Goal: Task Accomplishment & Management: Manage account settings

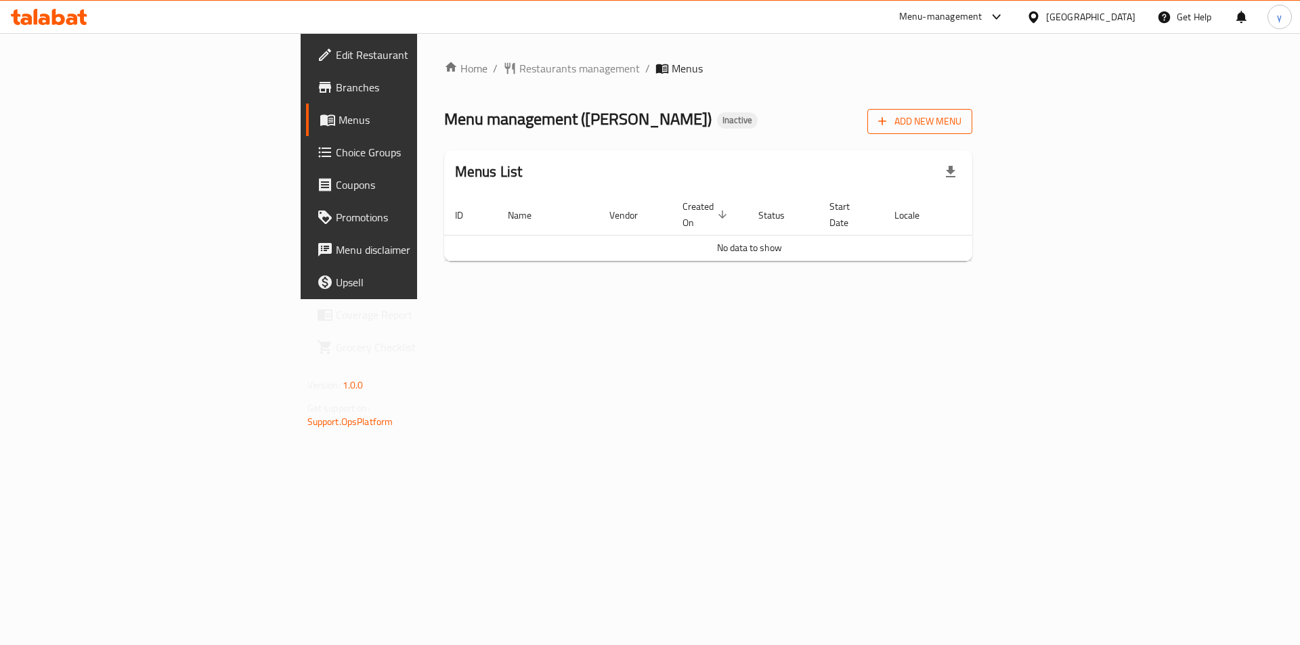
click at [962, 118] on span "Add New Menu" at bounding box center [919, 121] width 83 height 17
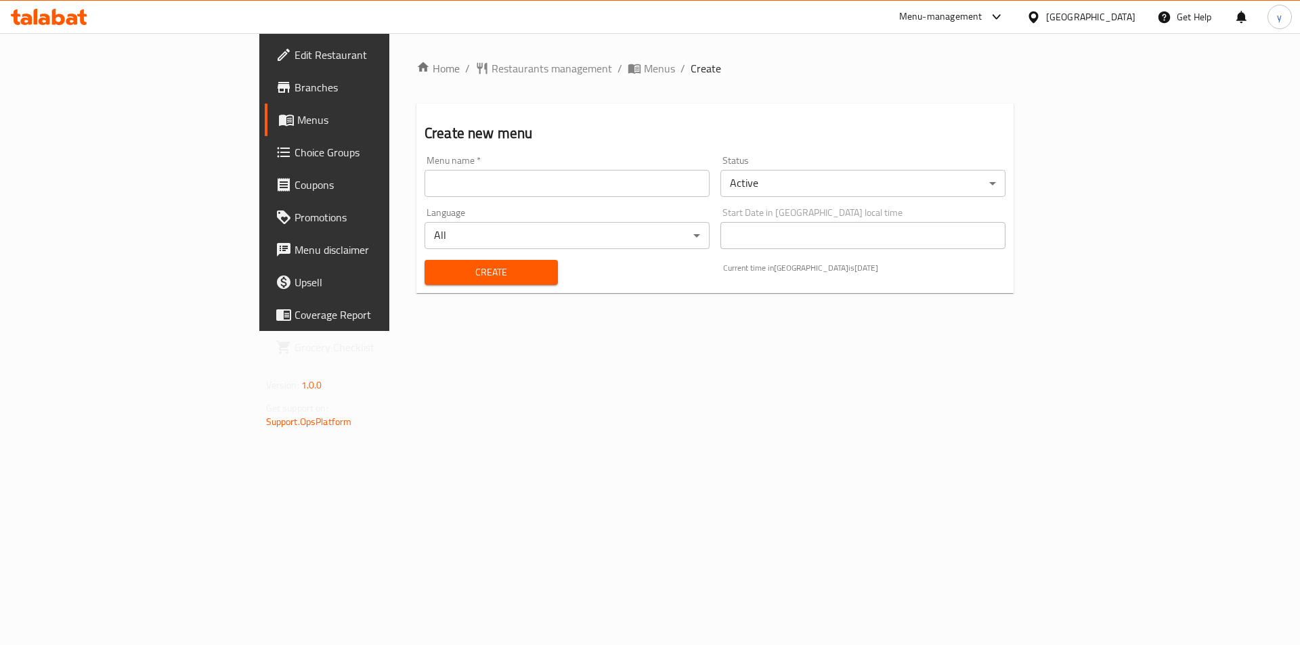
click at [431, 184] on input "text" at bounding box center [567, 183] width 285 height 27
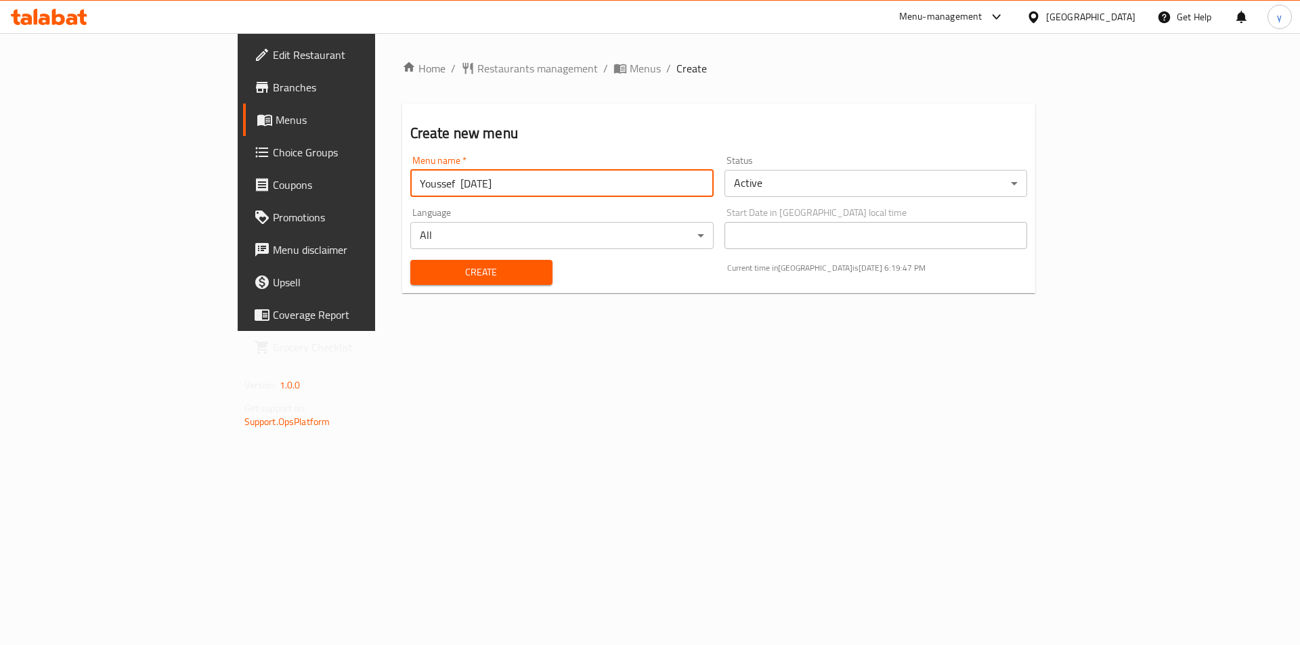
click at [410, 186] on input "Youssef [DATE]" at bounding box center [561, 183] width 303 height 27
type input "Youssef [DATE]"
click at [460, 274] on span "Create" at bounding box center [481, 272] width 121 height 17
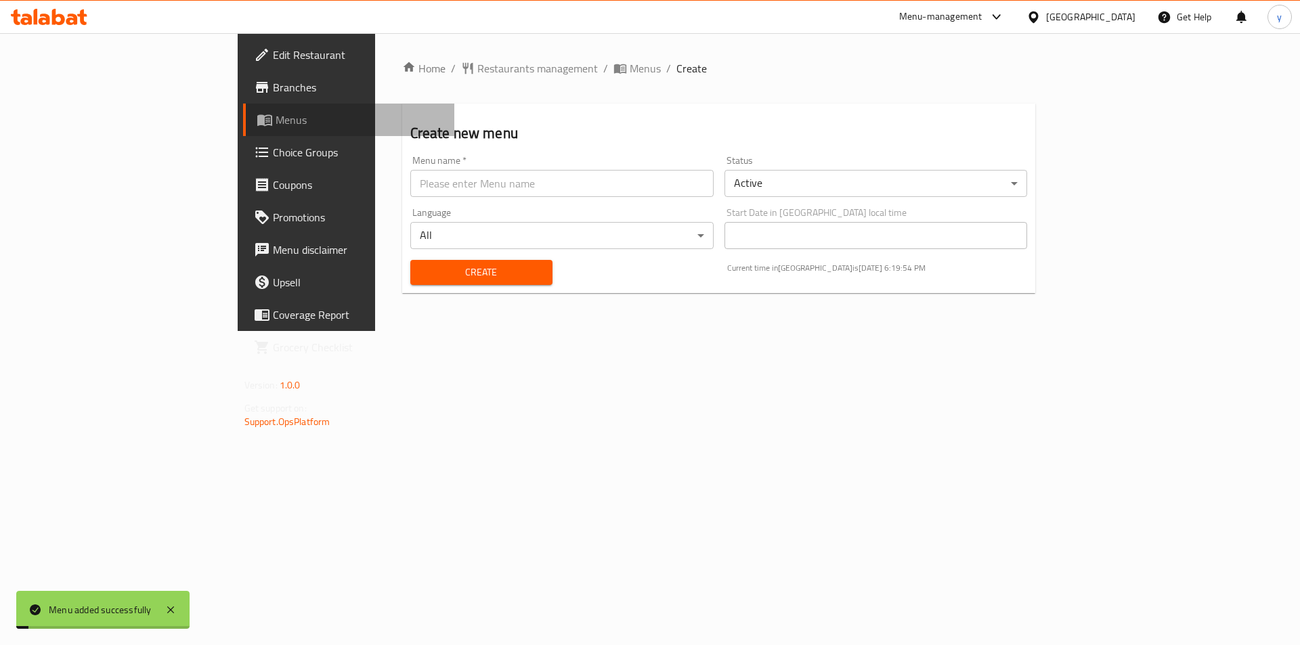
click at [276, 117] on span "Menus" at bounding box center [360, 120] width 169 height 16
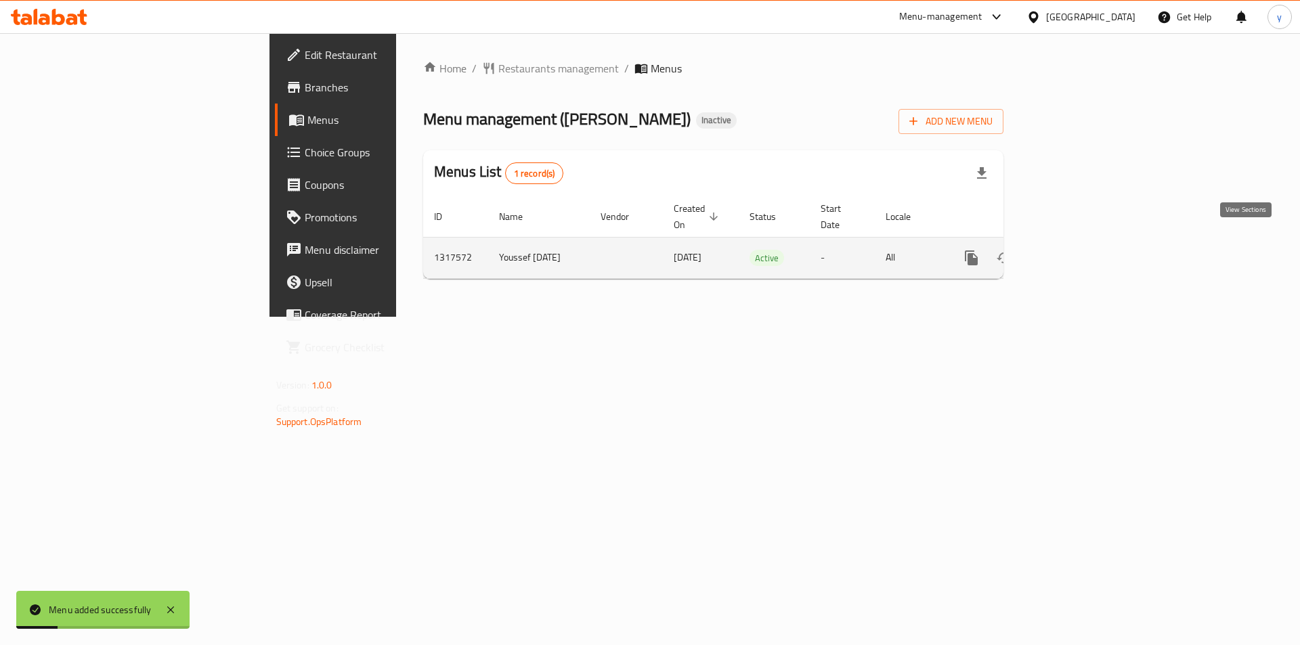
click at [1085, 242] on link "enhanced table" at bounding box center [1069, 258] width 33 height 33
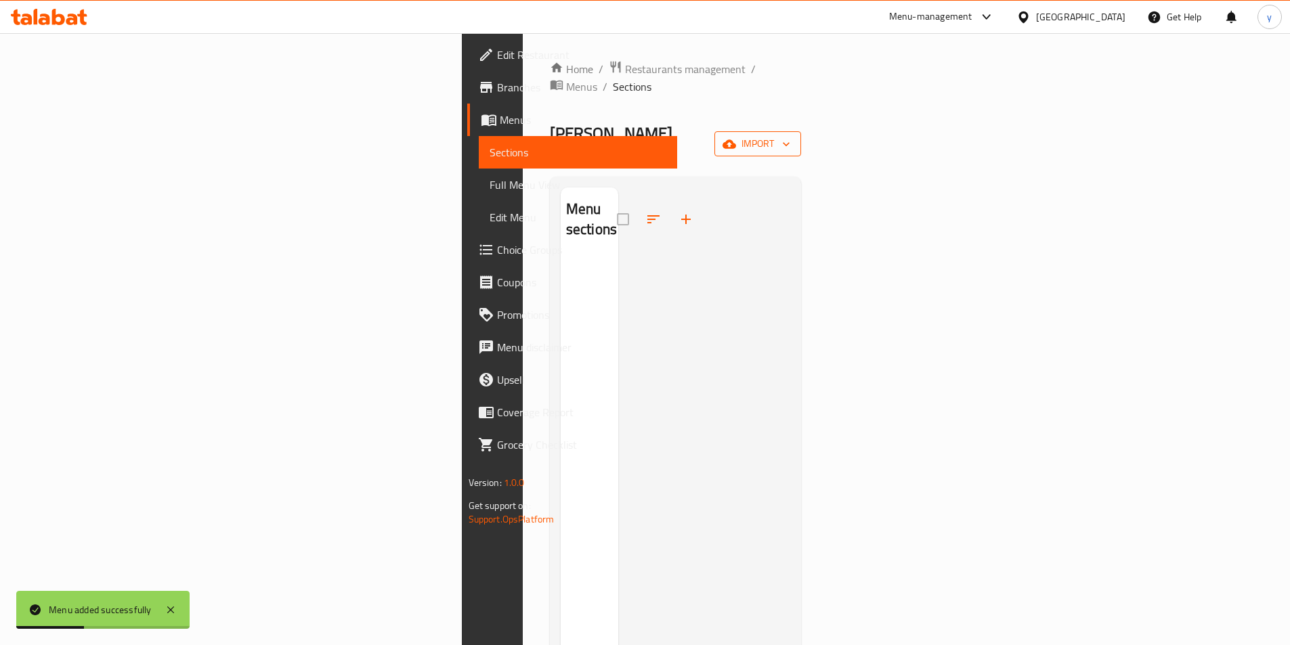
click at [793, 137] on icon "button" at bounding box center [786, 144] width 14 height 14
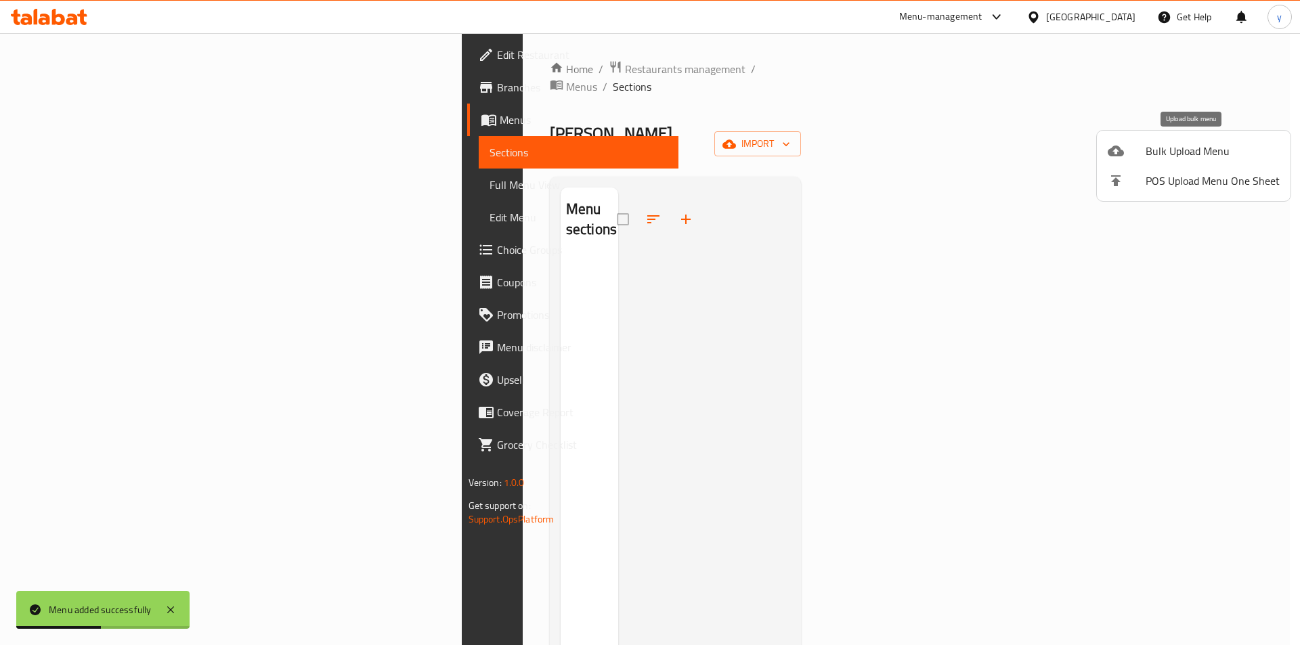
click at [1136, 156] on div at bounding box center [1127, 151] width 38 height 16
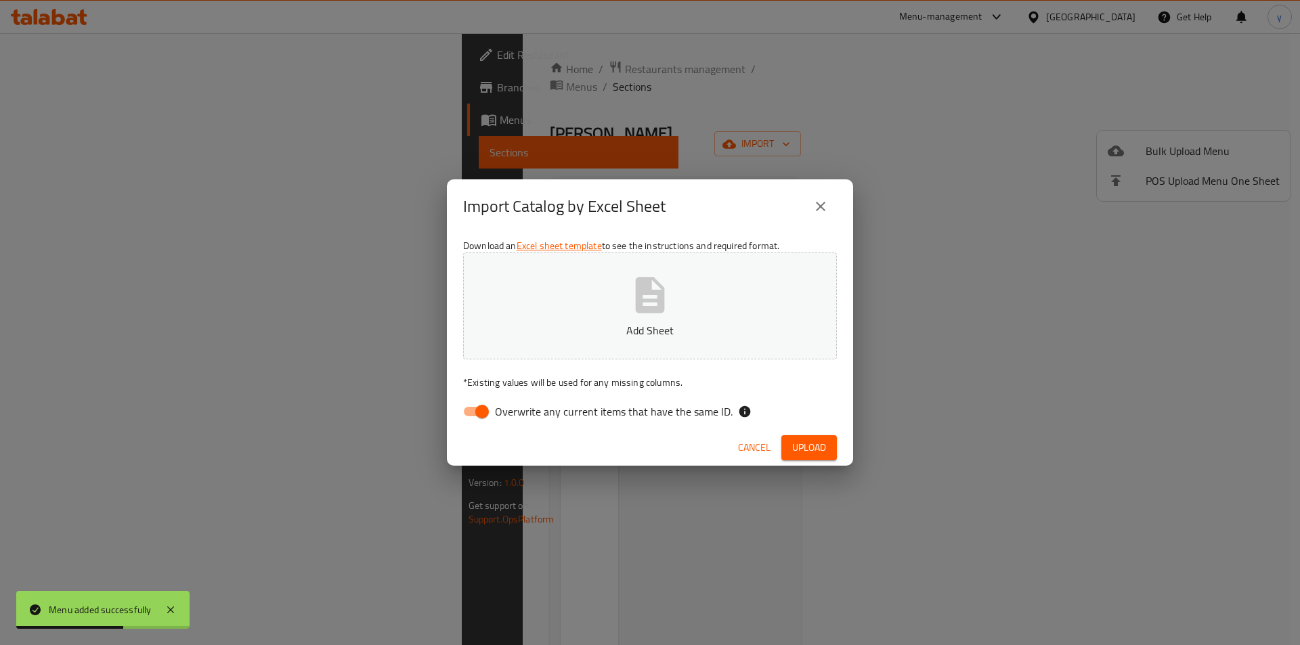
click at [482, 408] on input "Overwrite any current items that have the same ID." at bounding box center [482, 412] width 77 height 26
checkbox input "false"
click at [590, 334] on p "Add Sheet" at bounding box center [650, 330] width 332 height 16
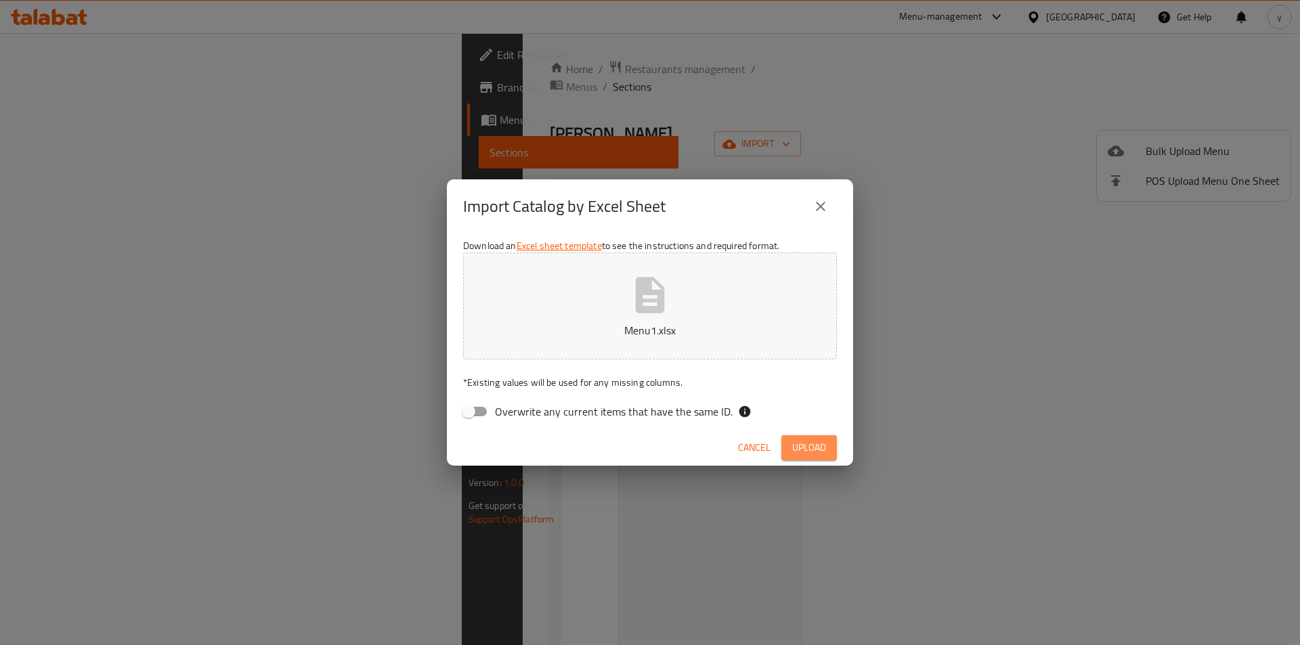
click at [817, 445] on span "Upload" at bounding box center [809, 447] width 34 height 17
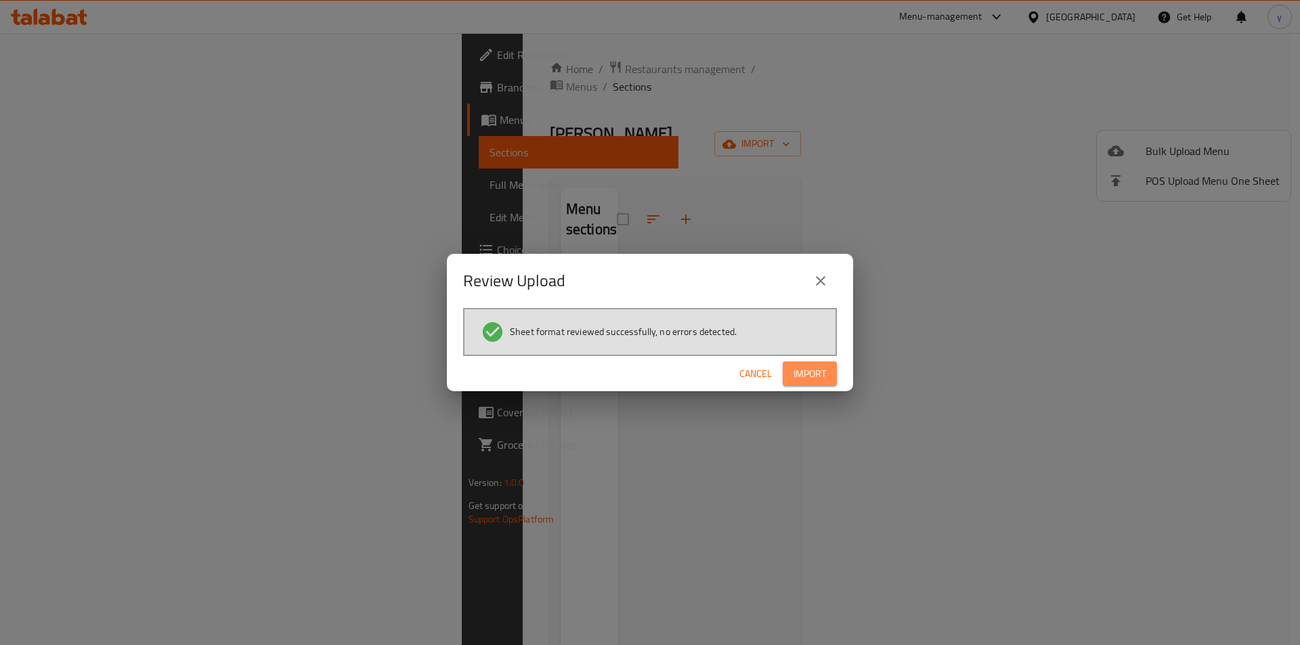
click at [805, 371] on span "Import" at bounding box center [810, 374] width 33 height 17
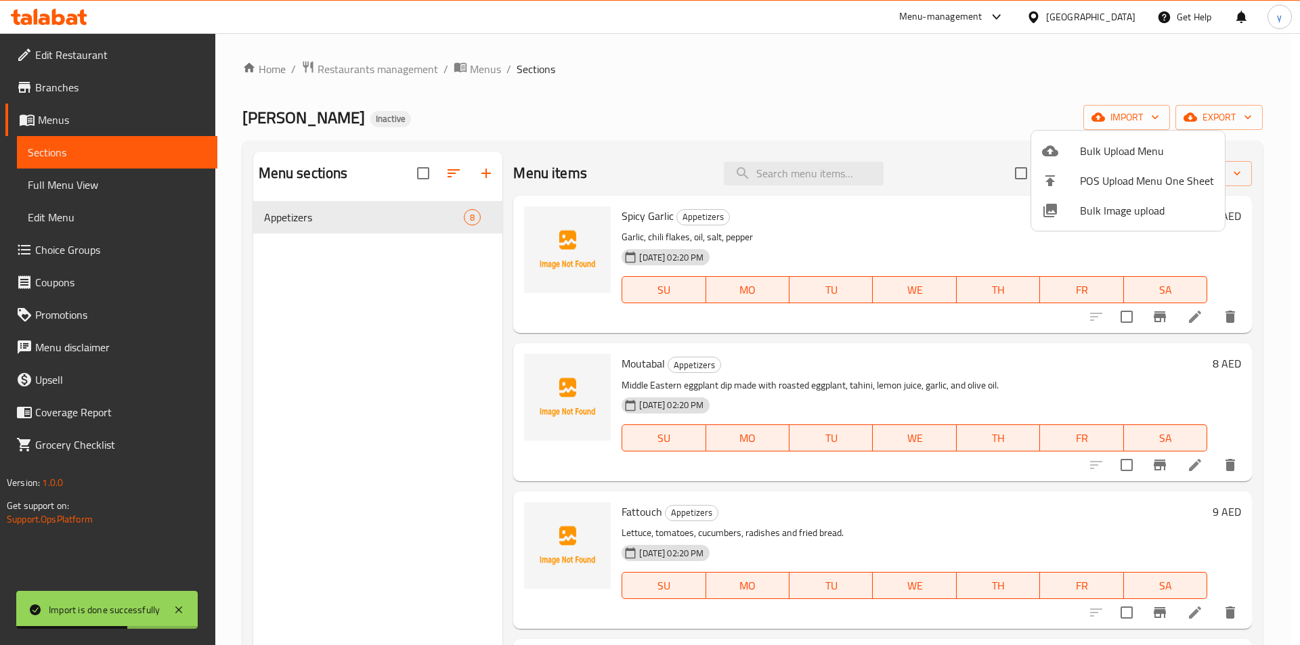
click at [1211, 112] on div at bounding box center [650, 322] width 1300 height 645
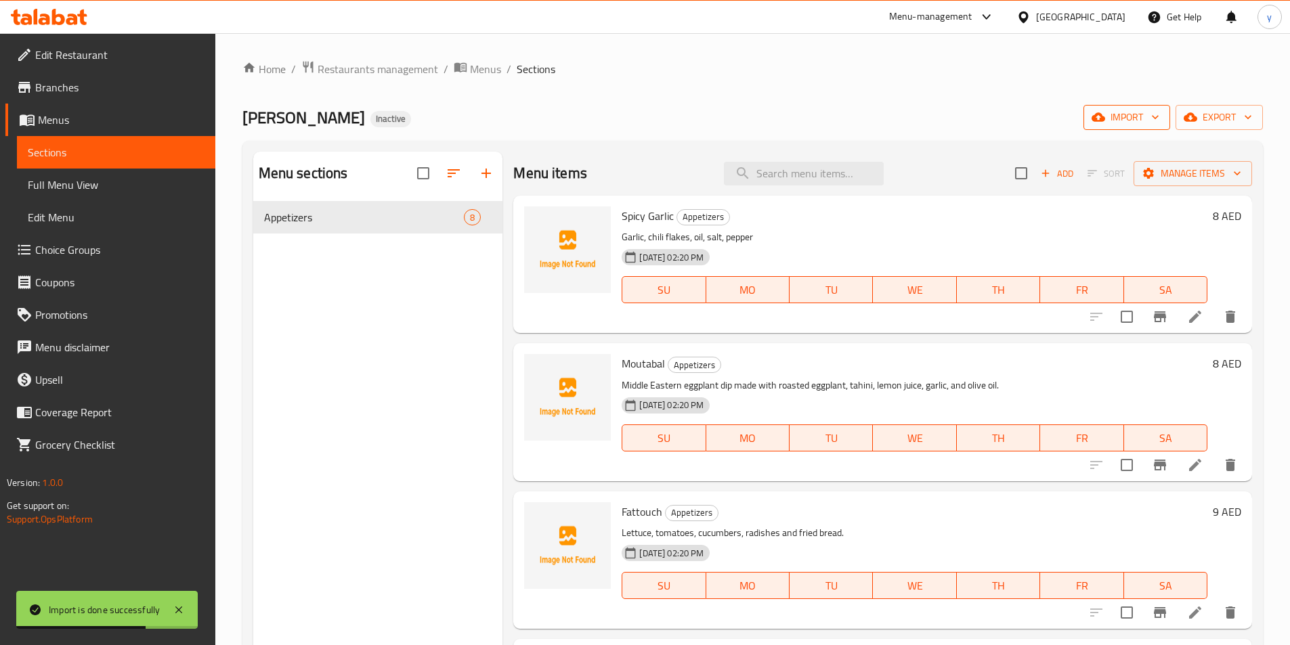
click at [1130, 110] on span "import" at bounding box center [1126, 117] width 65 height 17
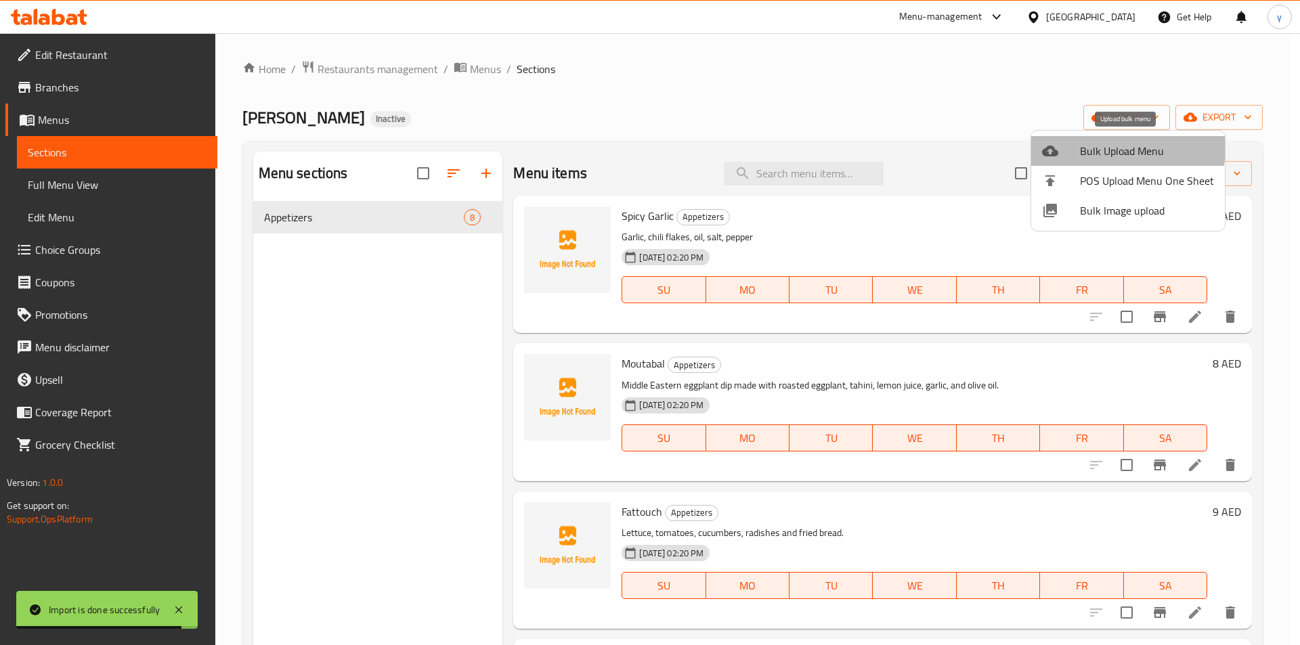
click at [1120, 144] on span "Bulk Upload Menu" at bounding box center [1147, 151] width 134 height 16
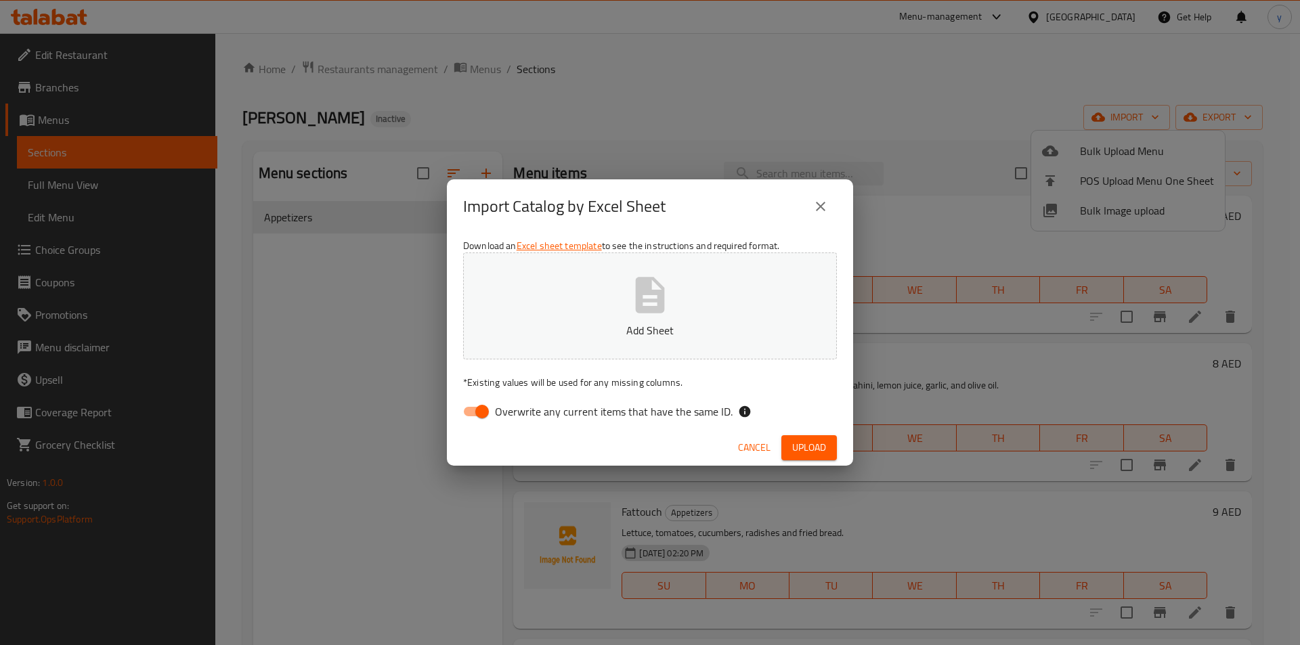
click at [484, 410] on input "Overwrite any current items that have the same ID." at bounding box center [482, 412] width 77 height 26
checkbox input "false"
click at [628, 309] on button "Add Sheet" at bounding box center [650, 306] width 374 height 107
click at [811, 442] on span "Upload" at bounding box center [809, 447] width 34 height 17
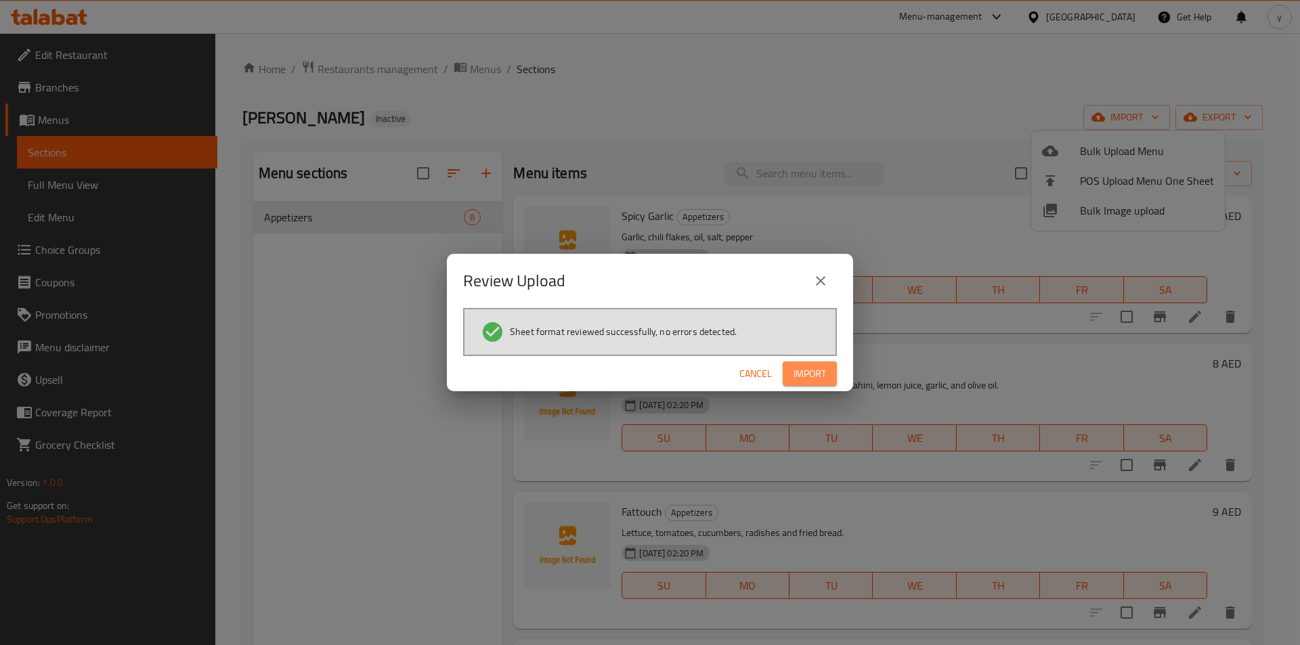
click at [815, 379] on span "Import" at bounding box center [810, 374] width 33 height 17
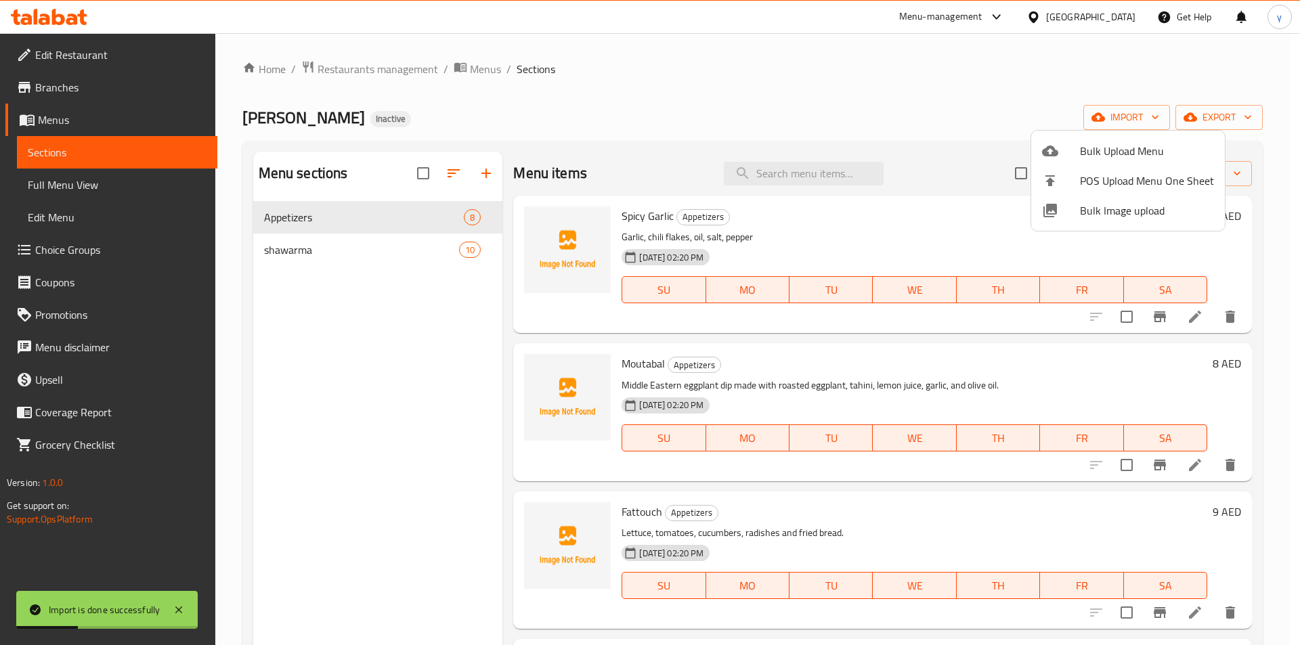
click at [1150, 150] on span "Bulk Upload Menu" at bounding box center [1147, 151] width 134 height 16
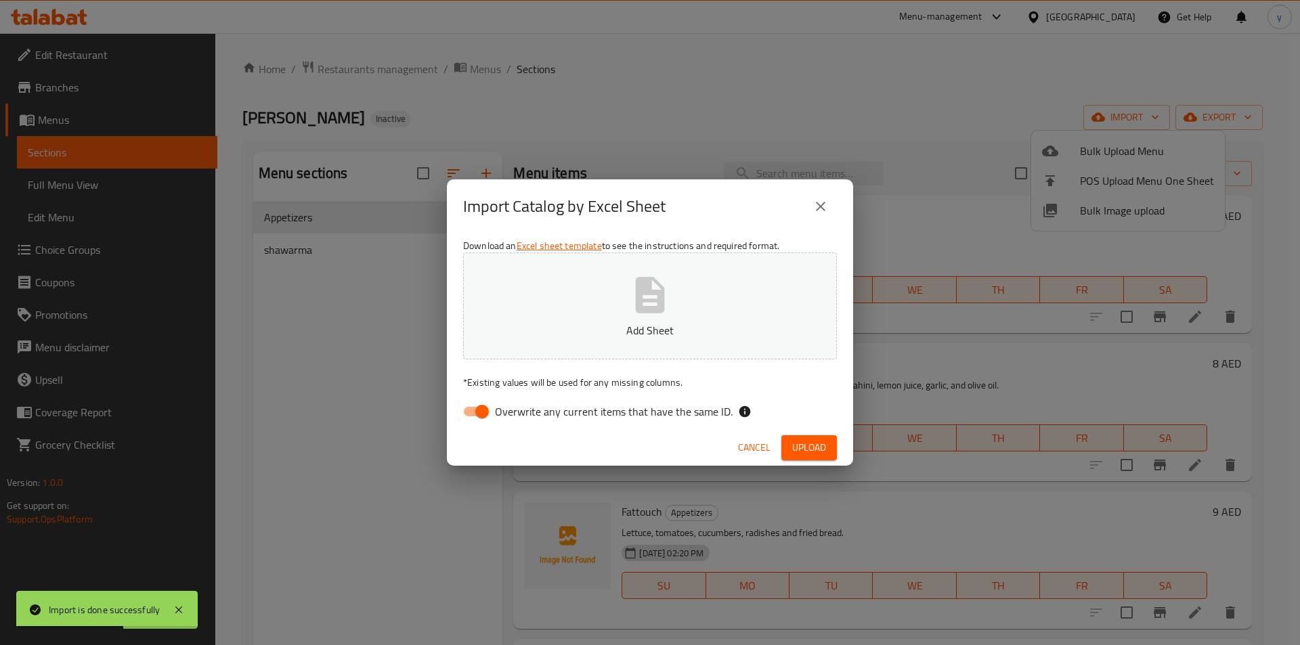
click at [485, 408] on input "Overwrite any current items that have the same ID." at bounding box center [482, 412] width 77 height 26
checkbox input "false"
click at [638, 246] on div "Download an Excel sheet template to see the instructions and required format. A…" at bounding box center [650, 332] width 406 height 196
click at [632, 270] on button "Add Sheet" at bounding box center [650, 306] width 374 height 107
click at [813, 450] on span "Upload" at bounding box center [809, 447] width 34 height 17
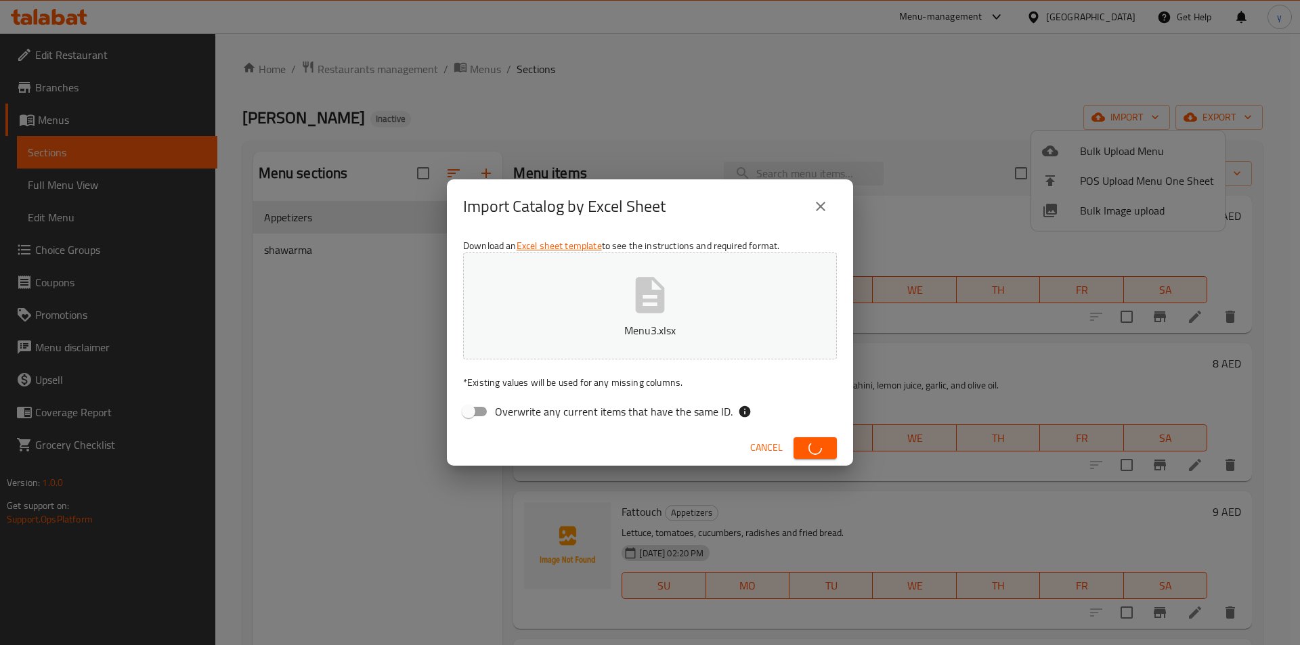
click at [809, 441] on span "button" at bounding box center [815, 448] width 22 height 14
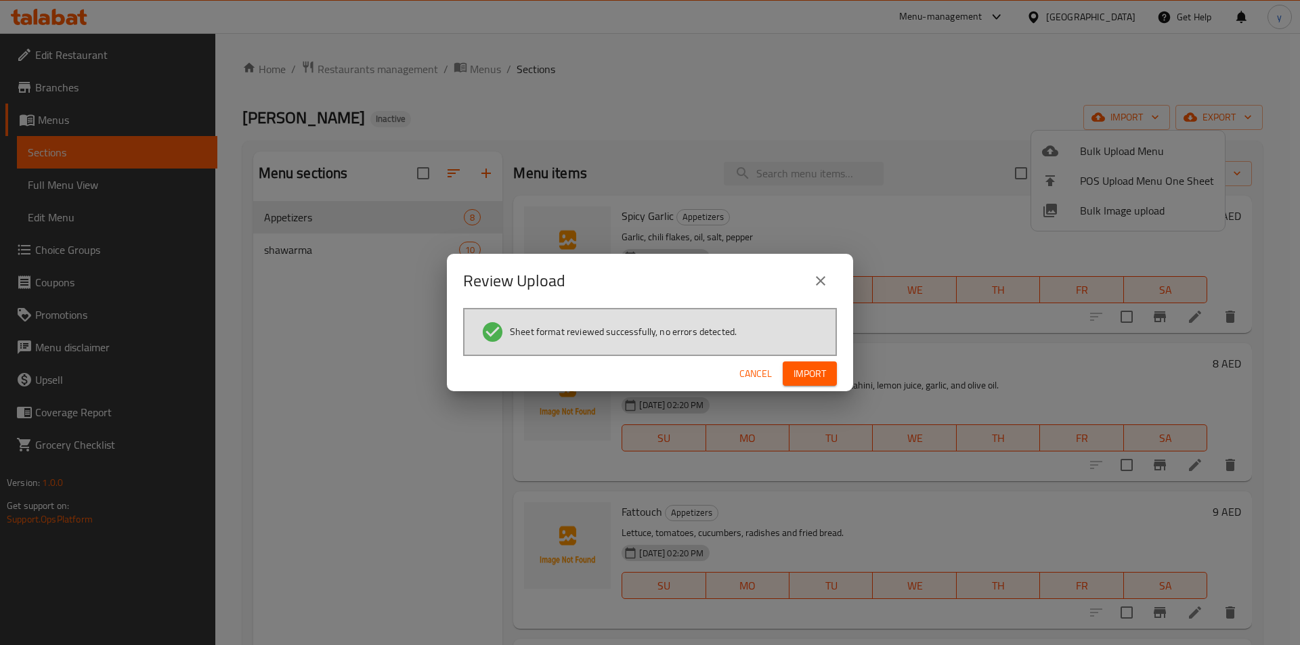
click at [813, 371] on span "Import" at bounding box center [810, 374] width 33 height 17
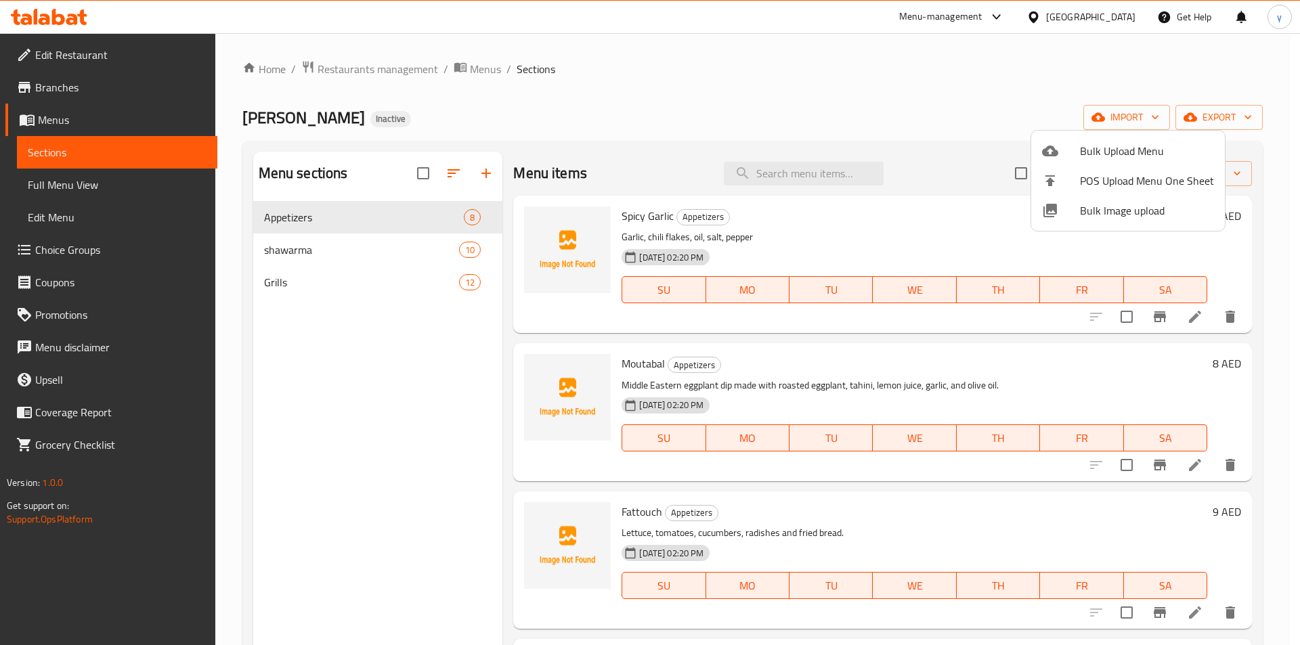
click at [68, 189] on div at bounding box center [650, 322] width 1300 height 645
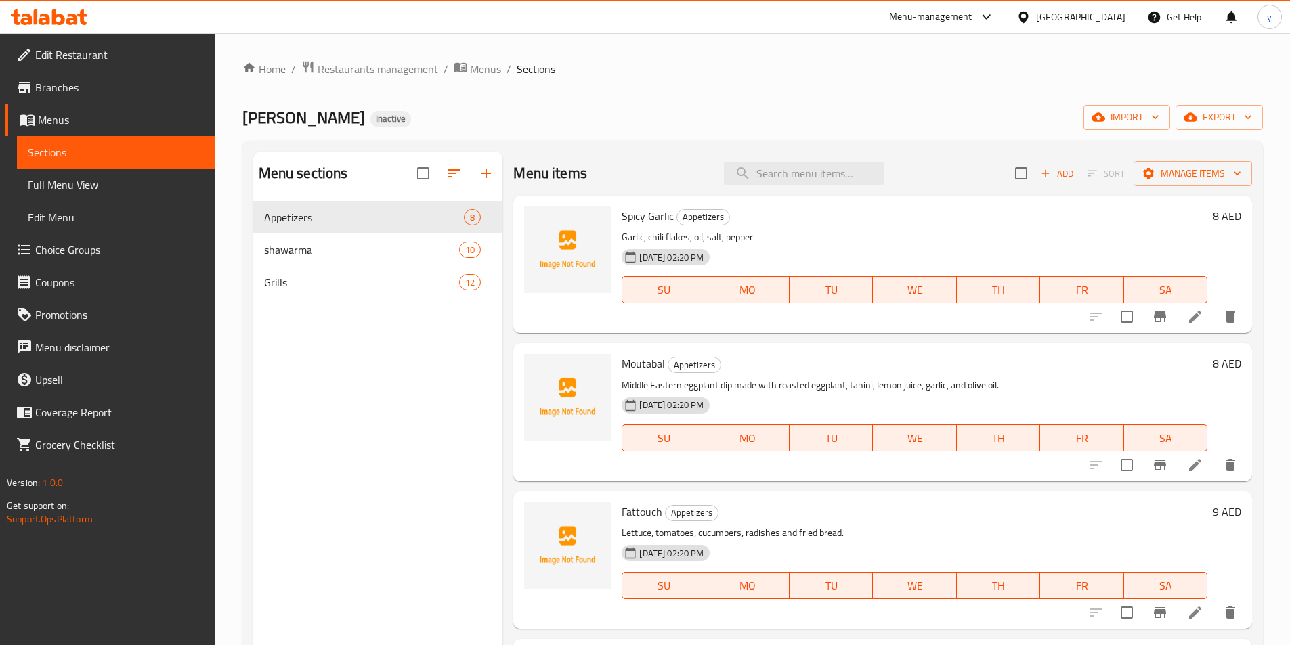
click at [68, 189] on span "Full Menu View" at bounding box center [116, 185] width 177 height 16
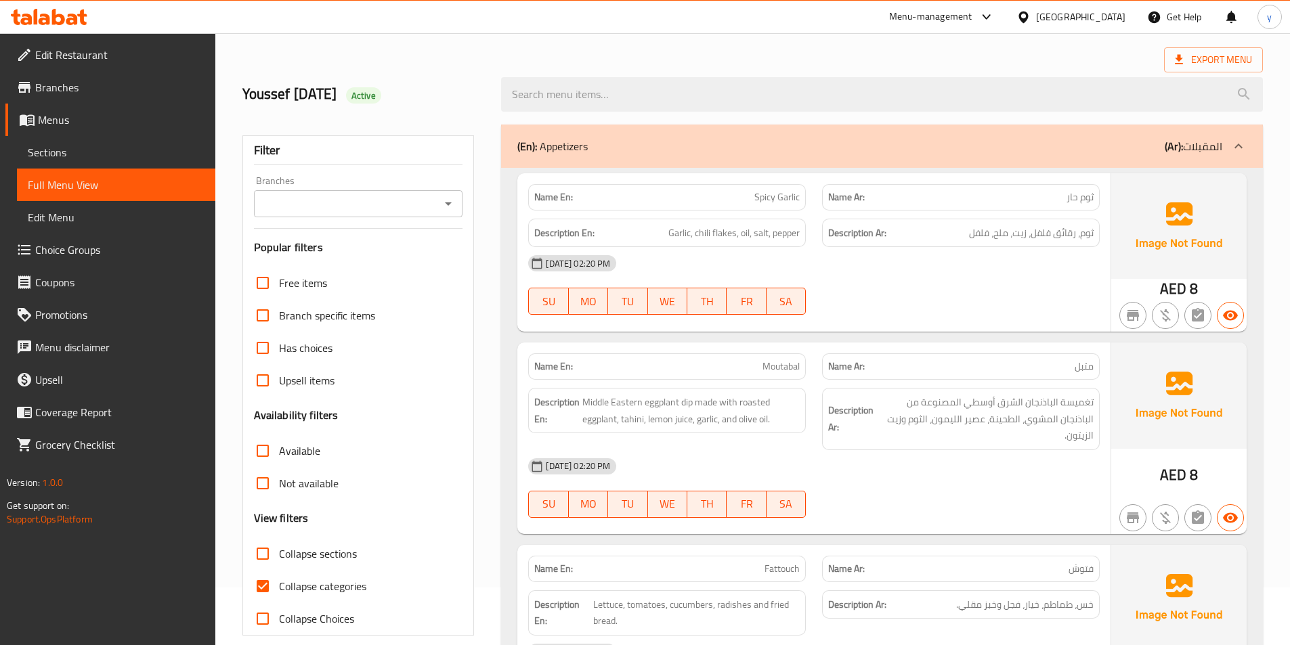
scroll to position [135, 0]
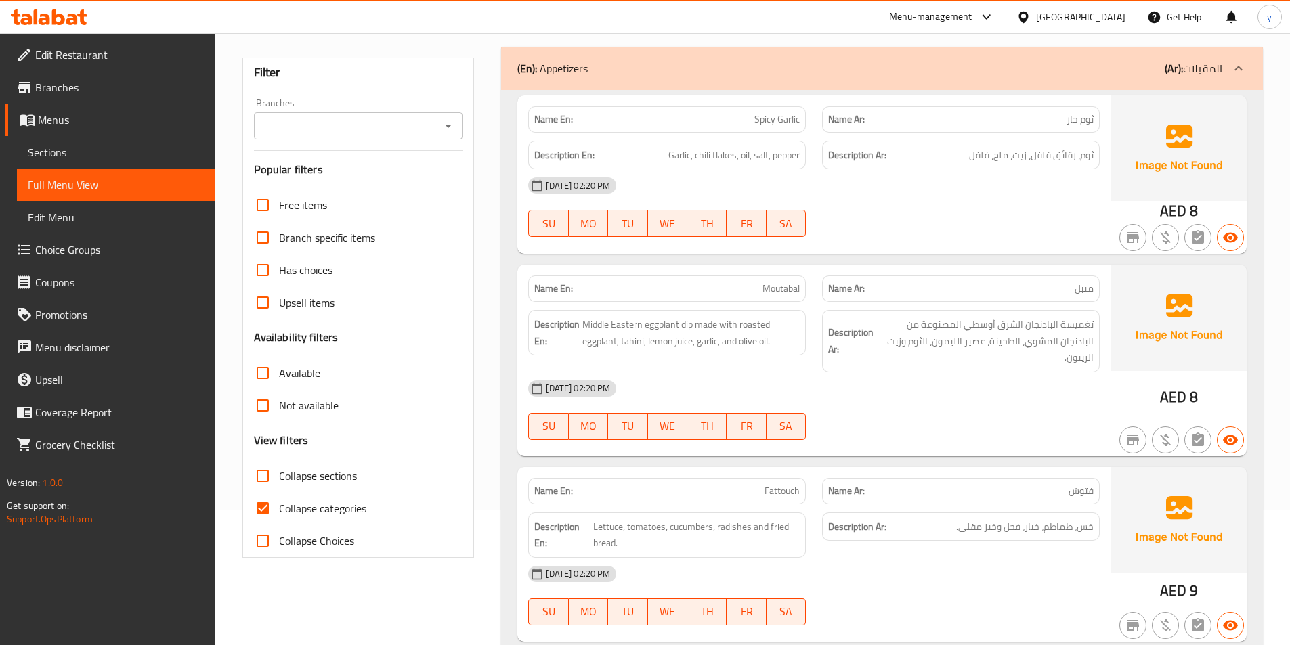
click at [299, 501] on span "Collapse categories" at bounding box center [322, 508] width 87 height 16
click at [279, 501] on input "Collapse categories" at bounding box center [262, 508] width 33 height 33
checkbox input "false"
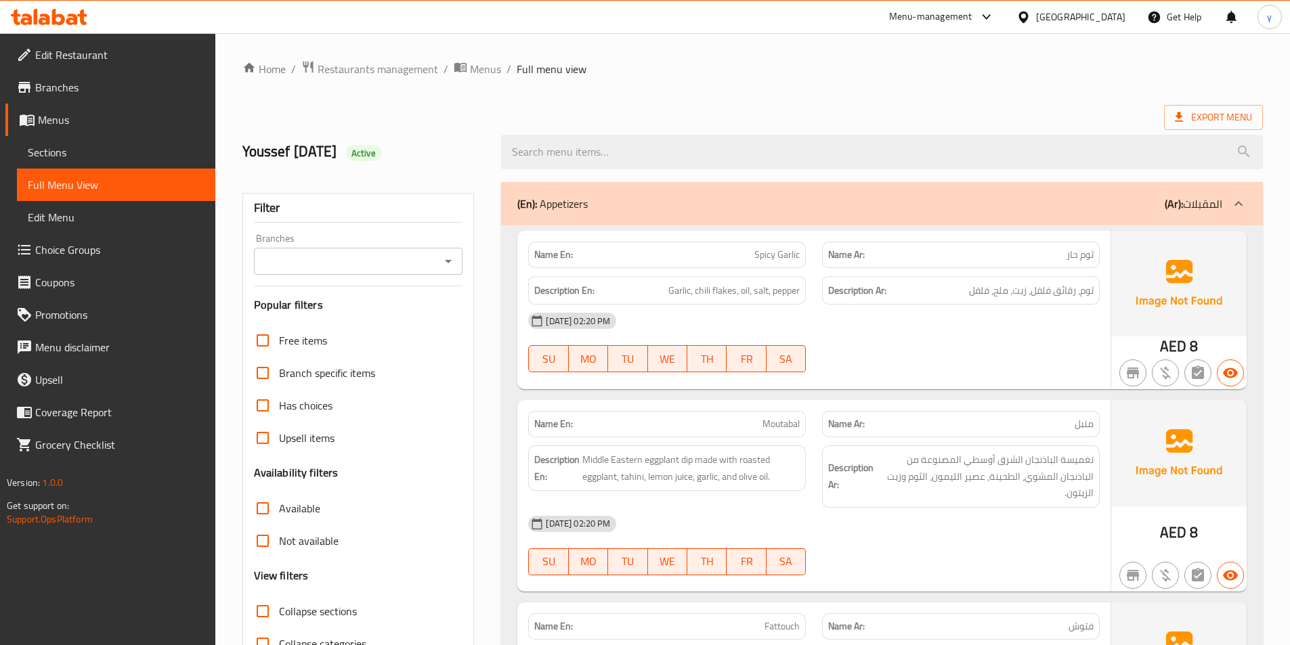
scroll to position [203, 0]
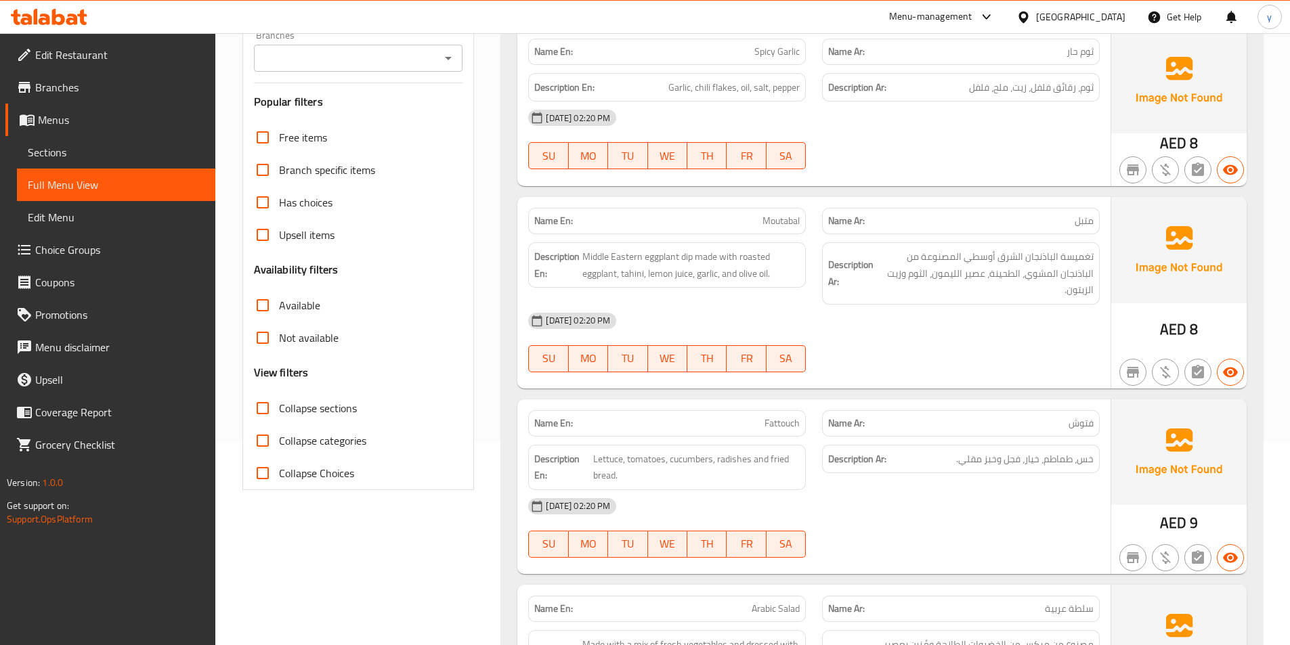
drag, startPoint x: 643, startPoint y: 258, endPoint x: 902, endPoint y: 311, distance: 264.0
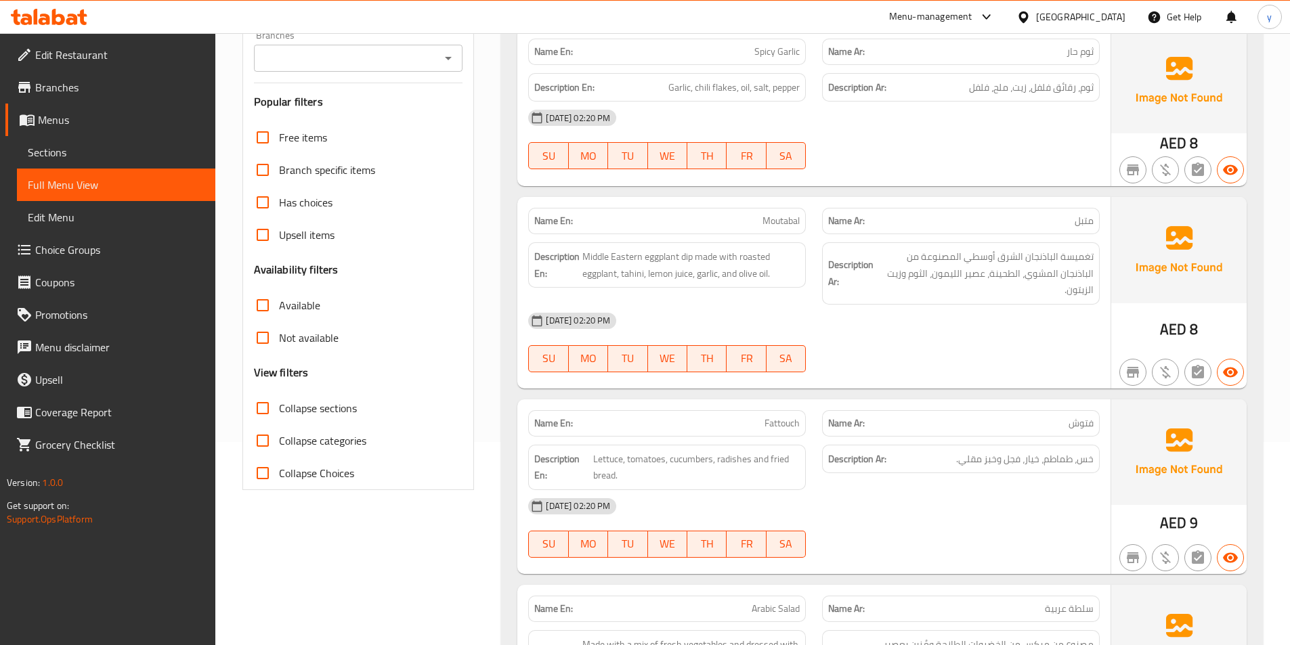
click at [902, 311] on div "Name En: Moutabal Name Ar: متبل Description En: Middle Eastern eggplant dip mad…" at bounding box center [813, 293] width 593 height 192
click at [902, 311] on div "[DATE] 02:20 PM" at bounding box center [814, 321] width 588 height 33
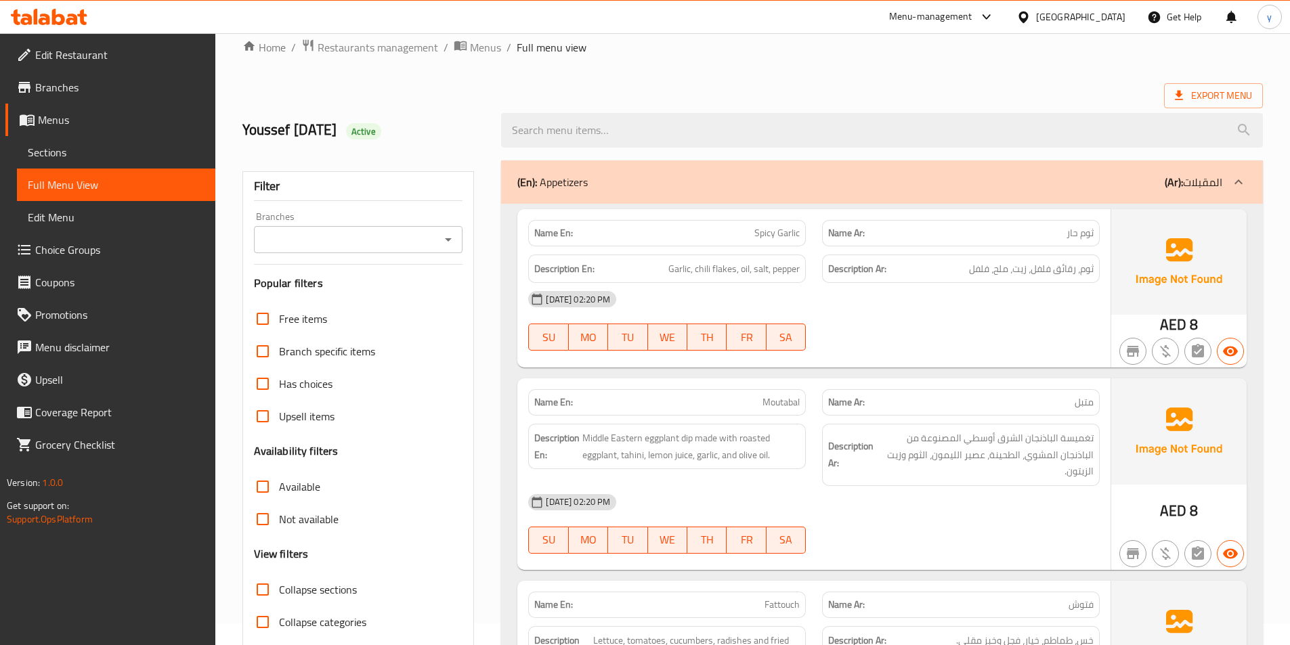
scroll to position [0, 0]
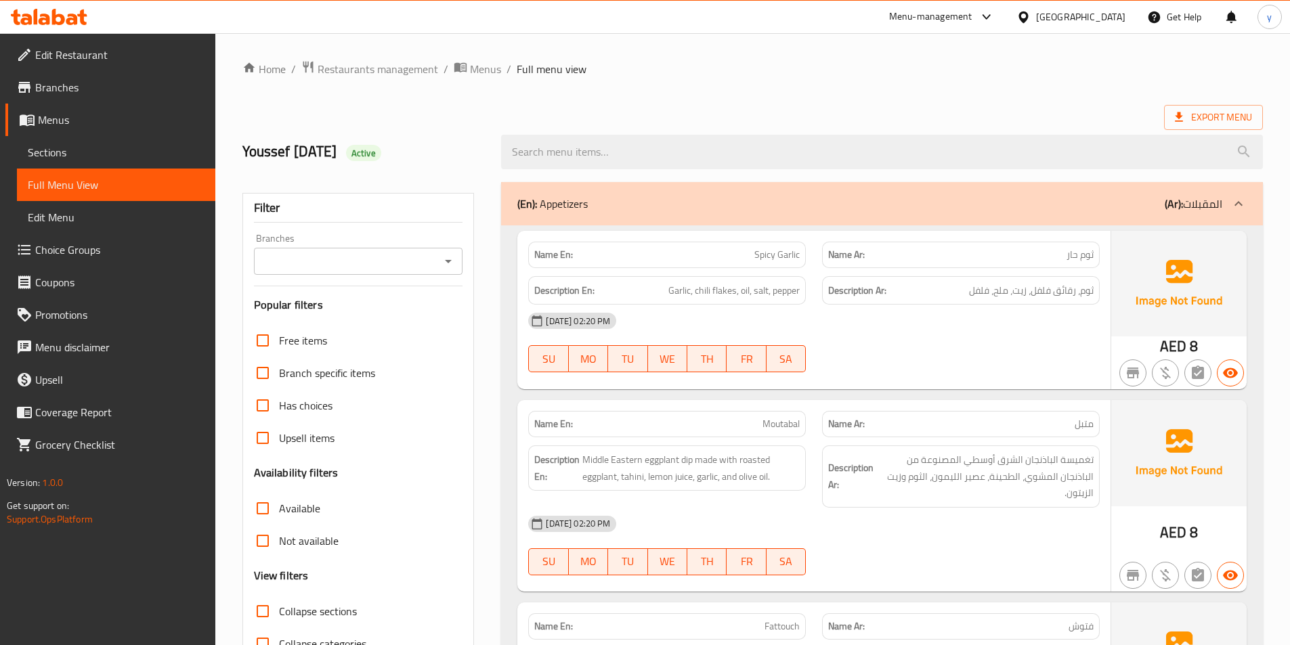
click at [83, 148] on span "Sections" at bounding box center [116, 152] width 177 height 16
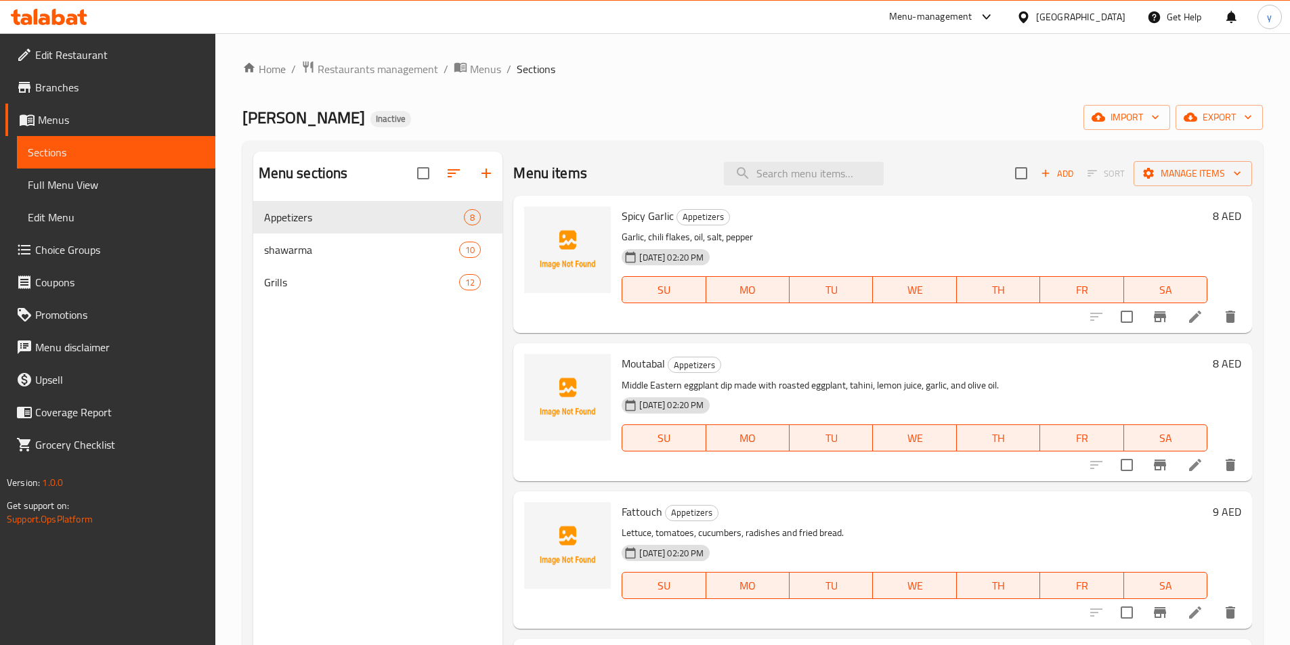
click at [80, 190] on span "Full Menu View" at bounding box center [116, 185] width 177 height 16
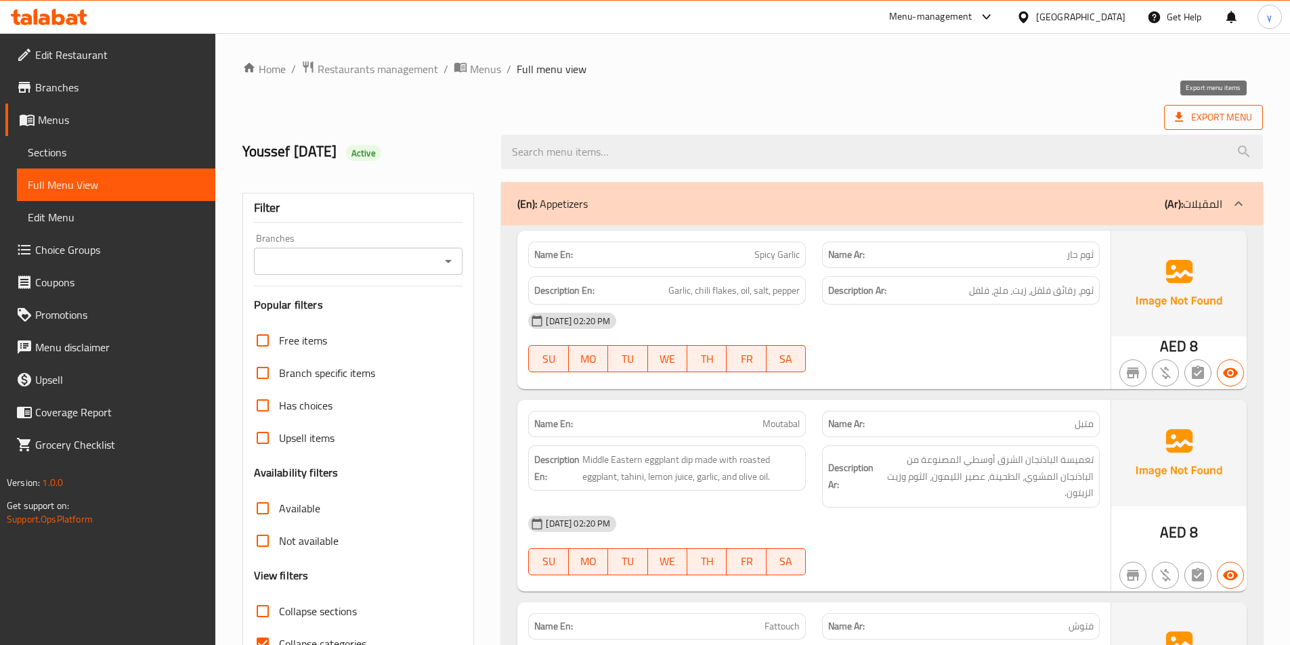
click at [1215, 124] on span "Export Menu" at bounding box center [1213, 117] width 77 height 17
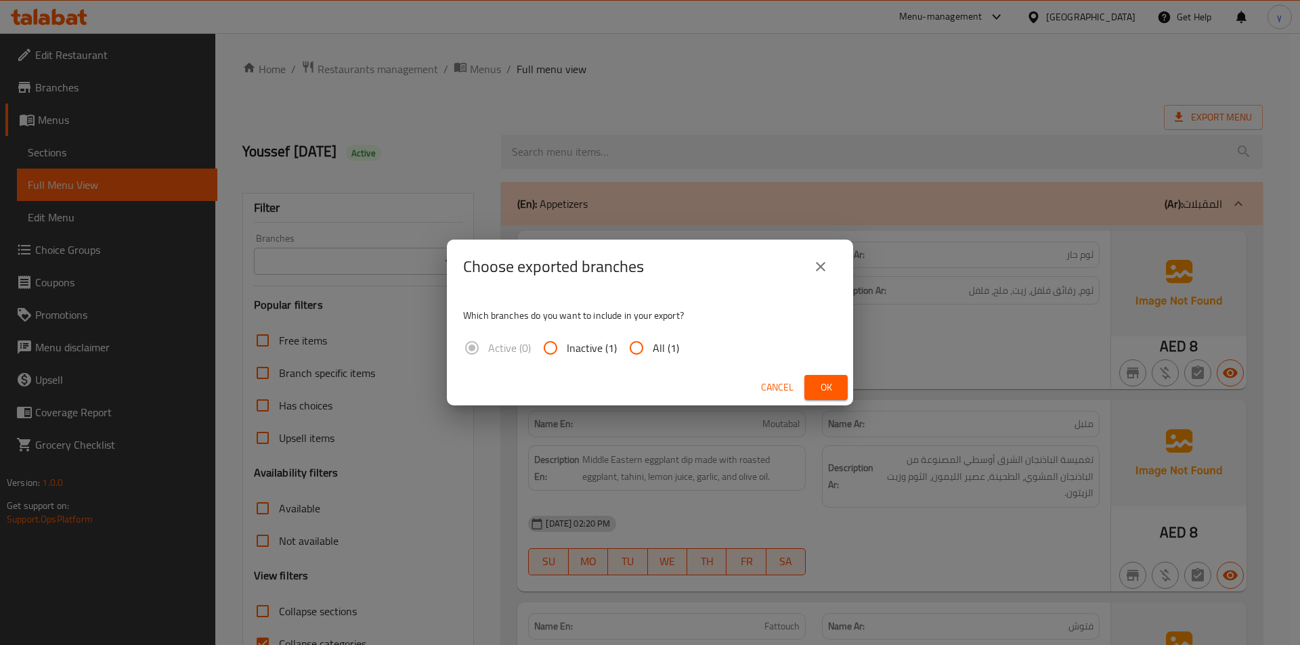
click at [639, 349] on input "All (1)" at bounding box center [636, 348] width 33 height 33
radio input "true"
click at [818, 267] on icon "close" at bounding box center [821, 267] width 16 height 16
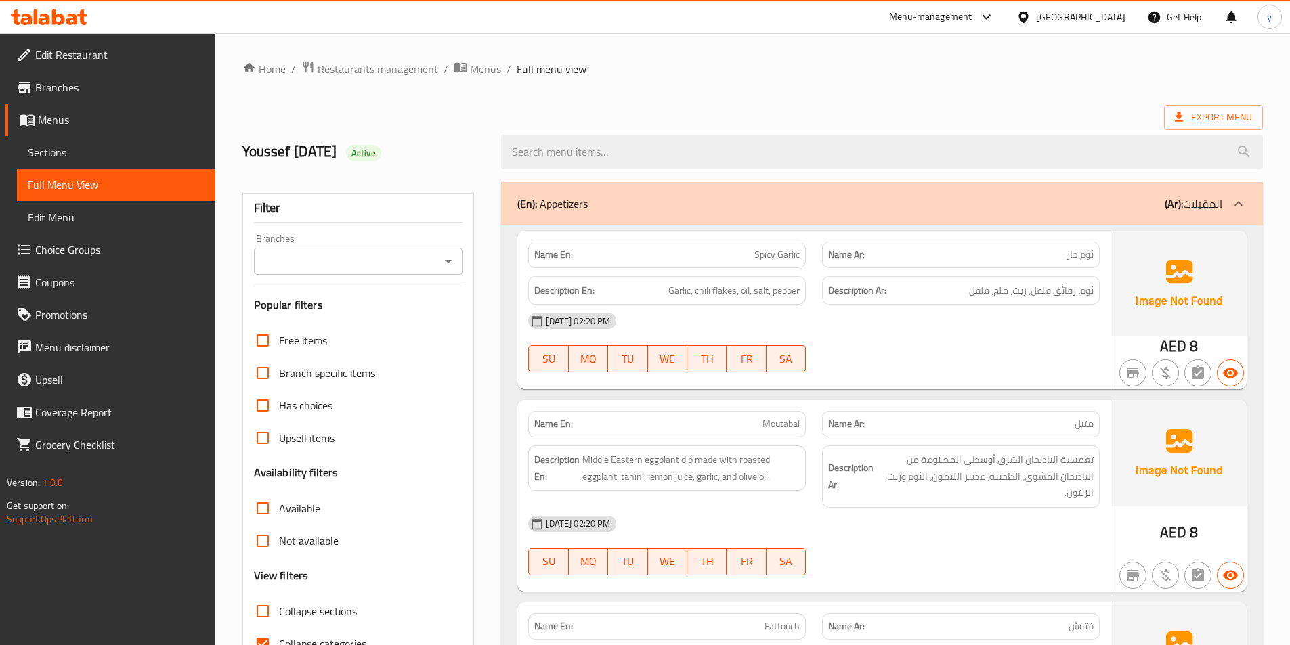
click at [827, 107] on div "Export Menu" at bounding box center [752, 117] width 1020 height 25
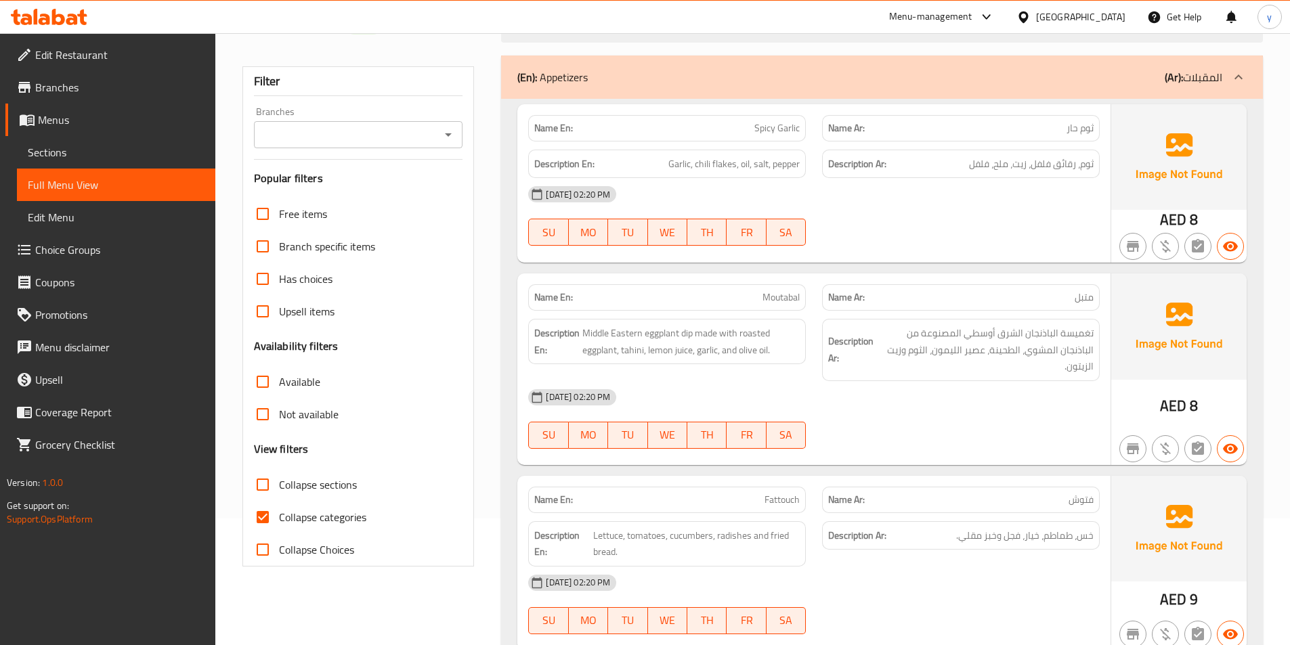
scroll to position [135, 0]
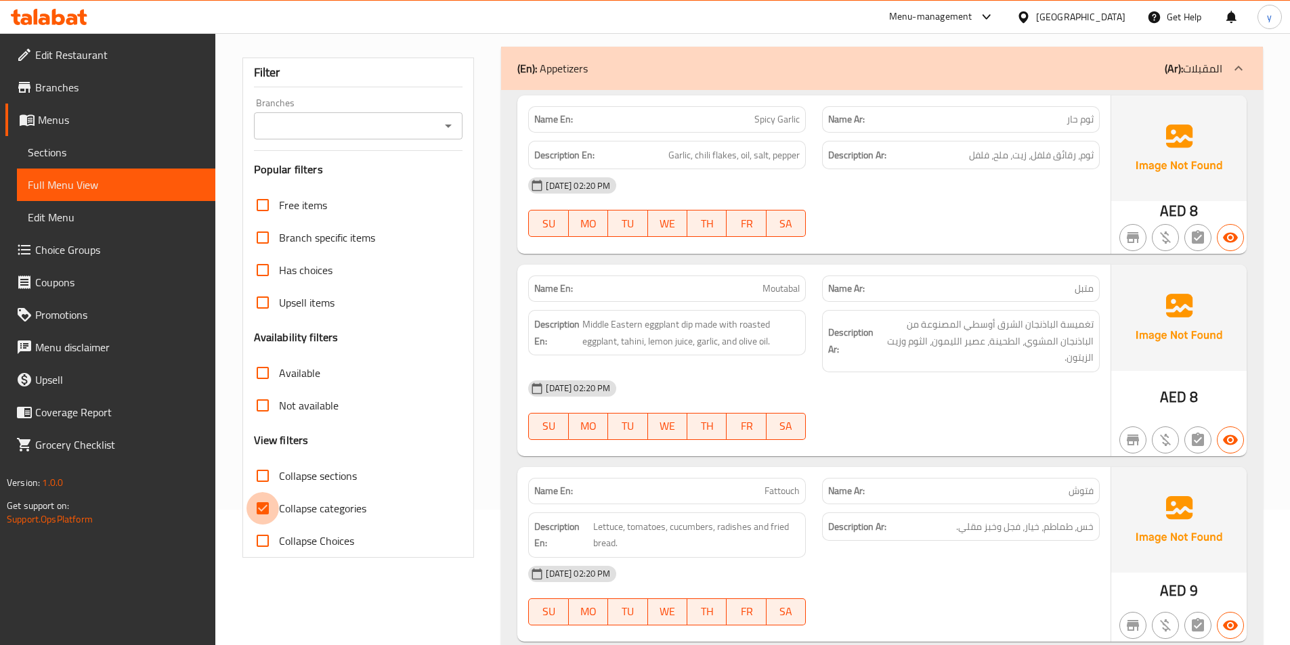
click at [269, 517] on input "Collapse categories" at bounding box center [262, 508] width 33 height 33
checkbox input "false"
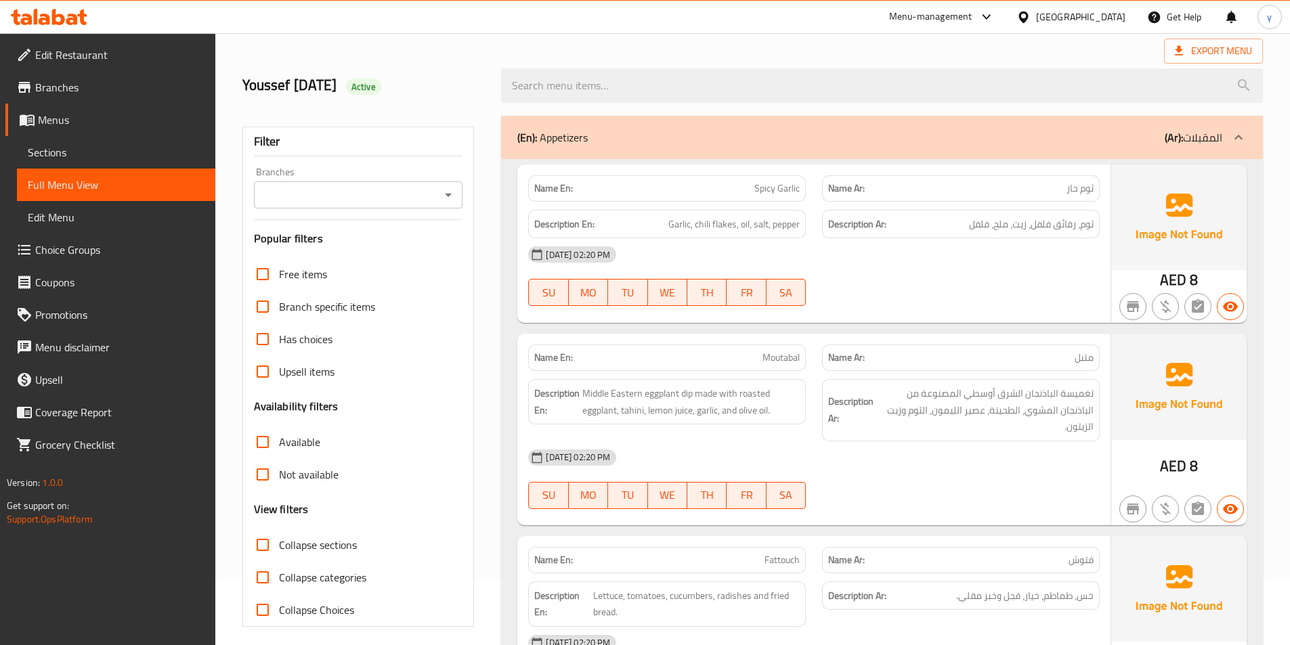
scroll to position [0, 0]
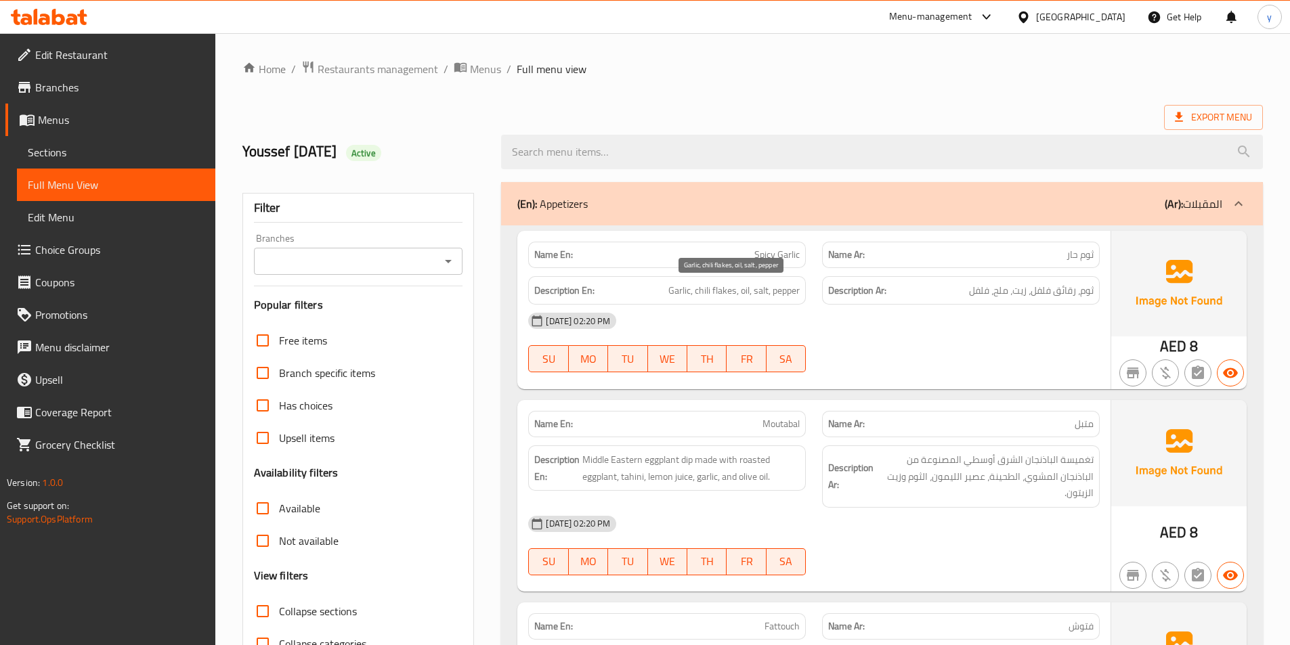
click at [706, 289] on span "Garlic, chili flakes, oil, salt, pepper" at bounding box center [733, 290] width 131 height 17
click at [1064, 347] on div "[DATE] 02:20 PM SU MO TU WE TH FR SA" at bounding box center [814, 343] width 588 height 76
click at [718, 285] on span "Garlic, chili flakes, oil, salt, pepper" at bounding box center [733, 290] width 131 height 17
click at [699, 290] on span "Garlic, chili flakes, oil, salt, pepper" at bounding box center [733, 290] width 131 height 17
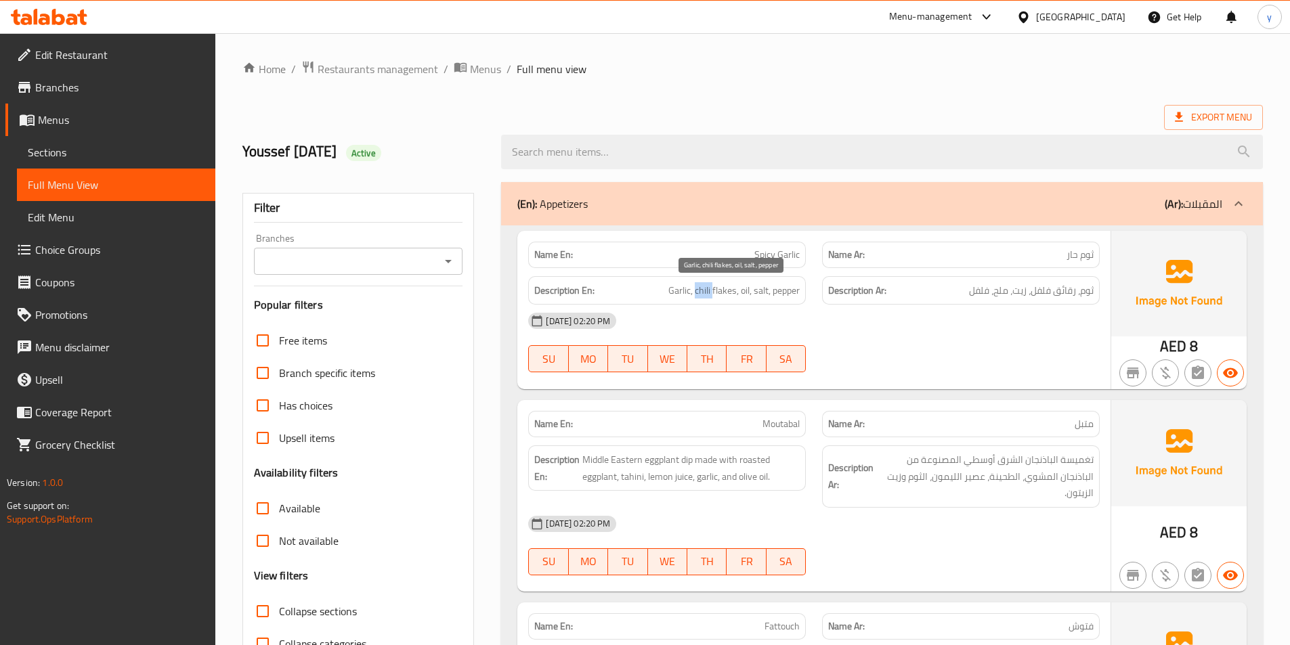
click at [699, 290] on span "Garlic, chili flakes, oil, salt, pepper" at bounding box center [733, 290] width 131 height 17
click at [702, 293] on span "Garlic, chili flakes, oil, salt, pepper" at bounding box center [733, 290] width 131 height 17
click at [728, 295] on span "Garlic, chili flakes, oil, salt, pepper" at bounding box center [733, 290] width 131 height 17
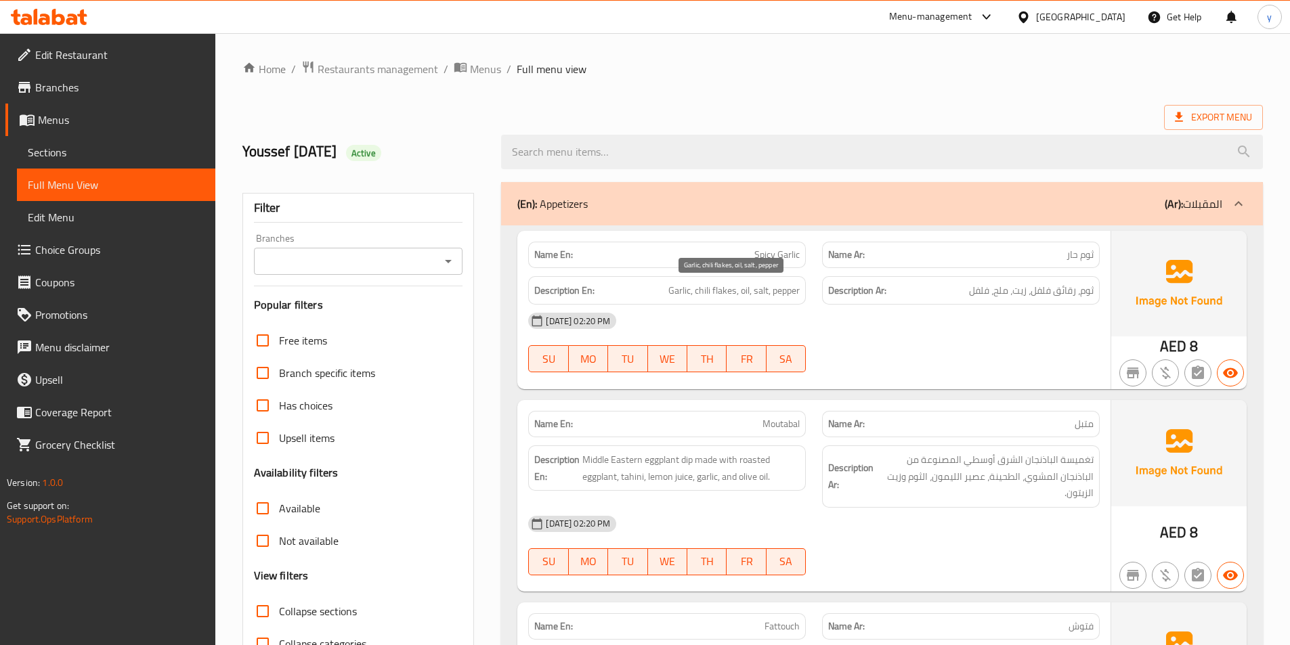
click at [699, 293] on span "Garlic, chili flakes, oil, salt, pepper" at bounding box center [733, 290] width 131 height 17
click at [785, 258] on span "Spicy Garlic" at bounding box center [776, 255] width 45 height 14
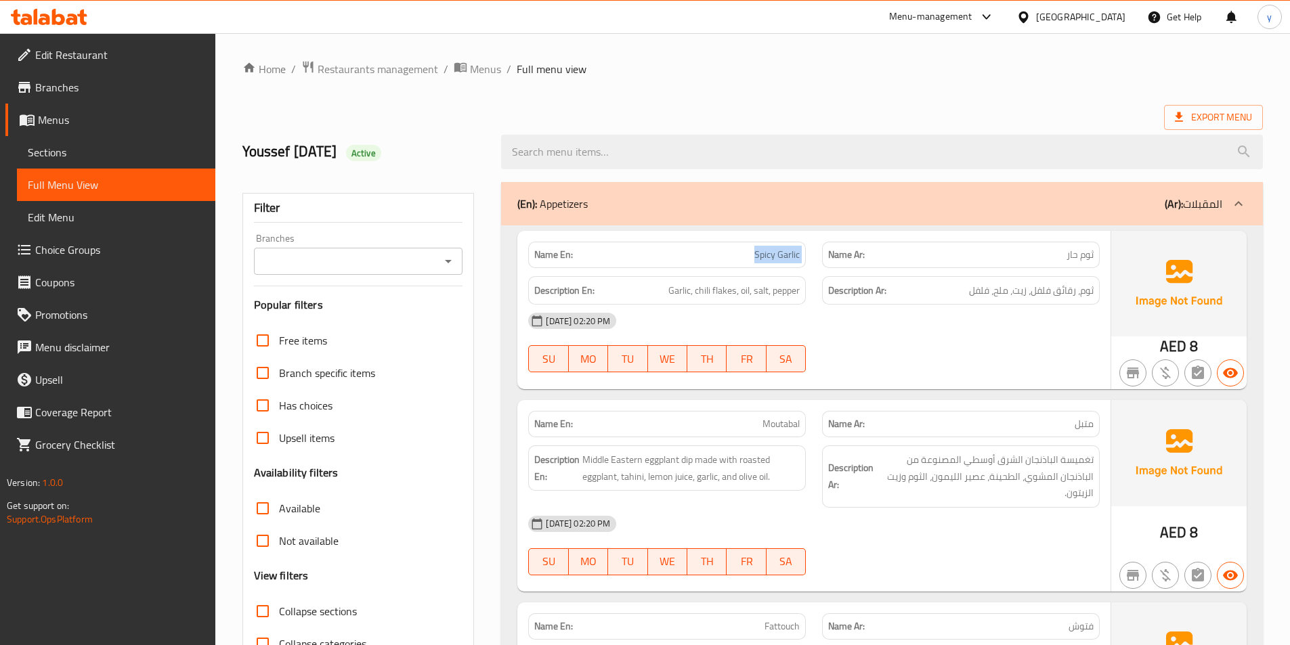
copy span "Spicy Garlic"
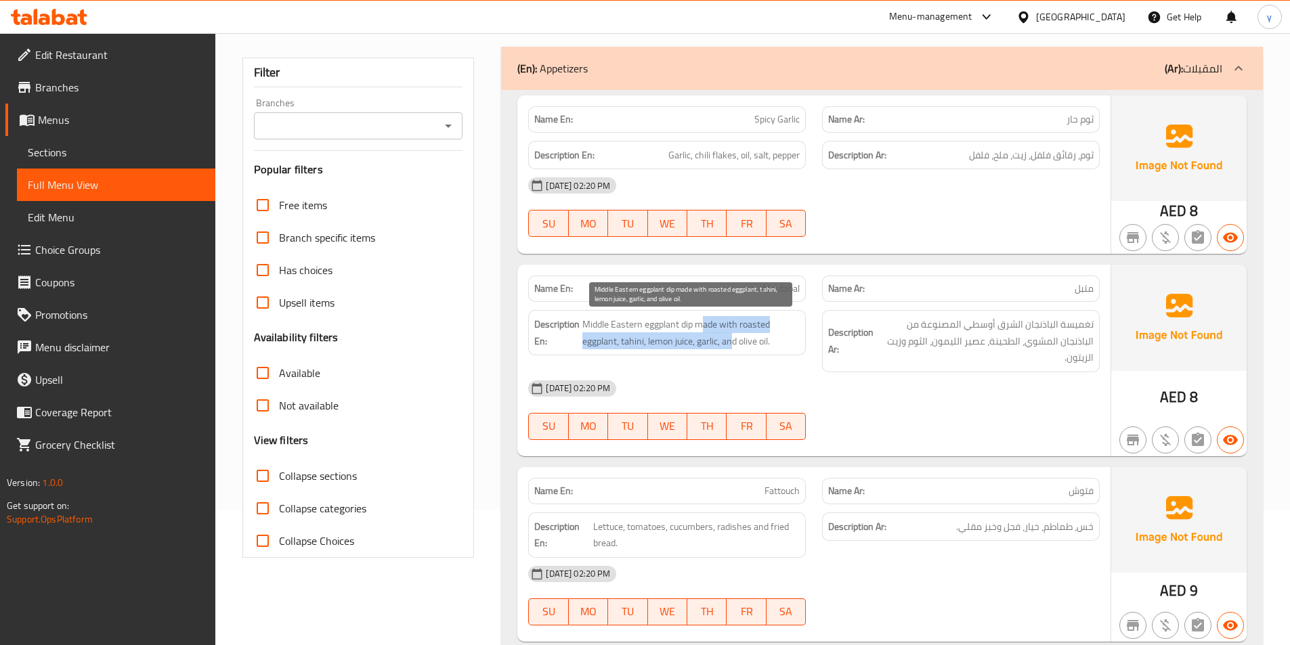
drag, startPoint x: 699, startPoint y: 326, endPoint x: 734, endPoint y: 334, distance: 35.5
click at [734, 334] on span "Middle Eastern eggplant dip made with roasted eggplant, tahini, lemon juice, ga…" at bounding box center [690, 332] width 217 height 33
click at [638, 343] on span "Middle Eastern eggplant dip made with roasted eggplant, tahini, lemon juice, ga…" at bounding box center [690, 332] width 217 height 33
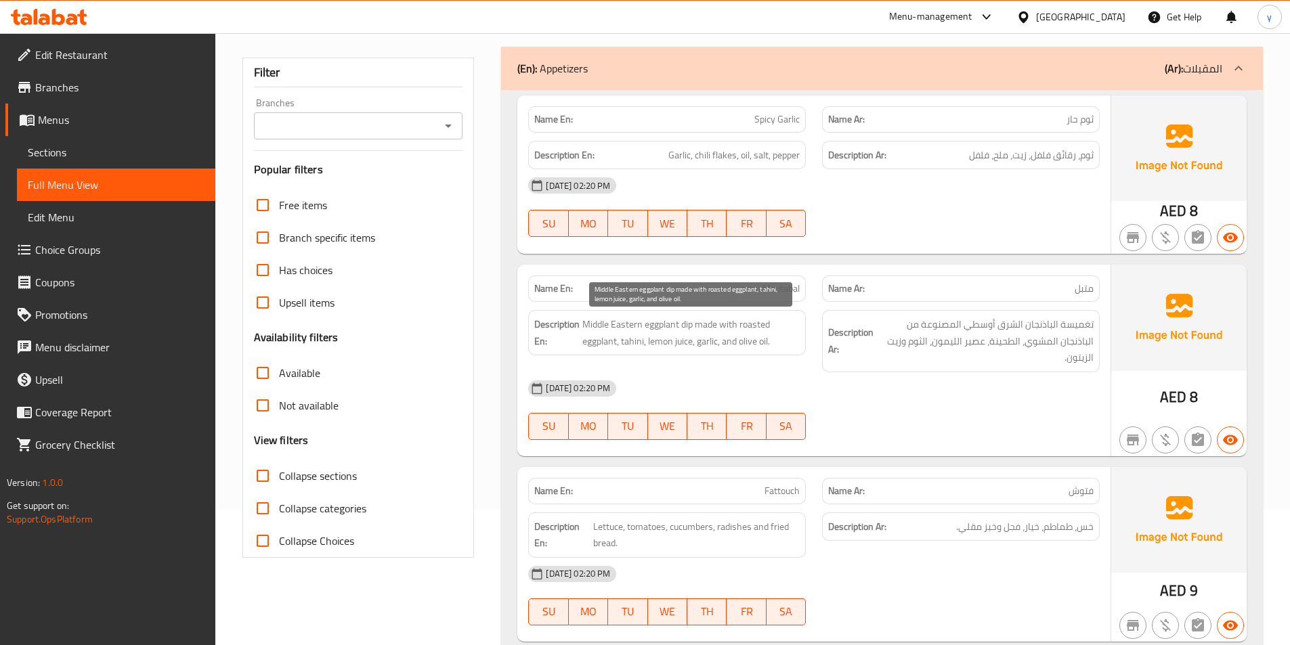
click at [653, 345] on span "Middle Eastern eggplant dip made with roasted eggplant, tahini, lemon juice, ga…" at bounding box center [690, 332] width 217 height 33
drag, startPoint x: 653, startPoint y: 345, endPoint x: 675, endPoint y: 345, distance: 21.7
click at [675, 345] on span "Middle Eastern eggplant dip made with roasted eggplant, tahini, lemon juice, ga…" at bounding box center [690, 332] width 217 height 33
drag, startPoint x: 652, startPoint y: 343, endPoint x: 675, endPoint y: 349, distance: 23.7
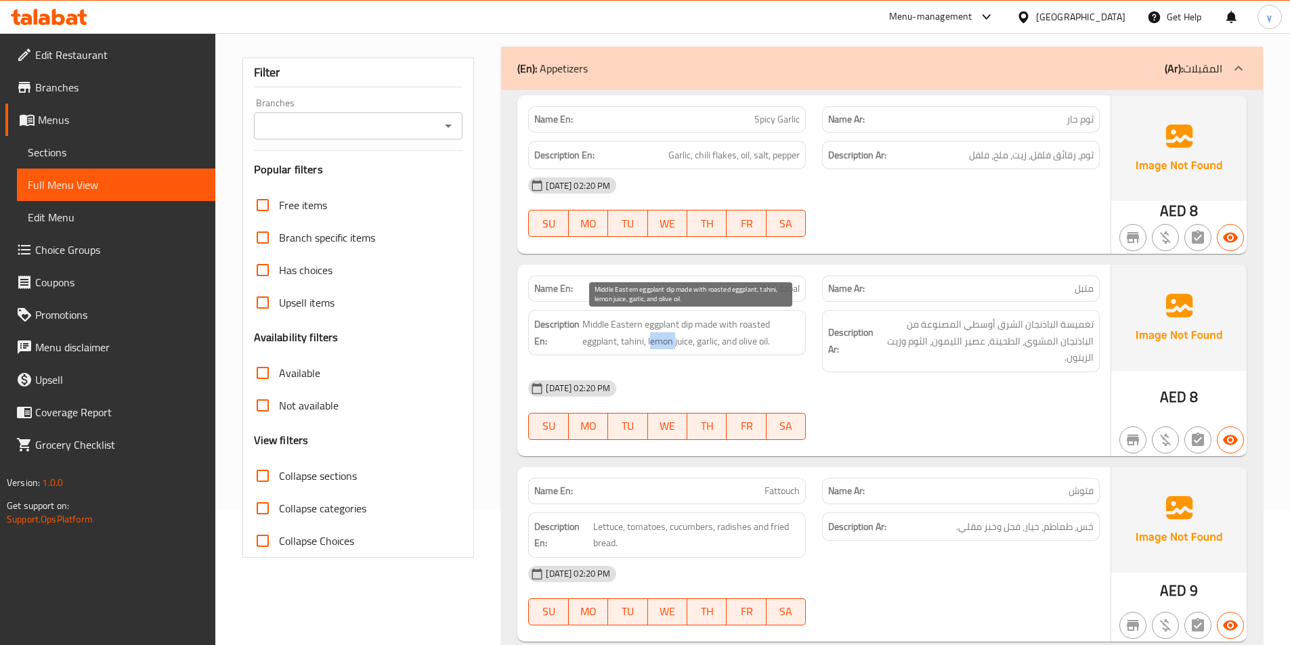
click at [675, 349] on span "Middle Eastern eggplant dip made with roasted eggplant, tahini, lemon juice, ga…" at bounding box center [690, 332] width 217 height 33
drag, startPoint x: 680, startPoint y: 350, endPoint x: 697, endPoint y: 355, distance: 18.2
click at [682, 351] on div "Description En: Middle Eastern eggplant dip made with roasted eggplant, tahini,…" at bounding box center [667, 332] width 278 height 45
click at [1025, 382] on div "[DATE] 02:20 PM" at bounding box center [814, 388] width 588 height 33
click at [704, 346] on span "Middle Eastern eggplant dip made with roasted eggplant, tahini, lemon juice, ga…" at bounding box center [690, 332] width 217 height 33
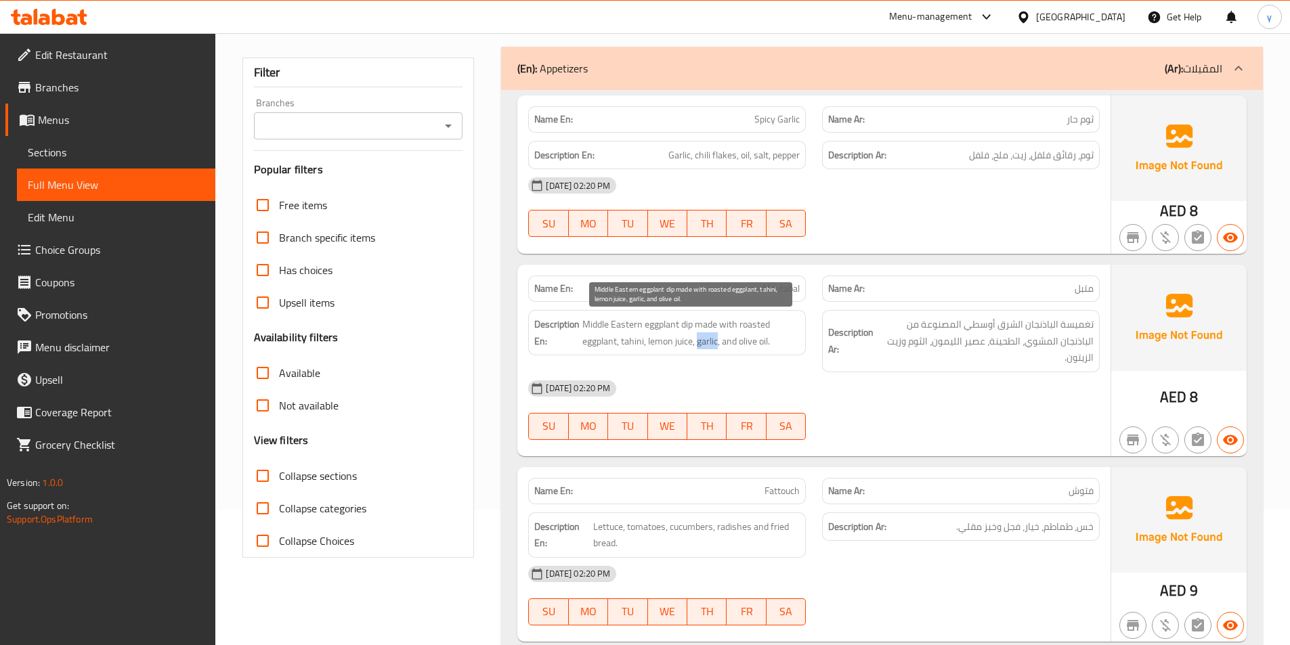
click at [704, 346] on span "Middle Eastern eggplant dip made with roasted eggplant, tahini, lemon juice, ga…" at bounding box center [690, 332] width 217 height 33
click at [764, 347] on span "Middle Eastern eggplant dip made with roasted eggplant, tahini, lemon juice, ga…" at bounding box center [690, 332] width 217 height 33
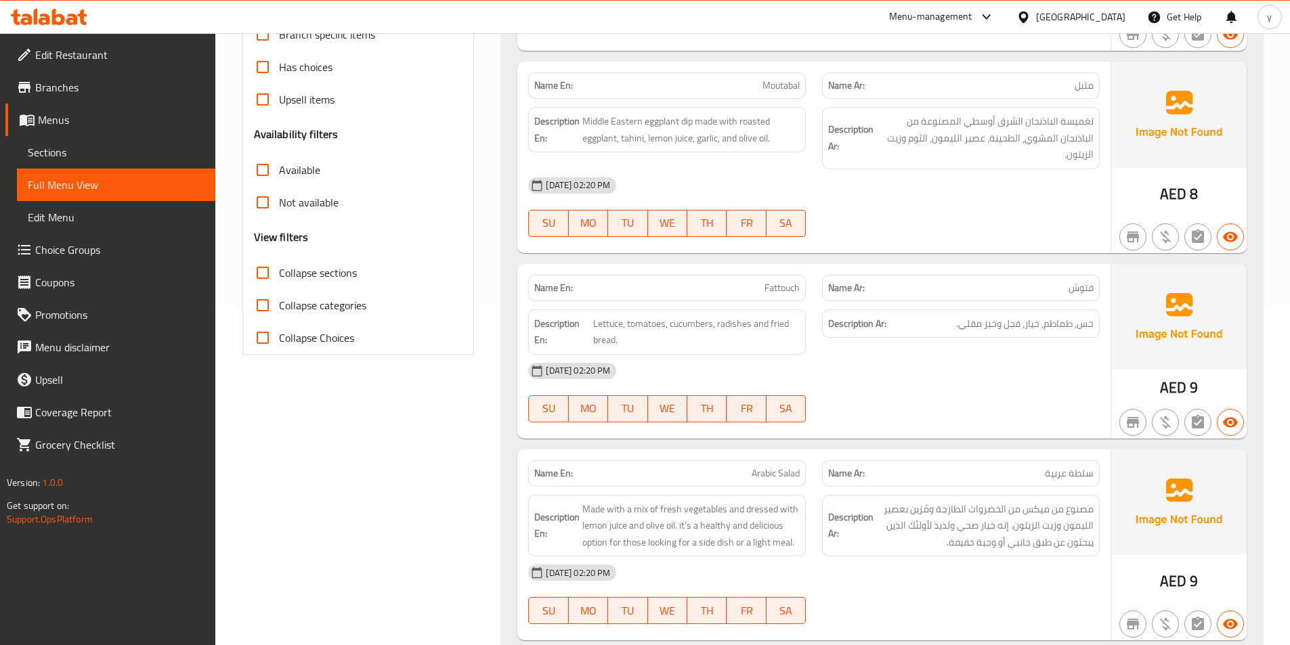
scroll to position [271, 0]
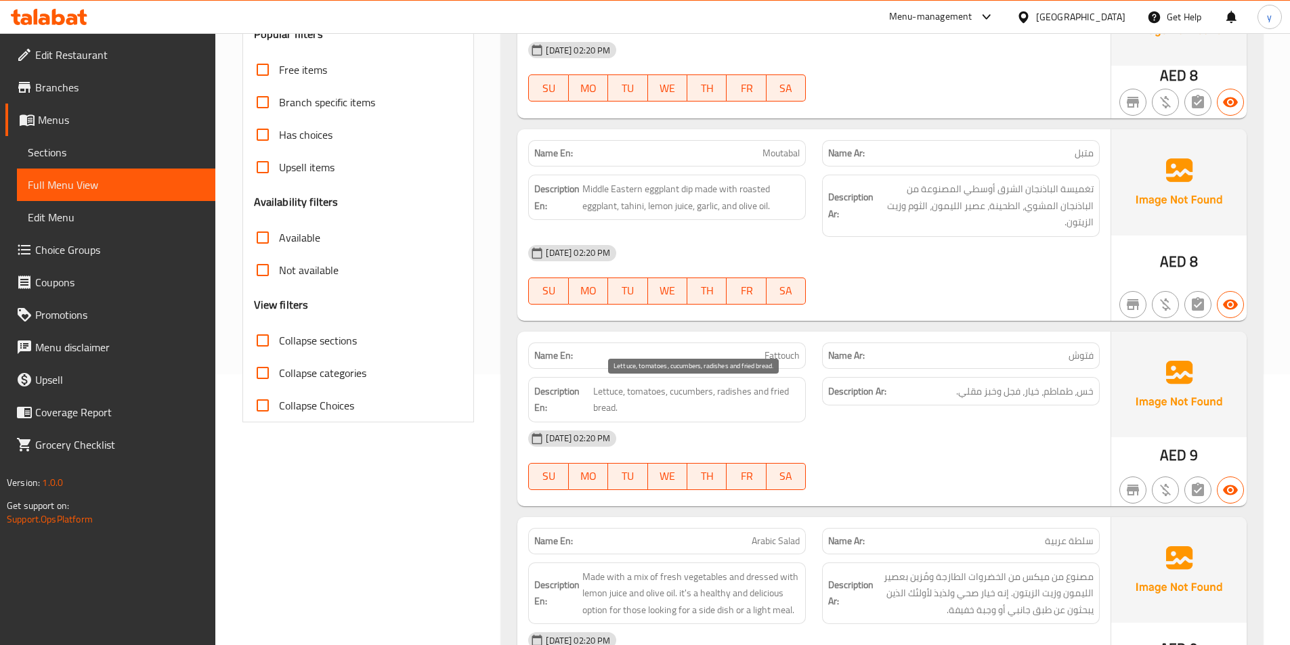
click at [737, 390] on span "Lettuce, tomatoes, cucumbers, radishes and fried bread." at bounding box center [696, 399] width 207 height 33
click at [771, 396] on span "Lettuce, tomatoes, cucumbers, radishes and fried bread." at bounding box center [696, 399] width 207 height 33
click at [857, 420] on div "Description Ar: خس، طماطم، خيار، فجل وخبز مقلي." at bounding box center [961, 400] width 294 height 62
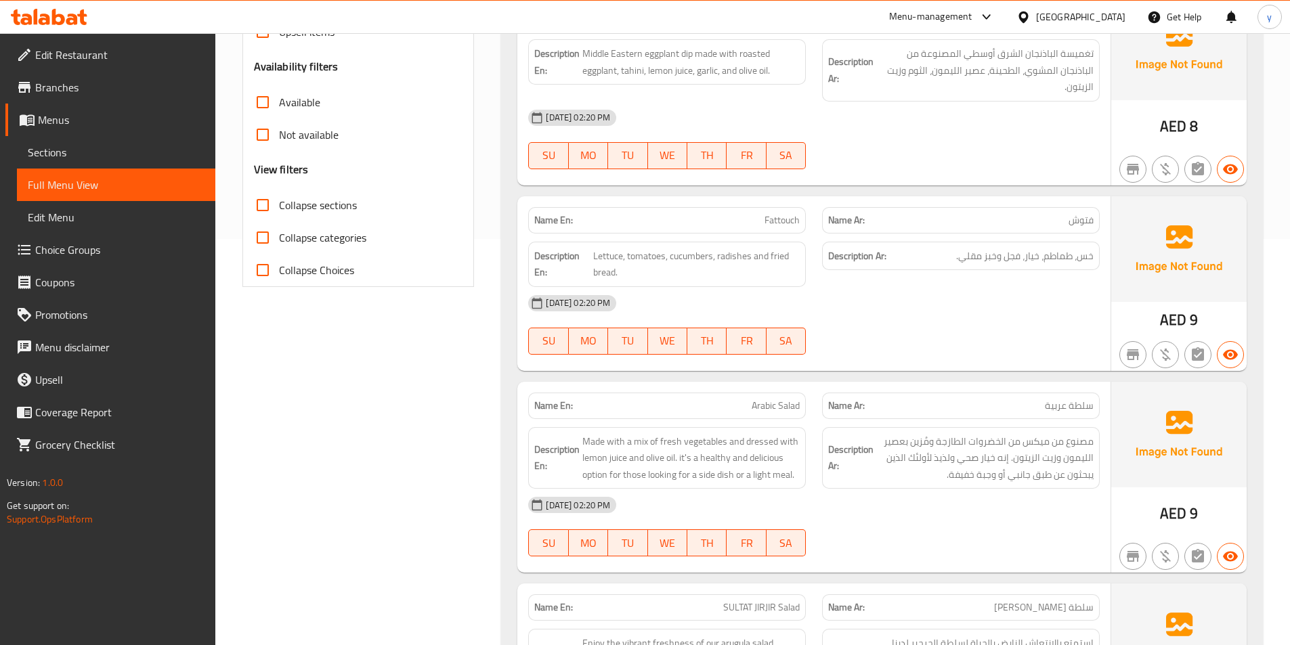
scroll to position [542, 0]
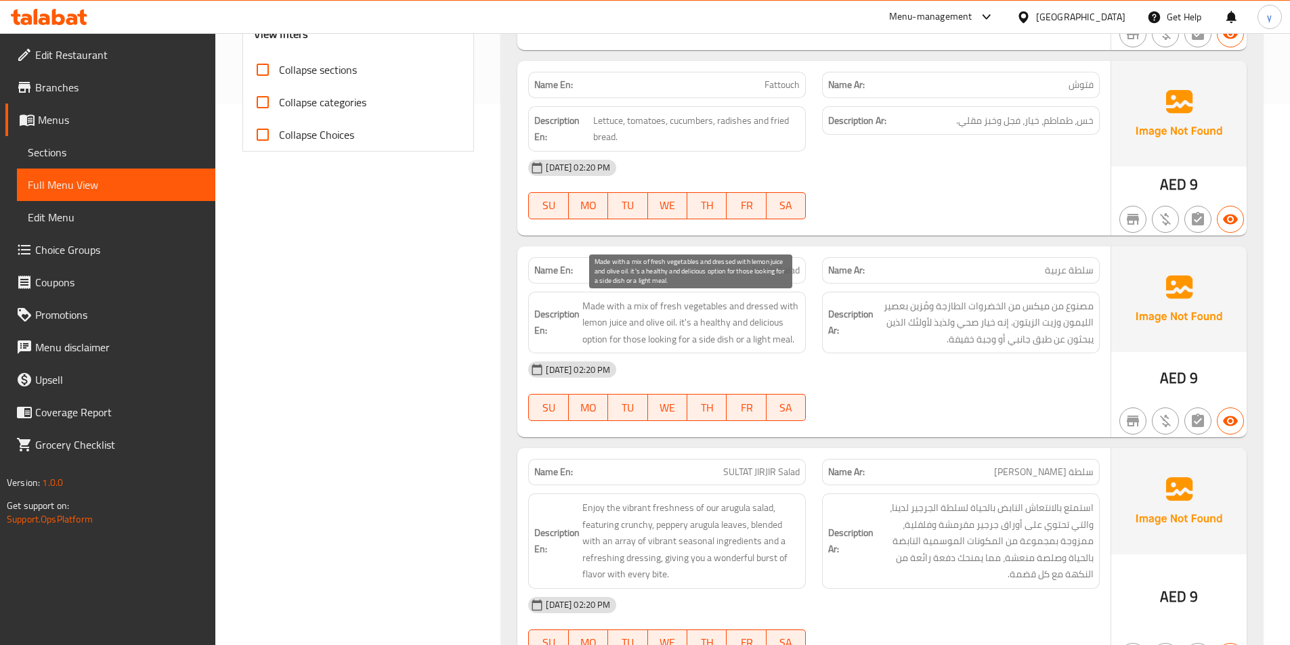
click at [641, 310] on span "Made with a mix of fresh vegetables and dressed with lemon juice and olive oil.…" at bounding box center [690, 323] width 217 height 50
drag, startPoint x: 739, startPoint y: 305, endPoint x: 794, endPoint y: 316, distance: 56.7
click at [794, 316] on span "Made with a mix of fresh vegetables and dressed with lemon juice and olive oil.…" at bounding box center [690, 323] width 217 height 50
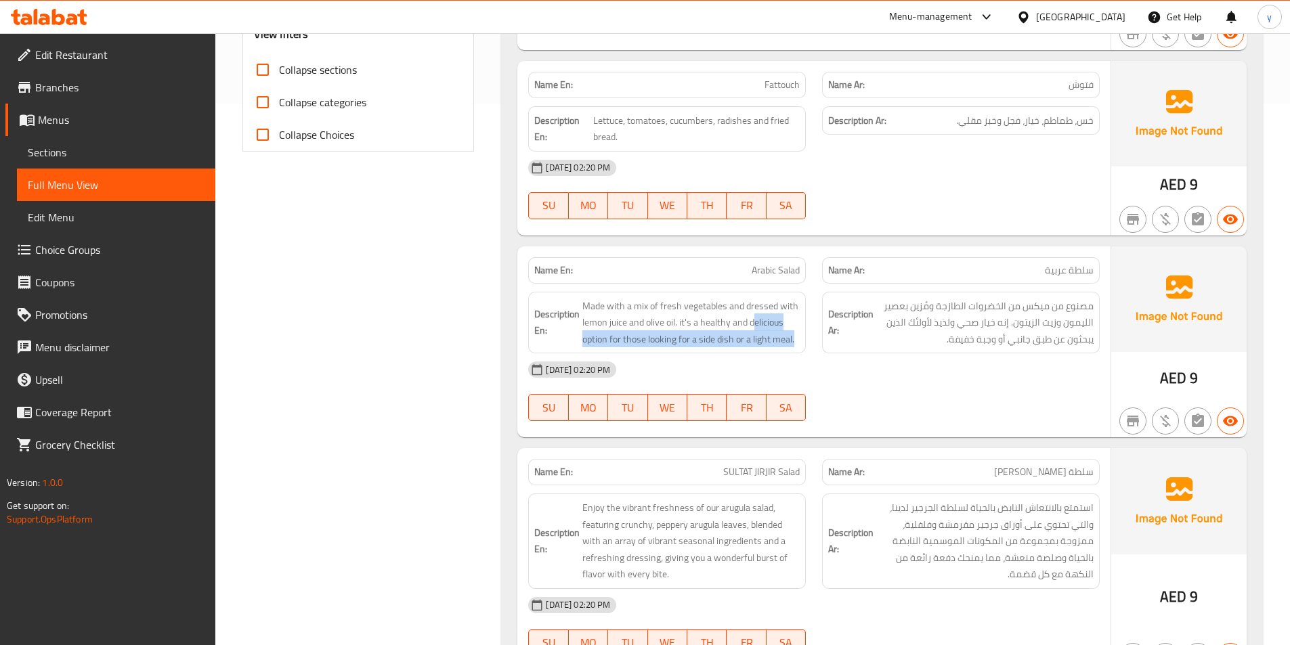
drag, startPoint x: 756, startPoint y: 325, endPoint x: 800, endPoint y: 331, distance: 44.4
click at [800, 331] on div "Description En: Made with a mix of fresh vegetables and dressed with lemon juic…" at bounding box center [667, 323] width 278 height 62
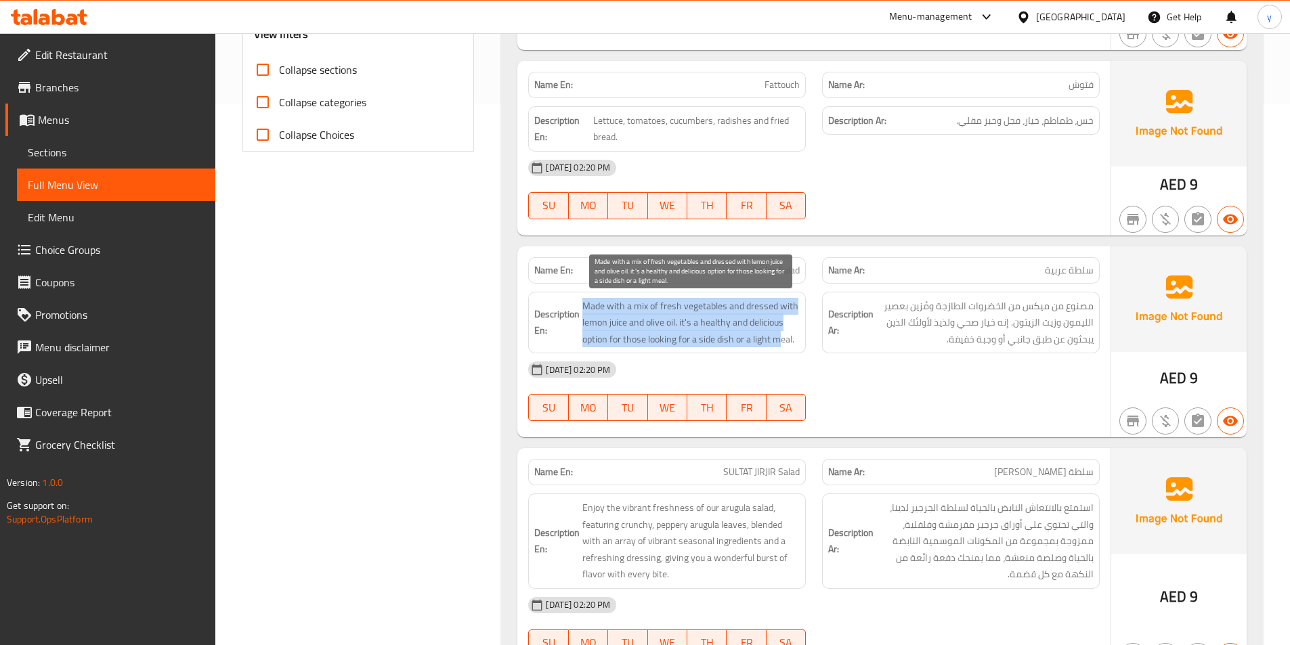
drag, startPoint x: 577, startPoint y: 339, endPoint x: 783, endPoint y: 337, distance: 205.9
click at [783, 337] on h6 "Description En: Made with a mix of fresh vegetables and dressed with lemon juic…" at bounding box center [666, 323] width 265 height 50
click at [783, 337] on span "Made with a mix of fresh vegetables and dressed with lemon juice and olive oil.…" at bounding box center [690, 323] width 217 height 50
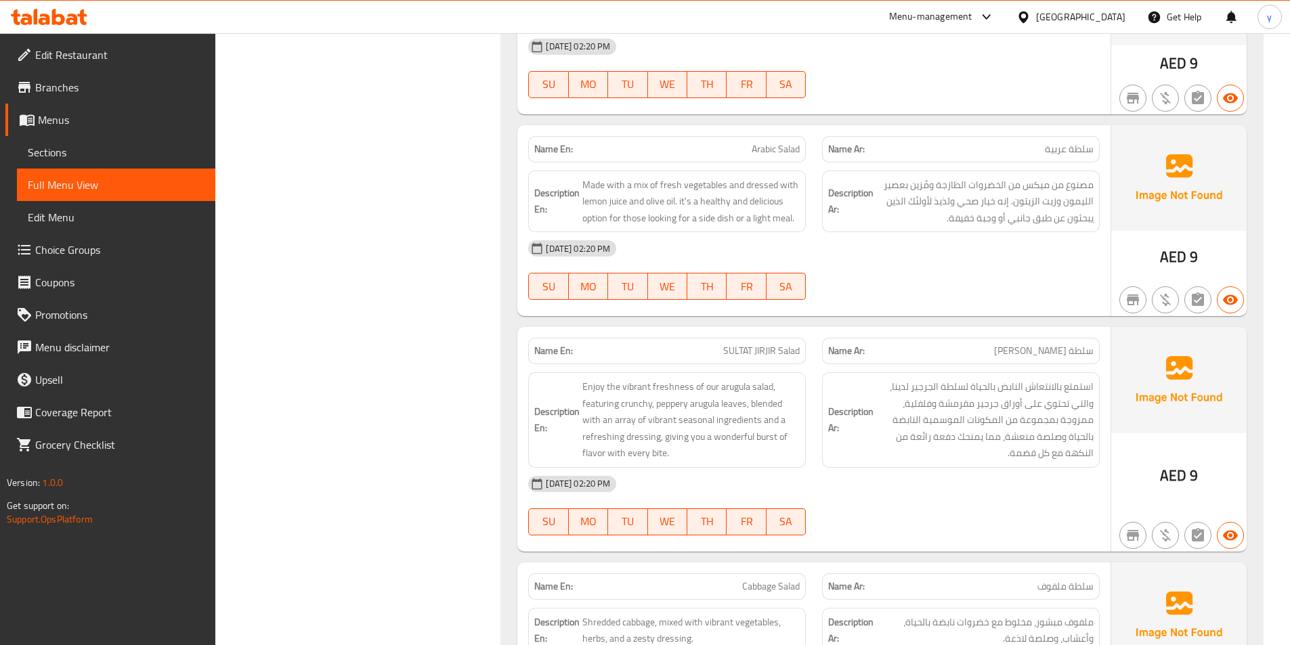
scroll to position [677, 0]
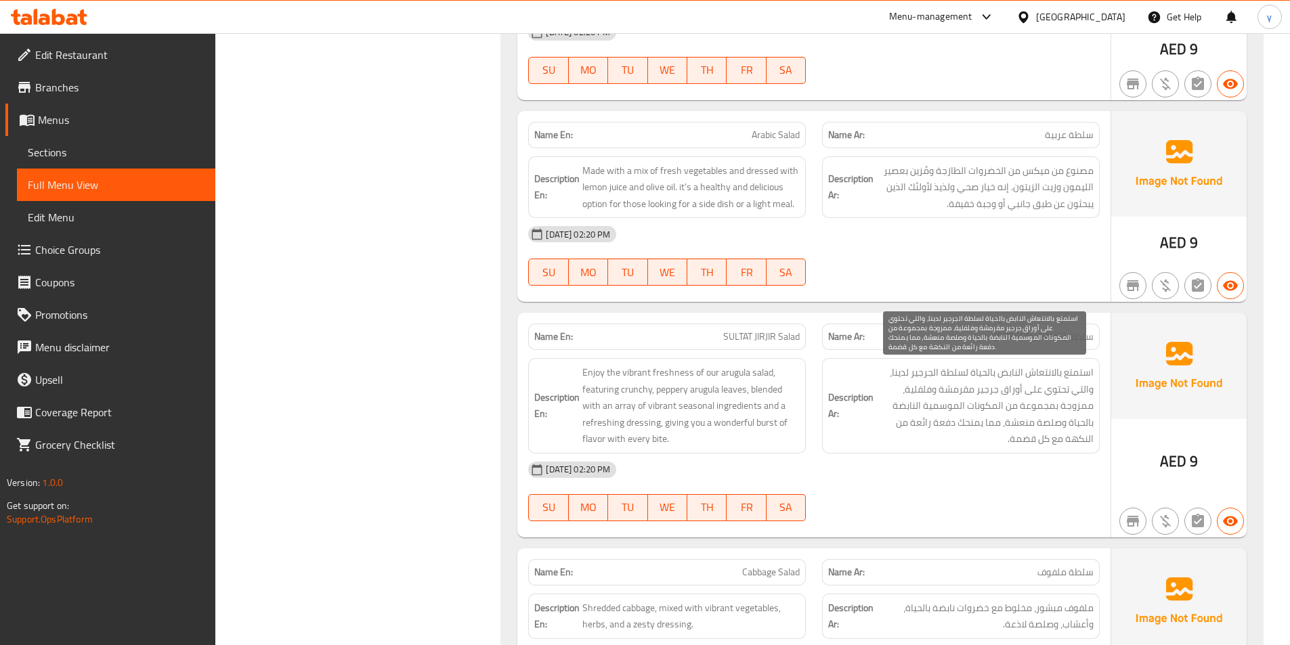
click at [1075, 376] on span "استمتع بالانتعاش النابض بالحياة لسلطة الجرجير لدينا، والتي تحتوي على أوراق جرجي…" at bounding box center [984, 405] width 217 height 83
click at [1069, 395] on span "استمتع بالانتعاش النابض بالحياة لسلطة الجرجير لدينا، والتي تحتوي على أوراق جرجي…" at bounding box center [984, 405] width 217 height 83
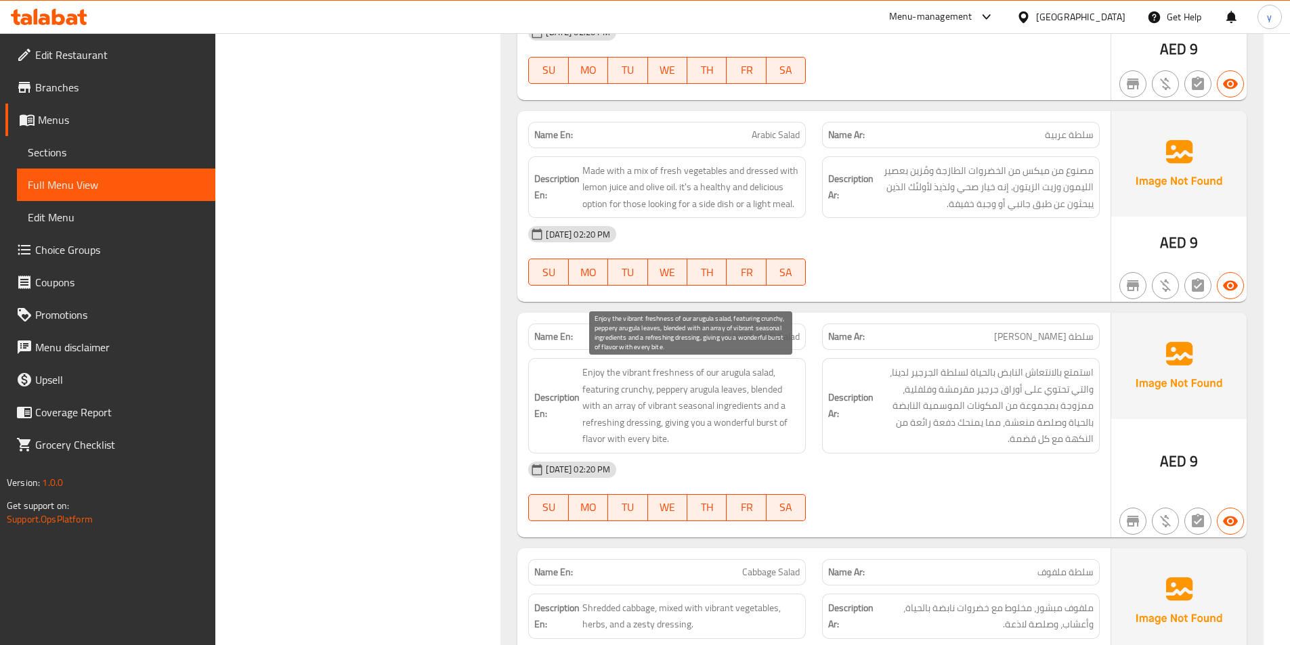
click at [647, 393] on span "Enjoy the vibrant freshness of our arugula salad, featuring crunchy, peppery ar…" at bounding box center [690, 405] width 217 height 83
drag, startPoint x: 647, startPoint y: 393, endPoint x: 983, endPoint y: 402, distance: 336.0
click at [981, 402] on span "استمتع بالانتعاش النابض بالحياة لسلطة الجرجير لدينا، والتي تحتوي على أوراق جرجي…" at bounding box center [984, 405] width 217 height 83
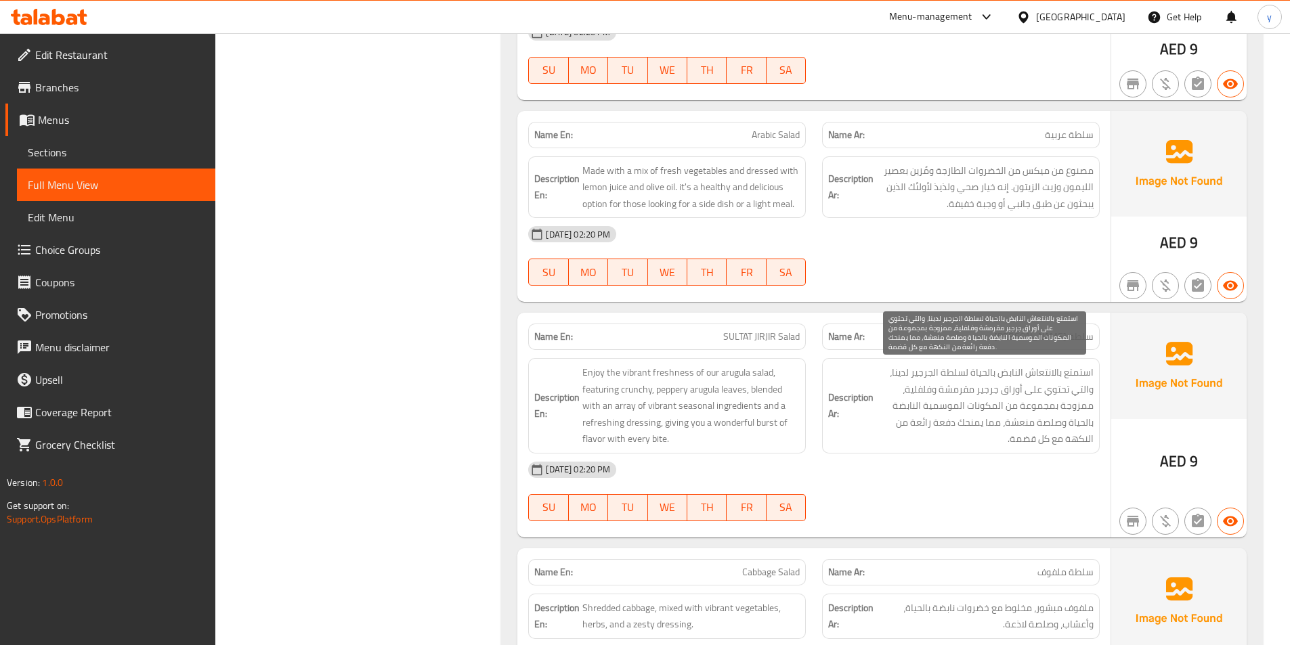
click at [972, 391] on span "استمتع بالانتعاش النابض بالحياة لسلطة الجرجير لدينا، والتي تحتوي على أوراق جرجي…" at bounding box center [984, 405] width 217 height 83
click at [989, 394] on span "استمتع بالانتعاش النابض بالحياة لسلطة الجرجير لدينا، والتي تحتوي على أوراق جرجي…" at bounding box center [984, 405] width 217 height 83
click at [956, 392] on span "استمتع بالانتعاش النابض بالحياة لسلطة الجرجير لدينا، والتي تحتوي على أوراق جرجي…" at bounding box center [984, 405] width 217 height 83
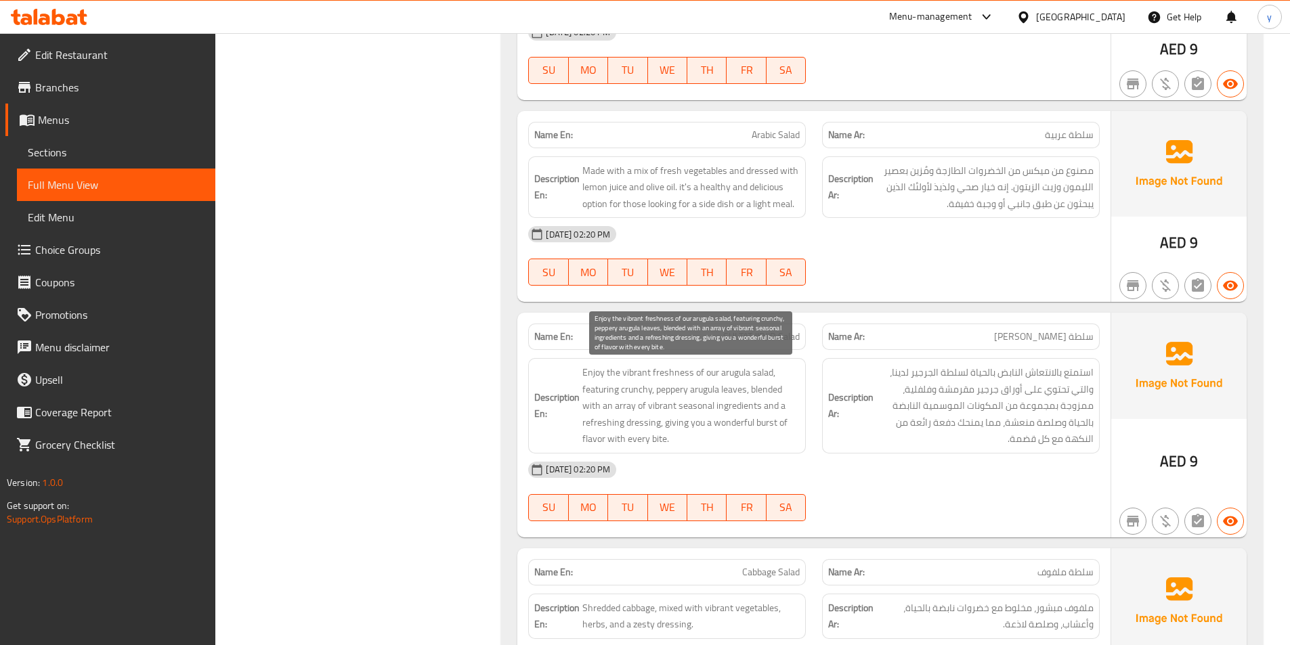
click at [636, 396] on span "Enjoy the vibrant freshness of our arugula salad, featuring crunchy, peppery ar…" at bounding box center [690, 405] width 217 height 83
click at [636, 391] on span "Enjoy the vibrant freshness of our arugula salad, featuring crunchy, peppery ar…" at bounding box center [690, 405] width 217 height 83
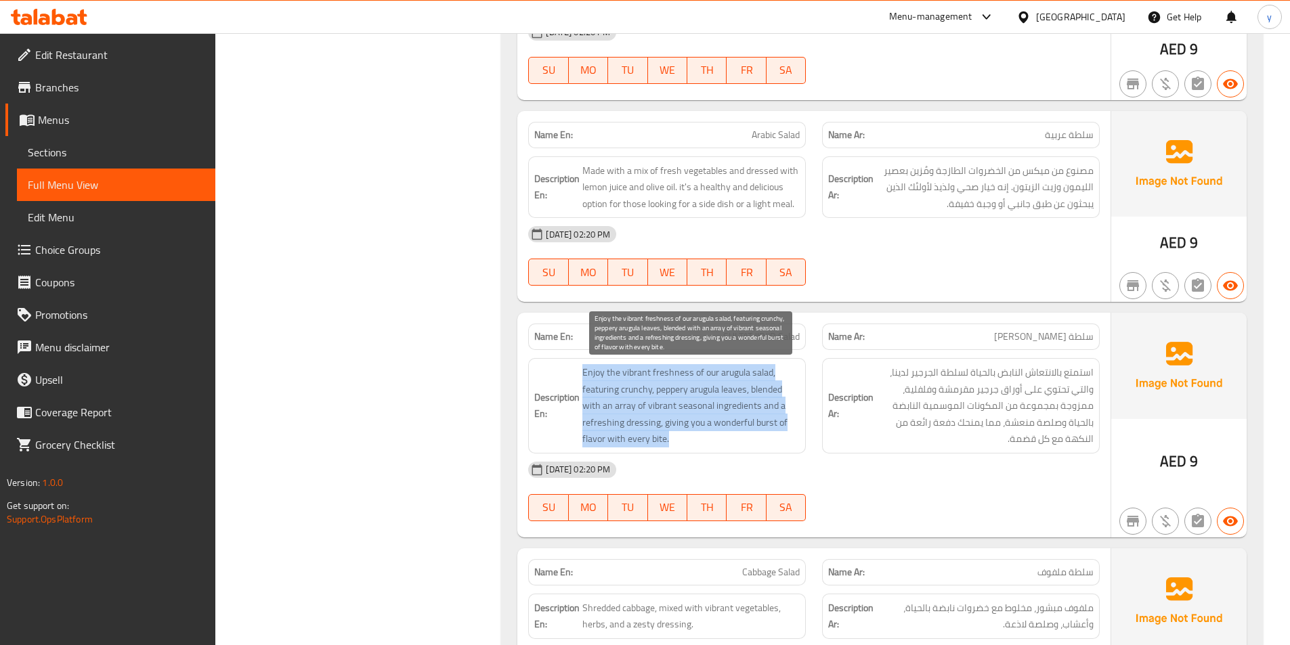
click at [636, 391] on span "Enjoy the vibrant freshness of our arugula salad, featuring crunchy, peppery ar…" at bounding box center [690, 405] width 217 height 83
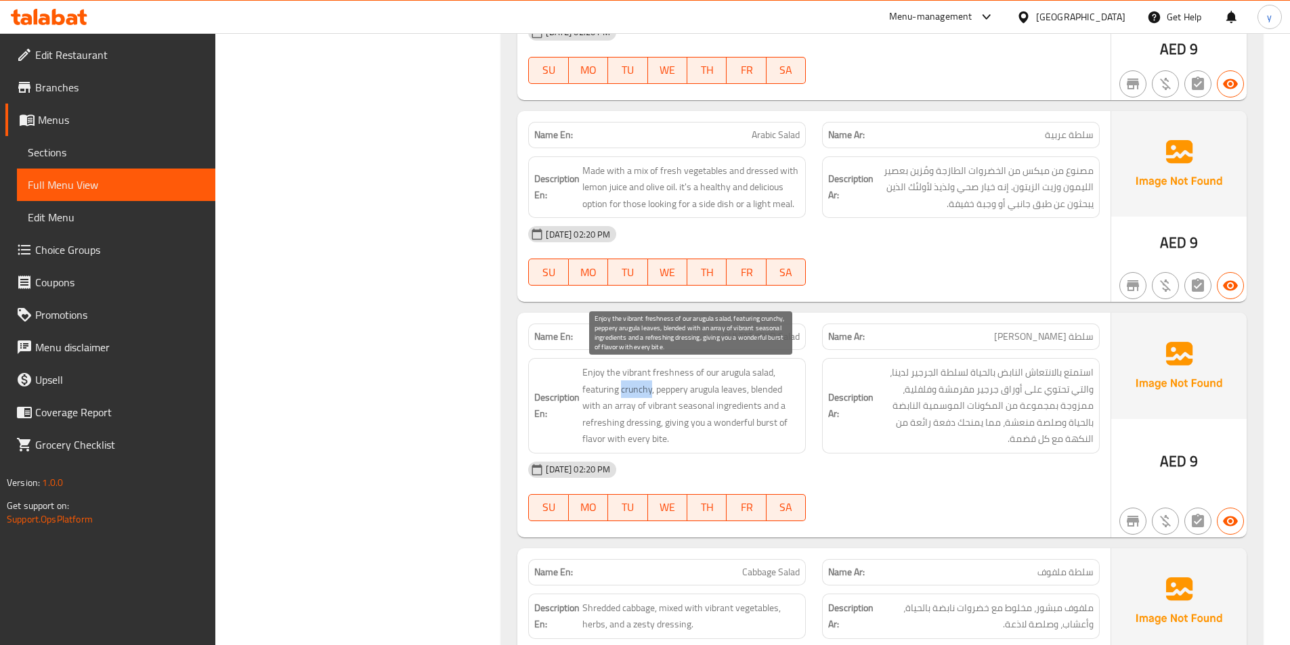
click at [636, 391] on span "Enjoy the vibrant freshness of our arugula salad, featuring crunchy, peppery ar…" at bounding box center [690, 405] width 217 height 83
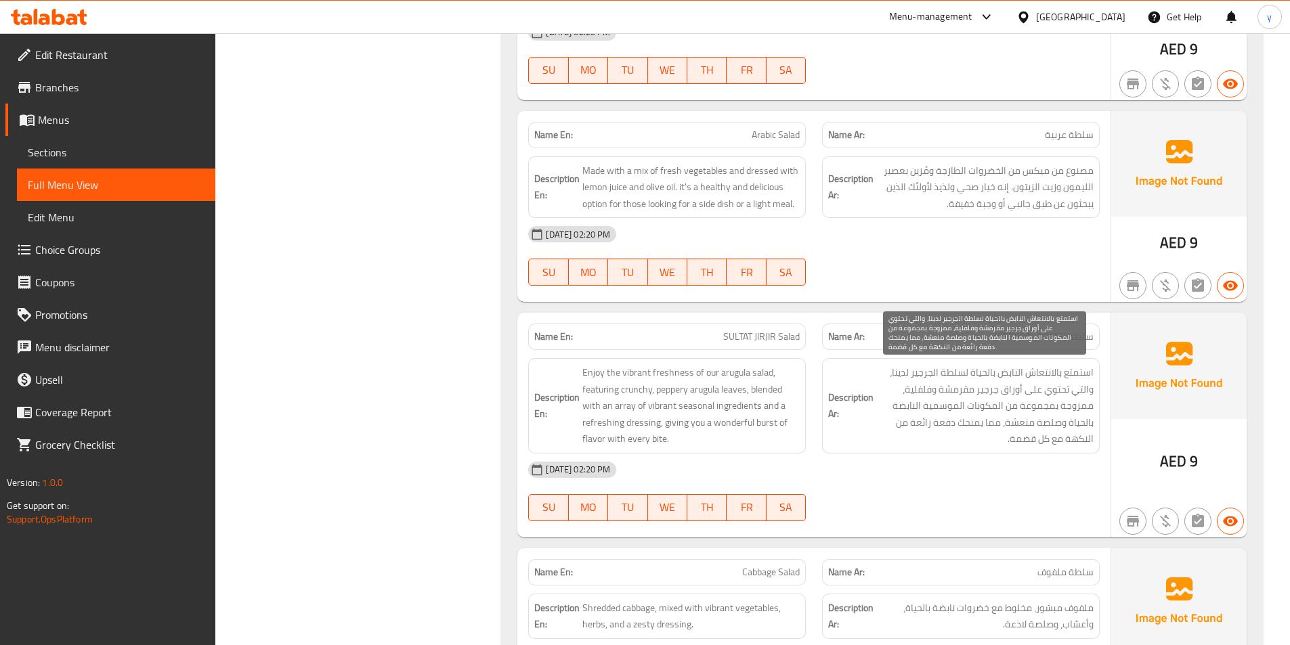
click at [949, 389] on span "استمتع بالانتعاش النابض بالحياة لسلطة الجرجير لدينا، والتي تحتوي على أوراق جرجي…" at bounding box center [984, 405] width 217 height 83
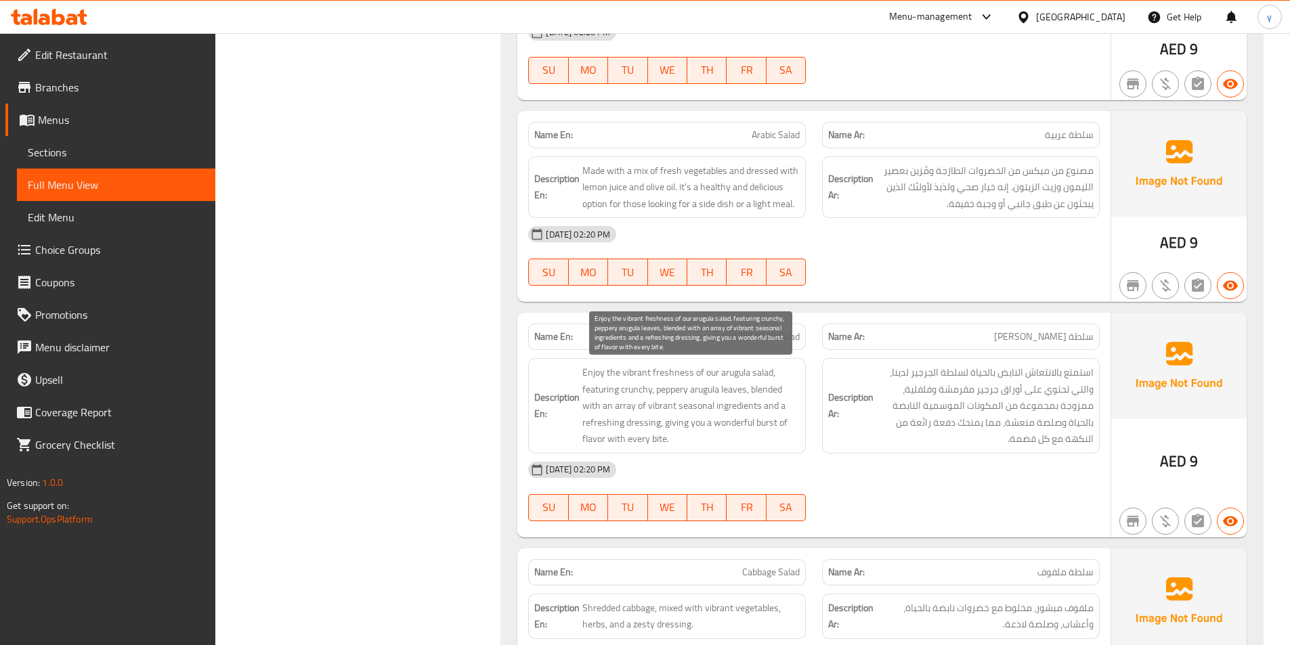
click at [638, 399] on span "Enjoy the vibrant freshness of our arugula salad, featuring crunchy, peppery ar…" at bounding box center [690, 405] width 217 height 83
click at [636, 387] on span "Enjoy the vibrant freshness of our arugula salad, featuring crunchy, peppery ar…" at bounding box center [690, 405] width 217 height 83
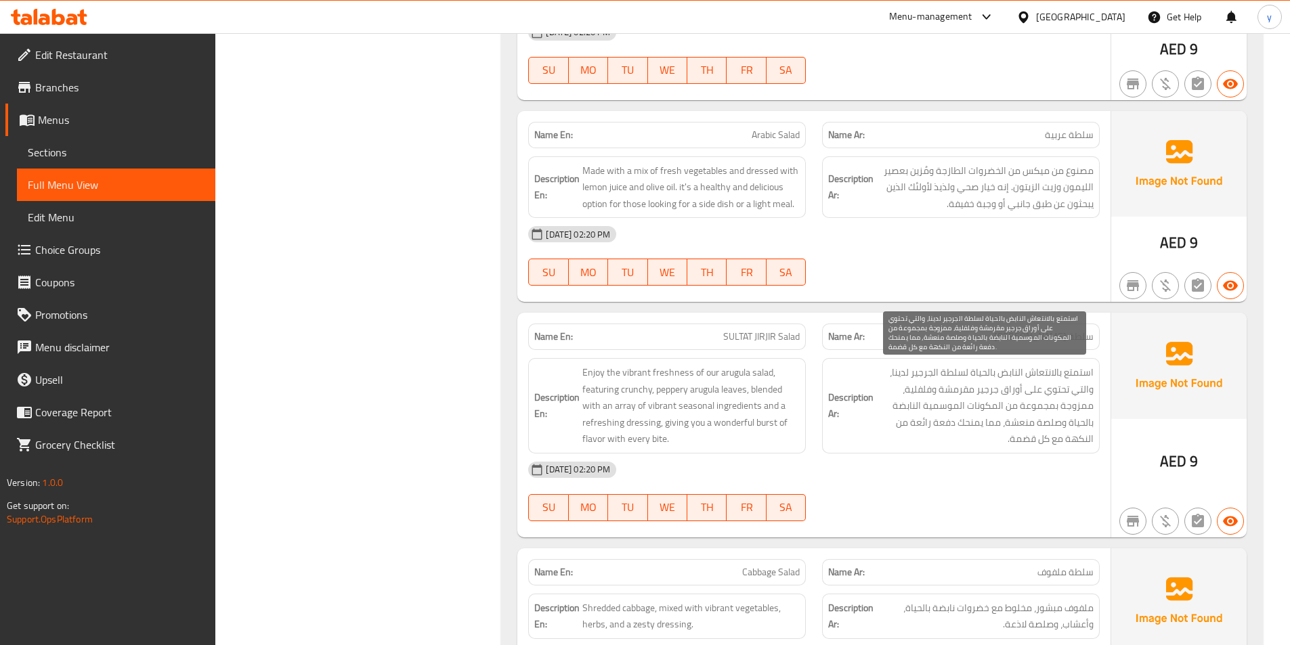
click at [960, 391] on span "استمتع بالانتعاش النابض بالحياة لسلطة الجرجير لدينا، والتي تحتوي على أوراق جرجي…" at bounding box center [984, 405] width 217 height 83
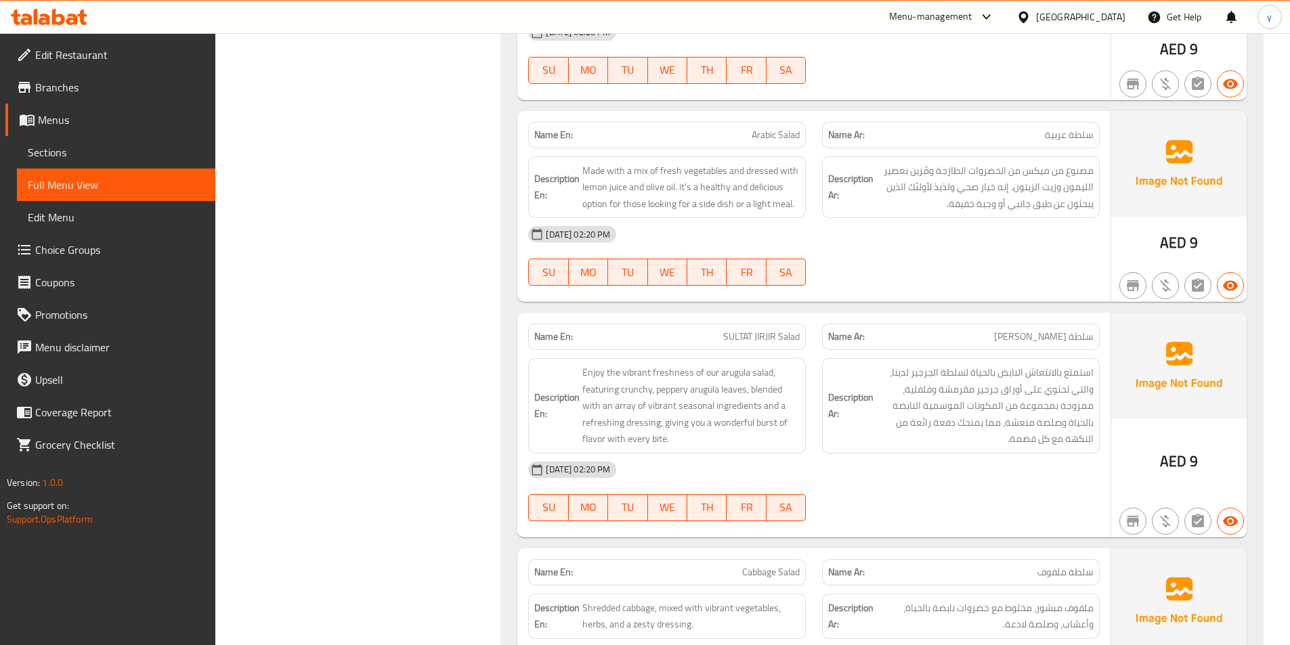
click at [817, 406] on div "Description Ar: استمتع بالانتعاش النابض بالحياة لسلطة الجرجير لدينا، والتي تحتو…" at bounding box center [961, 406] width 294 height 112
click at [771, 337] on span "SULTAT JIRJIR Salad" at bounding box center [761, 337] width 77 height 14
copy span "SULTAT JIRJIR Salad"
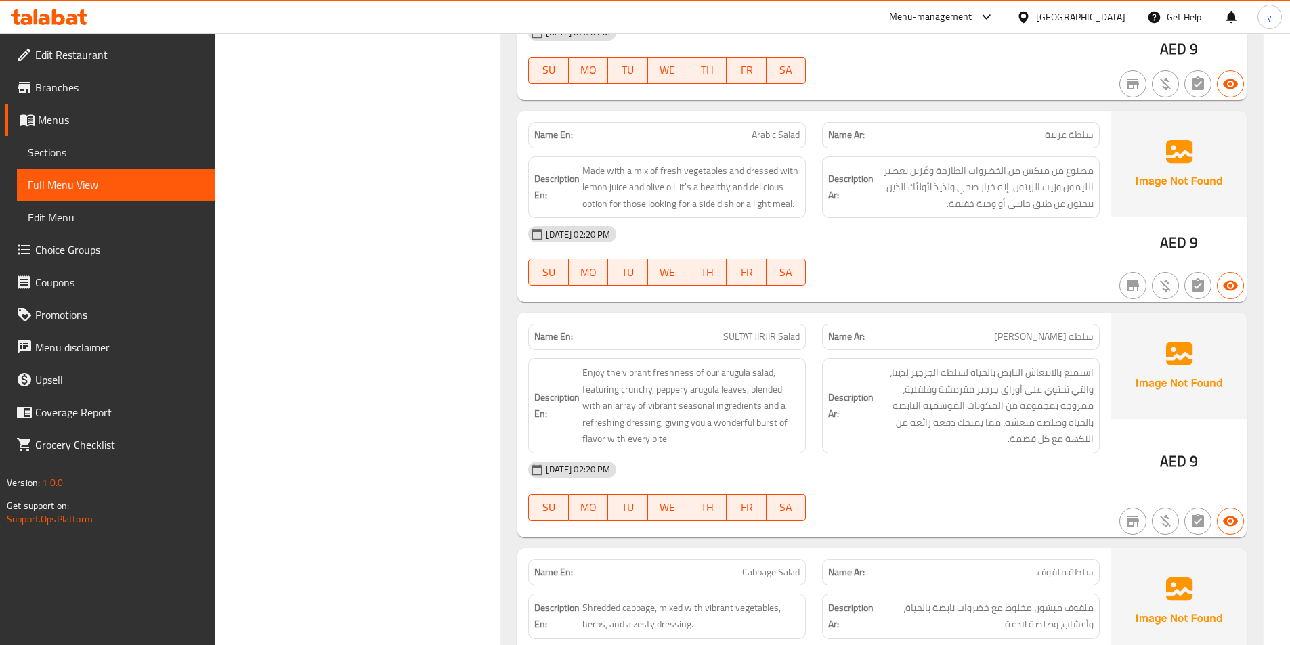
click at [880, 211] on span "مصنوع من ميكس من الخضروات الطازجة ومُزين بعصير الليمون وزيت الزيتون. إنه خيار ص…" at bounding box center [984, 188] width 217 height 50
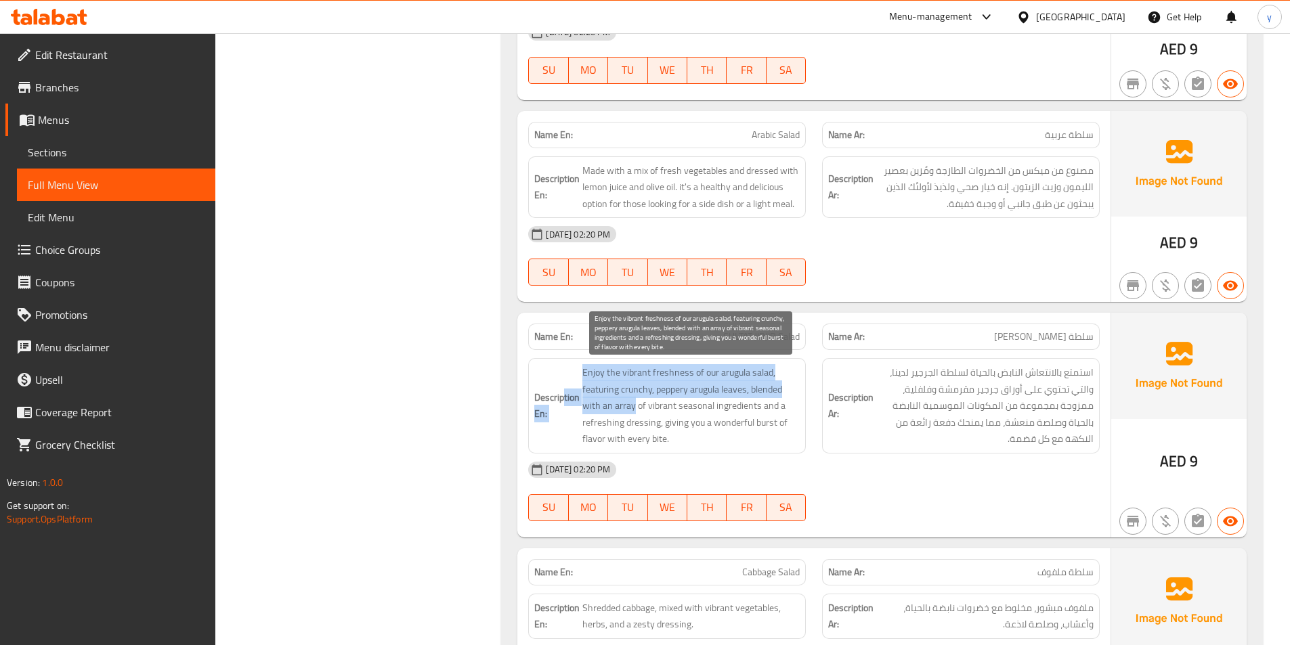
drag, startPoint x: 563, startPoint y: 402, endPoint x: 633, endPoint y: 408, distance: 70.7
click at [633, 408] on h6 "Description En: Enjoy the vibrant freshness of our arugula salad, featuring cru…" at bounding box center [666, 405] width 265 height 83
click at [633, 408] on span "Enjoy the vibrant freshness of our arugula salad, featuring crunchy, peppery ar…" at bounding box center [690, 405] width 217 height 83
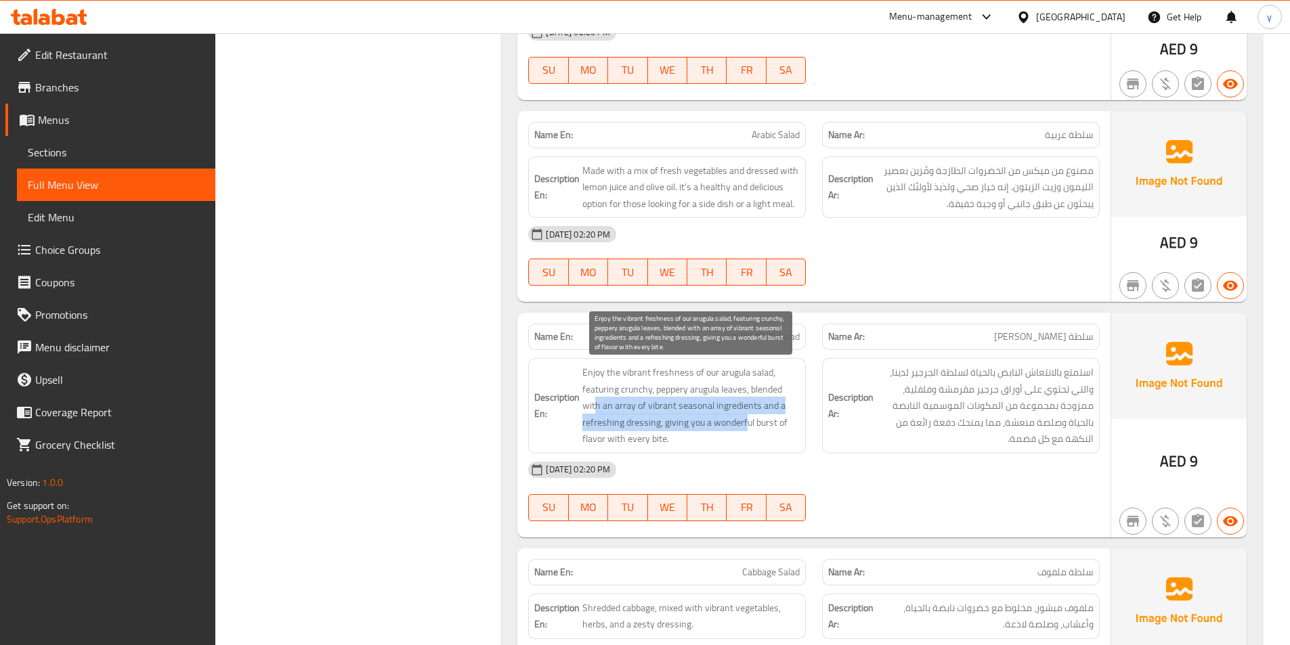
drag, startPoint x: 596, startPoint y: 408, endPoint x: 748, endPoint y: 428, distance: 152.9
click at [748, 428] on span "Enjoy the vibrant freshness of our arugula salad, featuring crunchy, peppery ar…" at bounding box center [690, 405] width 217 height 83
click at [748, 444] on span "Enjoy the vibrant freshness of our arugula salad, featuring crunchy, peppery ar…" at bounding box center [690, 405] width 217 height 83
drag, startPoint x: 647, startPoint y: 404, endPoint x: 708, endPoint y: 411, distance: 61.3
click at [708, 411] on span "Enjoy the vibrant freshness of our arugula salad, featuring crunchy, peppery ar…" at bounding box center [690, 405] width 217 height 83
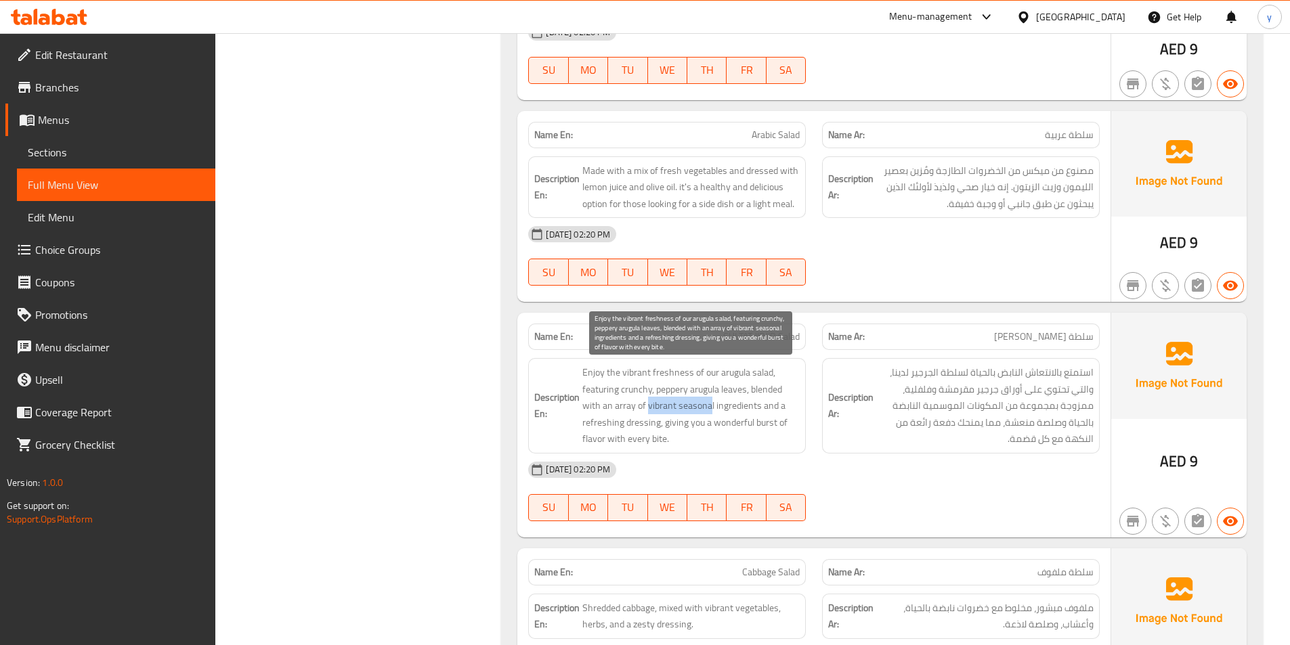
click at [709, 411] on span "Enjoy the vibrant freshness of our arugula salad, featuring crunchy, peppery ar…" at bounding box center [690, 405] width 217 height 83
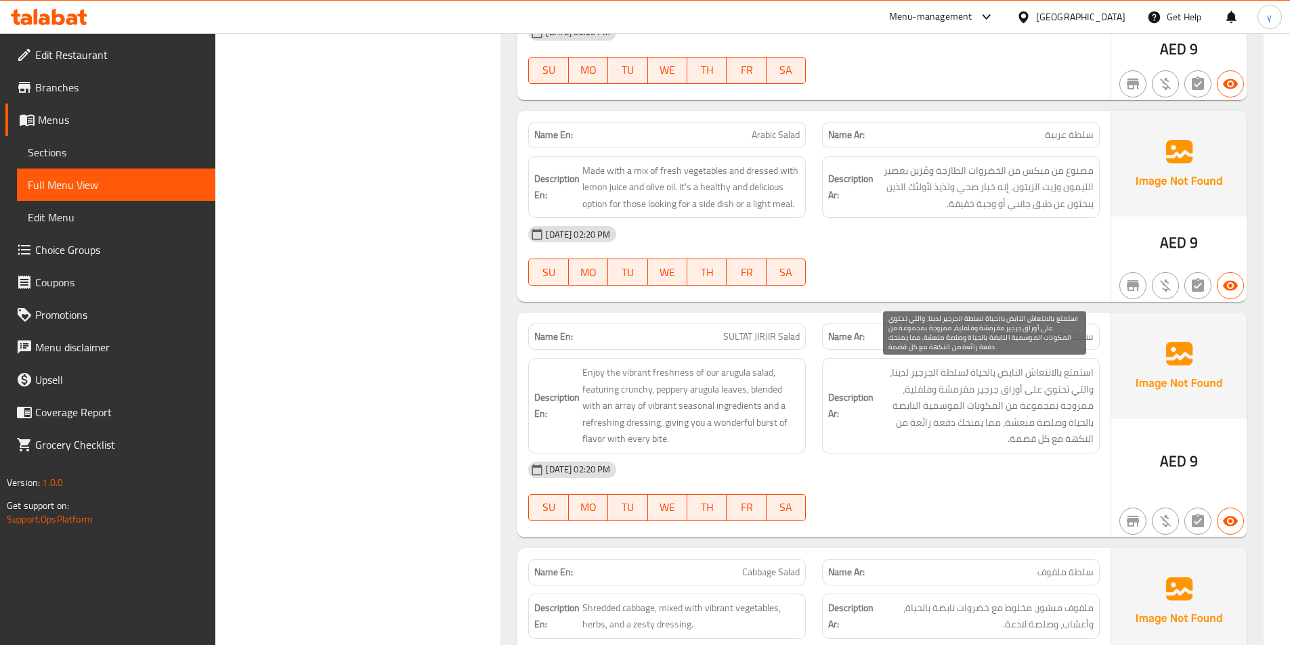
click at [1048, 408] on span "استمتع بالانتعاش النابض بالحياة لسلطة الجرجير لدينا، والتي تحتوي على أوراق جرجي…" at bounding box center [984, 405] width 217 height 83
click at [1022, 401] on span "استمتع بالانتعاش النابض بالحياة لسلطة الجرجير لدينا، والتي تحتوي على أوراق جرجي…" at bounding box center [984, 405] width 217 height 83
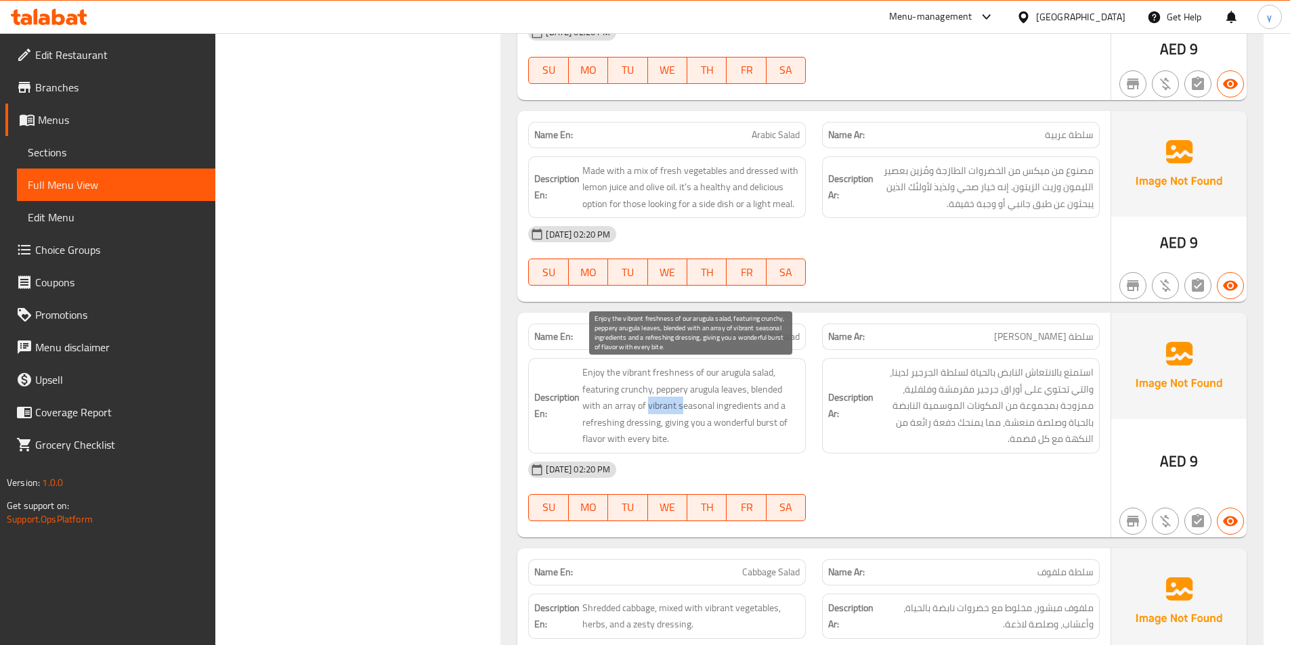
drag, startPoint x: 647, startPoint y: 406, endPoint x: 681, endPoint y: 414, distance: 35.5
click at [681, 414] on span "Enjoy the vibrant freshness of our arugula salad, featuring crunchy, peppery ar…" at bounding box center [690, 405] width 217 height 83
click at [662, 427] on span "Enjoy the vibrant freshness of our arugula salad, featuring crunchy, peppery ar…" at bounding box center [690, 405] width 217 height 83
drag, startPoint x: 647, startPoint y: 406, endPoint x: 714, endPoint y: 406, distance: 67.7
click at [714, 406] on span "Enjoy the vibrant freshness of our arugula salad, featuring crunchy, peppery ar…" at bounding box center [690, 405] width 217 height 83
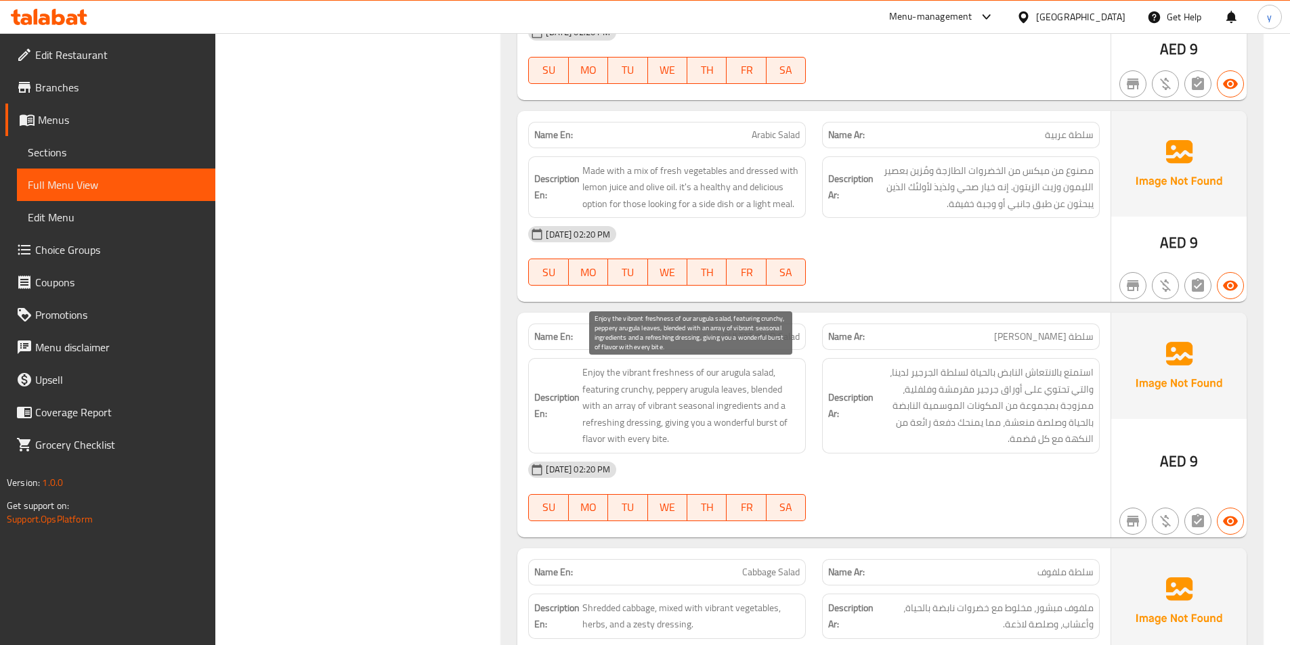
drag, startPoint x: 703, startPoint y: 405, endPoint x: 959, endPoint y: 405, distance: 256.0
click at [1049, 379] on span "استمتع بالانتعاش النابض بالحياة لسلطة الجرجير لدينا، والتي تحتوي على أوراق جرجي…" at bounding box center [984, 405] width 217 height 83
drag, startPoint x: 684, startPoint y: 401, endPoint x: 717, endPoint y: 409, distance: 34.2
click at [717, 409] on span "Enjoy the vibrant freshness of our arugula salad, featuring crunchy, peppery ar…" at bounding box center [690, 405] width 217 height 83
click at [719, 425] on span "Enjoy the vibrant freshness of our arugula salad, featuring crunchy, peppery ar…" at bounding box center [690, 405] width 217 height 83
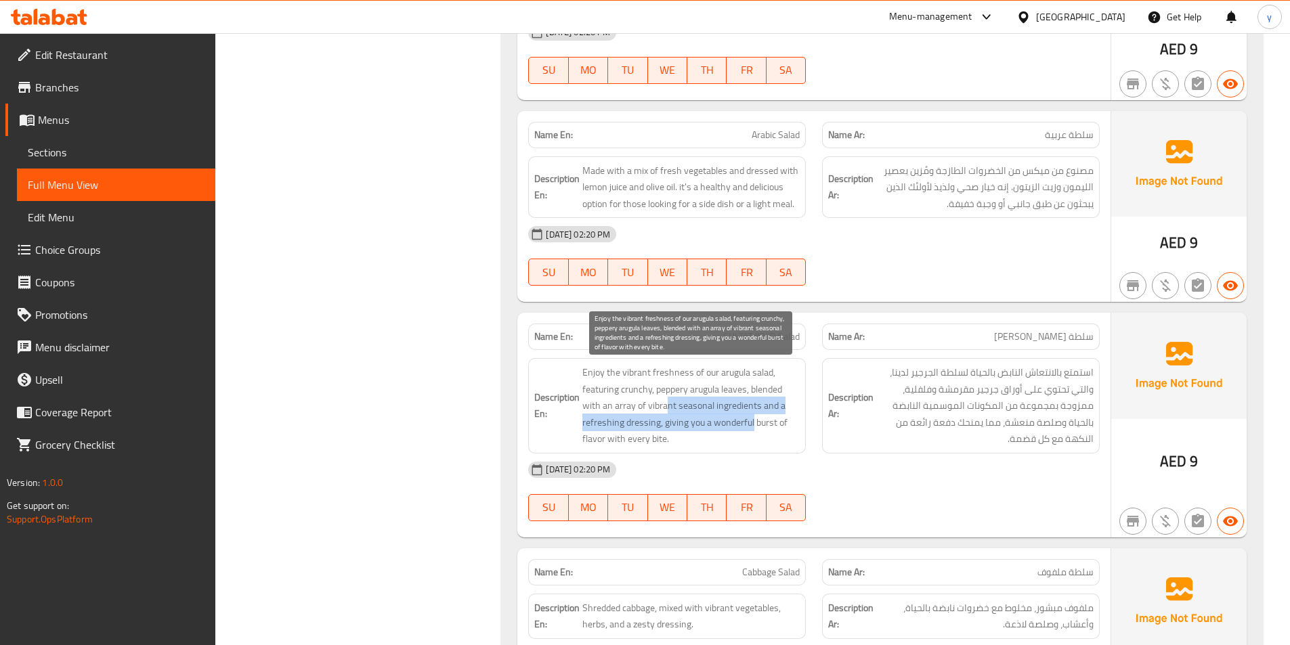
drag, startPoint x: 669, startPoint y: 404, endPoint x: 754, endPoint y: 426, distance: 87.5
click at [754, 426] on span "Enjoy the vibrant freshness of our arugula salad, featuring crunchy, peppery ar…" at bounding box center [690, 405] width 217 height 83
drag, startPoint x: 607, startPoint y: 407, endPoint x: 699, endPoint y: 437, distance: 97.0
click at [699, 437] on span "Enjoy the vibrant freshness of our arugula salad, featuring crunchy, peppery ar…" at bounding box center [690, 405] width 217 height 83
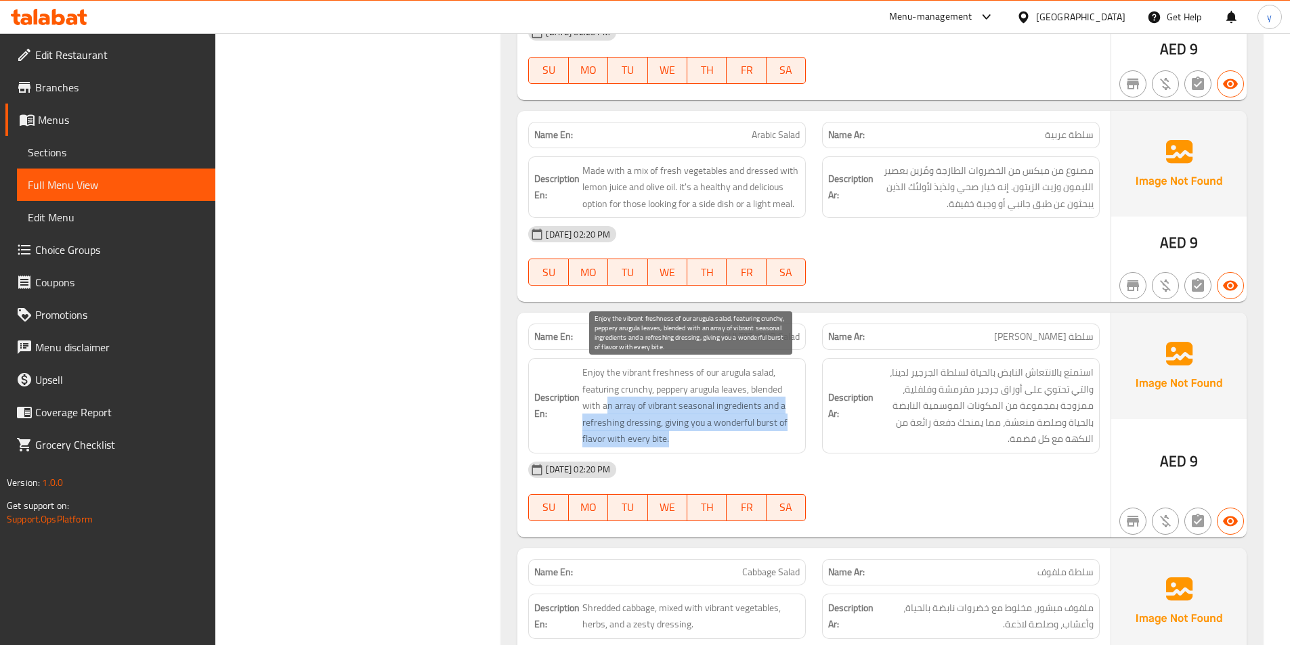
click at [699, 437] on span "Enjoy the vibrant freshness of our arugula salad, featuring crunchy, peppery ar…" at bounding box center [690, 405] width 217 height 83
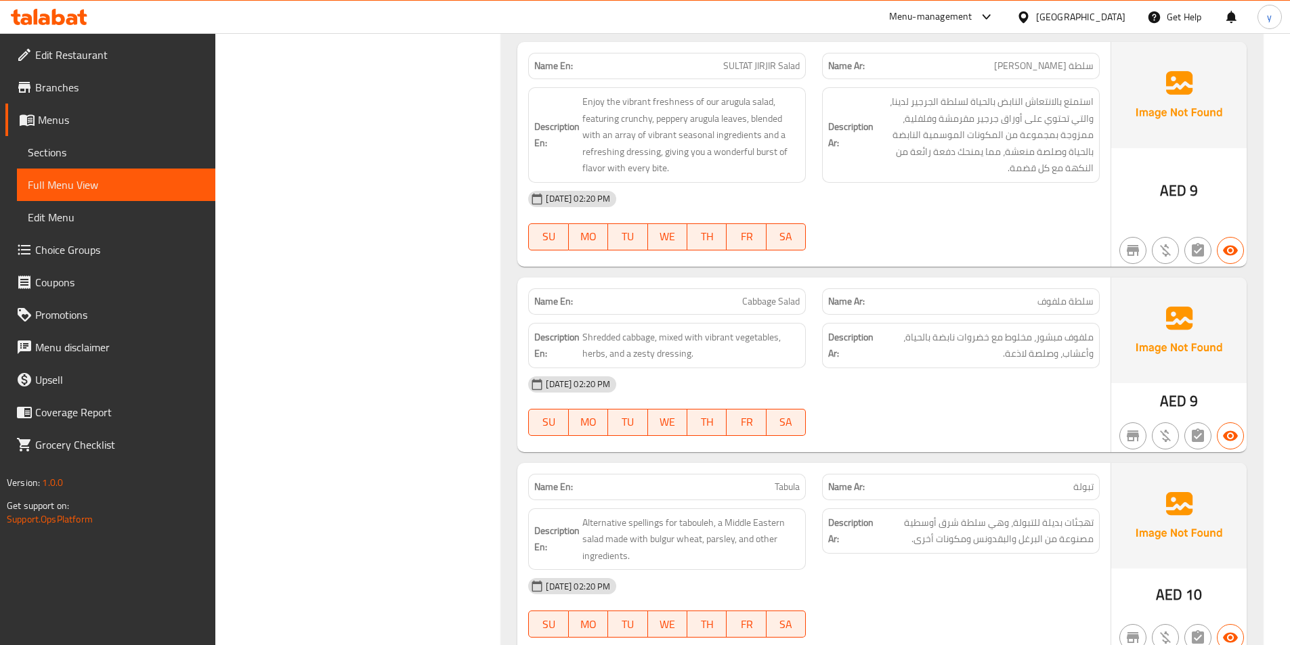
scroll to position [1016, 0]
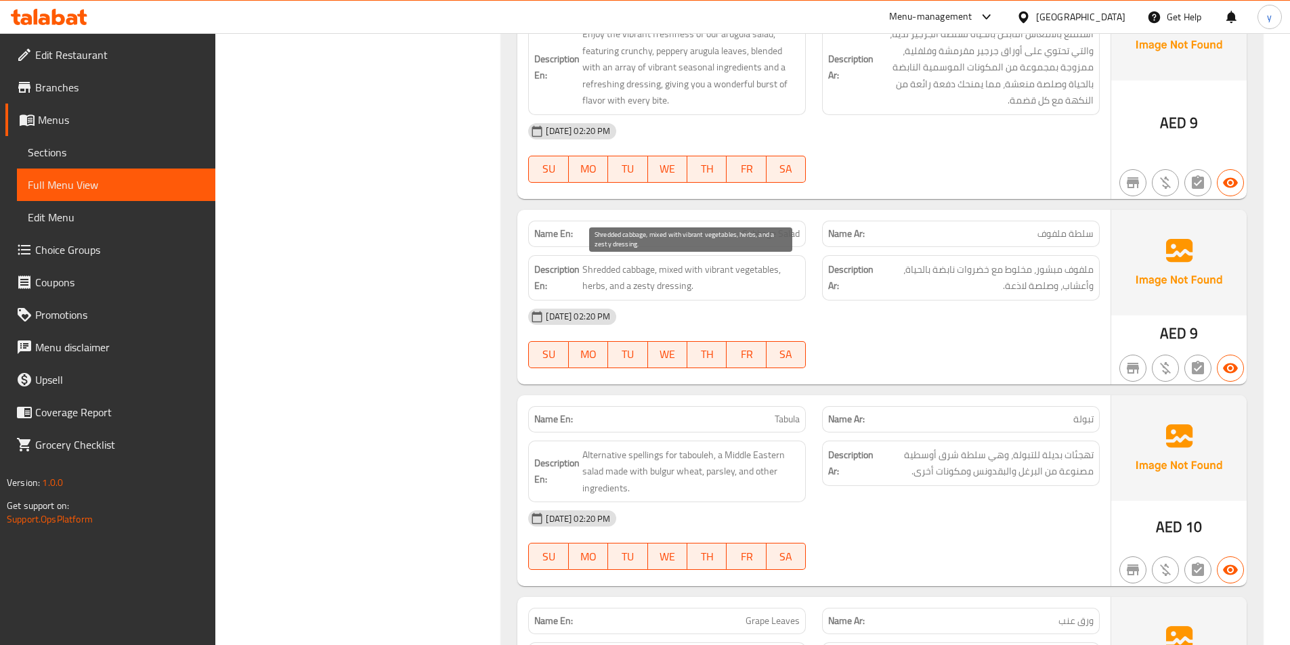
click at [637, 288] on span "Shredded cabbage, mixed with vibrant vegetables, herbs, and a zesty dressing." at bounding box center [690, 277] width 217 height 33
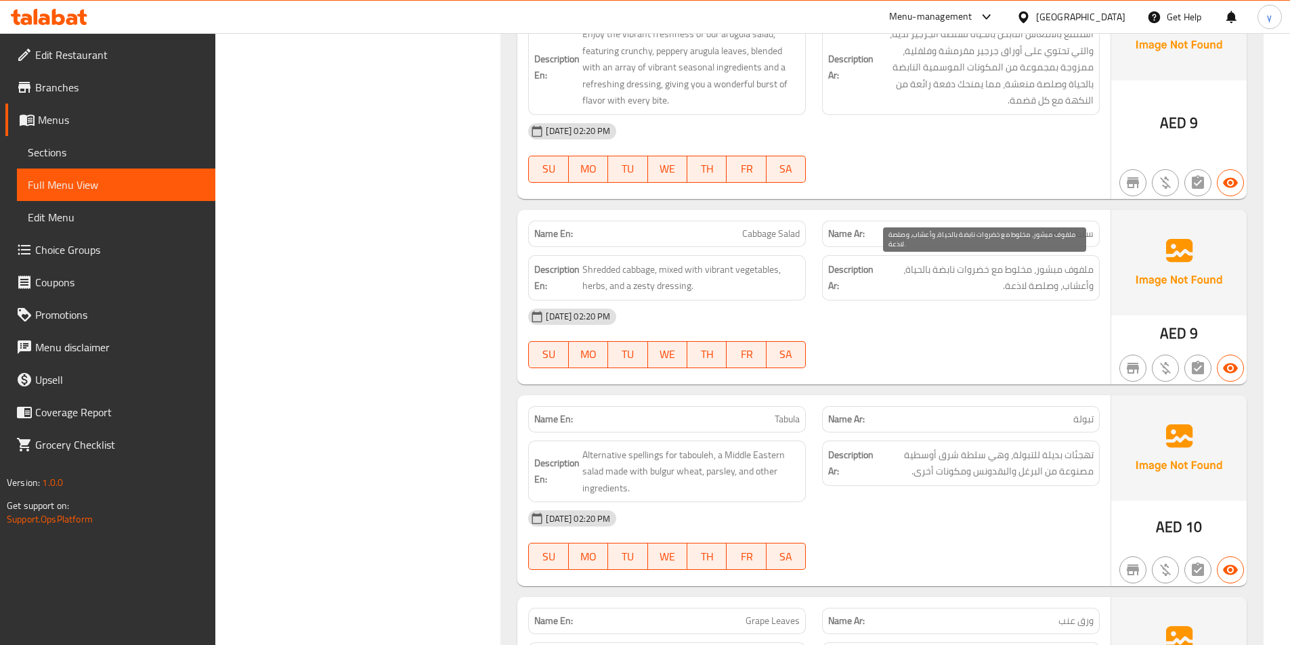
click at [1018, 278] on span "ملفوف مبشور، مخلوط مع خضروات نابضة بالحياة، وأعشاب، وصلصة لاذعة." at bounding box center [984, 277] width 217 height 33
click at [1020, 284] on span "ملفوف مبشور، مخلوط مع خضروات نابضة بالحياة، وأعشاب، وصلصة لاذعة." at bounding box center [984, 277] width 217 height 33
click at [1023, 315] on div "[DATE] 02:20 PM" at bounding box center [814, 317] width 588 height 33
click at [774, 227] on span "Cabbage Salad" at bounding box center [771, 234] width 58 height 14
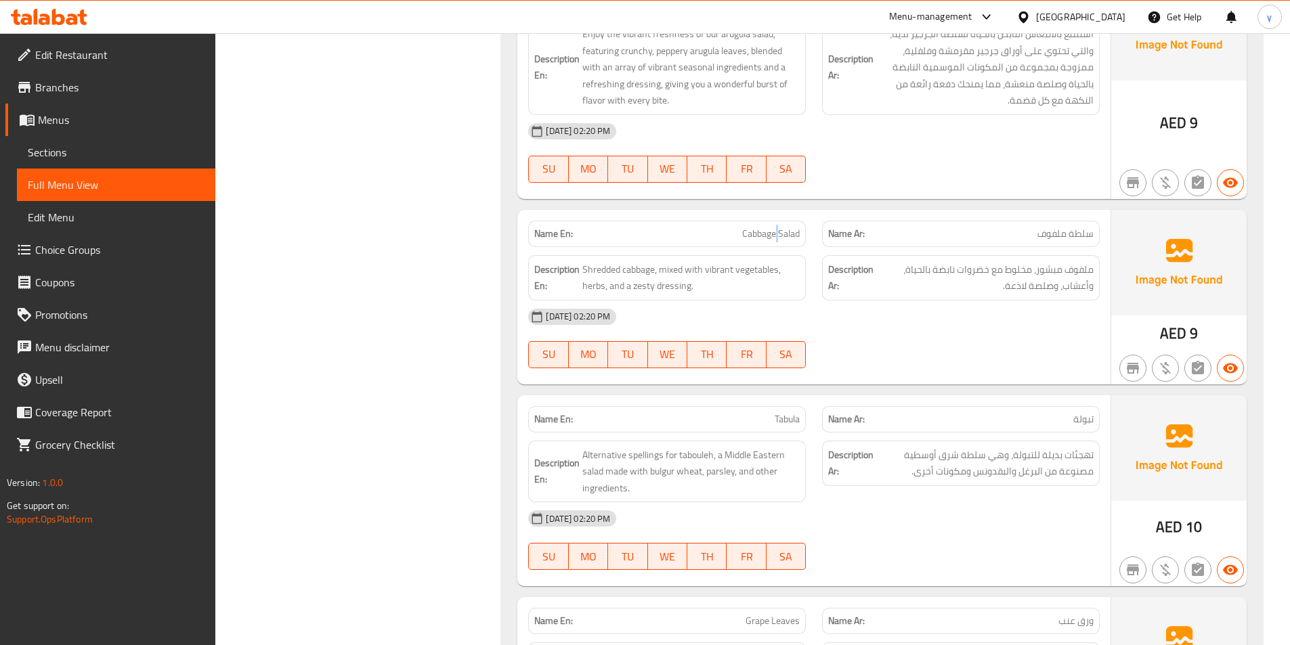
click at [774, 227] on span "Cabbage Salad" at bounding box center [771, 234] width 58 height 14
copy span "Cabbage Salad"
click at [1005, 341] on div "[DATE] 02:20 PM SU MO TU WE TH FR SA" at bounding box center [814, 339] width 588 height 76
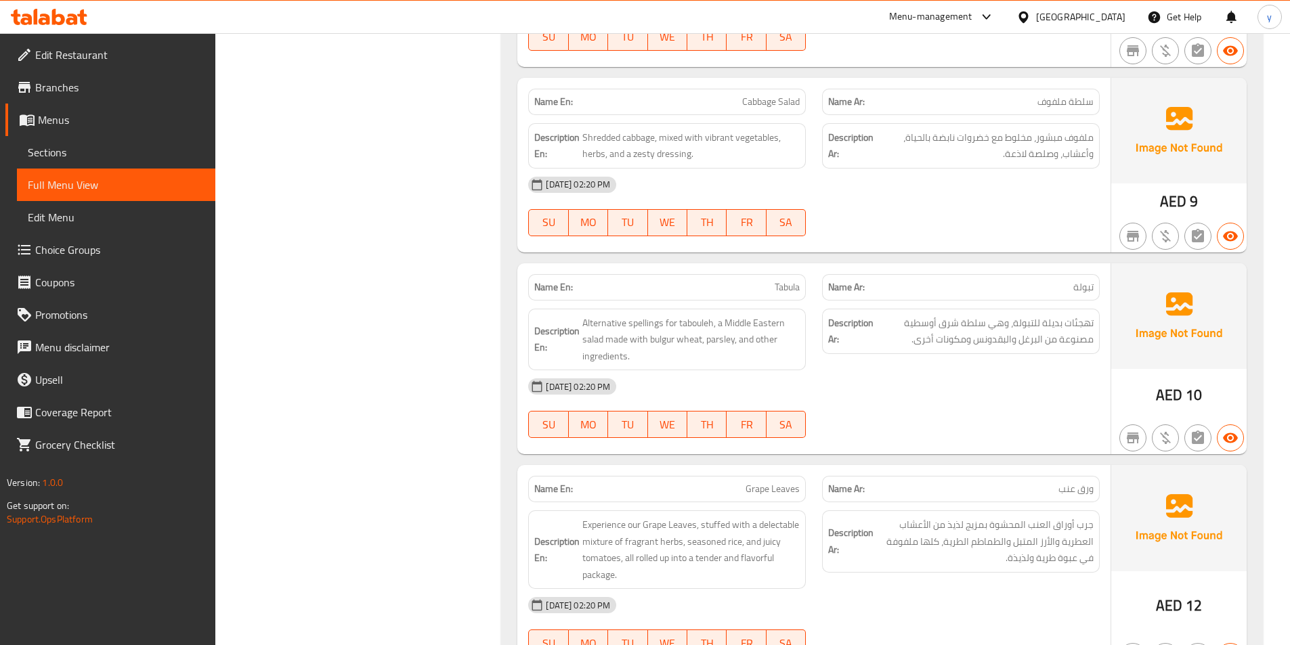
scroll to position [1151, 0]
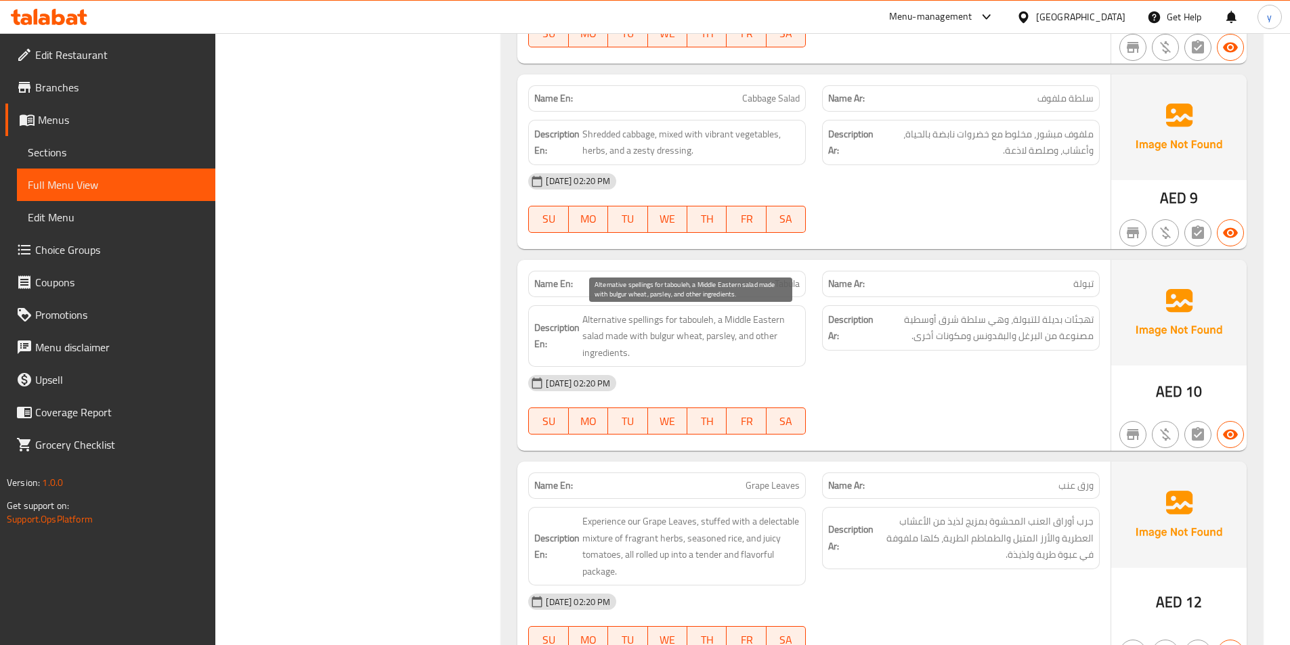
click at [604, 322] on span "Alternative spellings for tabouleh, a Middle Eastern salad made with bulgur whe…" at bounding box center [690, 336] width 217 height 50
click at [626, 320] on span "Alternative spellings for tabouleh, a Middle Eastern salad made with bulgur whe…" at bounding box center [690, 336] width 217 height 50
click at [641, 320] on span "Alternative spellings for tabouleh, a Middle Eastern salad made with bulgur whe…" at bounding box center [690, 336] width 217 height 50
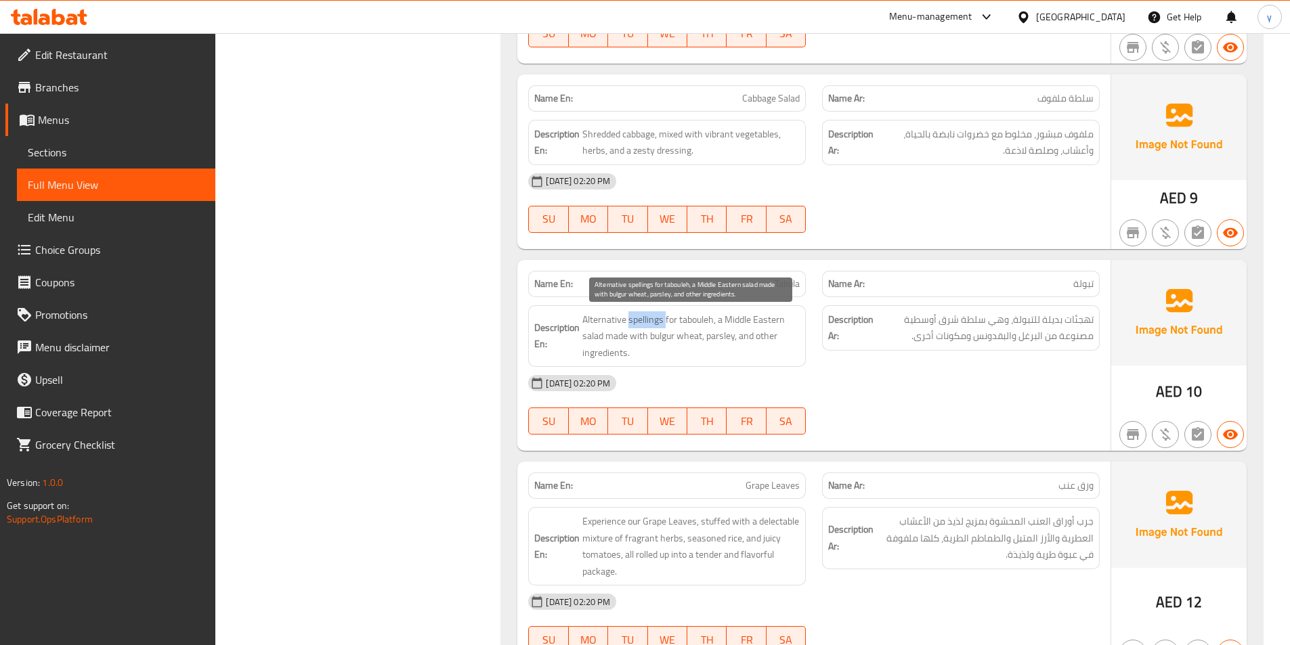
click at [664, 324] on span "Alternative spellings for tabouleh, a Middle Eastern salad made with bulgur whe…" at bounding box center [690, 336] width 217 height 50
drag, startPoint x: 672, startPoint y: 322, endPoint x: 692, endPoint y: 322, distance: 19.6
click at [692, 322] on span "Alternative spellings for tabouleh, a Middle Eastern salad made with bulgur whe…" at bounding box center [690, 336] width 217 height 50
drag, startPoint x: 710, startPoint y: 320, endPoint x: 603, endPoint y: 341, distance: 109.7
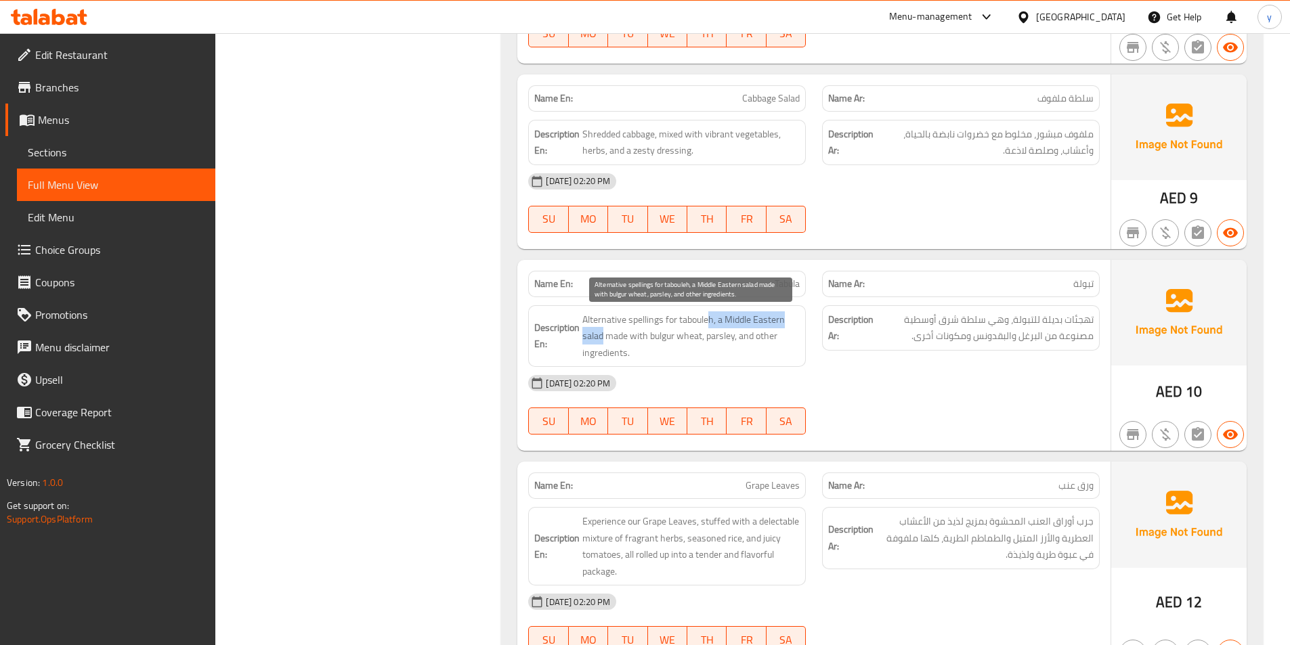
click at [603, 341] on span "Alternative spellings for tabouleh, a Middle Eastern salad made with bulgur whe…" at bounding box center [690, 336] width 217 height 50
drag, startPoint x: 603, startPoint y: 341, endPoint x: 735, endPoint y: 355, distance: 132.7
click at [735, 355] on span "Alternative spellings for tabouleh, a Middle Eastern salad made with bulgur whe…" at bounding box center [690, 336] width 217 height 50
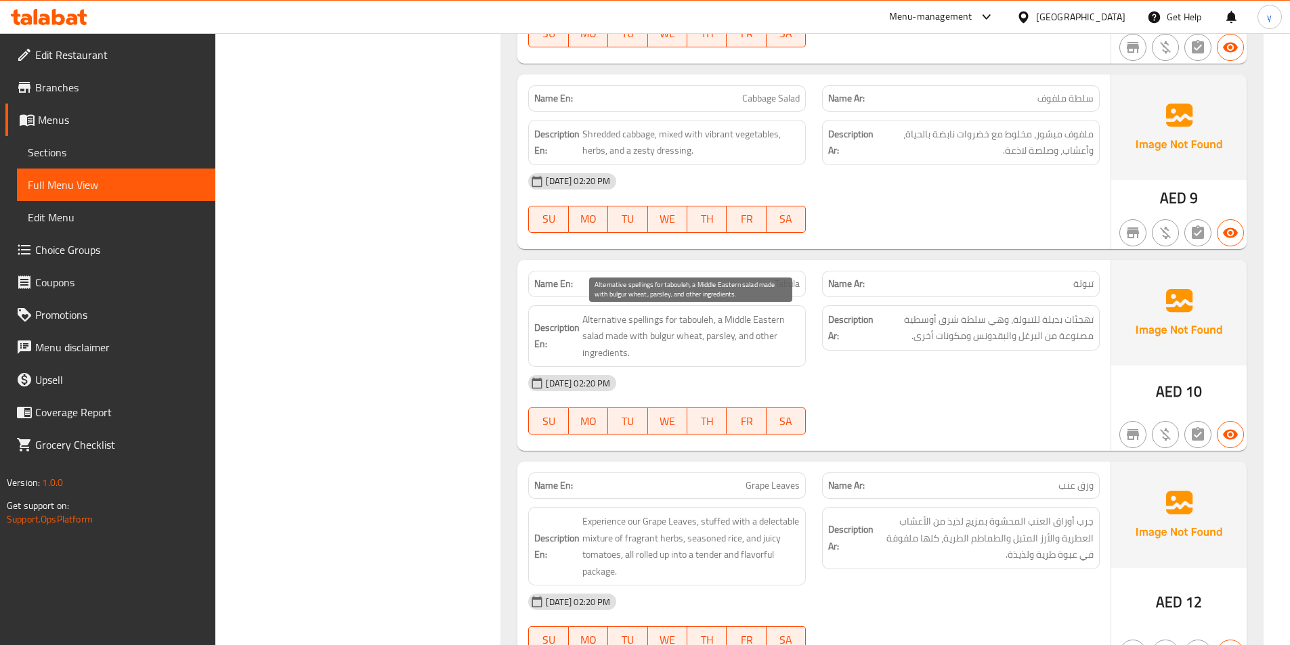
click at [662, 332] on span "Alternative spellings for tabouleh, a Middle Eastern salad made with bulgur whe…" at bounding box center [690, 336] width 217 height 50
click at [710, 340] on span "Alternative spellings for tabouleh, a Middle Eastern salad made with bulgur whe…" at bounding box center [690, 336] width 217 height 50
click at [725, 335] on span "Alternative spellings for tabouleh, a Middle Eastern salad made with bulgur whe…" at bounding box center [690, 336] width 217 height 50
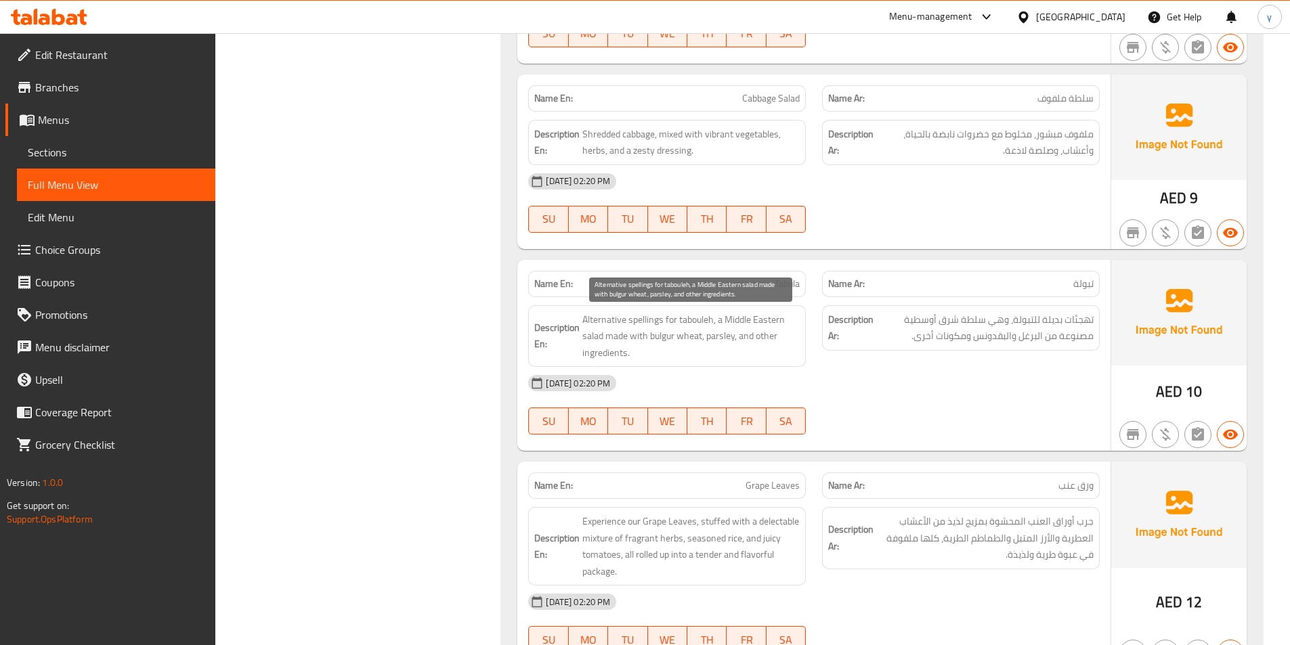
click at [754, 344] on span "Alternative spellings for tabouleh, a Middle Eastern salad made with bulgur whe…" at bounding box center [690, 336] width 217 height 50
drag, startPoint x: 758, startPoint y: 341, endPoint x: 760, endPoint y: 376, distance: 35.9
click at [760, 376] on div "Name En: Tabula Name Ar: تبولة Description En: Alternative spellings for taboul…" at bounding box center [813, 356] width 593 height 192
click at [759, 376] on div "[DATE] 02:20 PM" at bounding box center [814, 383] width 588 height 33
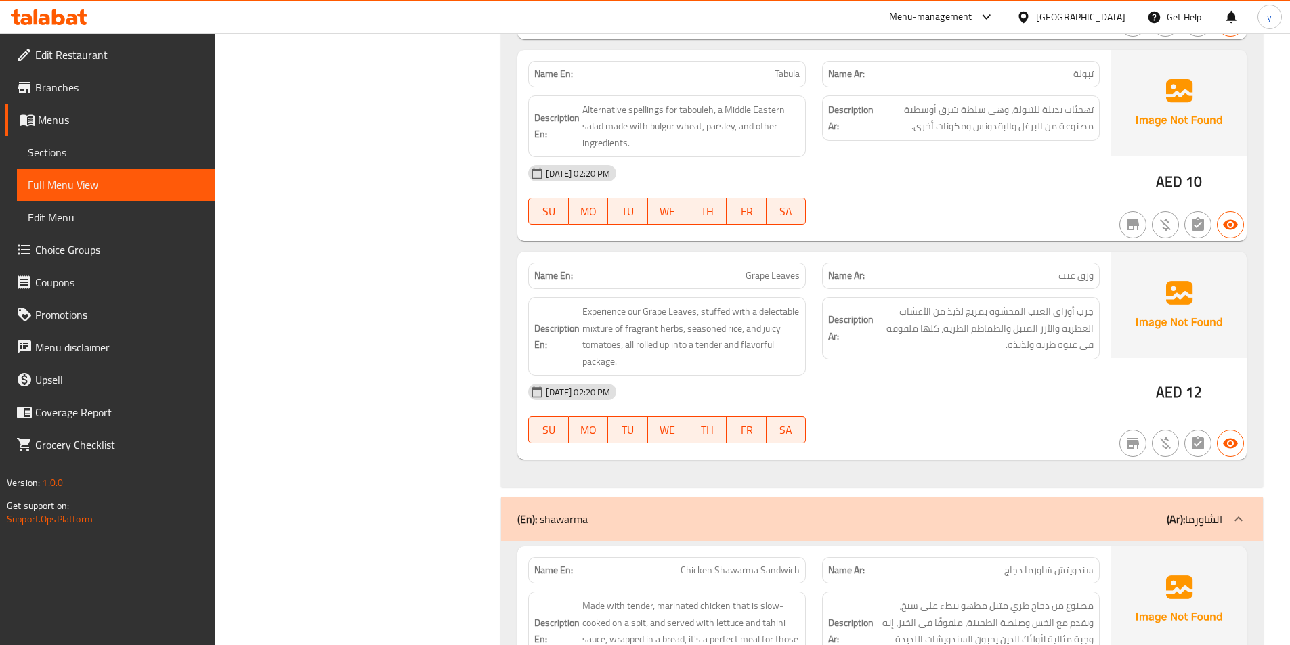
scroll to position [1422, 0]
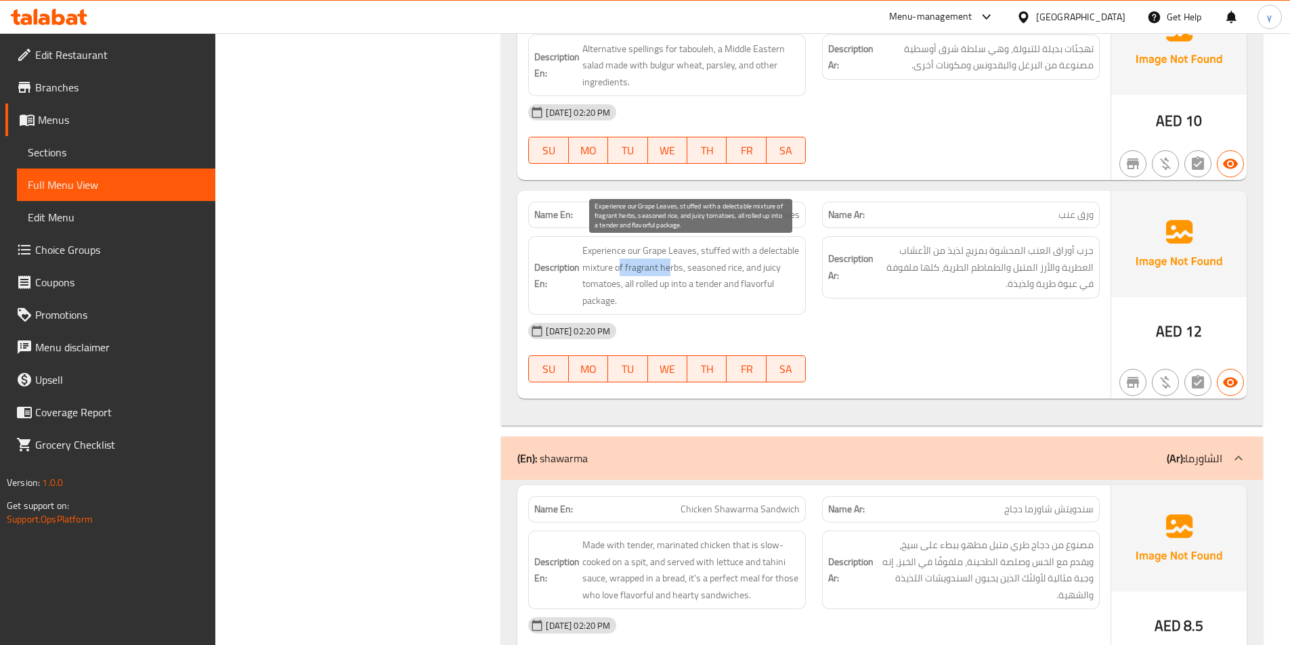
drag, startPoint x: 621, startPoint y: 265, endPoint x: 671, endPoint y: 267, distance: 50.2
click at [671, 267] on span "Experience our Grape Leaves, stuffed with a delectable mixture of fragrant herb…" at bounding box center [690, 275] width 217 height 66
drag, startPoint x: 689, startPoint y: 267, endPoint x: 741, endPoint y: 269, distance: 52.2
click at [741, 269] on span "Experience our Grape Leaves, stuffed with a delectable mixture of fragrant herb…" at bounding box center [690, 275] width 217 height 66
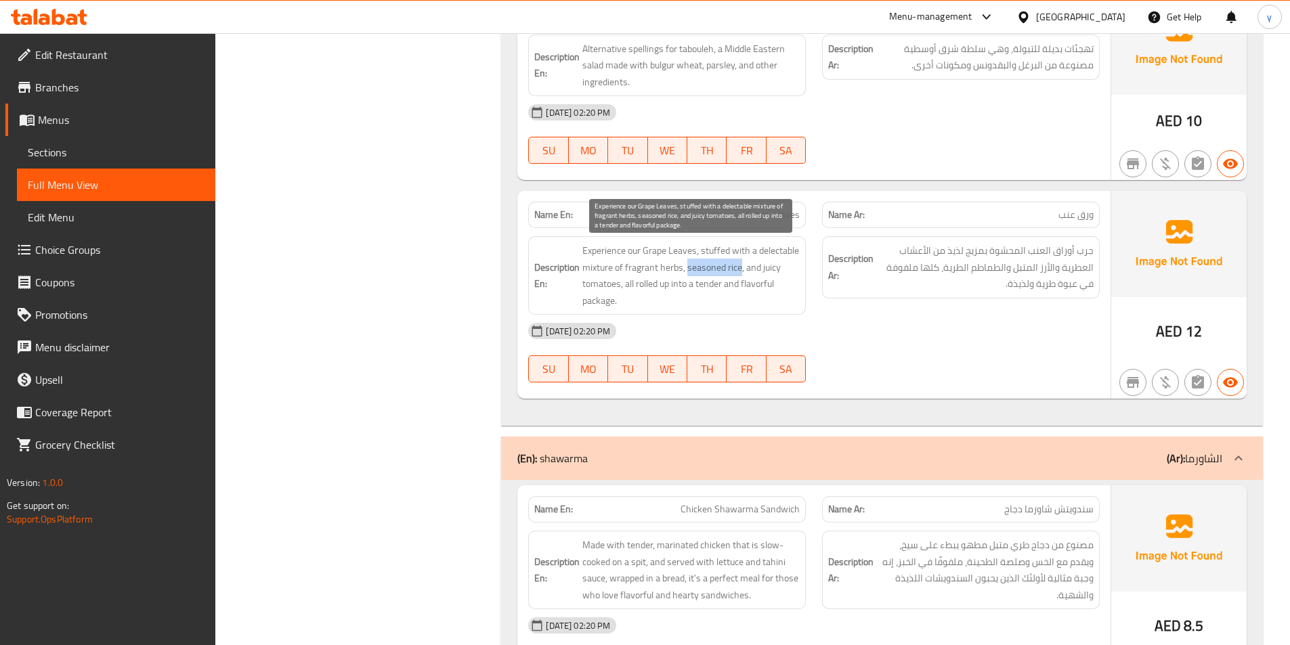
click at [741, 269] on span "Experience our Grape Leaves, stuffed with a delectable mixture of fragrant herb…" at bounding box center [690, 275] width 217 height 66
drag, startPoint x: 741, startPoint y: 269, endPoint x: 620, endPoint y: 285, distance: 122.2
click at [620, 285] on span "Experience our Grape Leaves, stuffed with a delectable mixture of fragrant herb…" at bounding box center [690, 275] width 217 height 66
click at [752, 293] on span "Experience our Grape Leaves, stuffed with a delectable mixture of fragrant herb…" at bounding box center [690, 275] width 217 height 66
drag, startPoint x: 629, startPoint y: 283, endPoint x: 663, endPoint y: 283, distance: 33.9
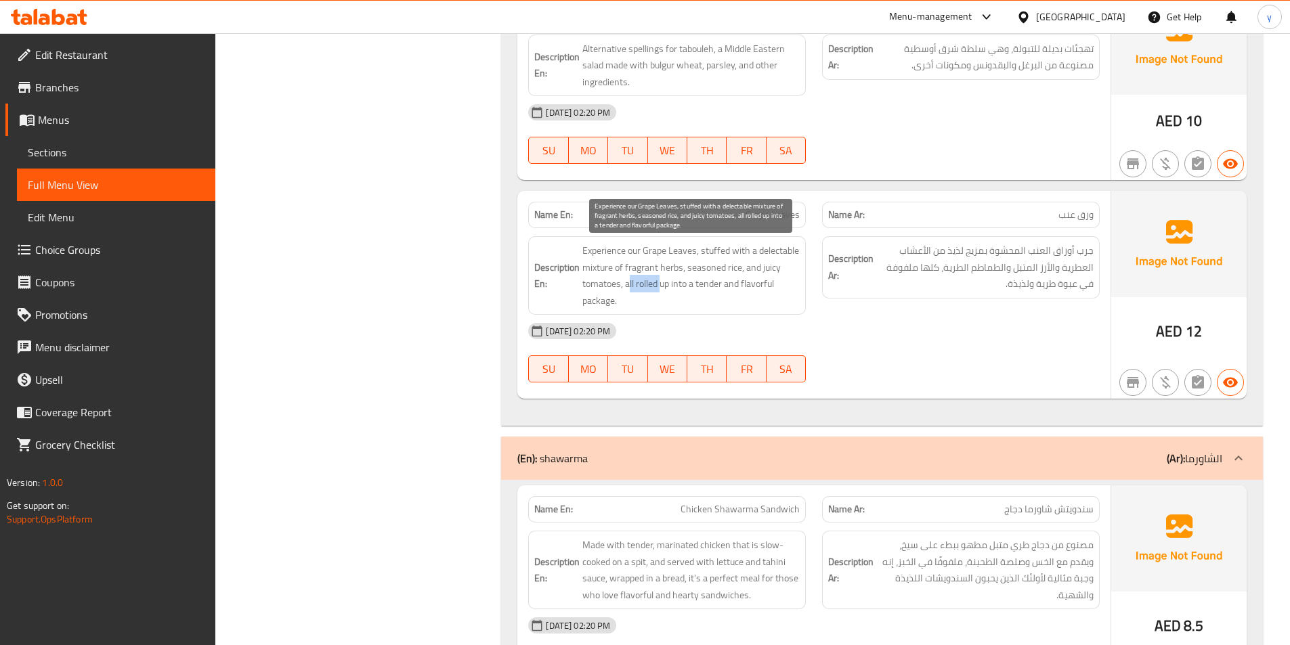
click at [663, 283] on span "Experience our Grape Leaves, stuffed with a delectable mixture of fragrant herb…" at bounding box center [690, 275] width 217 height 66
drag, startPoint x: 628, startPoint y: 280, endPoint x: 771, endPoint y: 309, distance: 145.8
click at [771, 309] on span "Experience our Grape Leaves, stuffed with a delectable mixture of fragrant herb…" at bounding box center [690, 275] width 217 height 66
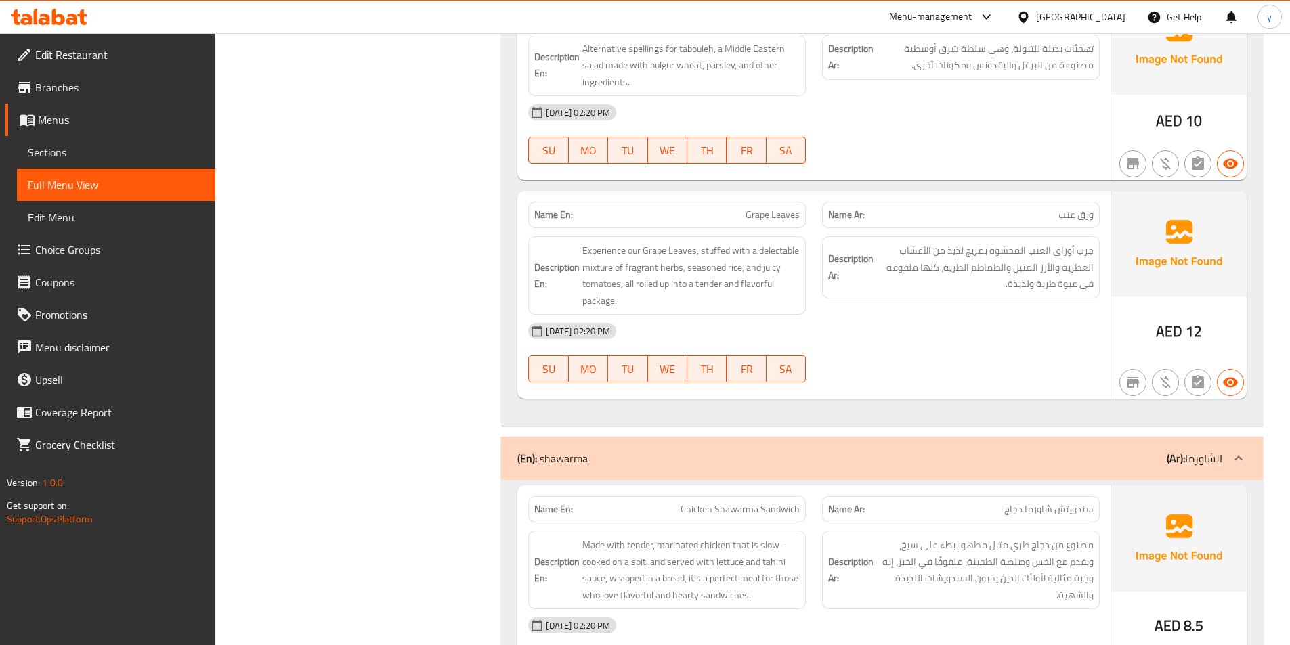
click at [1060, 293] on div "Description Ar: جرب أوراق العنب المحشوة بمزيج لذيذ من الأعشاب العطرية والأرز ال…" at bounding box center [961, 267] width 278 height 62
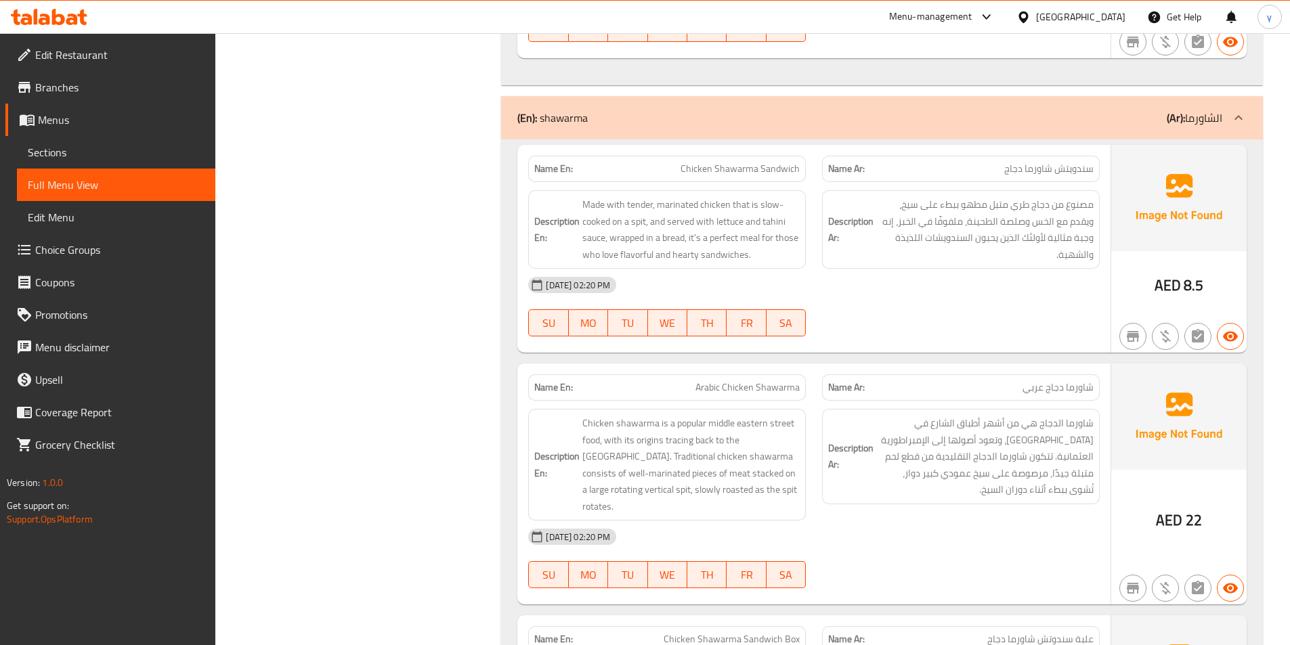
scroll to position [1828, 0]
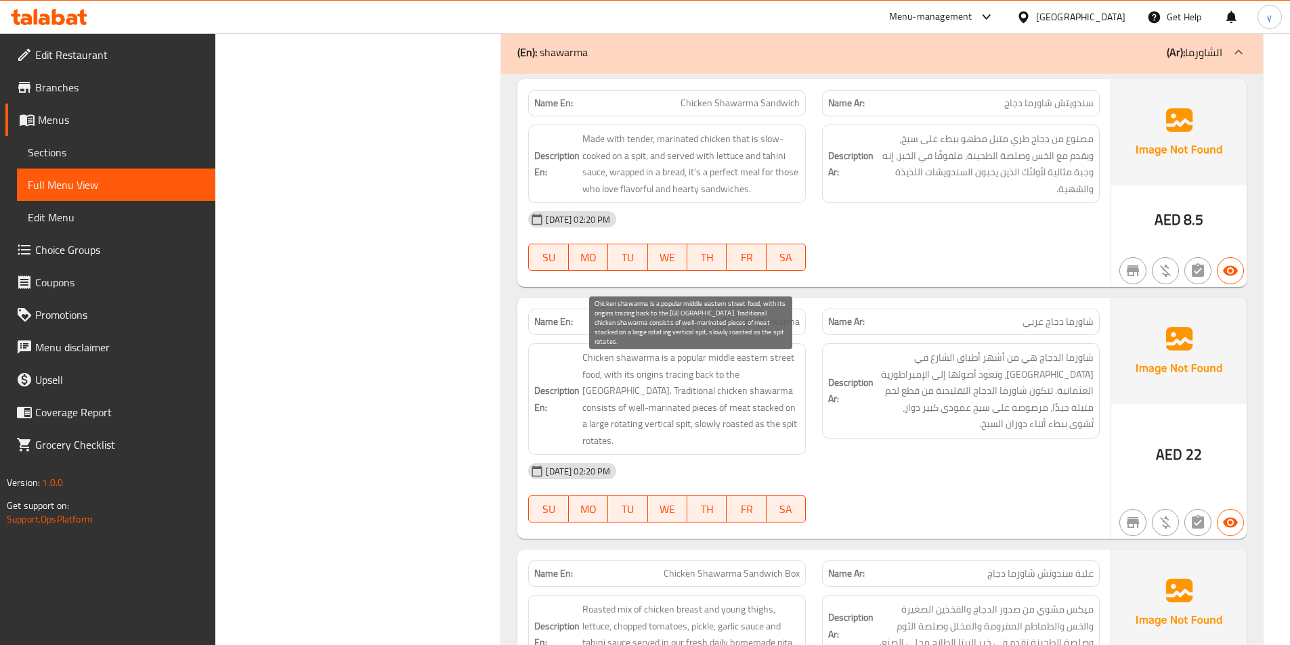
click at [631, 363] on span "Chicken shawarma is a popular middle eastern street food, with its origins trac…" at bounding box center [690, 399] width 217 height 100
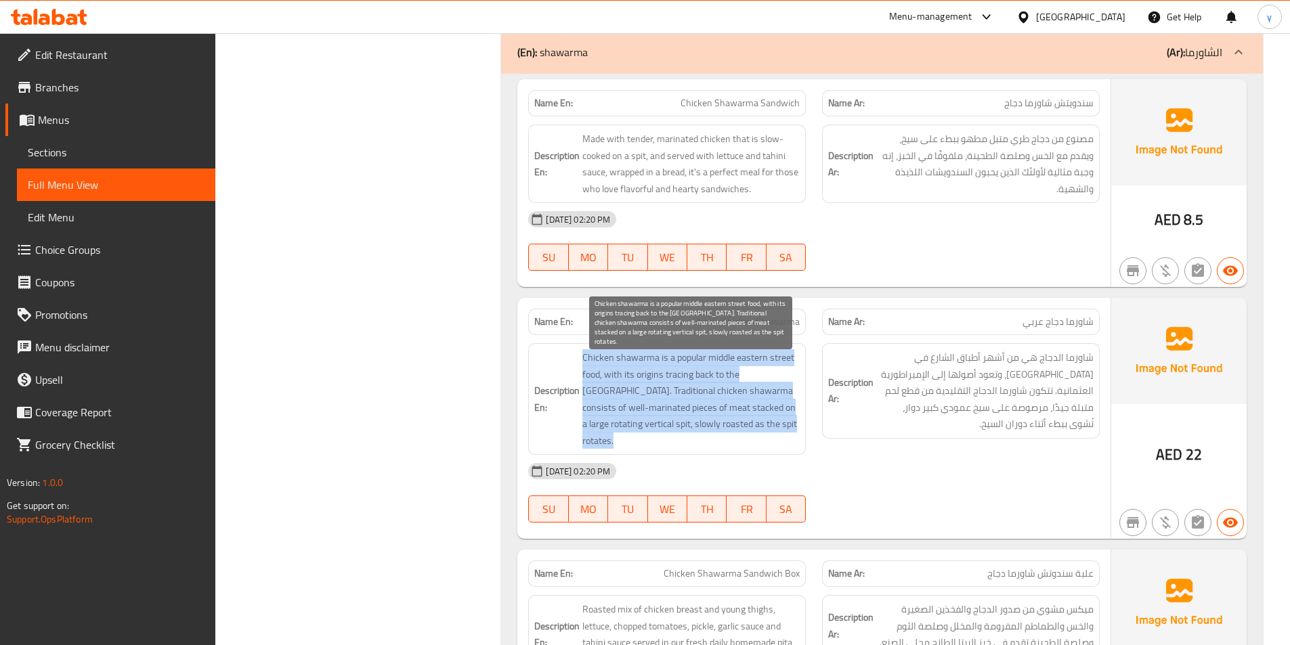
click at [631, 363] on span "Chicken shawarma is a popular middle eastern street food, with its origins trac…" at bounding box center [690, 399] width 217 height 100
click at [693, 375] on span "Chicken shawarma is a popular middle eastern street food, with its origins trac…" at bounding box center [690, 399] width 217 height 100
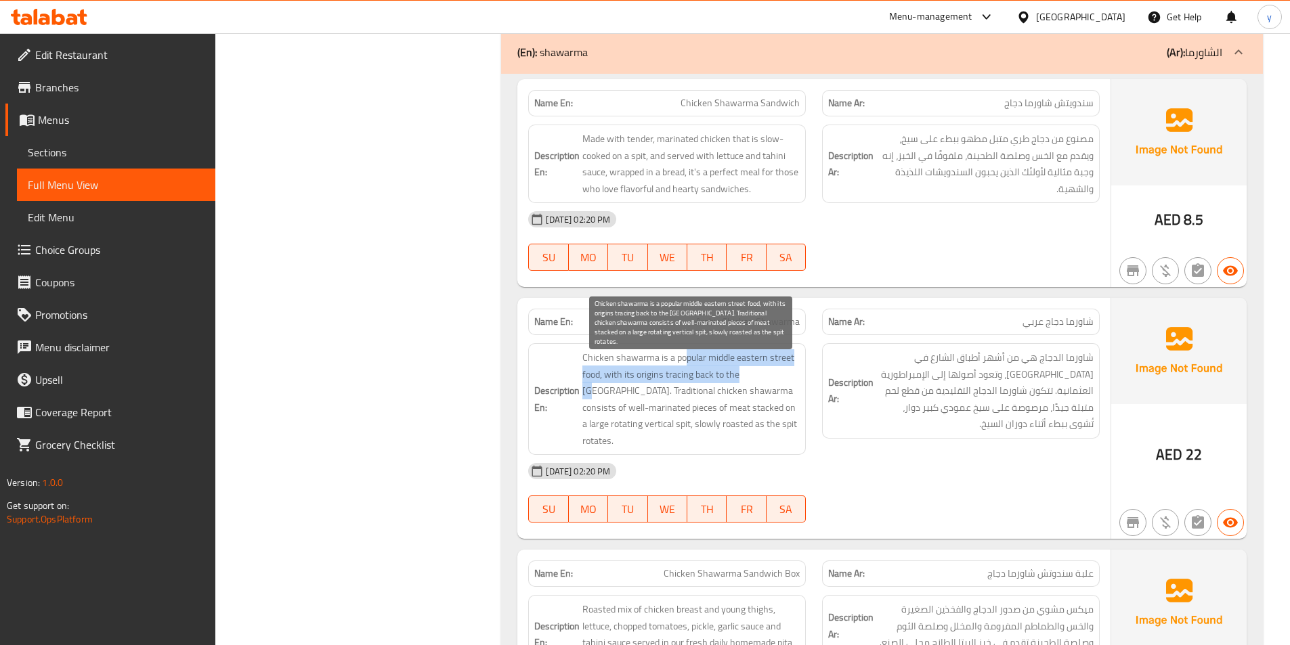
drag, startPoint x: 687, startPoint y: 358, endPoint x: 752, endPoint y: 368, distance: 65.1
click at [752, 368] on span "Chicken shawarma is a popular middle eastern street food, with its origins trac…" at bounding box center [690, 399] width 217 height 100
drag, startPoint x: 669, startPoint y: 354, endPoint x: 725, endPoint y: 362, distance: 56.0
click at [725, 362] on span "Chicken shawarma is a popular middle eastern street food, with its origins trac…" at bounding box center [690, 399] width 217 height 100
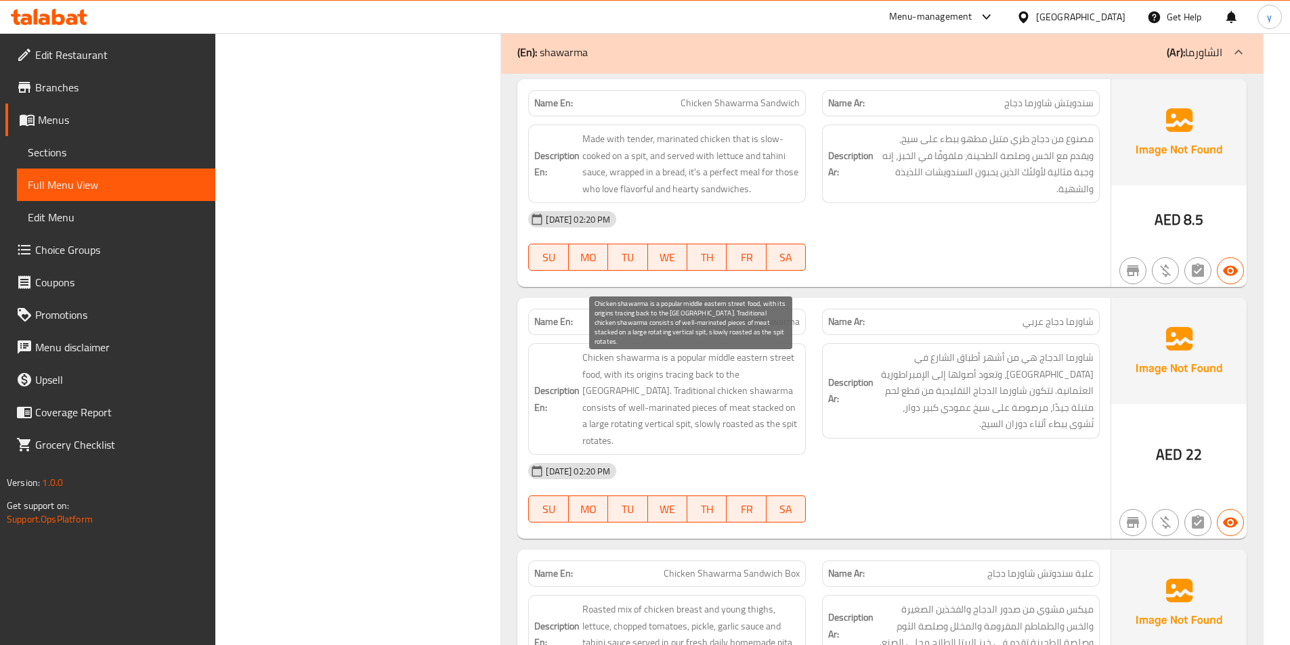
click at [730, 363] on span "Chicken shawarma is a popular middle eastern street food, with its origins trac…" at bounding box center [690, 399] width 217 height 100
drag, startPoint x: 670, startPoint y: 360, endPoint x: 602, endPoint y: 376, distance: 69.5
click at [602, 376] on span "Chicken shawarma is a popular middle eastern street food, with its origins trac…" at bounding box center [690, 399] width 217 height 100
click at [622, 381] on span "Chicken shawarma is a popular middle eastern street food, with its origins trac…" at bounding box center [690, 399] width 217 height 100
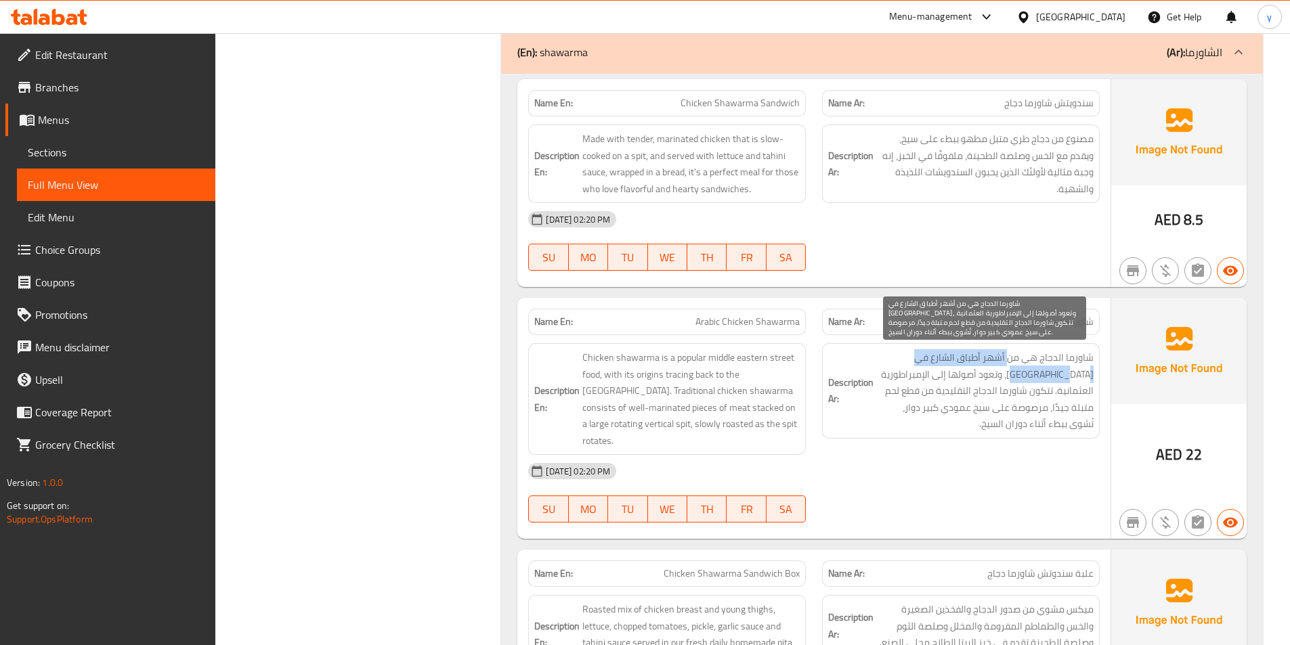
drag, startPoint x: 1012, startPoint y: 358, endPoint x: 1066, endPoint y: 374, distance: 56.8
click at [1066, 374] on span "شاورما الدجاج هي من أشهر أطباق الشارع في [GEOGRAPHIC_DATA]، وتعود أصولها إلى ال…" at bounding box center [984, 390] width 217 height 83
copy span "أشهر أطباق الشارع في [GEOGRAPHIC_DATA]"
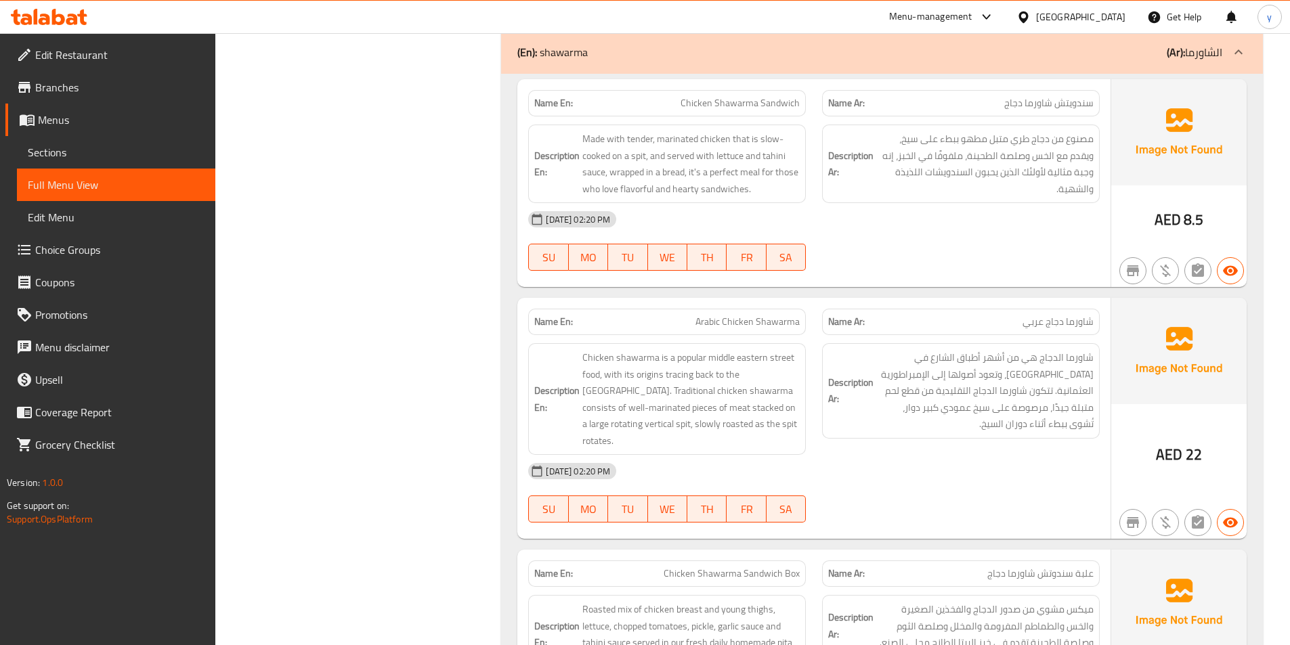
click at [813, 402] on div "Description En: Chicken shawarma is a popular middle eastern street food, with …" at bounding box center [667, 399] width 294 height 128
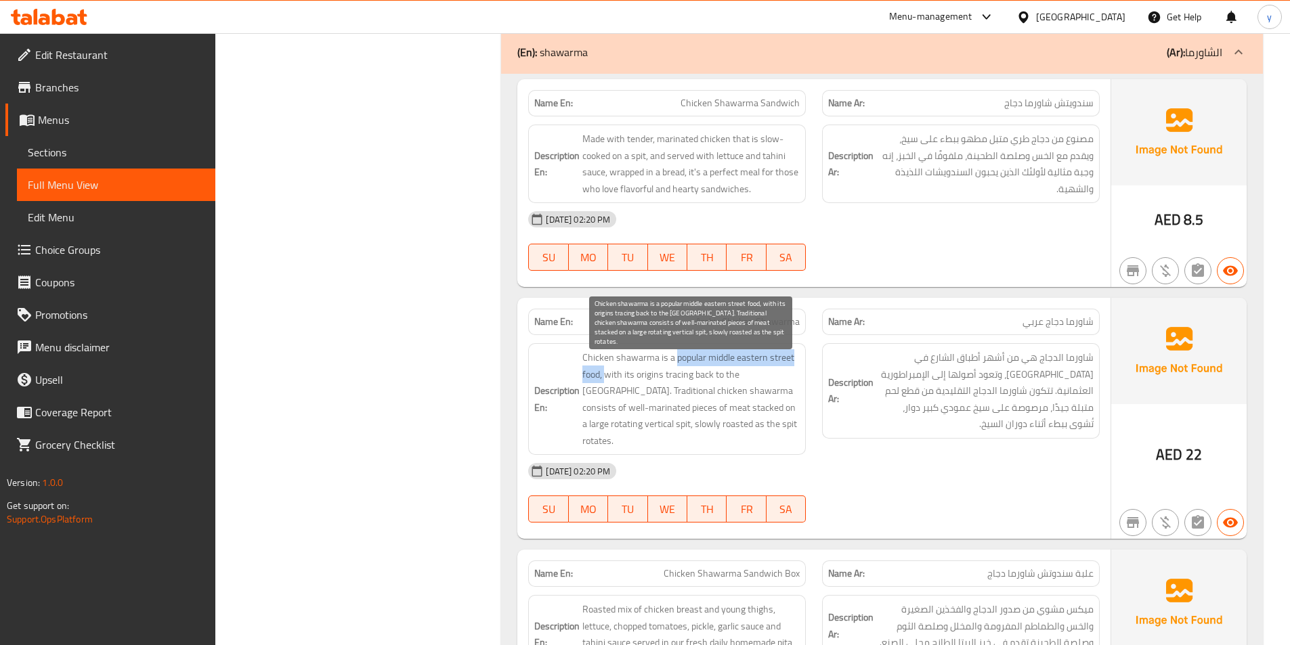
drag, startPoint x: 676, startPoint y: 358, endPoint x: 605, endPoint y: 376, distance: 72.9
click at [605, 376] on span "Chicken shawarma is a popular middle eastern street food, with its origins trac…" at bounding box center [690, 399] width 217 height 100
copy span "popular middle eastern street food,"
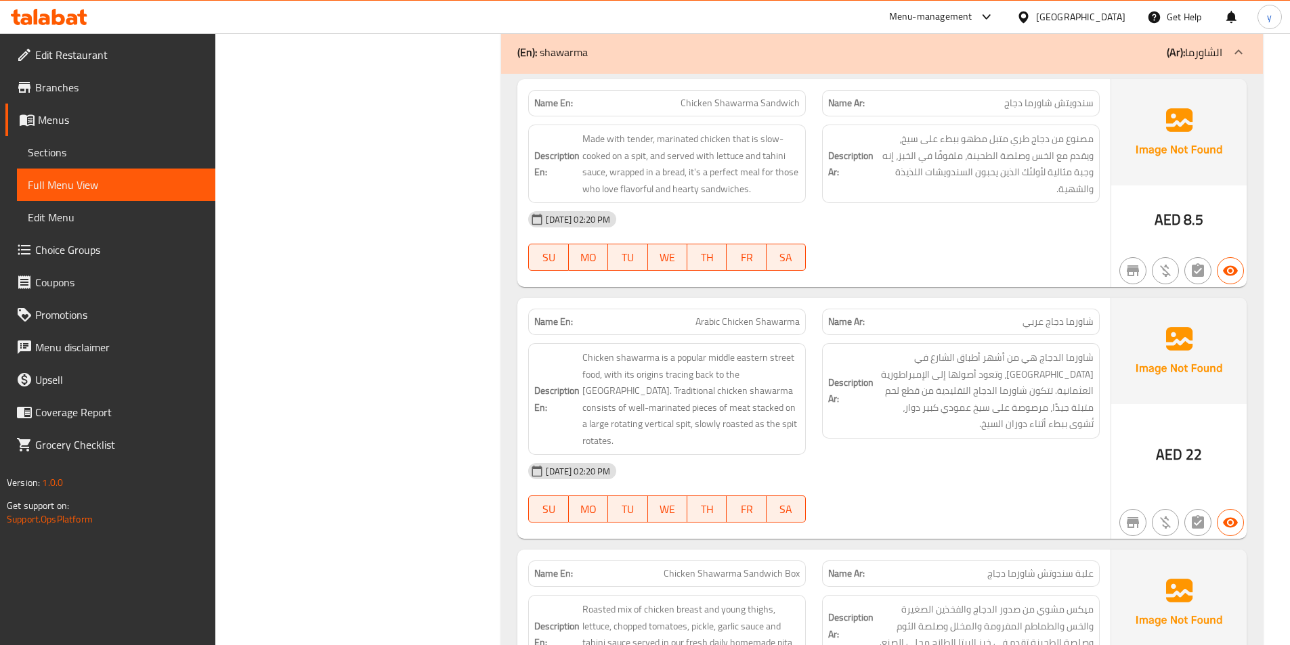
click at [746, 318] on span "Arabic Chicken Shawarma" at bounding box center [747, 322] width 104 height 14
copy span "Arabic Chicken Shawarma"
click at [1000, 455] on div "[DATE] 02:20 PM" at bounding box center [814, 471] width 588 height 33
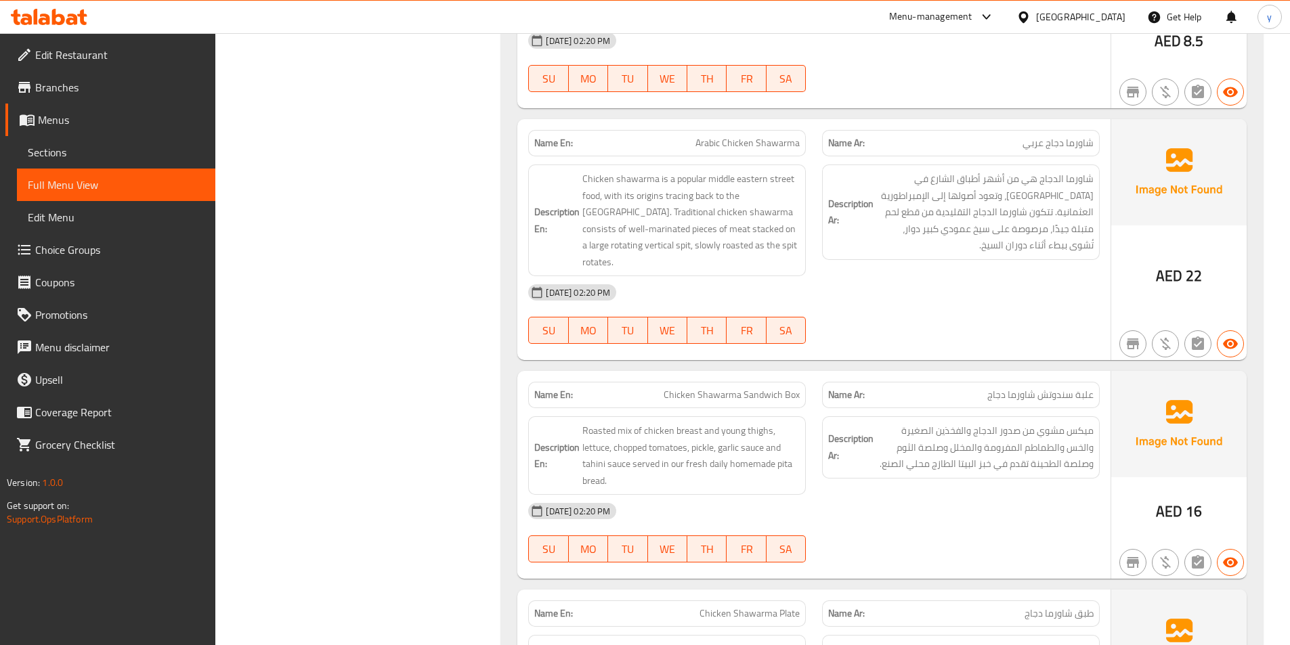
scroll to position [2031, 0]
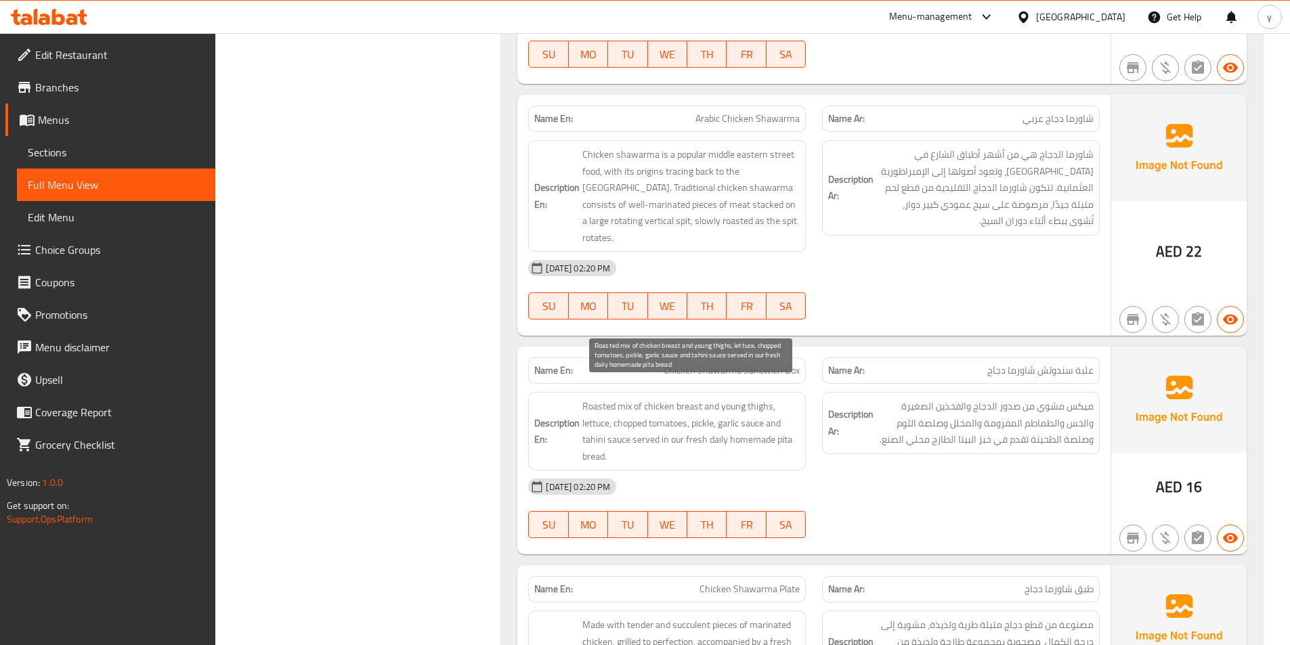
click at [629, 398] on span "Roasted mix of chicken breast and young thighs, lettuce, chopped tomatoes, pick…" at bounding box center [690, 431] width 217 height 66
click at [662, 398] on span "Roasted mix of chicken breast and young thighs, lettuce, chopped tomatoes, pick…" at bounding box center [690, 431] width 217 height 66
drag, startPoint x: 642, startPoint y: 390, endPoint x: 704, endPoint y: 385, distance: 62.5
click at [704, 398] on span "Roasted mix of chicken breast and young thighs, lettuce, chopped tomatoes, pick…" at bounding box center [690, 431] width 217 height 66
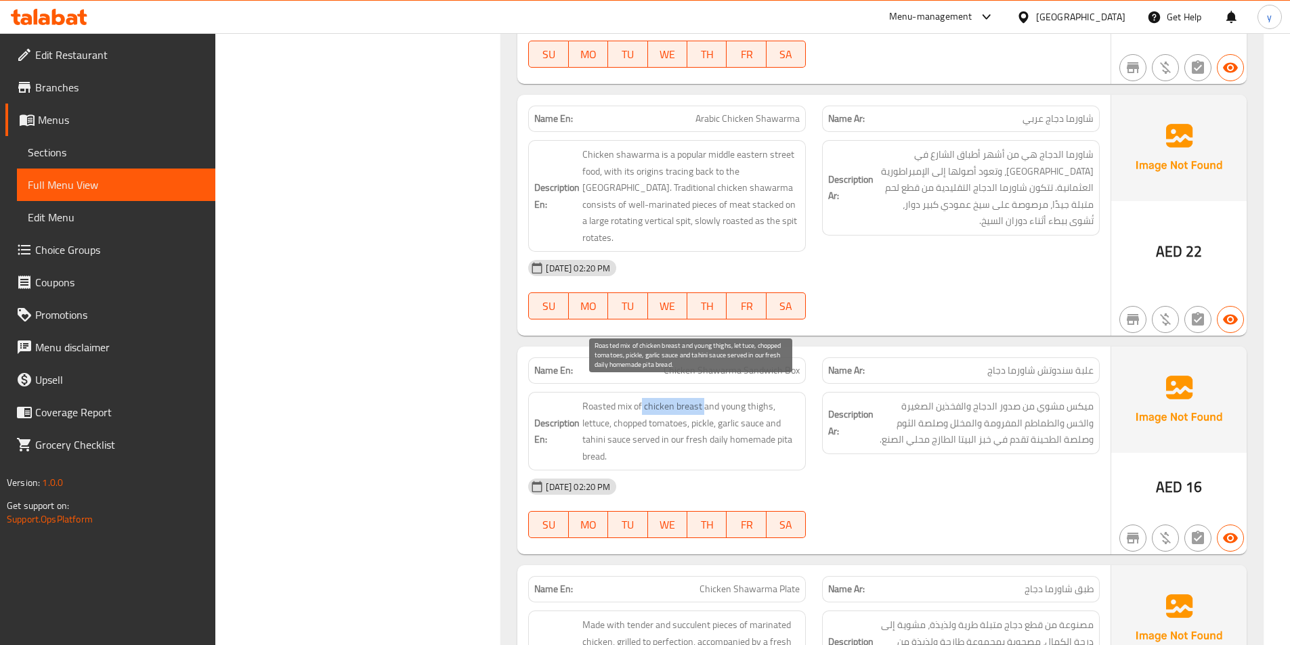
click at [704, 398] on span "Roasted mix of chicken breast and young thighs, lettuce, chopped tomatoes, pick…" at bounding box center [690, 431] width 217 height 66
drag, startPoint x: 706, startPoint y: 387, endPoint x: 773, endPoint y: 389, distance: 67.0
click at [773, 398] on span "Roasted mix of chicken breast and young thighs, lettuce, chopped tomatoes, pick…" at bounding box center [690, 431] width 217 height 66
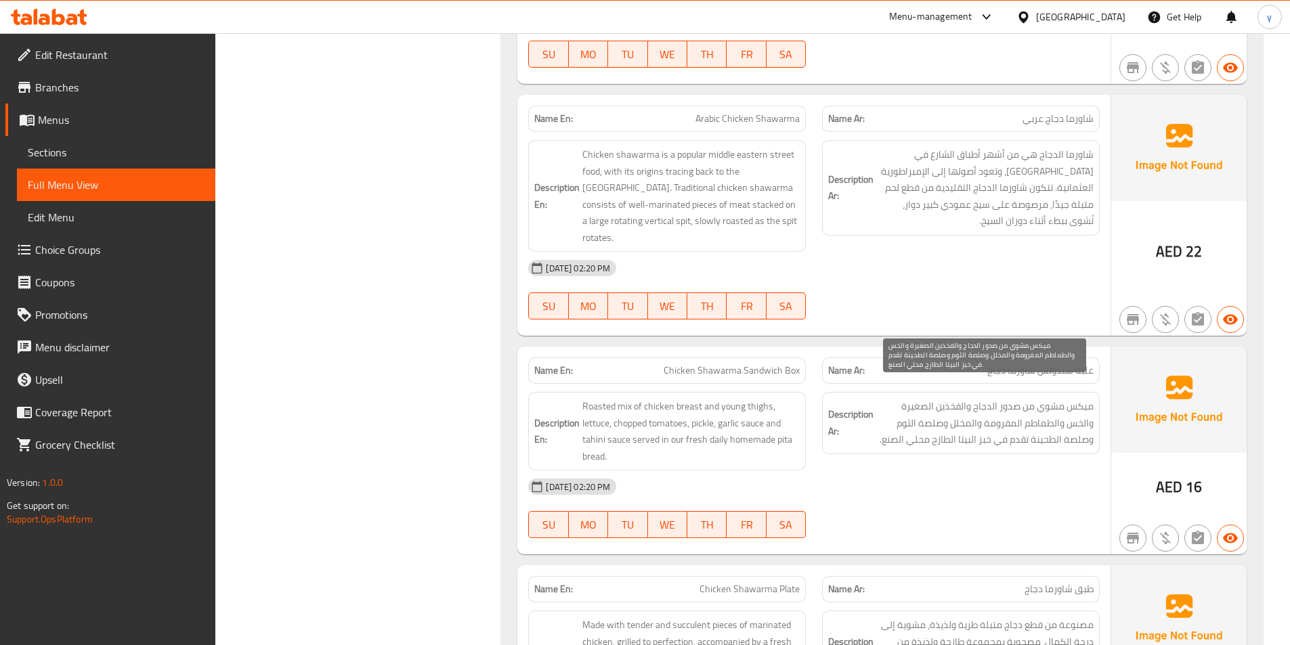
click at [1008, 404] on span "ميكس مشوي من صدور الدجاج والفخذين الصغيرة والخس والطماطم المفرومة والمخلل وصلصة…" at bounding box center [984, 423] width 217 height 50
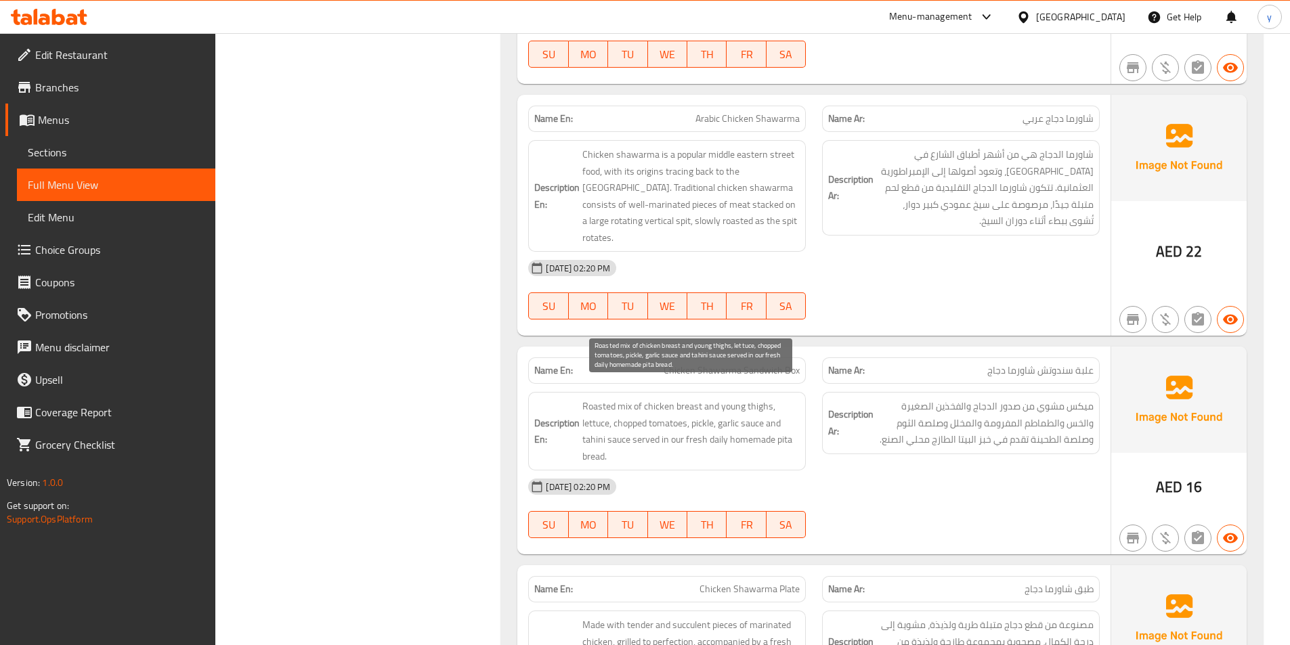
click at [641, 404] on span "Roasted mix of chicken breast and young thighs, lettuce, chopped tomatoes, pick…" at bounding box center [690, 431] width 217 height 66
click at [741, 400] on span "Roasted mix of chicken breast and young thighs, lettuce, chopped tomatoes, pick…" at bounding box center [690, 431] width 217 height 66
click at [726, 349] on div "Name En: Chicken Shawarma Sandwich Box" at bounding box center [667, 370] width 294 height 43
click at [726, 364] on span "Chicken Shawarma Sandwich Box" at bounding box center [732, 371] width 136 height 14
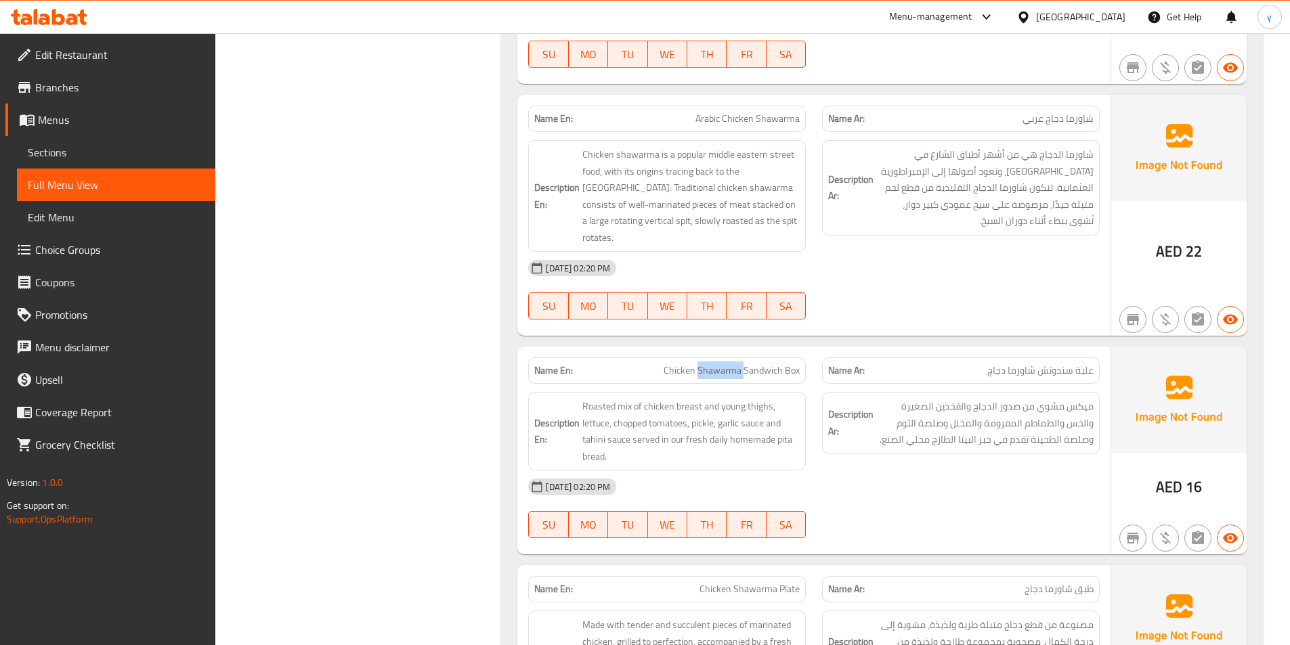
click at [726, 364] on span "Chicken Shawarma Sandwich Box" at bounding box center [732, 371] width 136 height 14
copy span "Chicken Shawarma Sandwich Box"
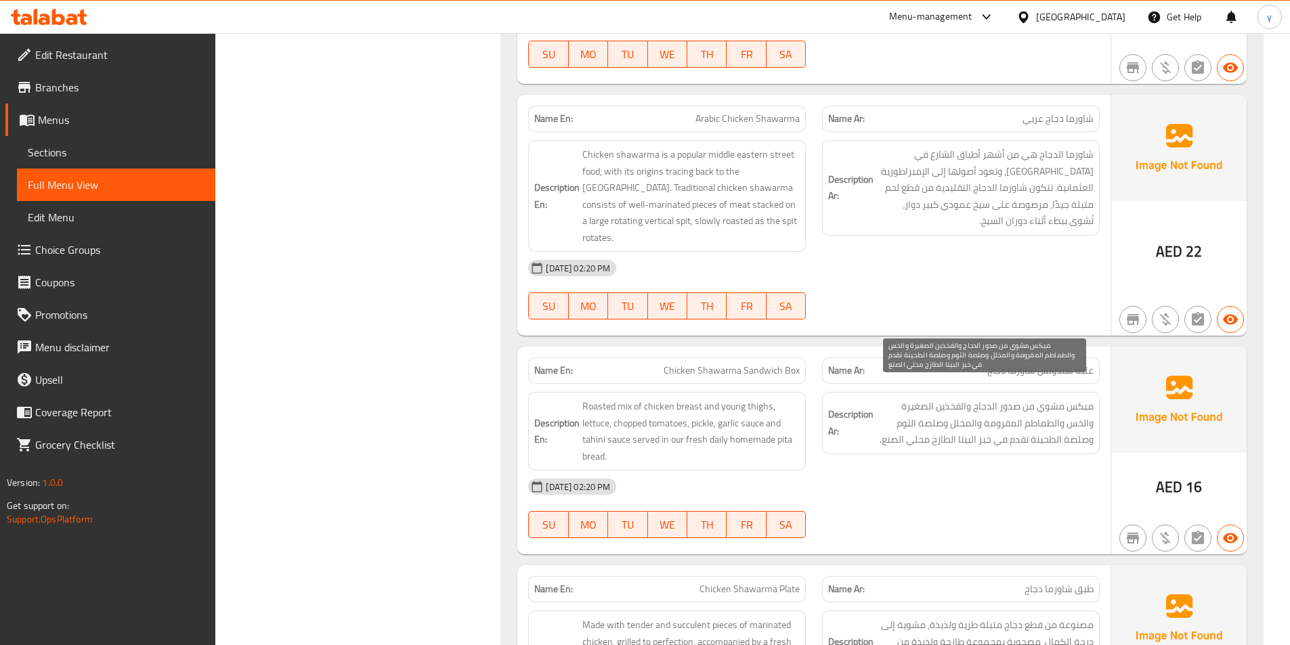
click at [1062, 419] on span "ميكس مشوي من صدور الدجاج والفخذين الصغيرة والخس والطماطم المفرومة والمخلل وصلصة…" at bounding box center [984, 423] width 217 height 50
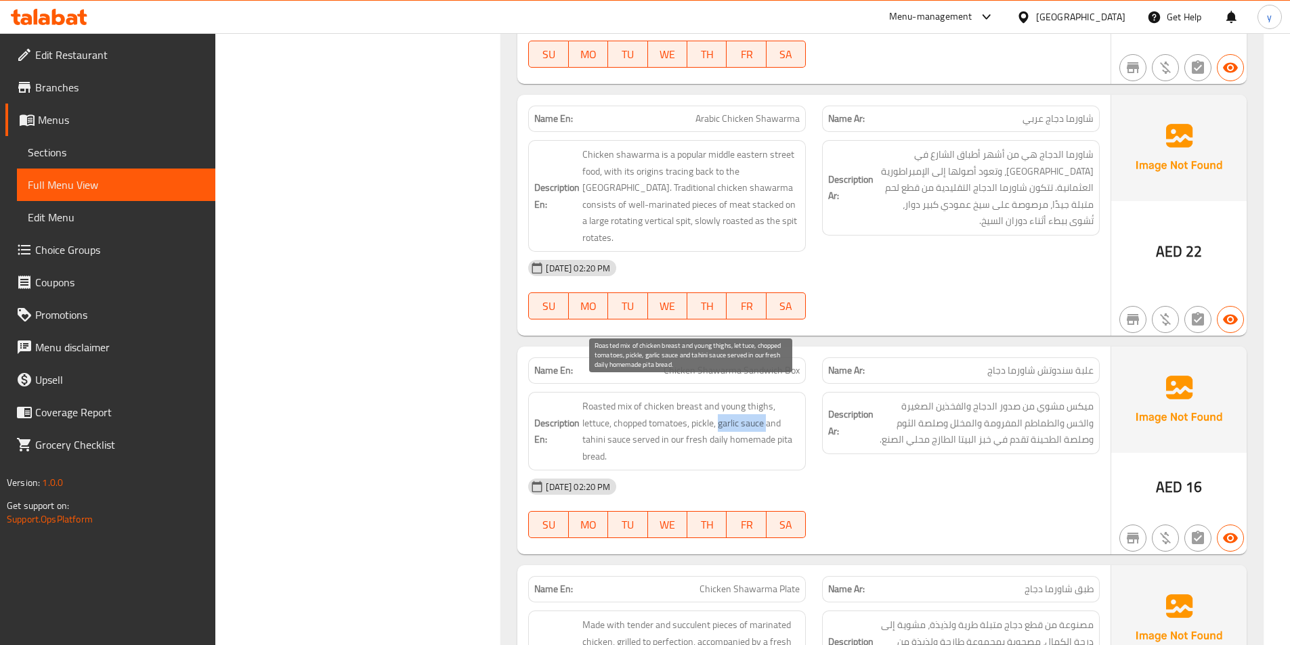
drag, startPoint x: 722, startPoint y: 409, endPoint x: 770, endPoint y: 412, distance: 48.2
click at [770, 412] on span "Roasted mix of chicken breast and young thighs, lettuce, chopped tomatoes, pick…" at bounding box center [690, 431] width 217 height 66
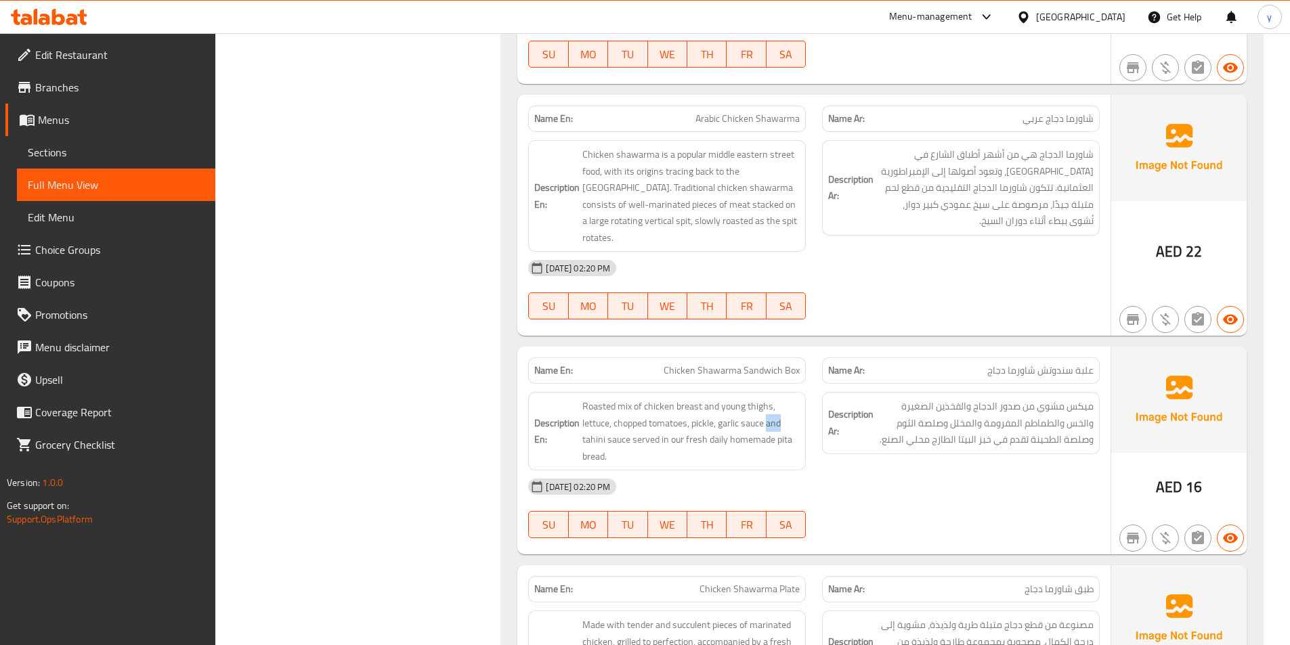
drag, startPoint x: 770, startPoint y: 412, endPoint x: 802, endPoint y: 413, distance: 32.5
click at [802, 413] on div "Description En: Roasted mix of chicken breast and young thighs, lettuce, choppe…" at bounding box center [667, 431] width 278 height 79
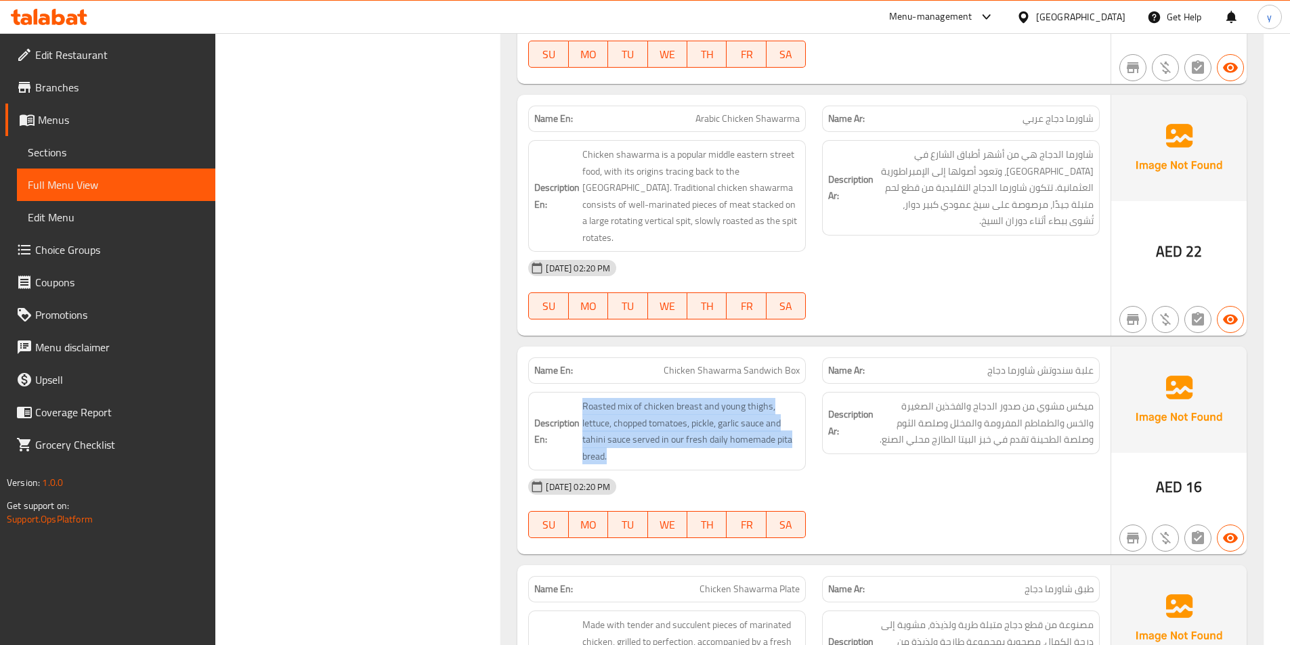
drag, startPoint x: 561, startPoint y: 425, endPoint x: 639, endPoint y: 432, distance: 78.2
click at [639, 432] on h6 "Description En: Roasted mix of chicken breast and young thighs, lettuce, choppe…" at bounding box center [666, 431] width 265 height 66
click at [639, 432] on span "Roasted mix of chicken breast and young thighs, lettuce, chopped tomatoes, pick…" at bounding box center [690, 431] width 217 height 66
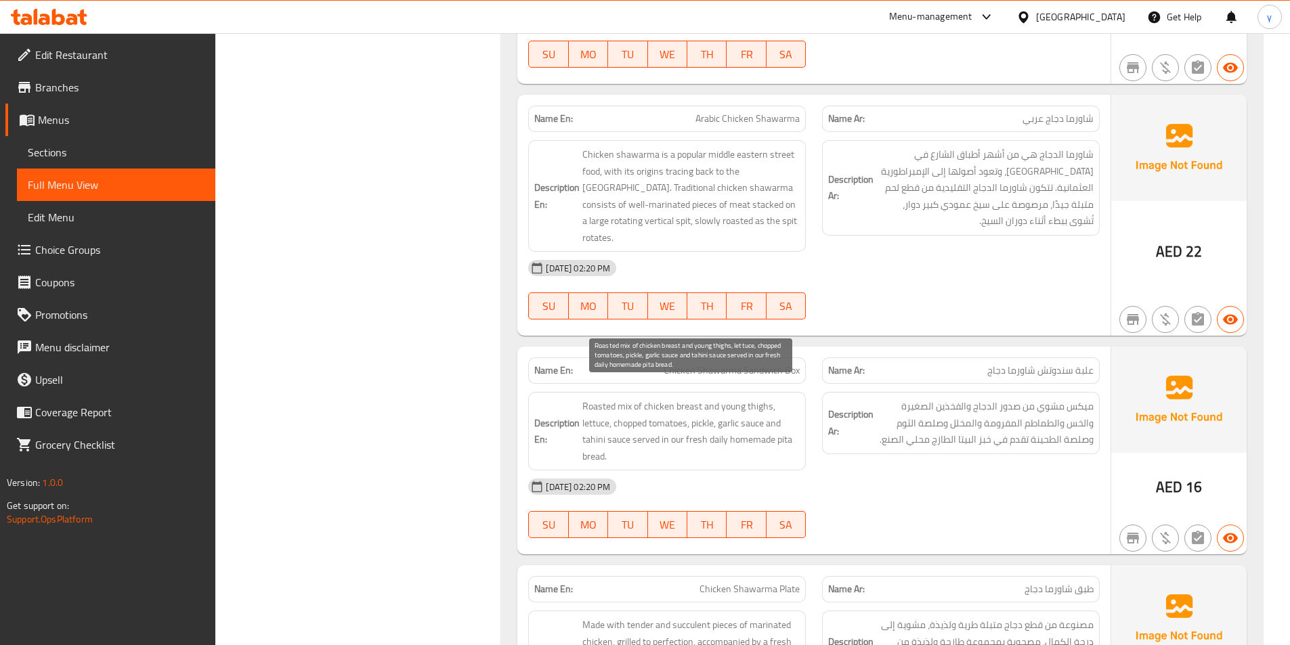
click at [695, 418] on span "Roasted mix of chicken breast and young thighs, lettuce, chopped tomatoes, pick…" at bounding box center [690, 431] width 217 height 66
click at [791, 412] on span "Roasted mix of chicken breast and young thighs, lettuce, chopped tomatoes, pick…" at bounding box center [690, 431] width 217 height 66
click at [753, 420] on span "Roasted mix of chicken breast and young thighs, lettuce, chopped tomatoes, pick…" at bounding box center [690, 431] width 217 height 66
click at [710, 425] on span "Roasted mix of chicken breast and young thighs, lettuce, chopped tomatoes, pick…" at bounding box center [690, 431] width 217 height 66
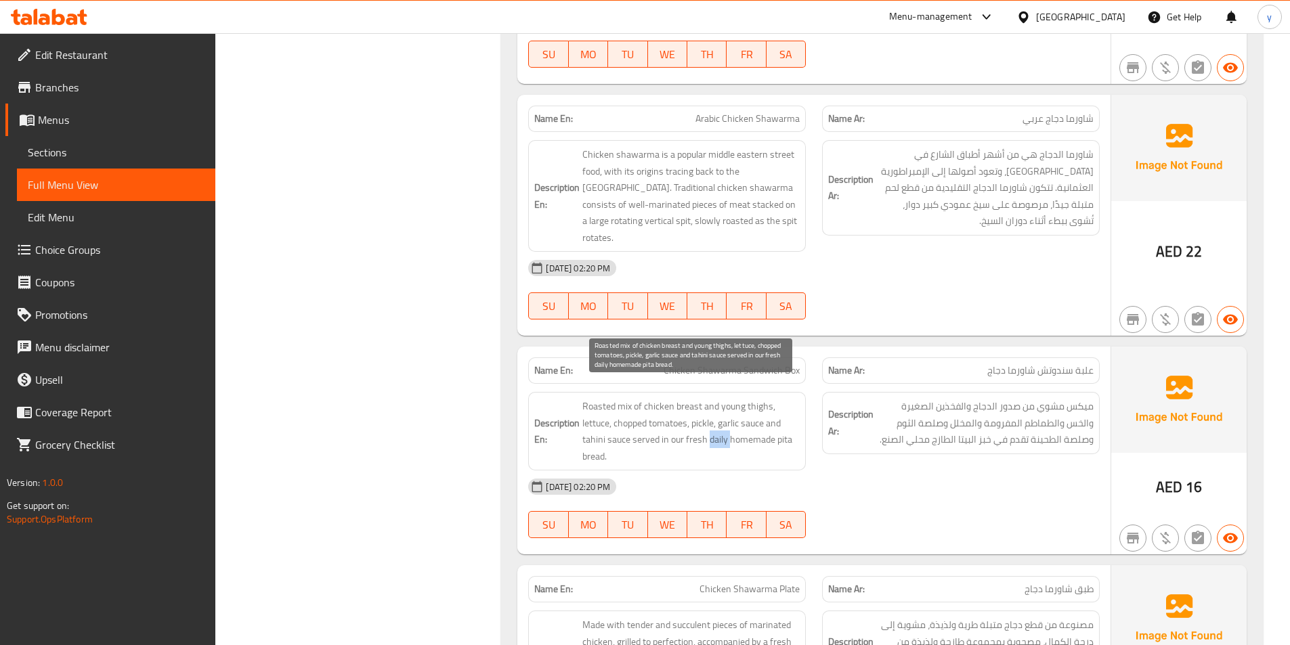
click at [710, 425] on span "Roasted mix of chicken breast and young thighs, lettuce, chopped tomatoes, pick…" at bounding box center [690, 431] width 217 height 66
click at [718, 427] on span "Roasted mix of chicken breast and young thighs, lettuce, chopped tomatoes, pick…" at bounding box center [690, 431] width 217 height 66
click at [890, 475] on div "[DATE] 02:20 PM" at bounding box center [814, 487] width 588 height 33
drag, startPoint x: 732, startPoint y: 430, endPoint x: 761, endPoint y: 429, distance: 29.1
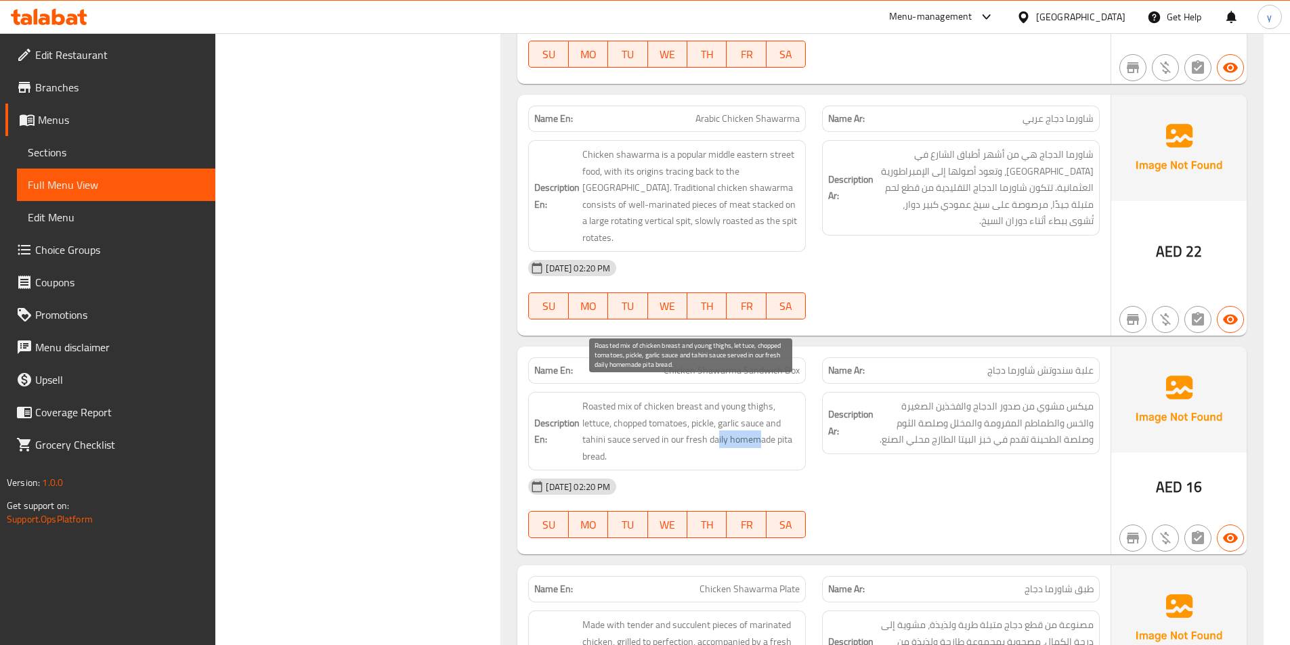
click at [761, 429] on span "Roasted mix of chicken breast and young thighs, lettuce, chopped tomatoes, pick…" at bounding box center [690, 431] width 217 height 66
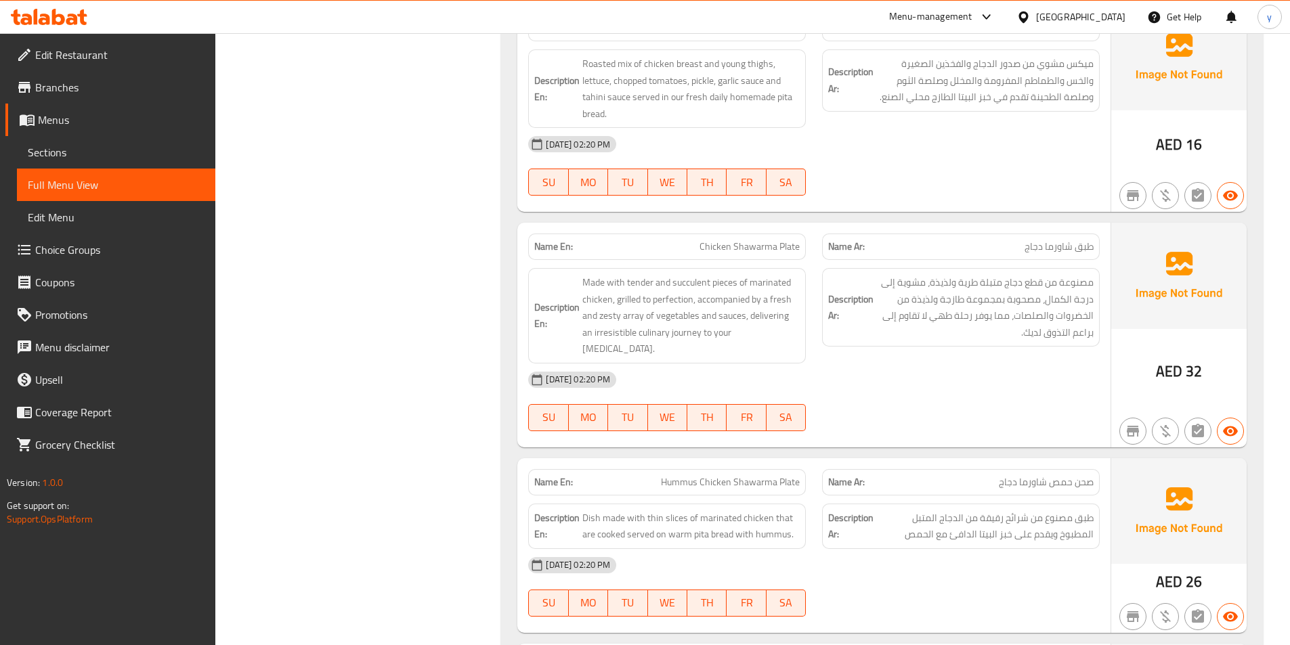
scroll to position [2370, 0]
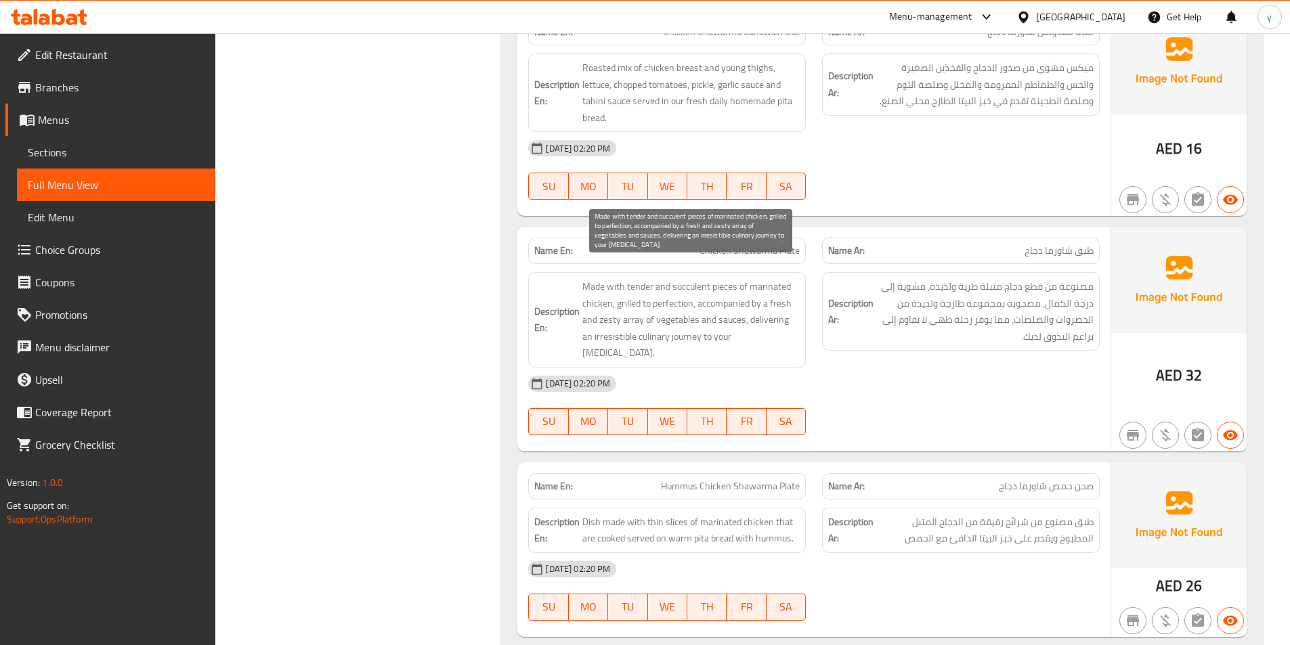
click at [731, 278] on span "Made with tender and succulent pieces of marinated chicken, grilled to perfecti…" at bounding box center [690, 319] width 217 height 83
click at [751, 280] on span "Made with tender and succulent pieces of marinated chicken, grilled to perfecti…" at bounding box center [690, 319] width 217 height 83
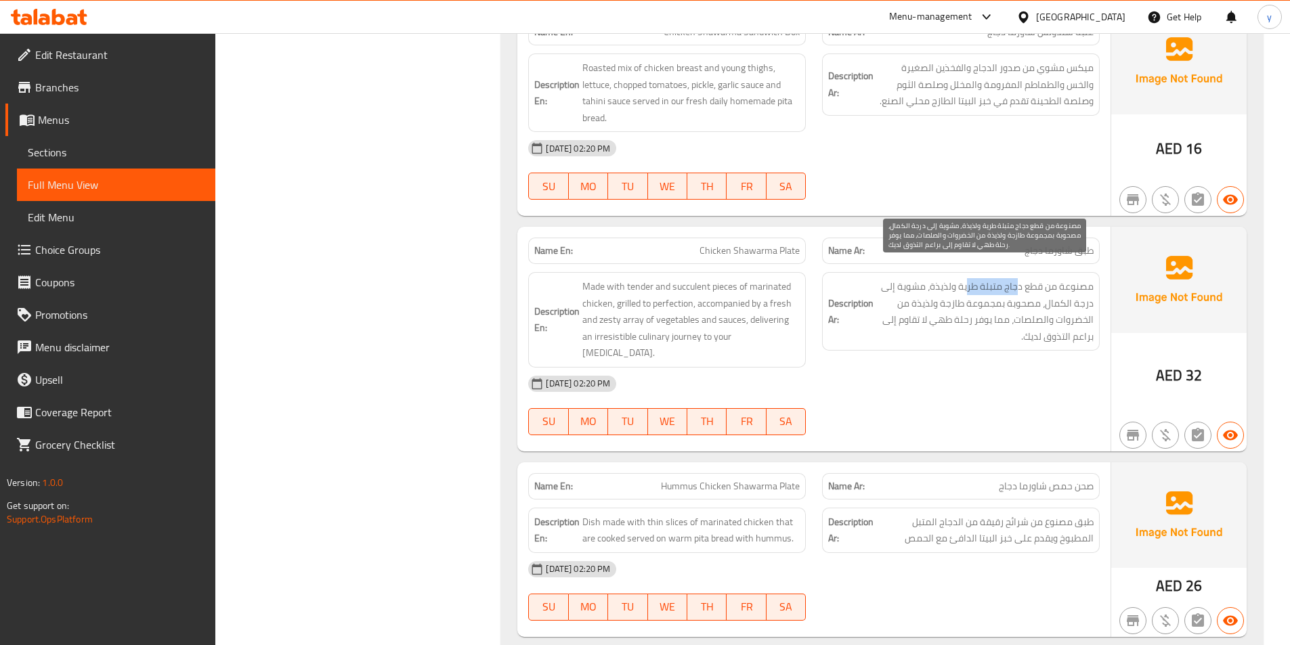
drag, startPoint x: 1018, startPoint y: 273, endPoint x: 965, endPoint y: 274, distance: 53.5
click at [966, 278] on span "مصنوعة من قطع دجاج متبلة طرية ولذيذة، مشوية إلى درجة الكمال، مصحوبة بمجموعة طاز…" at bounding box center [984, 311] width 217 height 66
click at [965, 278] on span "مصنوعة من قطع دجاج متبلة طرية ولذيذة، مشوية إلى درجة الكمال، مصحوبة بمجموعة طاز…" at bounding box center [984, 311] width 217 height 66
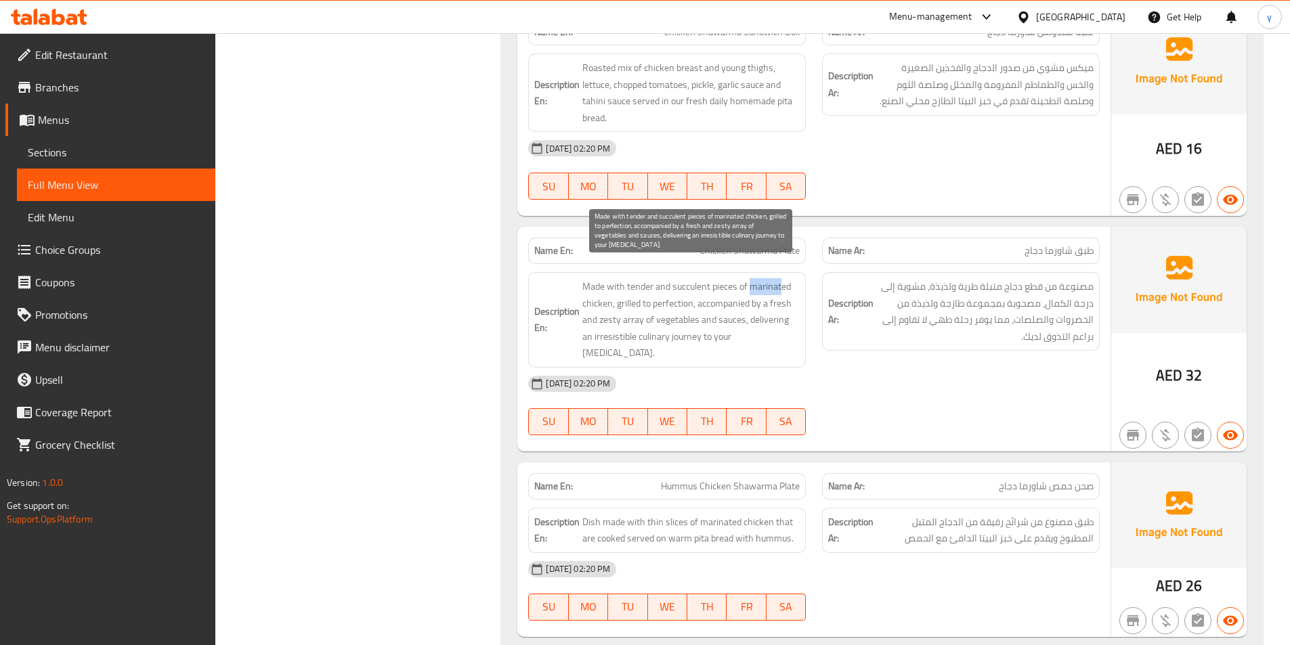
drag, startPoint x: 750, startPoint y: 269, endPoint x: 782, endPoint y: 272, distance: 32.6
click at [782, 278] on span "Made with tender and succulent pieces of marinated chicken, grilled to perfecti…" at bounding box center [690, 319] width 217 height 83
click at [726, 278] on span "Made with tender and succulent pieces of marinated chicken, grilled to perfecti…" at bounding box center [690, 319] width 217 height 83
drag, startPoint x: 693, startPoint y: 288, endPoint x: 760, endPoint y: 286, distance: 67.1
click at [760, 286] on span "Made with tender and succulent pieces of marinated chicken, grilled to perfecti…" at bounding box center [690, 319] width 217 height 83
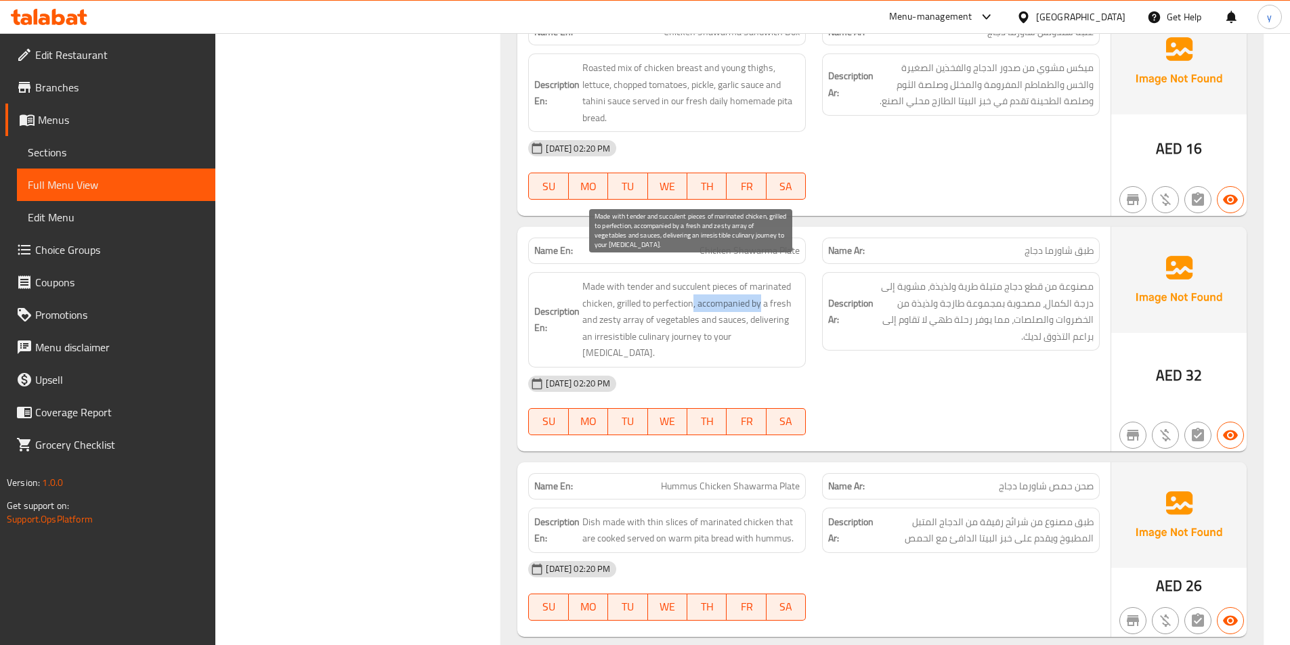
click at [760, 286] on span "Made with tender and succulent pieces of marinated chicken, grilled to perfecti…" at bounding box center [690, 319] width 217 height 83
drag, startPoint x: 702, startPoint y: 289, endPoint x: 630, endPoint y: 304, distance: 73.3
click at [630, 304] on span "Made with tender and succulent pieces of marinated chicken, grilled to perfecti…" at bounding box center [690, 319] width 217 height 83
click at [628, 299] on span "Made with tender and succulent pieces of marinated chicken, grilled to perfecti…" at bounding box center [690, 319] width 217 height 83
drag, startPoint x: 712, startPoint y: 283, endPoint x: 796, endPoint y: 288, distance: 84.8
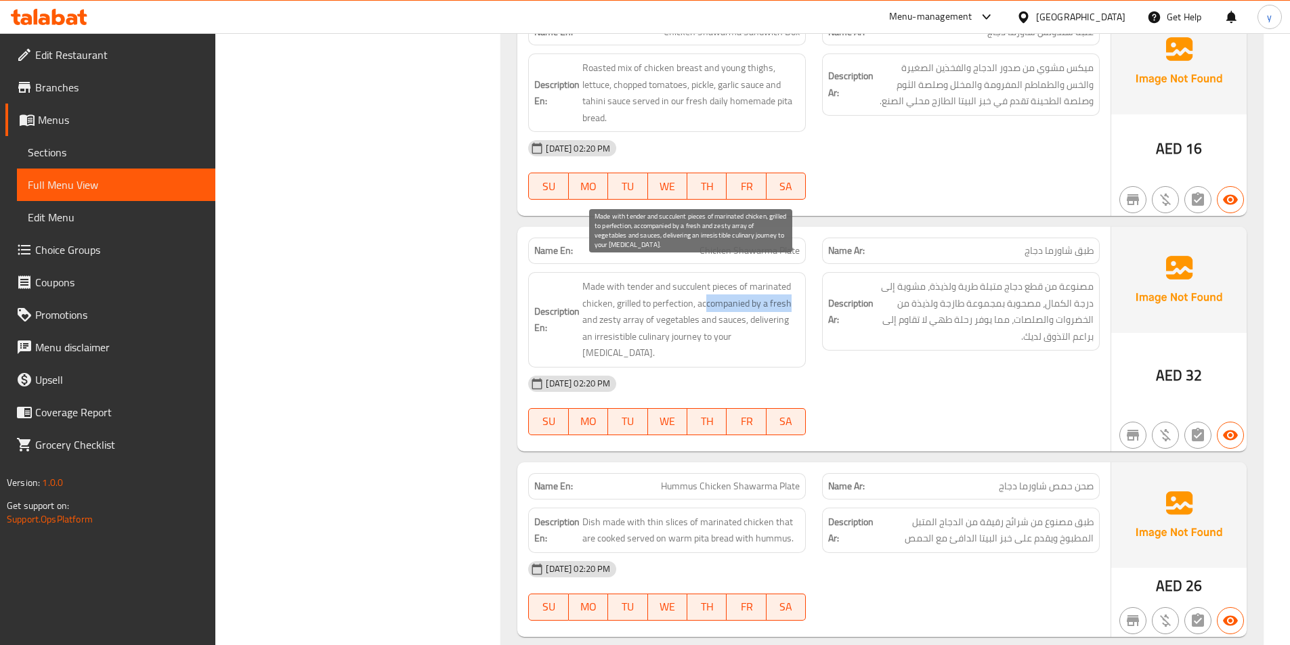
click at [796, 288] on span "Made with tender and succulent pieces of marinated chicken, grilled to perfecti…" at bounding box center [690, 319] width 217 height 83
click at [603, 307] on span "Made with tender and succulent pieces of marinated chicken, grilled to perfecti…" at bounding box center [690, 319] width 217 height 83
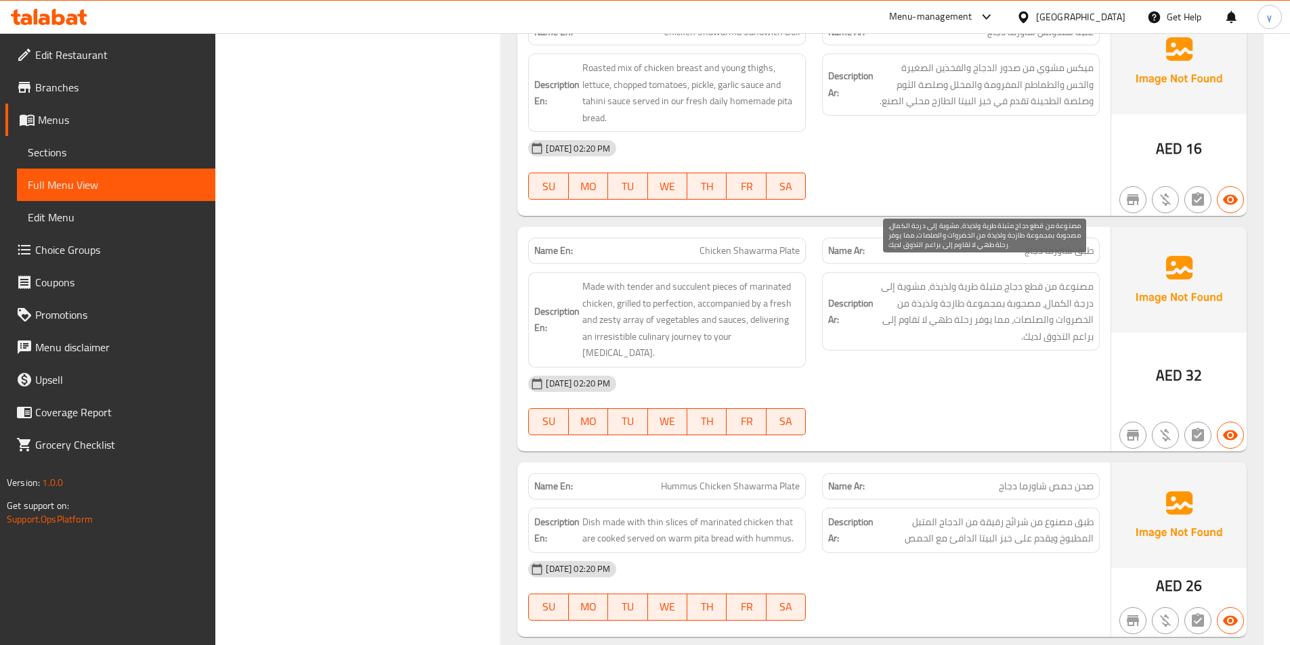
drag, startPoint x: 603, startPoint y: 307, endPoint x: 915, endPoint y: 325, distance: 312.7
click at [915, 325] on span "مصنوعة من قطع دجاج متبلة طرية ولذيذة، مشوية إلى درجة الكمال، مصحوبة بمجموعة طاز…" at bounding box center [984, 311] width 217 height 66
click at [769, 244] on span "Chicken Shawarma Plate" at bounding box center [749, 251] width 100 height 14
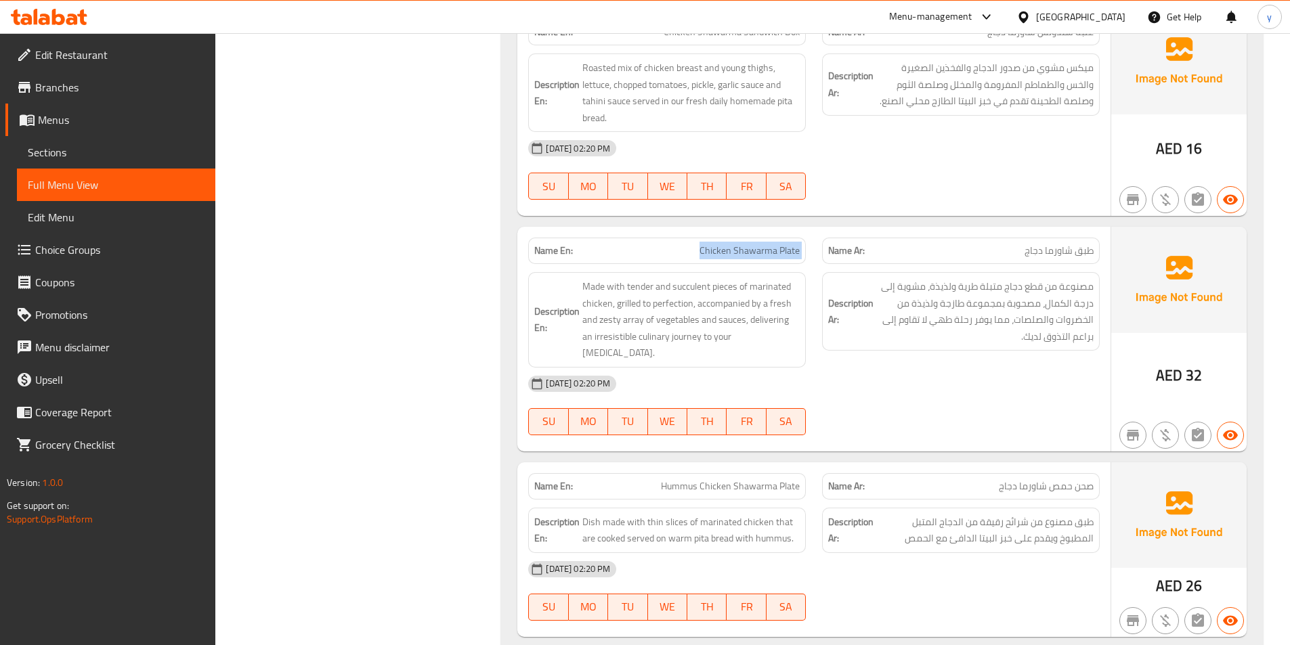
click at [769, 244] on span "Chicken Shawarma Plate" at bounding box center [749, 251] width 100 height 14
copy span "Chicken Shawarma Plate"
click at [956, 368] on div "[DATE] 02:20 PM" at bounding box center [814, 384] width 588 height 33
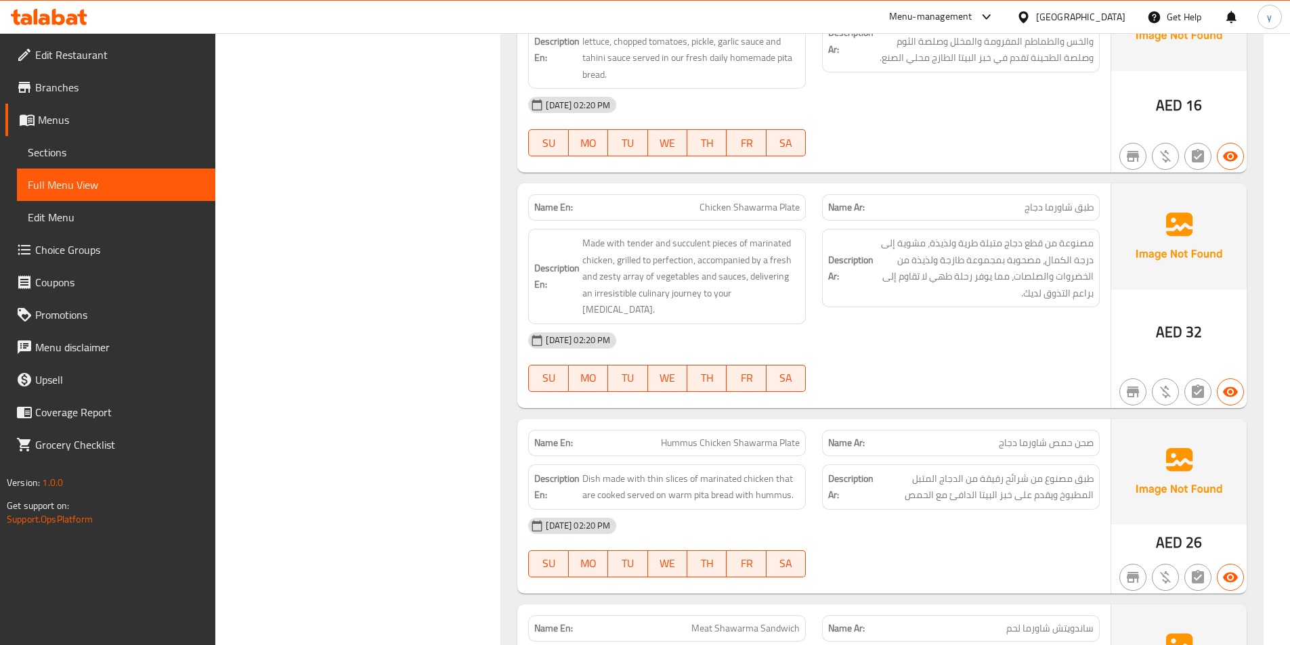
scroll to position [2438, 0]
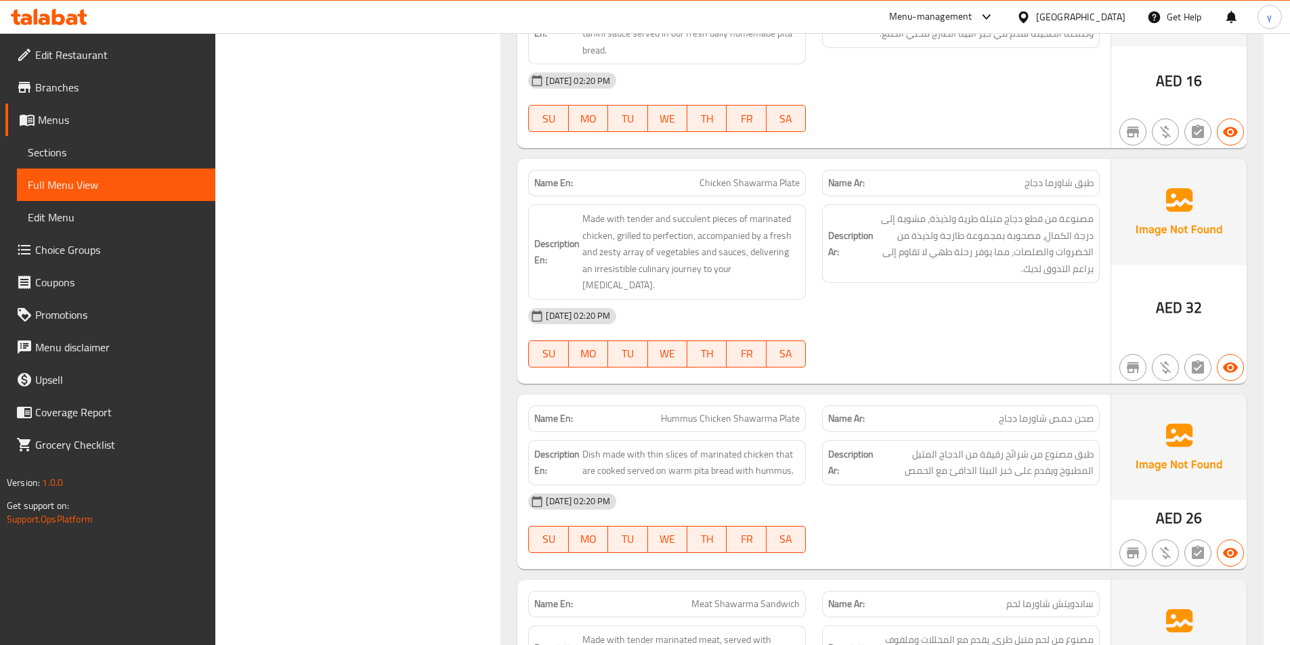
click at [674, 412] on span "Hummus Chicken Shawarma Plate" at bounding box center [730, 419] width 139 height 14
click at [706, 412] on span "Hummus Chicken Shawarma Plate" at bounding box center [730, 419] width 139 height 14
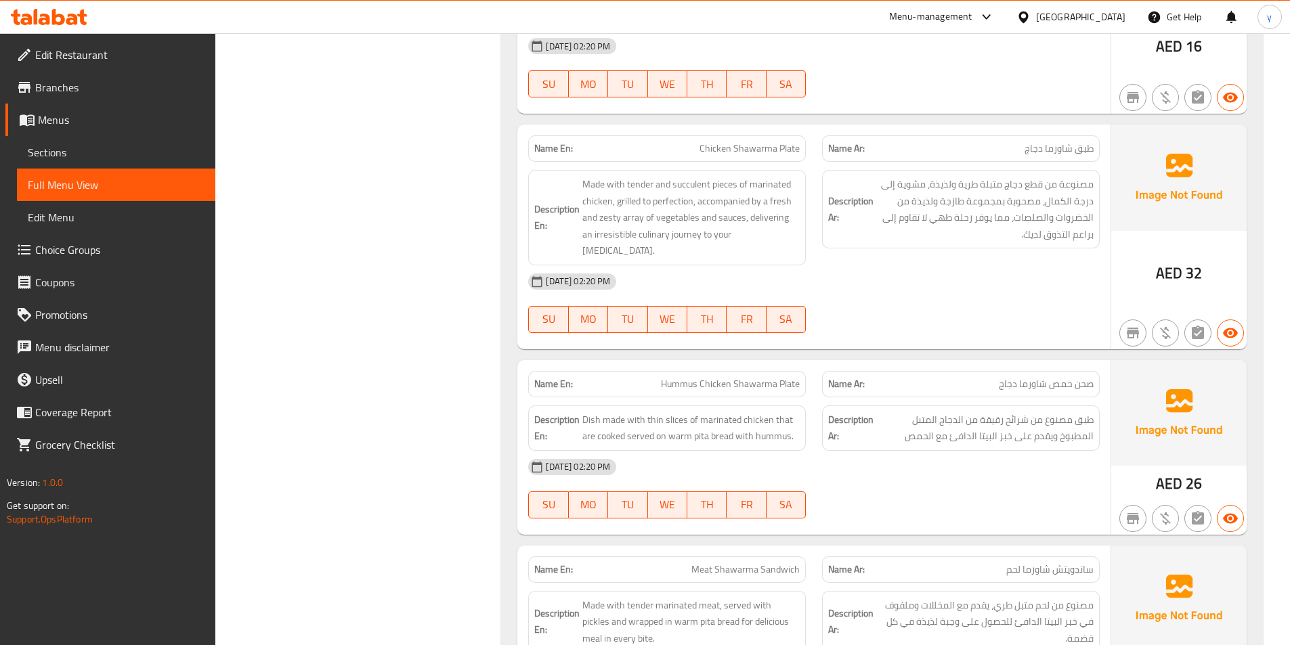
scroll to position [2505, 0]
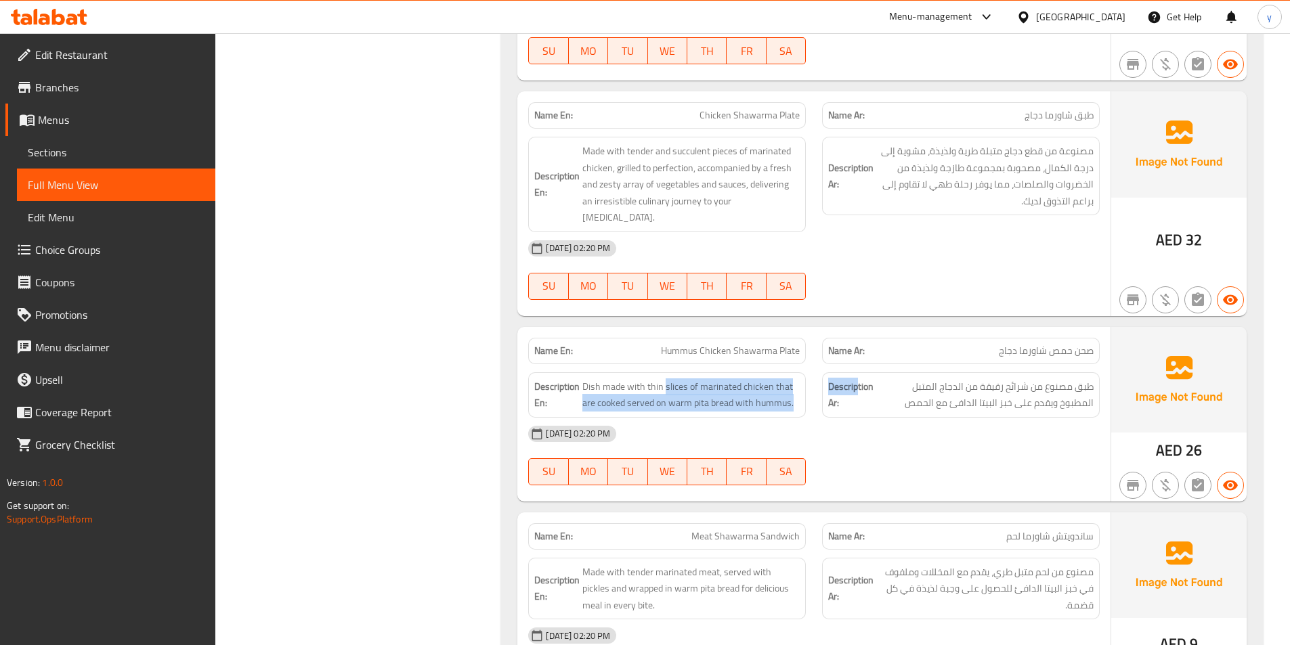
drag, startPoint x: 666, startPoint y: 351, endPoint x: 859, endPoint y: 344, distance: 193.1
click at [859, 364] on div "Description En: Dish made with thin slices of marinated chicken that are cooked…" at bounding box center [814, 395] width 588 height 62
click at [859, 372] on div "Description Ar: طبق مصنوع من شرائح رقيقة من الدجاج المتبل المطبوخ ويقدم على خبز…" at bounding box center [961, 394] width 278 height 45
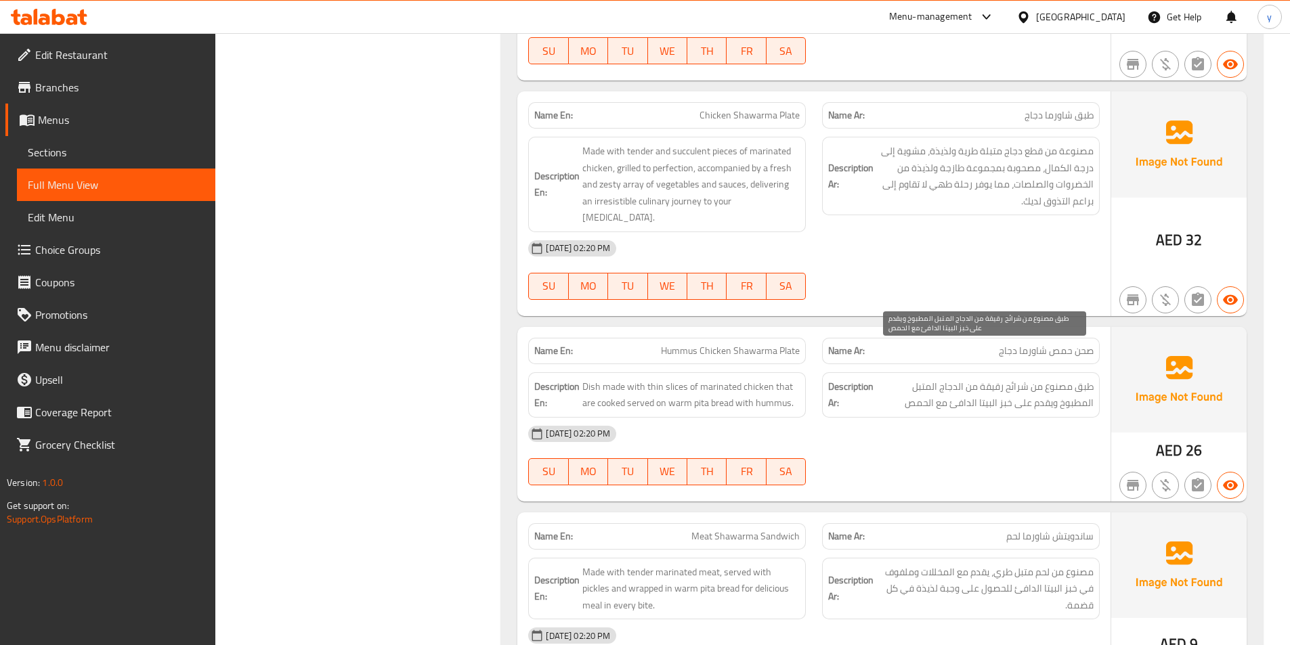
click at [979, 379] on span "طبق مصنوع من شرائح رقيقة من الدجاج المتبل المطبوخ ويقدم على خبز البيتا الدافئ م…" at bounding box center [984, 395] width 217 height 33
click at [991, 379] on span "طبق مصنوع من شرائح رقيقة من الدجاج المتبل المطبوخ ويقدم على خبز البيتا الدافئ م…" at bounding box center [984, 395] width 217 height 33
click at [999, 437] on div "[DATE] 02:20 PM SU MO TU WE TH FR SA" at bounding box center [814, 456] width 588 height 76
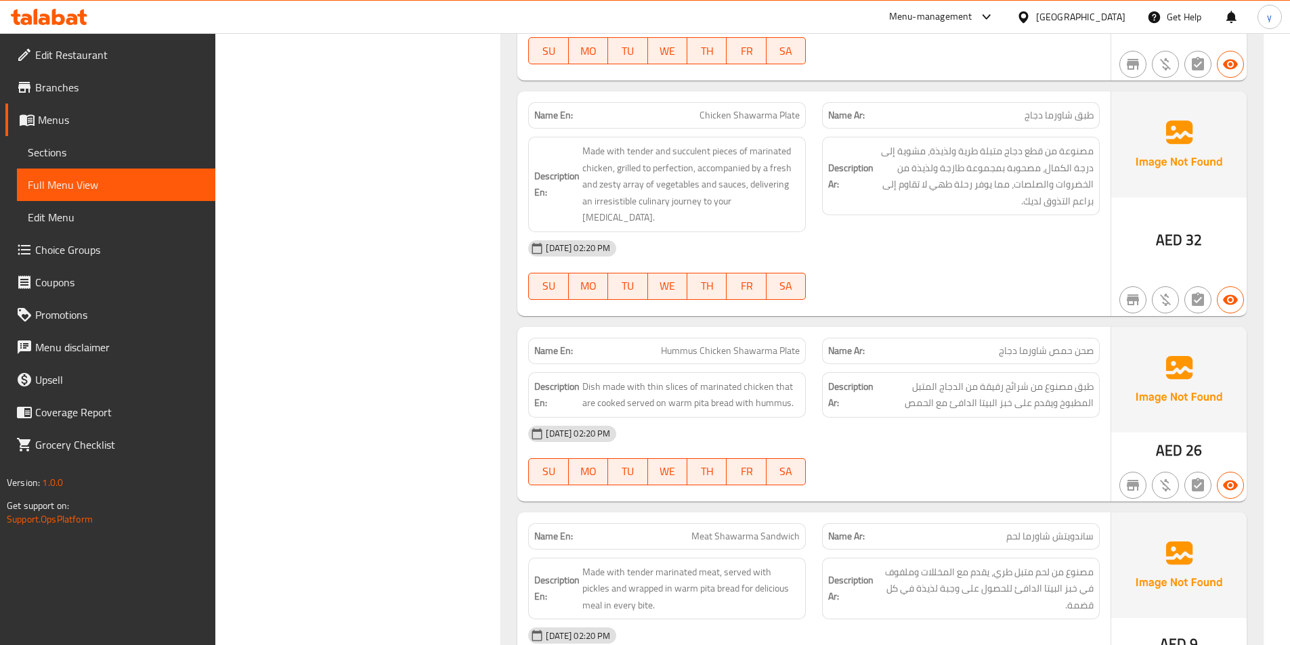
click at [720, 344] on span "Hummus Chicken Shawarma Plate" at bounding box center [730, 351] width 139 height 14
drag, startPoint x: 644, startPoint y: 357, endPoint x: 691, endPoint y: 348, distance: 47.5
click at [691, 379] on span "Dish made with thin slices of marinated chicken that are cooked served on warm …" at bounding box center [690, 395] width 217 height 33
drag, startPoint x: 582, startPoint y: 370, endPoint x: 611, endPoint y: 372, distance: 29.9
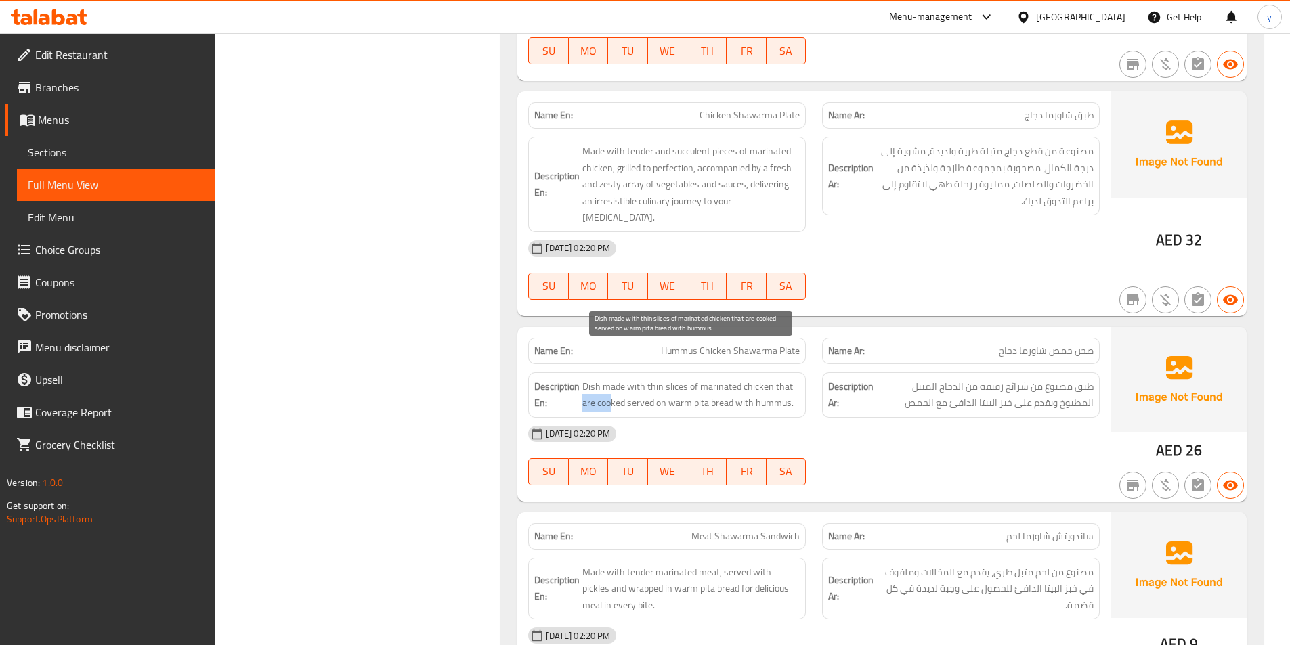
click at [611, 379] on h6 "Description En: Dish made with thin slices of marinated chicken that are cooked…" at bounding box center [666, 395] width 265 height 33
click at [611, 379] on span "Dish made with thin slices of marinated chicken that are cooked served on warm …" at bounding box center [690, 395] width 217 height 33
drag, startPoint x: 632, startPoint y: 372, endPoint x: 729, endPoint y: 370, distance: 96.9
click at [729, 379] on span "Dish made with thin slices of marinated chicken that are cooked served on warm …" at bounding box center [690, 395] width 217 height 33
click at [793, 418] on div "[DATE] 02:20 PM" at bounding box center [814, 434] width 588 height 33
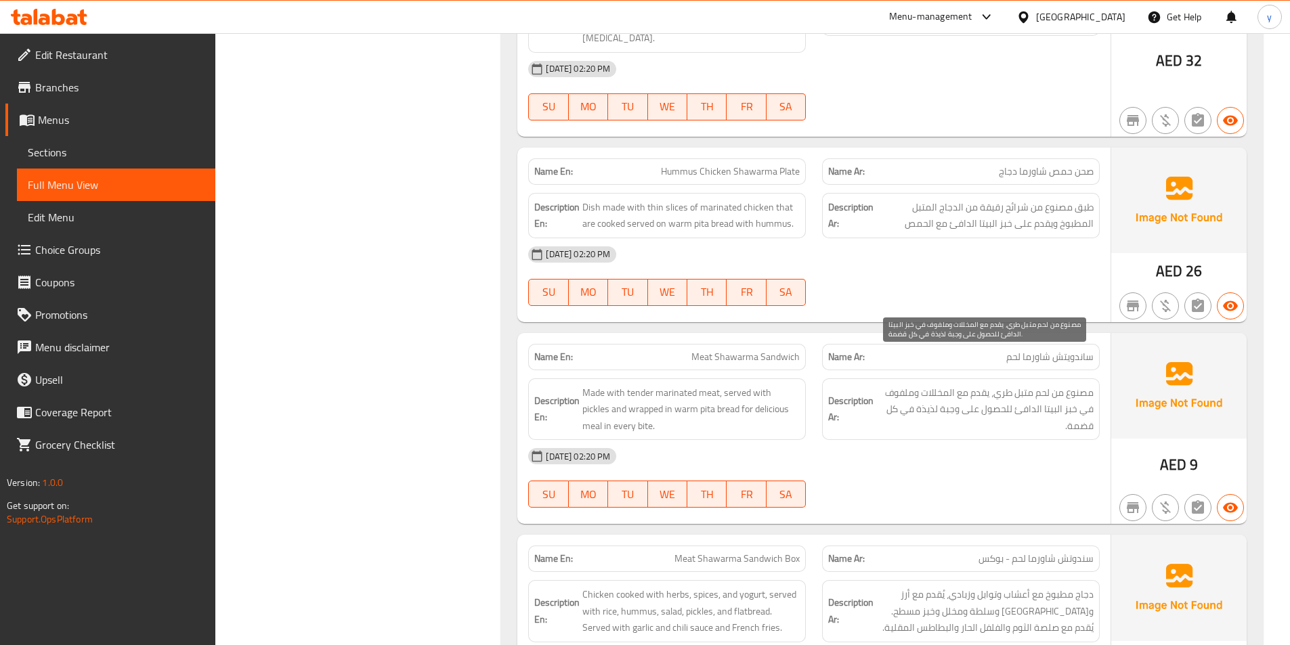
scroll to position [2708, 0]
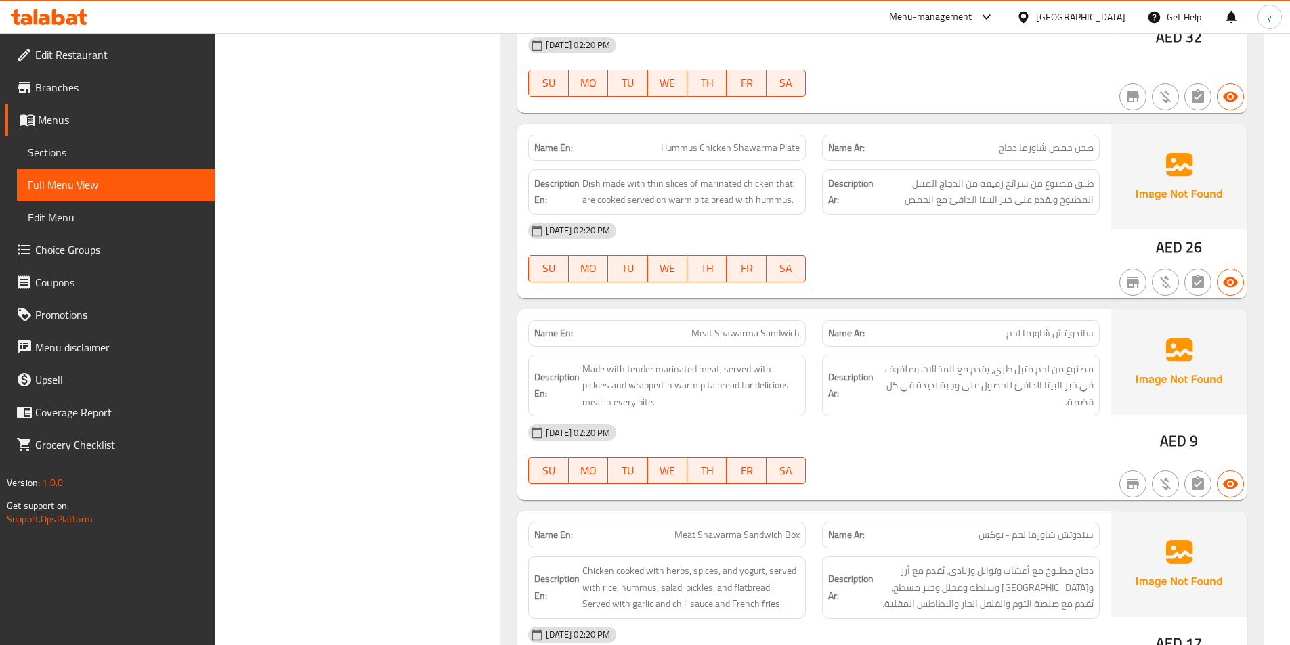
click at [599, 361] on span "Made with tender marinated meat, served with pickles and wrapped in warm pita b…" at bounding box center [690, 386] width 217 height 50
click at [624, 361] on span "Made with tender marinated meat, served with pickles and wrapped in warm pita b…" at bounding box center [690, 386] width 217 height 50
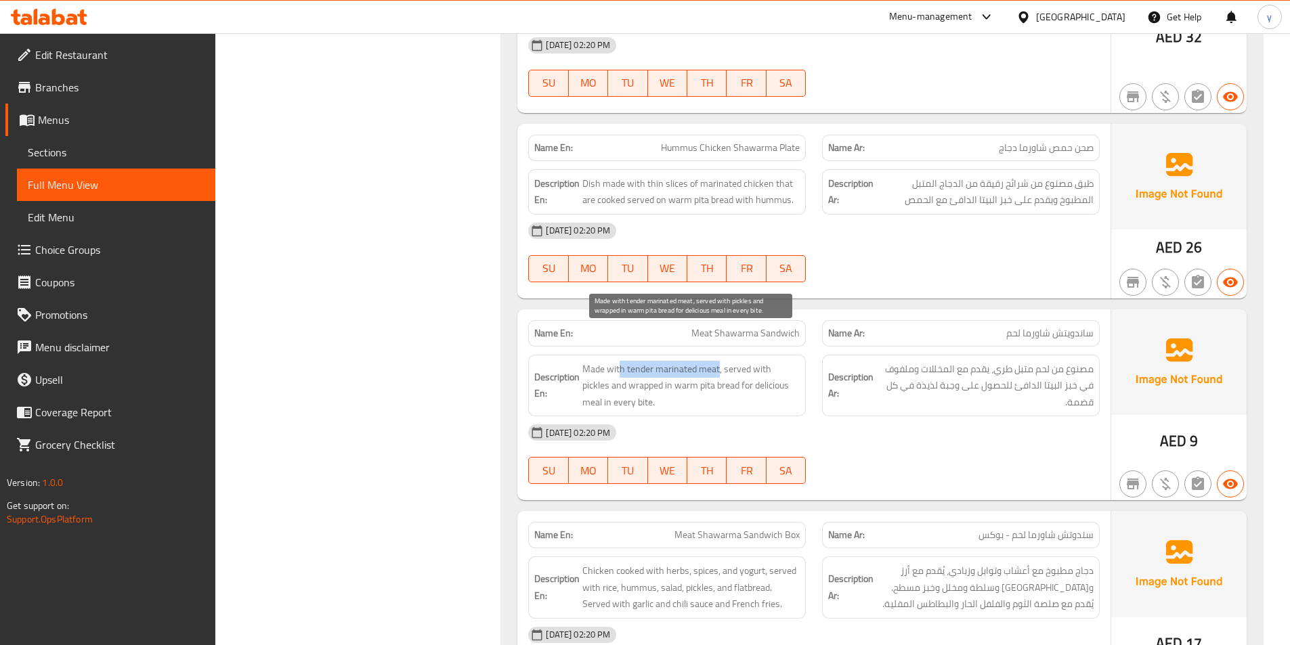
drag, startPoint x: 621, startPoint y: 334, endPoint x: 720, endPoint y: 338, distance: 98.9
click at [720, 361] on span "Made with tender marinated meat, served with pickles and wrapped in warm pita b…" at bounding box center [690, 386] width 217 height 50
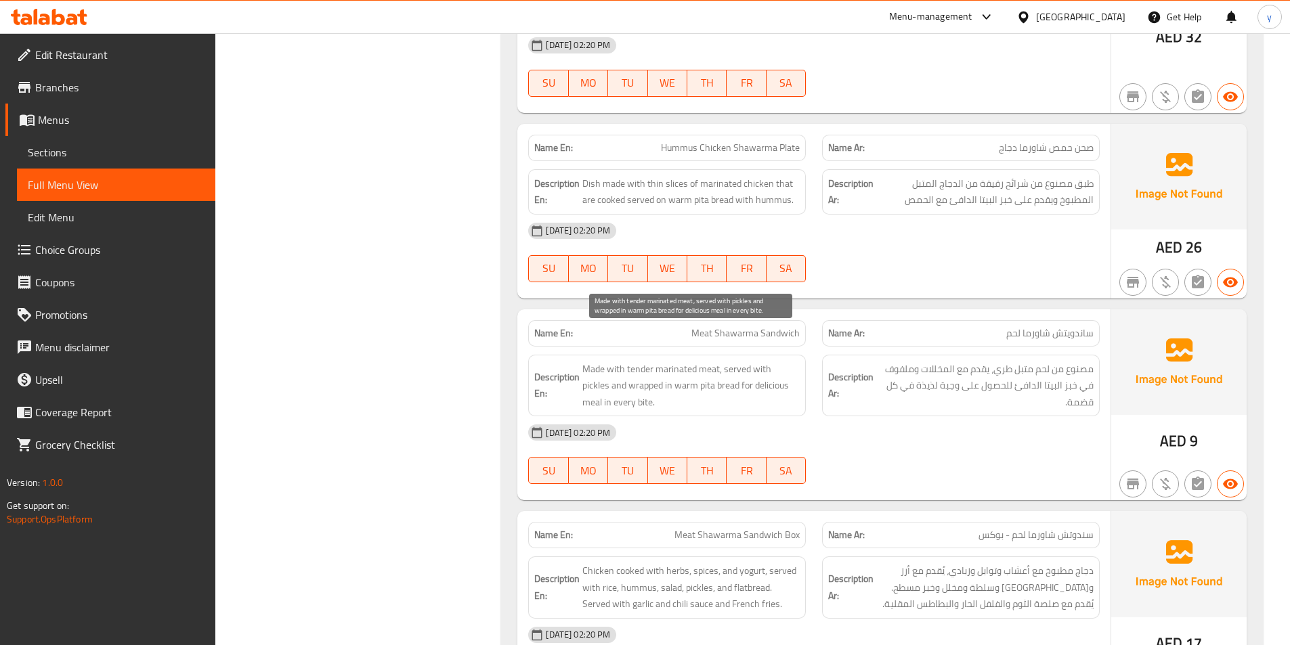
click at [699, 361] on span "Made with tender marinated meat, served with pickles and wrapped in warm pita b…" at bounding box center [690, 386] width 217 height 50
drag, startPoint x: 722, startPoint y: 338, endPoint x: 800, endPoint y: 339, distance: 77.9
click at [800, 355] on div "Description En: Made with tender marinated meat, served with pickles and wrappe…" at bounding box center [667, 386] width 278 height 62
drag, startPoint x: 651, startPoint y: 355, endPoint x: 703, endPoint y: 355, distance: 52.1
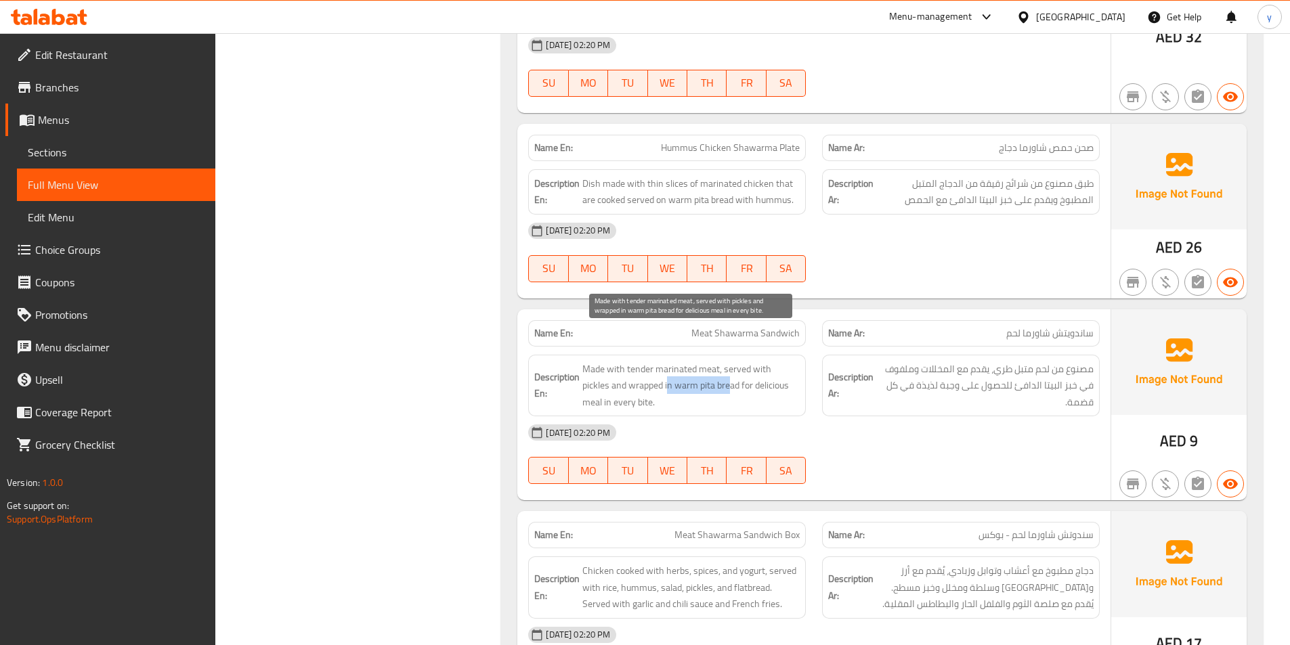
click at [703, 361] on span "Made with tender marinated meat, served with pickles and wrapped in warm pita b…" at bounding box center [690, 386] width 217 height 50
click at [704, 361] on span "Made with tender marinated meat, served with pickles and wrapped in warm pita b…" at bounding box center [690, 386] width 217 height 50
click at [678, 361] on span "Made with tender marinated meat, served with pickles and wrapped in warm pita b…" at bounding box center [690, 386] width 217 height 50
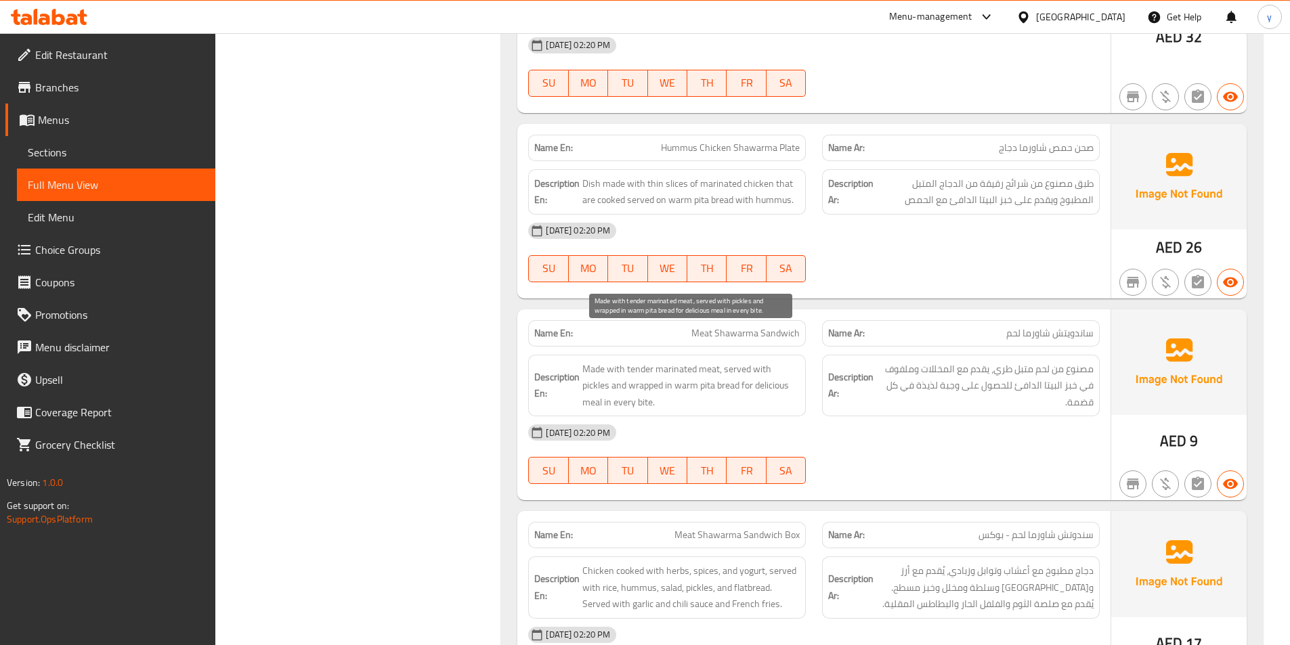
click at [677, 361] on span "Made with tender marinated meat, served with pickles and wrapped in warm pita b…" at bounding box center [690, 386] width 217 height 50
click at [664, 361] on span "Made with tender marinated meat, served with pickles and wrapped in warm pita b…" at bounding box center [690, 386] width 217 height 50
click at [735, 361] on span "Made with tender marinated meat, served with pickles and wrapped in warm pita b…" at bounding box center [690, 386] width 217 height 50
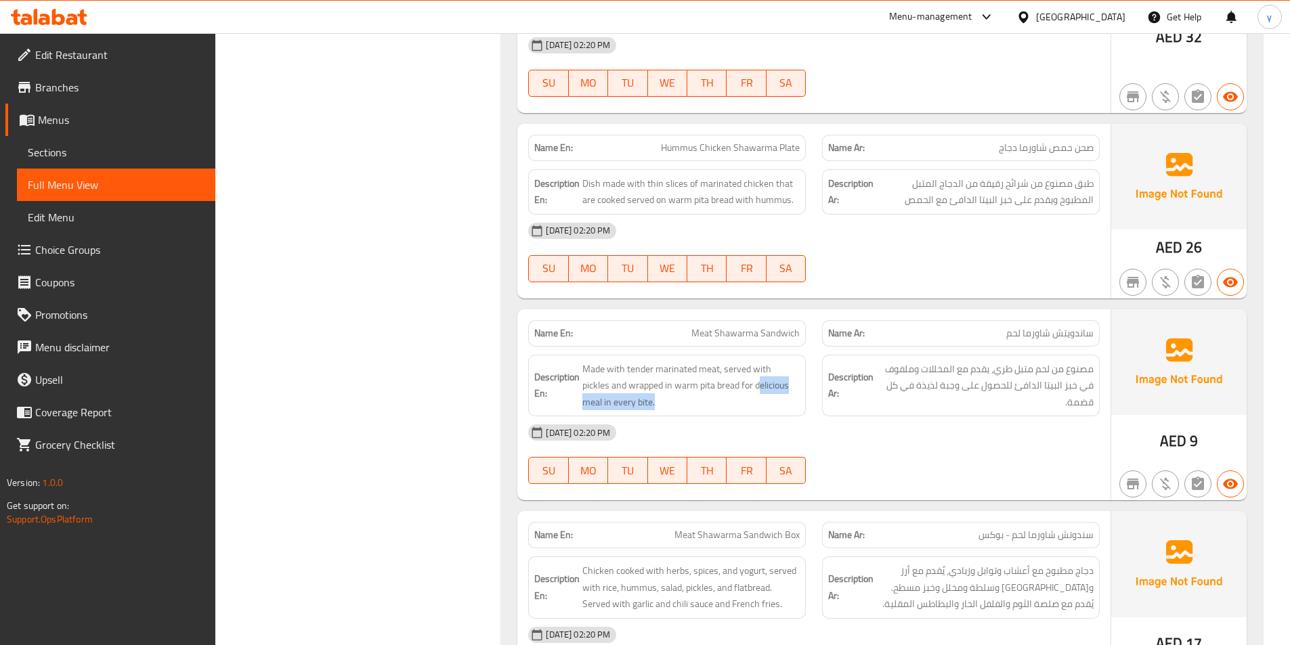
drag, startPoint x: 741, startPoint y: 351, endPoint x: 790, endPoint y: 381, distance: 57.7
click at [790, 381] on div "Description En: Made with tender marinated meat, served with pickles and wrappe…" at bounding box center [667, 386] width 278 height 62
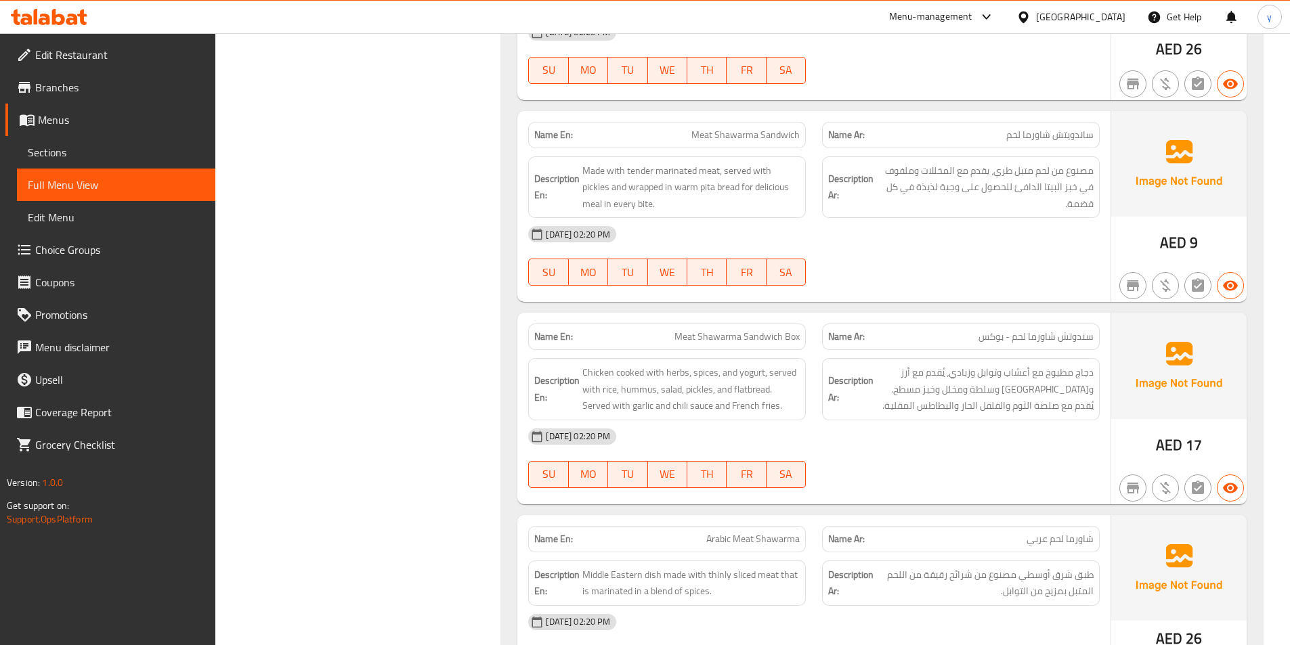
scroll to position [2912, 0]
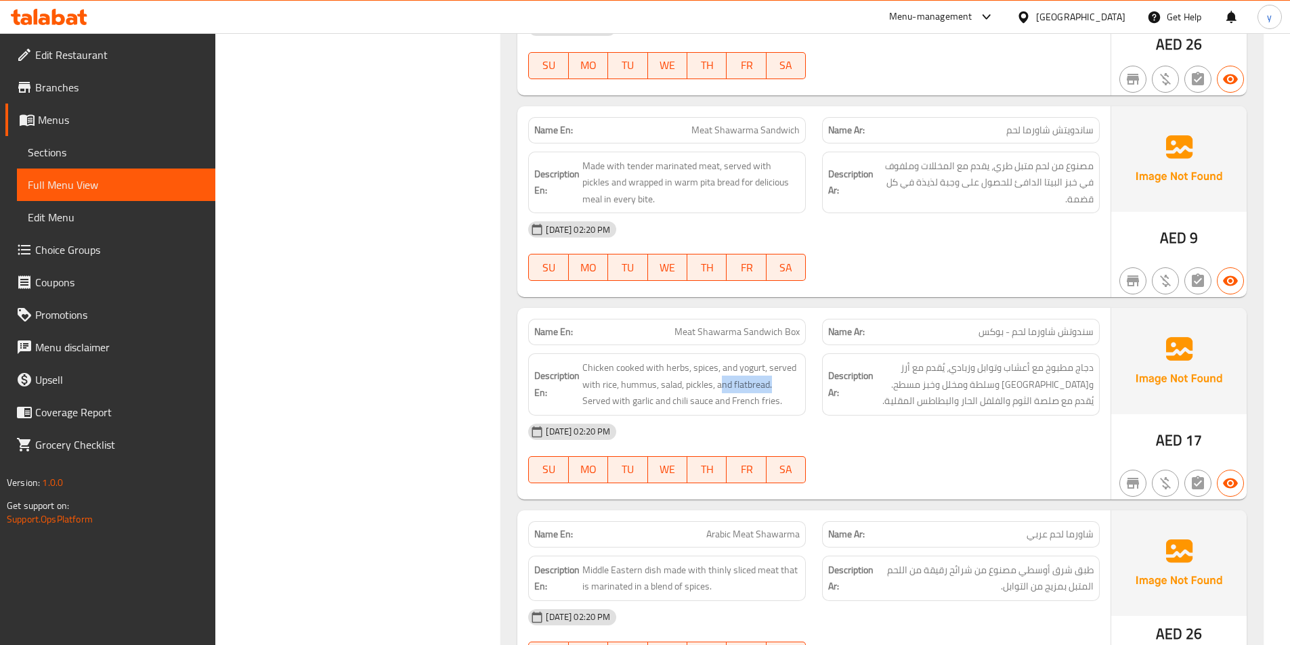
drag, startPoint x: 722, startPoint y: 351, endPoint x: 804, endPoint y: 360, distance: 81.7
click at [804, 360] on div "Description En: Chicken cooked with herbs, spices, and yogurt, served with rice…" at bounding box center [667, 384] width 278 height 62
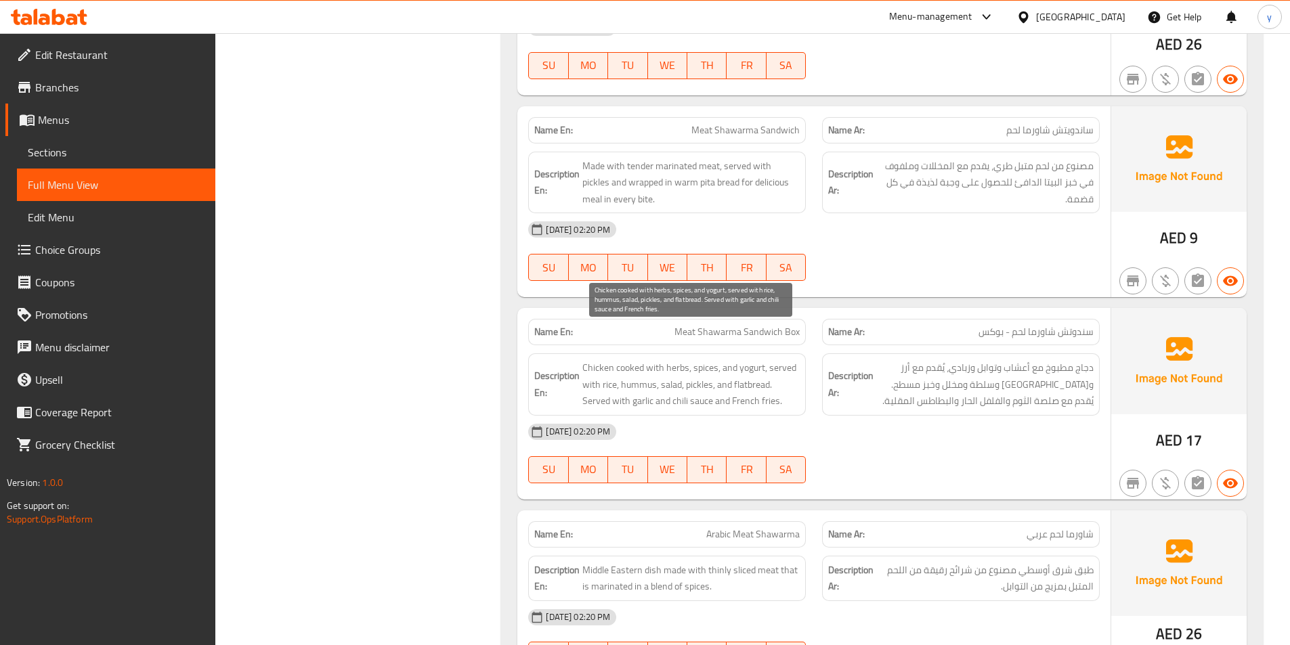
click at [701, 368] on span "Chicken cooked with herbs, spices, and yogurt, served with rice, hummus, salad,…" at bounding box center [690, 385] width 217 height 50
click at [670, 364] on span "Chicken cooked with herbs, spices, and yogurt, served with rice, hummus, salad,…" at bounding box center [690, 385] width 217 height 50
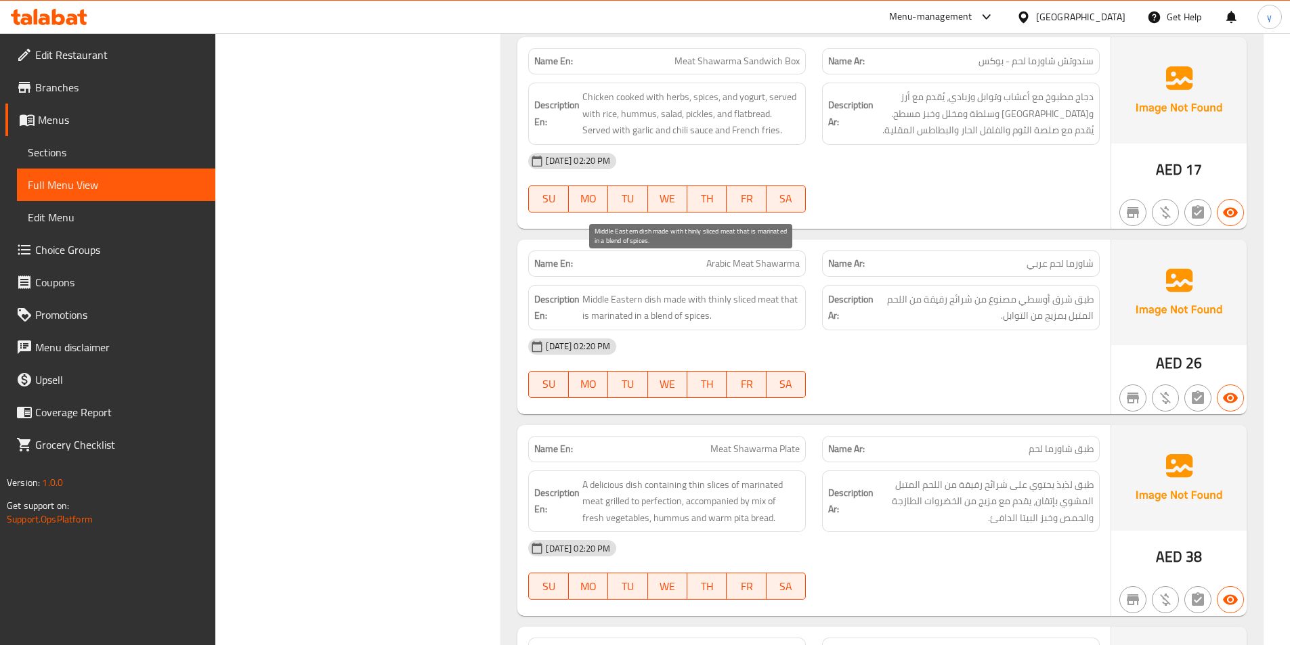
click at [629, 291] on span "Middle Eastern dish made with thinly sliced meat that is marinated in a blend o…" at bounding box center [690, 307] width 217 height 33
drag, startPoint x: 681, startPoint y: 267, endPoint x: 741, endPoint y: 276, distance: 60.2
click at [741, 291] on span "Middle Eastern dish made with thinly sliced meat that is marinated in a blend o…" at bounding box center [690, 307] width 217 height 33
click at [743, 291] on span "Middle Eastern dish made with thinly sliced meat that is marinated in a blend o…" at bounding box center [690, 307] width 217 height 33
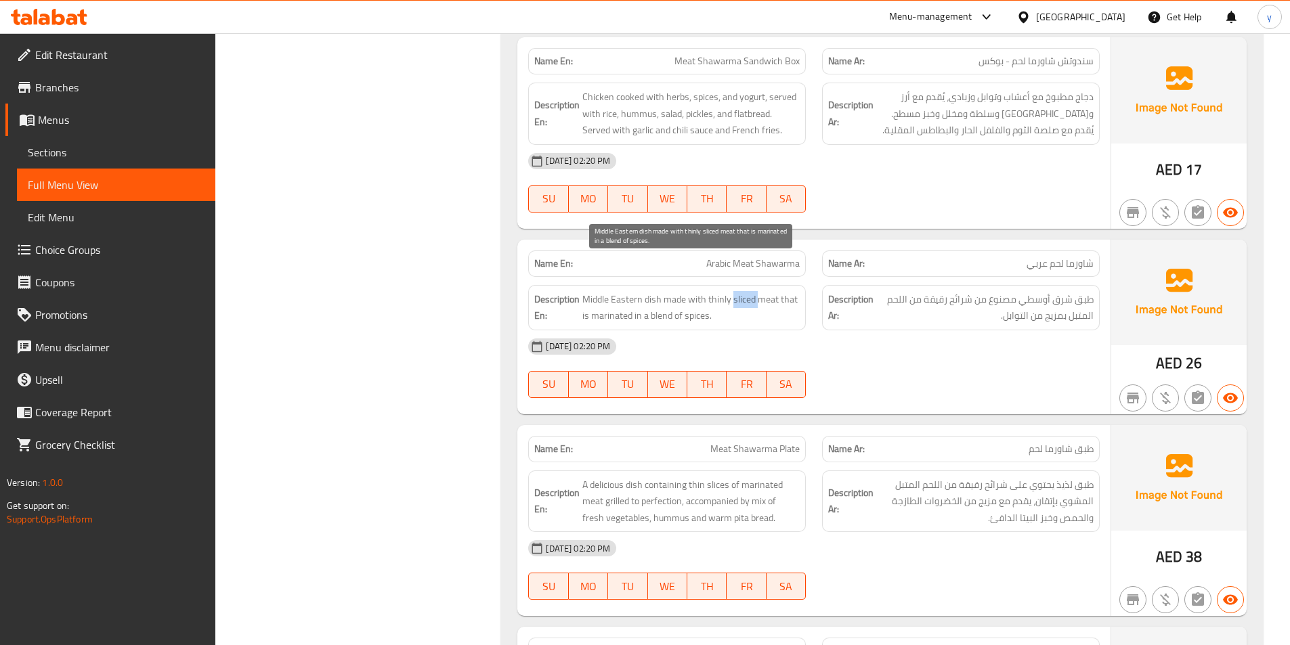
click at [743, 291] on span "Middle Eastern dish made with thinly sliced meat that is marinated in a blend o…" at bounding box center [690, 307] width 217 height 33
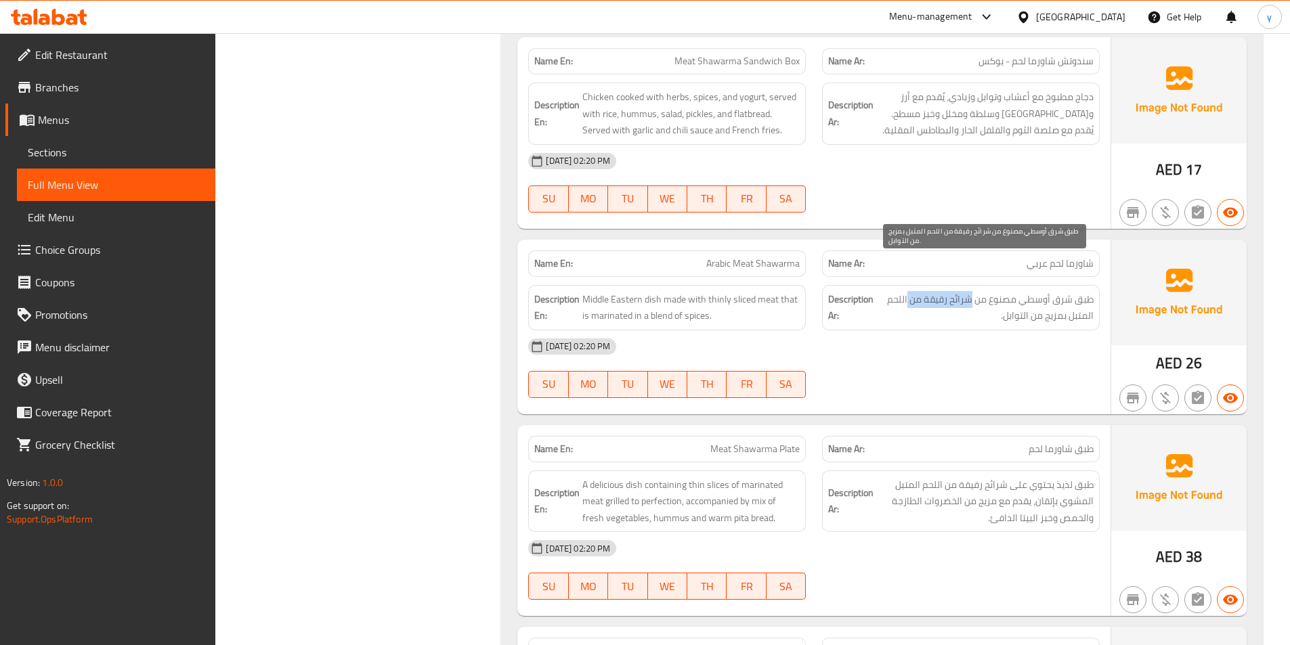
drag, startPoint x: 972, startPoint y: 272, endPoint x: 908, endPoint y: 272, distance: 63.7
click at [908, 291] on span "طبق شرق أوسطي مصنوع من شرائح رقيقة من اللحم المتبل بمزيج من التوابل." at bounding box center [984, 307] width 217 height 33
click at [936, 291] on span "طبق شرق أوسطي مصنوع من شرائح رقيقة من اللحم المتبل بمزيج من التوابل." at bounding box center [984, 307] width 217 height 33
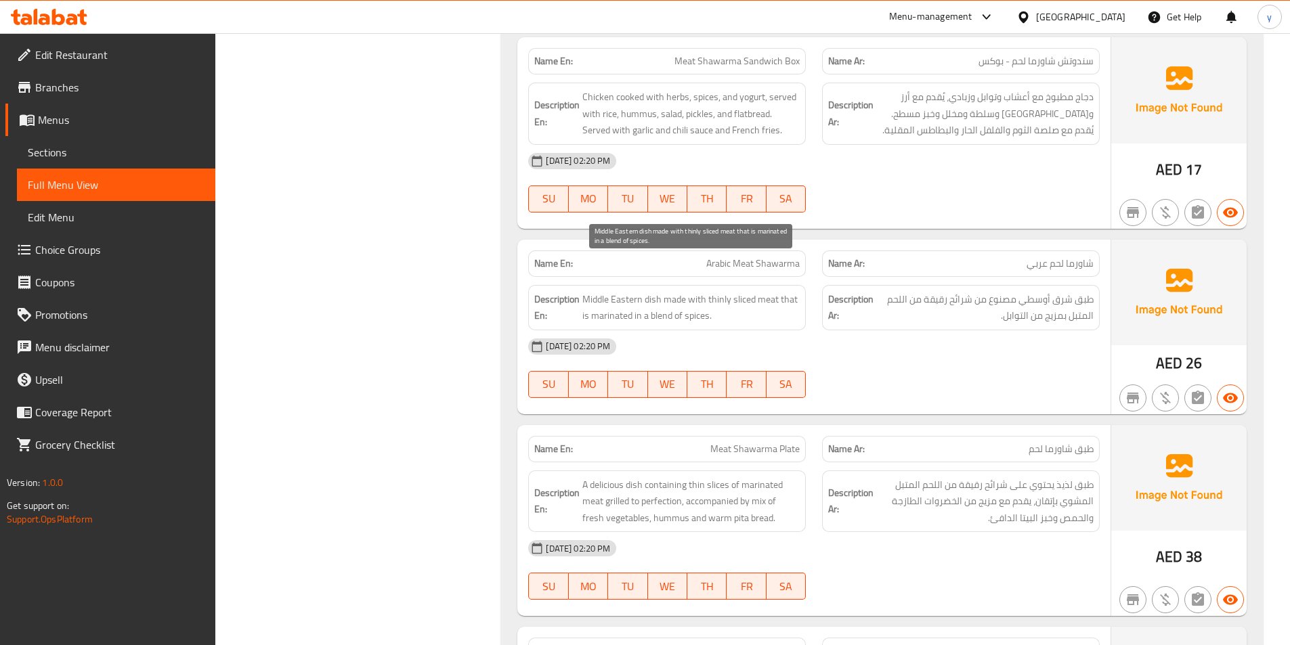
click at [738, 291] on span "Middle Eastern dish made with thinly sliced meat that is marinated in a blend o…" at bounding box center [690, 307] width 217 height 33
click at [776, 257] on span "Arabic Meat Shawarma" at bounding box center [752, 264] width 93 height 14
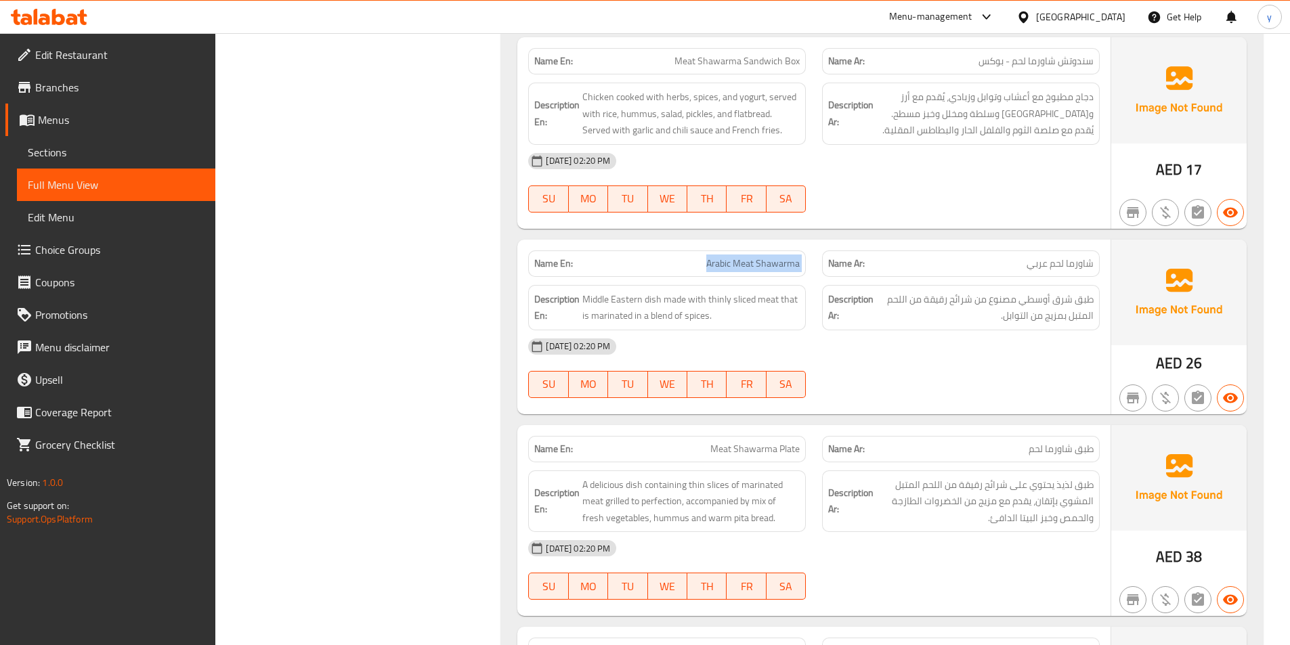
copy span "Arabic Meat Shawarma"
click at [1032, 390] on div at bounding box center [961, 398] width 294 height 16
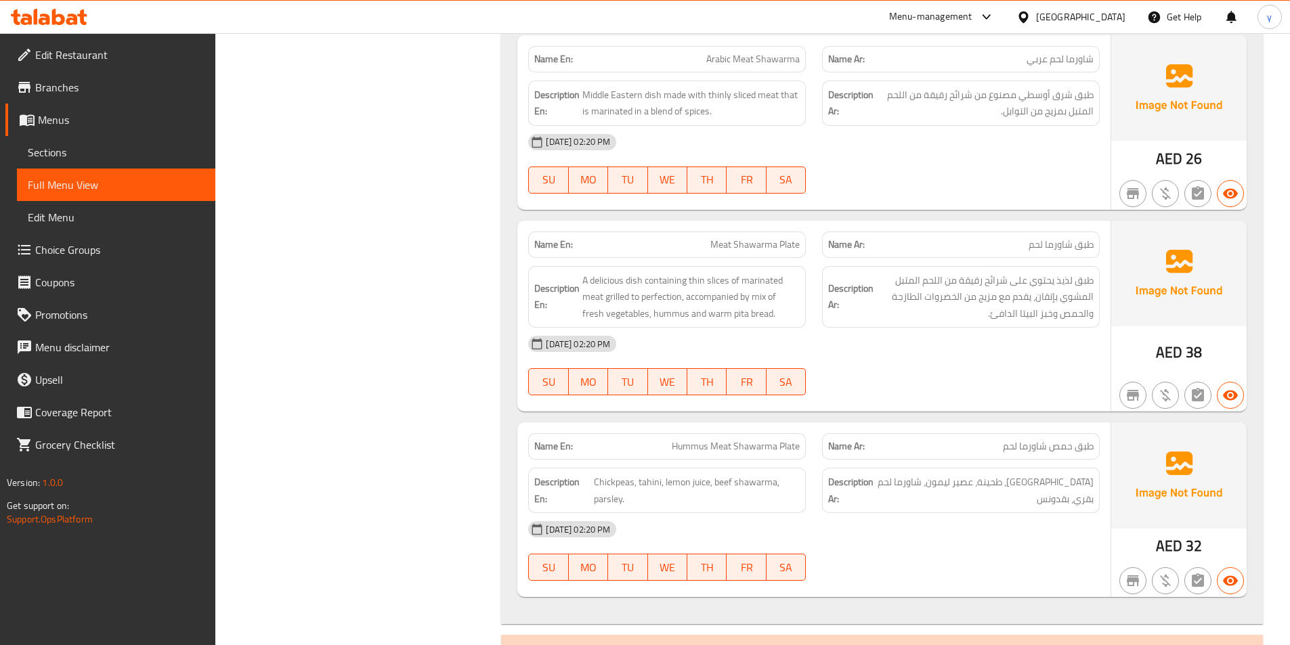
scroll to position [3386, 0]
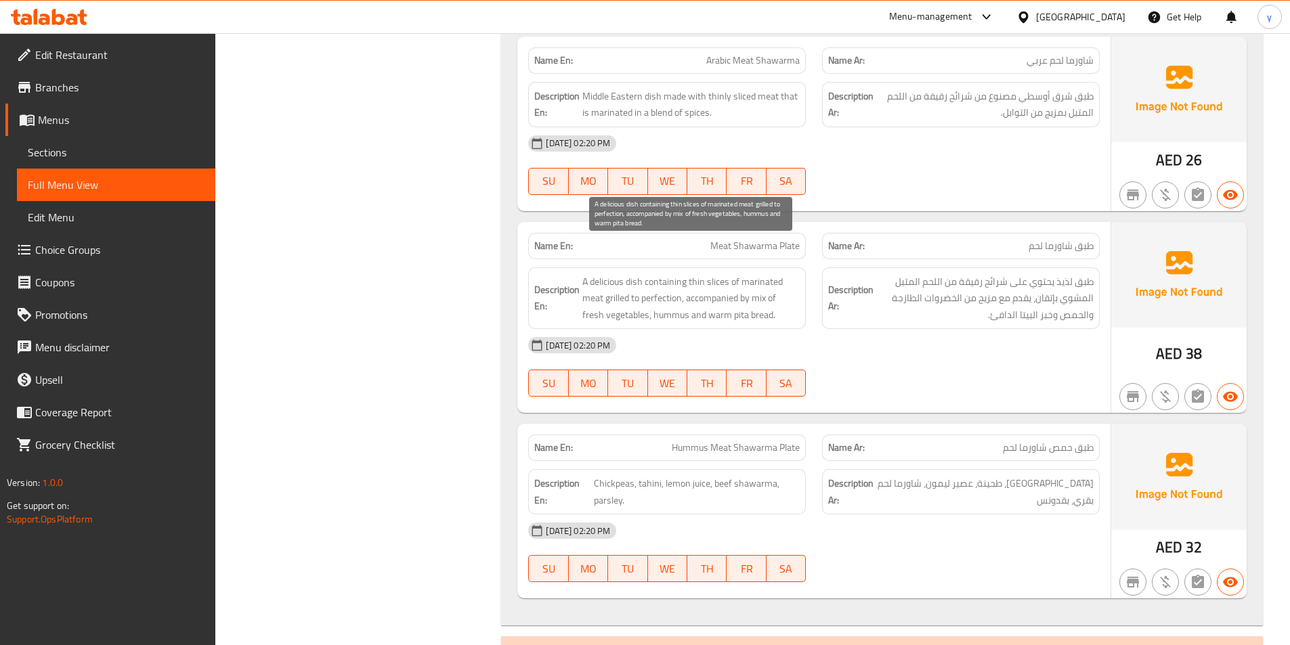
click at [719, 274] on span "A delicious dish containing thin slices of marinated meat grilled to perfection…" at bounding box center [690, 299] width 217 height 50
click at [737, 274] on span "A delicious dish containing thin slices of marinated meat grilled to perfection…" at bounding box center [690, 299] width 217 height 50
drag, startPoint x: 743, startPoint y: 252, endPoint x: 794, endPoint y: 252, distance: 50.8
click at [794, 274] on span "A delicious dish containing thin slices of marinated meat grilled to perfection…" at bounding box center [690, 299] width 217 height 50
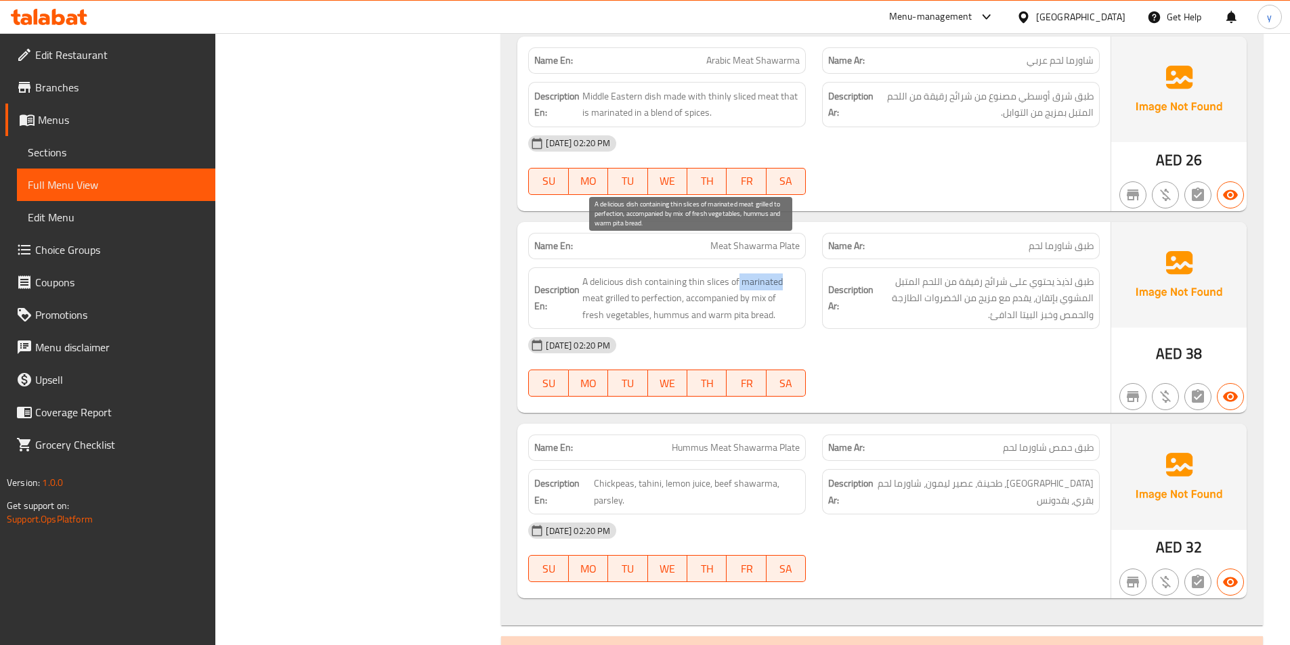
click at [794, 274] on span "A delicious dish containing thin slices of marinated meat grilled to perfection…" at bounding box center [690, 299] width 217 height 50
click at [714, 274] on span "A delicious dish containing thin slices of marinated meat grilled to perfection…" at bounding box center [690, 299] width 217 height 50
drag, startPoint x: 700, startPoint y: 263, endPoint x: 792, endPoint y: 281, distance: 93.2
click at [792, 281] on span "A delicious dish containing thin slices of marinated meat grilled to perfection…" at bounding box center [690, 299] width 217 height 50
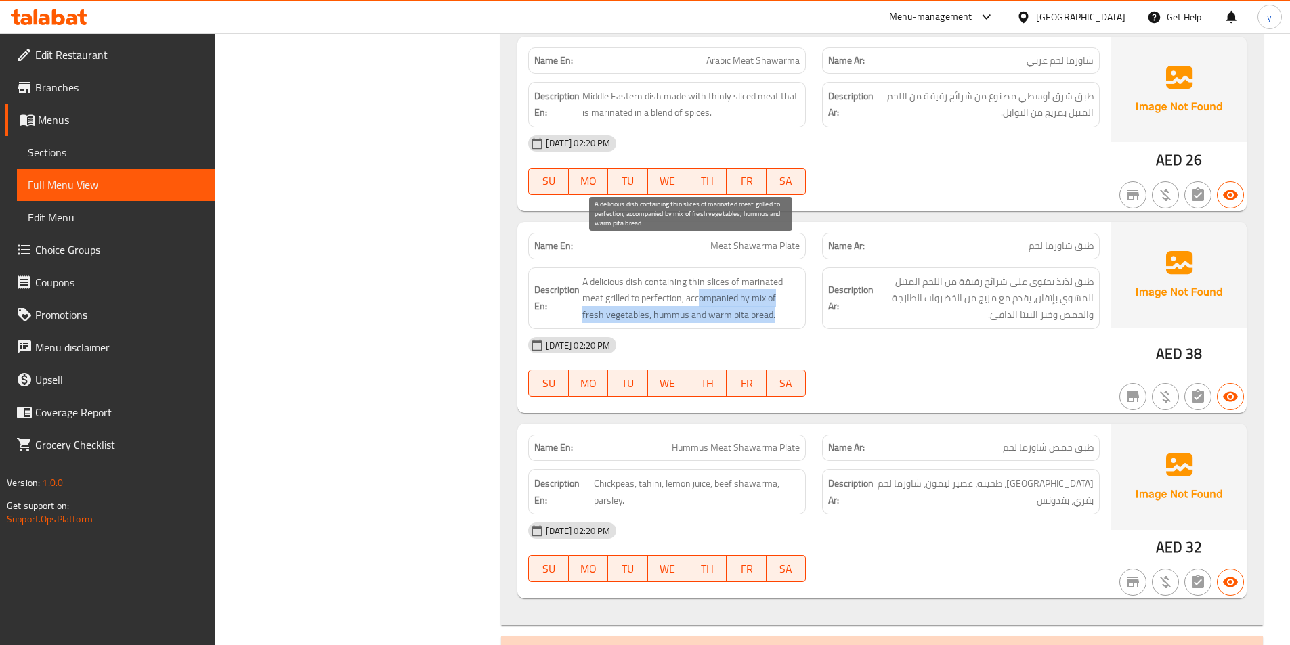
click at [792, 281] on span "A delicious dish containing thin slices of marinated meat grilled to perfection…" at bounding box center [690, 299] width 217 height 50
drag, startPoint x: 686, startPoint y: 261, endPoint x: 702, endPoint y: 266, distance: 17.1
click at [702, 274] on span "A delicious dish containing thin slices of marinated meat grilled to perfection…" at bounding box center [690, 299] width 217 height 50
drag, startPoint x: 651, startPoint y: 282, endPoint x: 678, endPoint y: 282, distance: 26.4
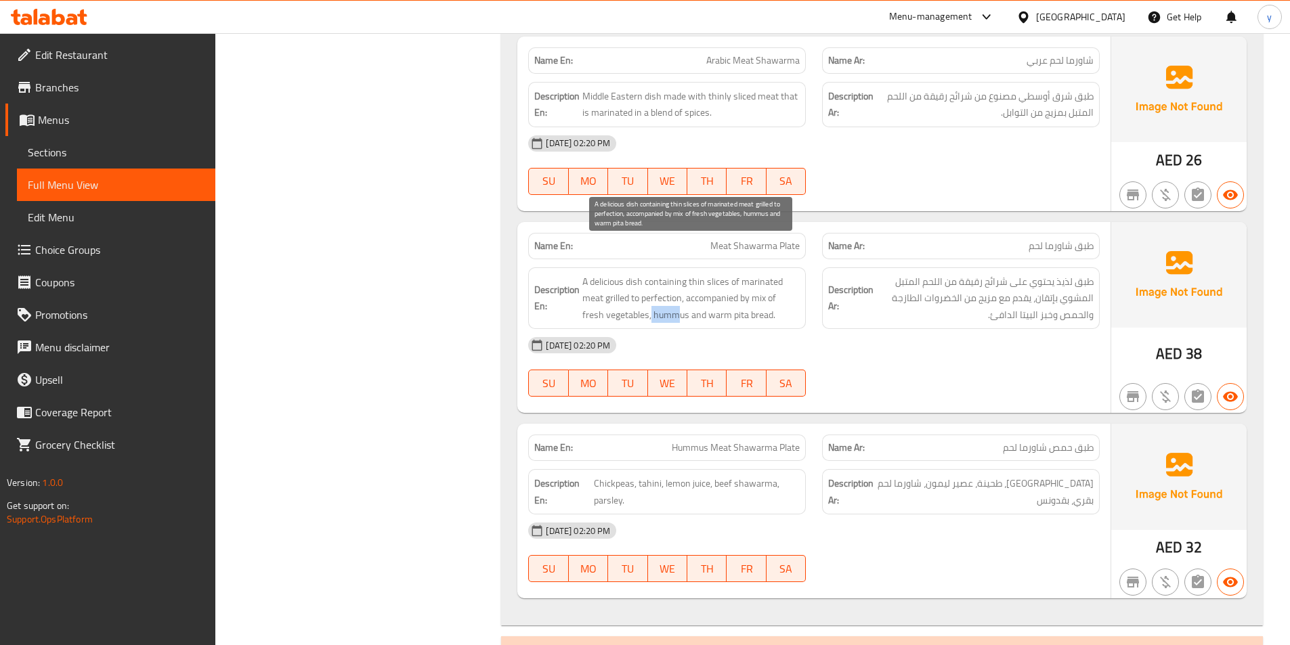
click at [678, 282] on span "A delicious dish containing thin slices of marinated meat grilled to perfection…" at bounding box center [690, 299] width 217 height 50
click at [689, 285] on span "A delicious dish containing thin slices of marinated meat grilled to perfection…" at bounding box center [690, 299] width 217 height 50
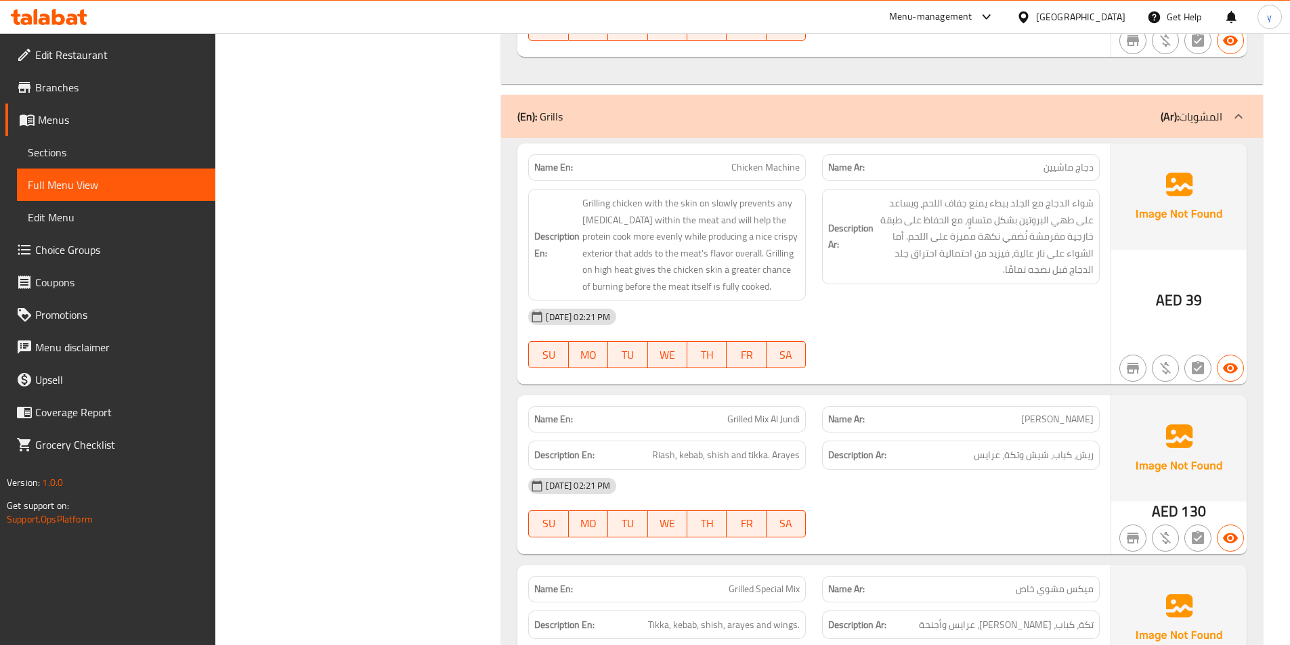
scroll to position [3860, 0]
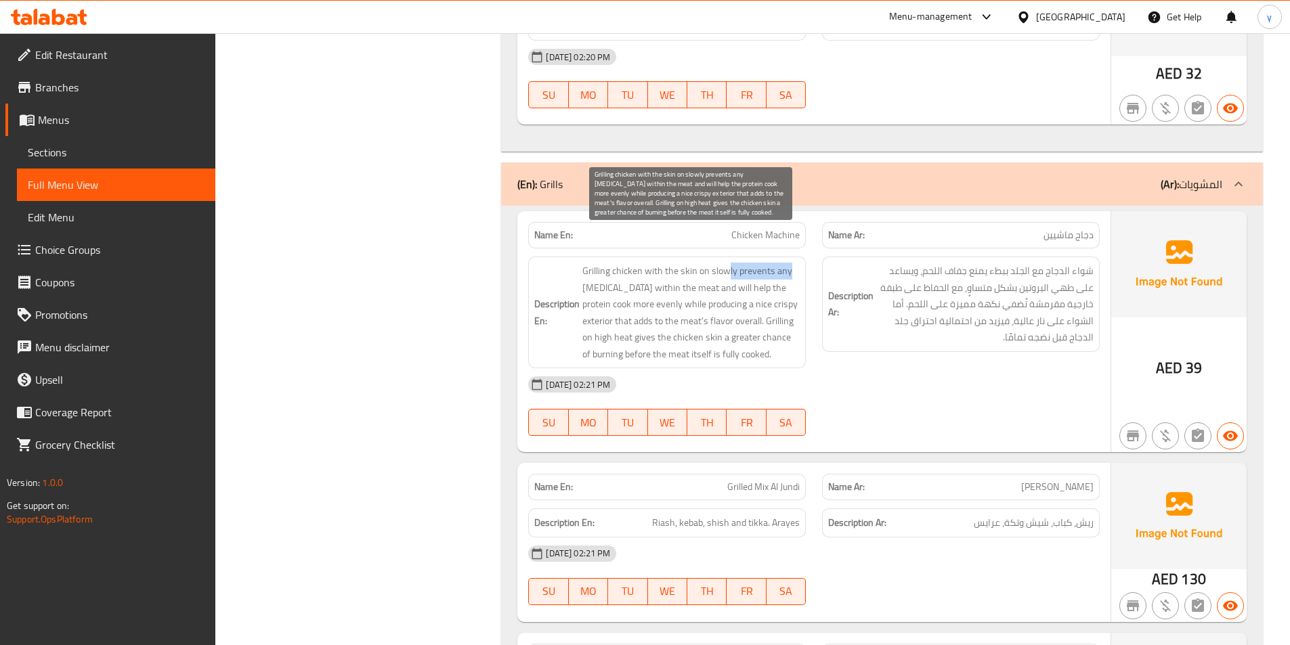
drag, startPoint x: 728, startPoint y: 236, endPoint x: 790, endPoint y: 241, distance: 62.5
click at [790, 263] on span "Grilling chicken with the skin on slowly prevents any [MEDICAL_DATA] within the…" at bounding box center [690, 313] width 217 height 100
click at [634, 263] on span "Grilling chicken with the skin on slowly prevents any [MEDICAL_DATA] within the…" at bounding box center [690, 313] width 217 height 100
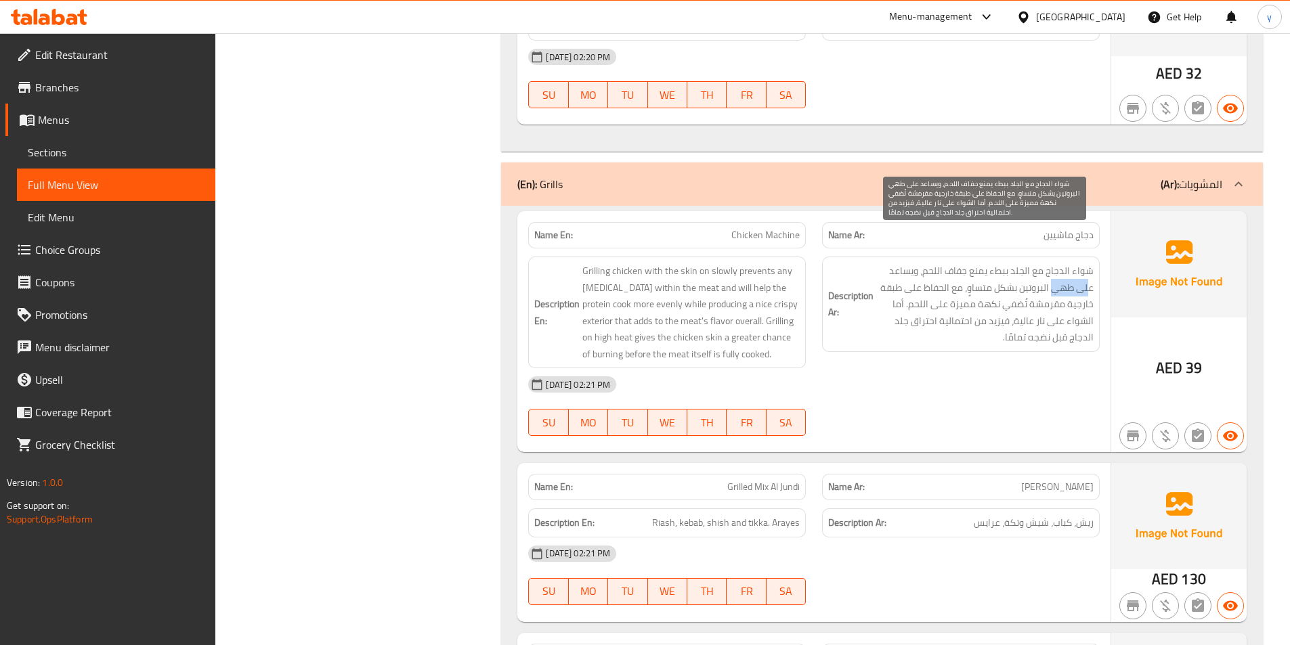
drag, startPoint x: 1089, startPoint y: 254, endPoint x: 1050, endPoint y: 258, distance: 38.8
click at [1050, 263] on span "شواء الدجاج مع الجلد ببطء يمنع جفاف اللحم، ويساعد على طهي البروتين بشكل متساوٍ،…" at bounding box center [984, 304] width 217 height 83
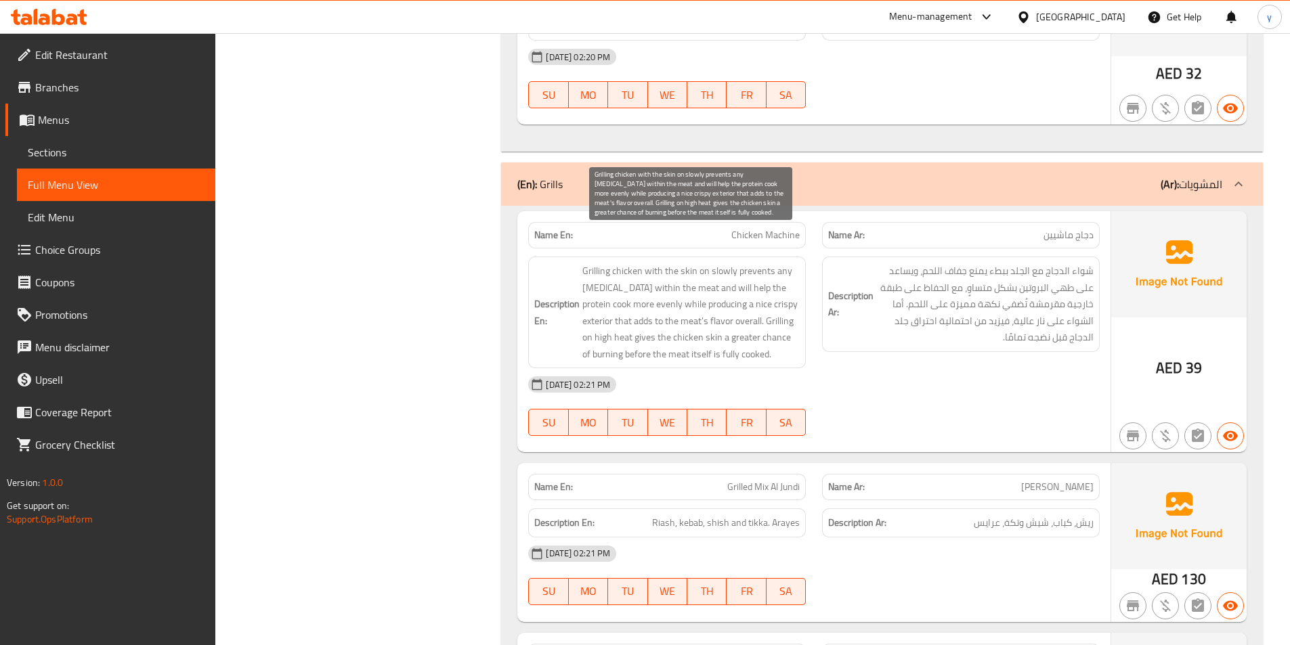
click at [719, 263] on span "Grilling chicken with the skin on slowly prevents any [MEDICAL_DATA] within the…" at bounding box center [690, 313] width 217 height 100
click at [703, 263] on span "Grilling chicken with the skin on slowly prevents any [MEDICAL_DATA] within the…" at bounding box center [690, 313] width 217 height 100
drag, startPoint x: 620, startPoint y: 251, endPoint x: 661, endPoint y: 251, distance: 40.6
click at [661, 263] on span "Grilling chicken with the skin on slowly prevents any [MEDICAL_DATA] within the…" at bounding box center [690, 313] width 217 height 100
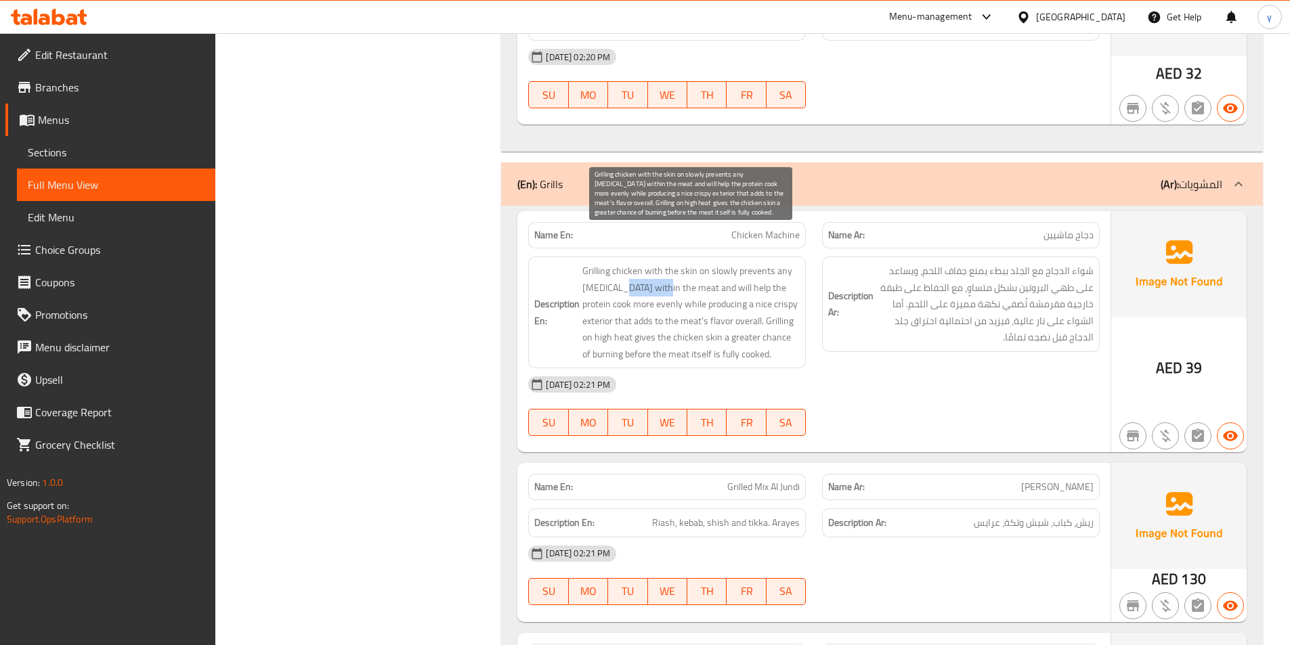
click at [661, 263] on span "Grilling chicken with the skin on slowly prevents any [MEDICAL_DATA] within the…" at bounding box center [690, 313] width 217 height 100
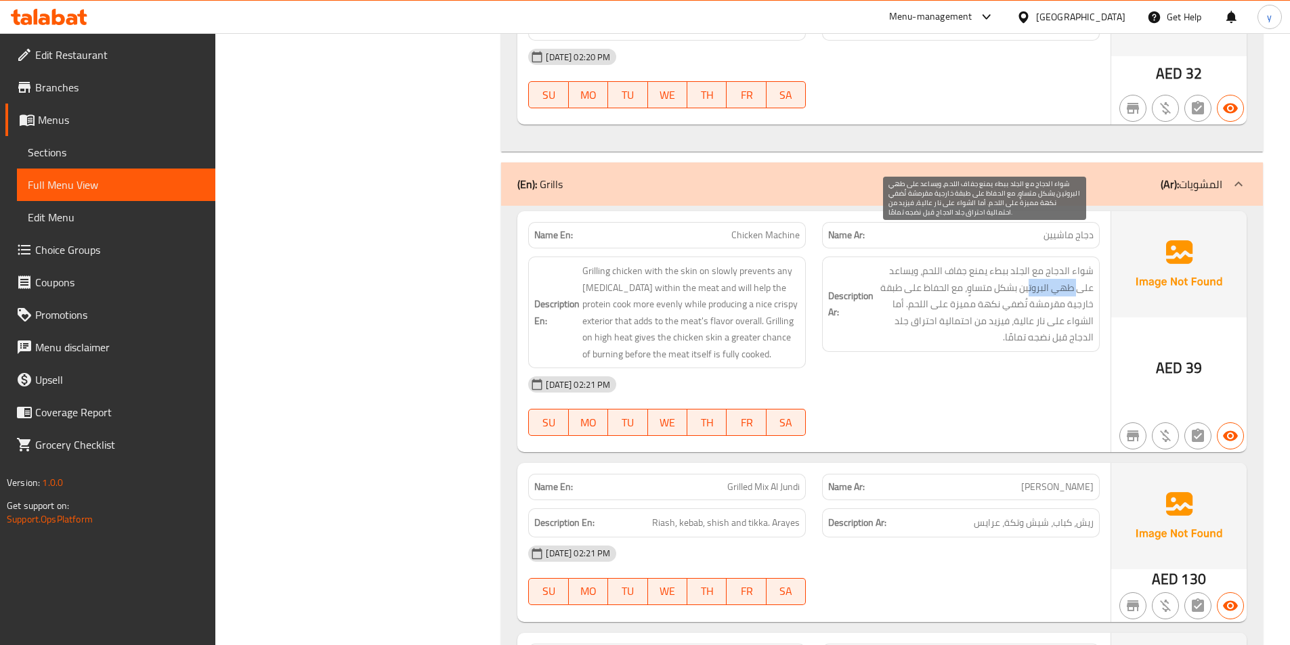
drag, startPoint x: 1079, startPoint y: 258, endPoint x: 1028, endPoint y: 261, distance: 51.6
click at [1028, 263] on span "شواء الدجاج مع الجلد ببطء يمنع جفاف اللحم، ويساعد على طهي البروتين بشكل متساوٍ،…" at bounding box center [984, 304] width 217 height 83
drag, startPoint x: 919, startPoint y: 240, endPoint x: 1031, endPoint y: 271, distance: 116.0
click at [1031, 271] on span "شواء الدجاج مع الجلد ببطء يمنع جفاف اللحم، ويساعد على طهي البروتين بشكل متساوٍ،…" at bounding box center [984, 304] width 217 height 83
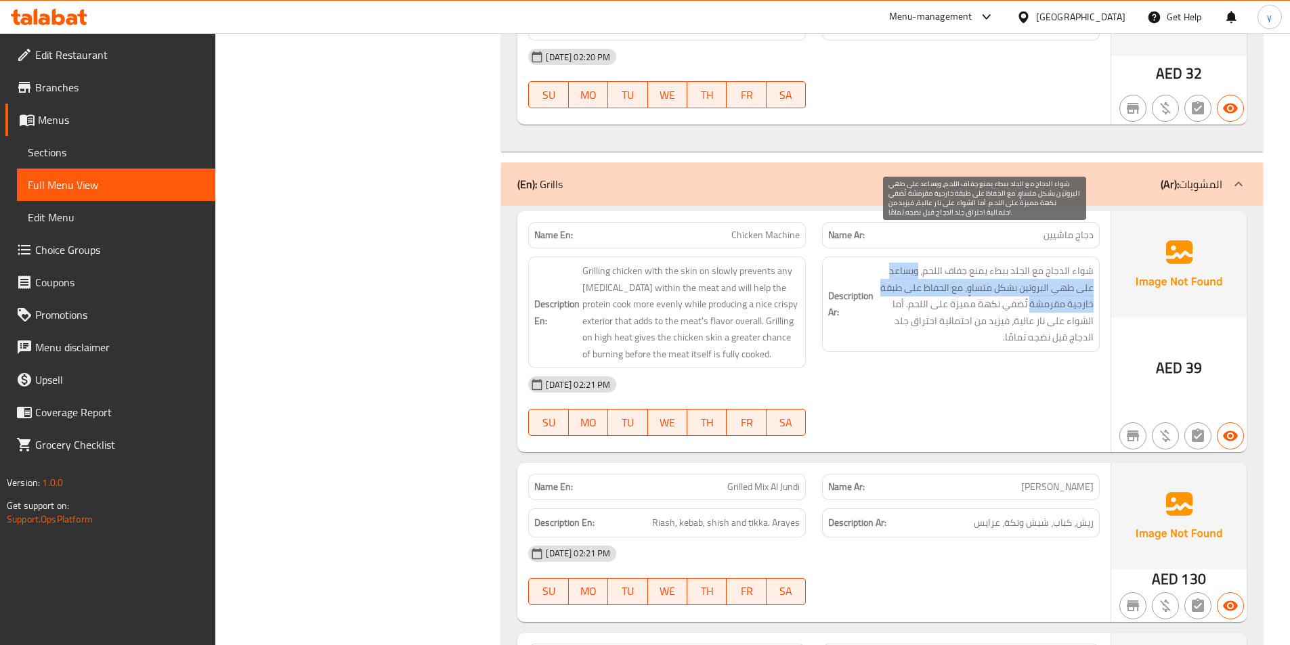
copy span "ويساعد على طهي البروتين بشكل متساوٍ، مع الحفاظ على طبقة خارجية مقرمشة"
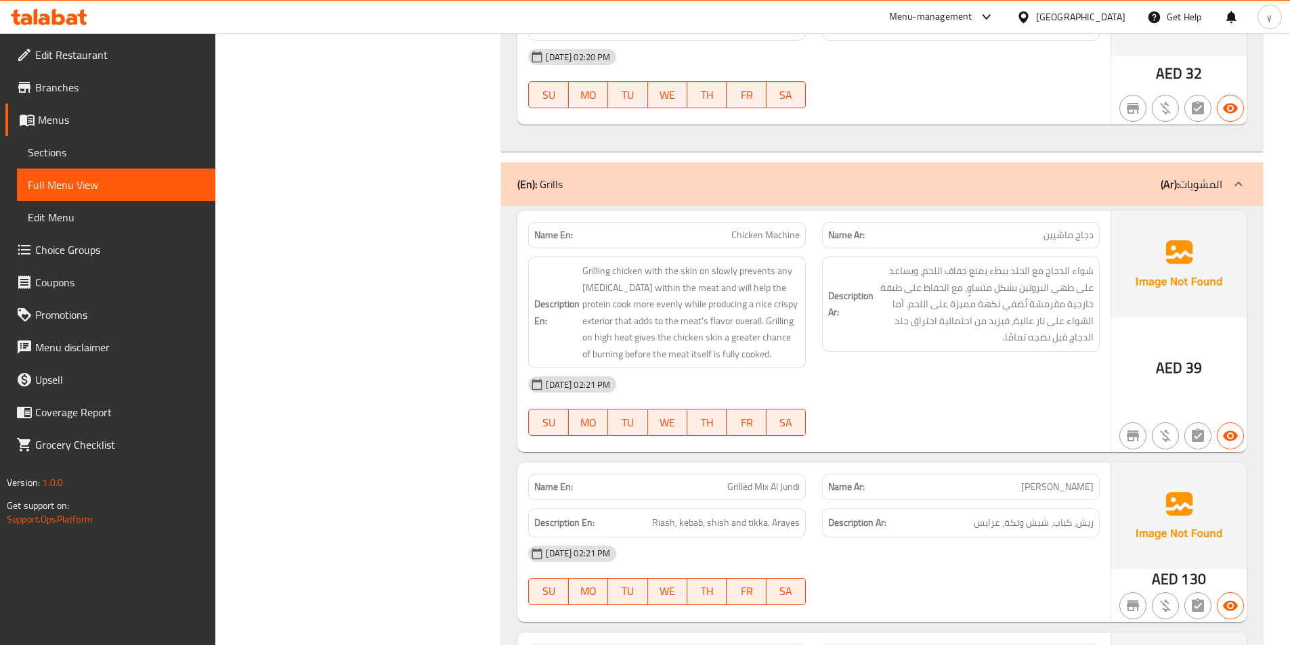
click at [704, 306] on span "Grilling chicken with the skin on slowly prevents any [MEDICAL_DATA] within the…" at bounding box center [690, 313] width 217 height 100
click at [783, 228] on span "Chicken Machine" at bounding box center [765, 235] width 68 height 14
click at [992, 287] on span "شواء الدجاج مع الجلد ببطء يمنع جفاف اللحم، ويساعد على طهي البروتين بشكل متساوٍ،…" at bounding box center [984, 304] width 217 height 83
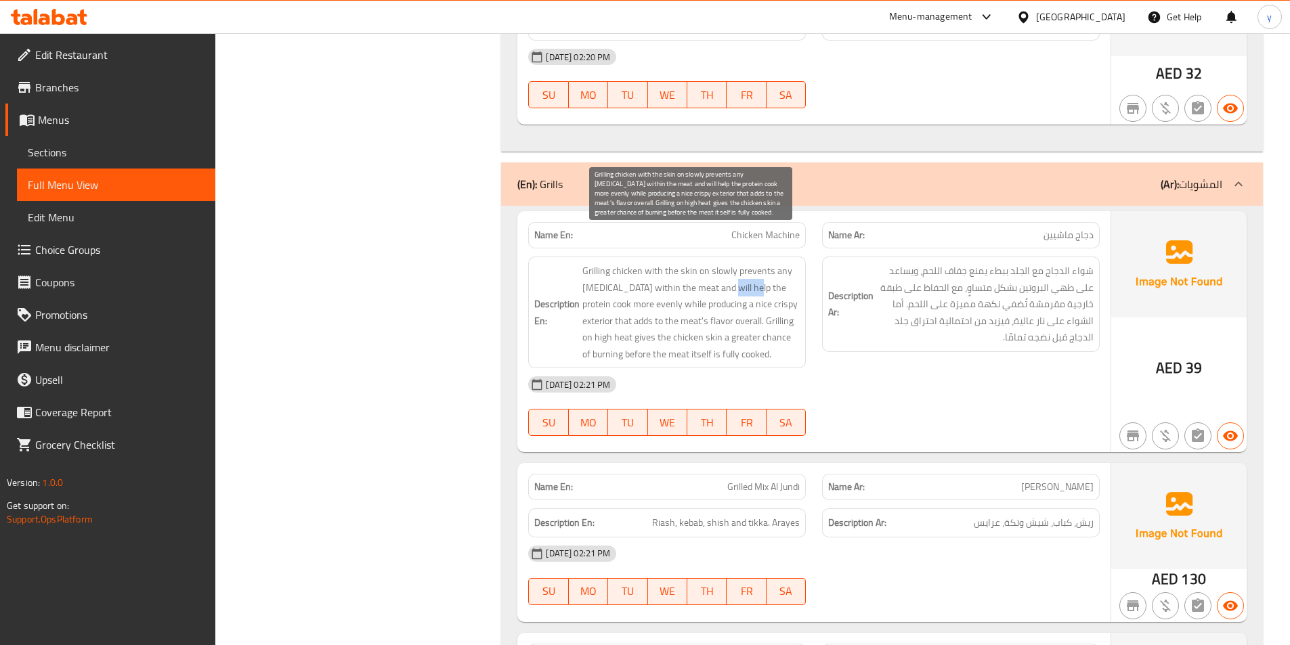
drag, startPoint x: 723, startPoint y: 256, endPoint x: 750, endPoint y: 251, distance: 27.0
click at [750, 263] on span "Grilling chicken with the skin on slowly prevents any [MEDICAL_DATA] within the…" at bounding box center [690, 313] width 217 height 100
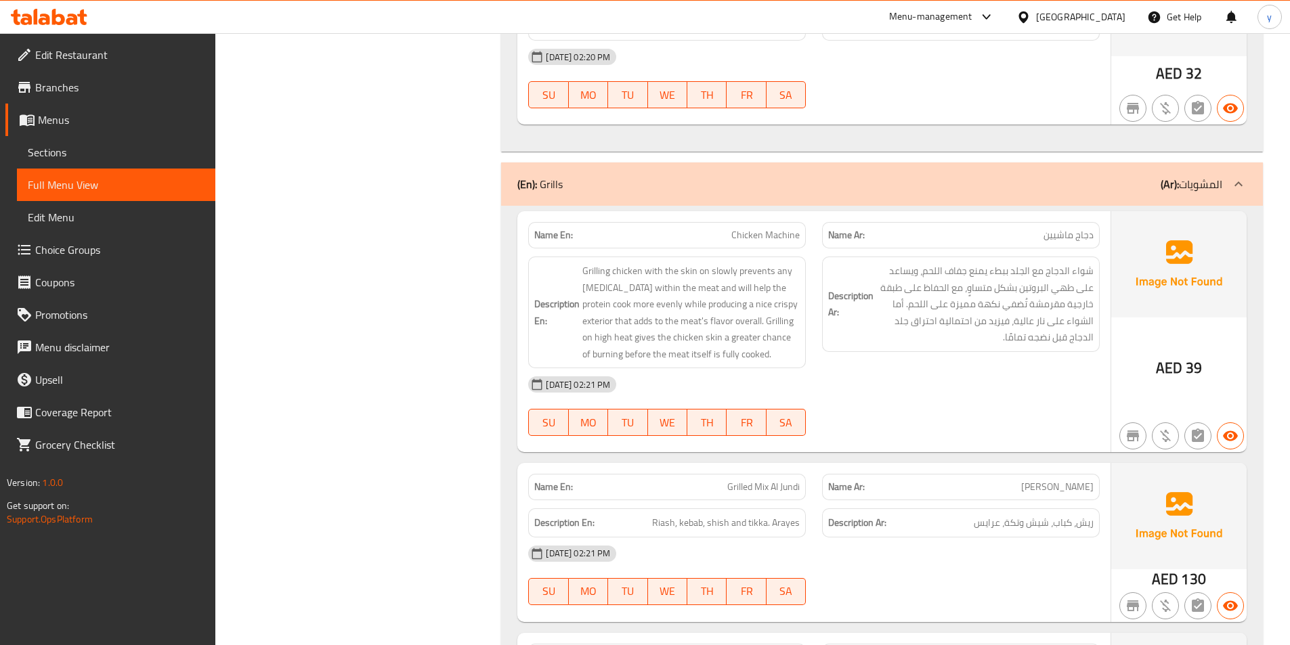
click at [919, 385] on div "[DATE] 02:21 PM SU MO TU WE TH FR SA" at bounding box center [814, 406] width 588 height 76
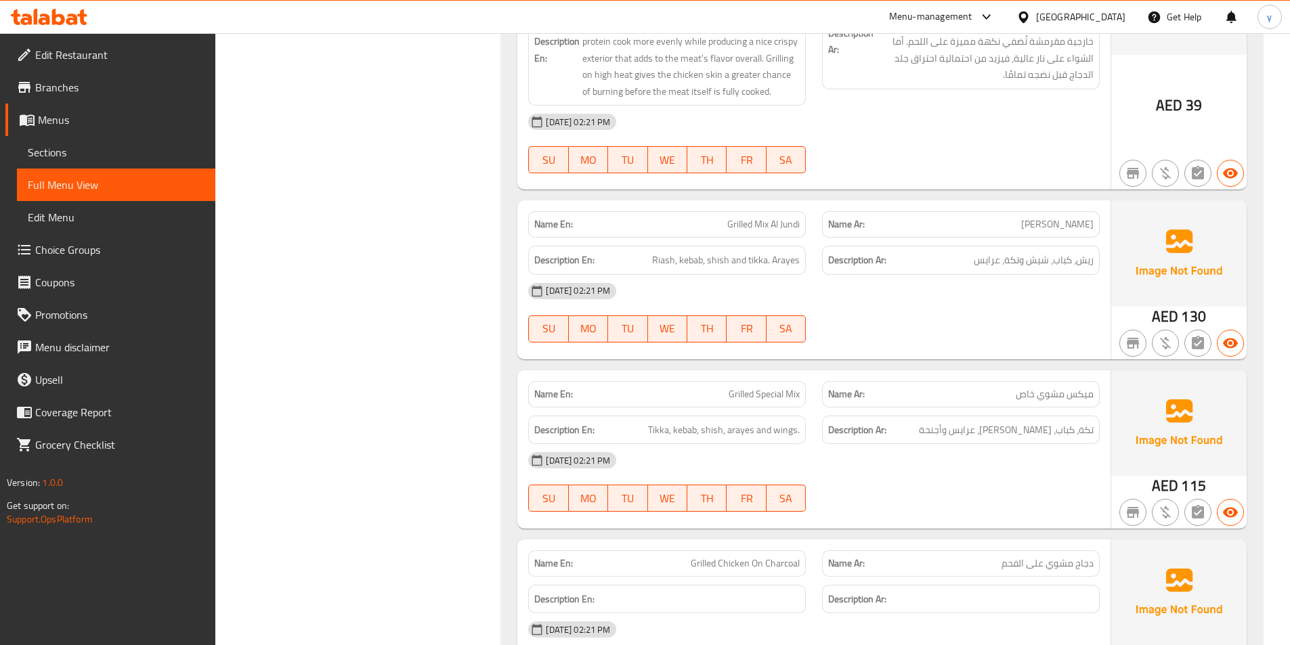
scroll to position [4130, 0]
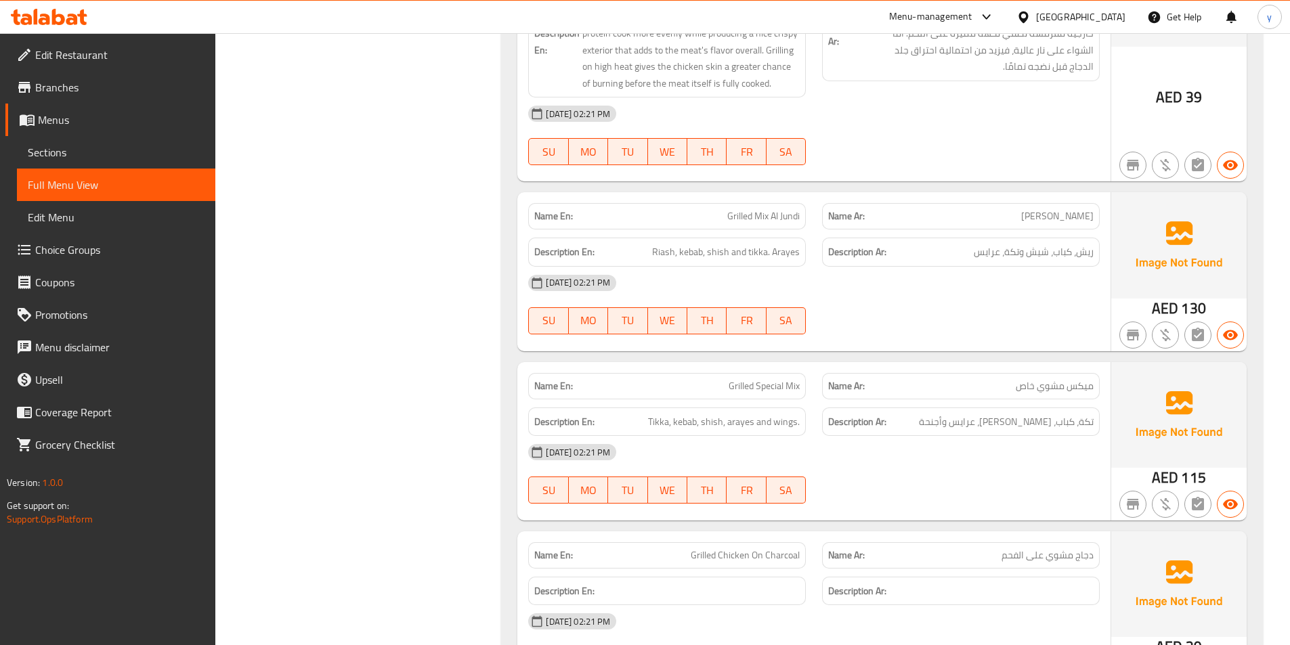
click at [1090, 414] on span "تكة، كباب، [PERSON_NAME]، عرايس وأجنحة" at bounding box center [1006, 422] width 175 height 17
click at [1030, 414] on span "تكة، كباب، [PERSON_NAME]، عرايس وأجنحة" at bounding box center [1006, 422] width 175 height 17
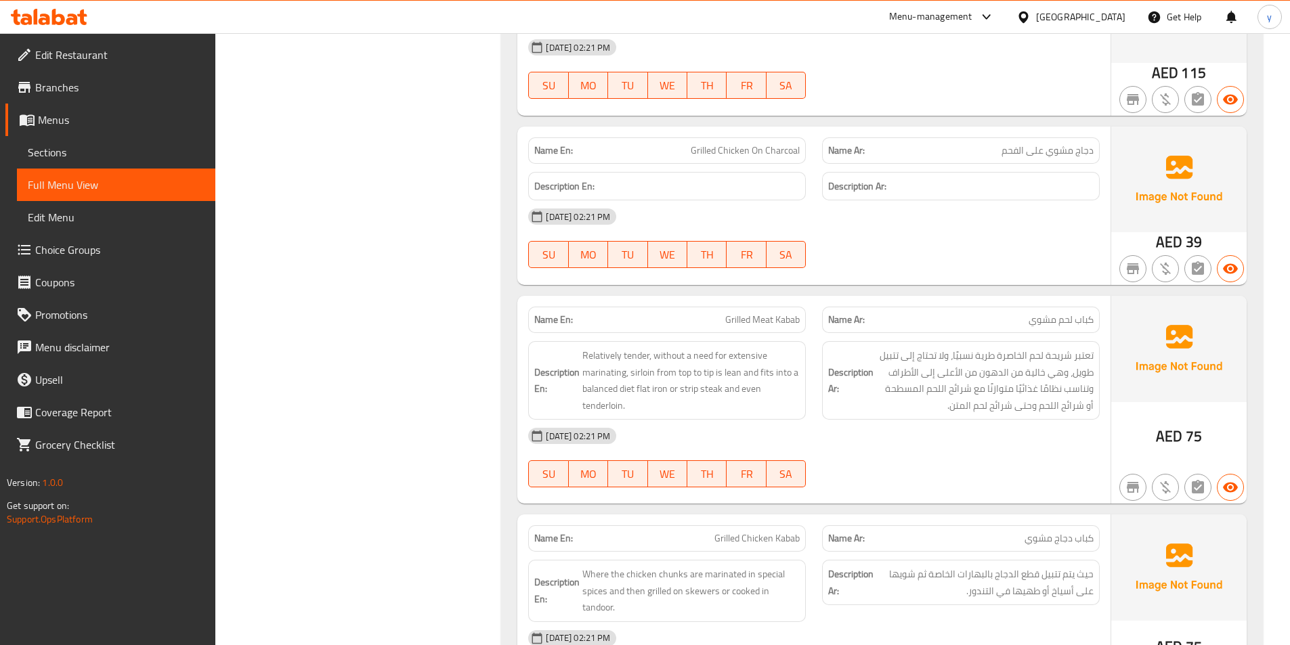
scroll to position [4537, 0]
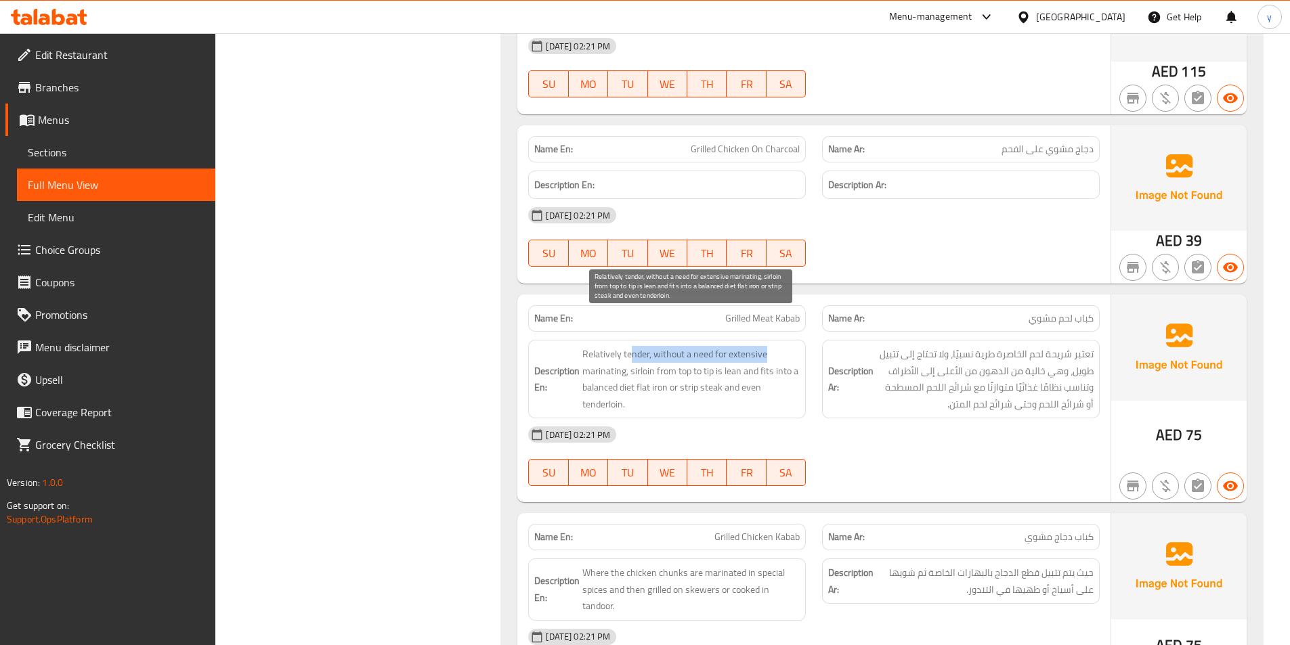
drag, startPoint x: 762, startPoint y: 322, endPoint x: 632, endPoint y: 320, distance: 129.3
click at [632, 346] on span "Relatively tender, without a need for extensive marinating, sirloin from top to…" at bounding box center [690, 379] width 217 height 66
click at [670, 347] on span "Relatively tender, without a need for extensive marinating, sirloin from top to…" at bounding box center [690, 379] width 217 height 66
drag, startPoint x: 641, startPoint y: 371, endPoint x: 620, endPoint y: 325, distance: 50.6
click at [620, 346] on span "Relatively tender, without a need for extensive marinating, sirloin from top to…" at bounding box center [690, 379] width 217 height 66
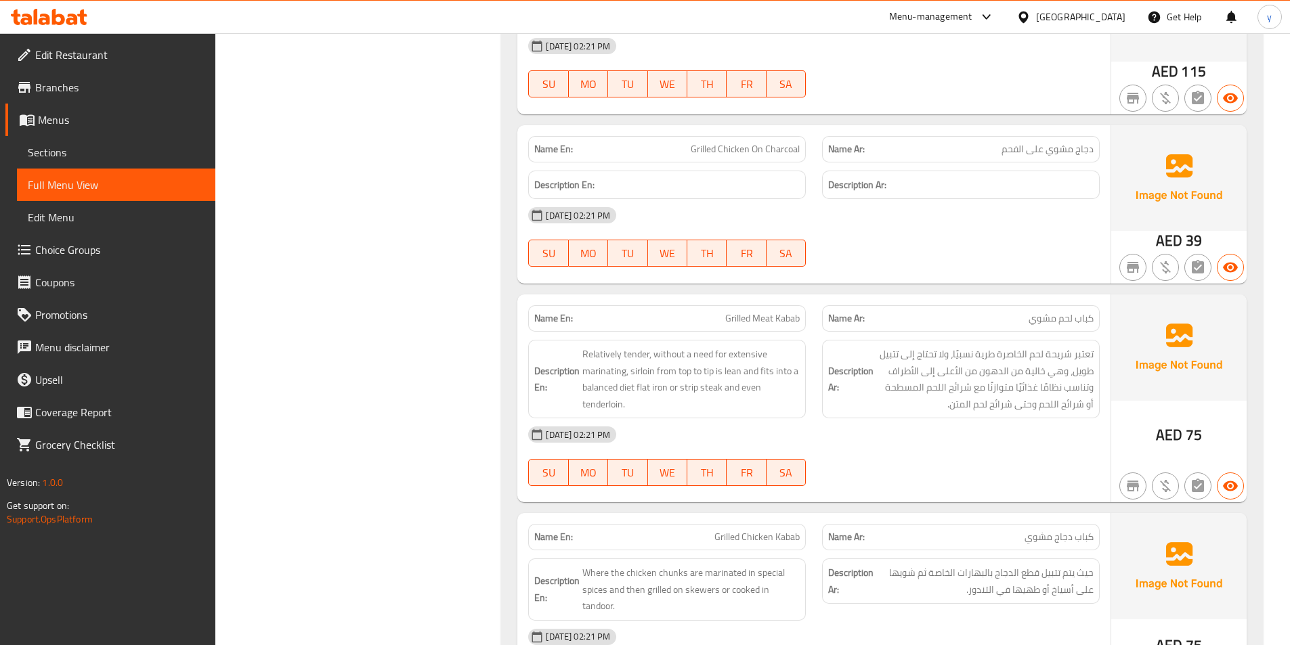
drag, startPoint x: 975, startPoint y: 410, endPoint x: 936, endPoint y: 347, distance: 74.4
click at [941, 365] on div "Name En: Grilled Meat Kabab Name Ar: كباب لحم مشوي Description En: Relatively t…" at bounding box center [813, 399] width 593 height 208
click at [773, 305] on div "Name En: Grilled Meat Kabab" at bounding box center [667, 318] width 278 height 26
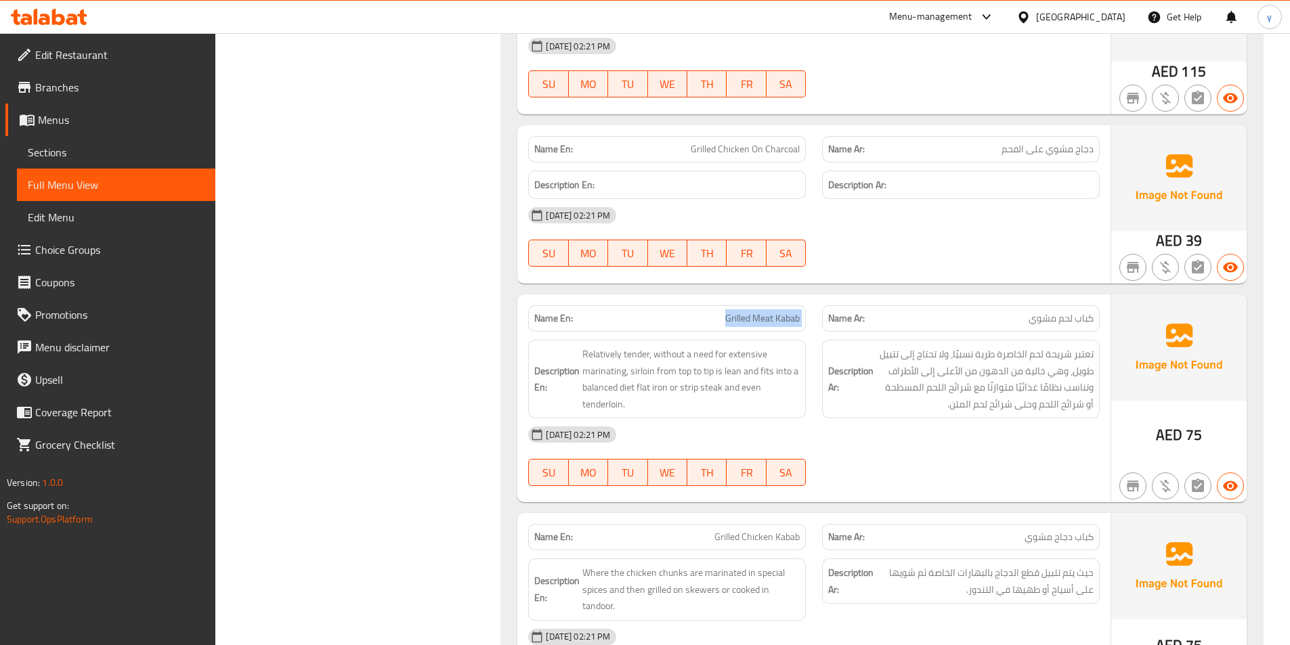
click at [773, 305] on div "Name En: Grilled Meat Kabab" at bounding box center [667, 318] width 278 height 26
click at [998, 418] on div "[DATE] 02:21 PM" at bounding box center [814, 434] width 588 height 33
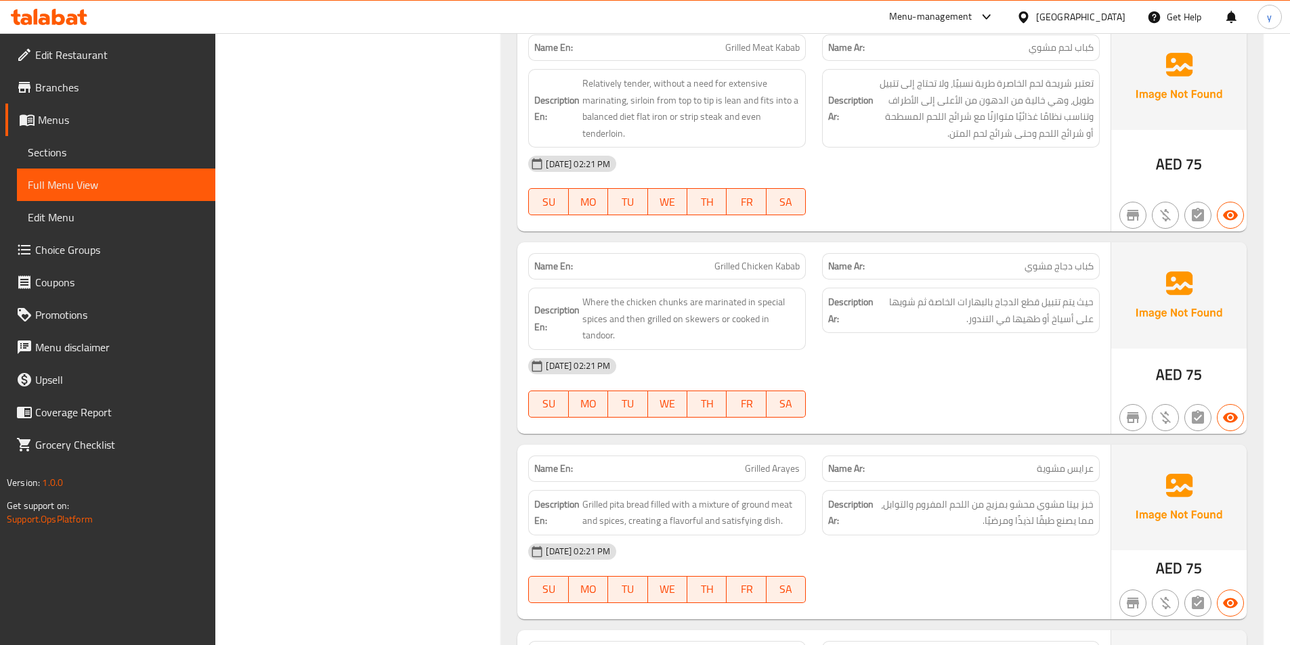
scroll to position [4740, 0]
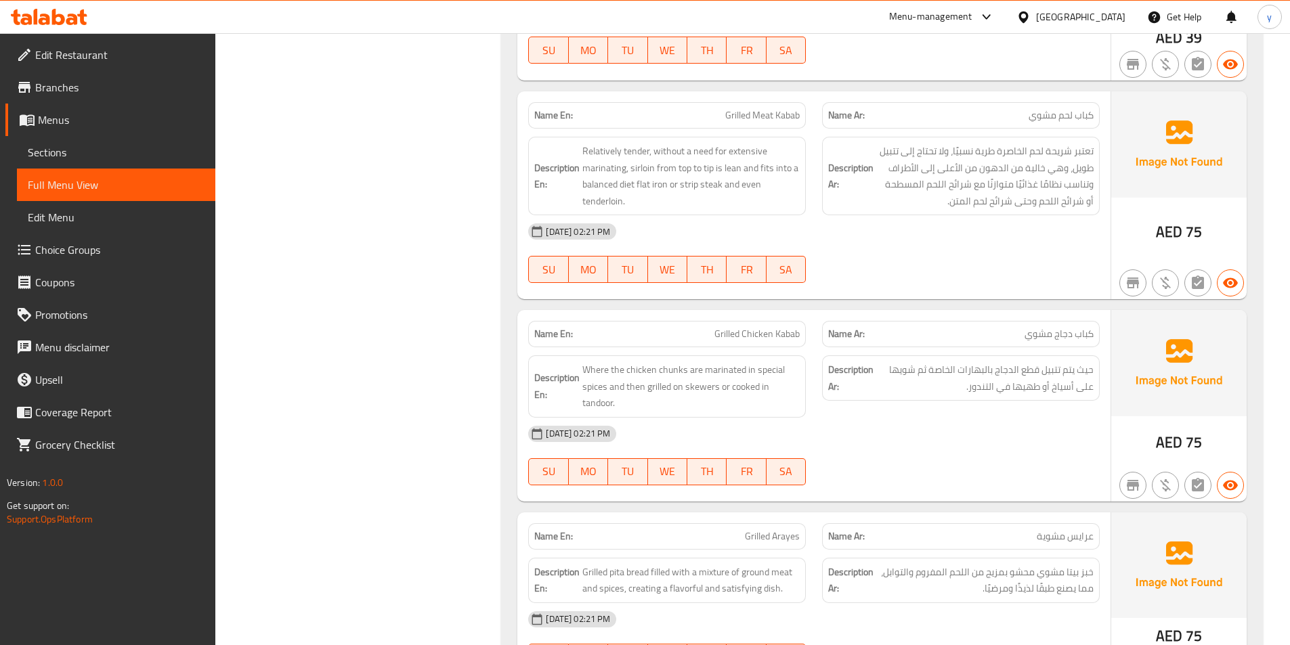
click at [788, 327] on span "Grilled Chicken Kabab" at bounding box center [756, 334] width 85 height 14
click at [794, 327] on span "Grilled Chicken Kabab" at bounding box center [756, 334] width 85 height 14
click at [733, 362] on span "Where the chicken chunks are marinated in special spices and then grilled on sk…" at bounding box center [690, 387] width 217 height 50
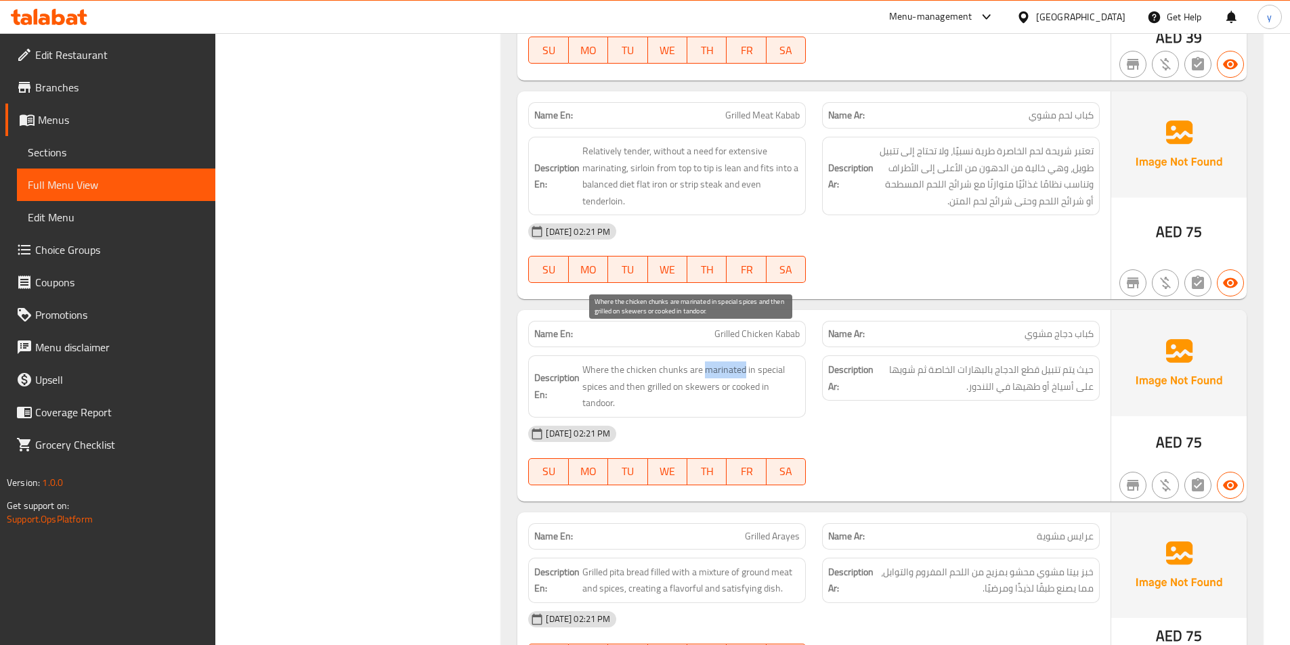
click at [721, 362] on span "Where the chicken chunks are marinated in special spices and then grilled on sk…" at bounding box center [690, 387] width 217 height 50
drag, startPoint x: 741, startPoint y: 341, endPoint x: 795, endPoint y: 339, distance: 53.5
click at [795, 362] on span "Where the chicken chunks are marinated in special spices and then grilled on sk…" at bounding box center [690, 387] width 217 height 50
click at [796, 362] on span "Where the chicken chunks are marinated in special spices and then grilled on sk…" at bounding box center [690, 387] width 217 height 50
drag, startPoint x: 753, startPoint y: 339, endPoint x: 794, endPoint y: 357, distance: 44.3
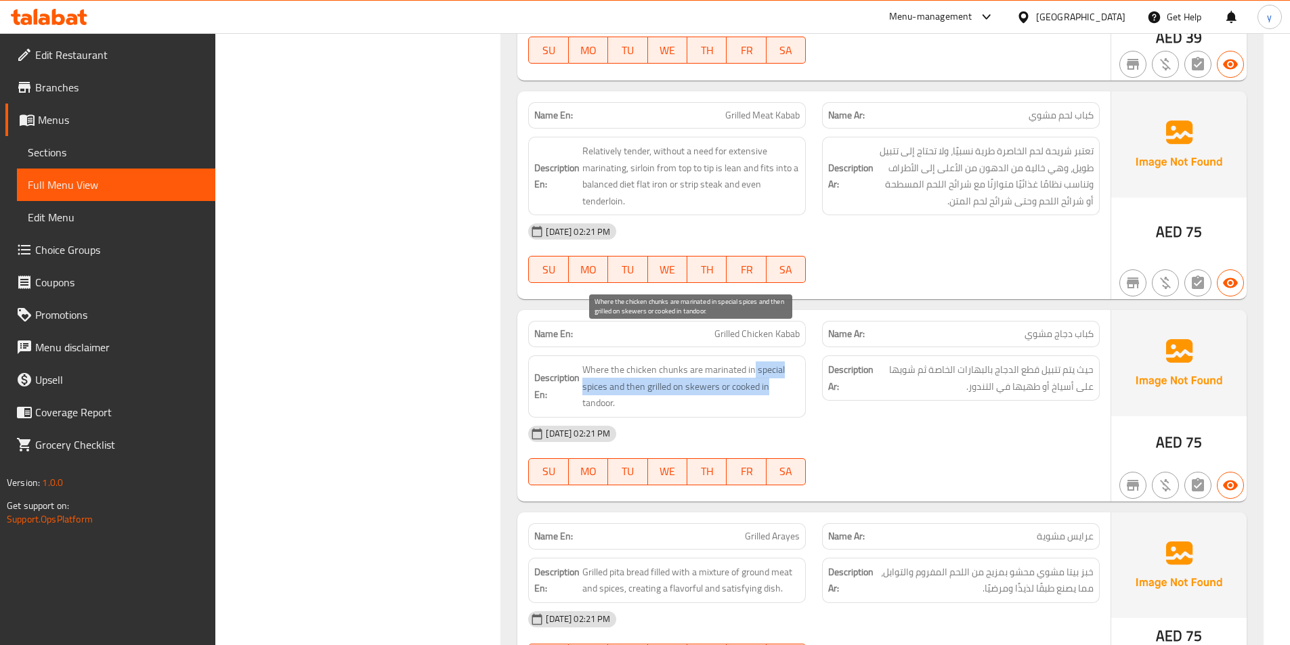
click at [794, 362] on span "Where the chicken chunks are marinated in special spices and then grilled on sk…" at bounding box center [690, 387] width 217 height 50
drag, startPoint x: 760, startPoint y: 339, endPoint x: 786, endPoint y: 345, distance: 26.4
click at [786, 362] on span "Where the chicken chunks are marinated in special spices and then grilled on sk…" at bounding box center [690, 387] width 217 height 50
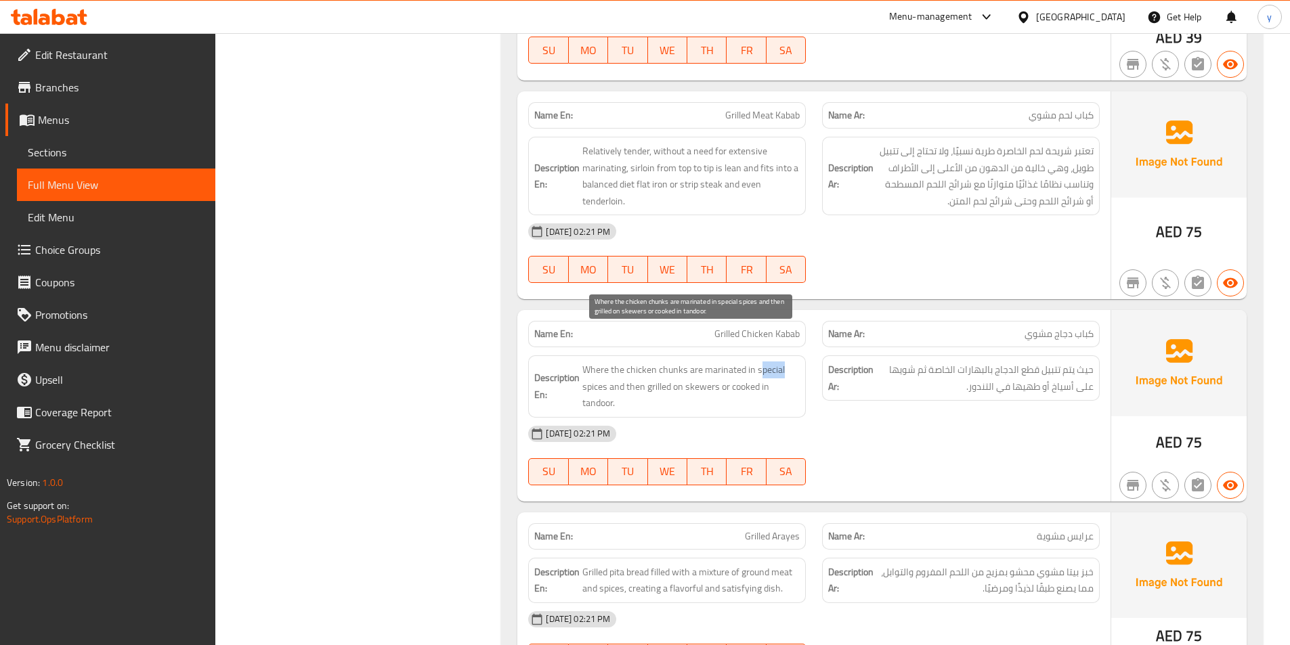
drag, startPoint x: 676, startPoint y: 352, endPoint x: 793, endPoint y: 400, distance: 126.6
click at [793, 400] on div "Name En: Grilled Chicken Kabab Name Ar: كباب دجاج مشوي Description En: Where th…" at bounding box center [813, 406] width 593 height 192
click at [974, 428] on div "[DATE] 02:21 PM SU MO TU WE TH FR SA" at bounding box center [814, 456] width 588 height 76
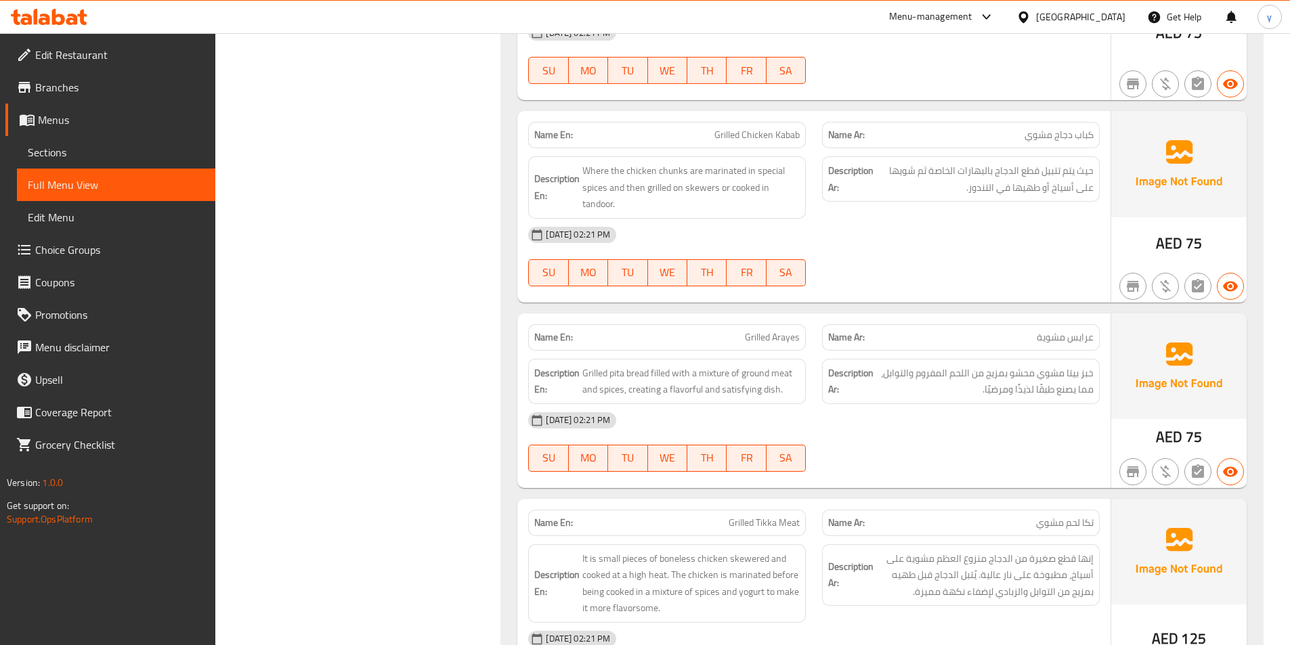
scroll to position [4943, 0]
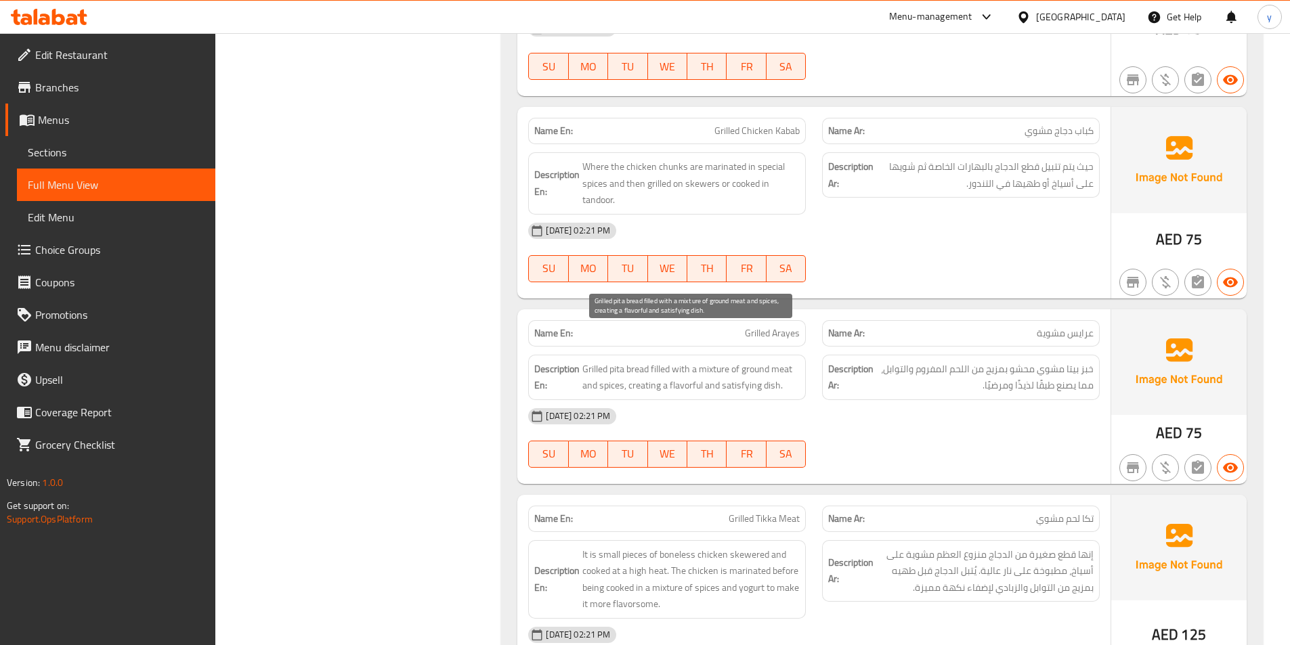
click at [609, 361] on span "Grilled pita bread filled with a mixture of ground meat and spices, creating a …" at bounding box center [690, 377] width 217 height 33
click at [588, 361] on span "Grilled pita bread filled with a mixture of ground meat and spices, creating a …" at bounding box center [690, 377] width 217 height 33
click at [626, 361] on span "Grilled pita bread filled with a mixture of ground meat and spices, creating a …" at bounding box center [690, 377] width 217 height 33
drag, startPoint x: 660, startPoint y: 339, endPoint x: 759, endPoint y: 351, distance: 100.4
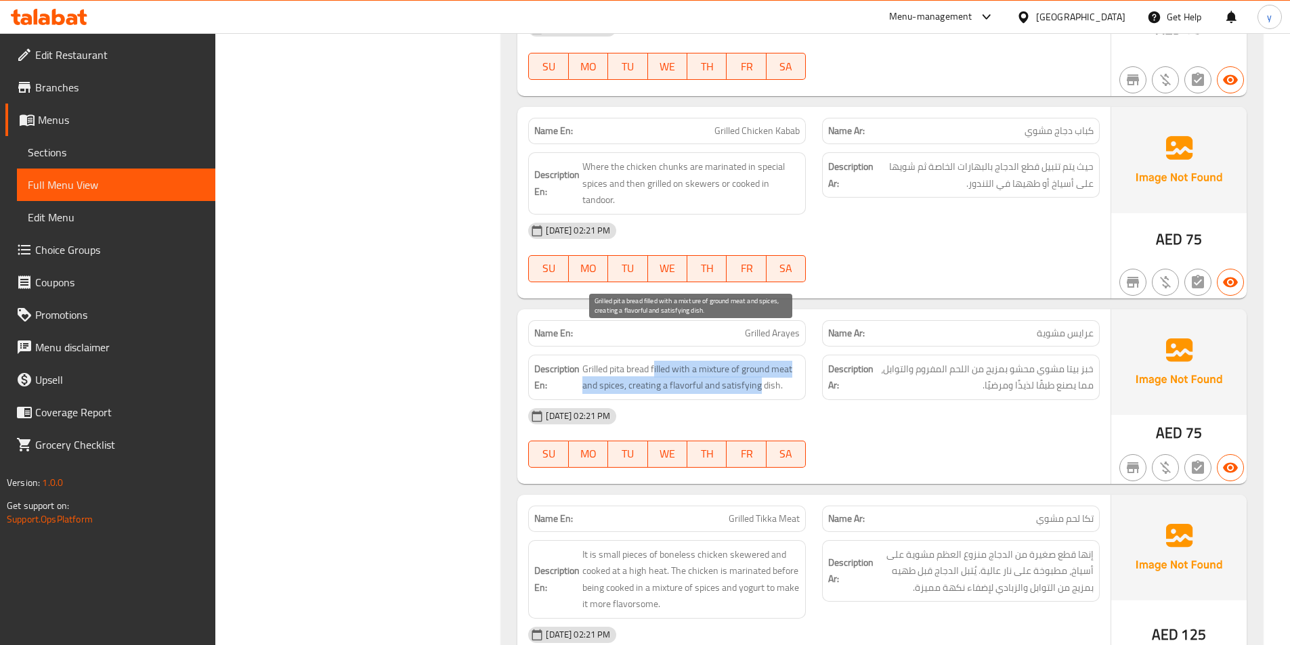
click at [759, 361] on span "Grilled pita bread filled with a mixture of ground meat and spices, creating a …" at bounding box center [690, 377] width 217 height 33
drag, startPoint x: 707, startPoint y: 334, endPoint x: 765, endPoint y: 345, distance: 59.4
click at [765, 361] on span "Grilled pita bread filled with a mixture of ground meat and spices, creating a …" at bounding box center [690, 377] width 217 height 33
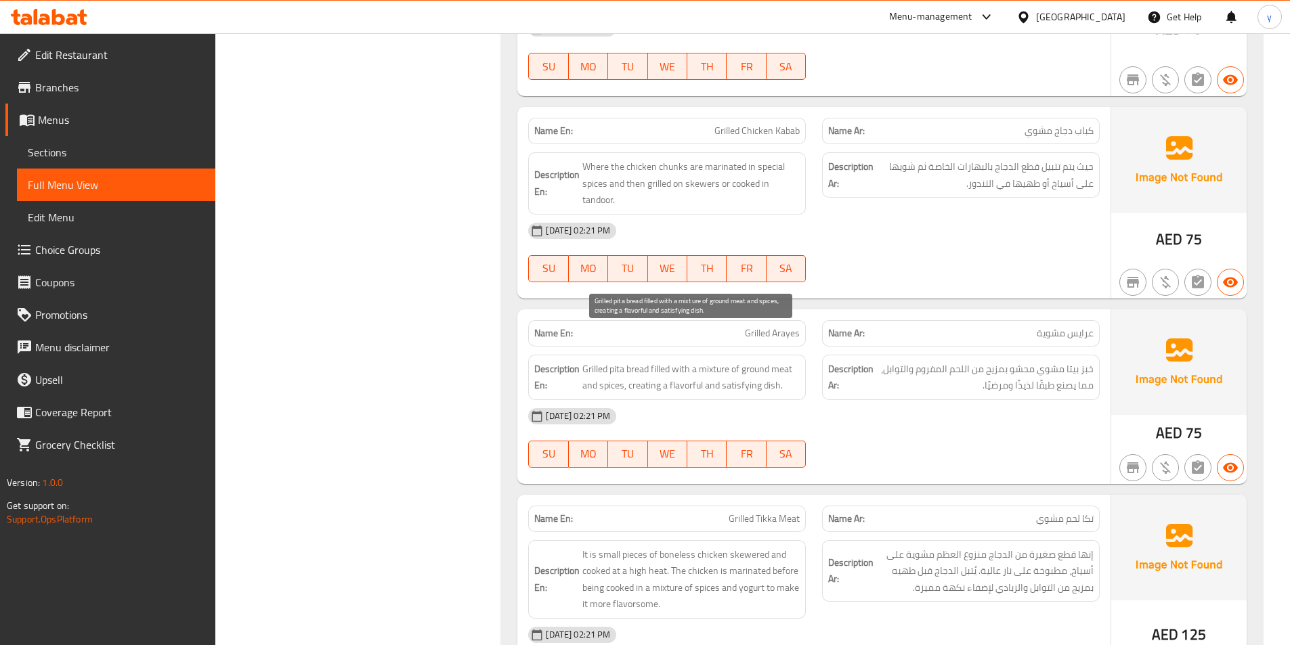
click at [758, 361] on span "Grilled pita bread filled with a mixture of ground meat and spices, creating a …" at bounding box center [690, 377] width 217 height 33
drag, startPoint x: 583, startPoint y: 353, endPoint x: 627, endPoint y: 355, distance: 44.1
click at [627, 361] on h6 "Description En: Grilled pita bread filled with a mixture of ground meat and spi…" at bounding box center [666, 377] width 265 height 33
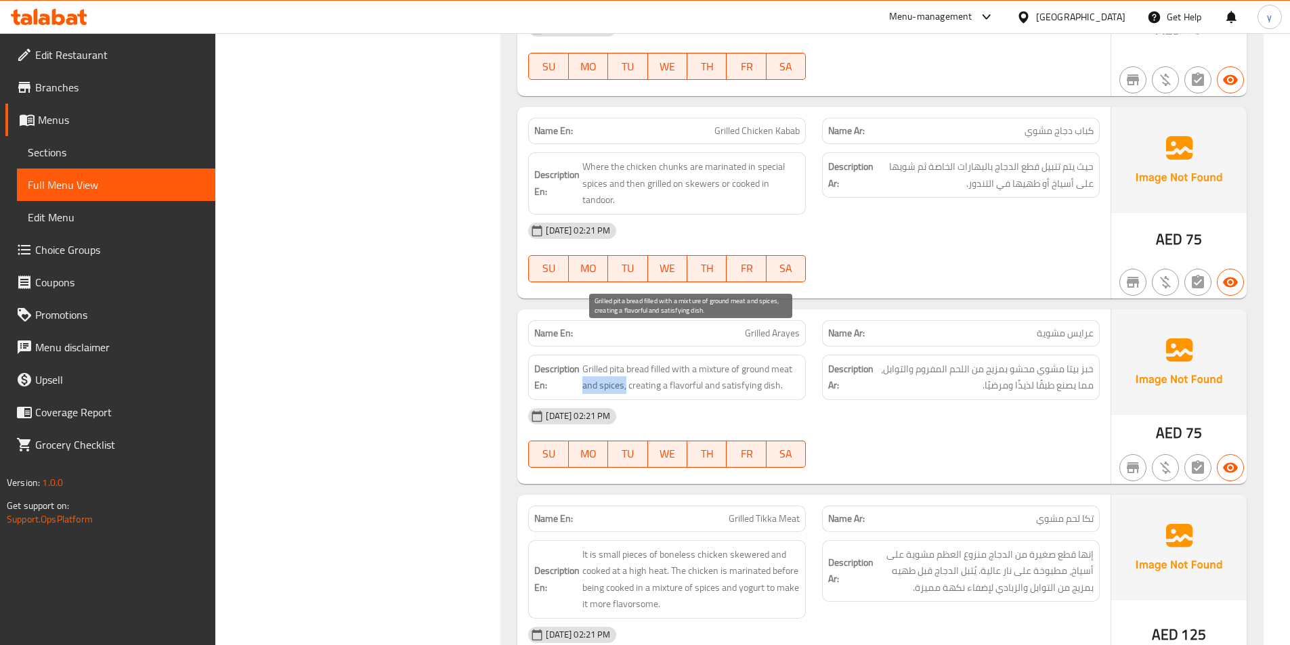
click at [627, 361] on span "Grilled pita bread filled with a mixture of ground meat and spices, creating a …" at bounding box center [690, 377] width 217 height 33
drag, startPoint x: 631, startPoint y: 353, endPoint x: 784, endPoint y: 339, distance: 153.6
click at [784, 361] on span "Grilled pita bread filled with a mixture of ground meat and spices, creating a …" at bounding box center [690, 377] width 217 height 33
click at [781, 361] on span "Grilled pita bread filled with a mixture of ground meat and spices, creating a …" at bounding box center [690, 377] width 217 height 33
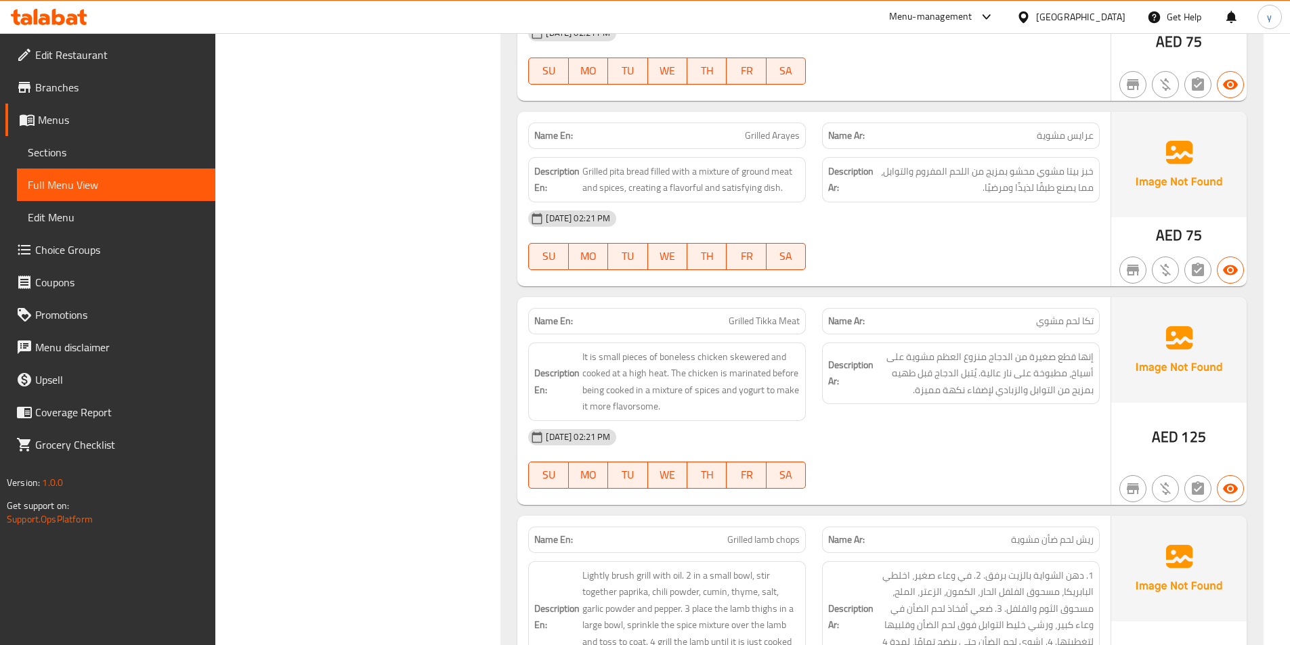
scroll to position [5146, 0]
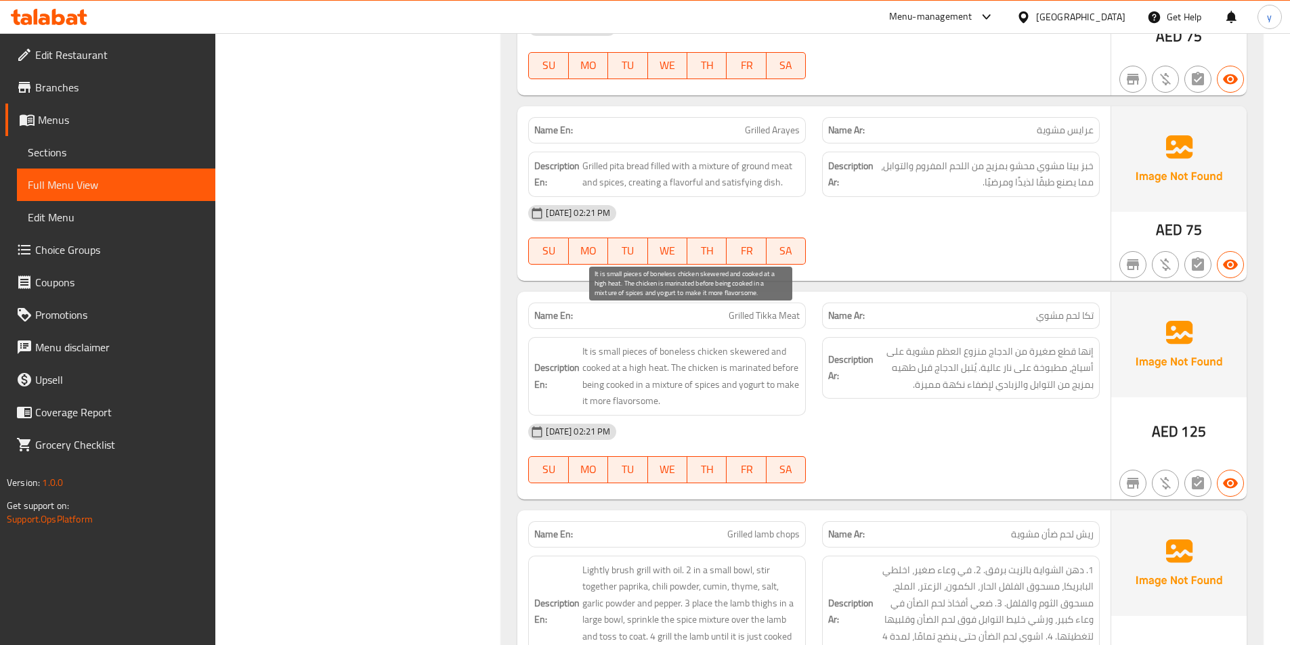
click at [681, 343] on span "It is small pieces of boneless chicken skewered and cooked at a high heat. The …" at bounding box center [690, 376] width 217 height 66
click at [690, 343] on span "It is small pieces of boneless chicken skewered and cooked at a high heat. The …" at bounding box center [690, 376] width 217 height 66
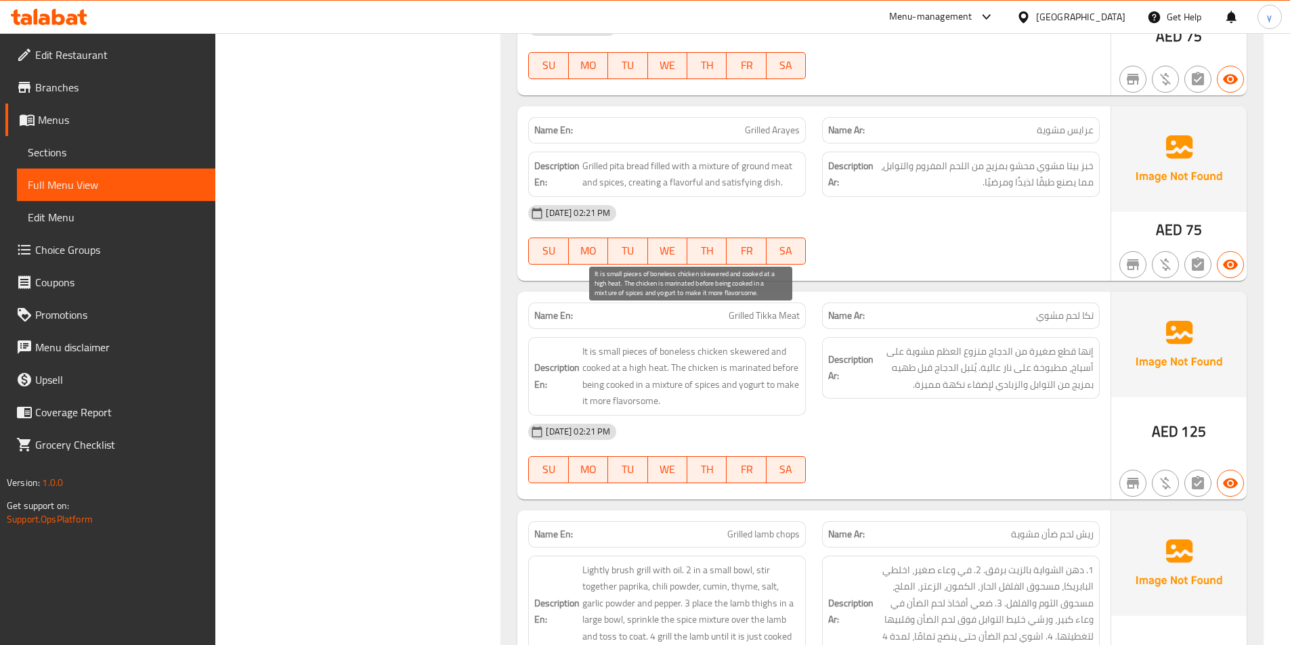
click at [765, 350] on span "It is small pieces of boneless chicken skewered and cooked at a high heat. The …" at bounding box center [690, 376] width 217 height 66
click at [745, 309] on span "Grilled Tikka Meat" at bounding box center [764, 316] width 71 height 14
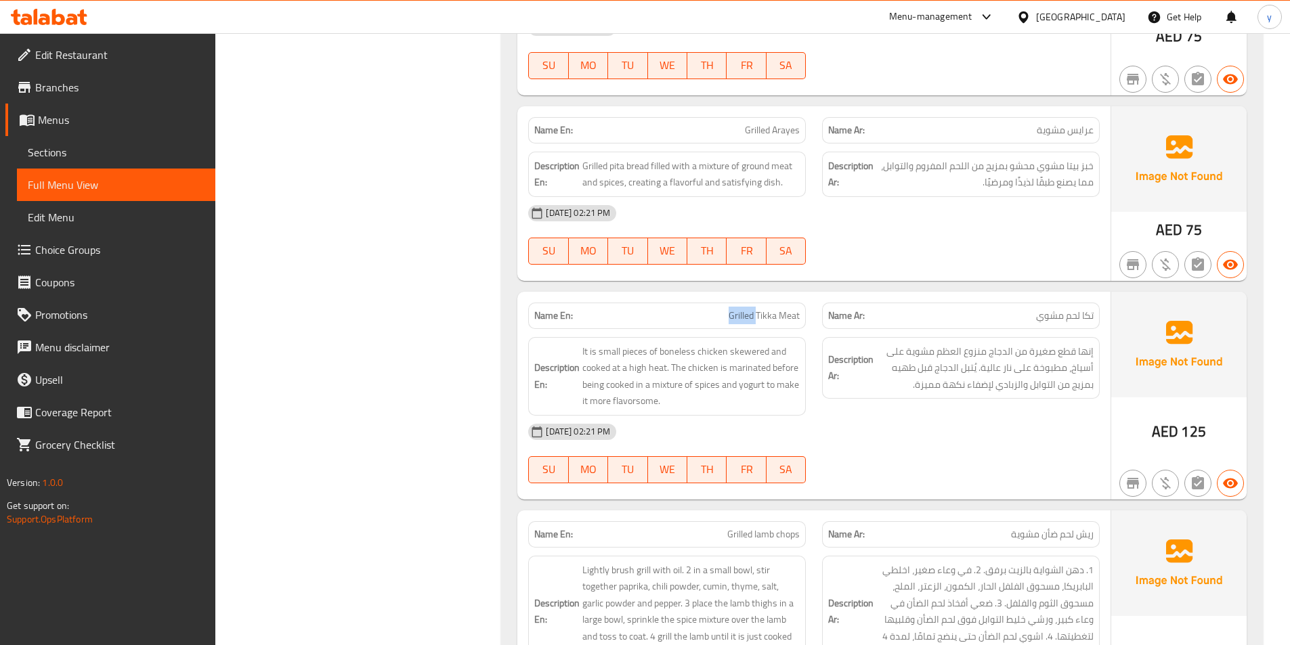
click at [745, 309] on span "Grilled Tikka Meat" at bounding box center [764, 316] width 71 height 14
click at [771, 309] on span "Grilled Tikka Meat" at bounding box center [764, 316] width 71 height 14
click at [765, 309] on span "Grilled Tikka Meat" at bounding box center [764, 316] width 71 height 14
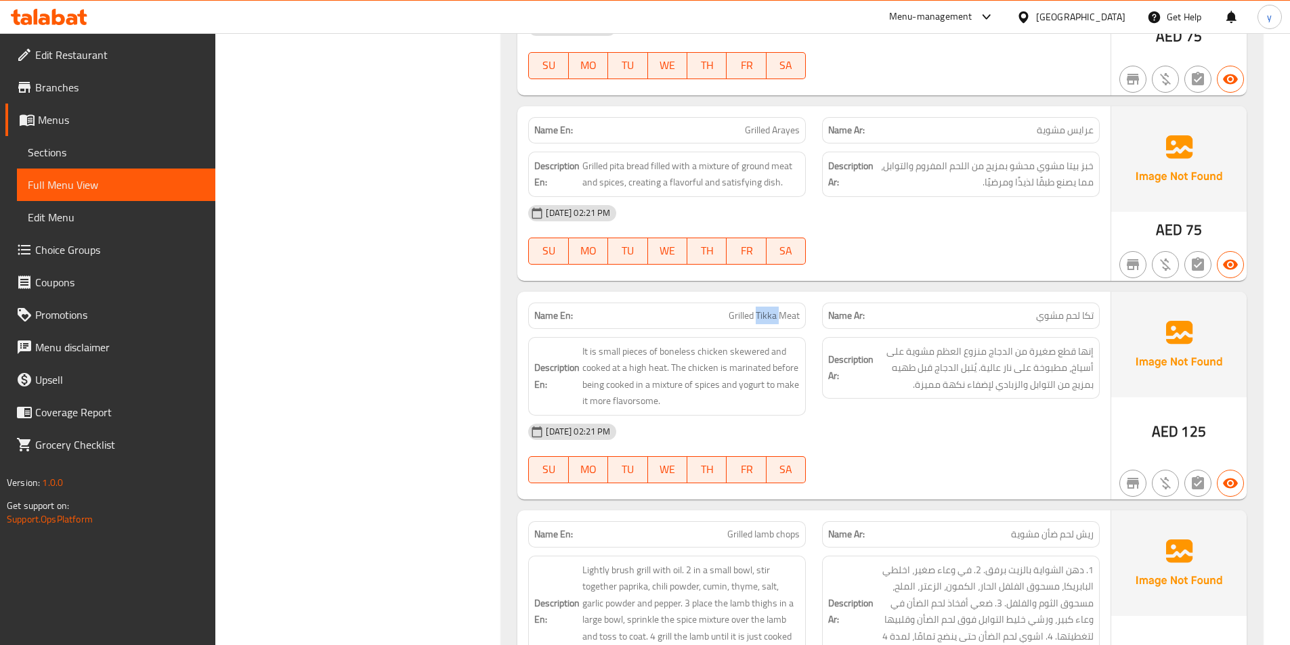
click at [765, 309] on span "Grilled Tikka Meat" at bounding box center [764, 316] width 71 height 14
drag, startPoint x: 1022, startPoint y: 383, endPoint x: 1018, endPoint y: 397, distance: 15.0
click at [1022, 416] on div "[DATE] 02:21 PM" at bounding box center [814, 432] width 588 height 33
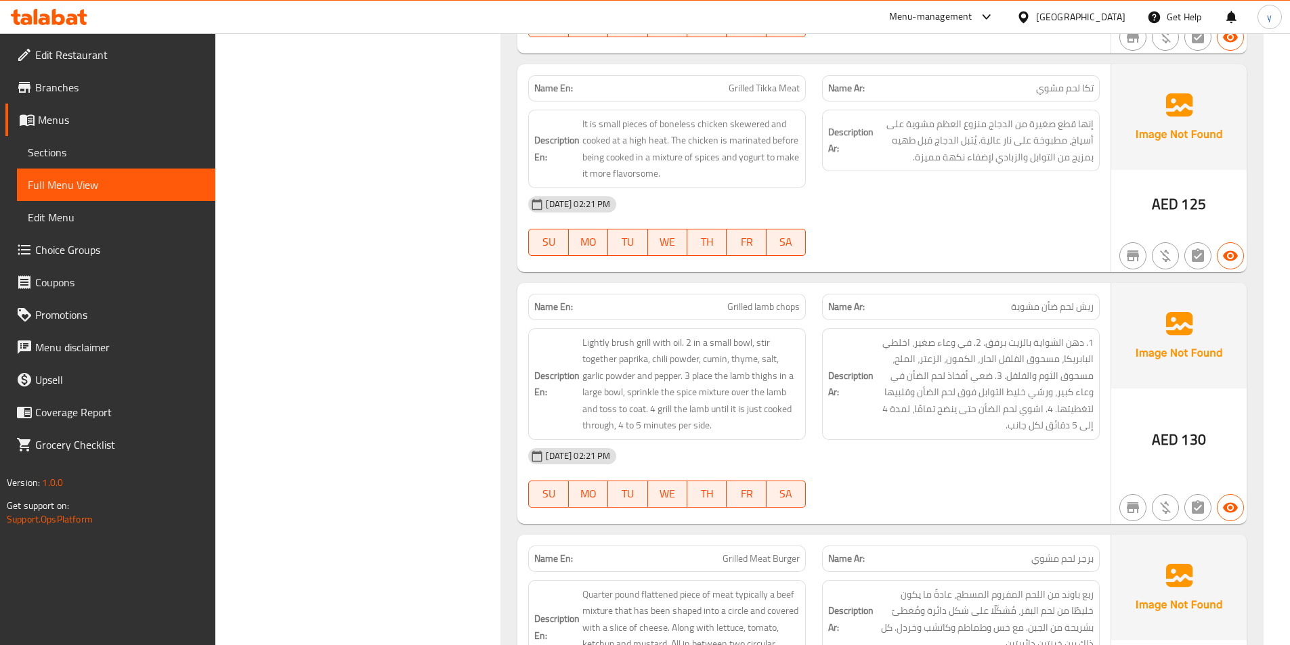
scroll to position [5349, 0]
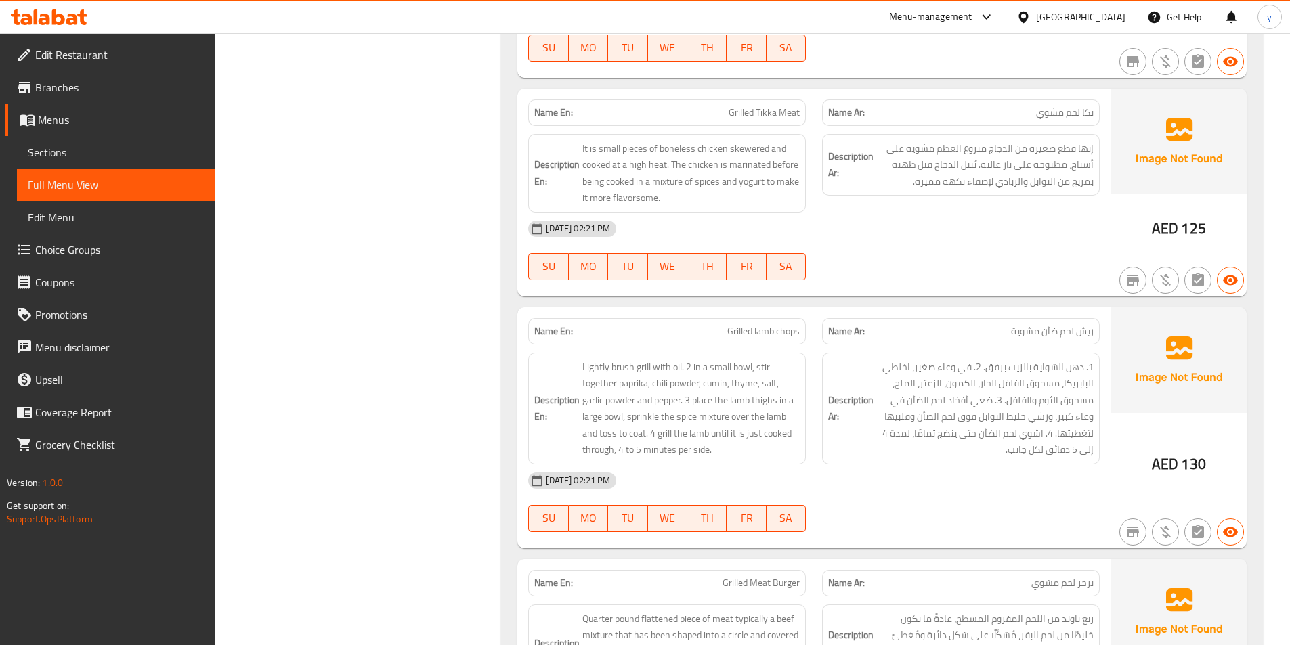
click at [764, 324] on span "Grilled lamb chops" at bounding box center [763, 331] width 72 height 14
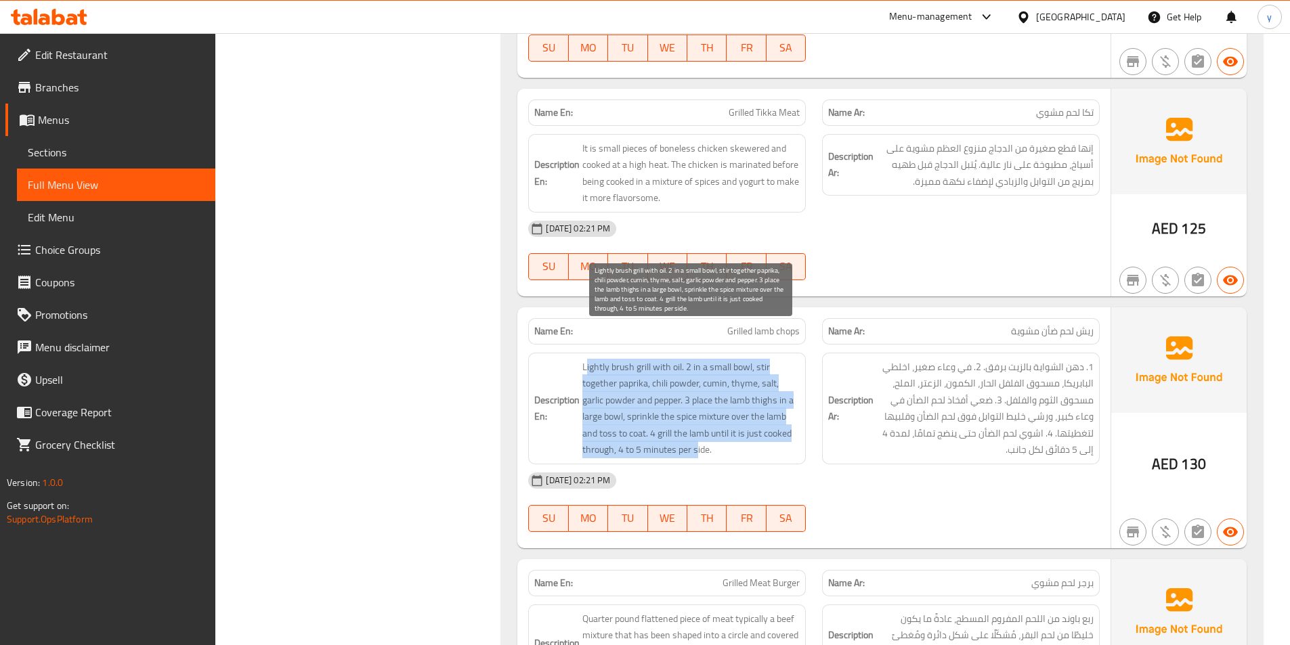
drag, startPoint x: 585, startPoint y: 332, endPoint x: 697, endPoint y: 420, distance: 141.8
click at [697, 420] on span "Lightly brush grill with oil. 2 in a small bowl, stir together paprika, chili p…" at bounding box center [690, 409] width 217 height 100
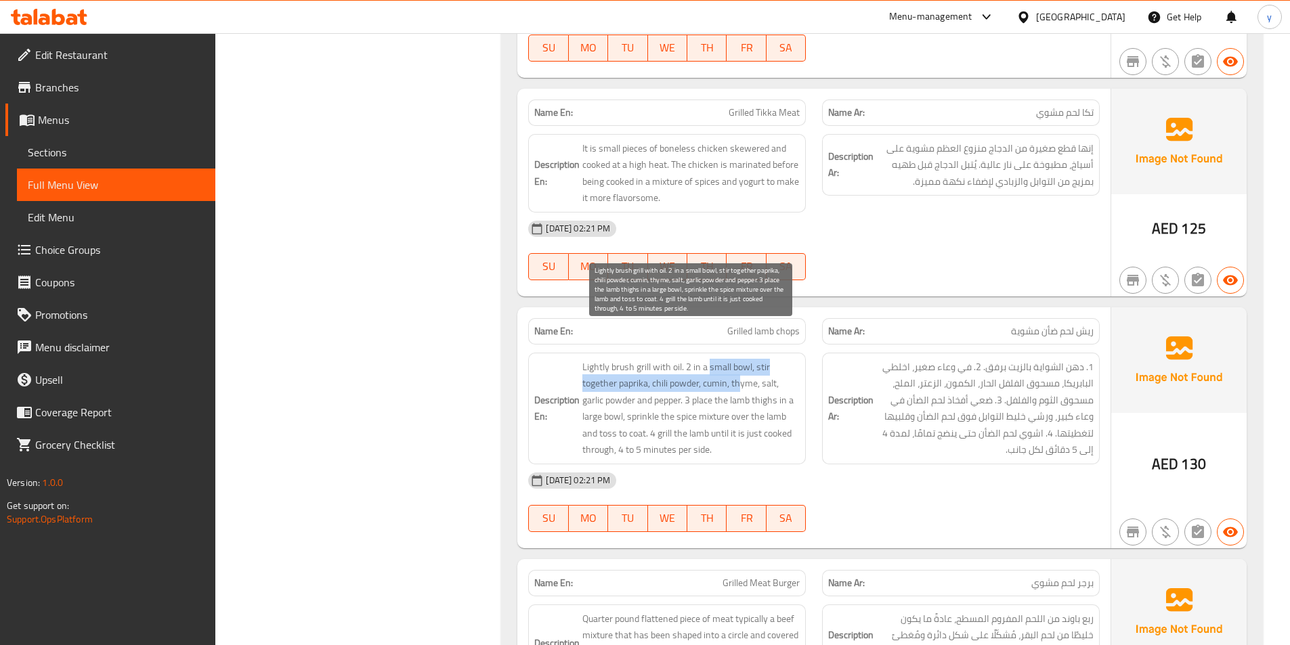
drag, startPoint x: 709, startPoint y: 339, endPoint x: 739, endPoint y: 347, distance: 31.4
click at [739, 359] on span "Lightly brush grill with oil. 2 in a small bowl, stir together paprika, chili p…" at bounding box center [690, 409] width 217 height 100
click at [645, 359] on span "Lightly brush grill with oil. 2 in a small bowl, stir together paprika, chili p…" at bounding box center [690, 409] width 217 height 100
click at [602, 359] on span "Lightly brush grill with oil. 2 in a small bowl, stir together paprika, chili p…" at bounding box center [690, 409] width 217 height 100
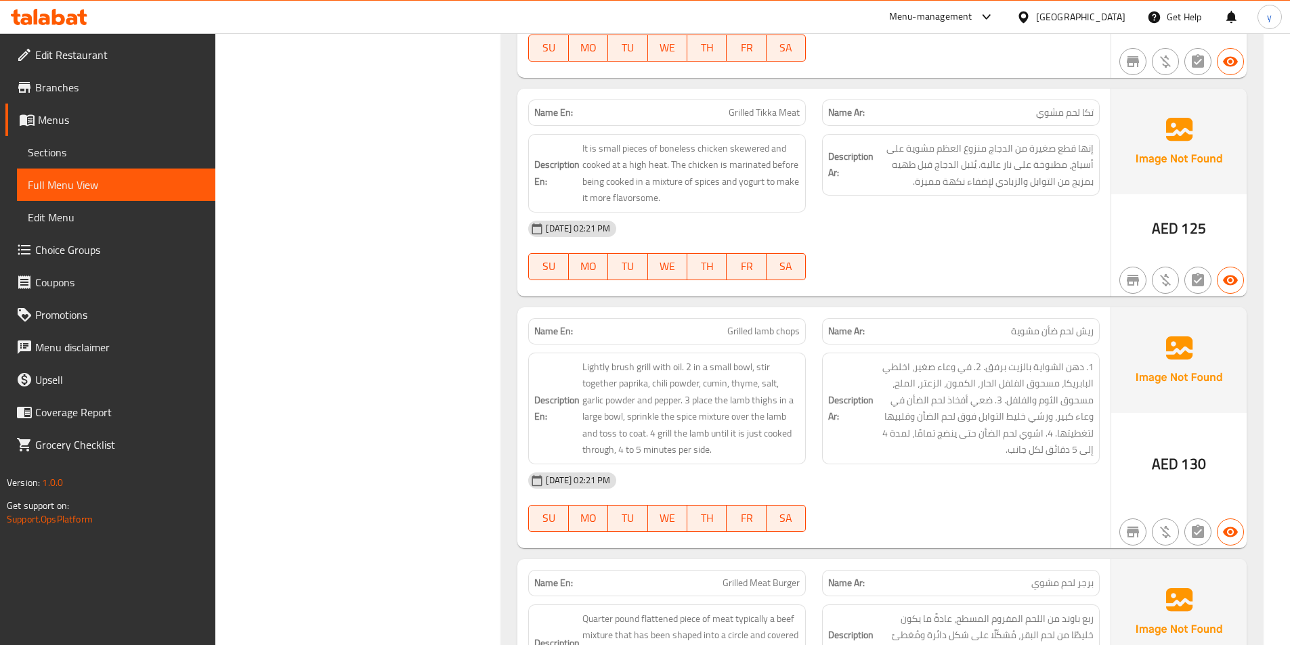
click at [580, 359] on h6 "Description En: Lightly brush grill with oil. 2 in a small bowl, stir together …" at bounding box center [666, 409] width 265 height 100
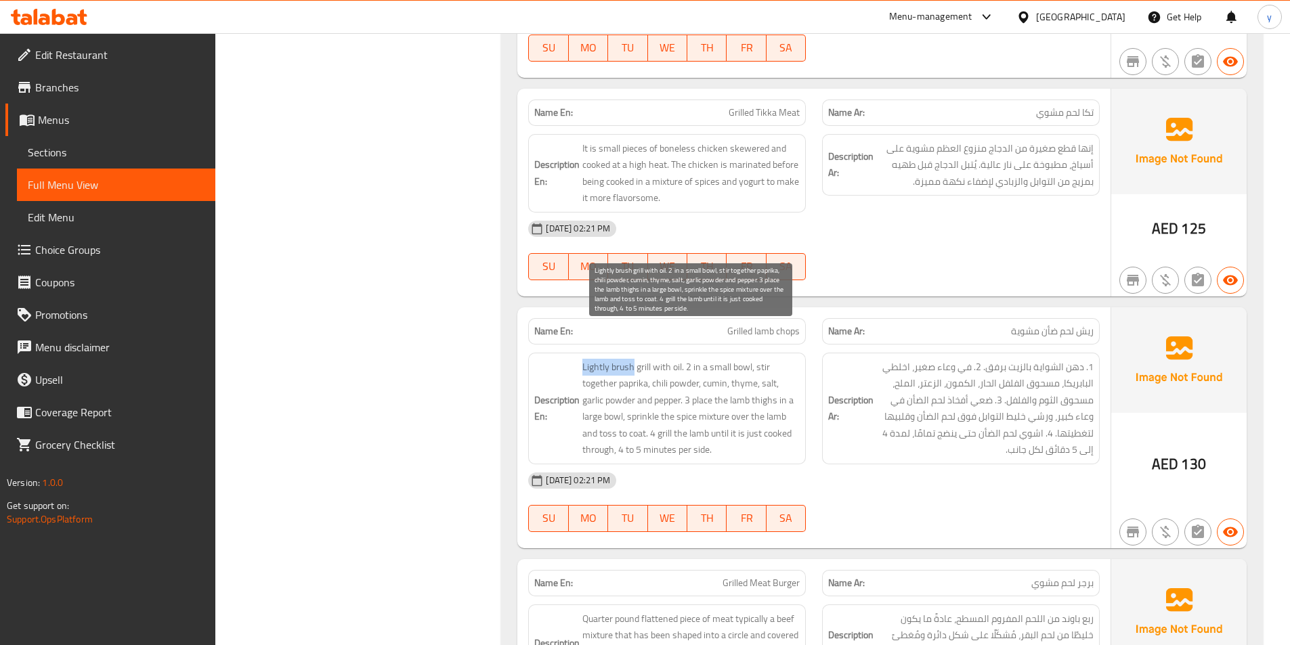
drag, startPoint x: 580, startPoint y: 338, endPoint x: 612, endPoint y: 330, distance: 32.8
click at [612, 359] on h6 "Description En: Lightly brush grill with oil. 2 in a small bowl, stir together …" at bounding box center [666, 409] width 265 height 100
click at [612, 359] on span "Lightly brush grill with oil. 2 in a small bowl, stir together paprika, chili p…" at bounding box center [690, 409] width 217 height 100
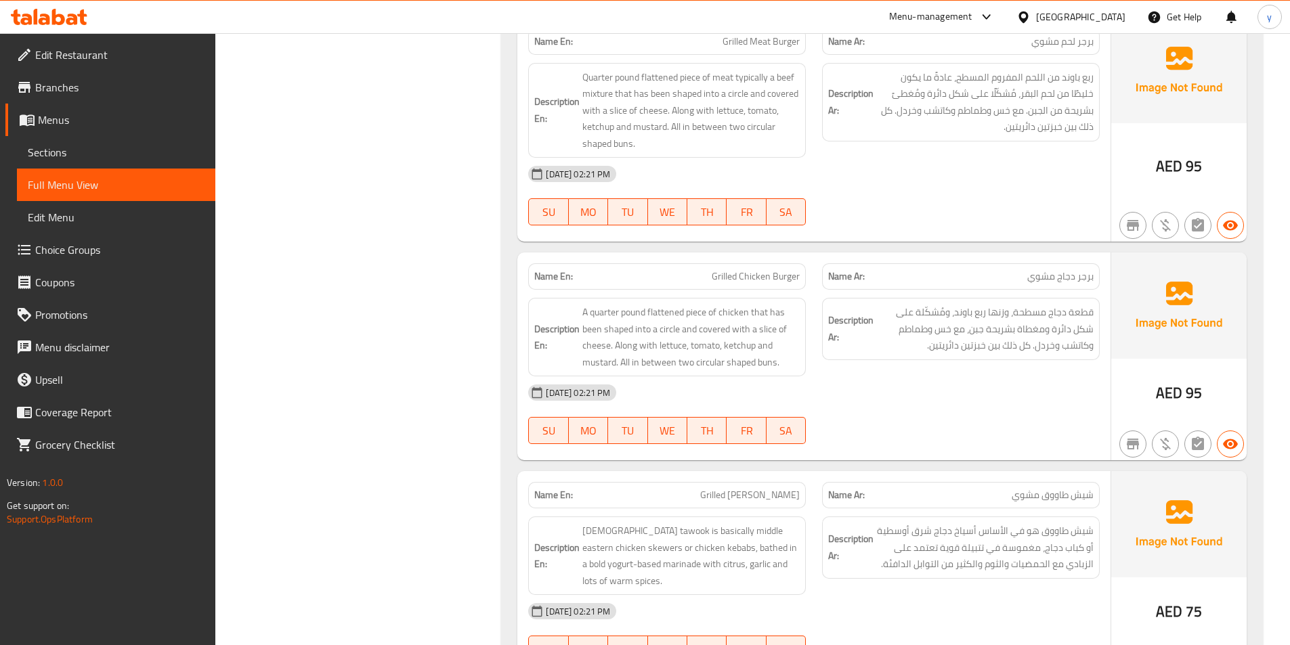
scroll to position [5946, 0]
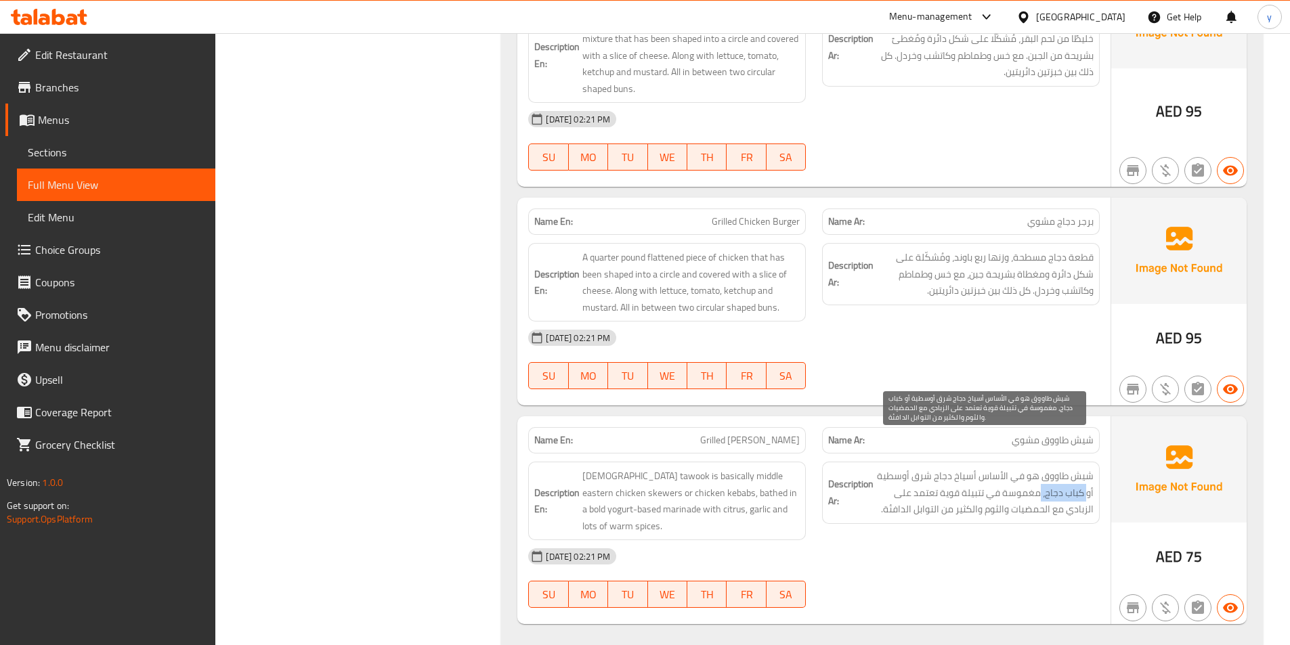
drag, startPoint x: 1042, startPoint y: 458, endPoint x: 1087, endPoint y: 463, distance: 45.7
click at [1087, 468] on span "شيش طاووق هو في الأساس أسياخ دجاج شرق أوسطية أو كباب دجاج، مغموسة في تتبيلة قوي…" at bounding box center [984, 493] width 217 height 50
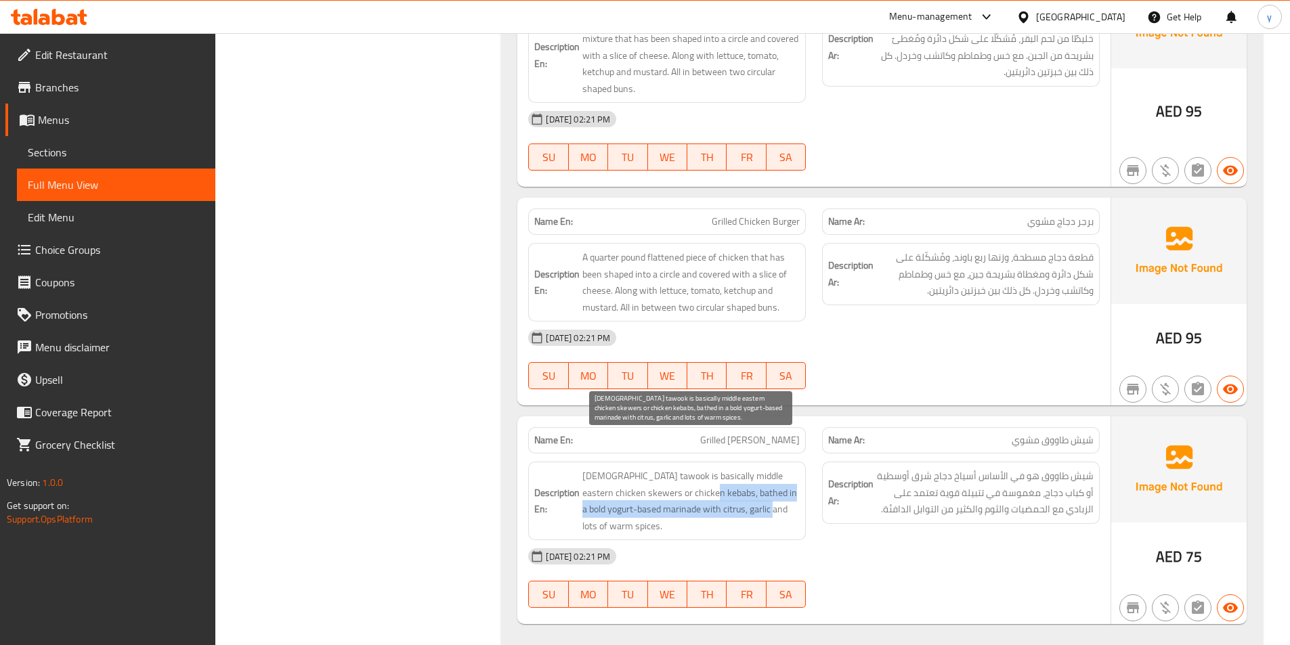
drag, startPoint x: 705, startPoint y: 461, endPoint x: 768, endPoint y: 470, distance: 63.6
click at [768, 470] on span "[DEMOGRAPHIC_DATA] tawook is basically middle eastern chicken skewers or chicke…" at bounding box center [690, 501] width 217 height 66
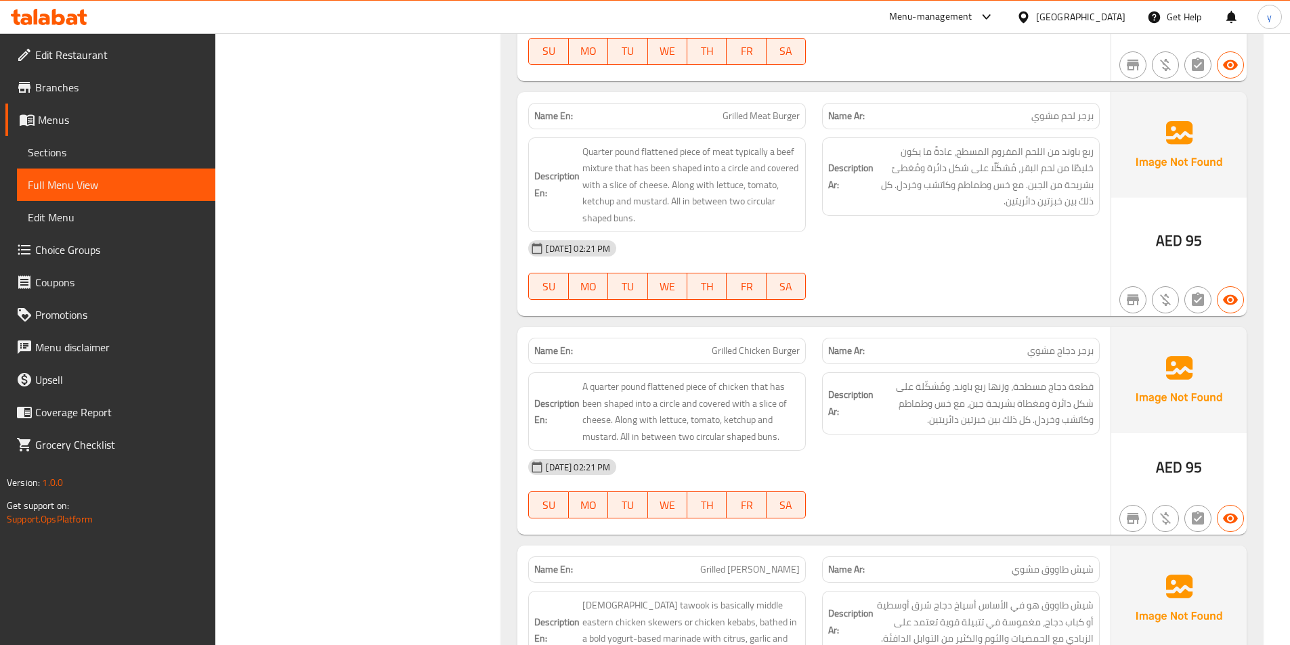
scroll to position [5810, 0]
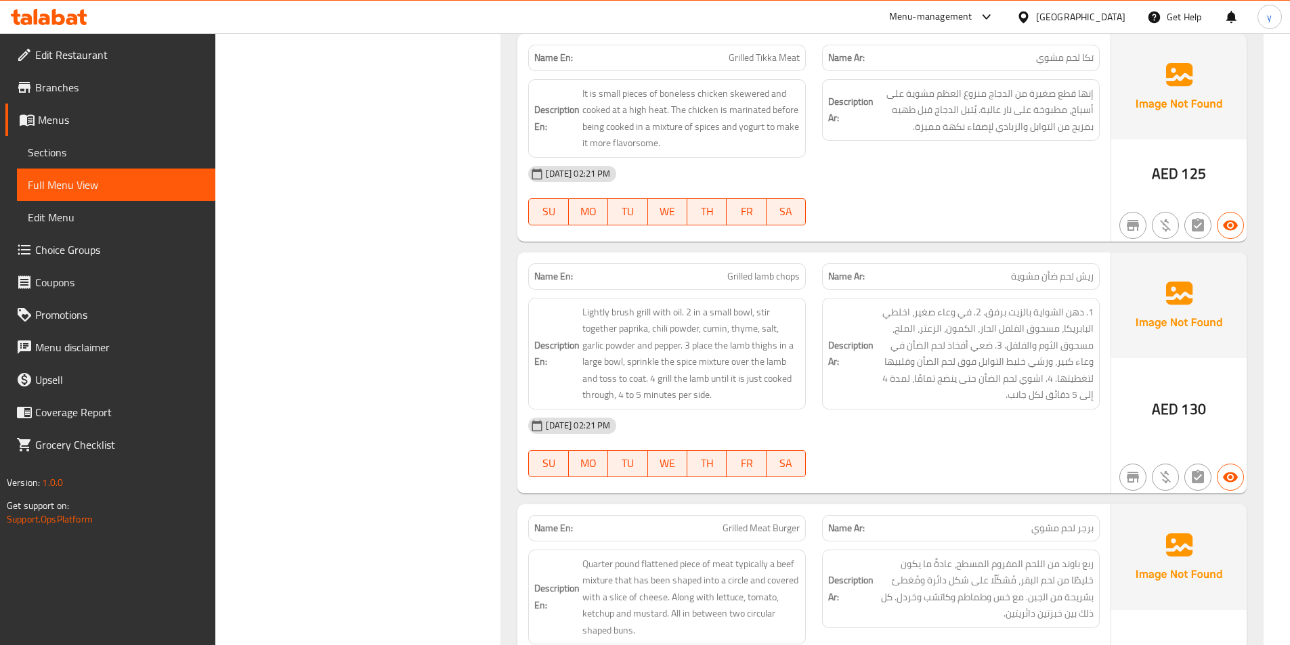
drag, startPoint x: 887, startPoint y: 240, endPoint x: 897, endPoint y: 255, distance: 17.5
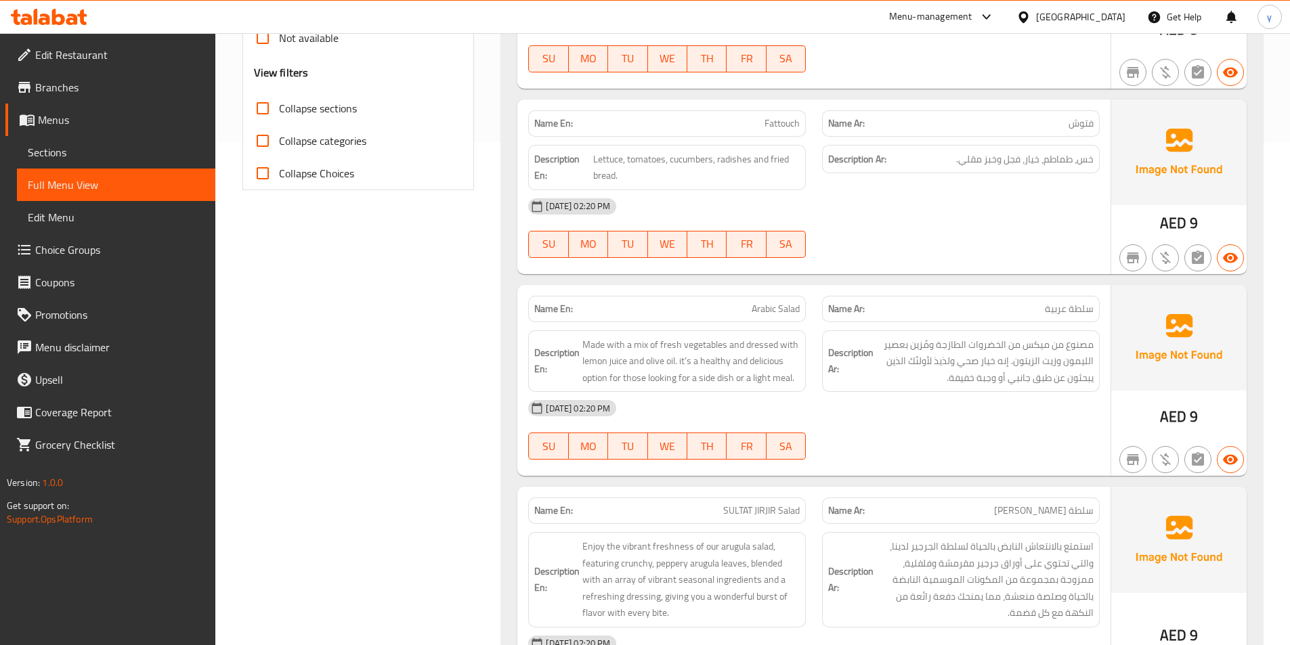
scroll to position [0, 0]
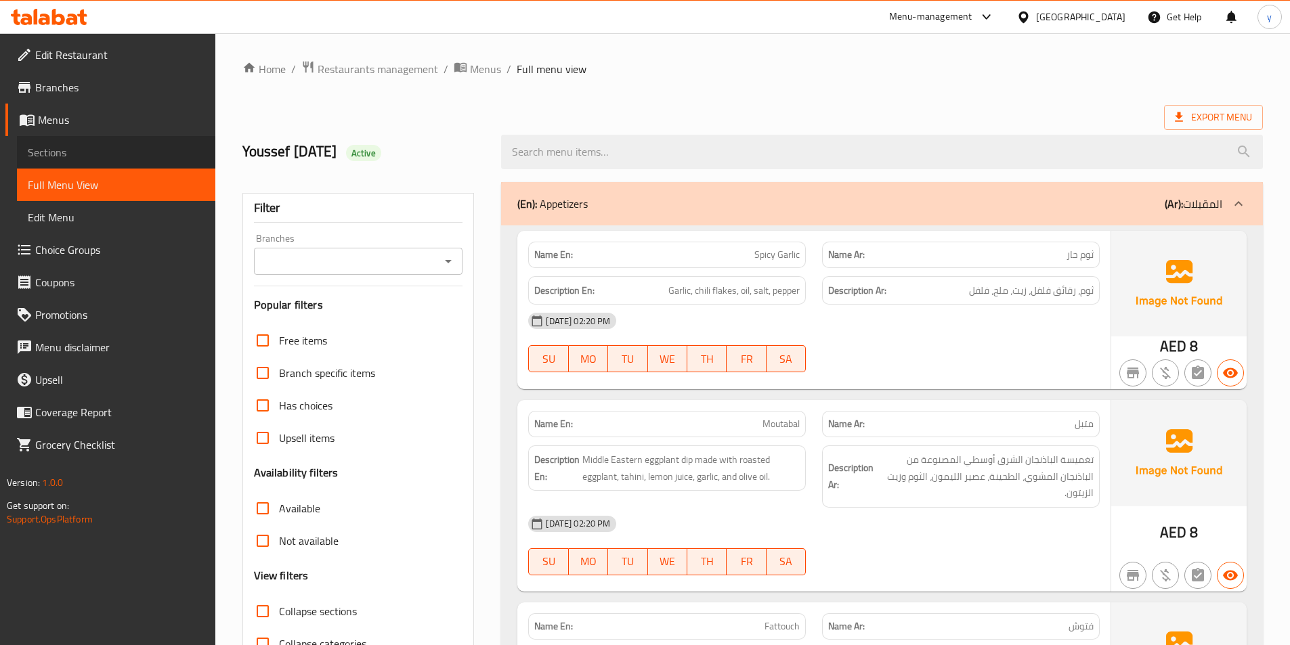
click at [85, 154] on span "Sections" at bounding box center [116, 152] width 177 height 16
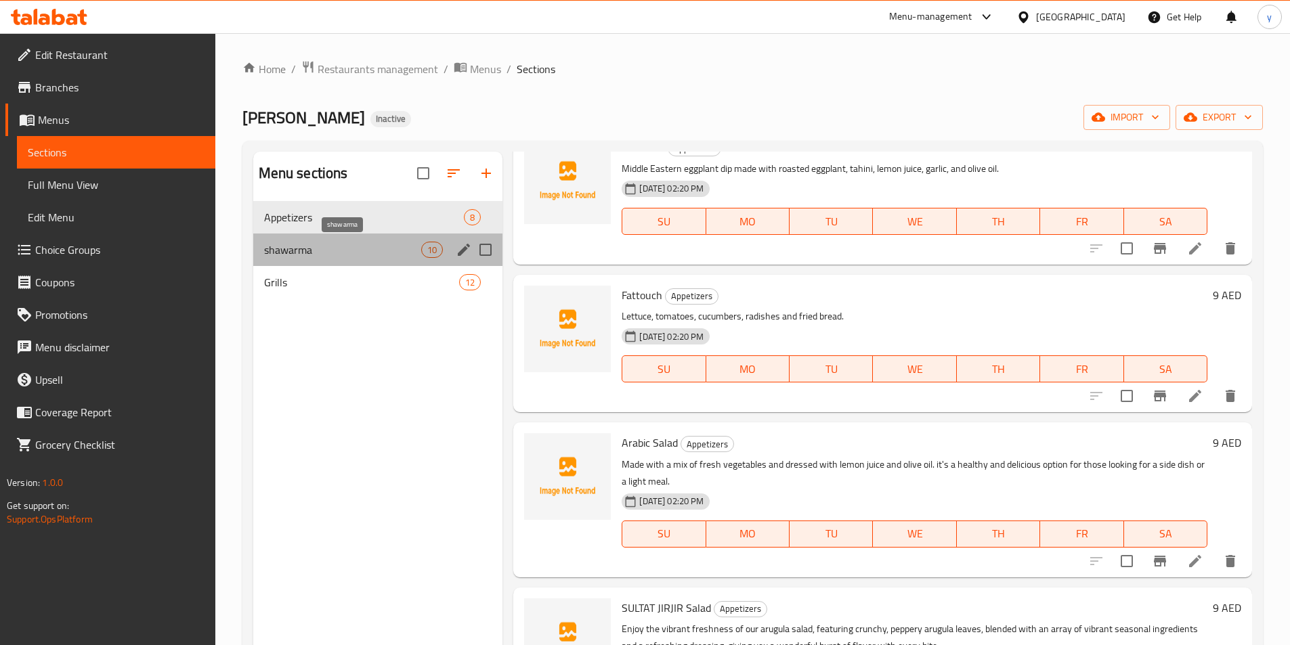
click at [351, 255] on span "shawarma" at bounding box center [343, 250] width 158 height 16
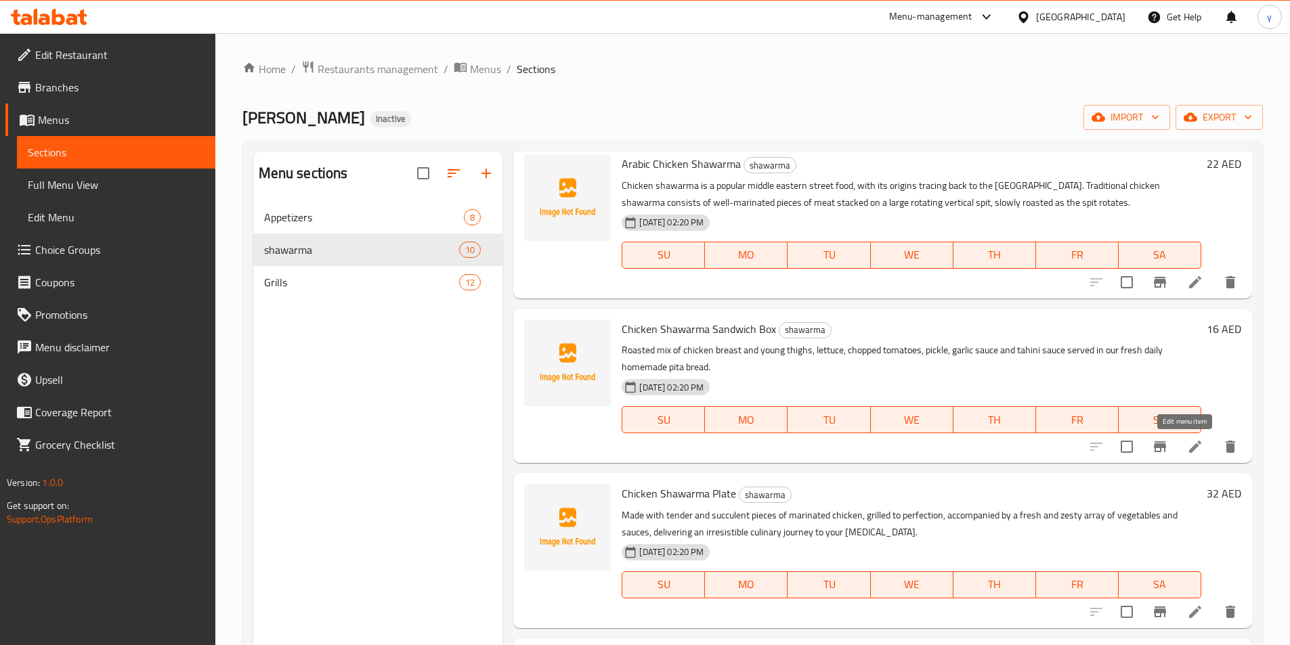
click at [1187, 440] on icon at bounding box center [1195, 447] width 16 height 16
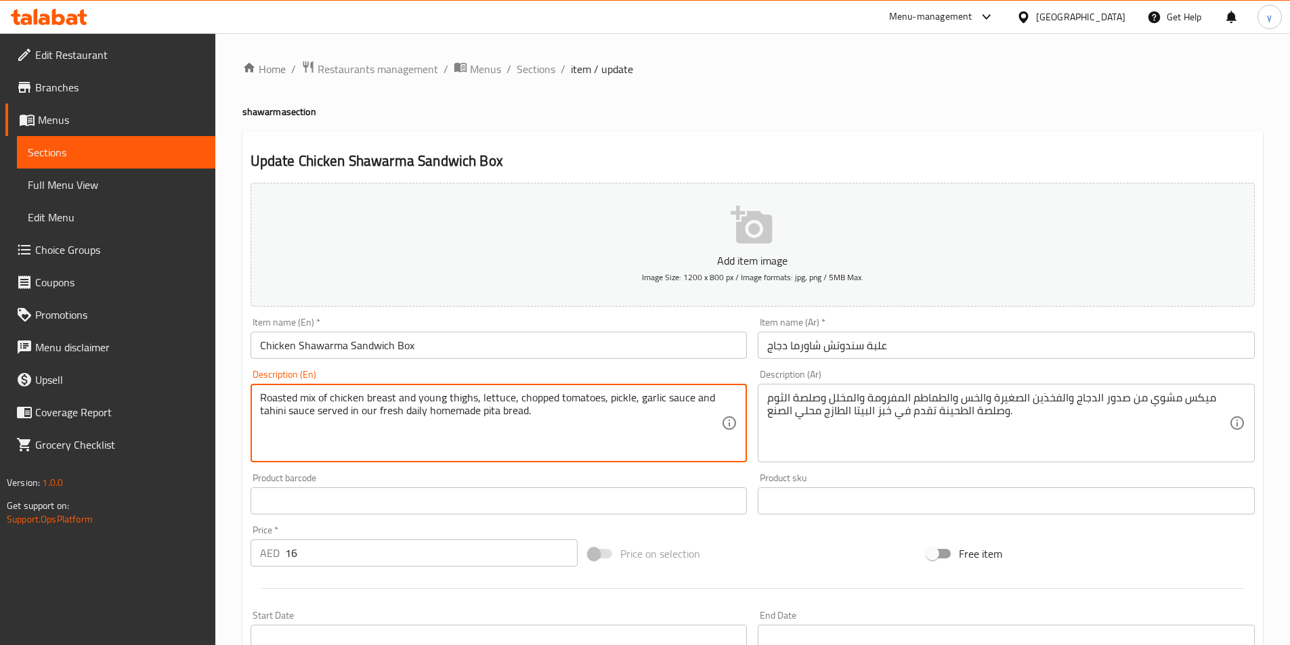
drag, startPoint x: 557, startPoint y: 412, endPoint x: 257, endPoint y: 396, distance: 300.4
click at [550, 420] on textarea "Roasted mix of chicken breast and young thighs, lettuce, chopped tomatoes, pick…" at bounding box center [491, 423] width 462 height 64
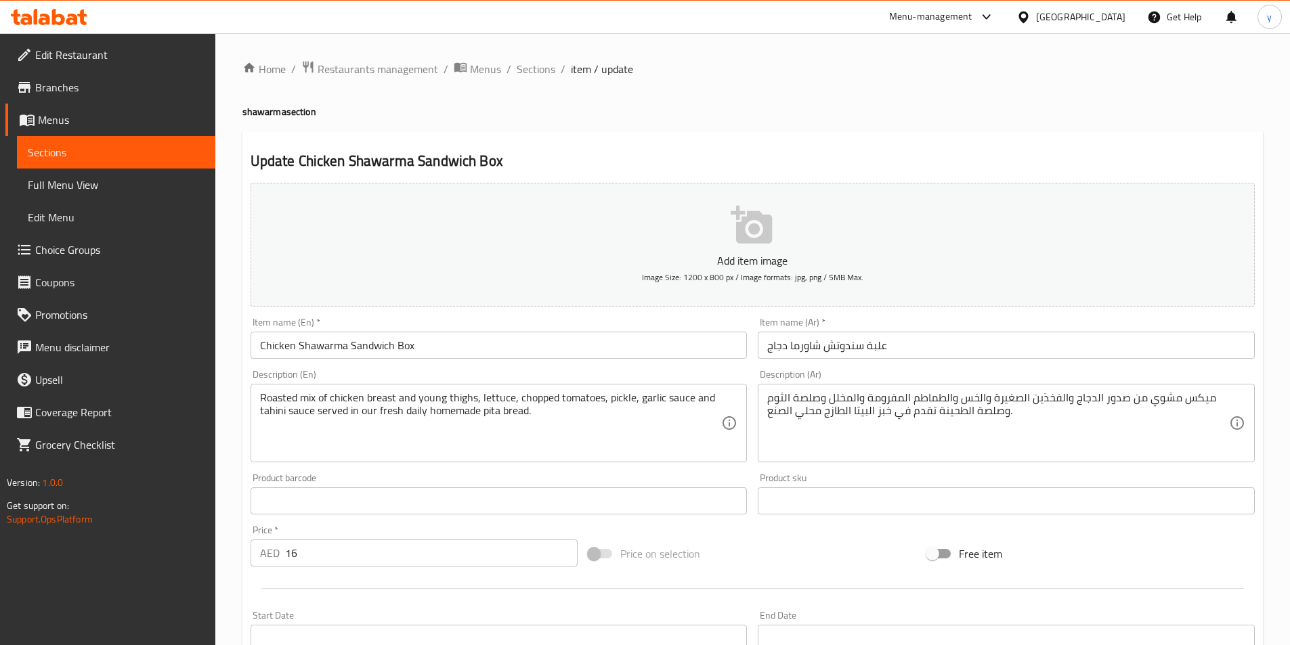
click at [540, 399] on textarea "Roasted mix of chicken breast and young thighs, lettuce, chopped tomatoes, pick…" at bounding box center [491, 423] width 462 height 64
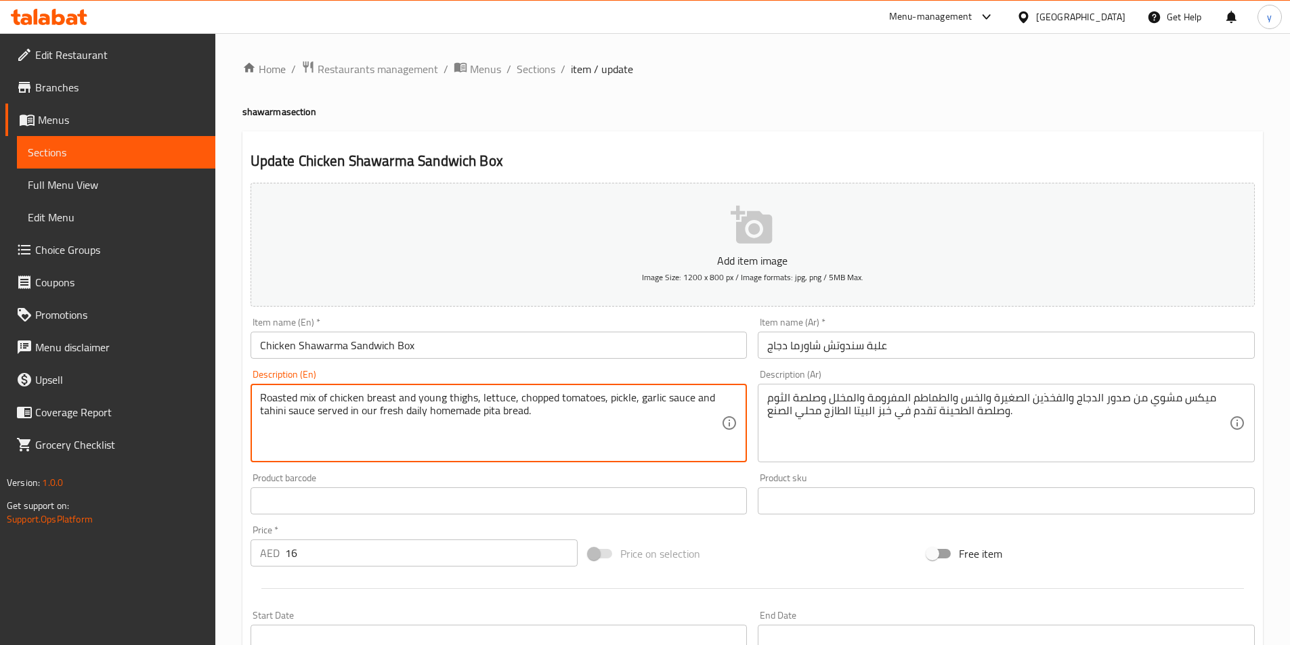
click at [540, 400] on textarea "Roasted mix of chicken breast and young thighs, lettuce, chopped tomatoes, pick…" at bounding box center [491, 423] width 462 height 64
click at [545, 400] on textarea "Roasted mix of chicken breast and young thighs, lettuce, chopped tomatoes, pick…" at bounding box center [491, 423] width 462 height 64
click at [544, 400] on textarea "Roasted mix of chicken breast and young thighs, lettuce, chopped tomatoes, pick…" at bounding box center [491, 423] width 462 height 64
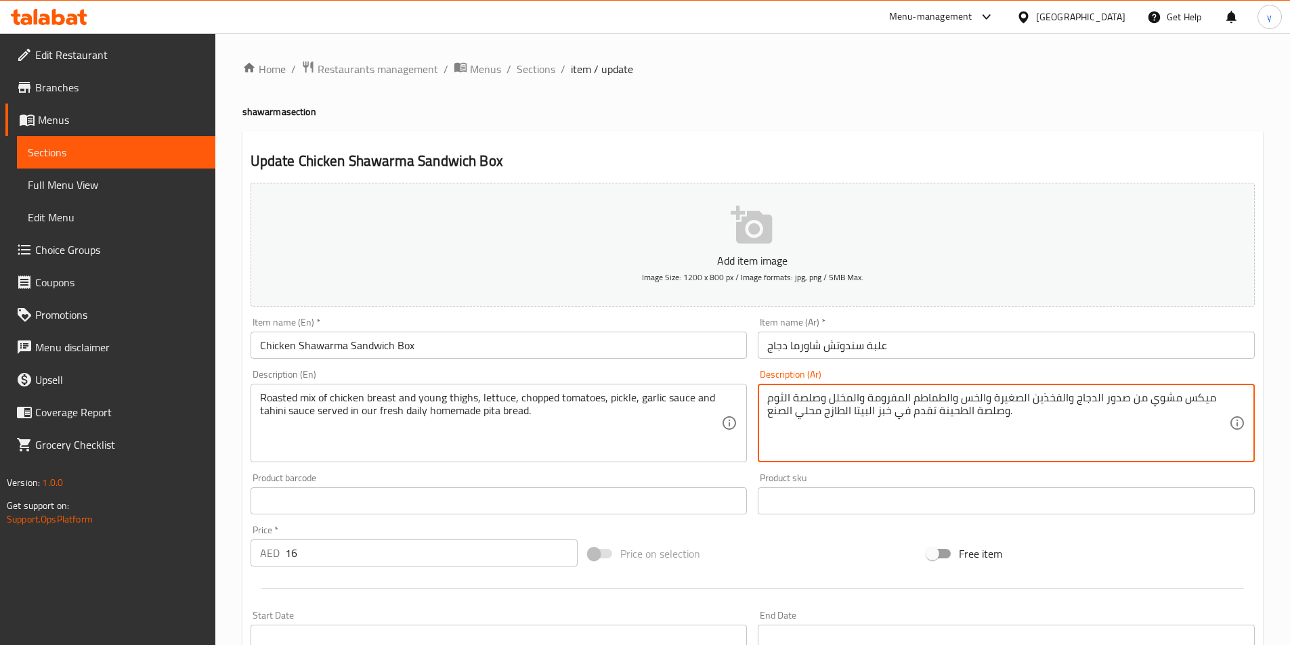
click at [888, 400] on textarea "ميكس مشوي من صدور الدجاج والفخذين الصغيرة والخس والطماطم المفرومة والمخلل وصلصة…" at bounding box center [998, 423] width 462 height 64
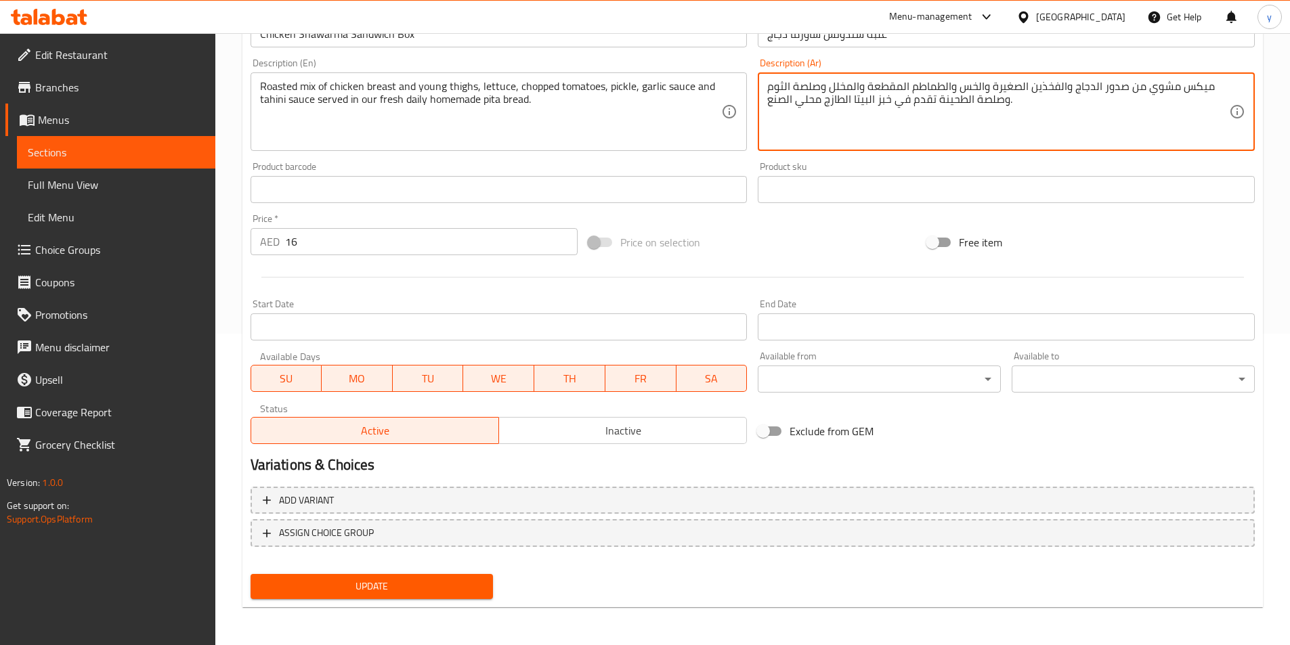
type textarea "ميكس مشوي من صدور الدجاج والفخذين الصغيرة والخس والطماطم المقطعة والمخلل وصلصة …"
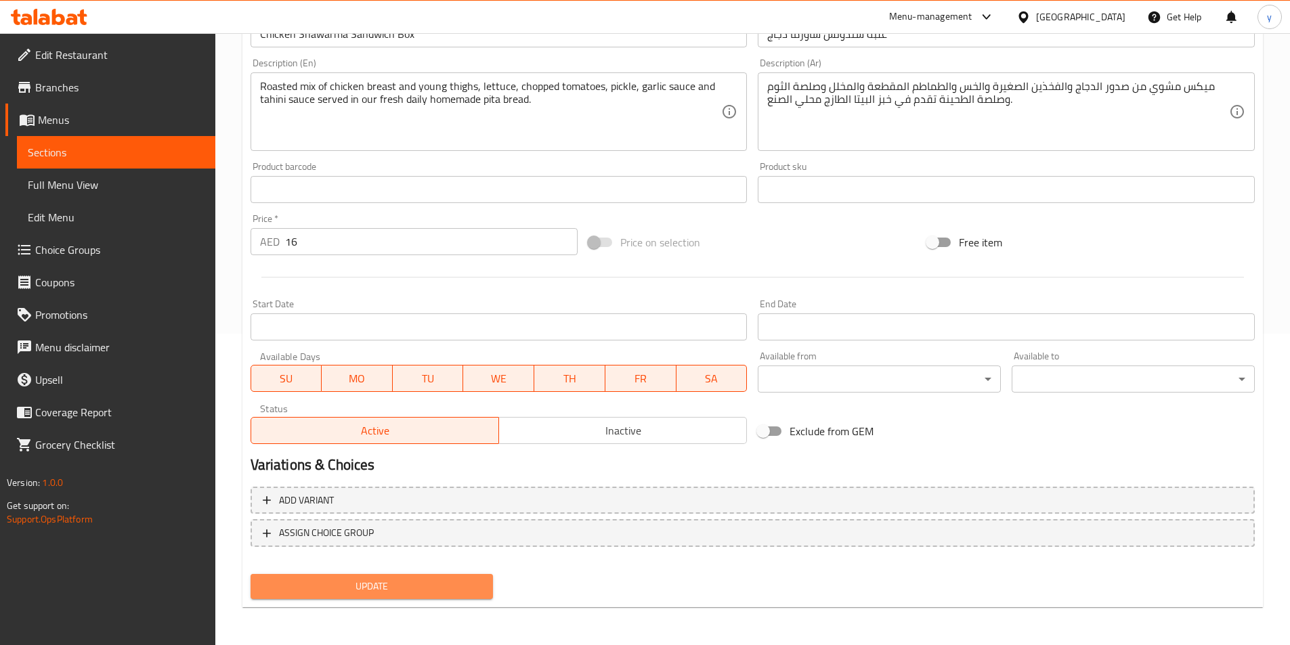
click at [444, 598] on button "Update" at bounding box center [372, 586] width 243 height 25
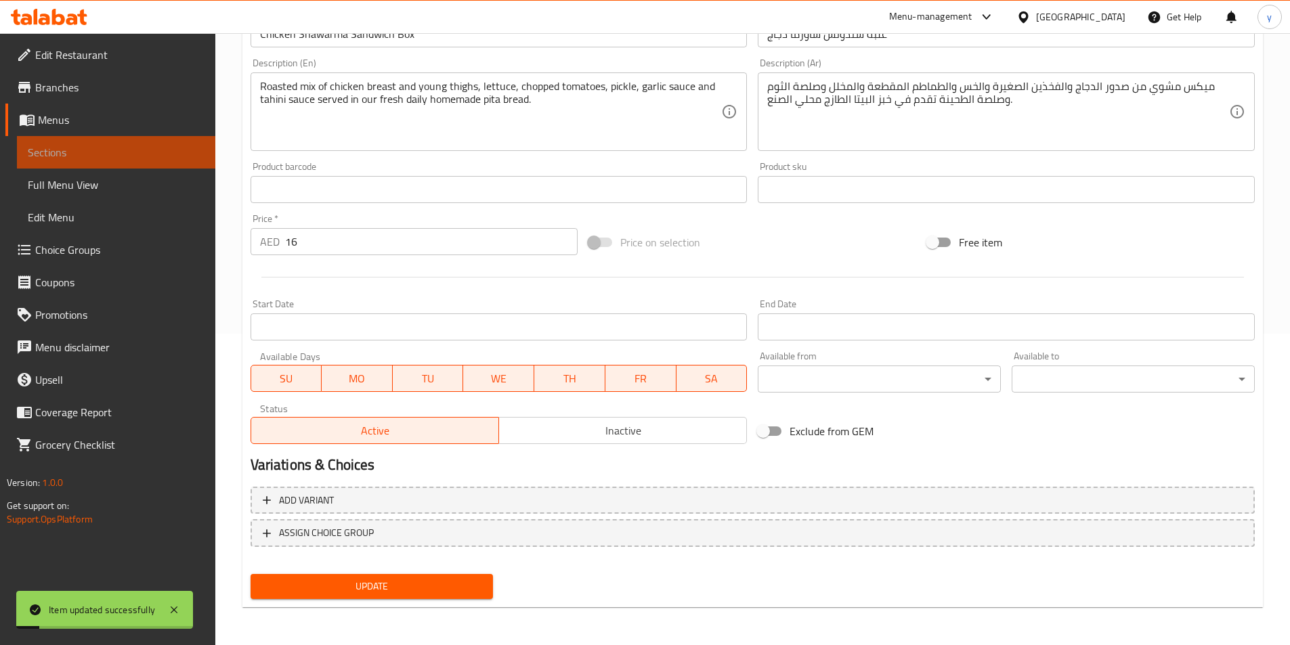
click at [40, 154] on span "Sections" at bounding box center [116, 152] width 177 height 16
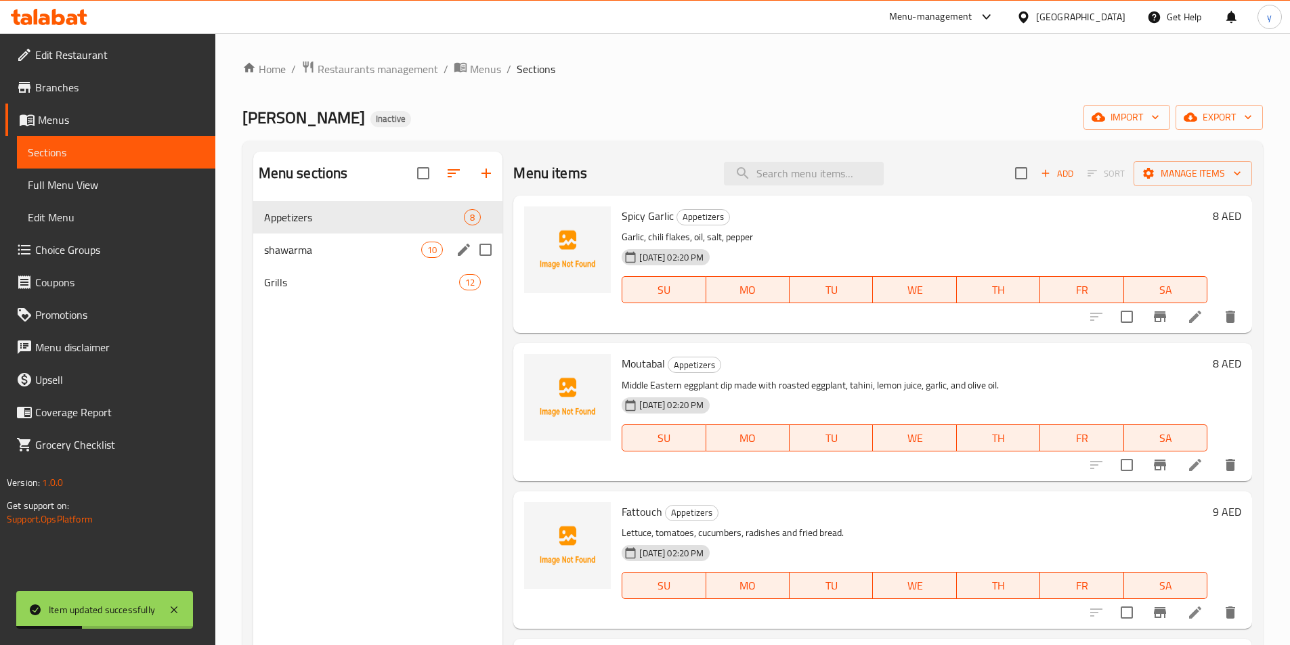
drag, startPoint x: 332, startPoint y: 259, endPoint x: 424, endPoint y: 343, distance: 124.1
click at [332, 259] on div "shawarma 10" at bounding box center [378, 250] width 250 height 33
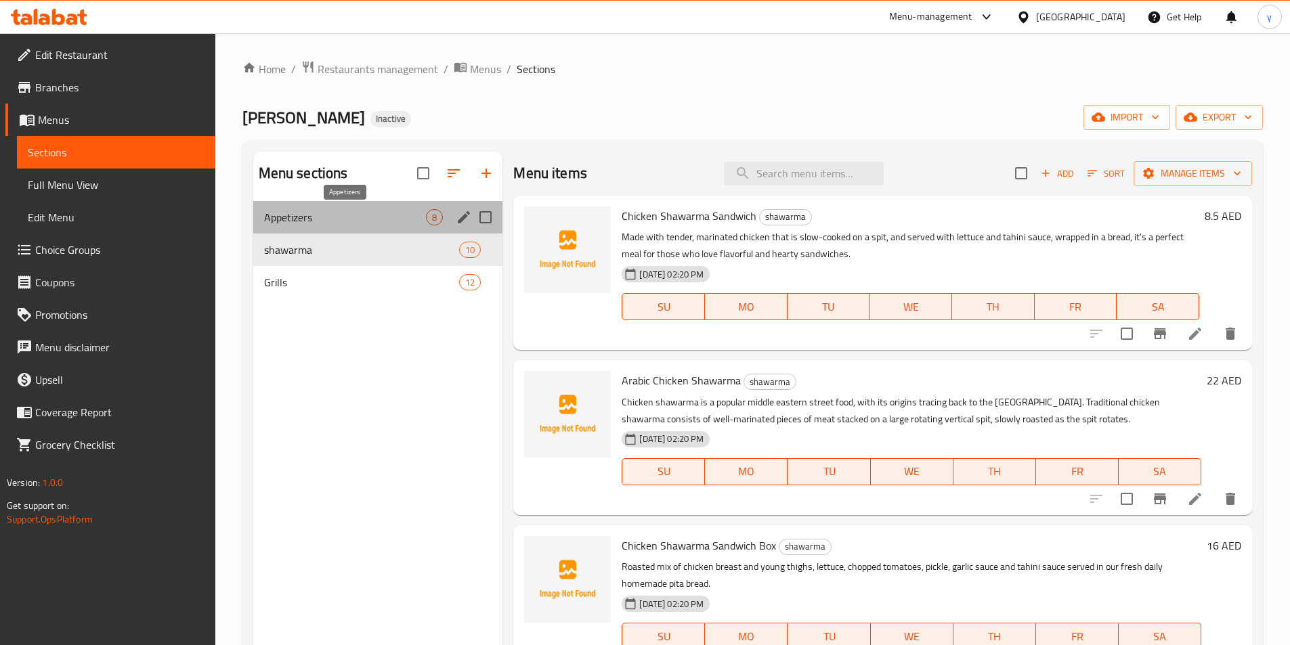
click at [389, 220] on span "Appetizers" at bounding box center [345, 217] width 163 height 16
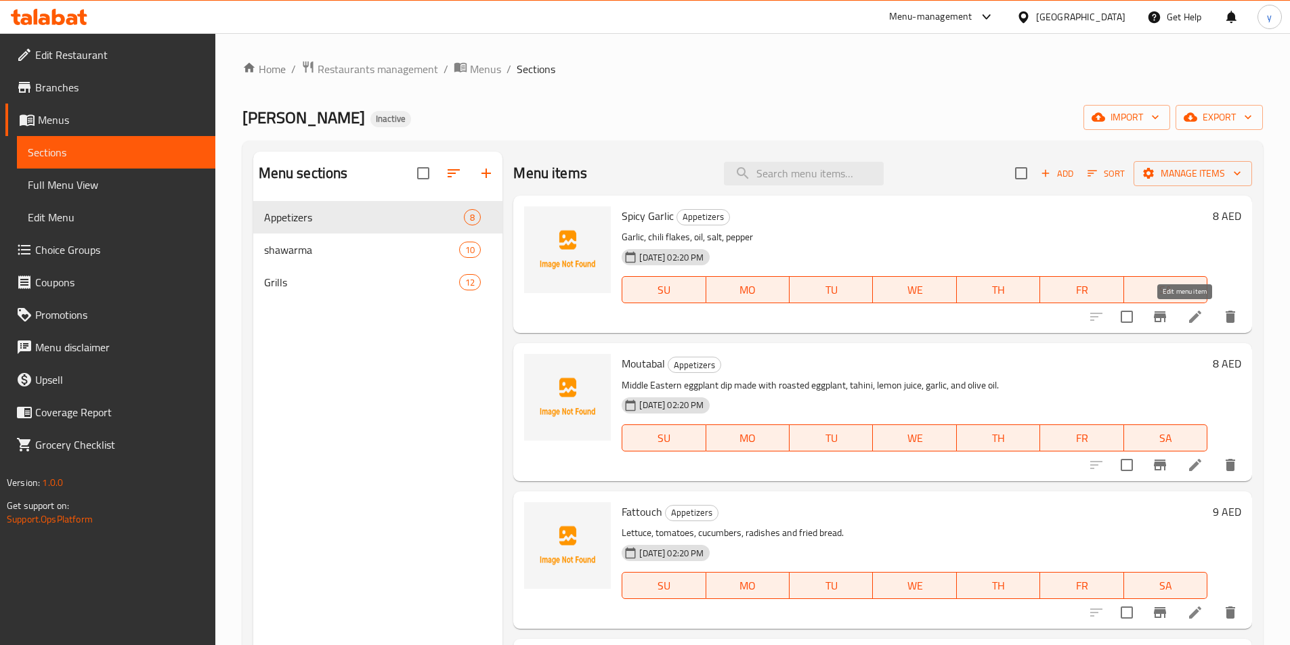
click at [1187, 323] on icon at bounding box center [1195, 317] width 16 height 16
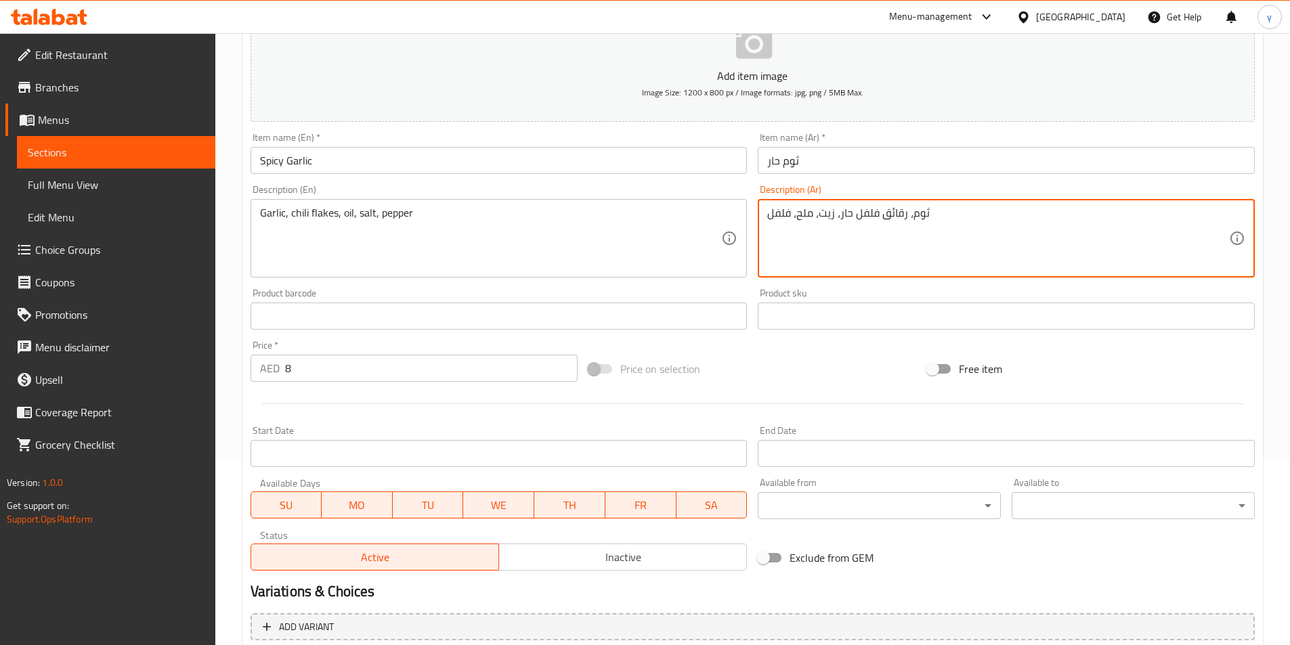
scroll to position [311, 0]
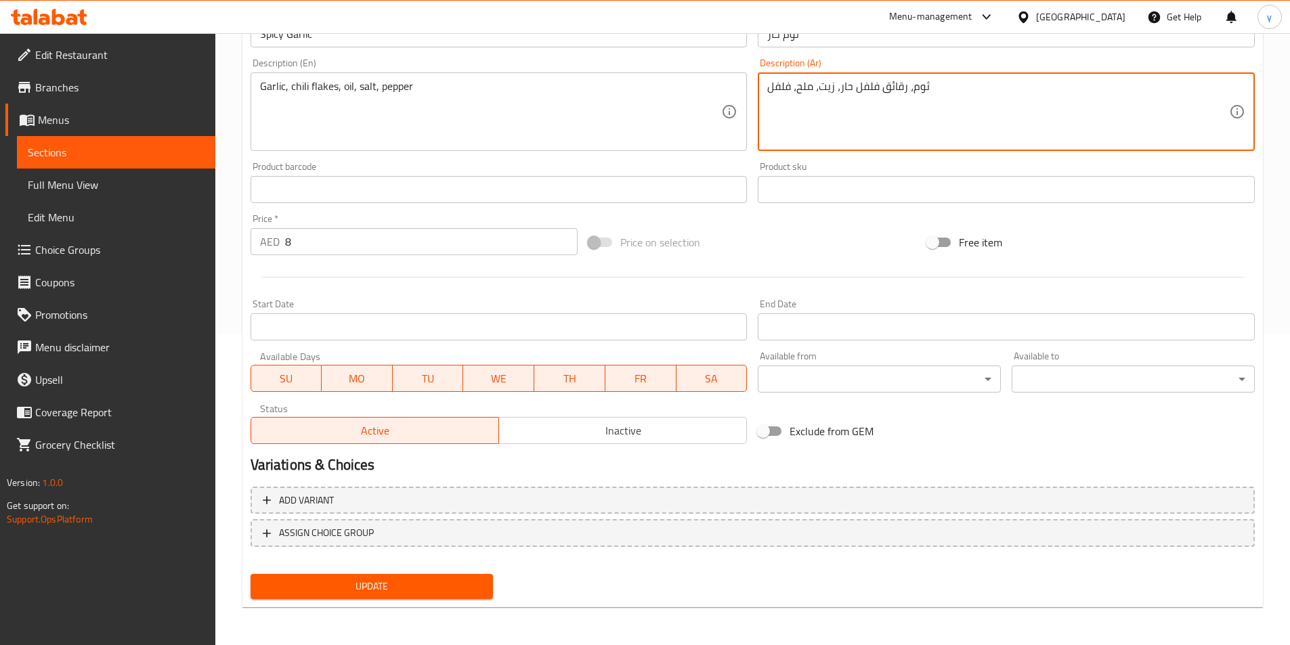
type textarea "ثوم، رقائق فلفل حار، زيت، ملح، فلفل"
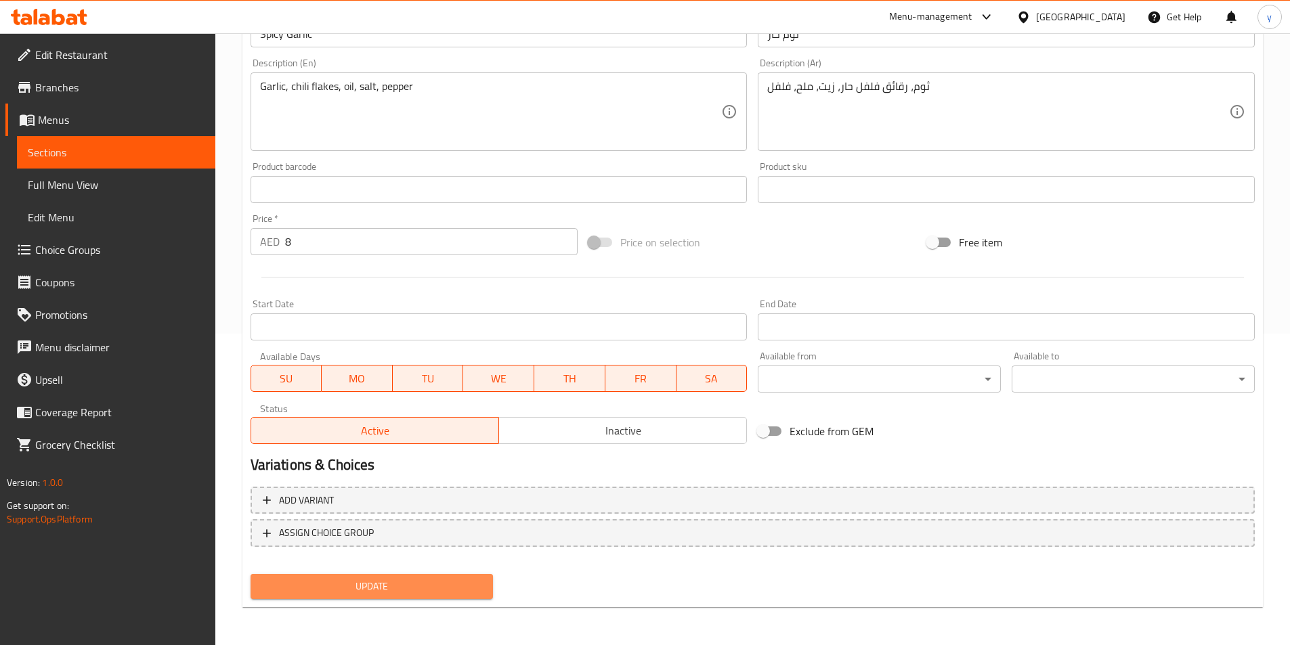
click at [442, 592] on span "Update" at bounding box center [371, 586] width 221 height 17
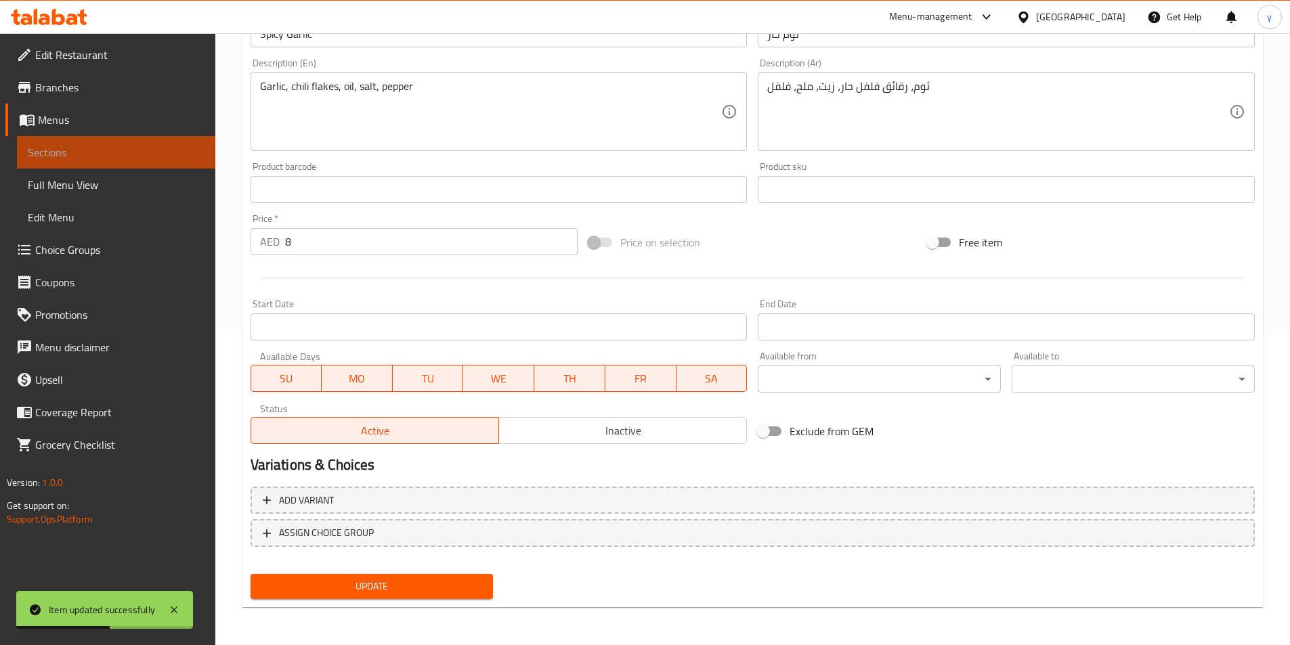
click at [68, 148] on span "Sections" at bounding box center [116, 152] width 177 height 16
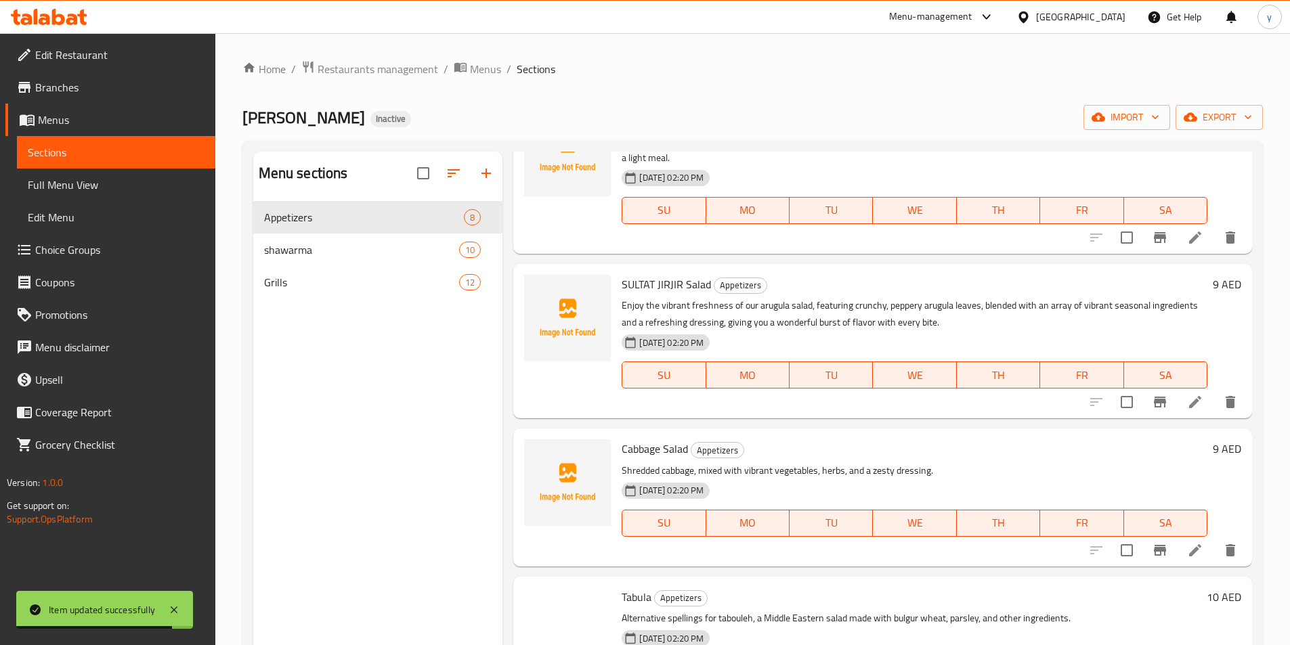
scroll to position [542, 0]
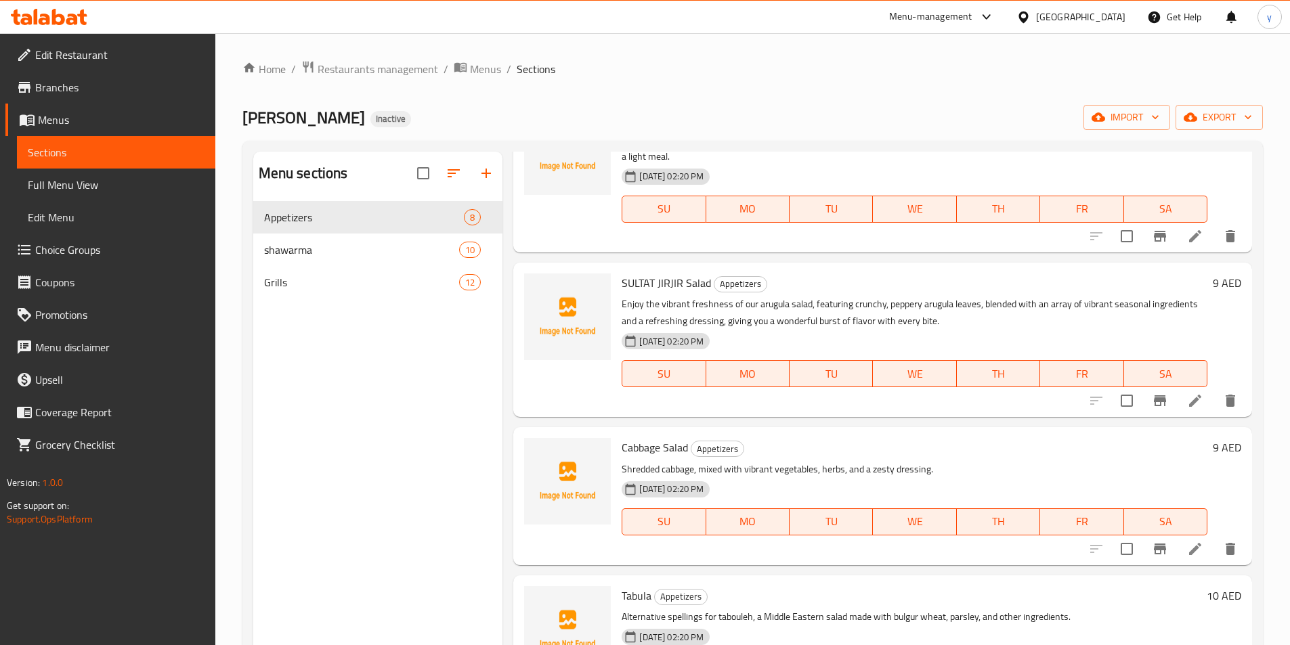
click at [1195, 408] on li at bounding box center [1195, 401] width 38 height 24
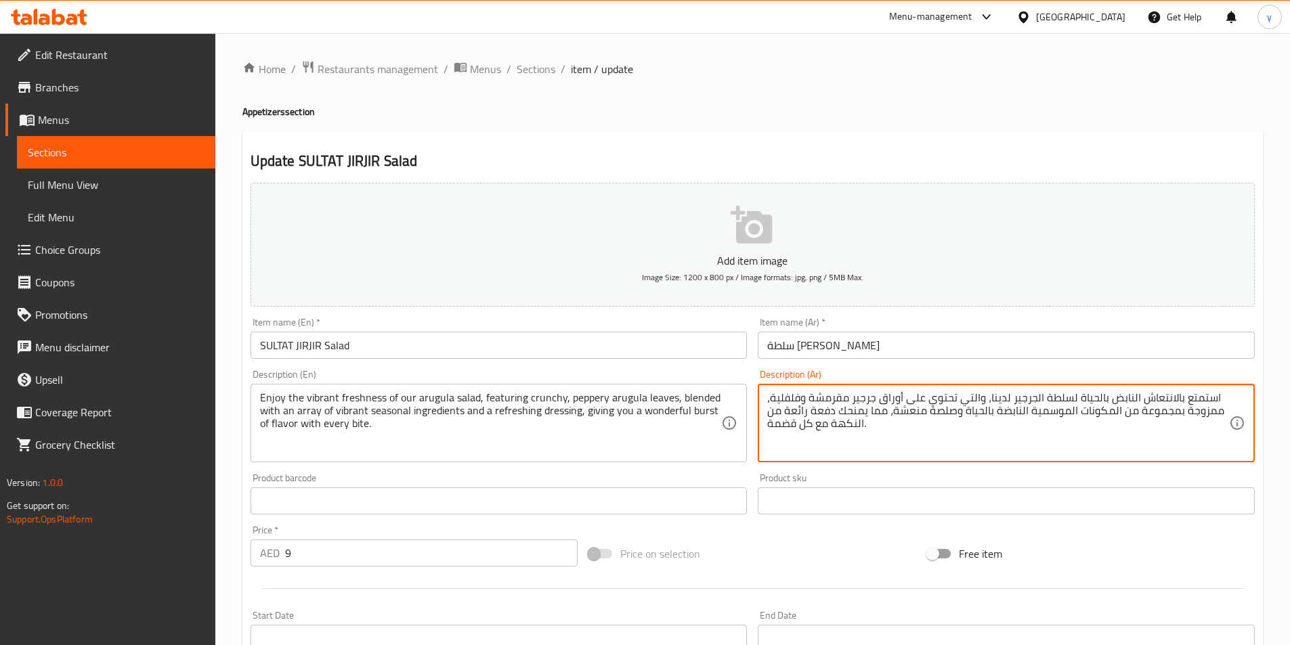
click at [815, 399] on textarea "استمتع بالانتعاش النابض بالحياة لسلطة الجرجير لدينا، والتي تحتوي على أوراق جرجي…" at bounding box center [998, 423] width 462 height 64
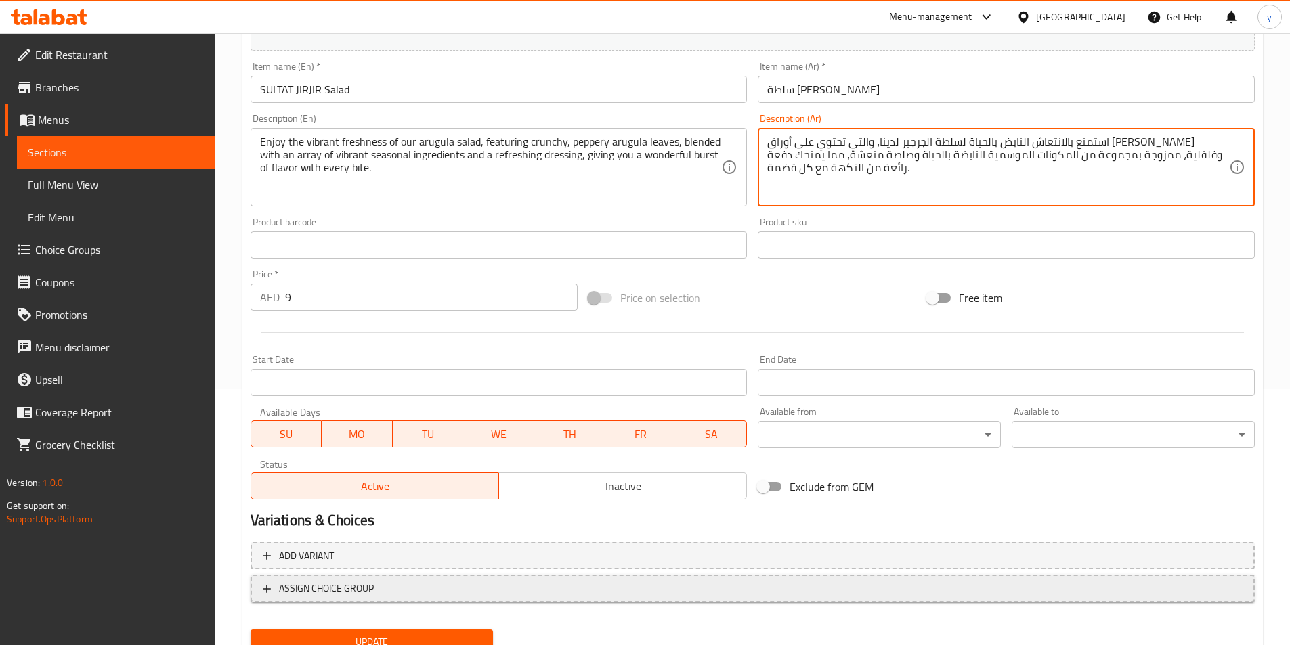
scroll to position [311, 0]
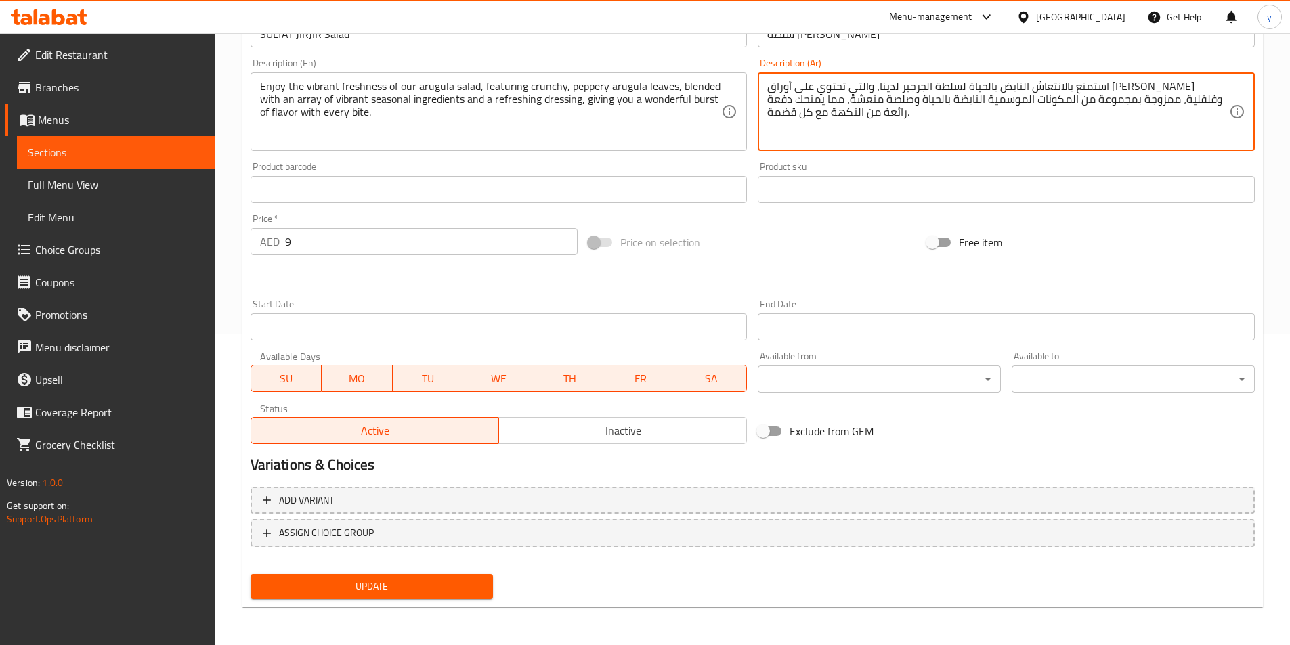
type textarea "استمتع بالانتعاش النابض بالحياة لسلطة الجرجير لدينا، والتي تحتوي على أوراق [PER…"
click at [418, 584] on span "Update" at bounding box center [371, 586] width 221 height 17
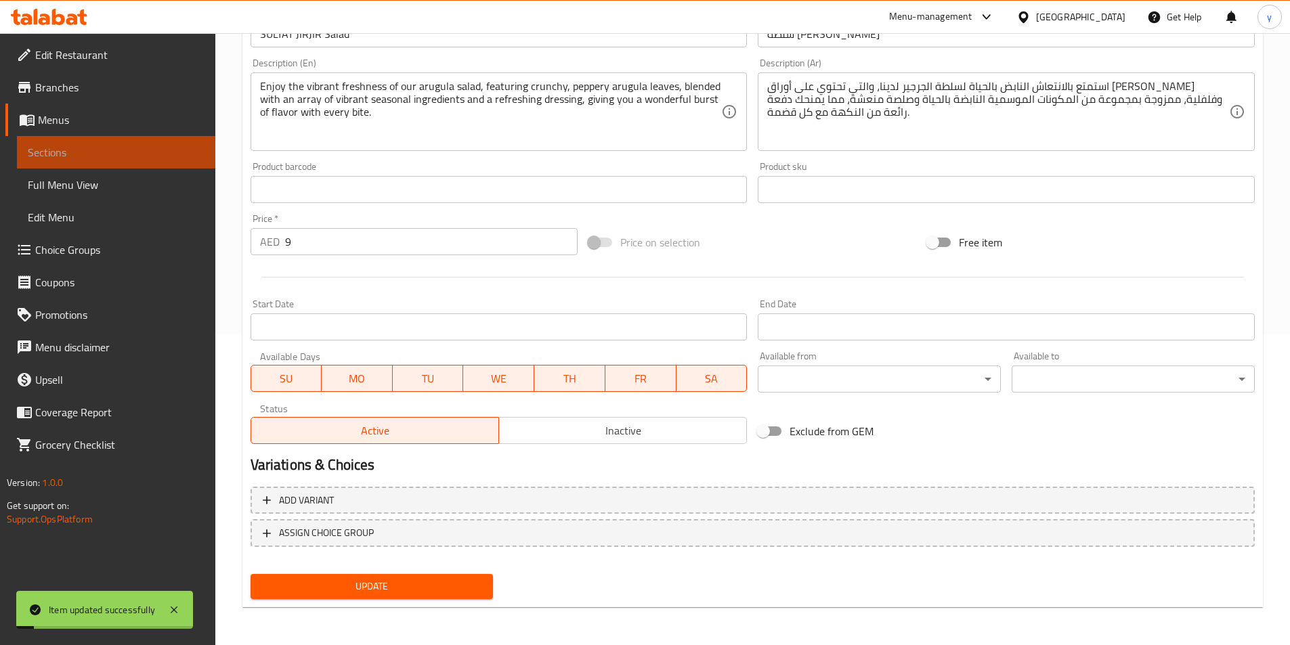
click at [118, 145] on span "Sections" at bounding box center [116, 152] width 177 height 16
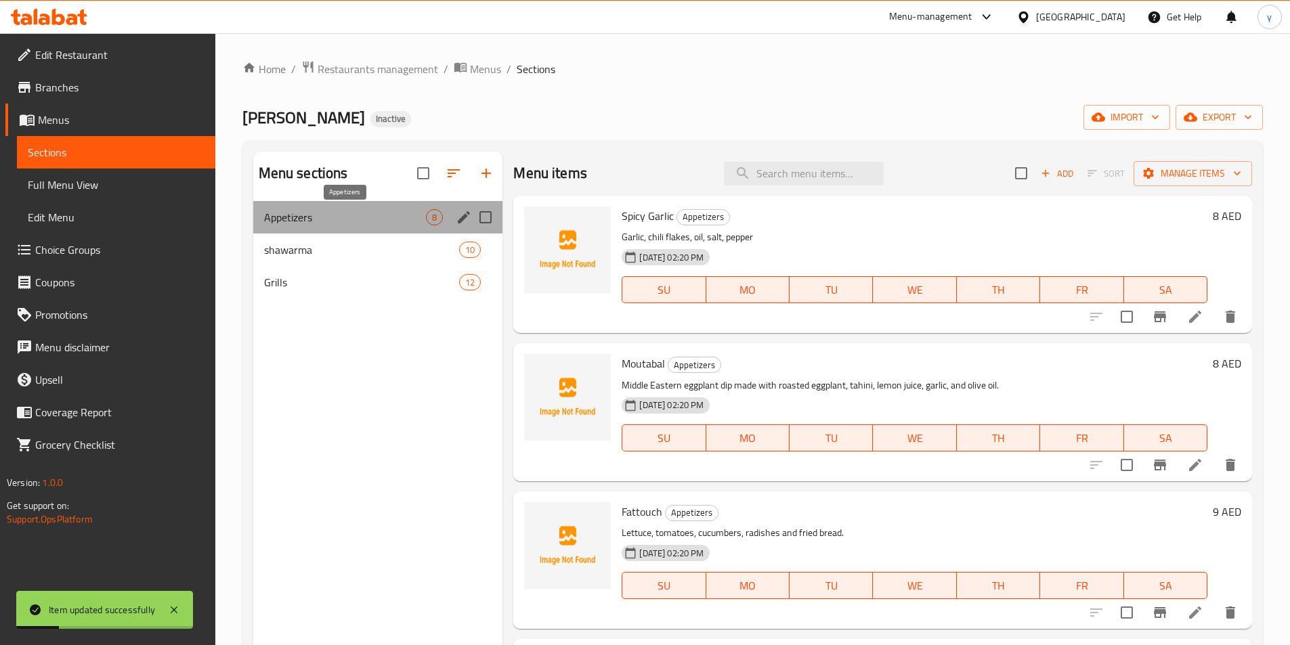
click at [322, 218] on span "Appetizers" at bounding box center [345, 217] width 163 height 16
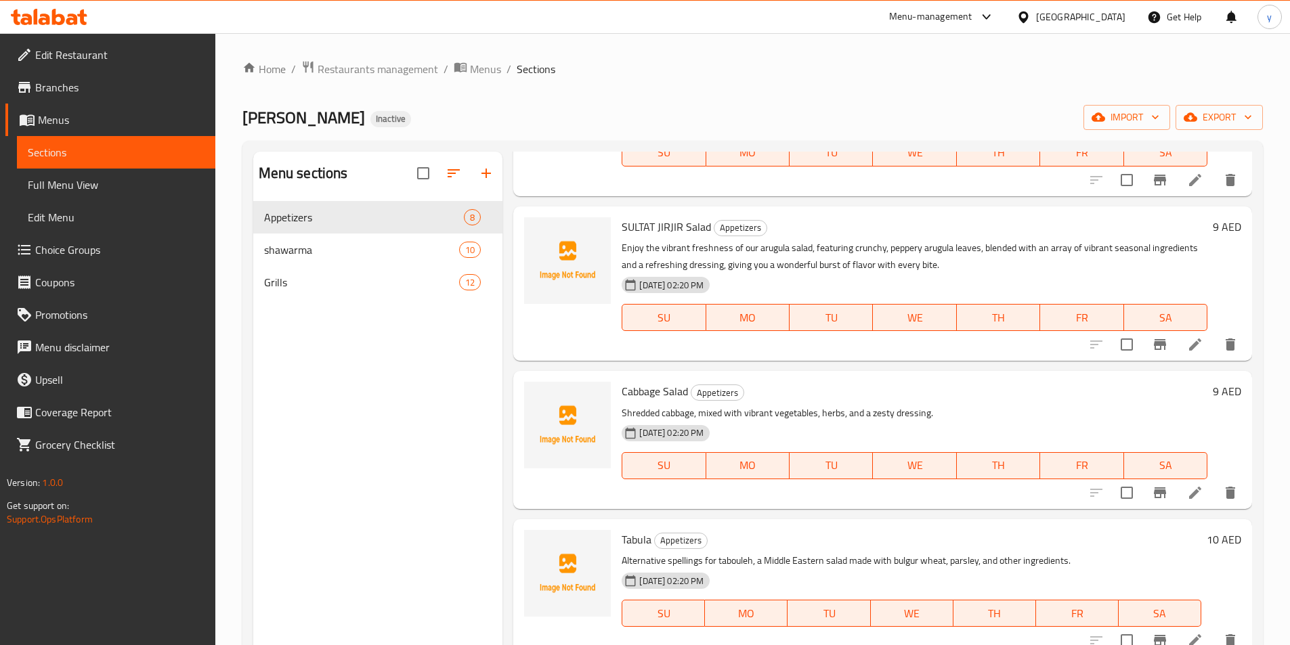
scroll to position [623, 0]
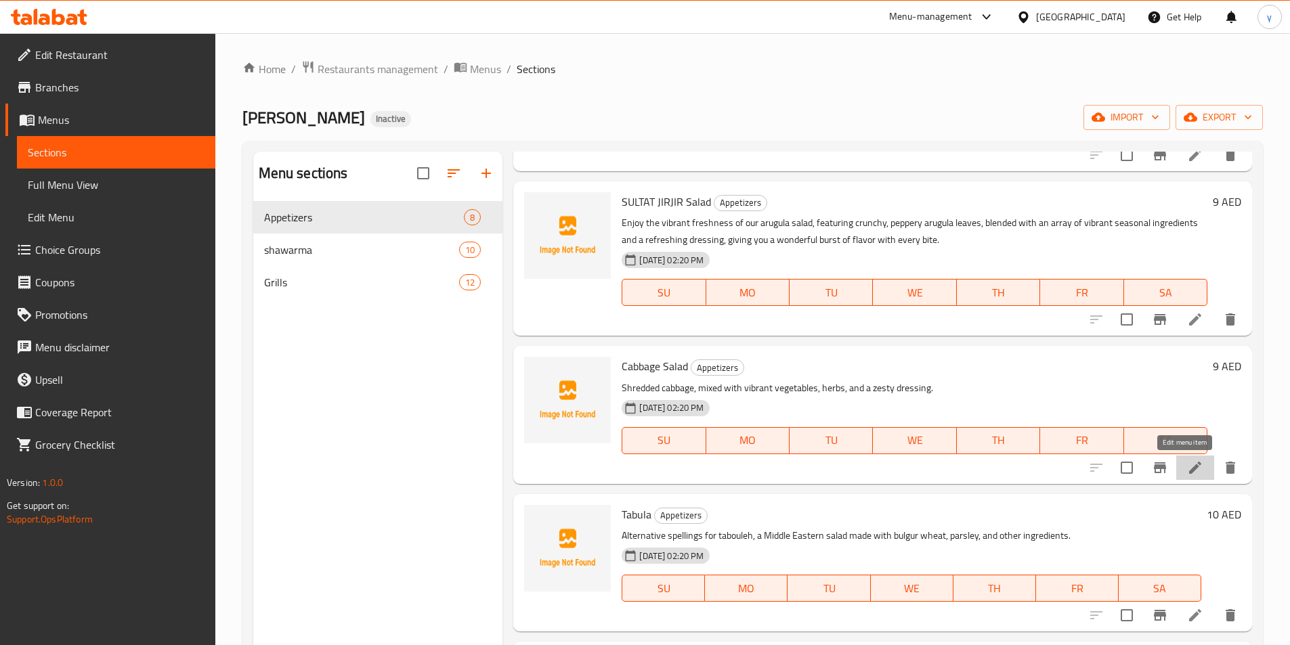
click at [1187, 467] on icon at bounding box center [1195, 468] width 16 height 16
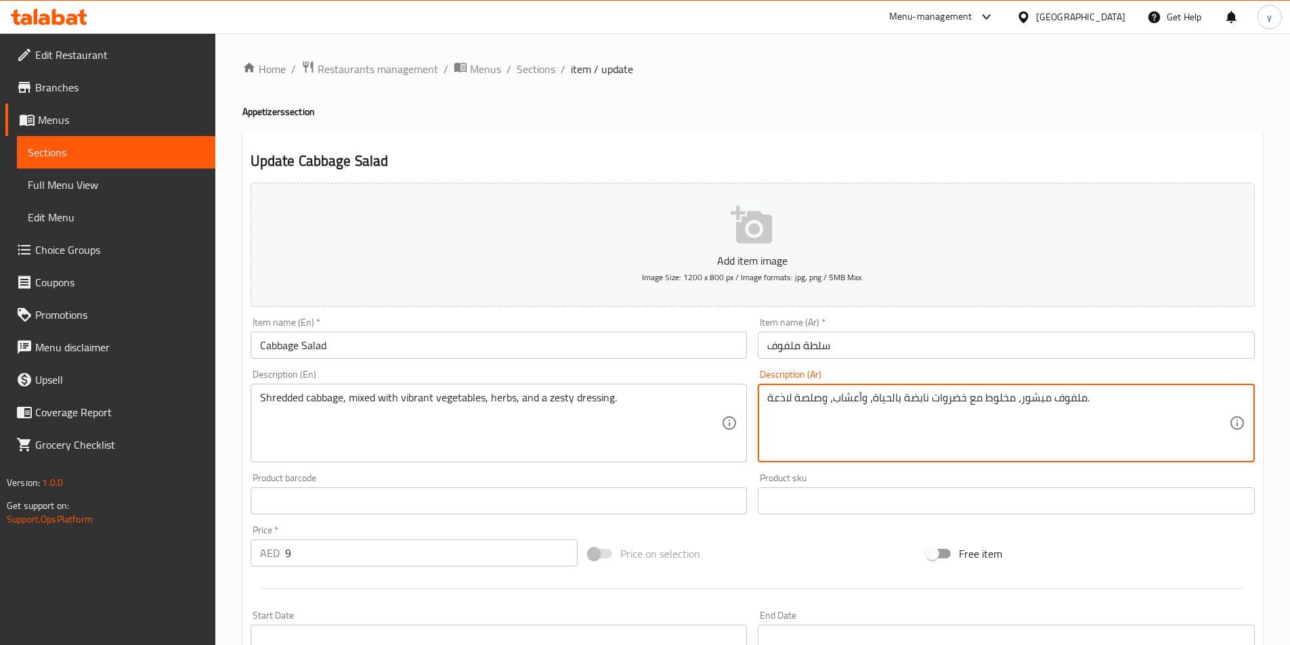
click at [775, 400] on textarea "ملفوف مبشور، مخلوط مع خضروات نابضة بالحياة، وأعشاب، وصلصة لاذعة." at bounding box center [998, 423] width 462 height 64
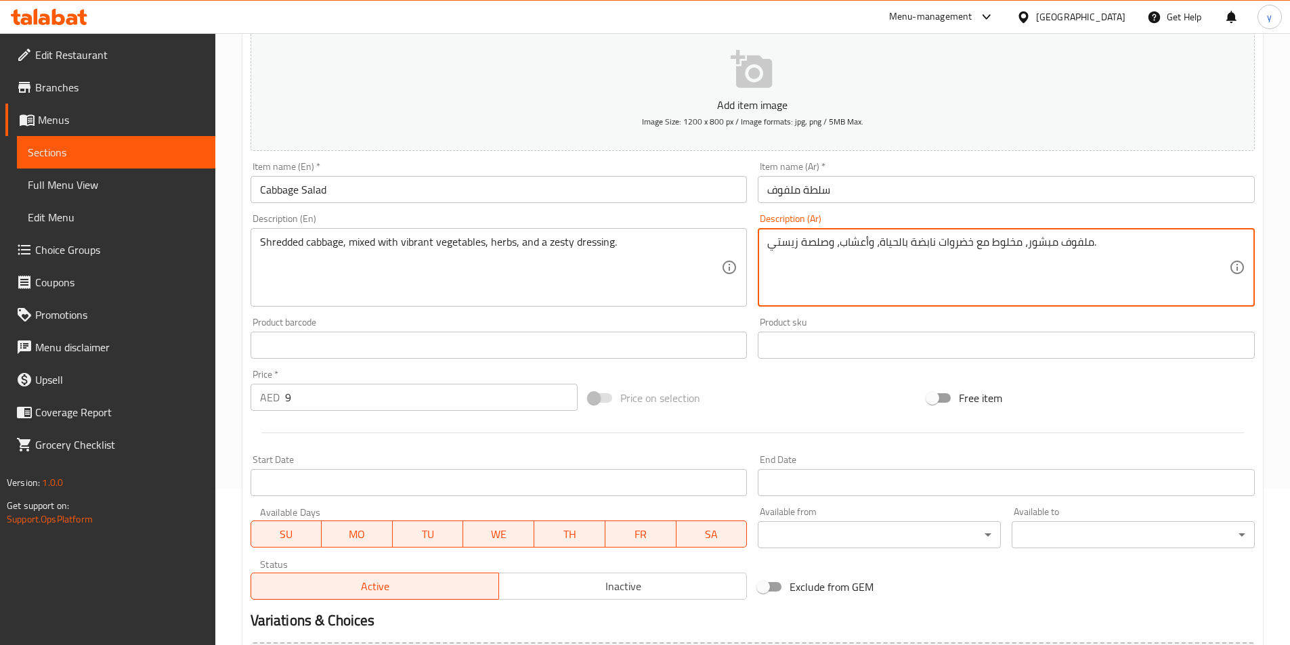
scroll to position [311, 0]
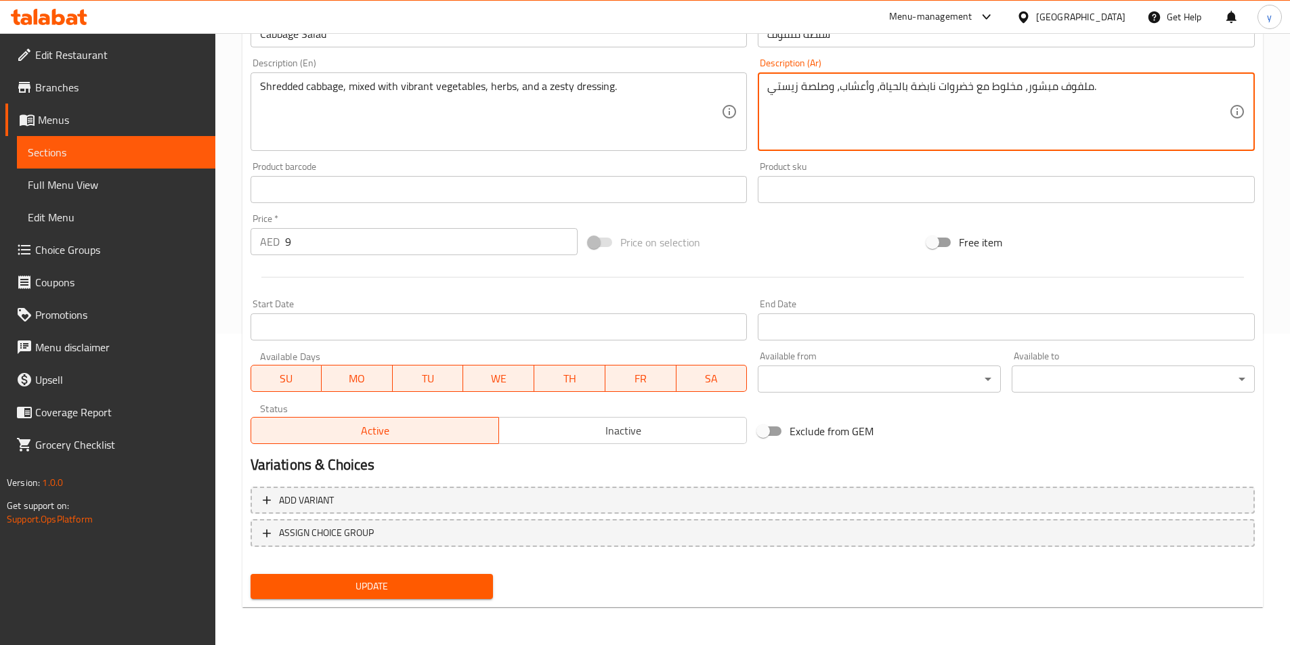
type textarea "ملفوف مبشور، مخلوط مع خضروات نابضة بالحياة، وأعشاب، وصلصة زيستي."
click at [479, 576] on button "Update" at bounding box center [372, 586] width 243 height 25
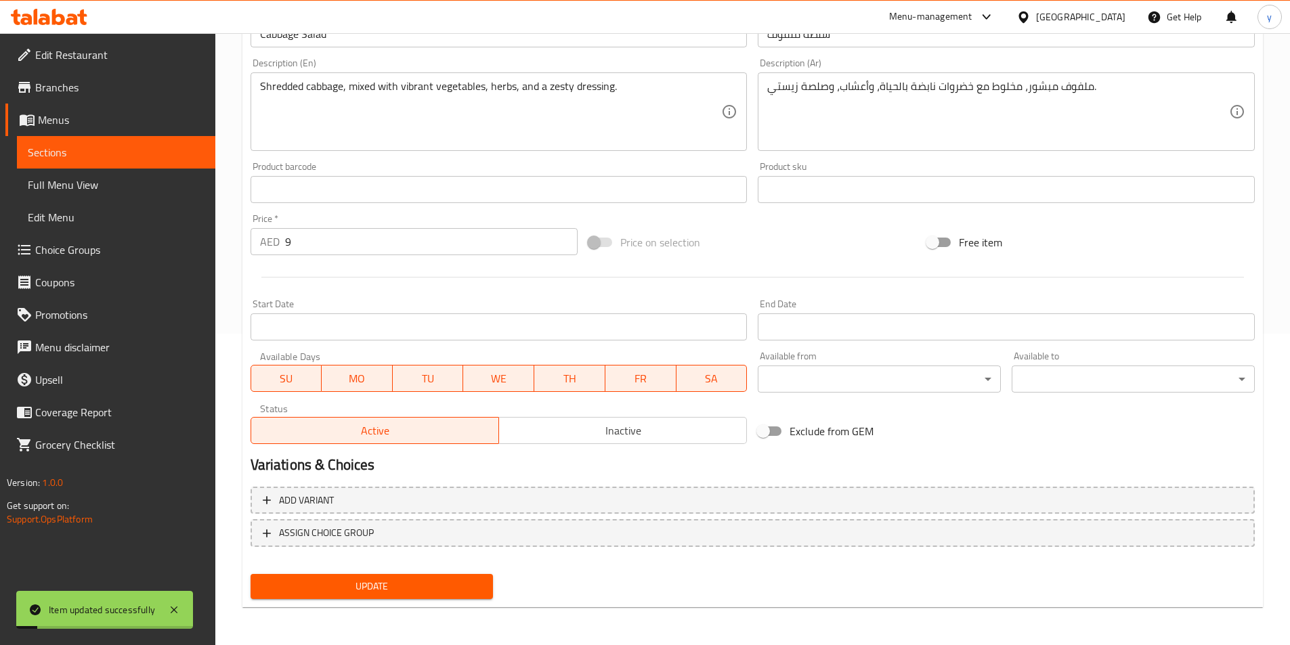
click at [77, 144] on link "Sections" at bounding box center [116, 152] width 198 height 33
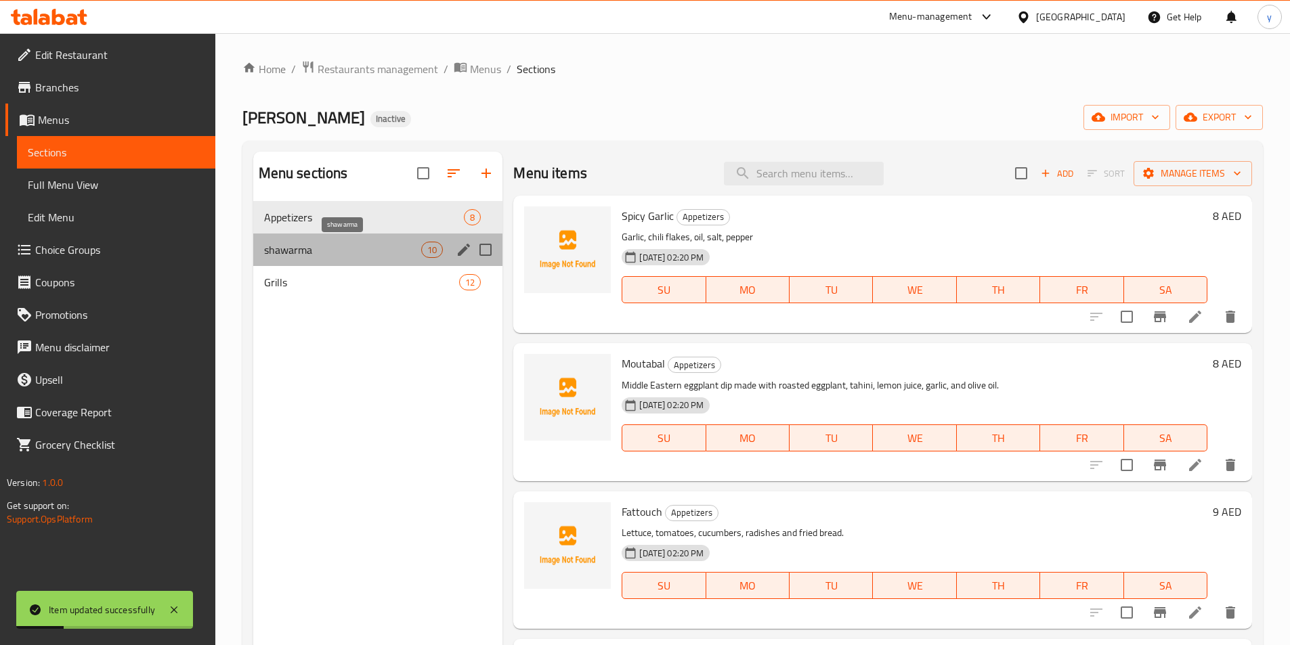
click at [311, 244] on span "shawarma" at bounding box center [343, 250] width 158 height 16
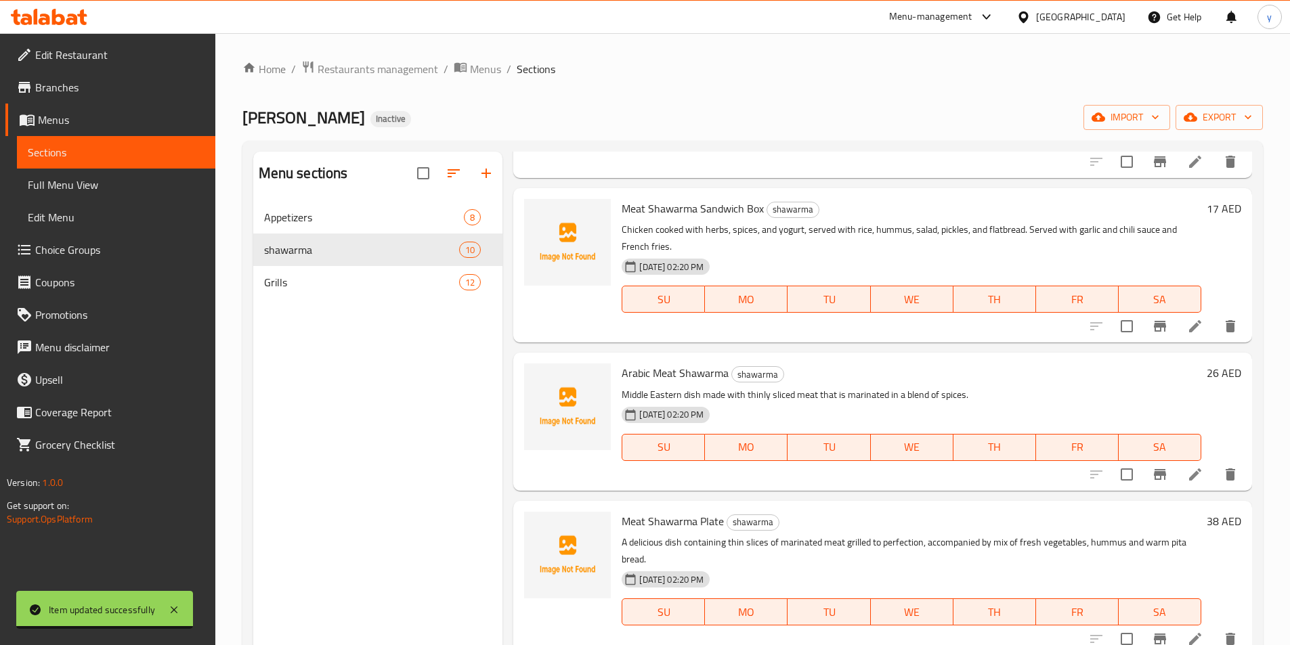
scroll to position [969, 0]
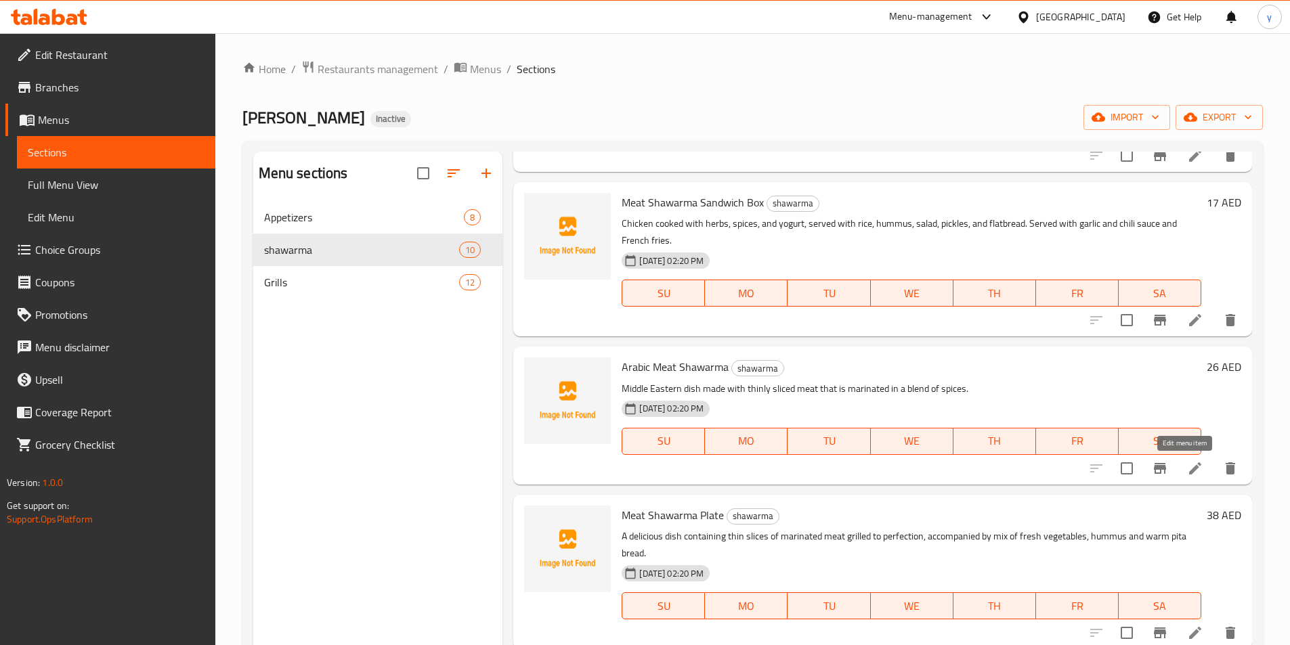
click at [1187, 475] on icon at bounding box center [1195, 468] width 16 height 16
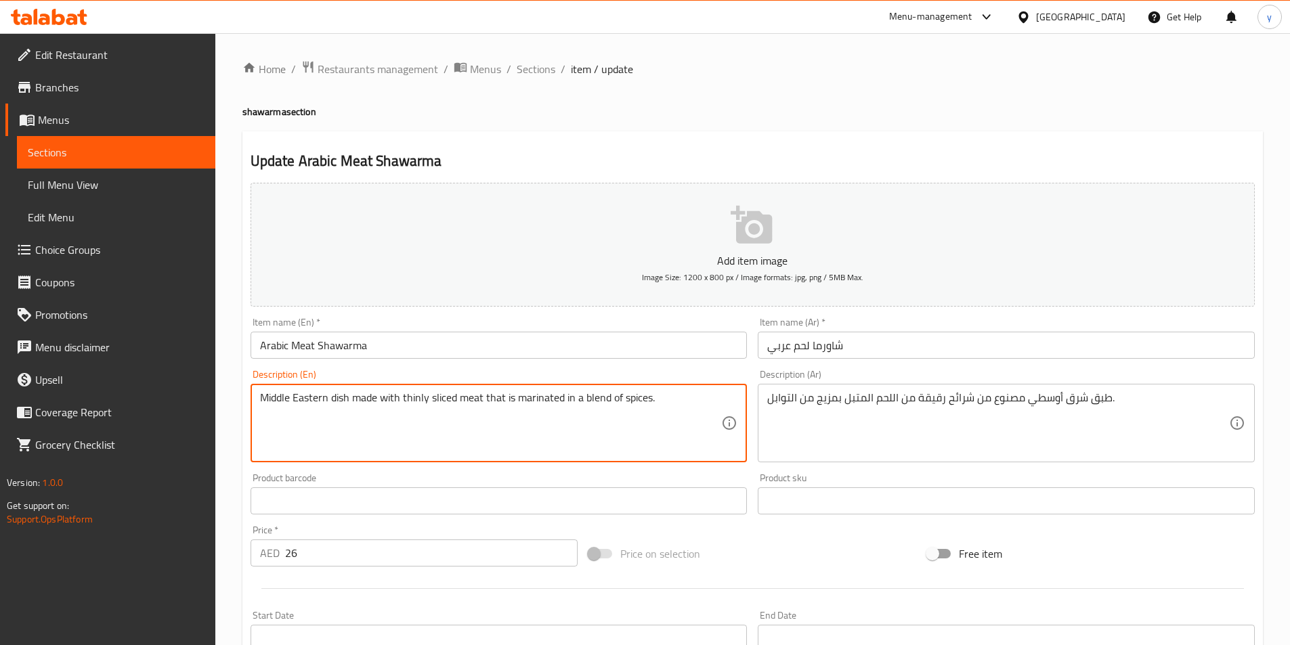
click at [437, 397] on textarea "Middle Eastern dish made with thinly sliced meat that is marinated in a blend o…" at bounding box center [491, 423] width 462 height 64
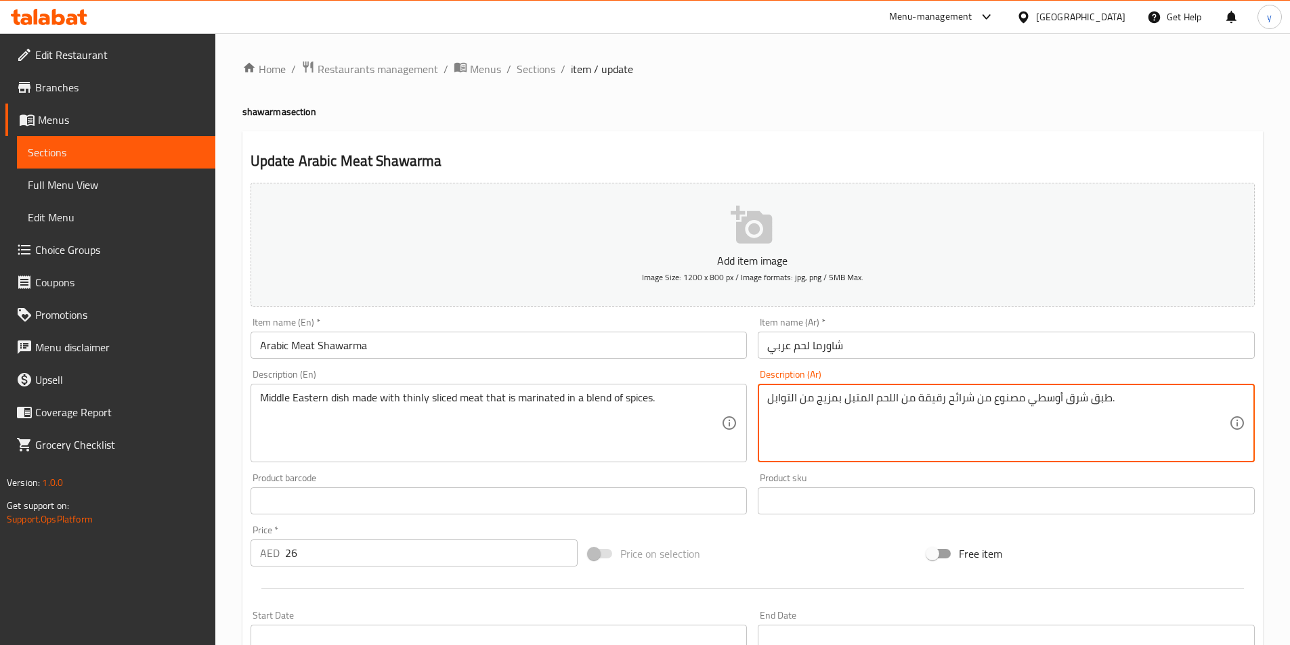
click at [961, 399] on textarea "طبق شرق أوسطي مصنوع من شرائح رقيقة من اللحم المتبل بمزيج من التوابل." at bounding box center [998, 423] width 462 height 64
click at [933, 396] on textarea "طبق شرق أوسطي مصنوع من رقيقة من اللحم المتبل بمزيج من التوابل." at bounding box center [998, 423] width 462 height 64
click at [876, 402] on textarea "طبق شرق أوسطي مصنوع من اللحم المتبل بمزيج من التوابل." at bounding box center [998, 423] width 462 height 64
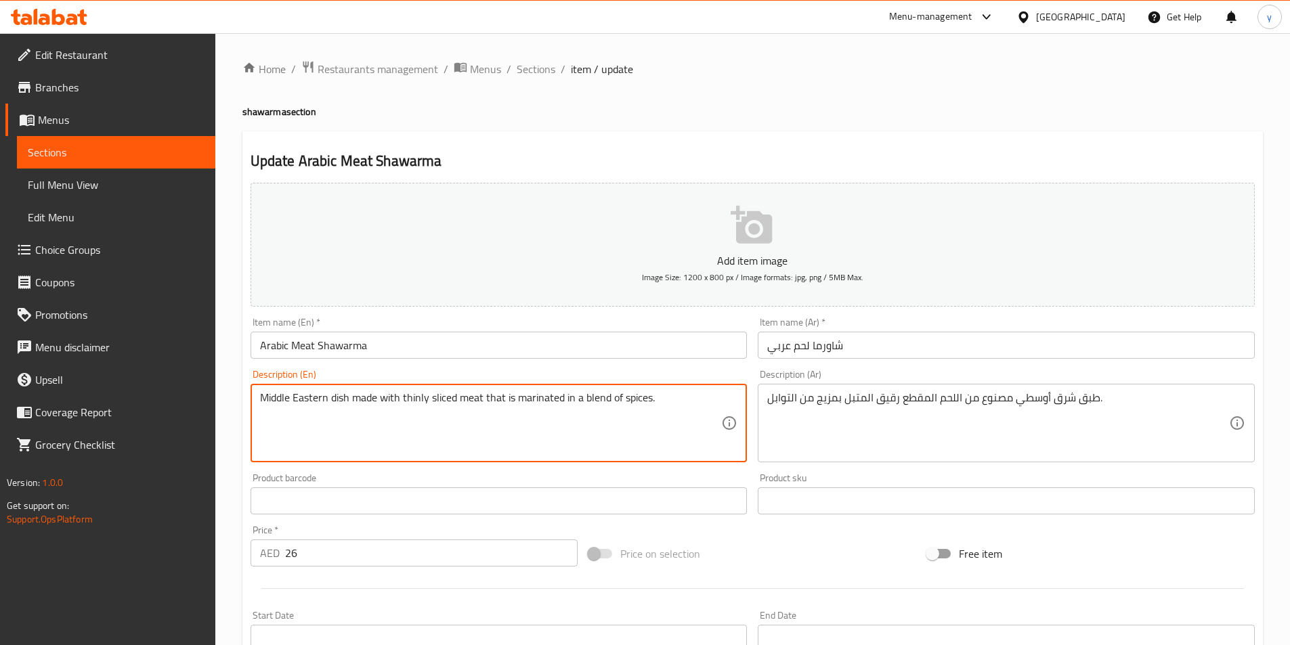
click at [415, 400] on textarea "Middle Eastern dish made with thinly sliced meat that is marinated in a blend o…" at bounding box center [491, 423] width 462 height 64
click at [498, 429] on textarea "Middle Eastern dish made with thinly sliced meat that is marinated in a blend o…" at bounding box center [491, 423] width 462 height 64
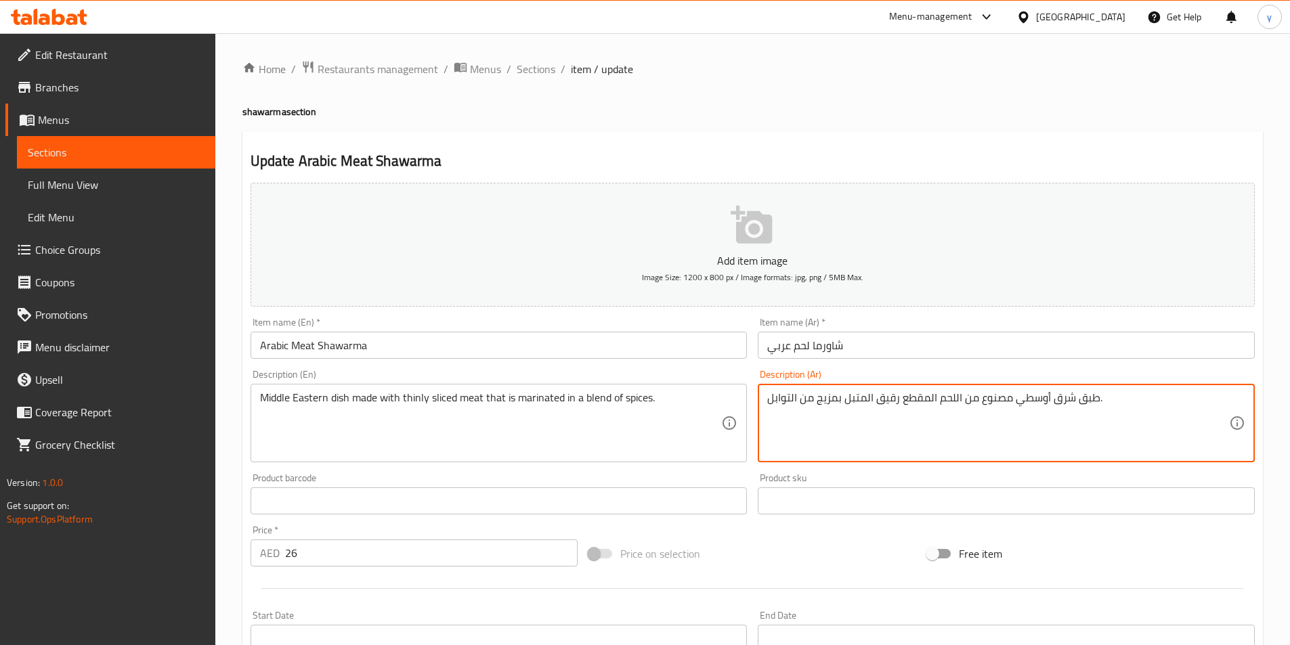
click at [816, 401] on textarea "طبق شرق أوسطي مصنوع من اللحم المقطع رقيق المتبل بمزيج من التوابل." at bounding box center [998, 423] width 462 height 64
click at [820, 402] on textarea "طبق شرق أوسطي مصنوع من اللحم المقطع رقيق المتبل بمزيج من التوابل." at bounding box center [998, 423] width 462 height 64
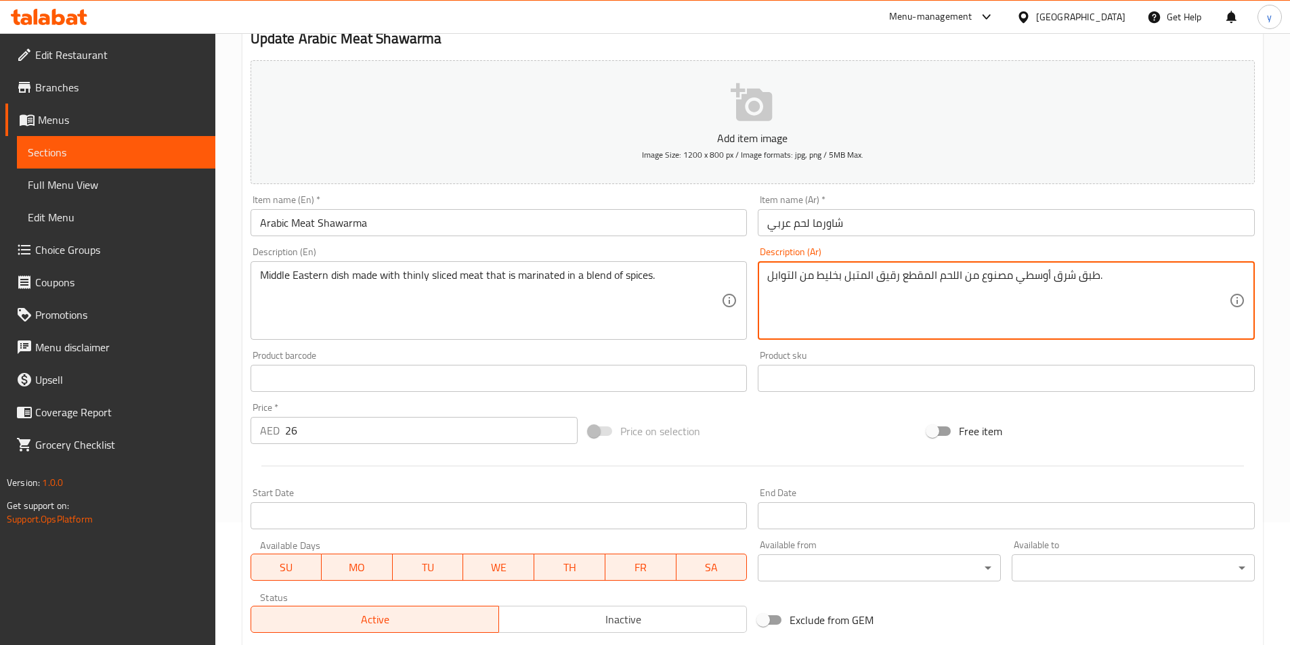
scroll to position [311, 0]
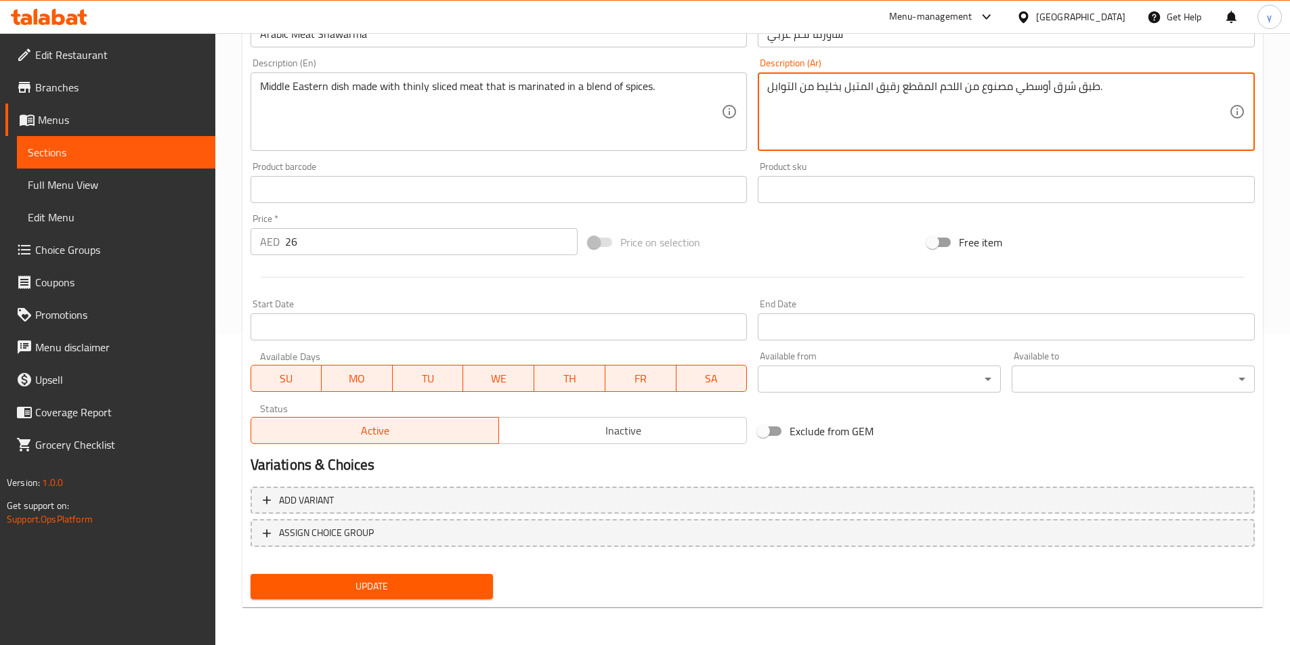
type textarea "طبق شرق أوسطي مصنوع من اللحم المقطع رقيق المتبل بخليط من التوابل."
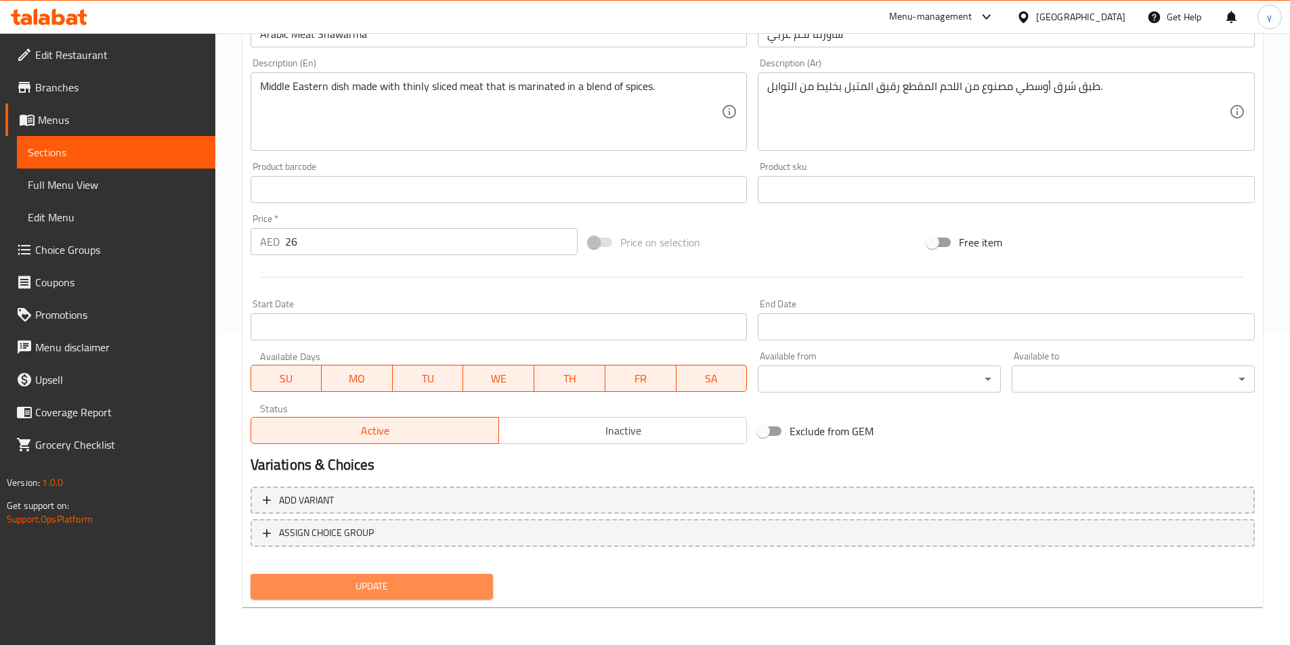
click at [464, 582] on span "Update" at bounding box center [371, 586] width 221 height 17
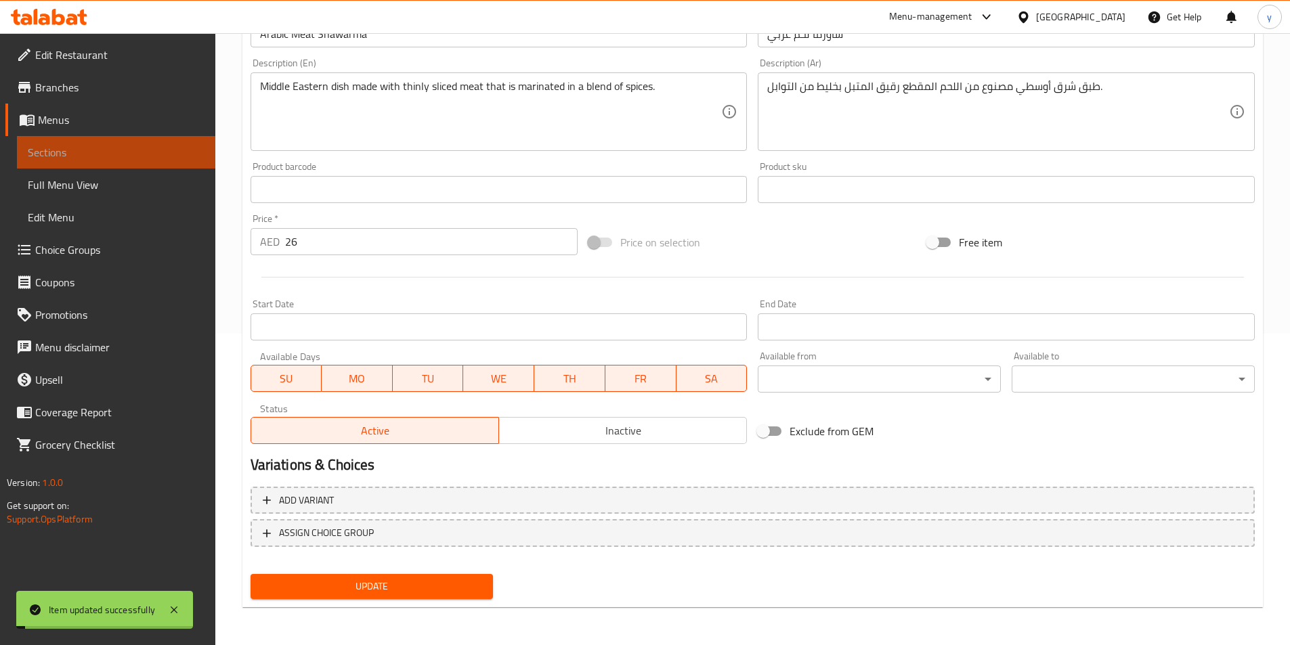
click at [110, 145] on span "Sections" at bounding box center [116, 152] width 177 height 16
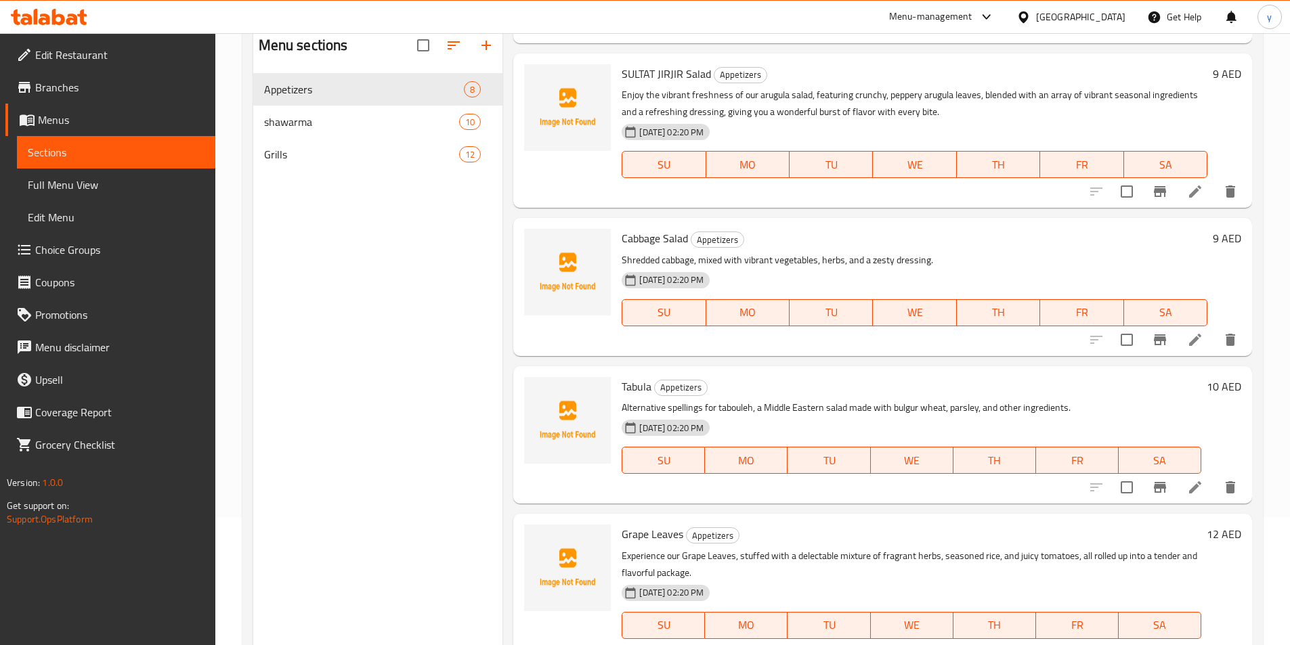
scroll to position [54, 0]
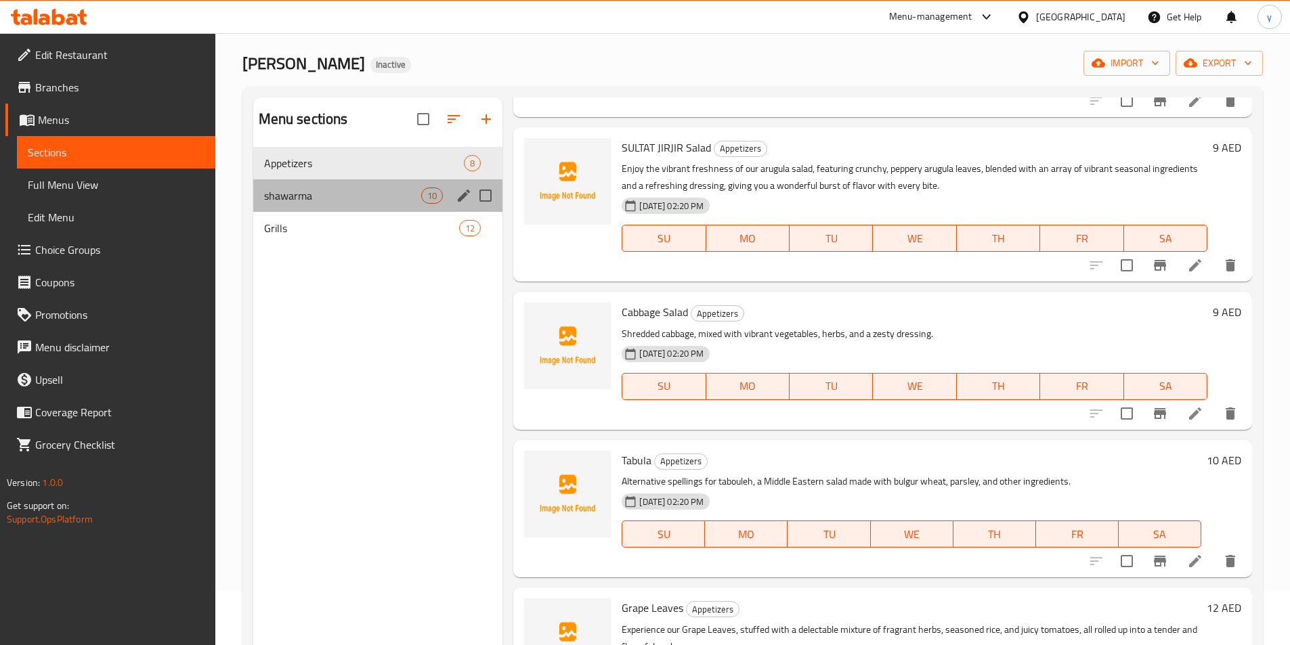
click at [327, 188] on span "shawarma" at bounding box center [343, 196] width 158 height 16
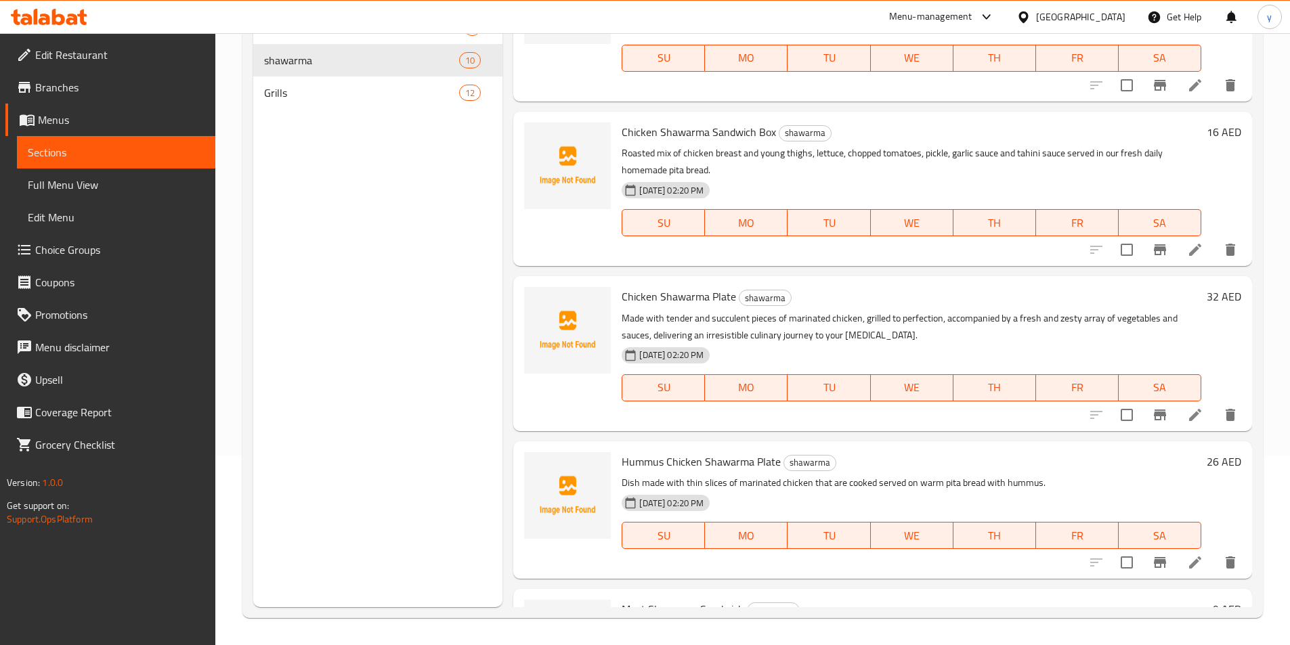
scroll to position [156, 0]
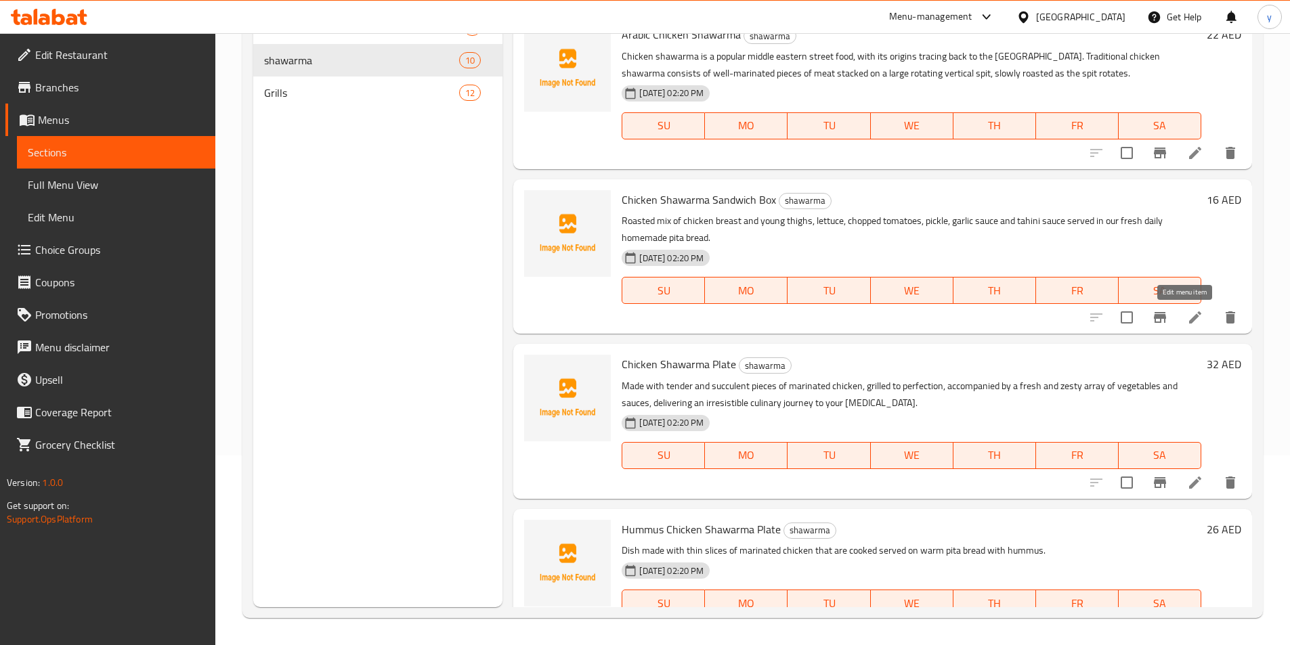
click at [1189, 315] on icon at bounding box center [1195, 317] width 12 height 12
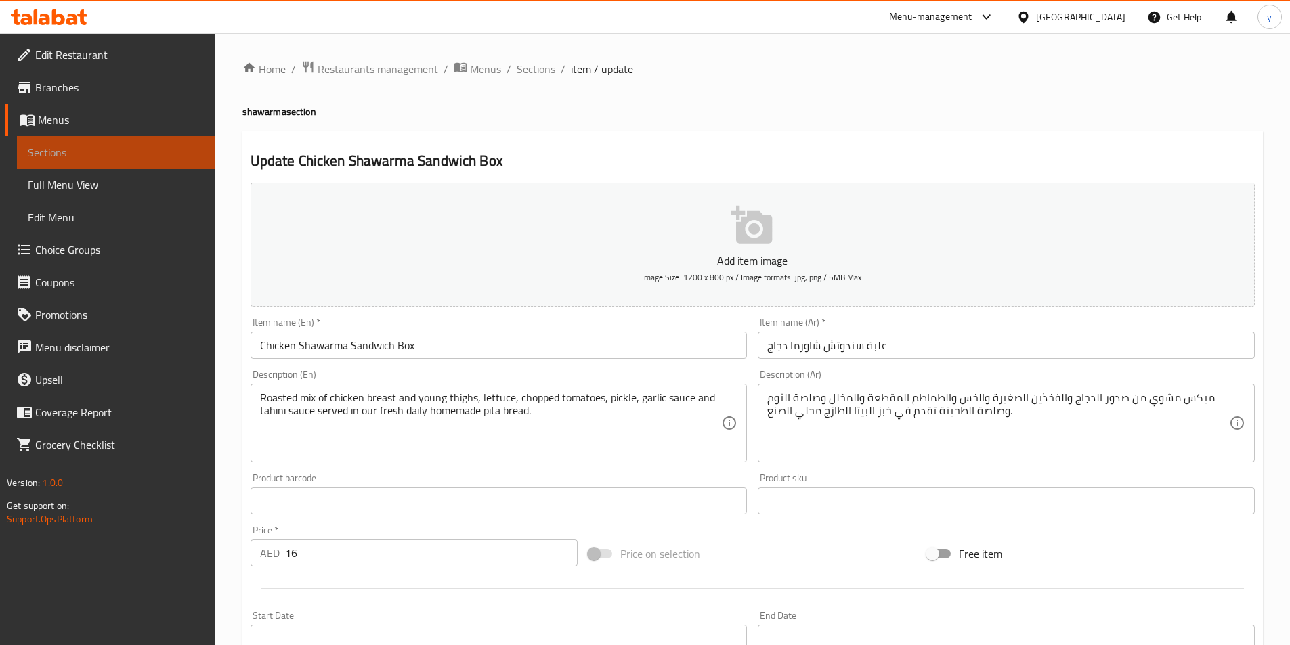
click at [85, 157] on span "Sections" at bounding box center [116, 152] width 177 height 16
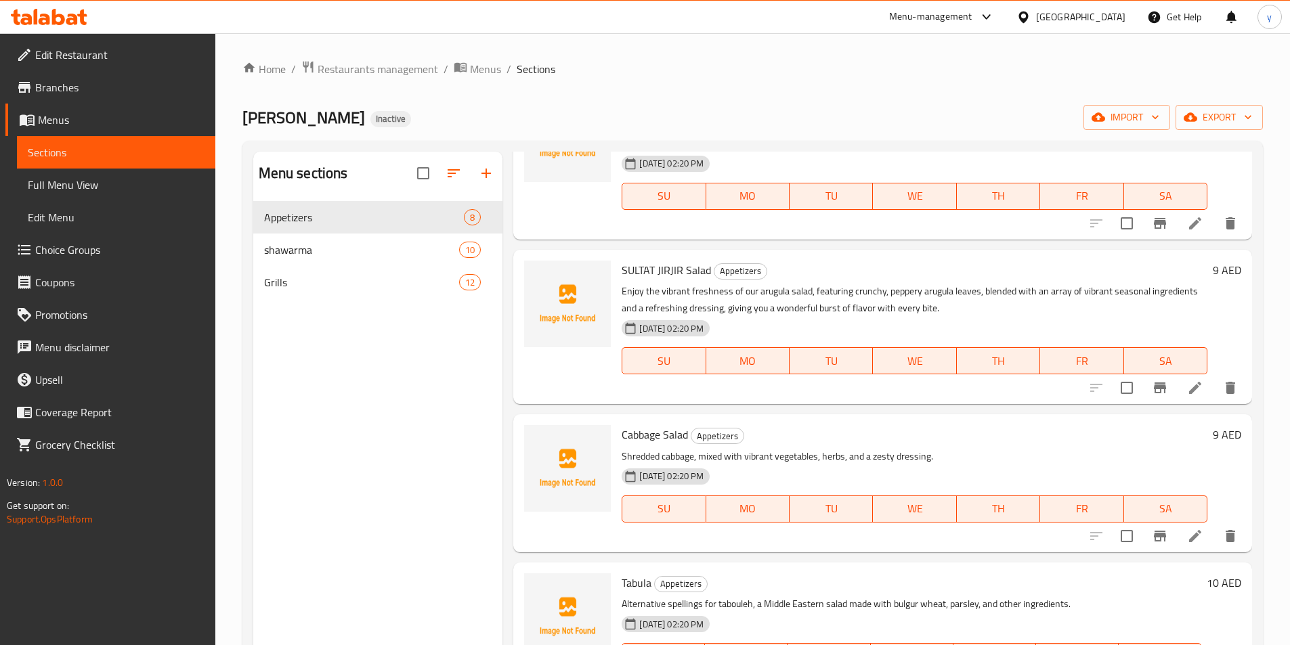
scroll to position [623, 0]
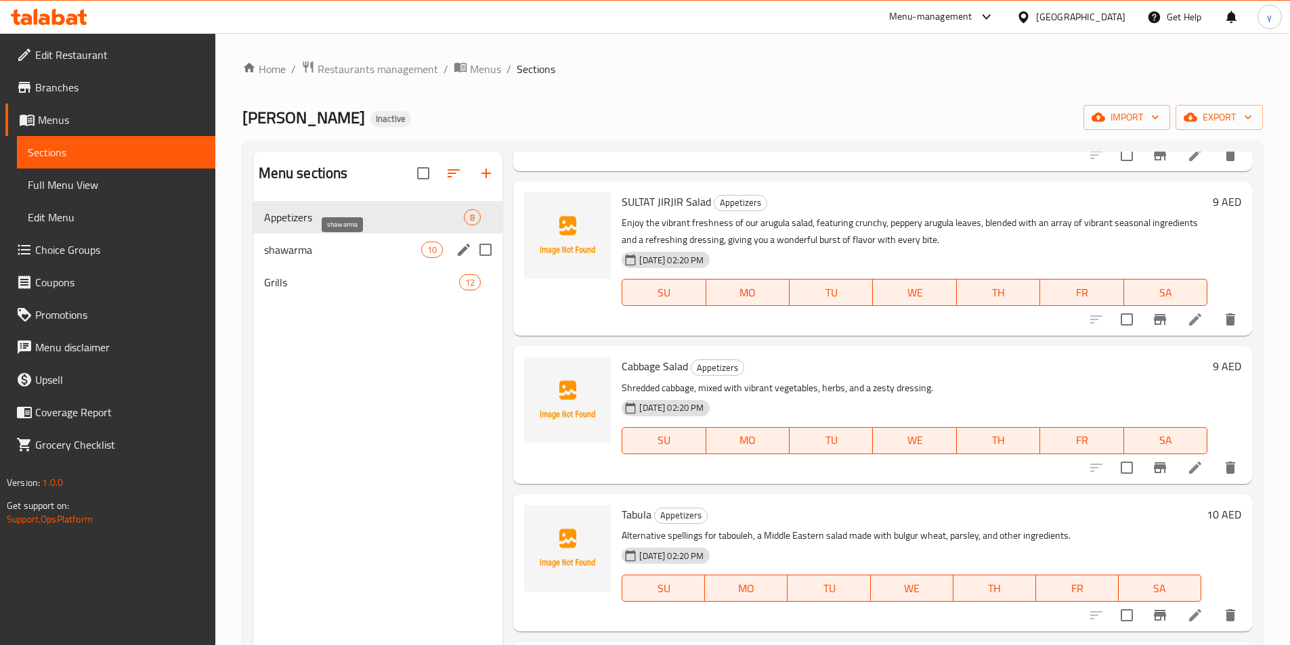
click at [376, 257] on span "shawarma" at bounding box center [343, 250] width 158 height 16
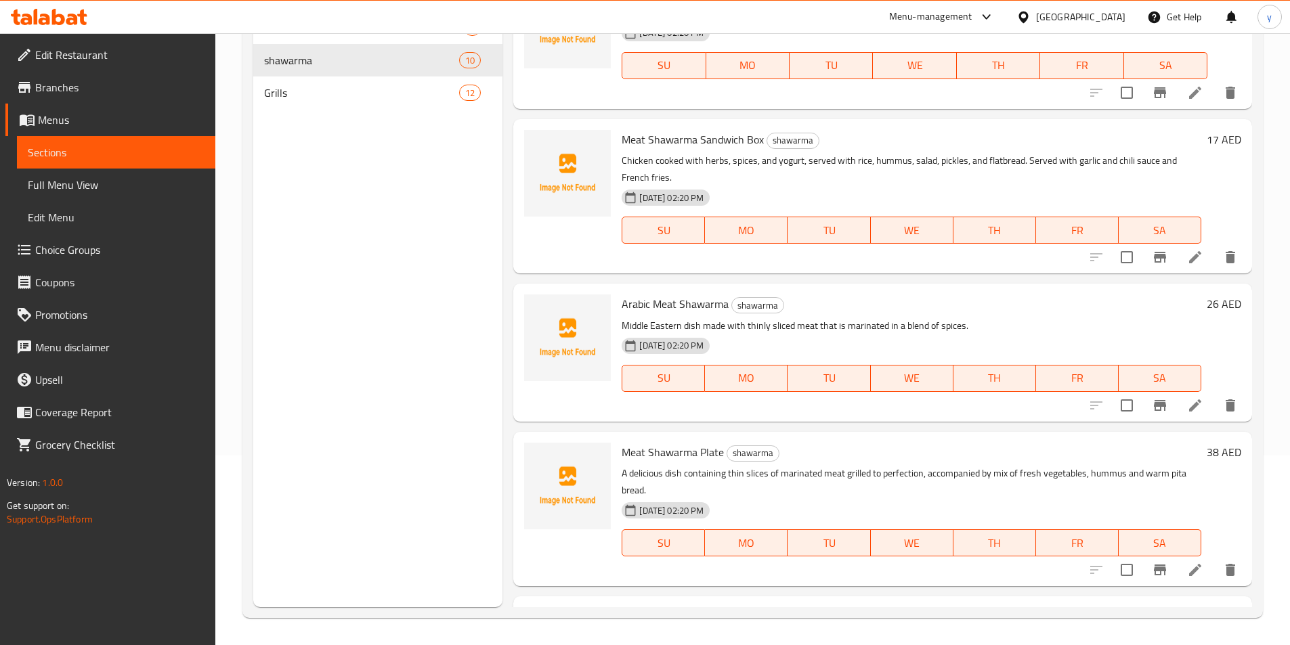
scroll to position [766, 0]
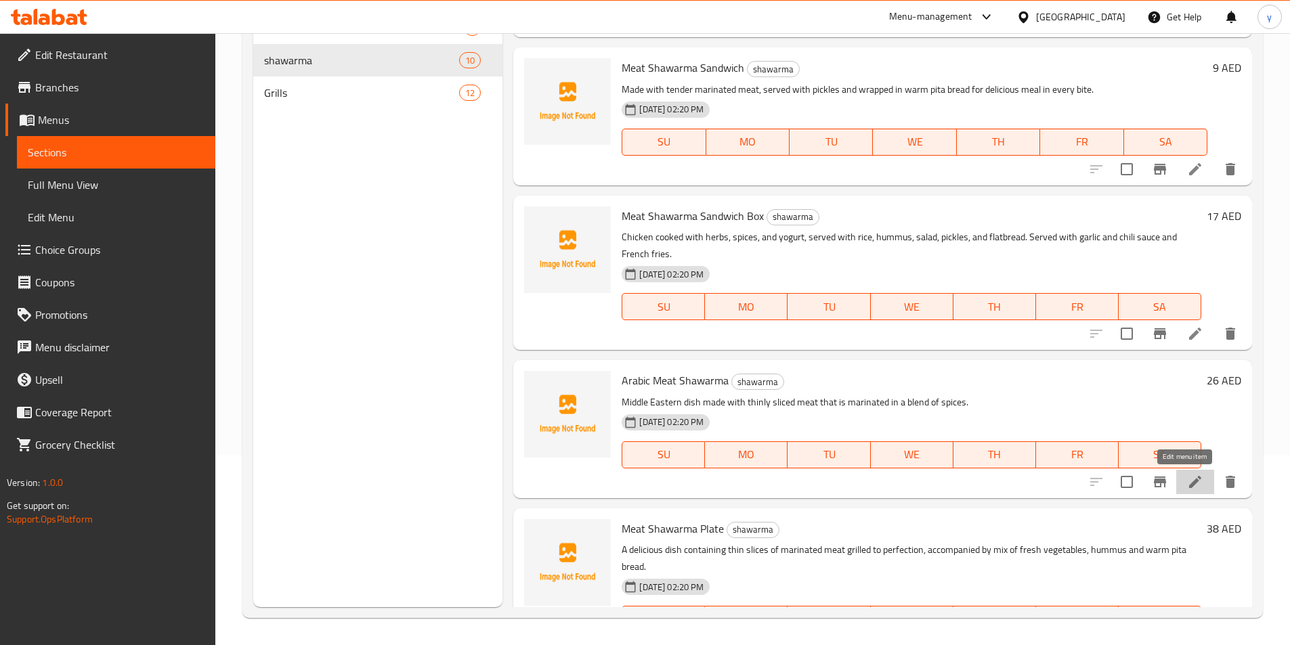
click at [1187, 480] on icon at bounding box center [1195, 482] width 16 height 16
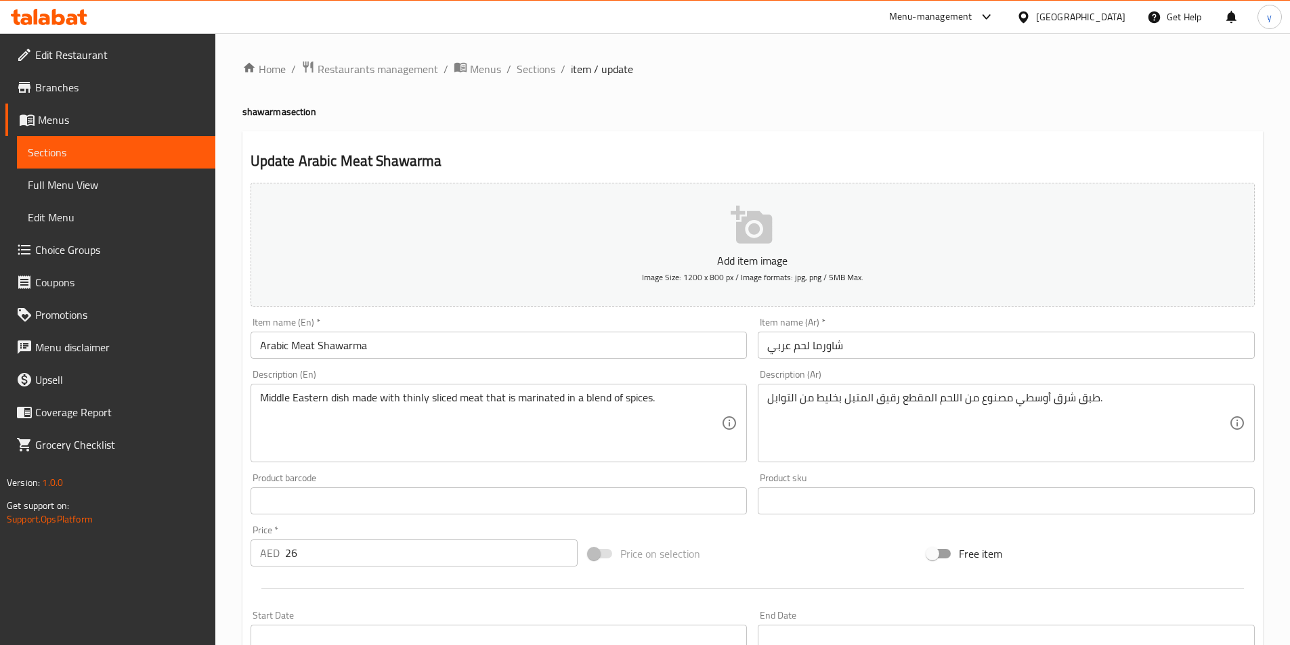
click at [68, 145] on span "Sections" at bounding box center [116, 152] width 177 height 16
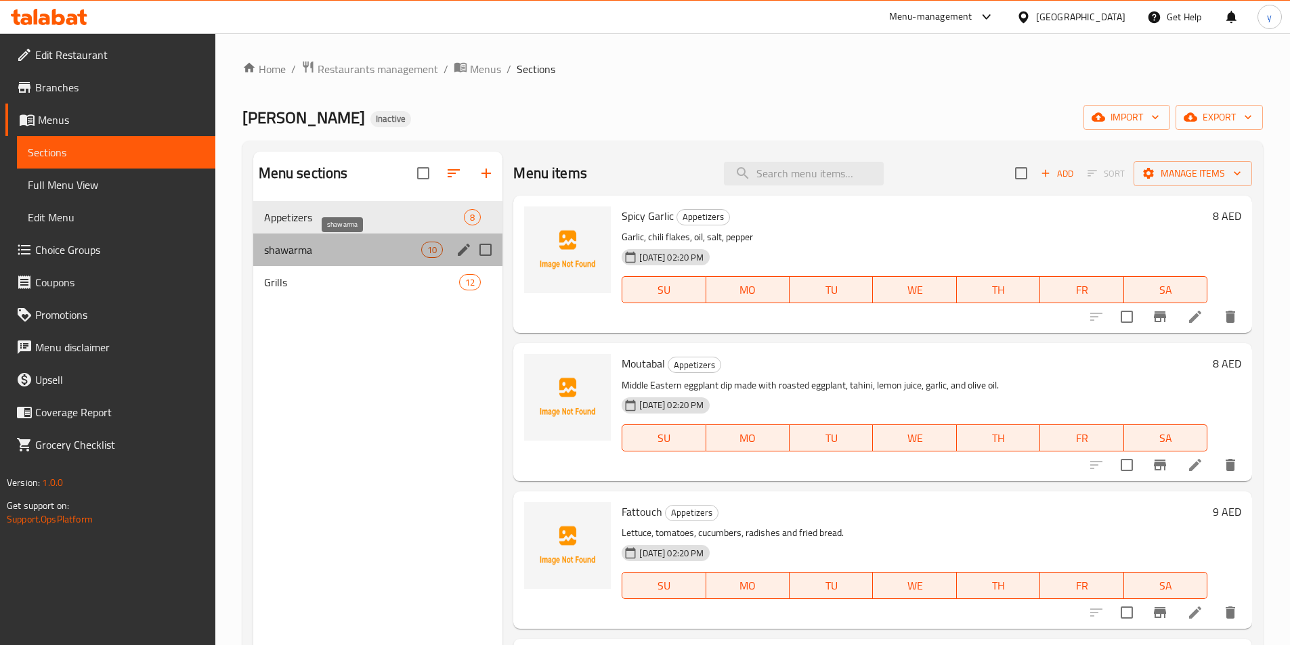
click at [381, 244] on span "shawarma" at bounding box center [343, 250] width 158 height 16
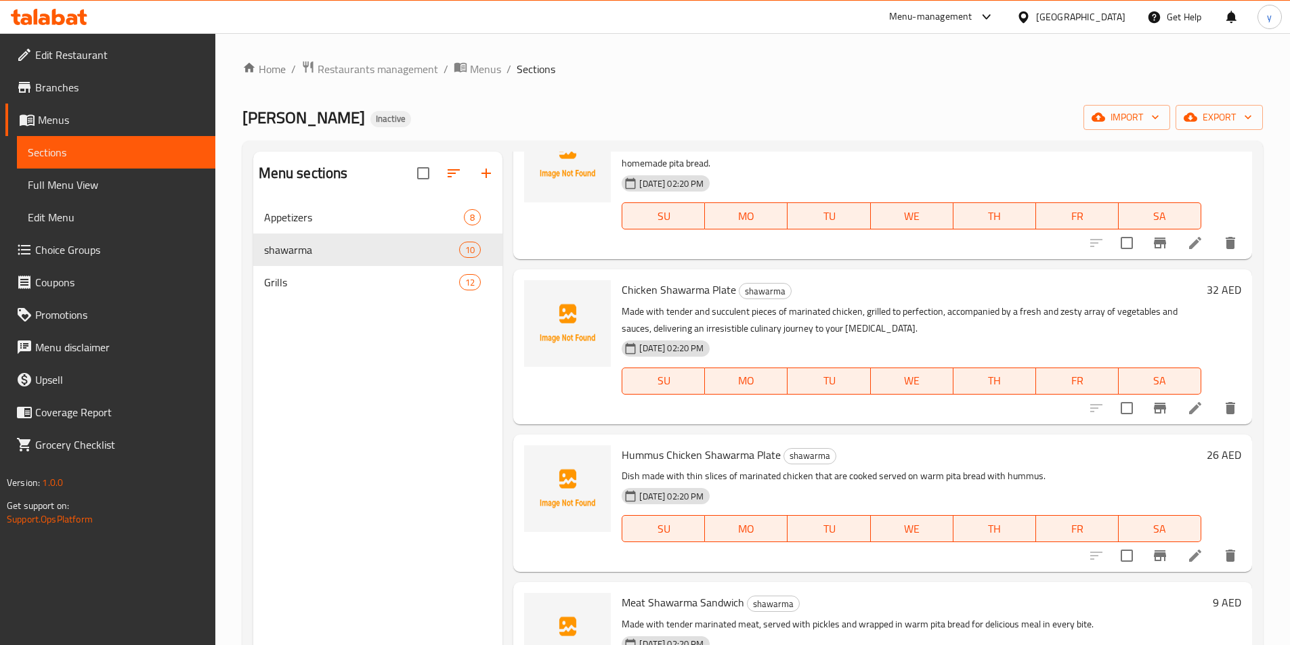
scroll to position [406, 0]
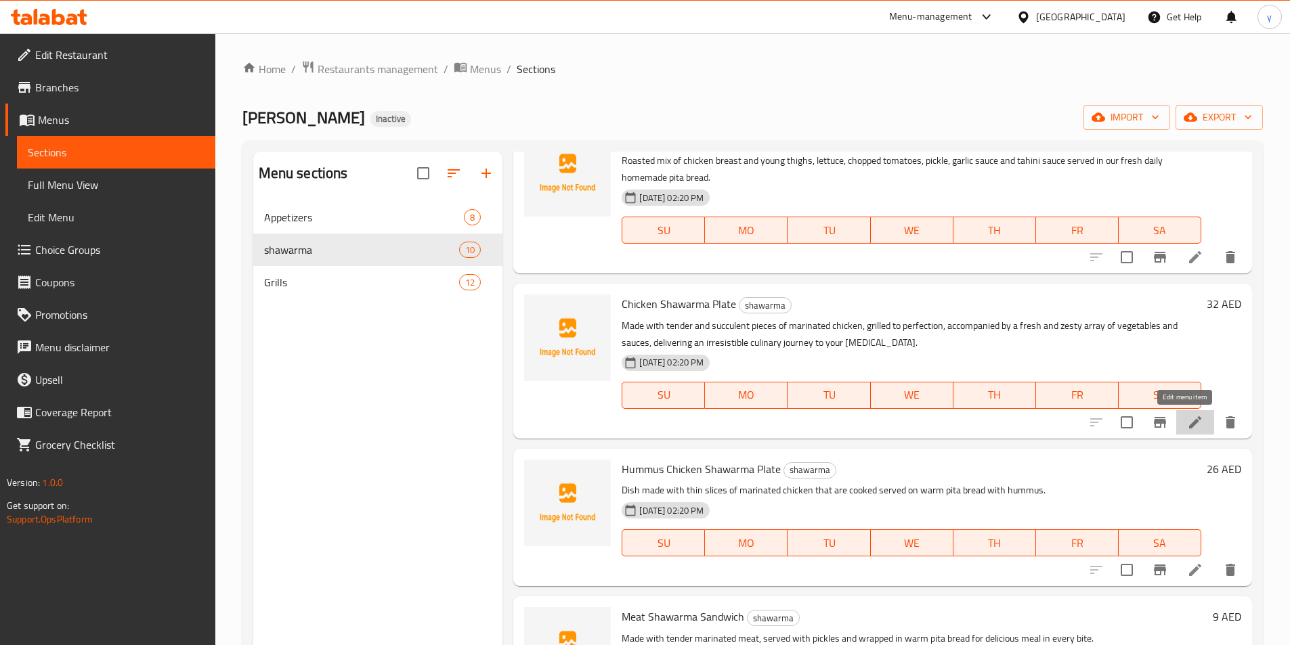
click at [1187, 414] on icon at bounding box center [1195, 422] width 16 height 16
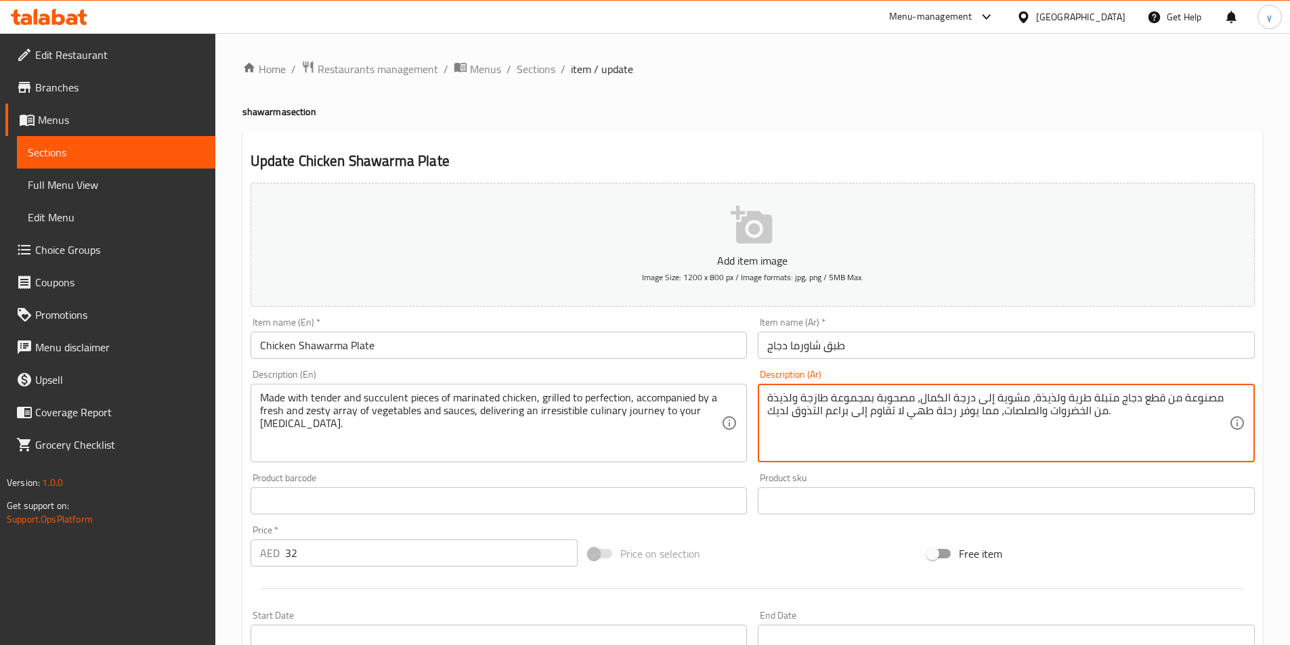
click at [775, 397] on textarea "مصنوعة من قطع دجاج متبلة طرية ولذيذة، مشوية إلى درجة الكمال، مصحوبة بمجموعة طاز…" at bounding box center [998, 423] width 462 height 64
type textarea "مصنوعة من قطع دجاج متبلة طرية ولذيذة، مشوية إلى درجة الكمال، مصحوبة بمجموعة طاز…"
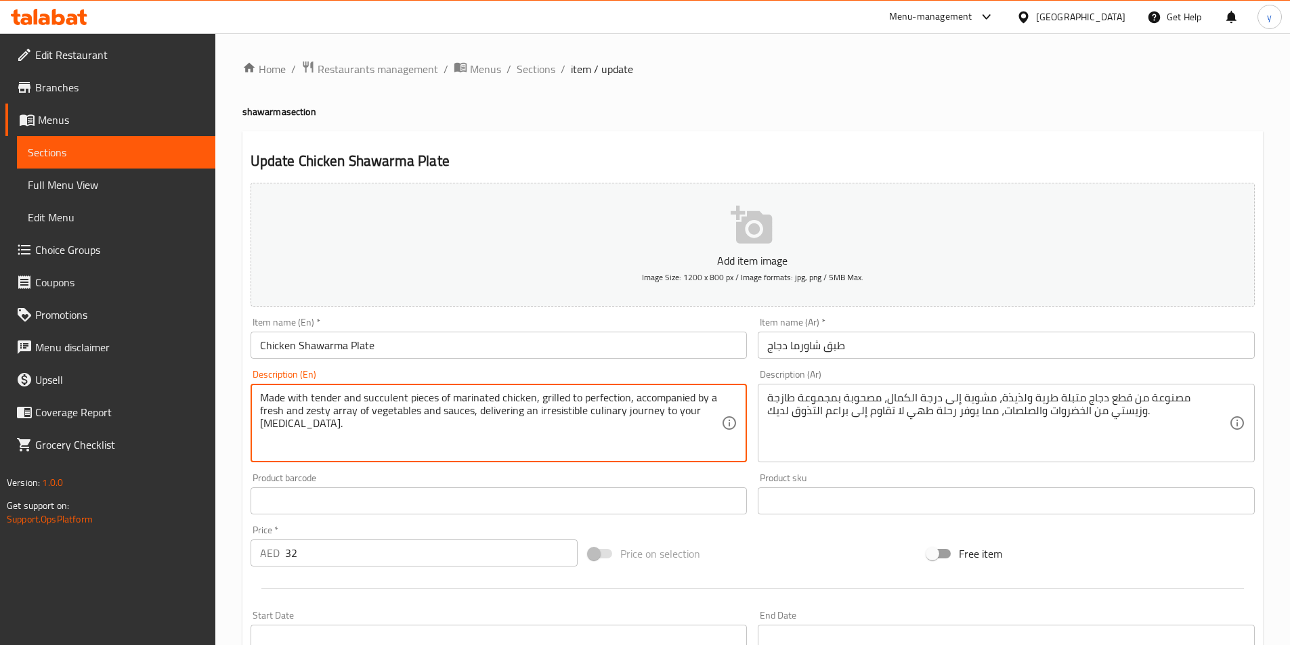
drag, startPoint x: 631, startPoint y: 401, endPoint x: 722, endPoint y: 404, distance: 91.5
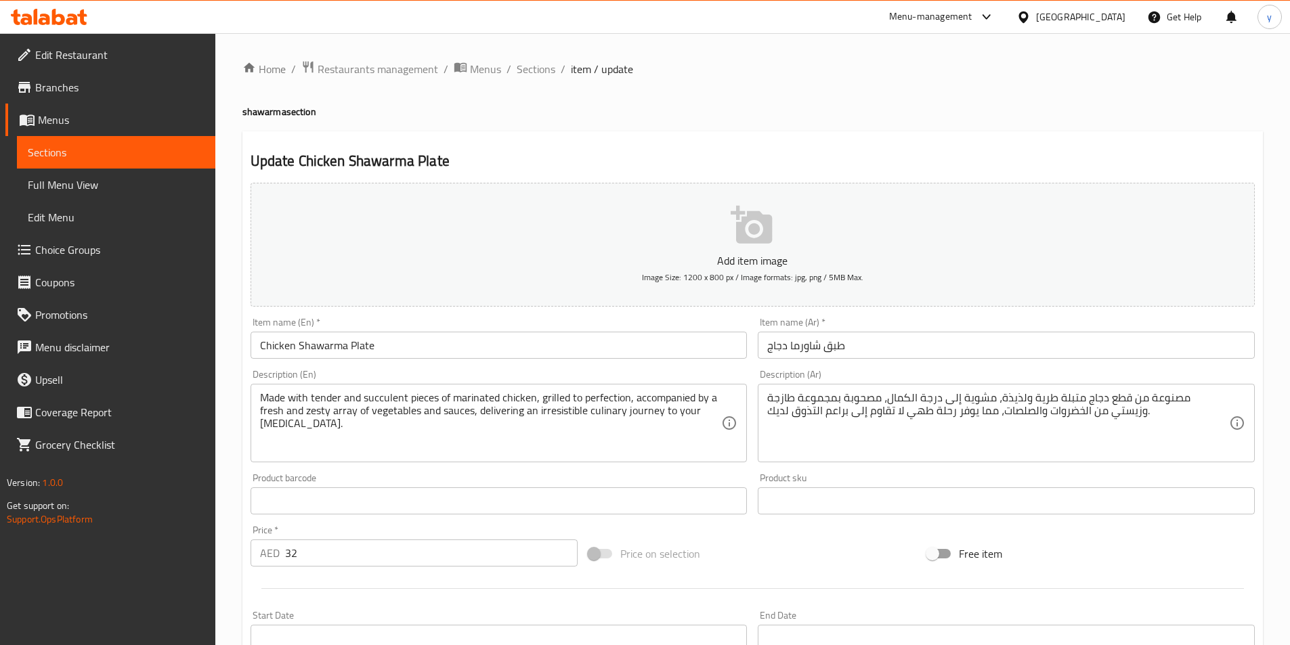
click at [555, 435] on textarea "Made with tender and succulent pieces of marinated chicken, grilled to perfecti…" at bounding box center [491, 423] width 462 height 64
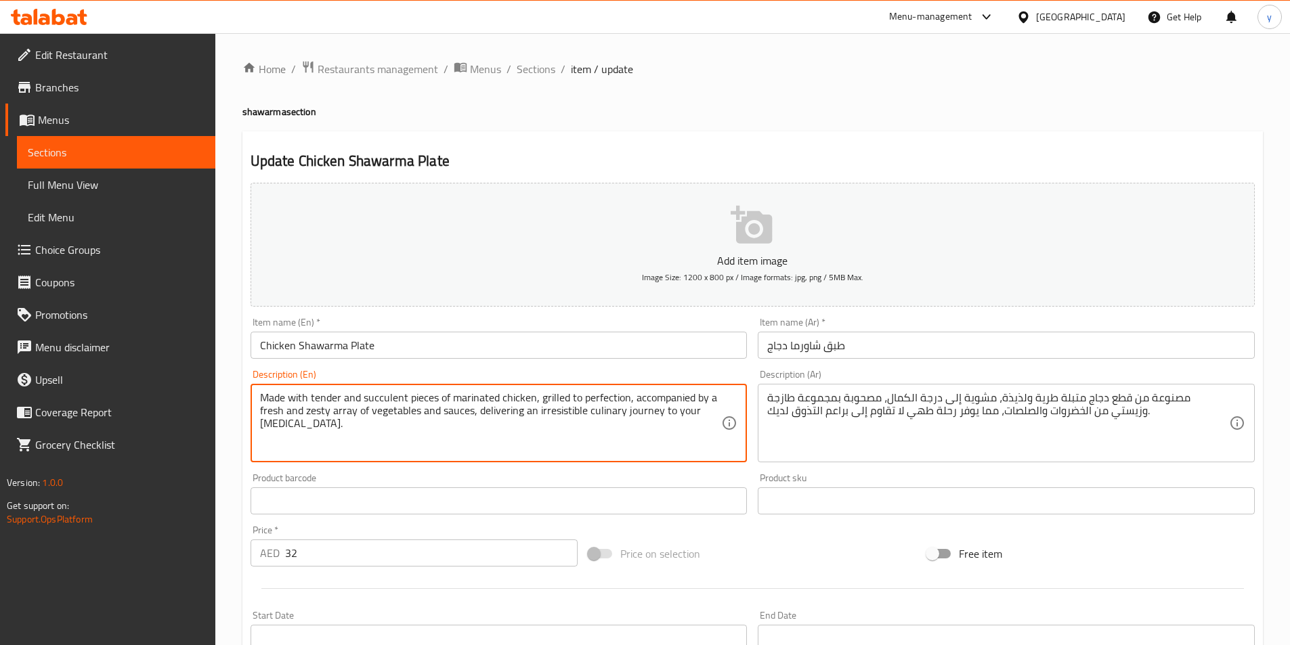
click at [635, 397] on textarea "Made with tender and succulent pieces of marinated chicken, grilled to perfecti…" at bounding box center [491, 423] width 462 height 64
click at [401, 426] on textarea "Made with tender and succulent pieces of marinated chicken, grilled to perfecti…" at bounding box center [491, 423] width 462 height 64
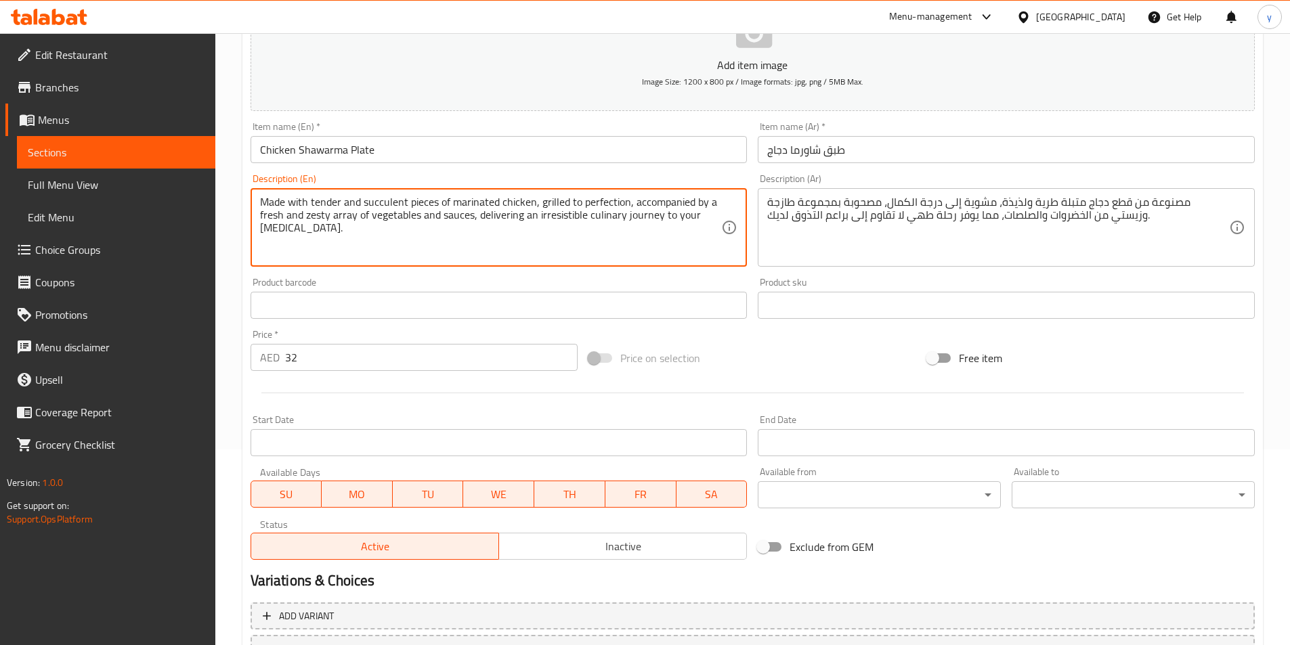
scroll to position [311, 0]
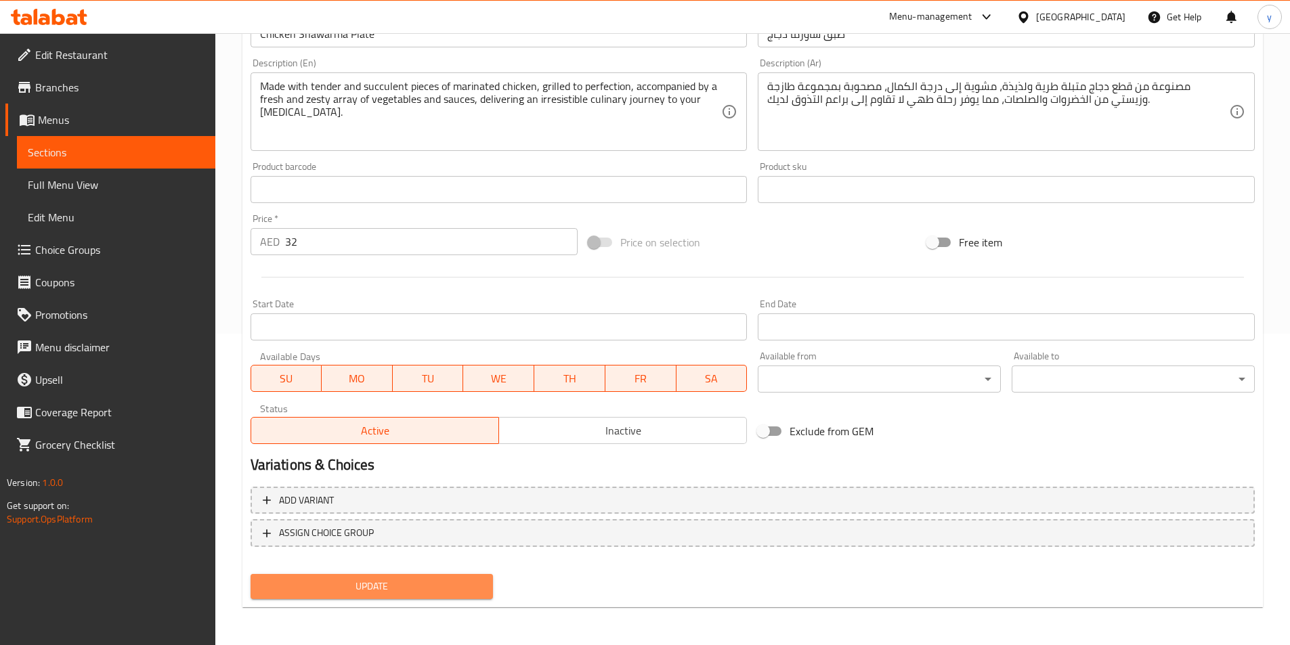
click at [334, 590] on span "Update" at bounding box center [371, 586] width 221 height 17
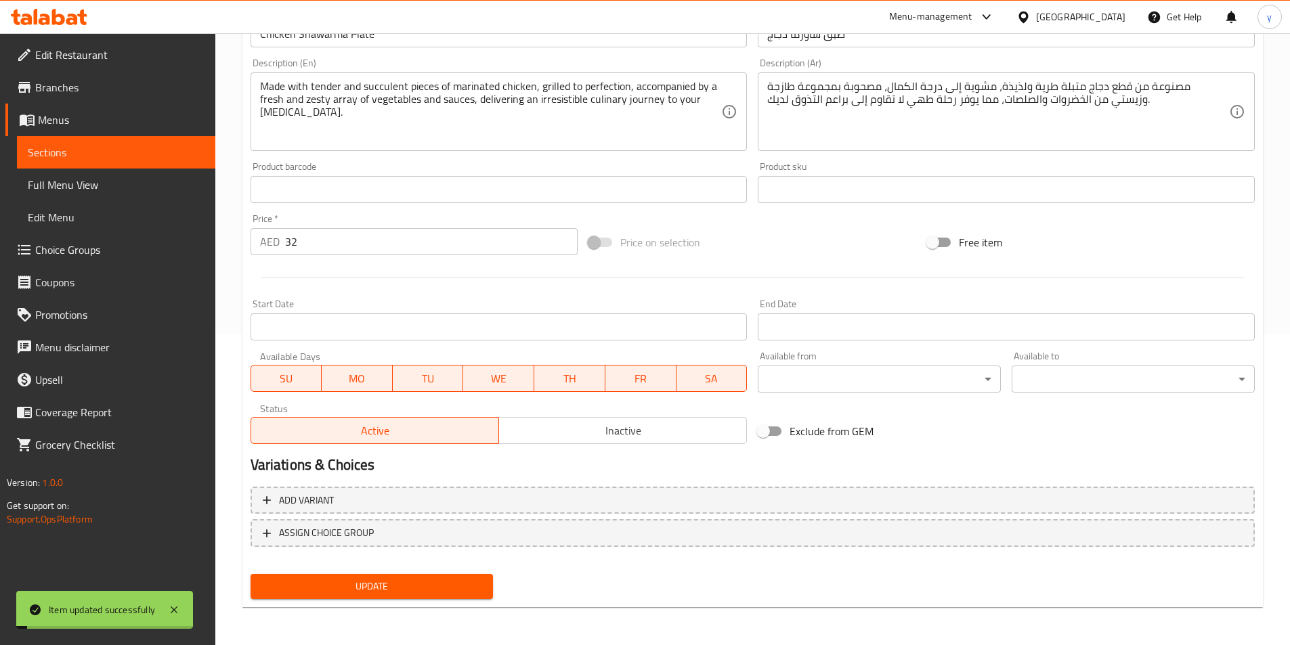
click at [179, 142] on link "Sections" at bounding box center [116, 152] width 198 height 33
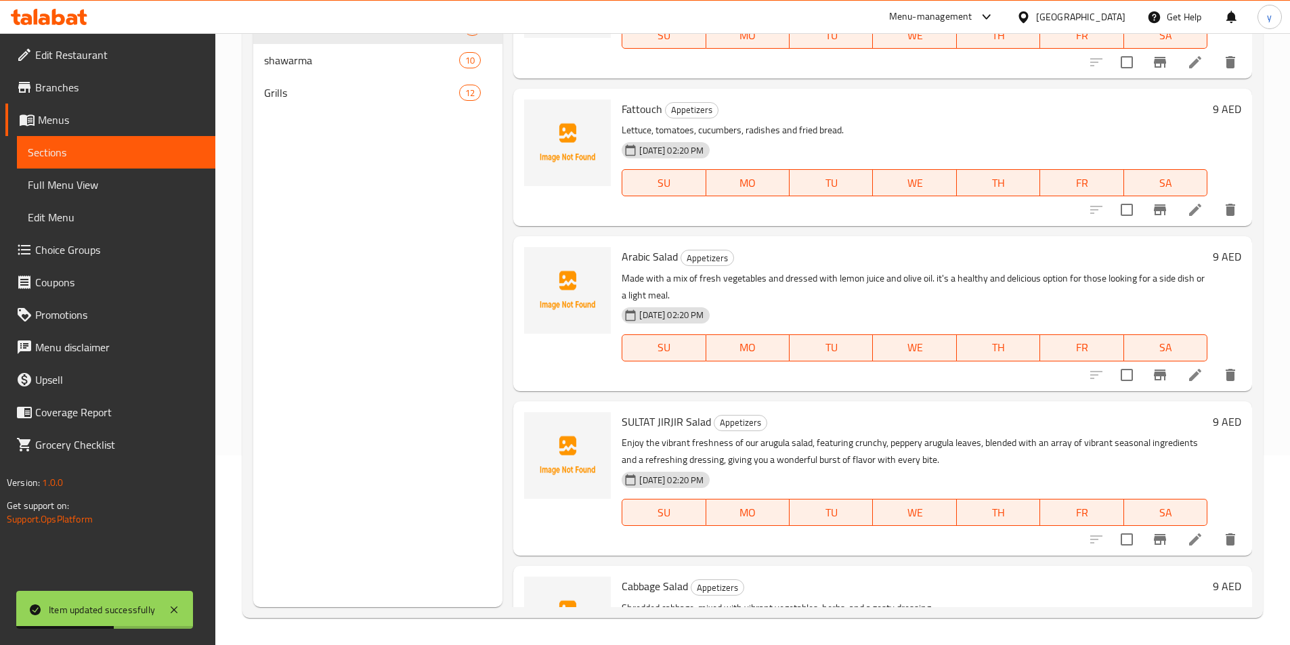
scroll to position [406, 0]
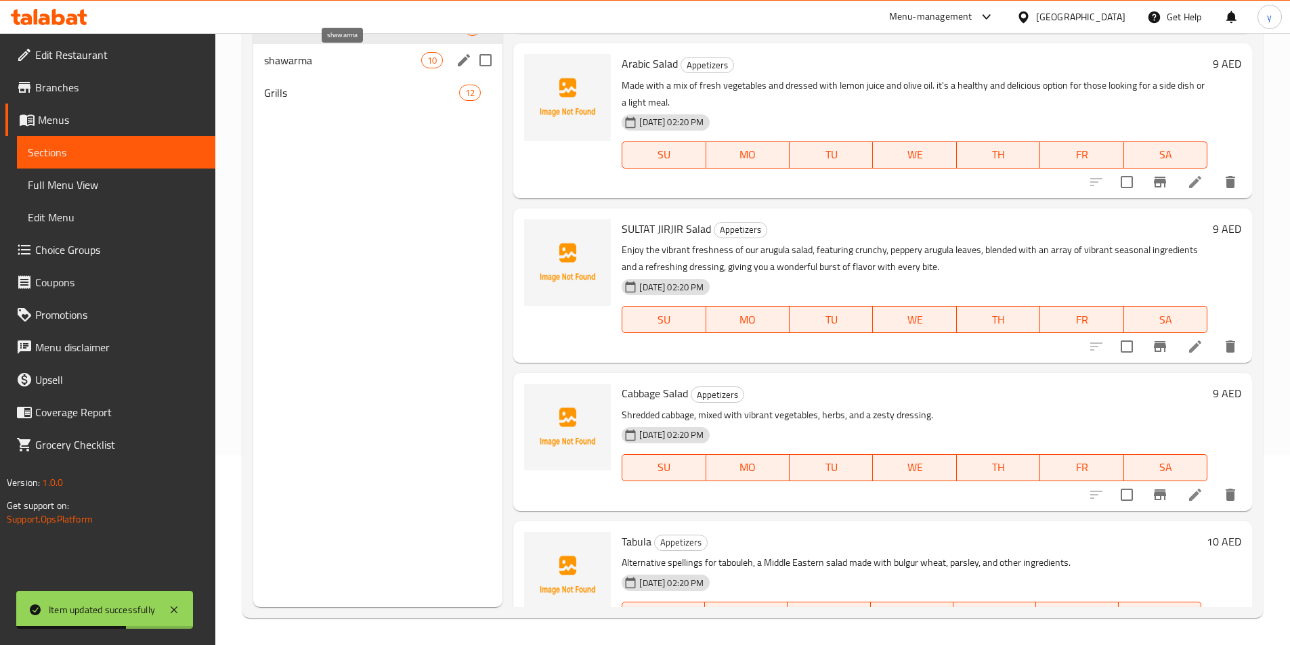
click at [305, 67] on span "shawarma" at bounding box center [343, 60] width 158 height 16
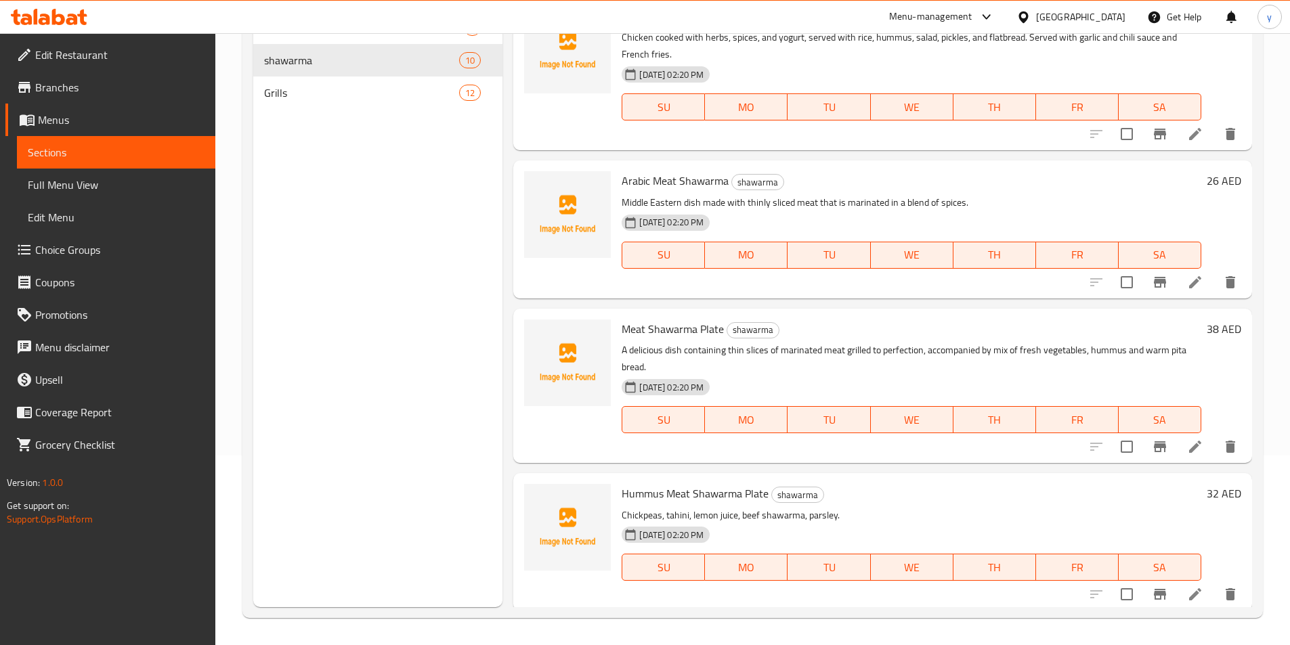
scroll to position [969, 0]
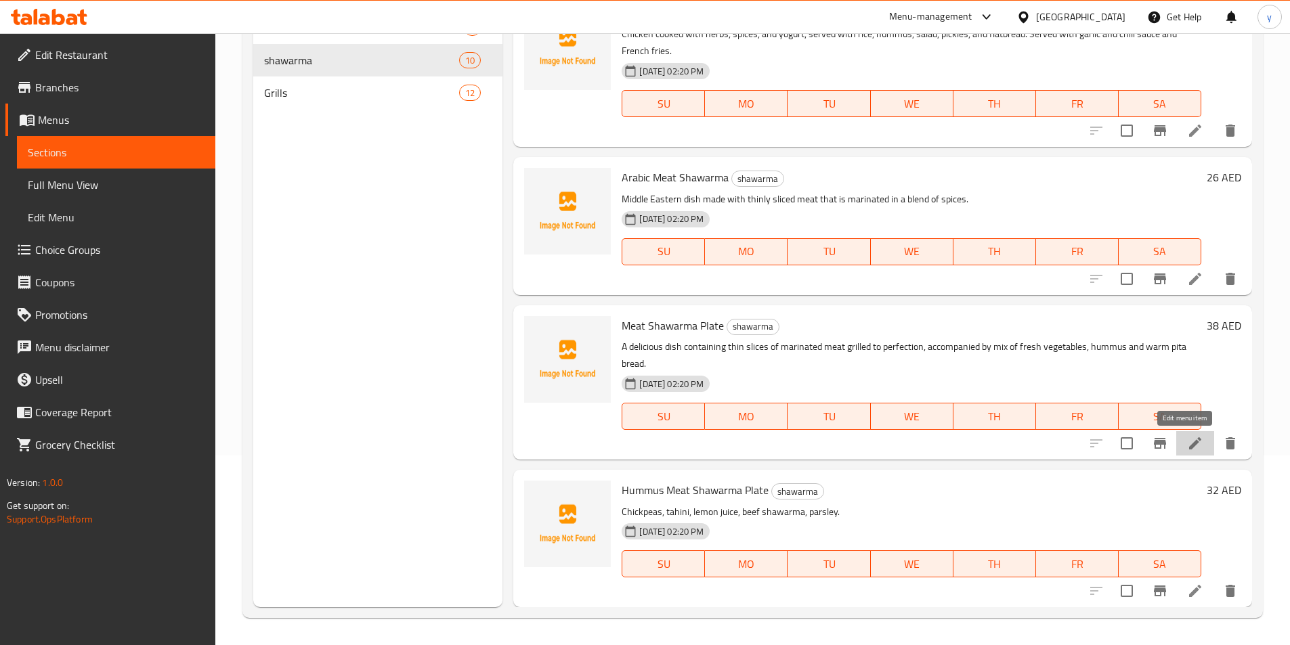
click at [1192, 438] on icon at bounding box center [1195, 443] width 16 height 16
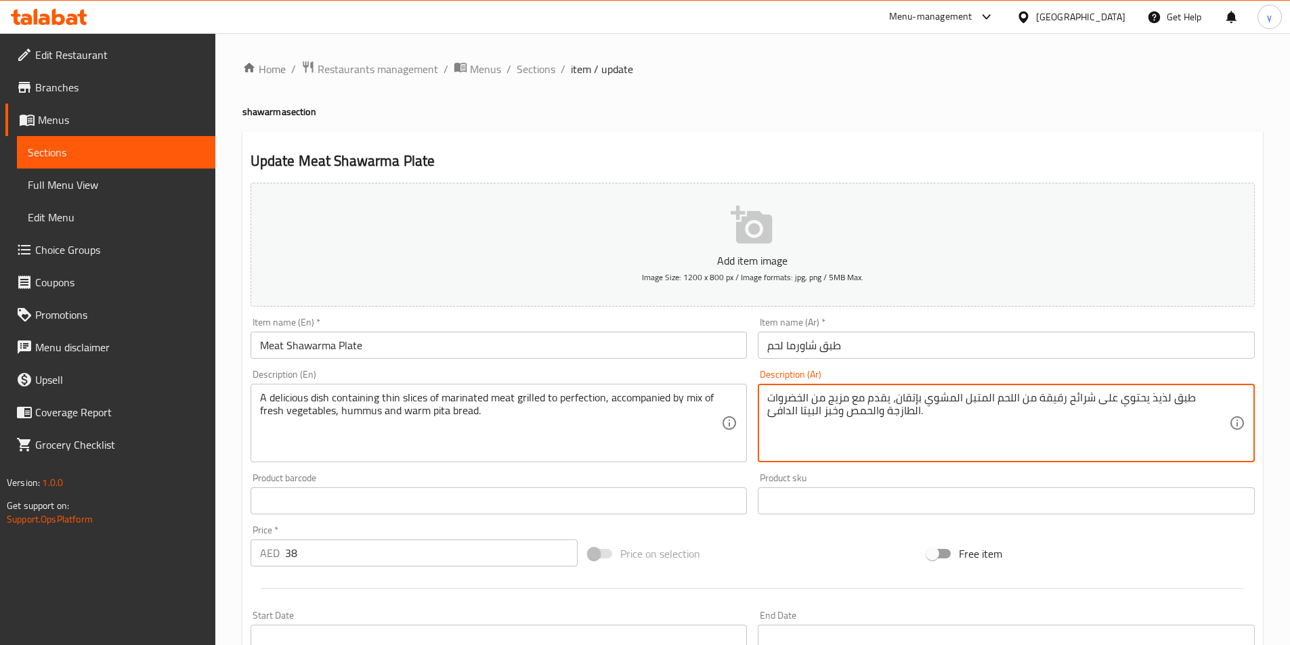
click at [875, 397] on textarea "طبق لذيذ يحتوي على شرائح رقيقة من اللحم المتبل المشوي بإتقان، يقدم مع مزيج من ا…" at bounding box center [998, 423] width 462 height 64
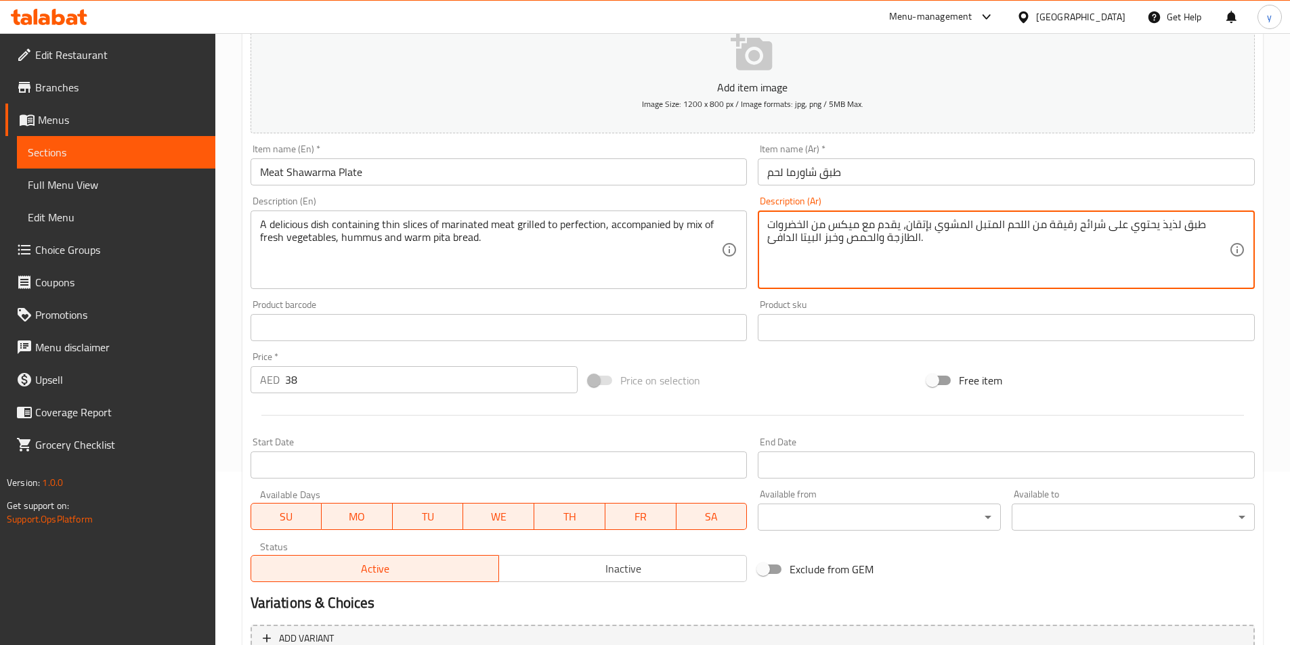
scroll to position [311, 0]
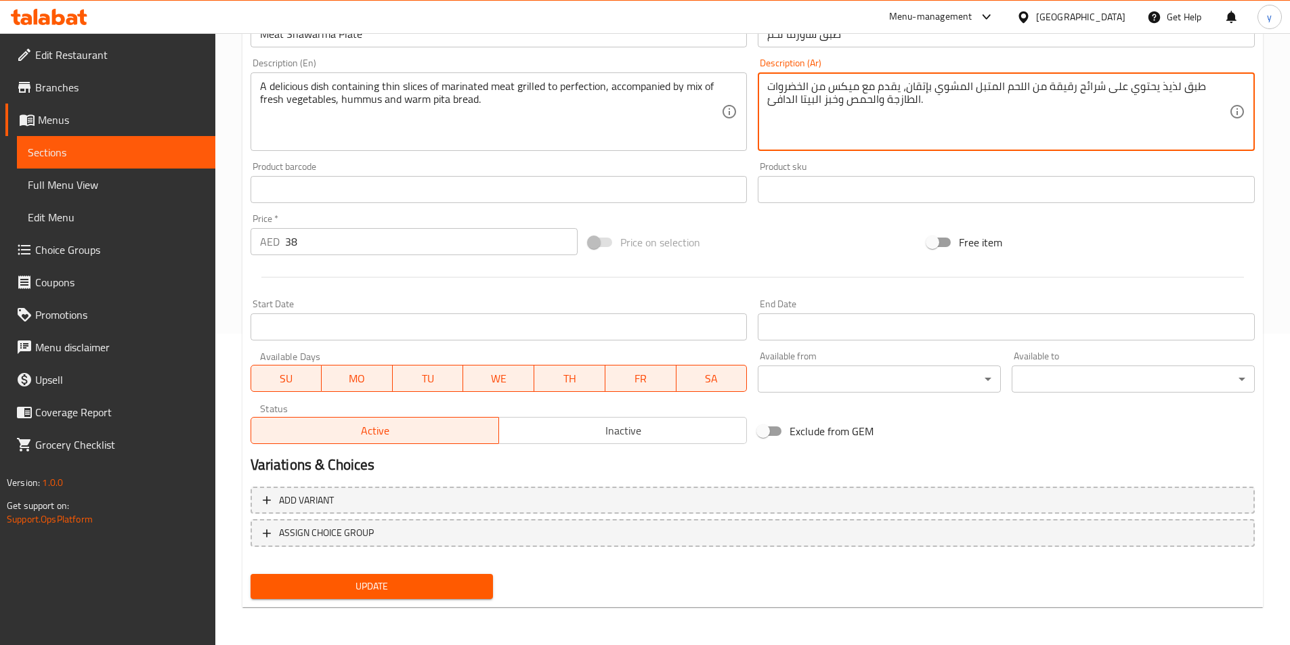
type textarea "طبق لذيذ يحتوي على شرائح رقيقة من اللحم المتبل المشوي بإتقان، يقدم مع ميكس من ا…"
click at [305, 580] on span "Update" at bounding box center [371, 586] width 221 height 17
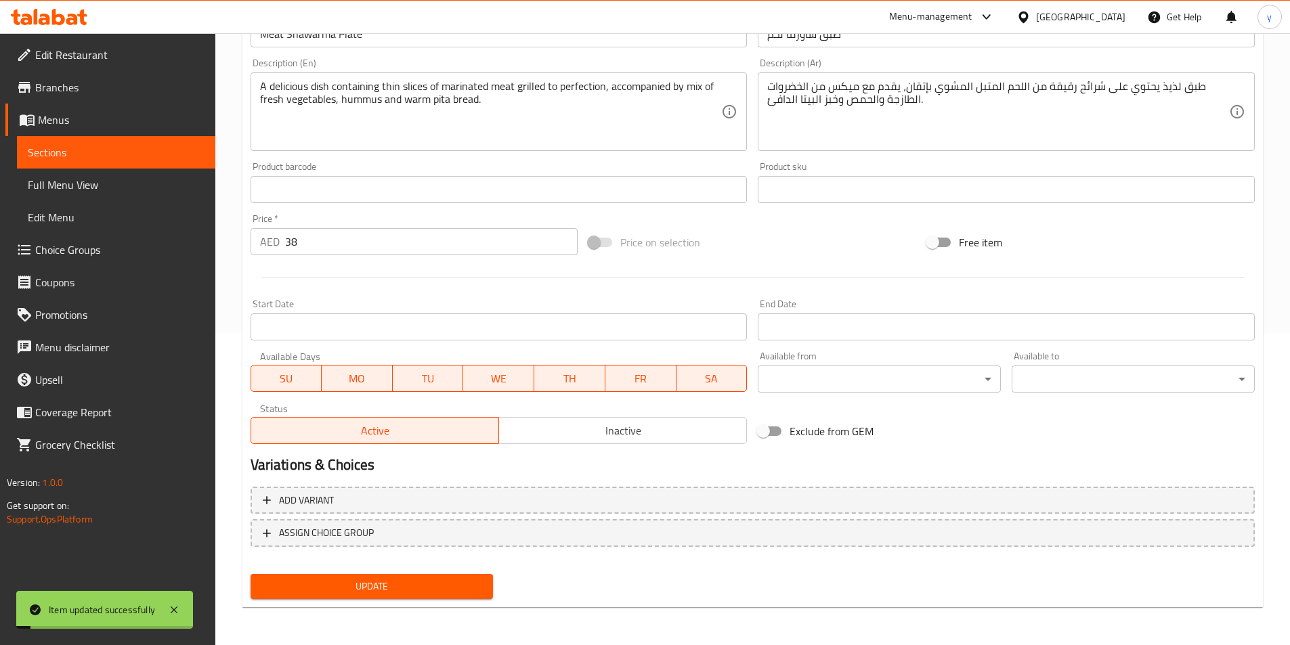
click at [110, 149] on span "Sections" at bounding box center [116, 152] width 177 height 16
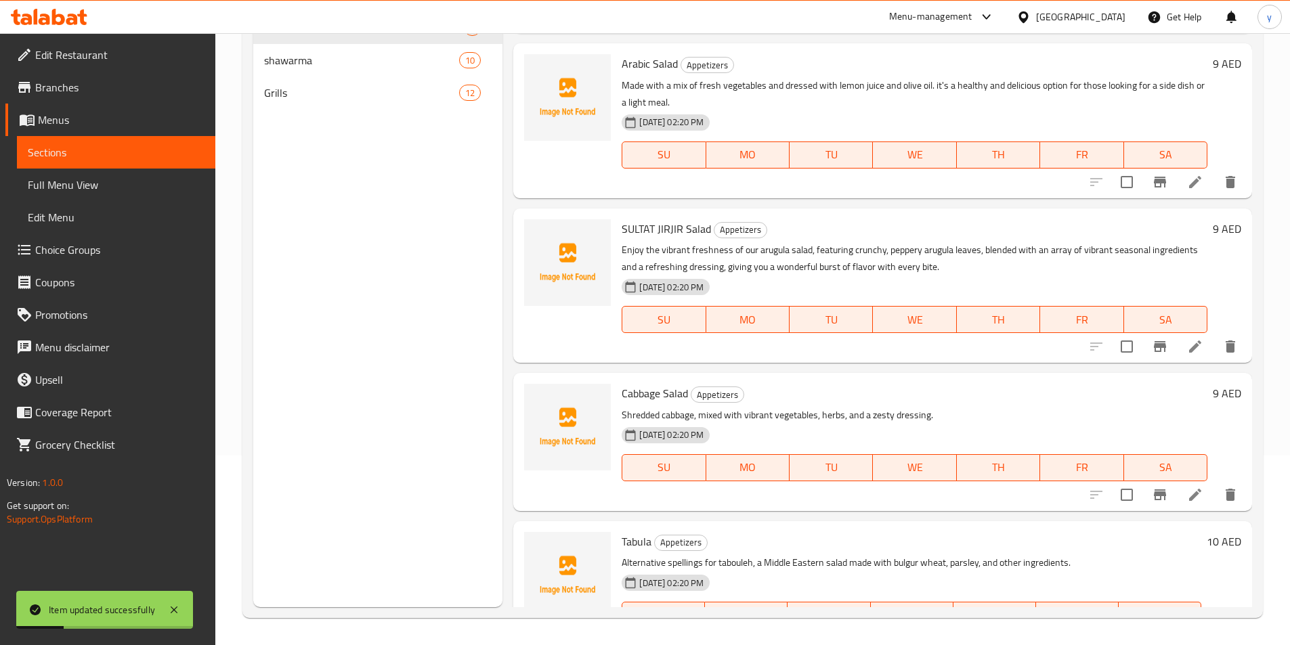
scroll to position [623, 0]
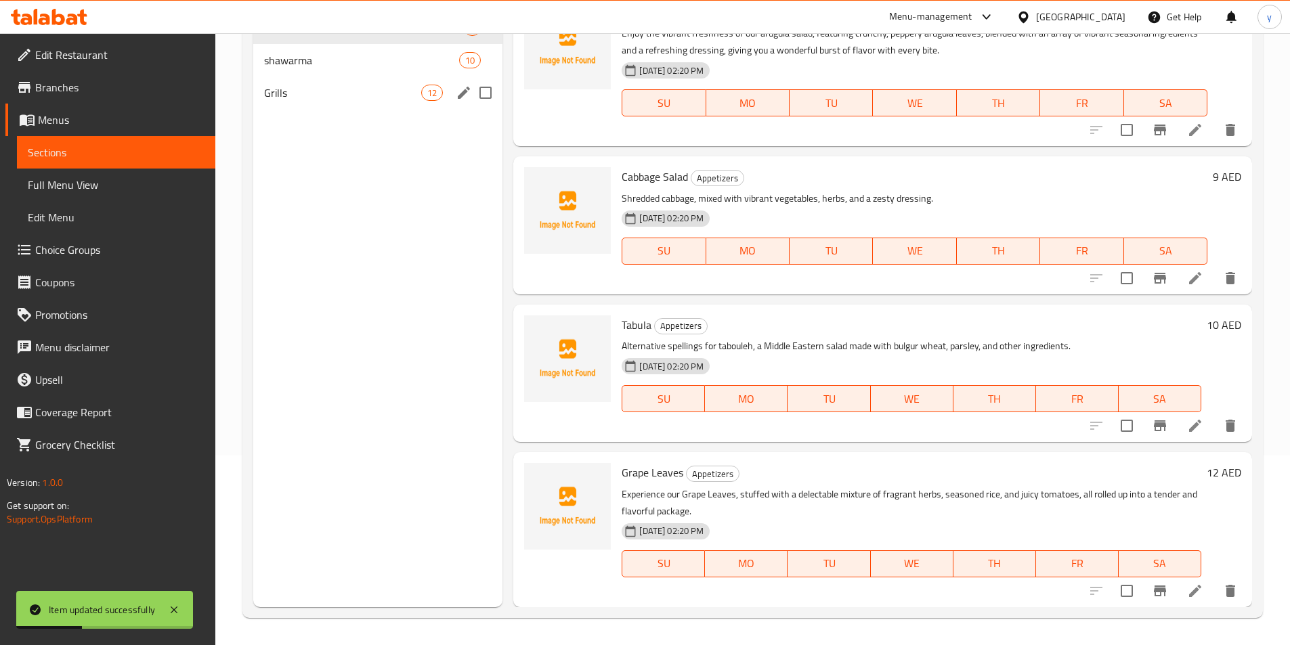
click at [311, 89] on span "Grills" at bounding box center [343, 93] width 158 height 16
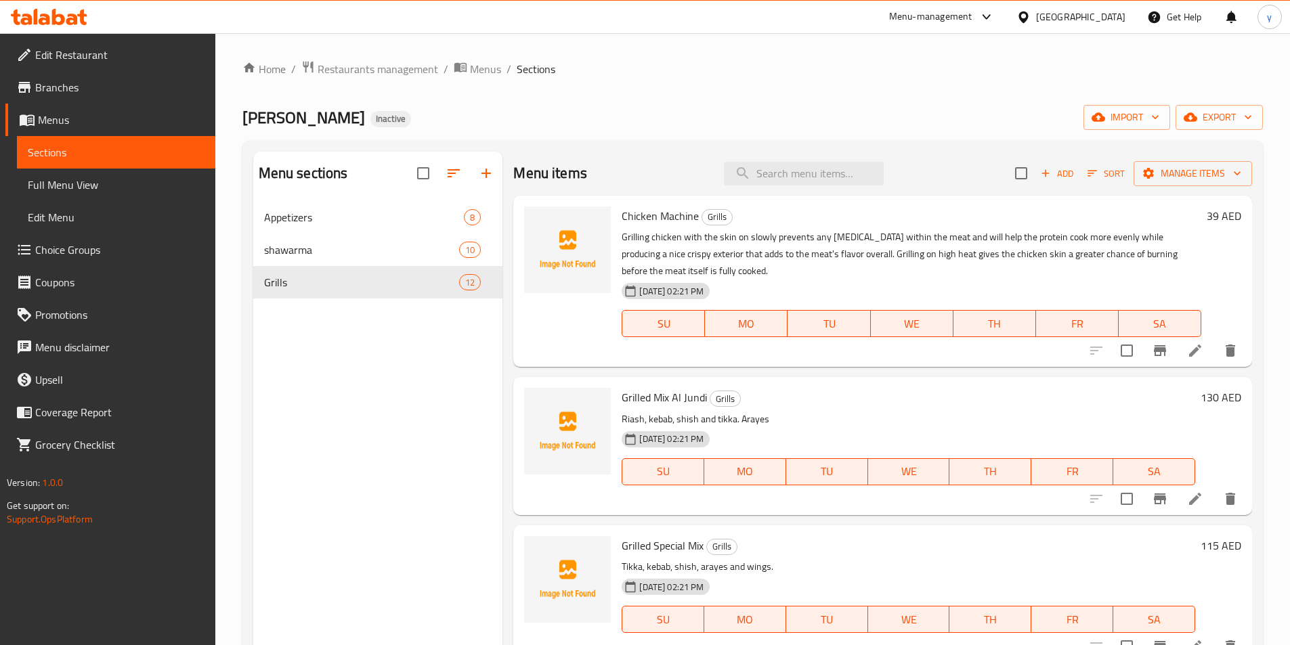
click at [380, 339] on div "Menu sections Appetizers 8 shawarma 10 Grills 12" at bounding box center [378, 474] width 250 height 645
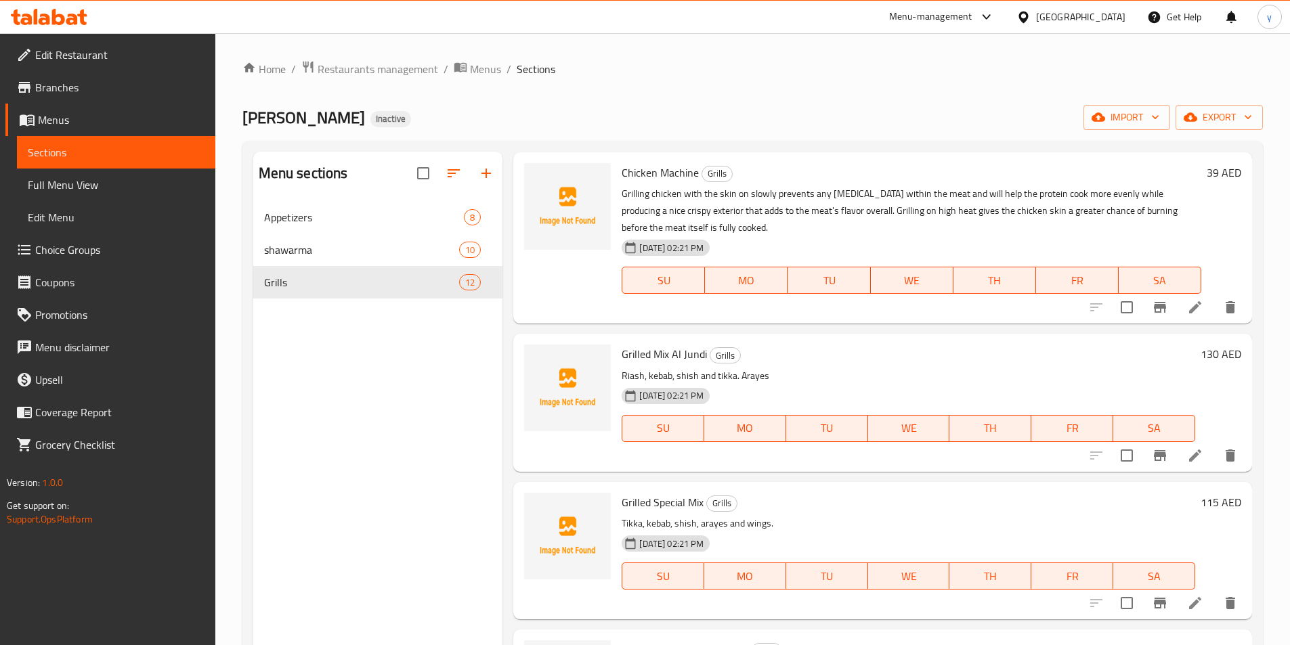
scroll to position [68, 0]
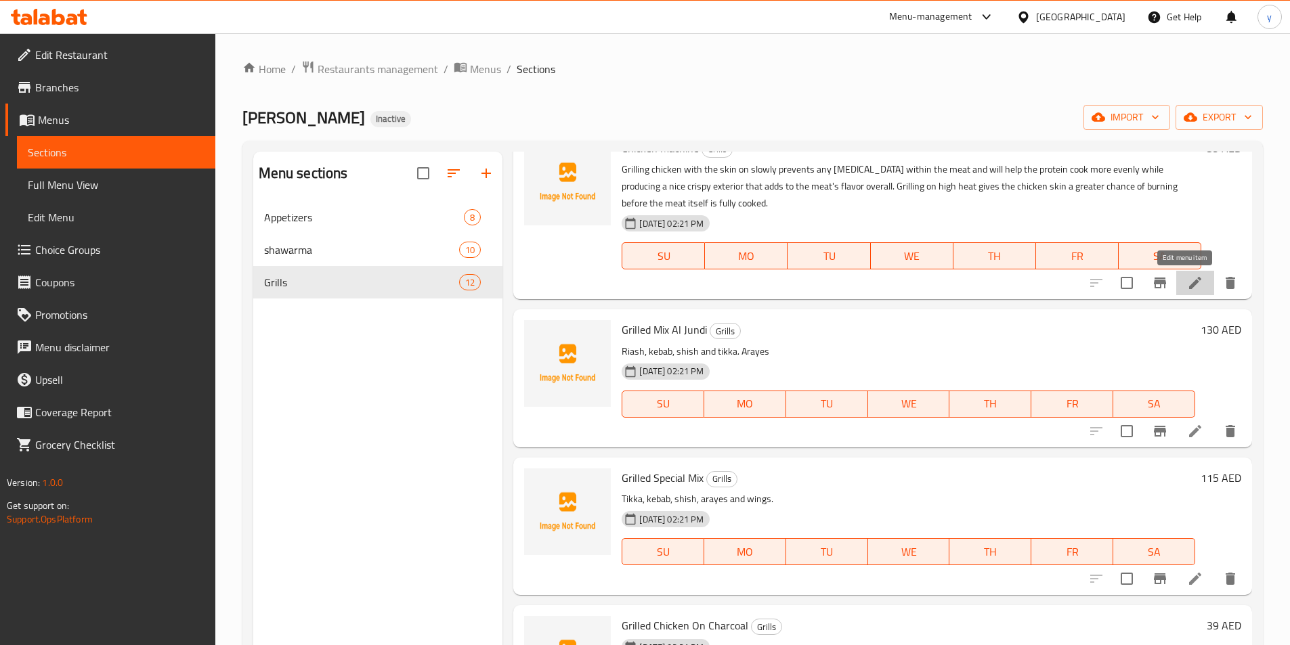
click at [1190, 285] on icon at bounding box center [1195, 283] width 16 height 16
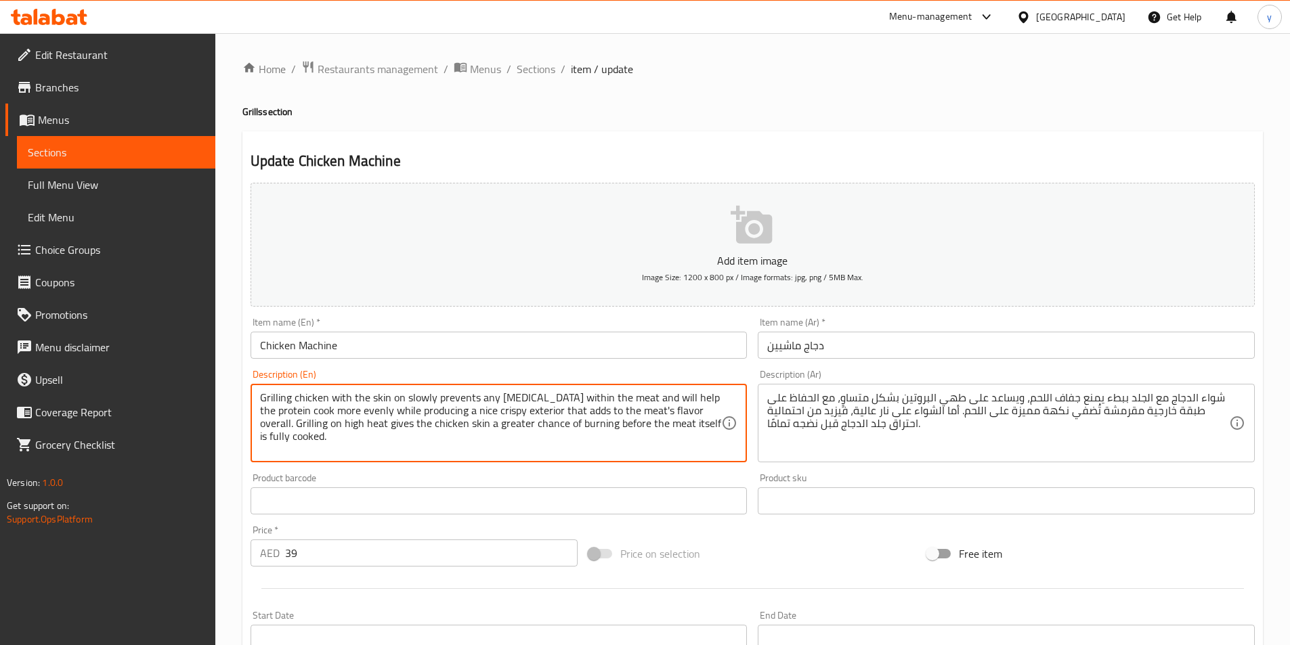
drag, startPoint x: 714, startPoint y: 431, endPoint x: 230, endPoint y: 320, distance: 496.7
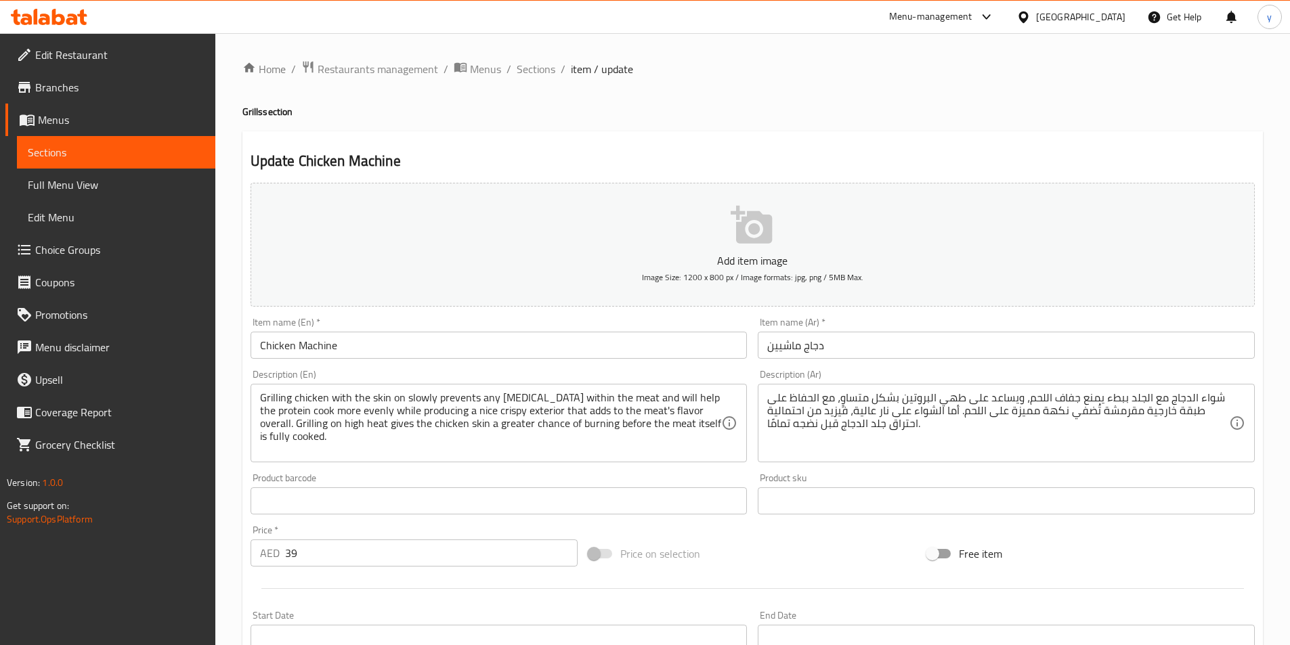
click at [652, 450] on textarea "Grilling chicken with the skin on slowly prevents any [MEDICAL_DATA] within the…" at bounding box center [491, 423] width 462 height 64
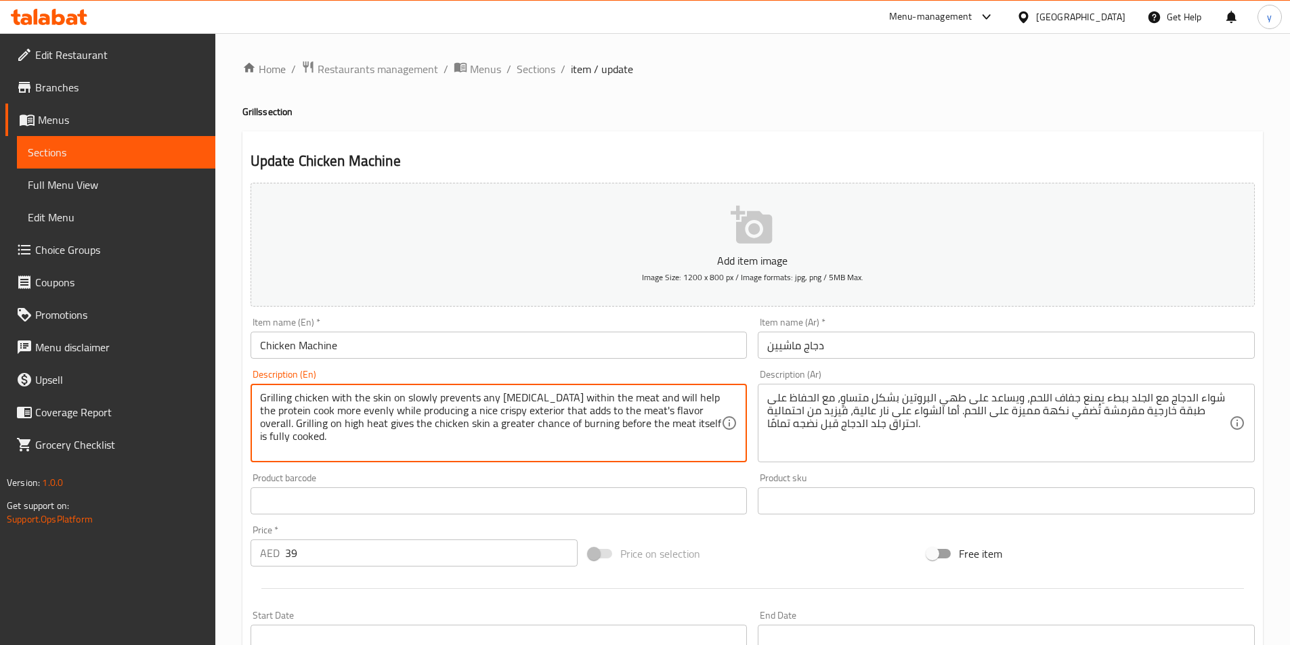
scroll to position [271, 0]
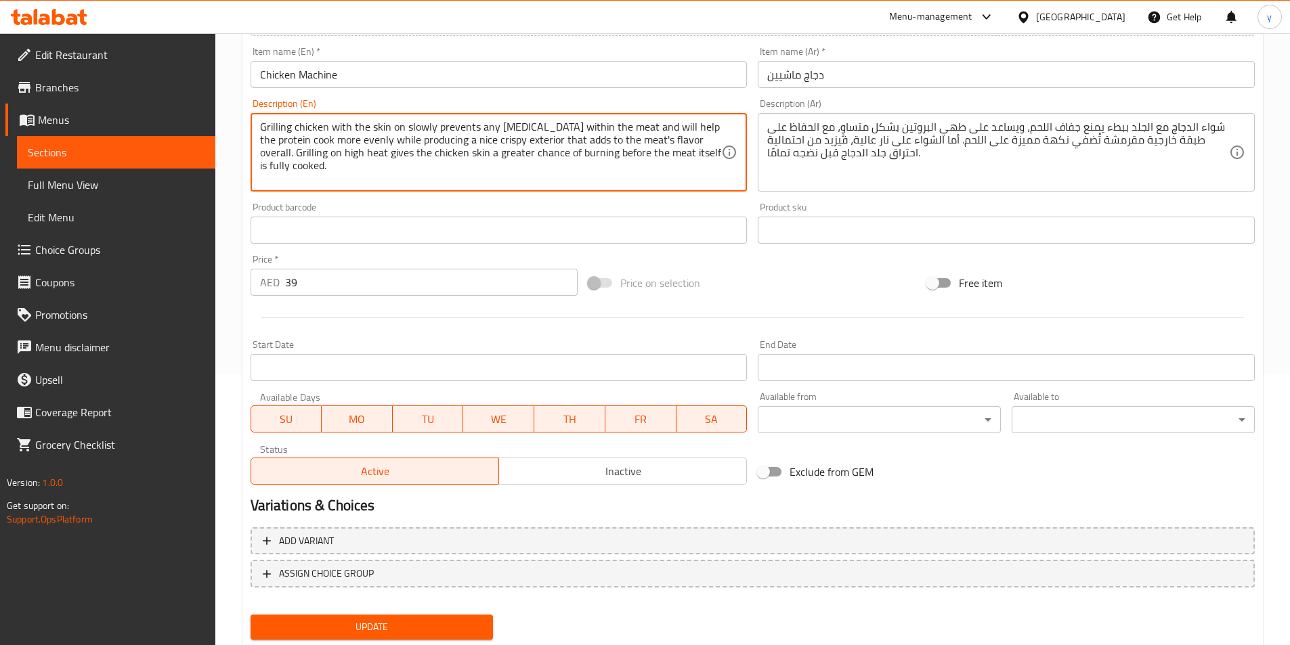
click at [70, 142] on link "Sections" at bounding box center [116, 152] width 198 height 33
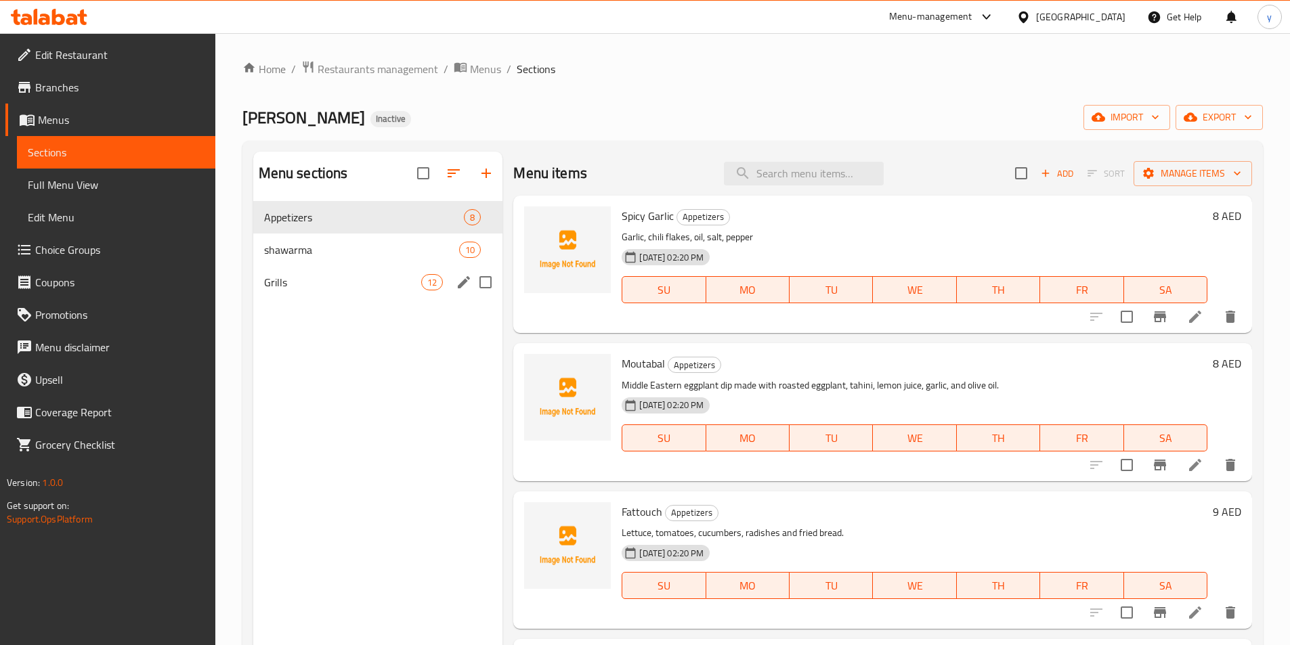
click at [351, 279] on span "Grills" at bounding box center [343, 282] width 158 height 16
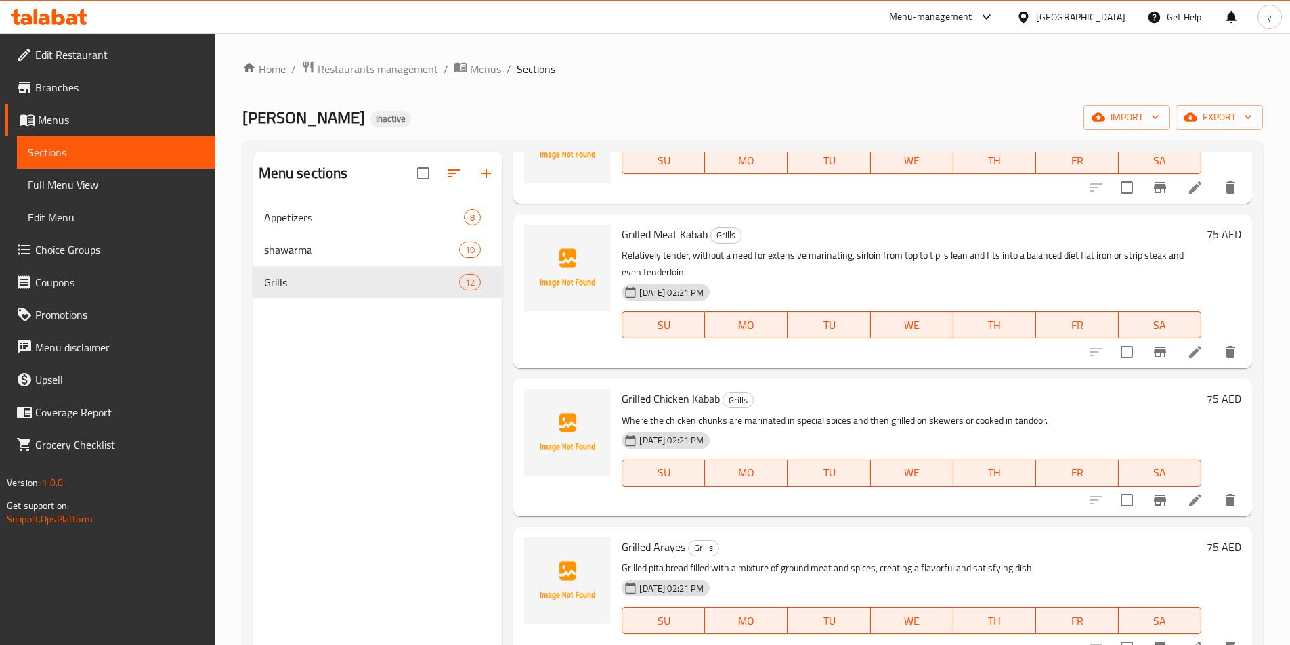
scroll to position [609, 0]
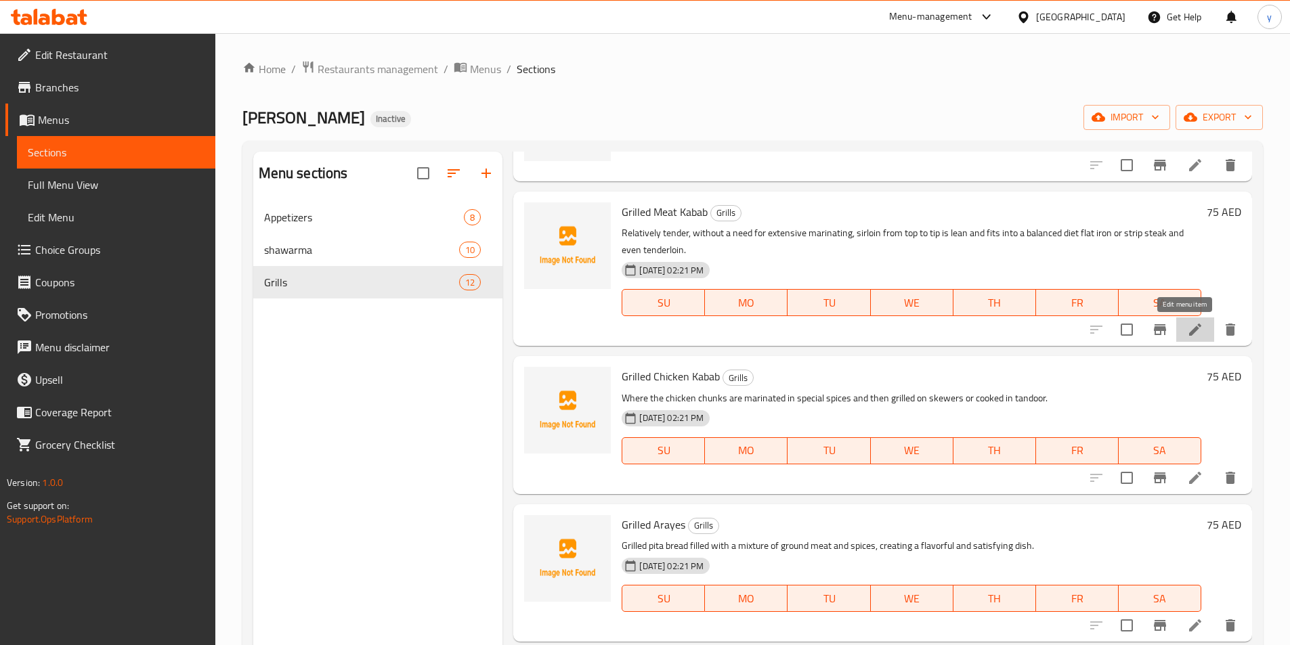
click at [1192, 329] on icon at bounding box center [1195, 330] width 16 height 16
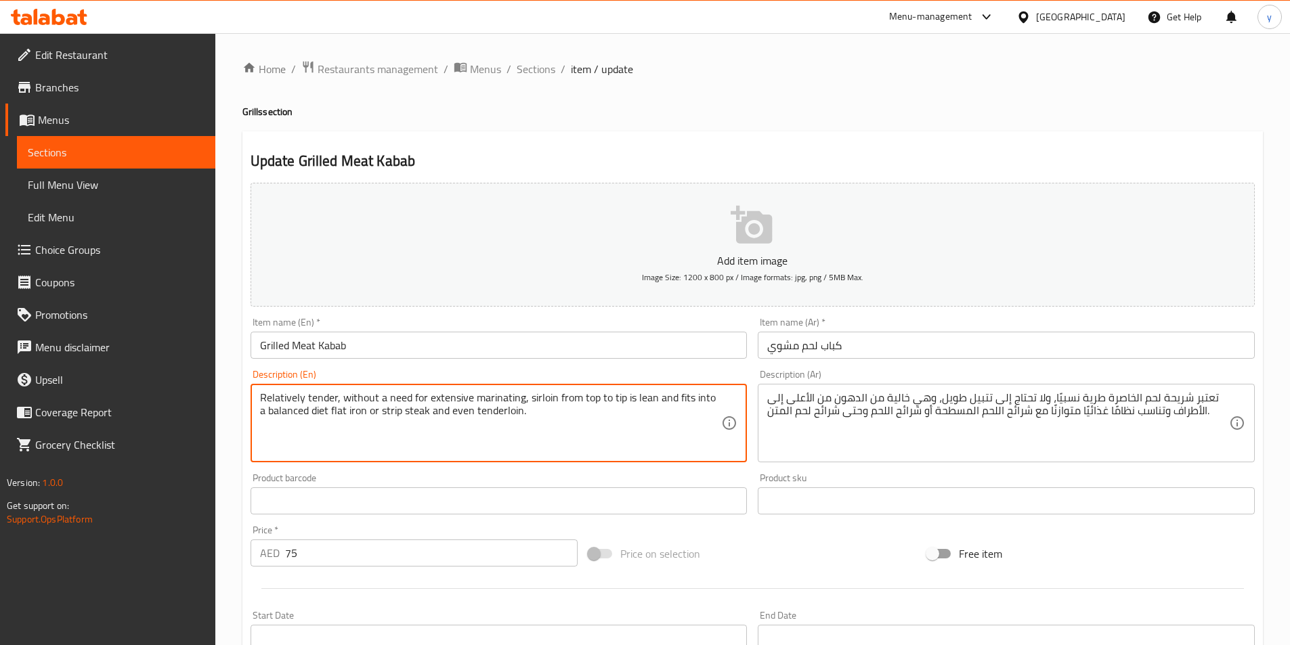
click at [490, 410] on textarea "Relatively tender, without a need for extensive marinating, sirloin from top to…" at bounding box center [491, 423] width 462 height 64
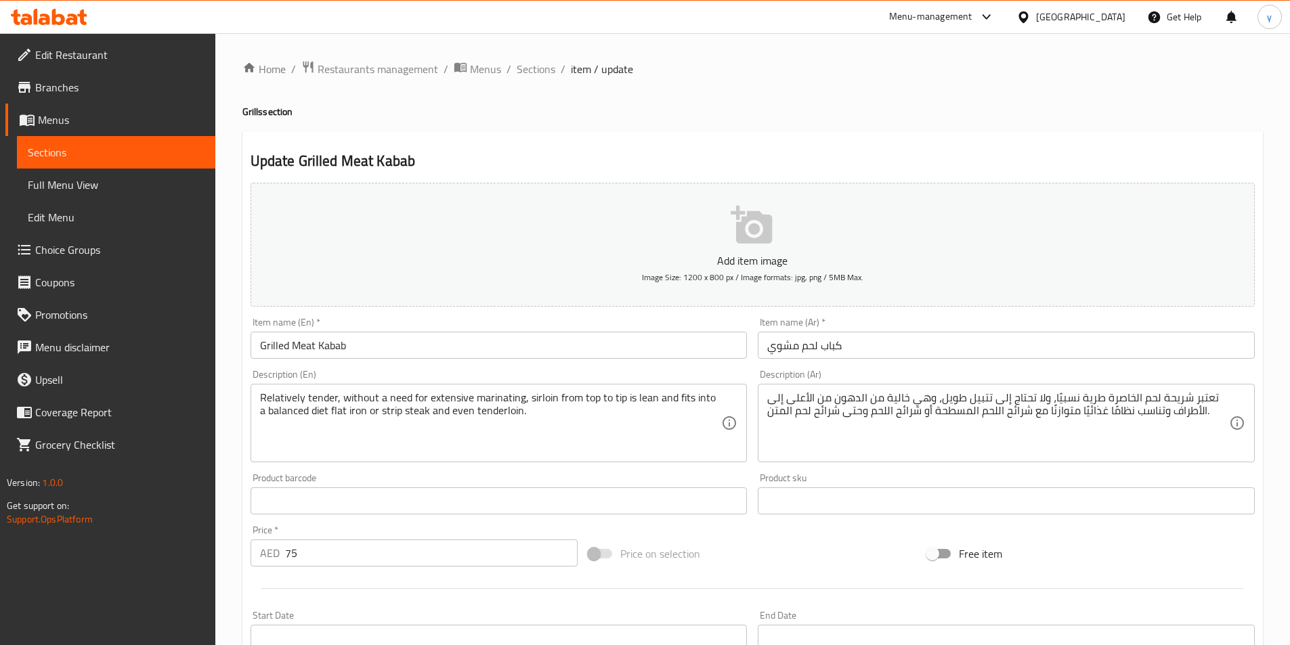
click at [620, 428] on textarea "Relatively tender, without a need for extensive marinating, sirloin from top to…" at bounding box center [491, 423] width 462 height 64
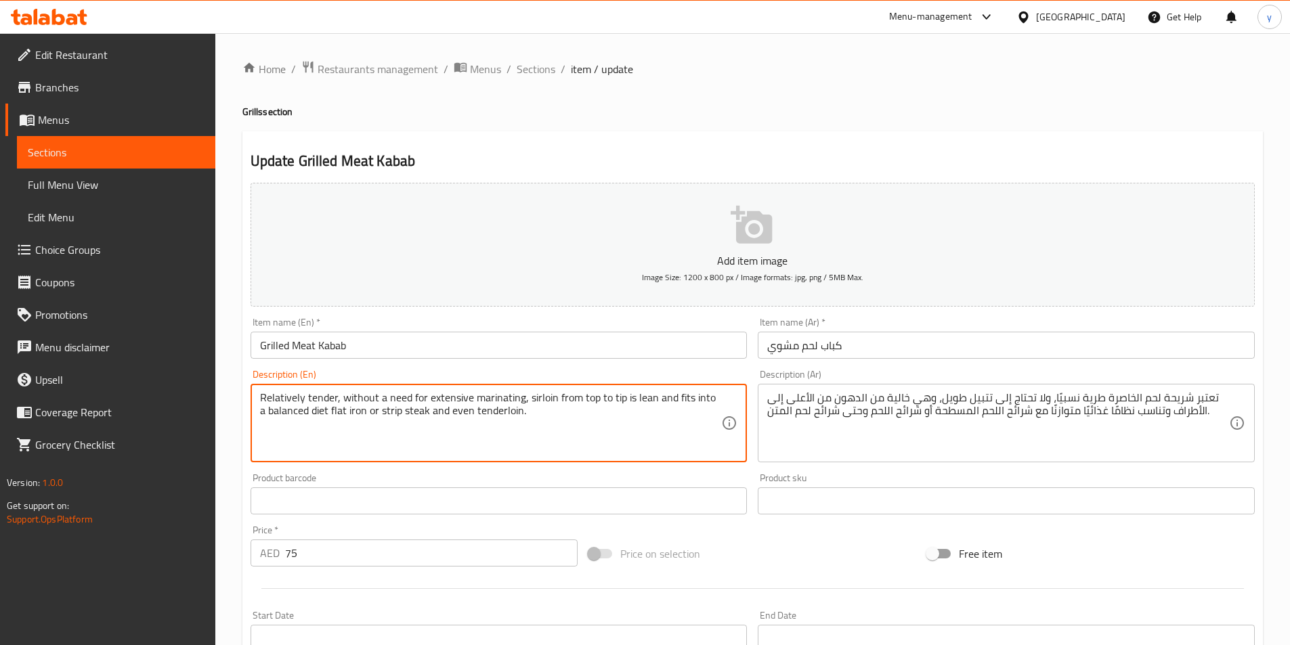
click at [318, 420] on textarea "Relatively tender, without a need for extensive marinating, sirloin from top to…" at bounding box center [491, 423] width 462 height 64
click at [378, 415] on textarea "Relatively tender, without a need for extensive marinating, sirloin from top to…" at bounding box center [491, 423] width 462 height 64
drag, startPoint x: 421, startPoint y: 406, endPoint x: 225, endPoint y: 396, distance: 196.0
click at [225, 396] on div "Home / Restaurants management / Menus / Sections / item / update Grills section…" at bounding box center [752, 495] width 1075 height 924
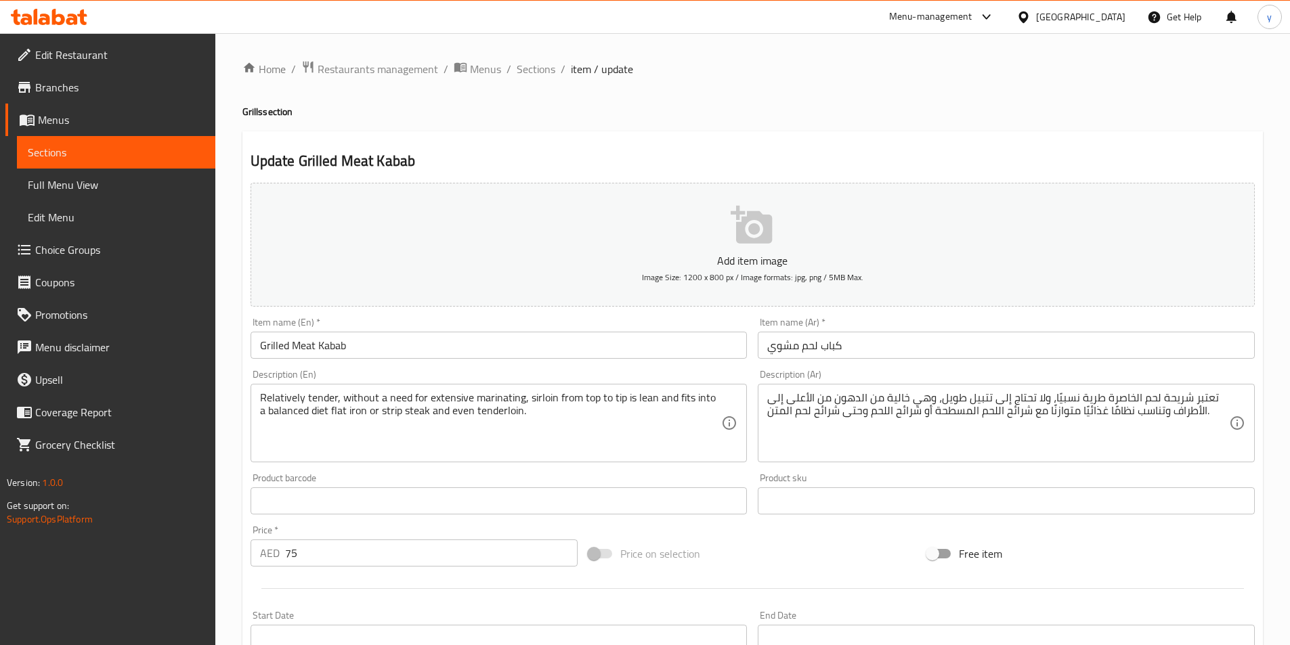
click at [555, 433] on textarea "Relatively tender, without a need for extensive marinating, sirloin from top to…" at bounding box center [491, 423] width 462 height 64
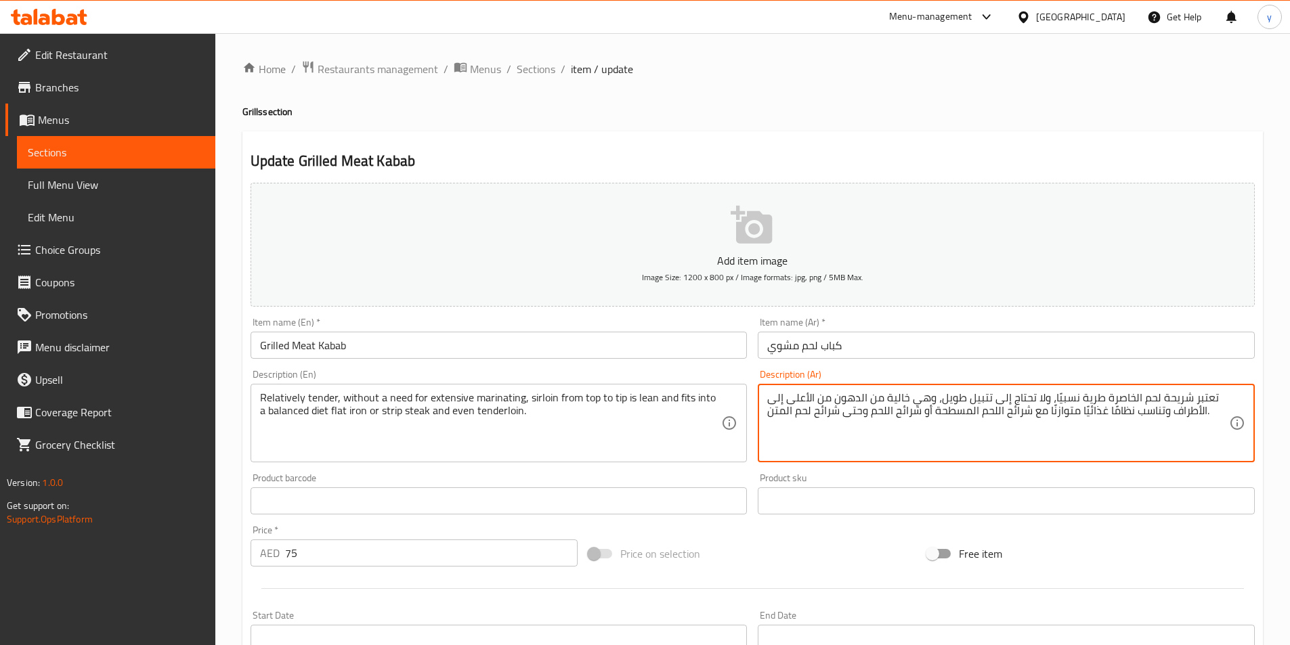
drag, startPoint x: 767, startPoint y: 412, endPoint x: 838, endPoint y: 419, distance: 70.7
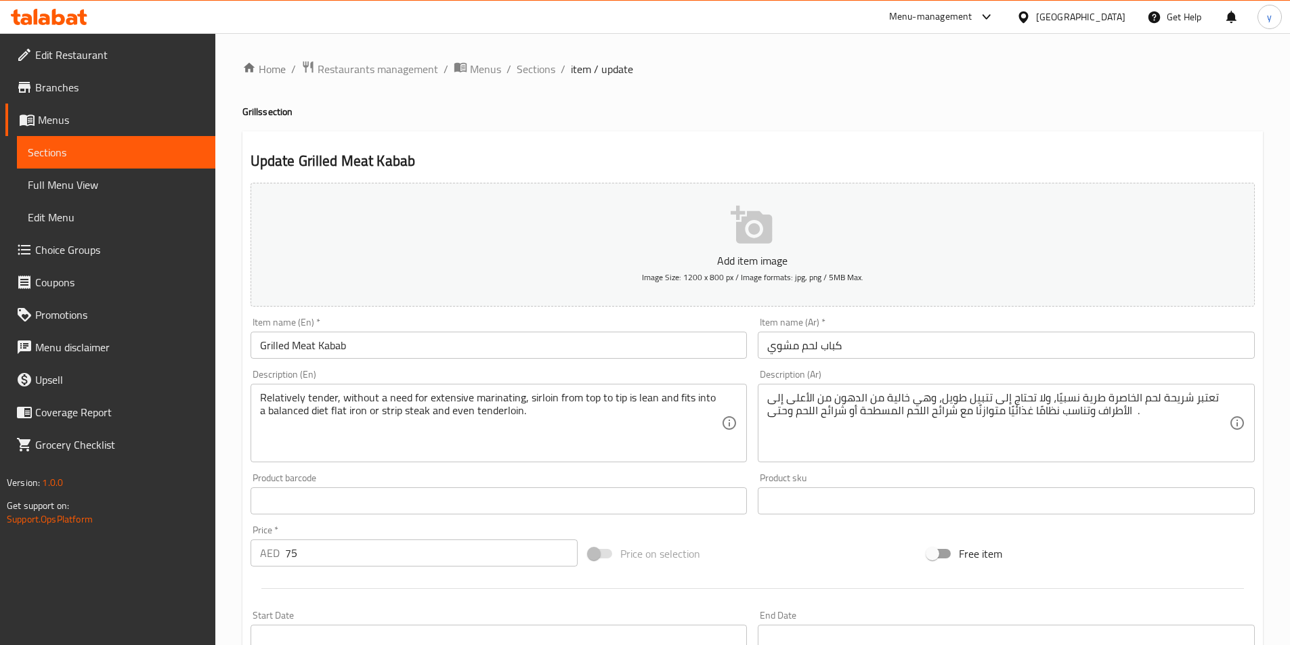
click at [766, 413] on div "تعتبر شريحة لحم الخاصرة طرية نسبيًا، ولا تحتاج إلى تتبيل طويل، وهي خالية من الد…" at bounding box center [1006, 423] width 497 height 79
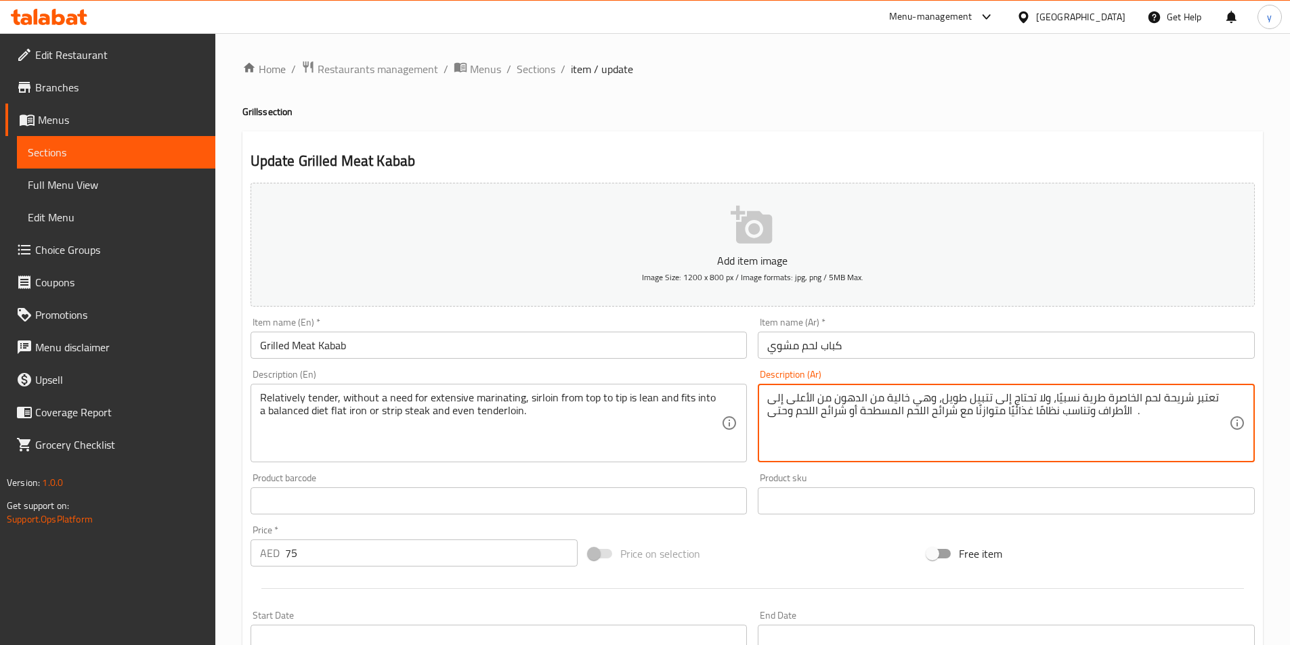
paste textarea "تندرلوين"
click at [805, 414] on textarea "تعتبر شريحة لحم الخاصرة طرية نسبيًا، ولا تحتاج إلى تتبيل طويل، وهي خالية من الد…" at bounding box center [998, 423] width 462 height 64
click at [925, 425] on textarea "تعتبر شريحة لحم الخاصرة طرية نسبيًا، ولا تحتاج إلى تتبيل طويل، وهي خالية من الد…" at bounding box center [998, 423] width 462 height 64
click at [1203, 408] on textarea "تعتبر شريحة لحم الخاصرة طرية نسبيًا، ولا تحتاج إلى تتبيل طويل، وهي خالية من الد…" at bounding box center [998, 423] width 462 height 64
type textarea "تعتبر شريحة لحم الخاصرة طرية نسبيًا، ولا تحتاج إلى تتبيل طويل، وهي خالية من الد…"
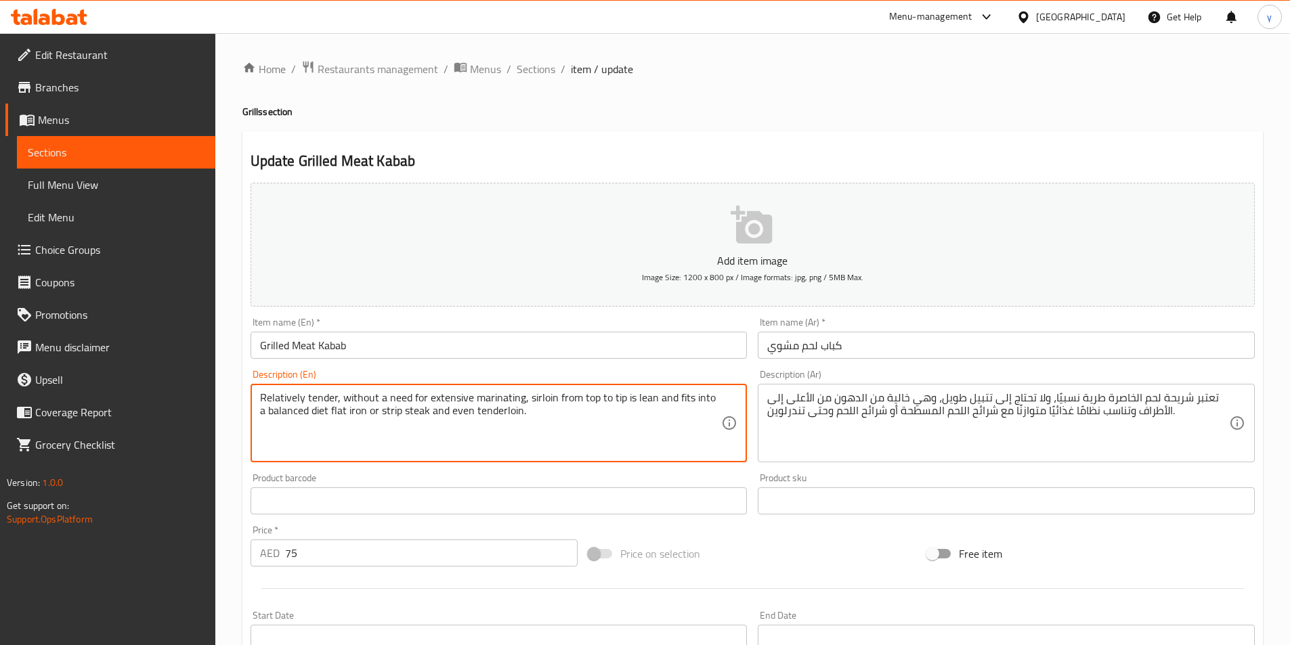
click at [351, 417] on textarea "Relatively tender, without a need for extensive marinating, sirloin from top to…" at bounding box center [491, 423] width 462 height 64
click at [373, 417] on textarea "Relatively tender, without a need for extensive marinating, sirloin from top to…" at bounding box center [491, 423] width 462 height 64
click at [399, 417] on textarea "Relatively tender, without a need for extensive marinating, sirloin from top to…" at bounding box center [491, 423] width 462 height 64
click at [417, 417] on textarea "Relatively tender, without a need for extensive marinating, sirloin from top to…" at bounding box center [491, 423] width 462 height 64
click at [667, 400] on textarea "Relatively tender, without a need for extensive marinating, sirloin from top to…" at bounding box center [491, 423] width 462 height 64
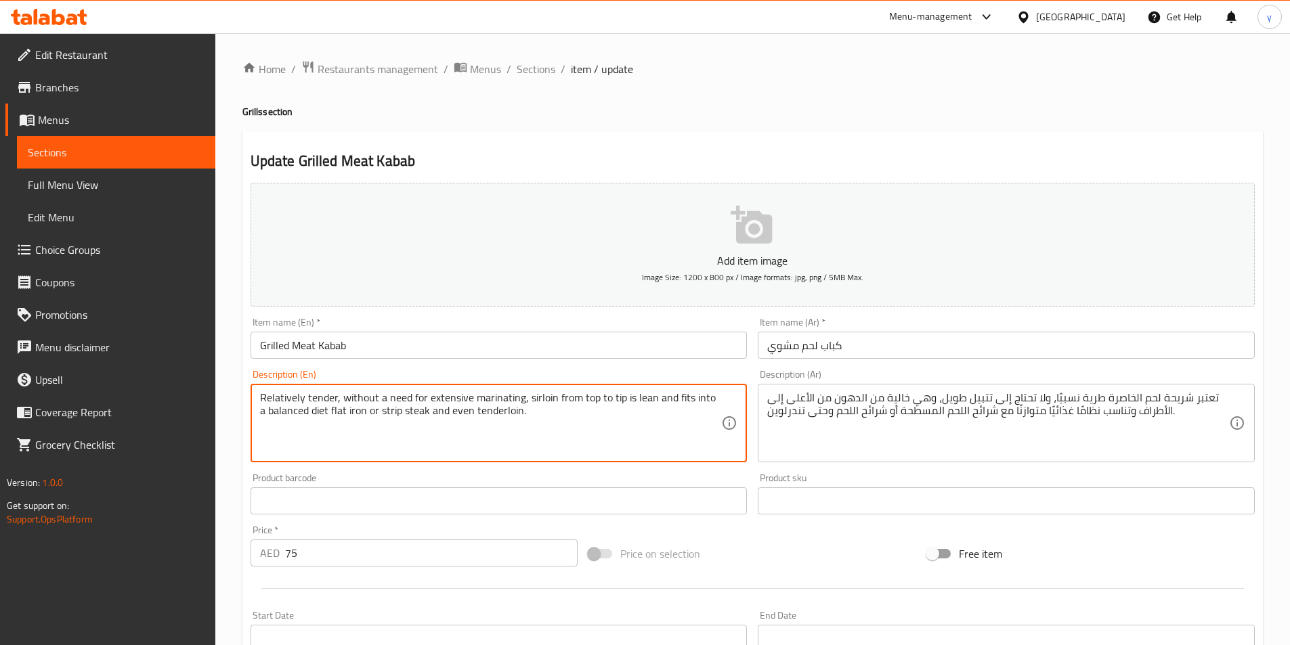
click at [685, 400] on textarea "Relatively tender, without a need for extensive marinating, sirloin from top to…" at bounding box center [491, 423] width 462 height 64
click at [376, 416] on textarea "Relatively tender, without a need for extensive marinating, sirloin from top to…" at bounding box center [491, 423] width 462 height 64
click at [383, 416] on textarea "Relatively tender, without a need for extensive marinating, sirloin from top to…" at bounding box center [491, 423] width 462 height 64
click at [301, 416] on textarea "Relatively tender, without a need for extensive marinating, sirloin from top to…" at bounding box center [491, 423] width 462 height 64
drag, startPoint x: 302, startPoint y: 411, endPoint x: 521, endPoint y: 420, distance: 219.6
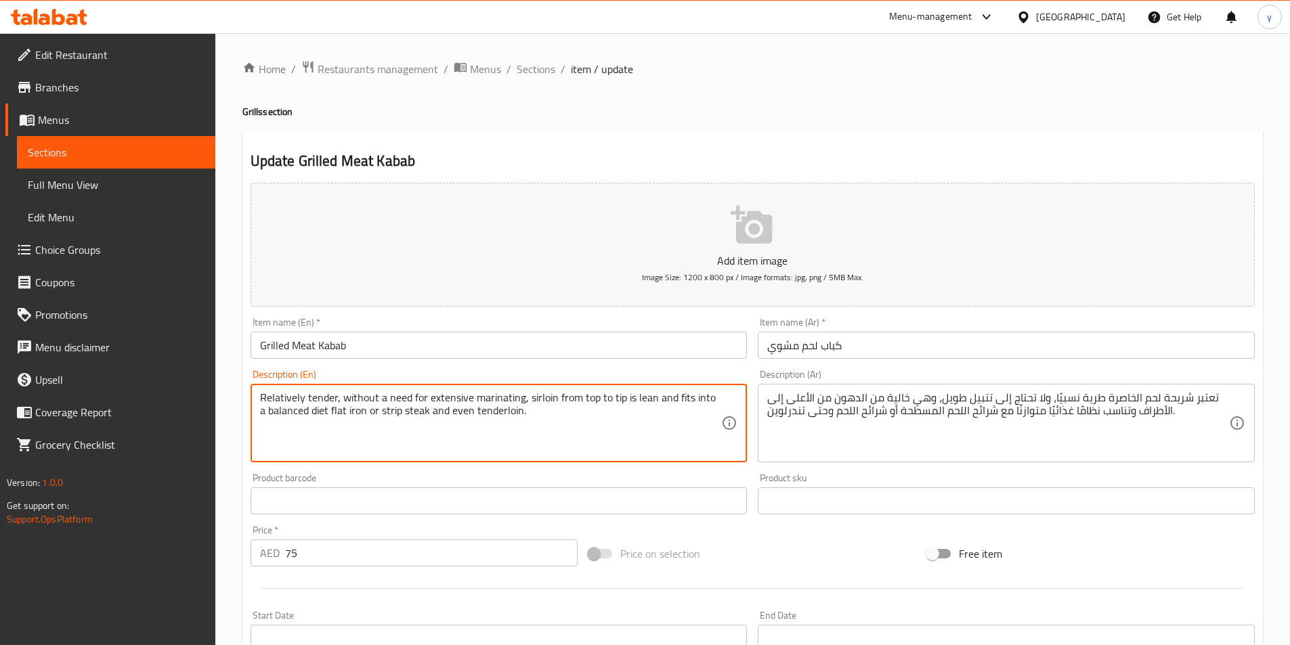
click at [521, 420] on textarea "Relatively tender, without a need for extensive marinating, sirloin from top to…" at bounding box center [491, 423] width 462 height 64
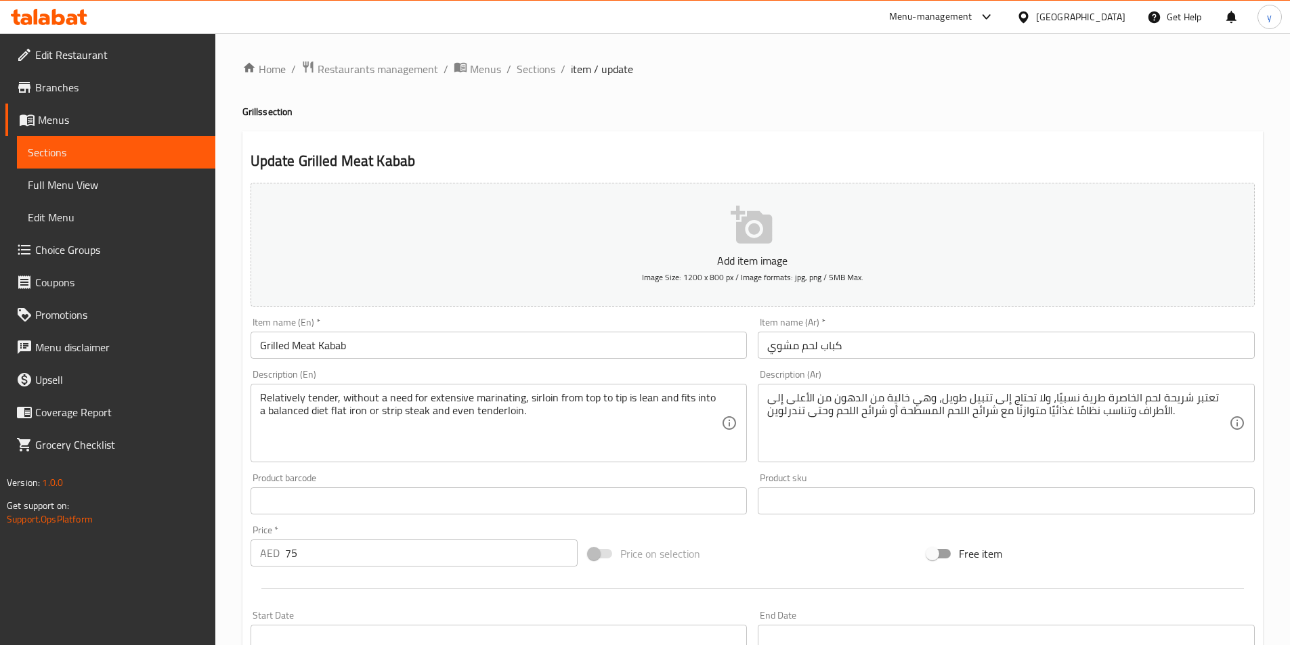
click at [387, 412] on textarea "Relatively tender, without a need for extensive marinating, sirloin from top to…" at bounding box center [491, 423] width 462 height 64
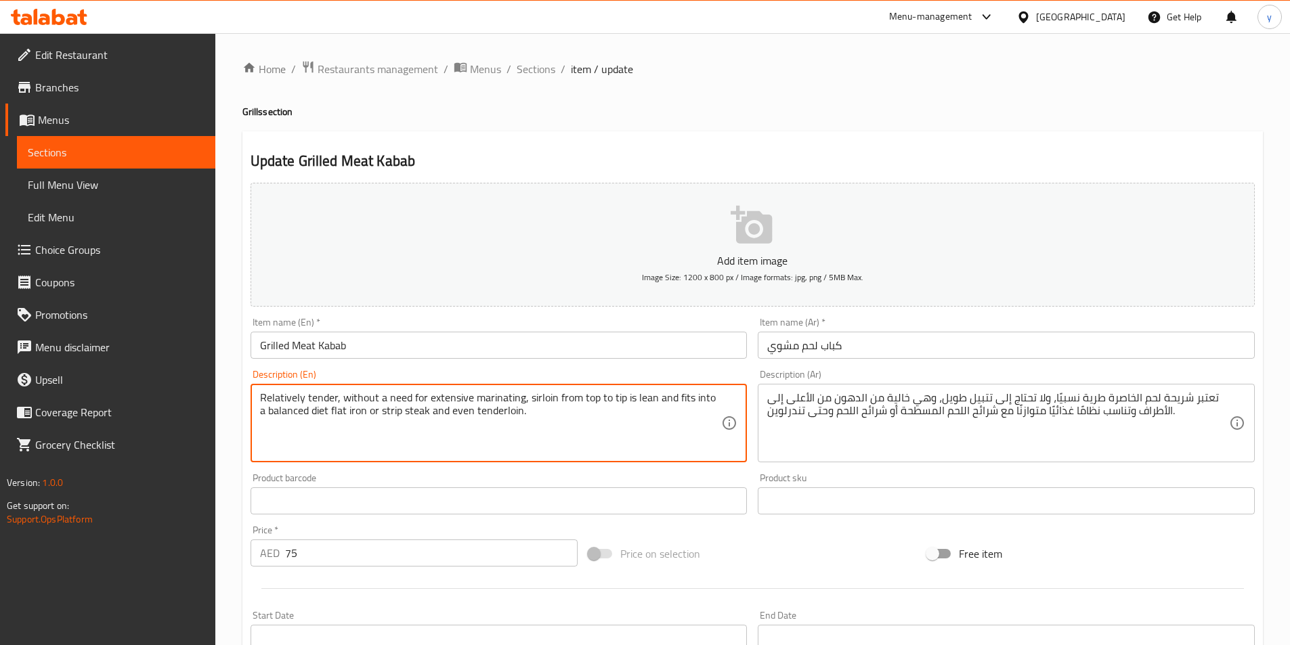
click at [389, 410] on textarea "Relatively tender, without a need for extensive marinating, sirloin from top to…" at bounding box center [491, 423] width 462 height 64
click at [381, 411] on textarea "Relatively tender, without a need for extensive marinating, sirloin from top to…" at bounding box center [491, 423] width 462 height 64
drag, startPoint x: 370, startPoint y: 412, endPoint x: 420, endPoint y: 418, distance: 51.1
click at [420, 418] on textarea "Relatively tender, without a need for extensive marinating, sirloin from top to…" at bounding box center [491, 423] width 462 height 64
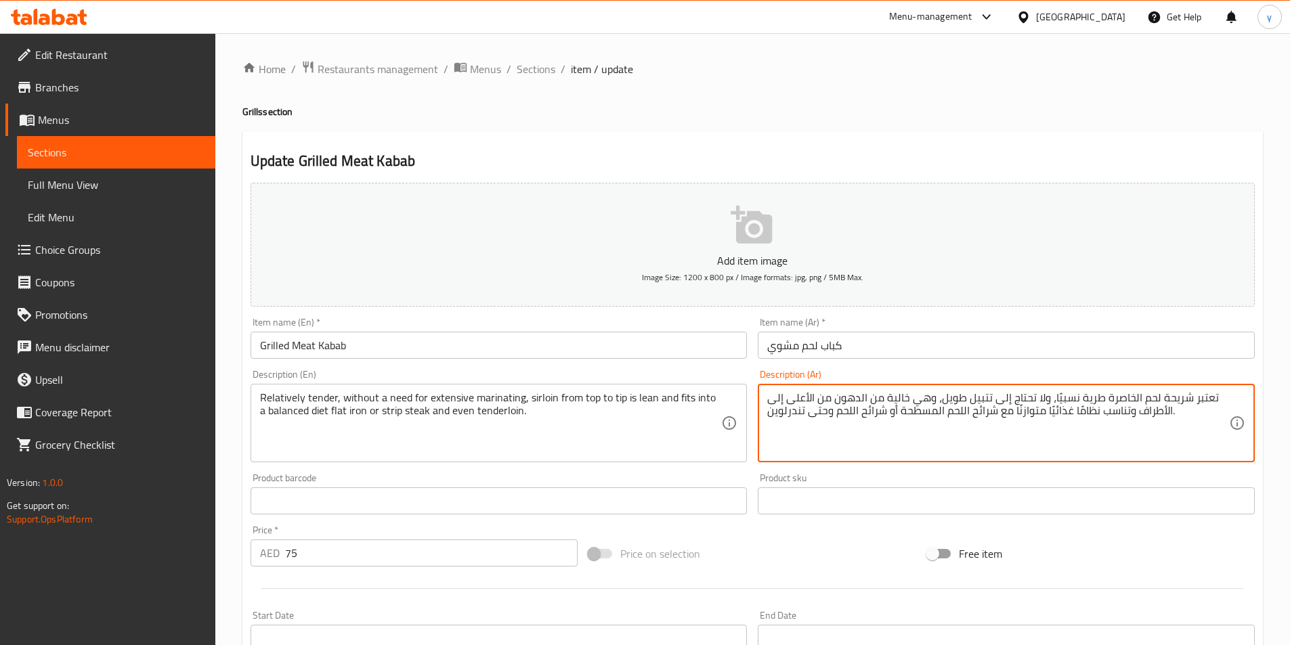
click at [1011, 413] on textarea "تعتبر شريحة لحم الخاصرة طرية نسبيًا، ولا تحتاج إلى تتبيل طويل، وهي خالية من الد…" at bounding box center [998, 423] width 462 height 64
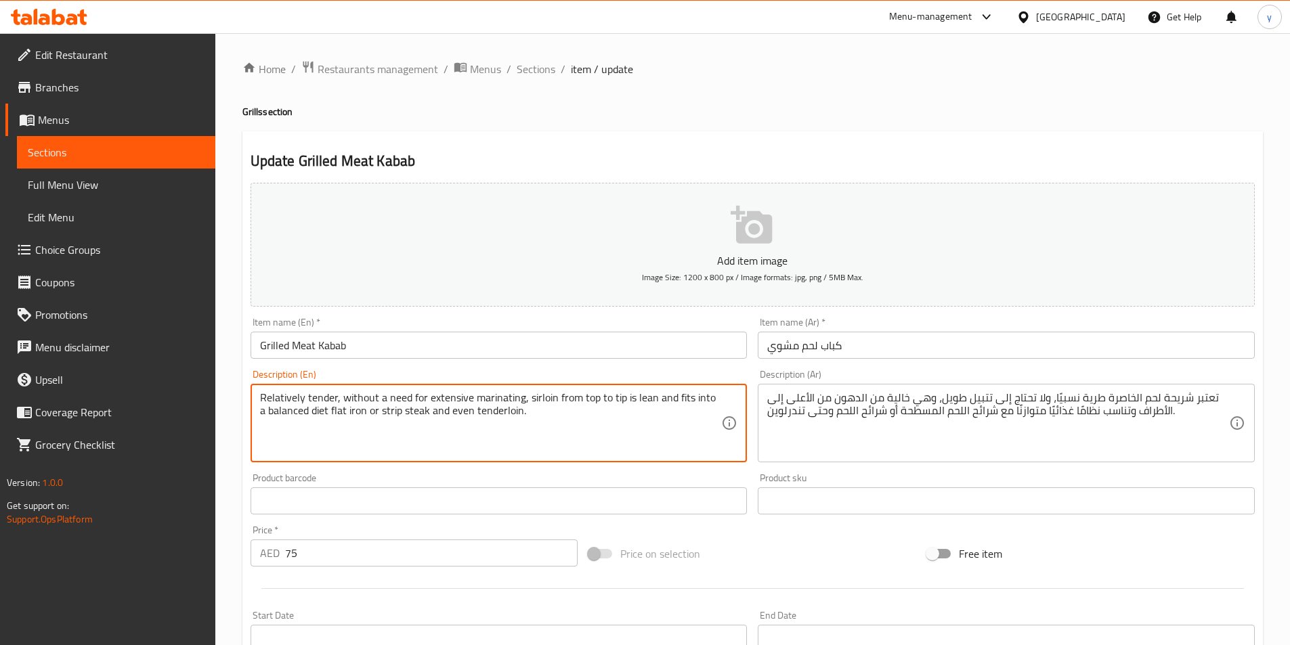
drag, startPoint x: 322, startPoint y: 412, endPoint x: 358, endPoint y: 421, distance: 37.0
drag, startPoint x: 259, startPoint y: 415, endPoint x: 358, endPoint y: 427, distance: 99.5
click at [358, 427] on textarea "Relatively tender, without a need for extensive marinating, sirloin from top to…" at bounding box center [491, 423] width 462 height 64
paste textarea
type textarea "Relatively tender, without a need for extensive marinating, sirloin from top to…"
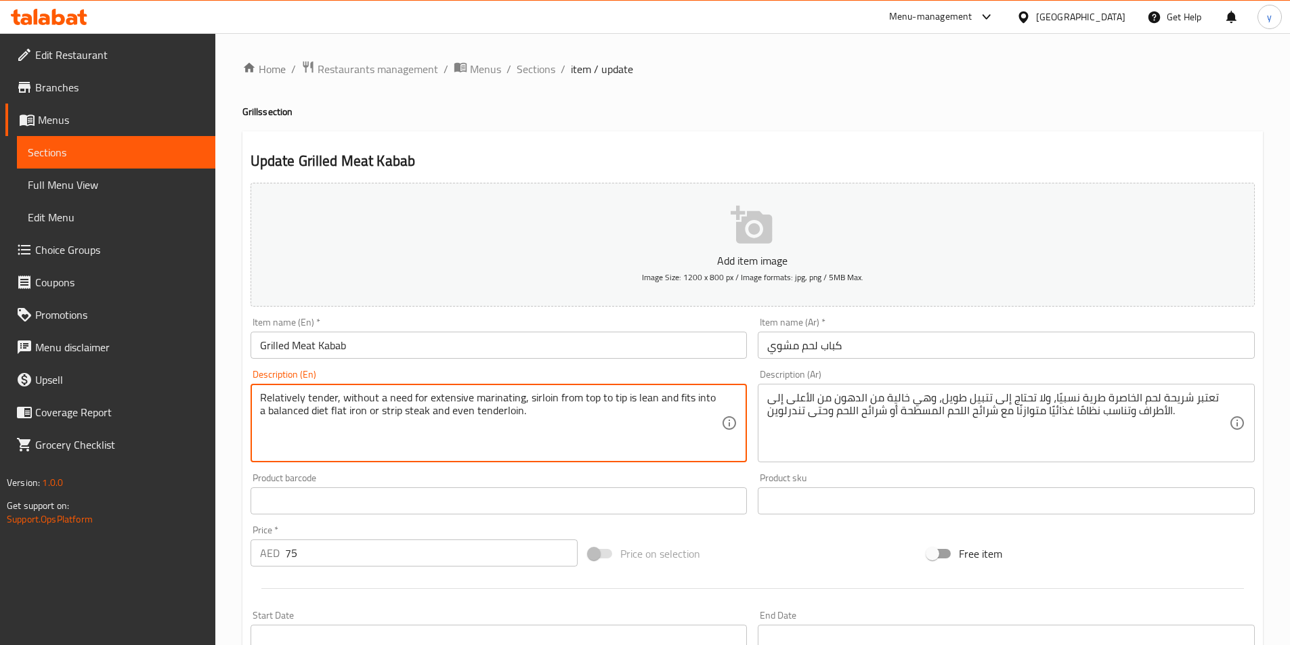
click at [353, 433] on textarea "Relatively tender, without a need for extensive marinating, sirloin from top to…" at bounding box center [491, 423] width 462 height 64
drag, startPoint x: 358, startPoint y: 411, endPoint x: 259, endPoint y: 423, distance: 98.9
click at [260, 423] on textarea "Relatively tender, without a need for extensive marinating, sirloin from top to…" at bounding box center [491, 423] width 462 height 64
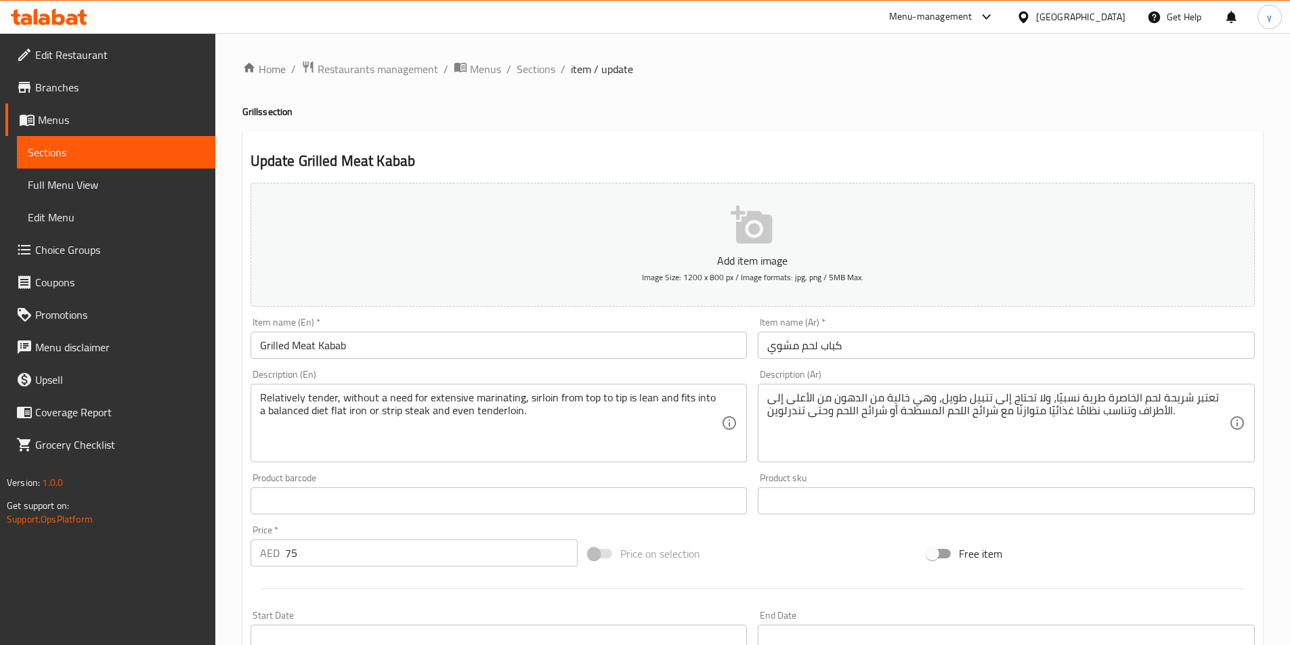
click at [356, 416] on textarea "Relatively tender, without a need for extensive marinating, sirloin from top to…" at bounding box center [491, 423] width 462 height 64
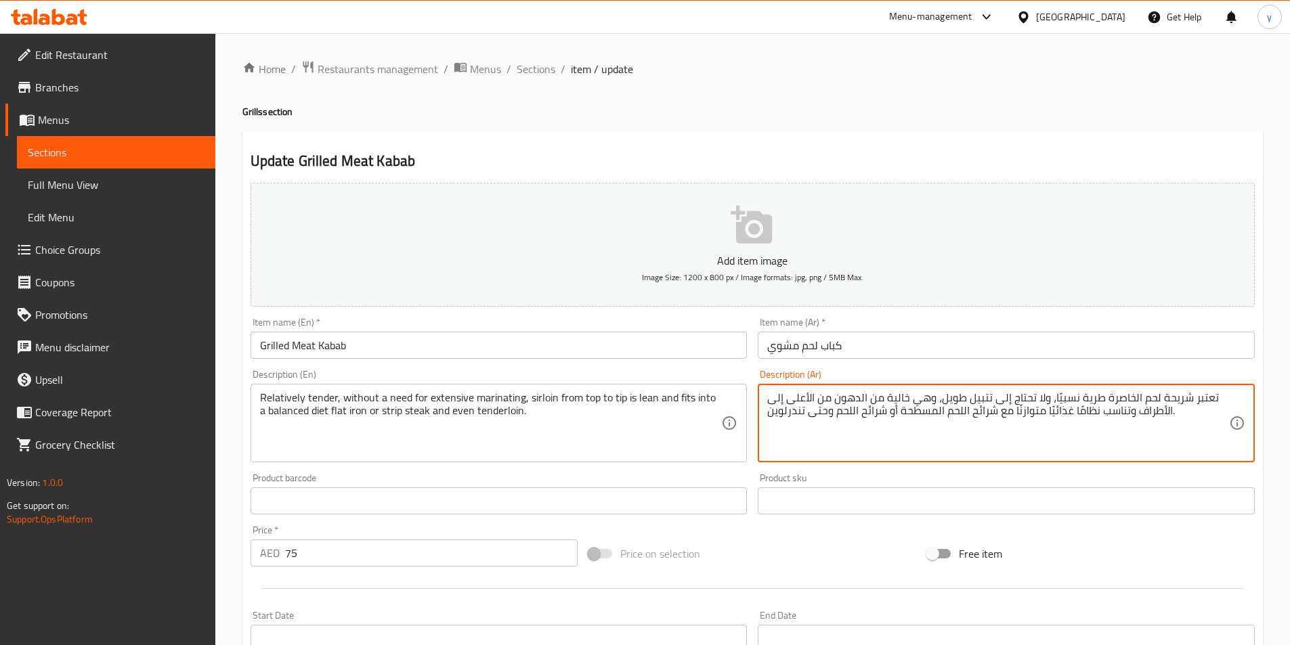
drag, startPoint x: 1010, startPoint y: 414, endPoint x: 834, endPoint y: 433, distance: 177.1
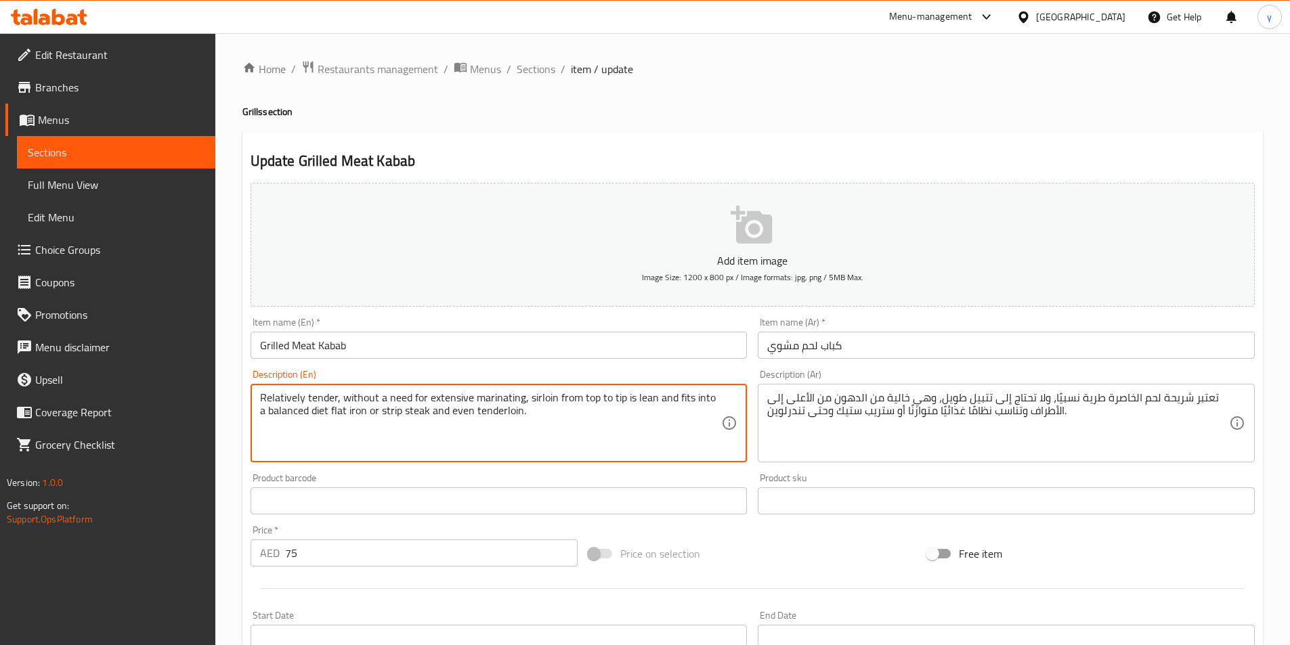
drag, startPoint x: 322, startPoint y: 411, endPoint x: 331, endPoint y: 413, distance: 9.7
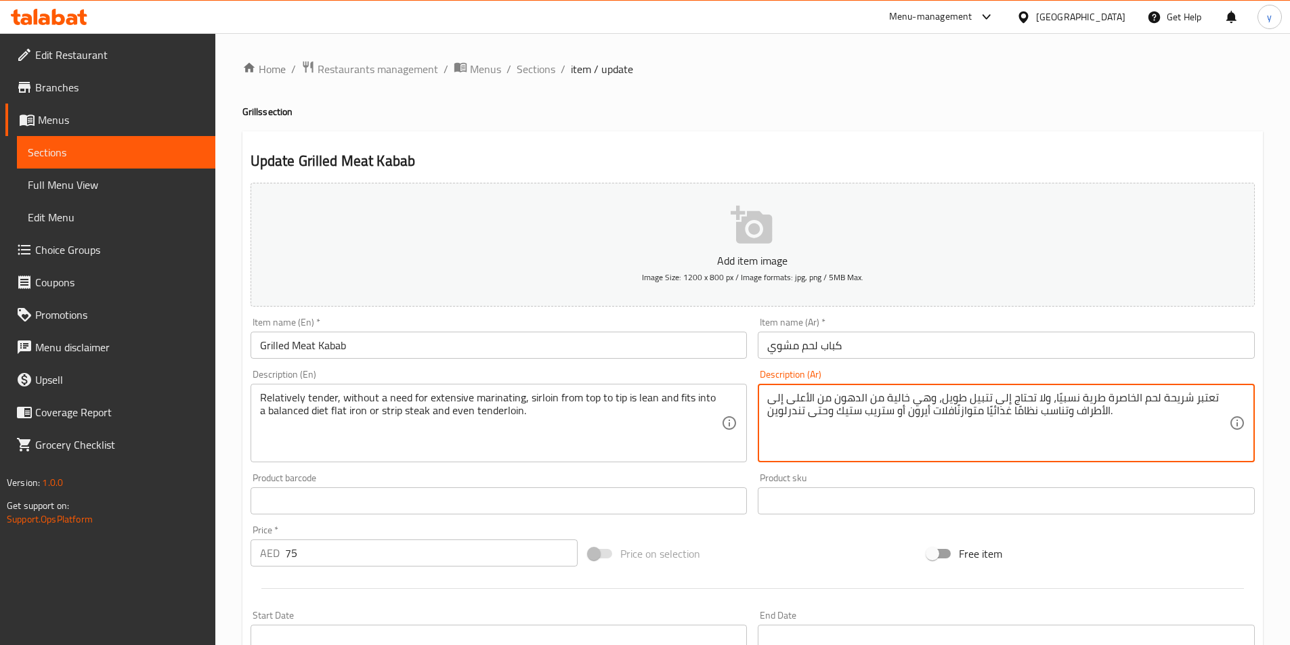
click at [950, 420] on textarea "تعتبر شريحة لحم الخاصرة طرية نسبيًا، ولا تحتاج إلى تتبيل طويل، وهي خالية من الد…" at bounding box center [998, 423] width 462 height 64
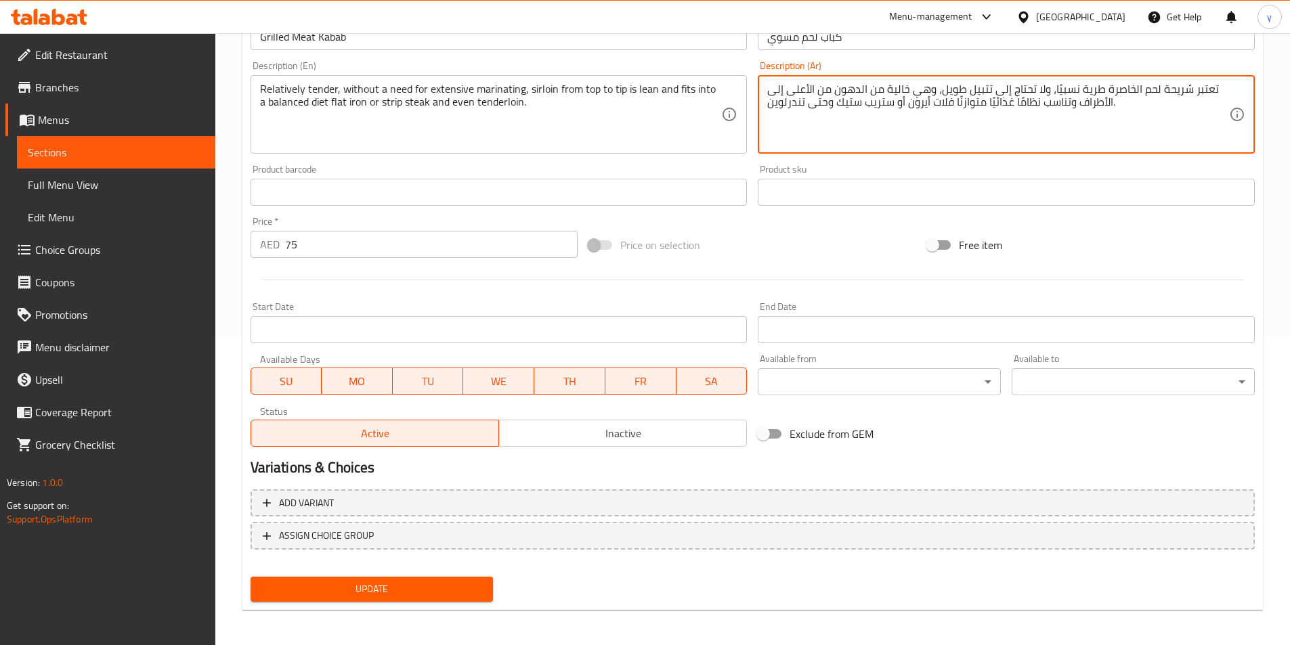
scroll to position [311, 0]
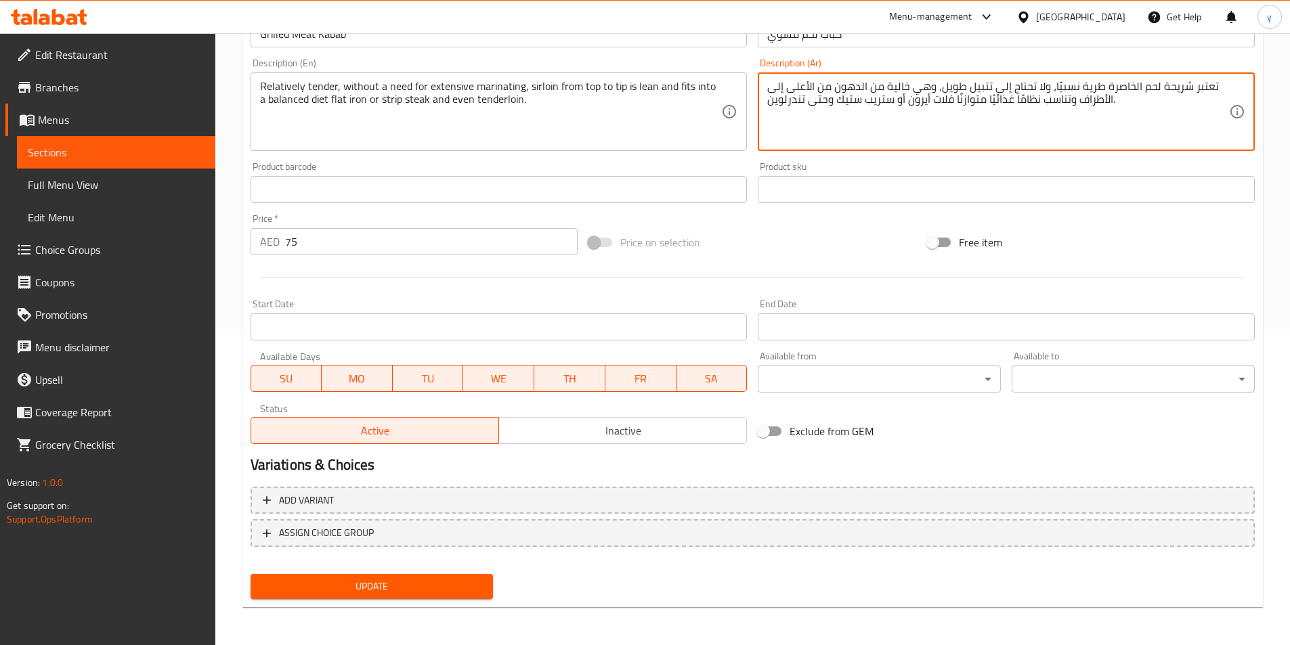
type textarea "تعتبر شريحة لحم الخاصرة طرية نسبيًا، ولا تحتاج إلى تتبيل طويل، وهي خالية من الد…"
click at [364, 590] on span "Update" at bounding box center [371, 586] width 221 height 17
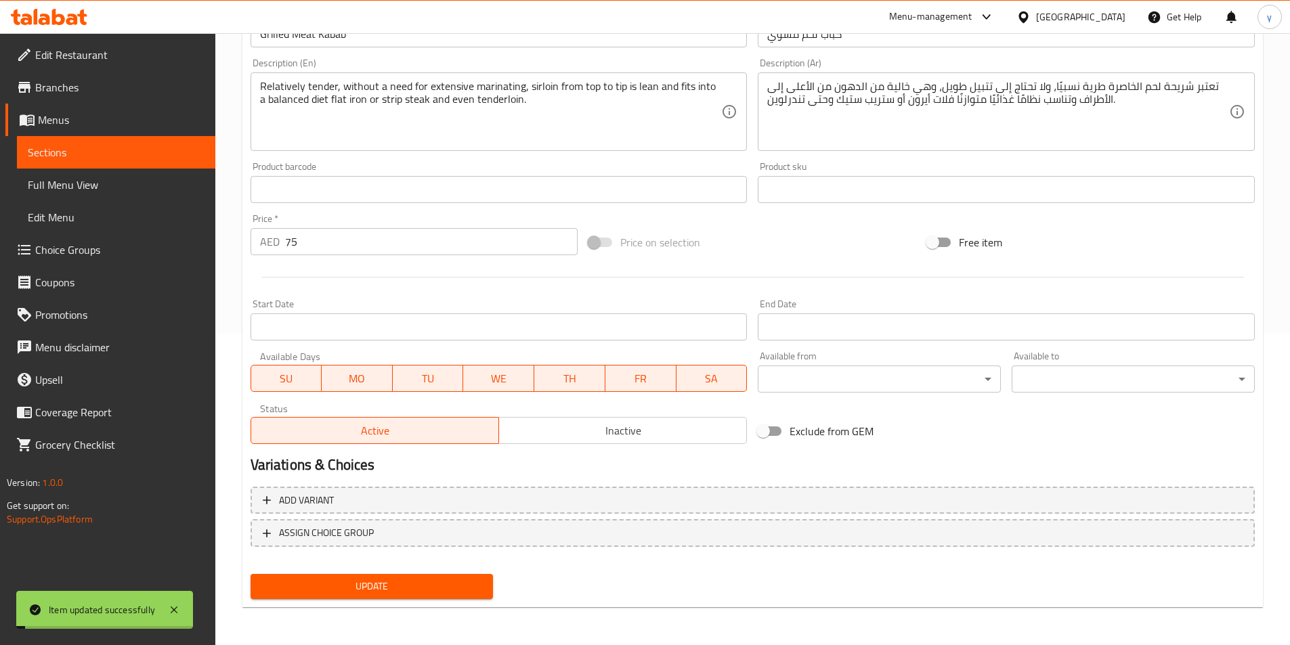
scroll to position [108, 0]
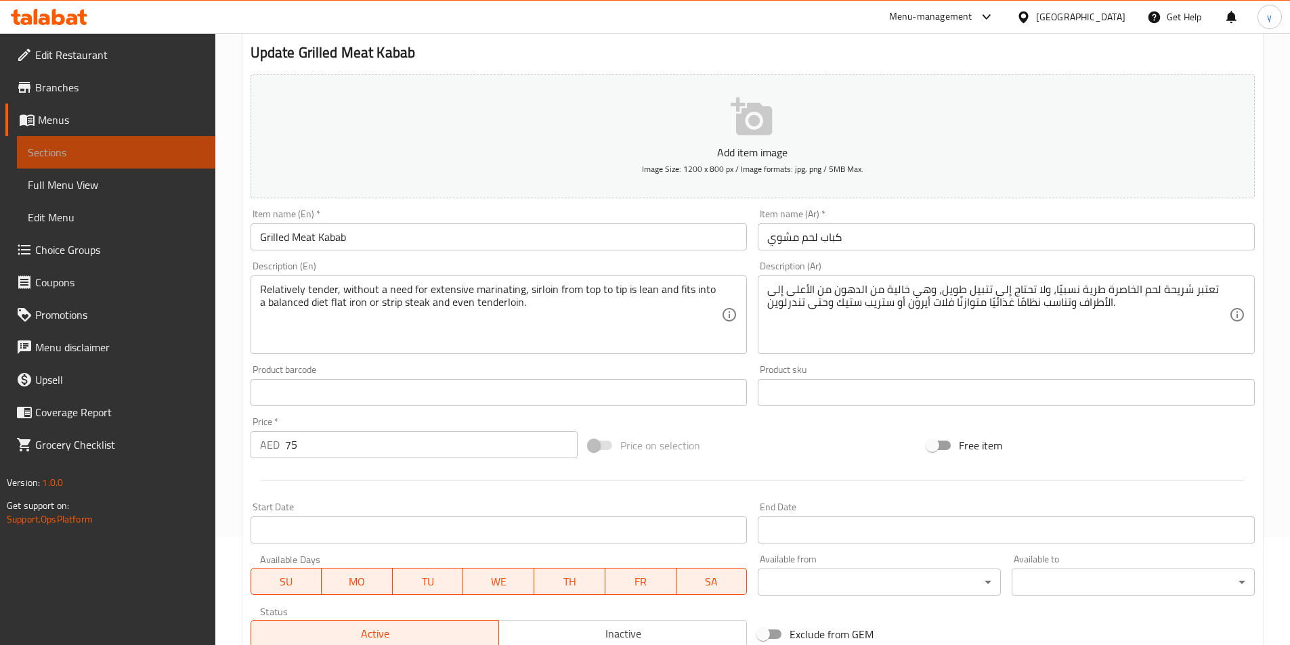
click at [68, 144] on link "Sections" at bounding box center [116, 152] width 198 height 33
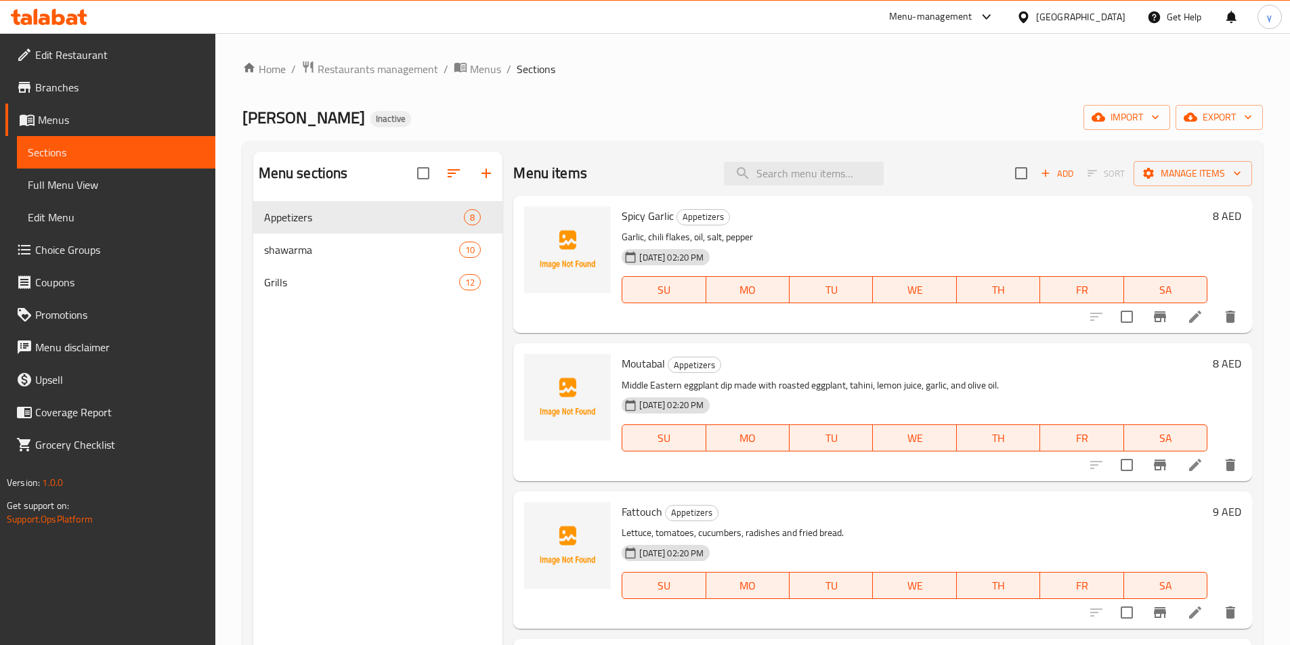
click at [376, 301] on nav "Appetizers 8 shawarma 10 Grills 12" at bounding box center [378, 250] width 250 height 108
click at [379, 281] on span "Grills" at bounding box center [343, 282] width 158 height 16
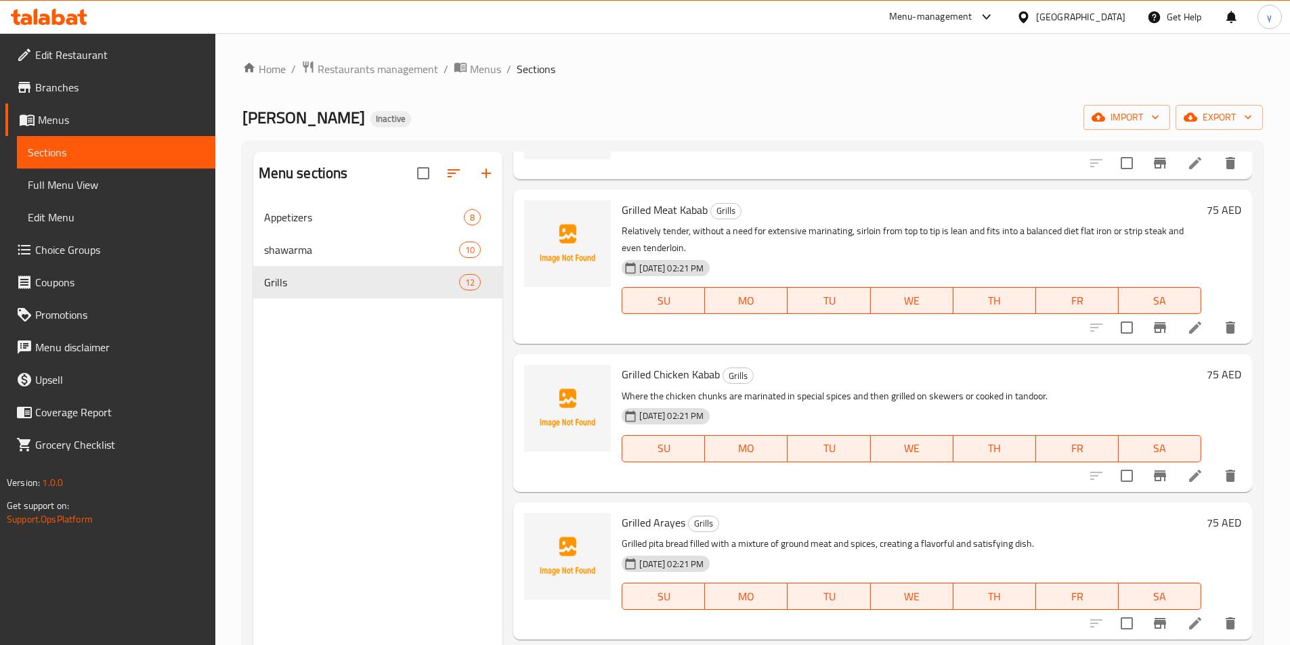
scroll to position [677, 0]
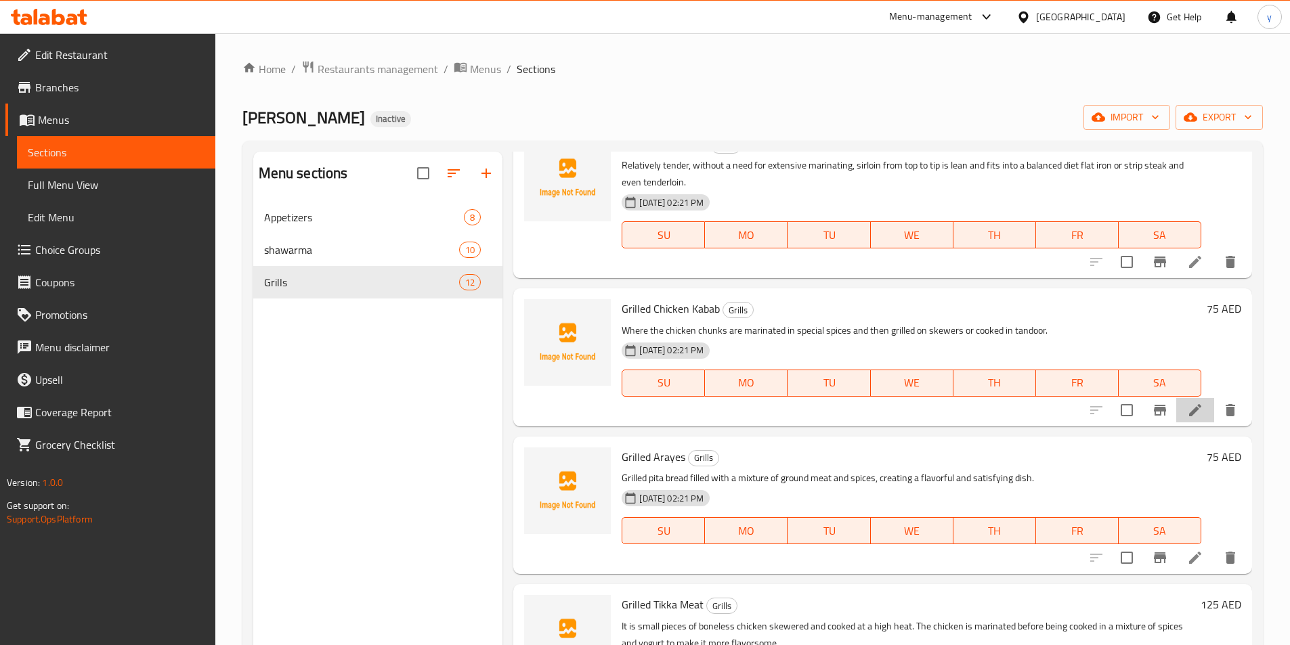
click at [1176, 402] on li at bounding box center [1195, 410] width 38 height 24
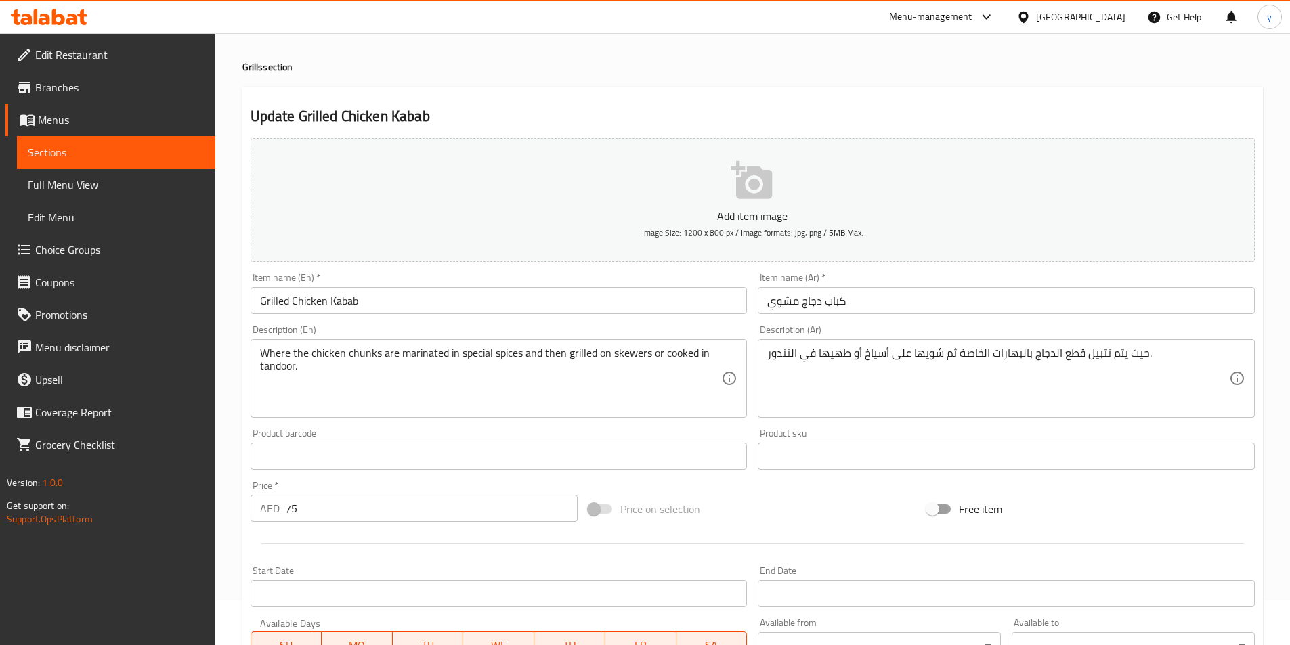
scroll to position [311, 0]
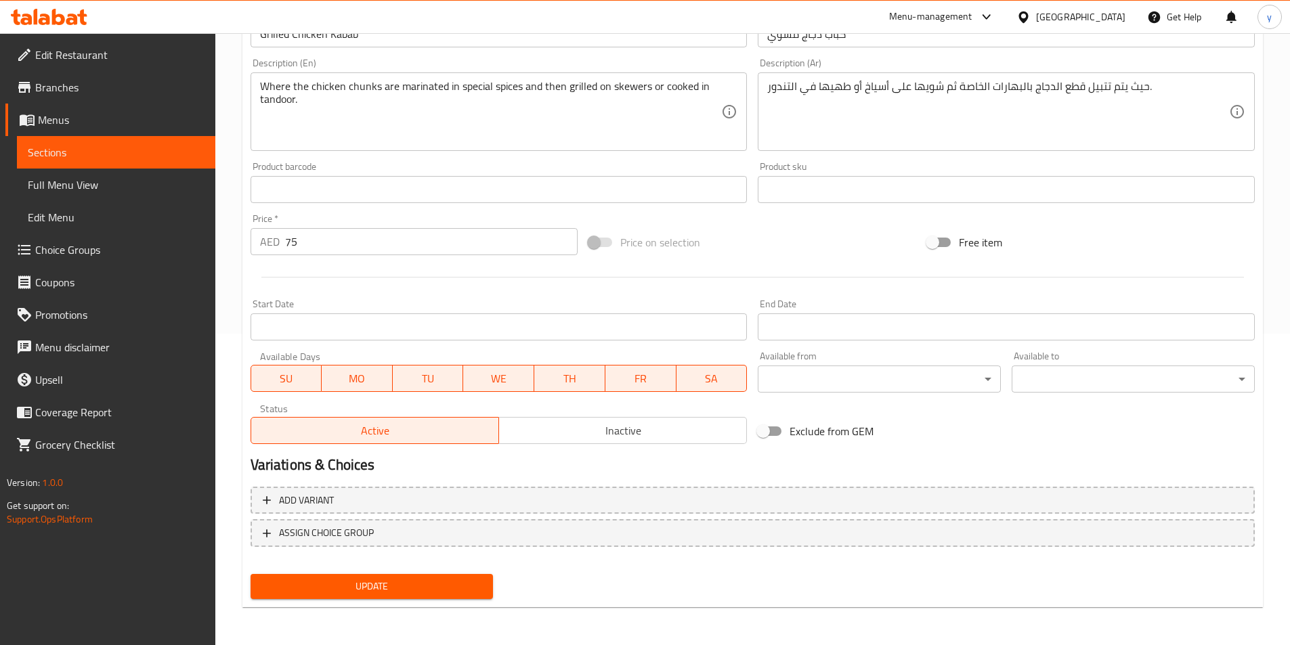
click at [66, 143] on link "Sections" at bounding box center [116, 152] width 198 height 33
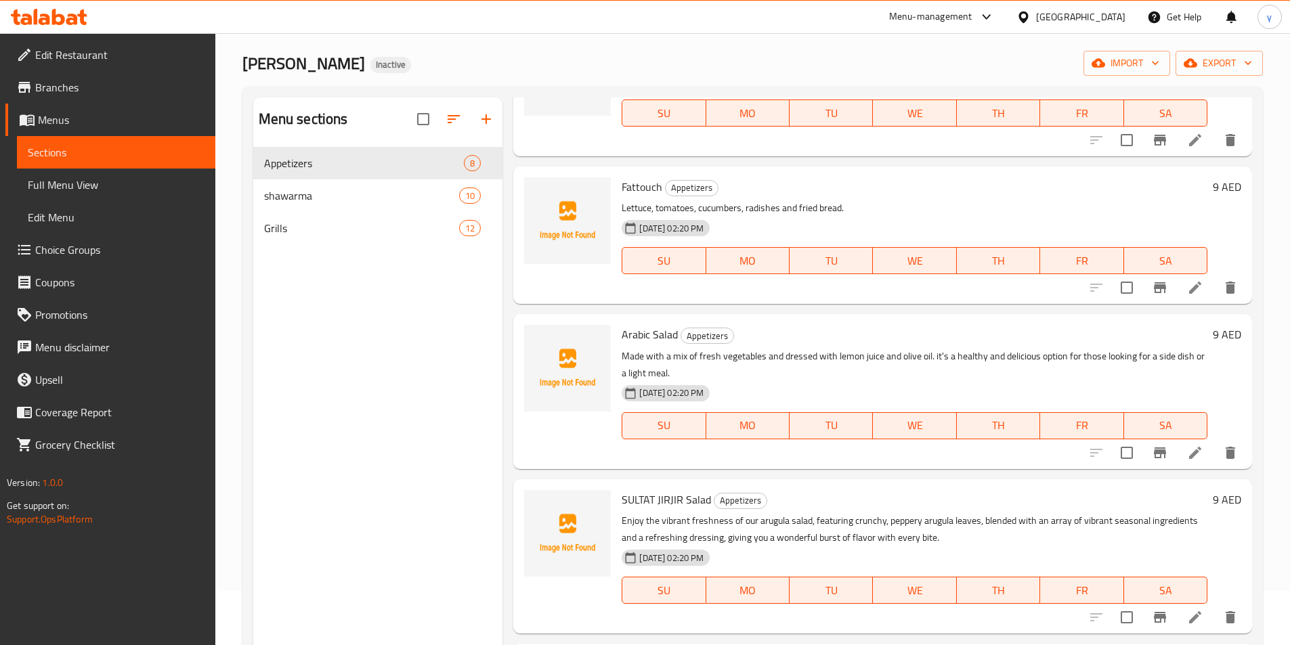
scroll to position [339, 0]
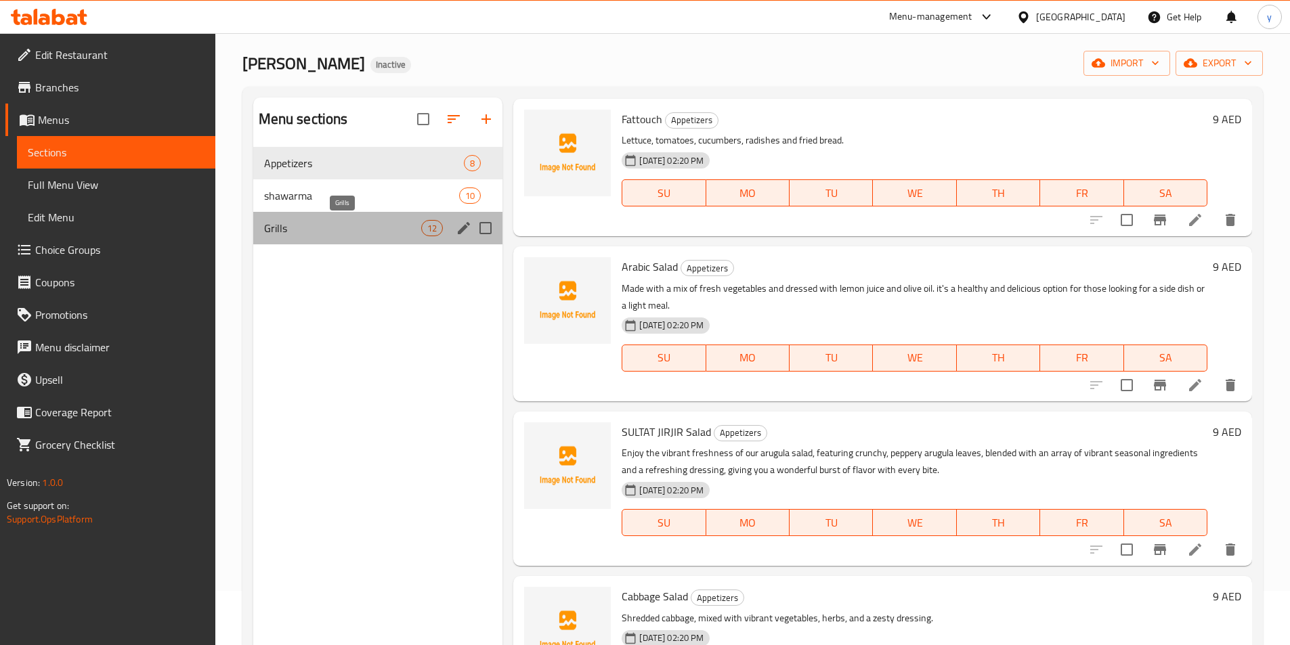
click at [316, 234] on span "Grills" at bounding box center [343, 228] width 158 height 16
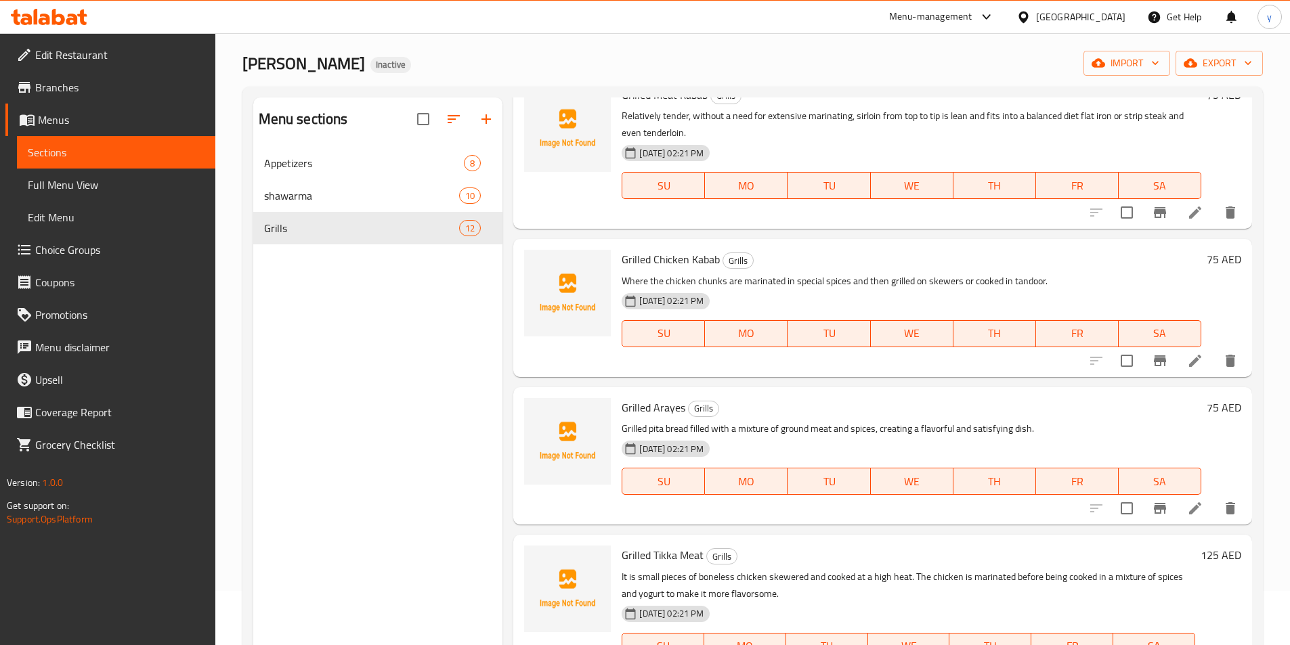
scroll to position [677, 0]
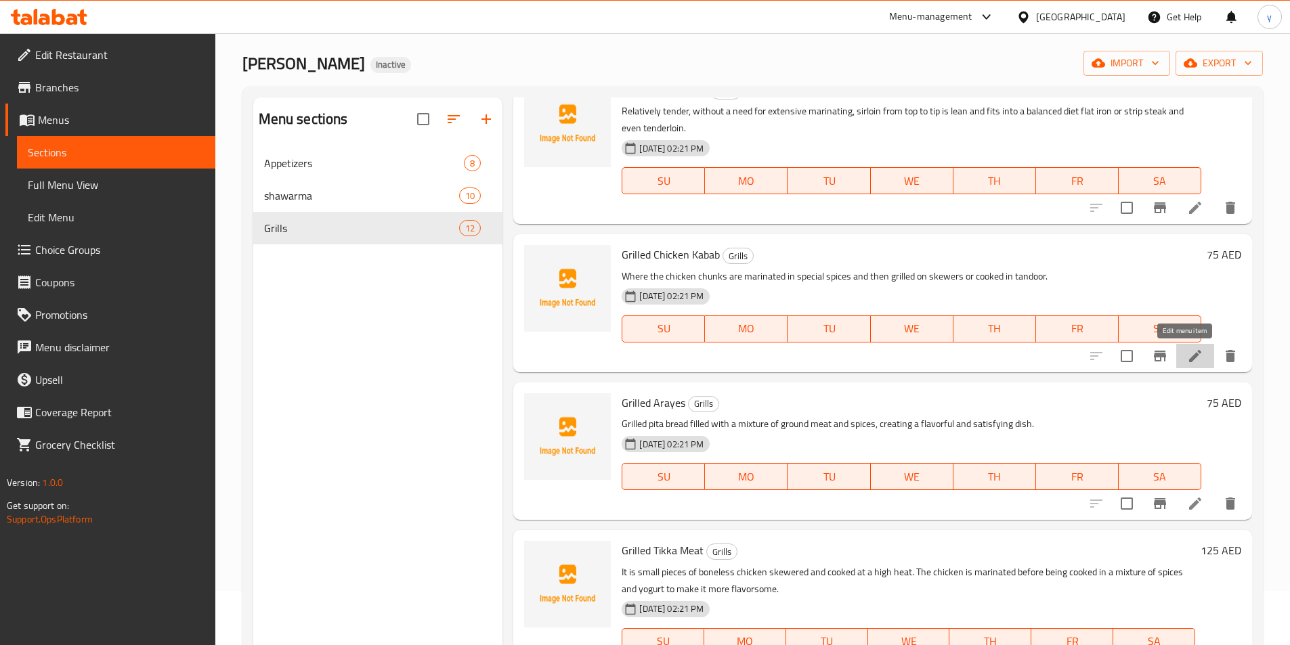
click at [1189, 353] on icon at bounding box center [1195, 356] width 12 height 12
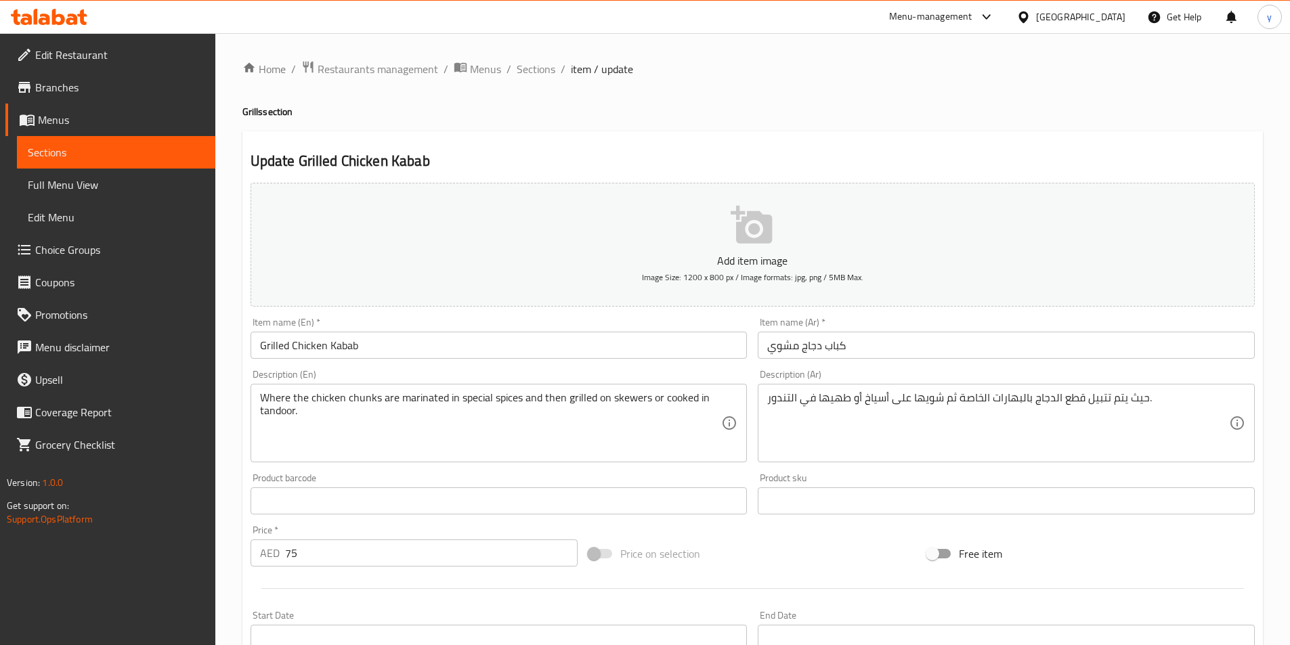
scroll to position [271, 0]
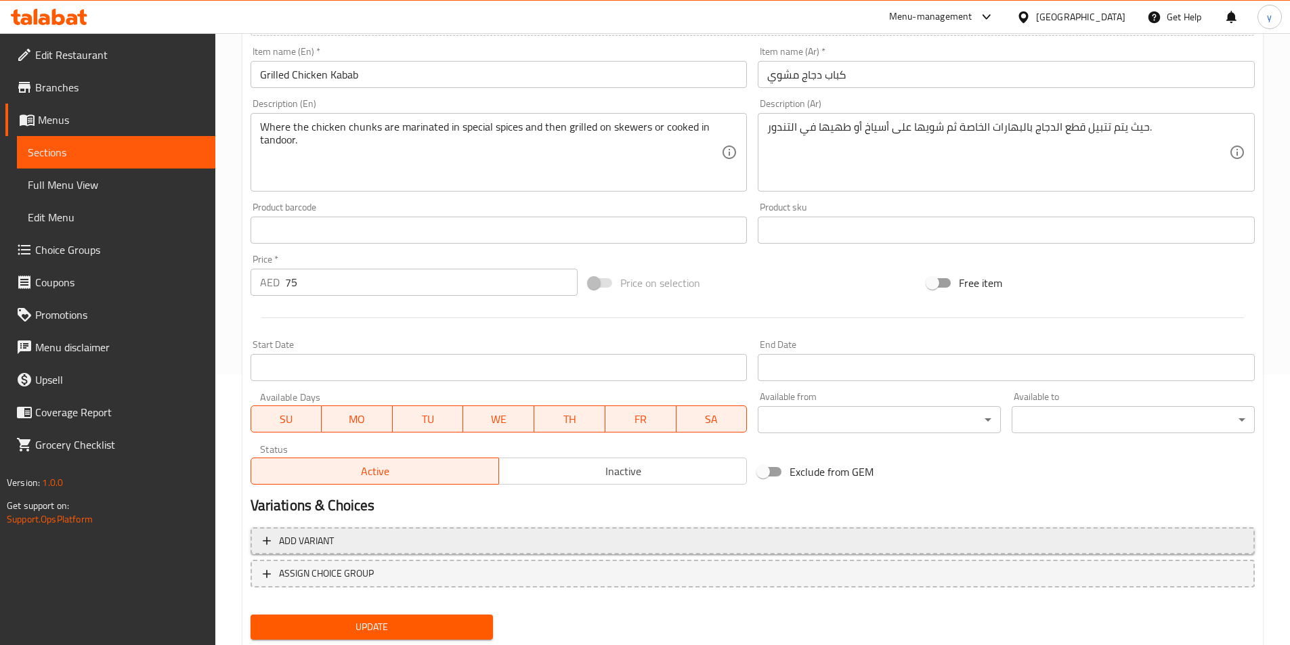
click at [467, 540] on span "Add variant" at bounding box center [753, 541] width 980 height 17
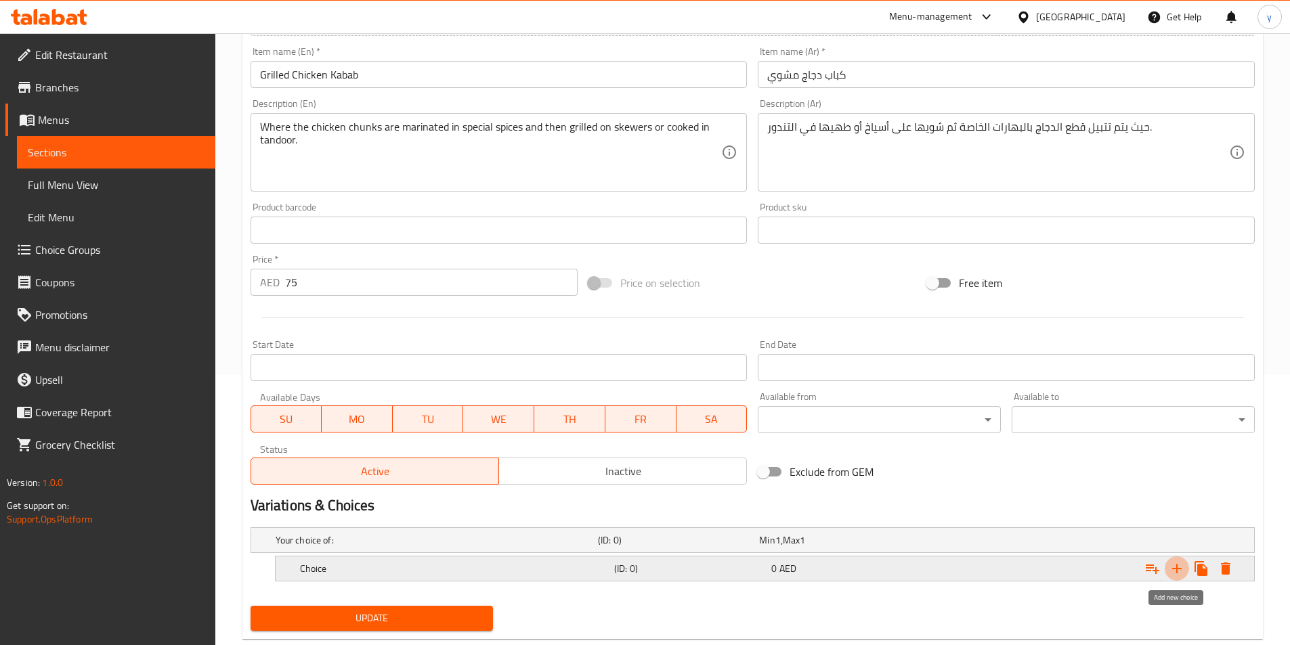
click at [1178, 568] on icon "Expand" at bounding box center [1176, 568] width 9 height 9
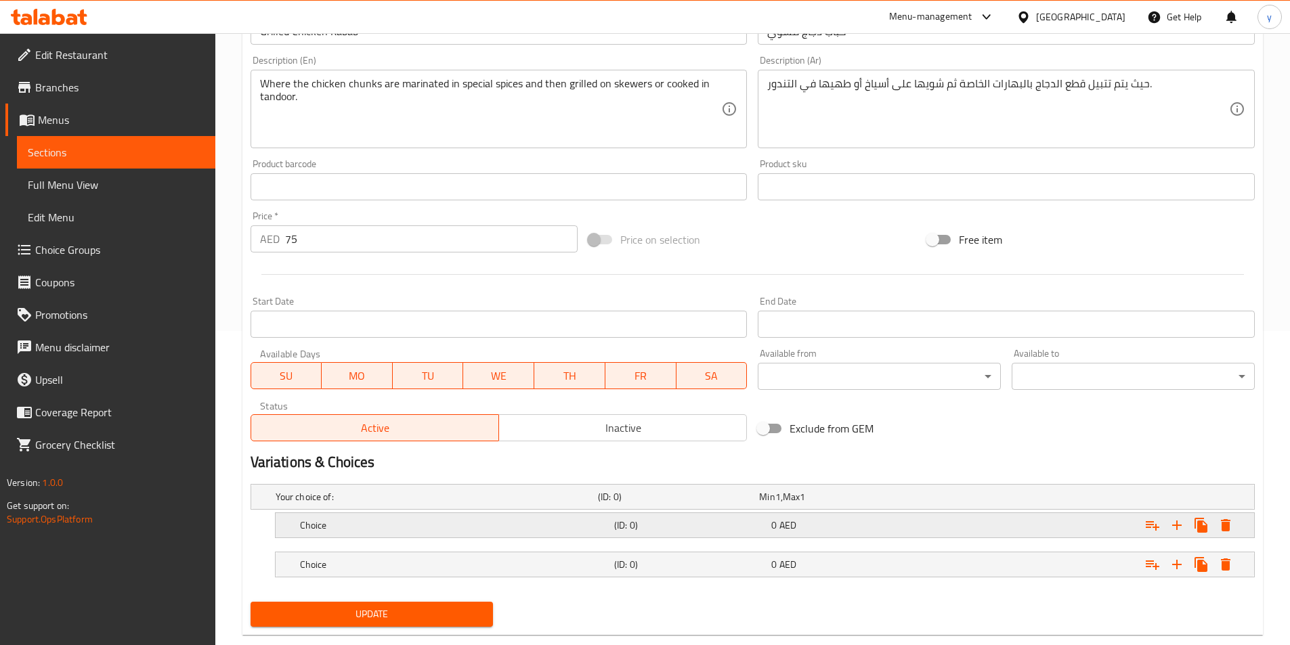
scroll to position [339, 0]
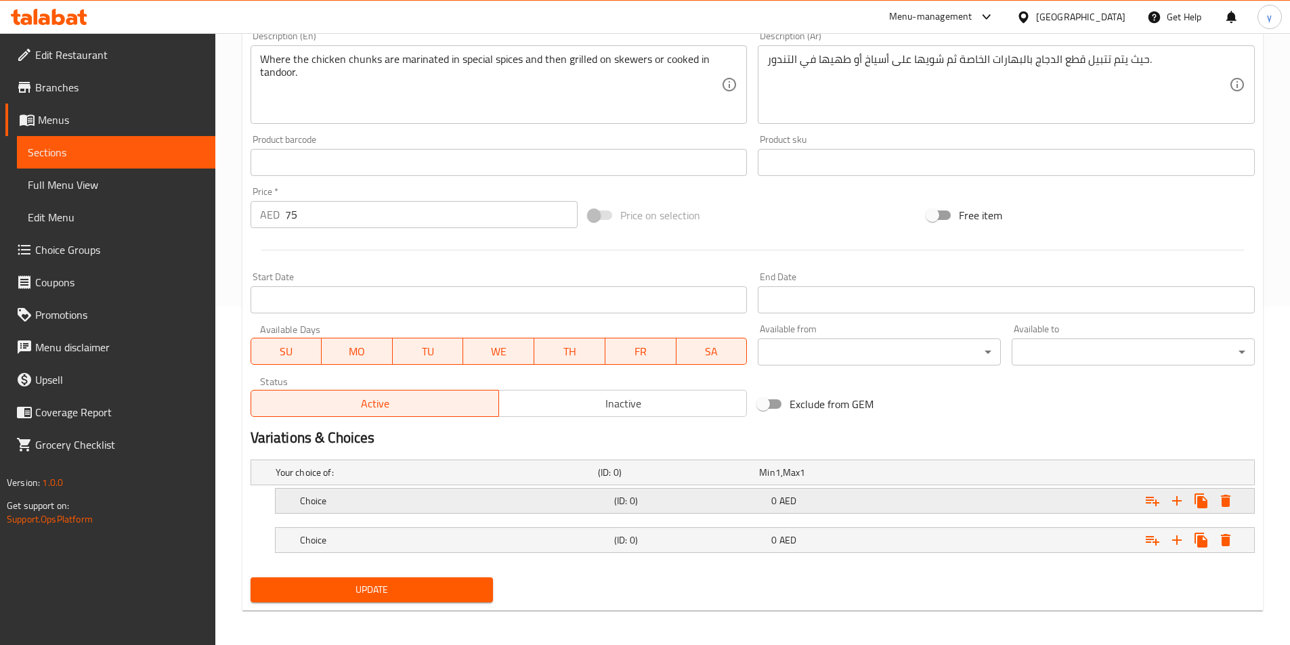
click at [858, 496] on div "0 AED" at bounding box center [847, 501] width 152 height 14
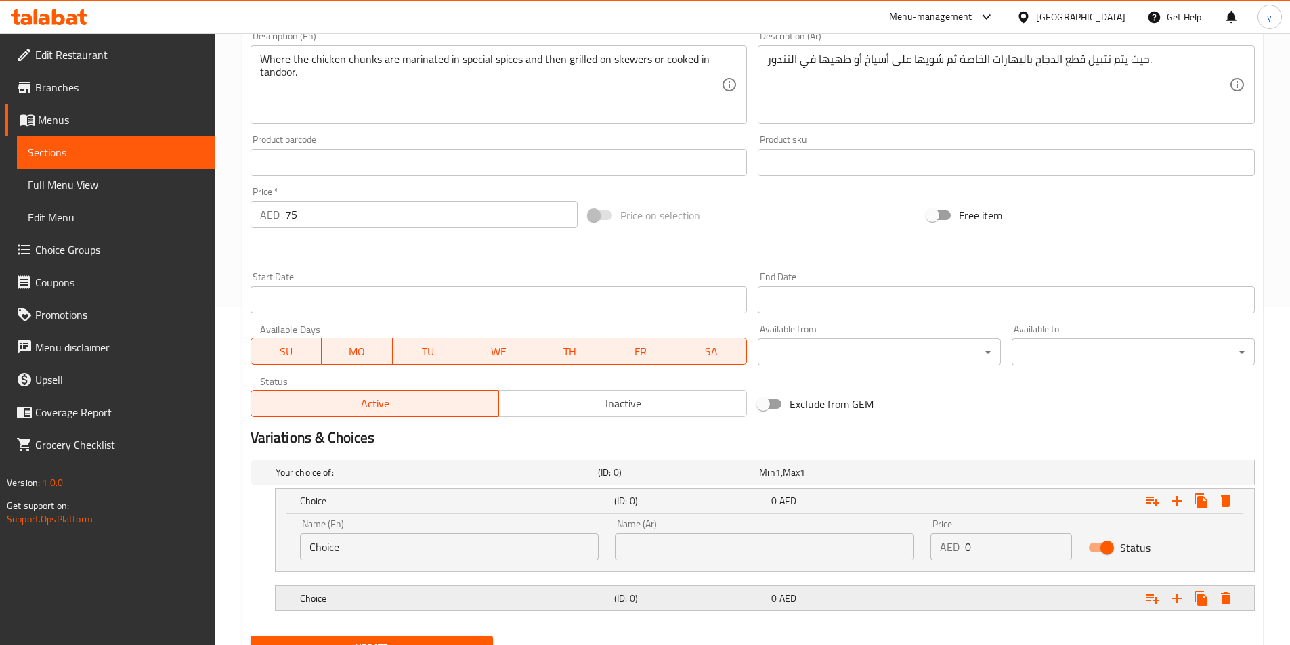
click at [817, 595] on div "0 AED" at bounding box center [847, 599] width 152 height 14
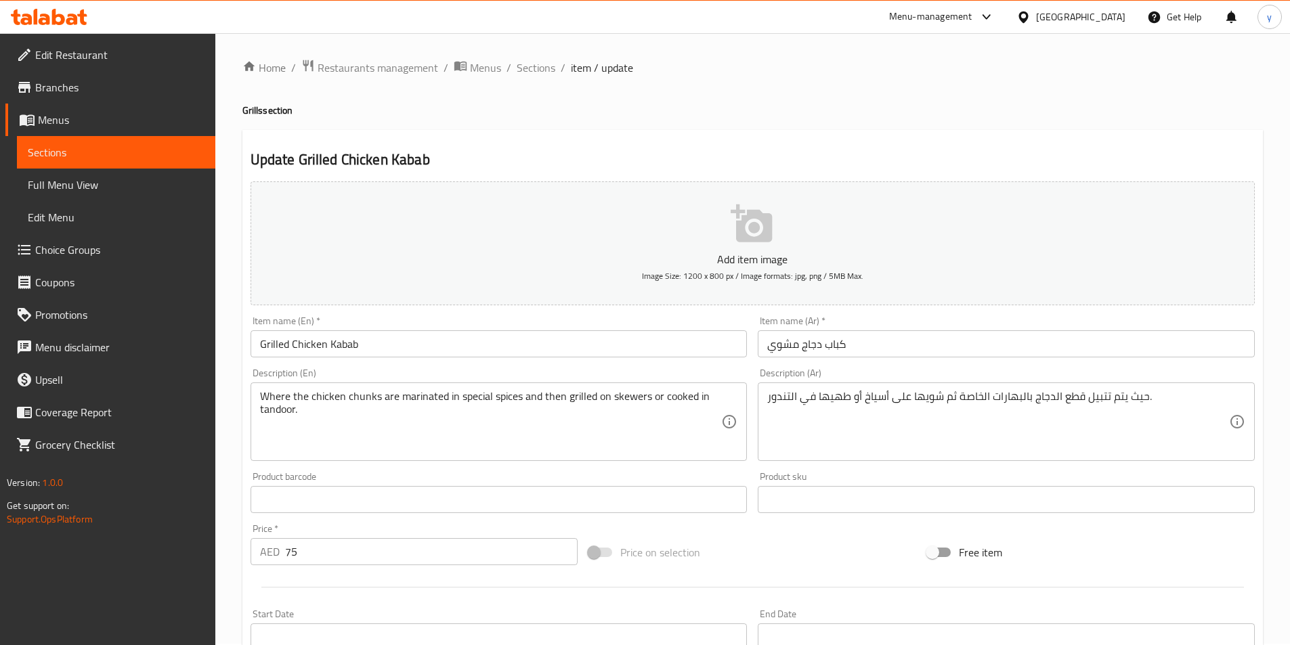
scroll to position [0, 0]
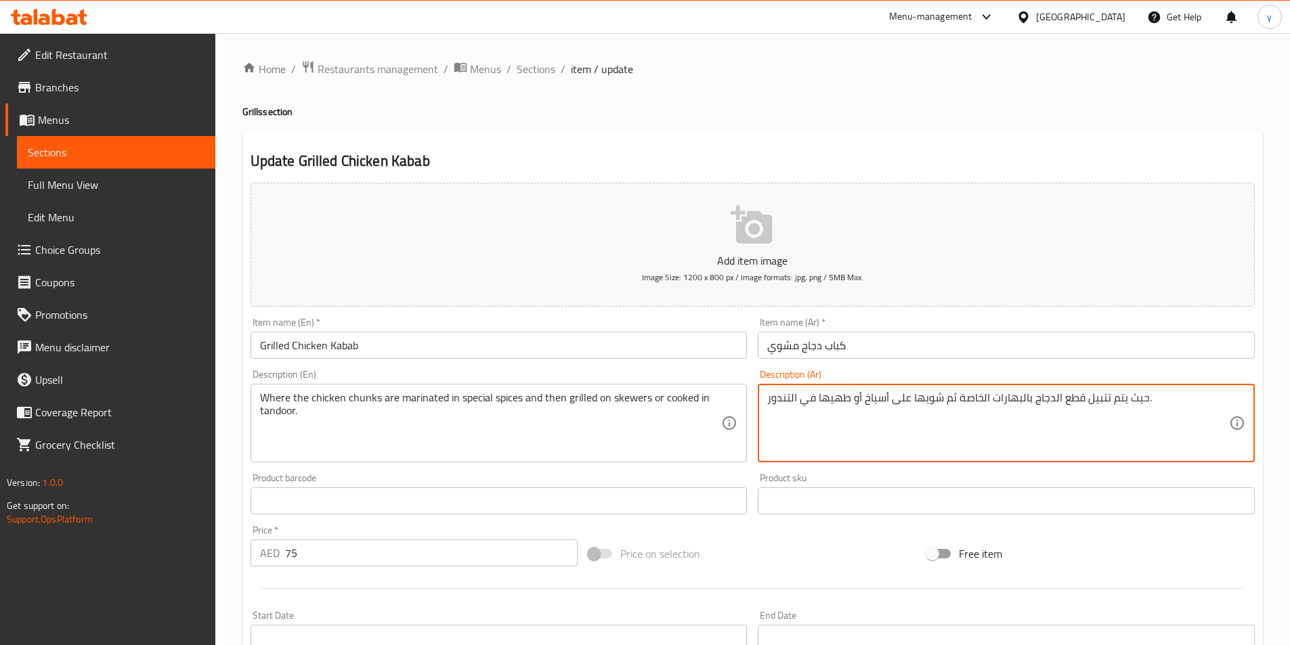
drag, startPoint x: 909, startPoint y: 396, endPoint x: 864, endPoint y: 408, distance: 47.0
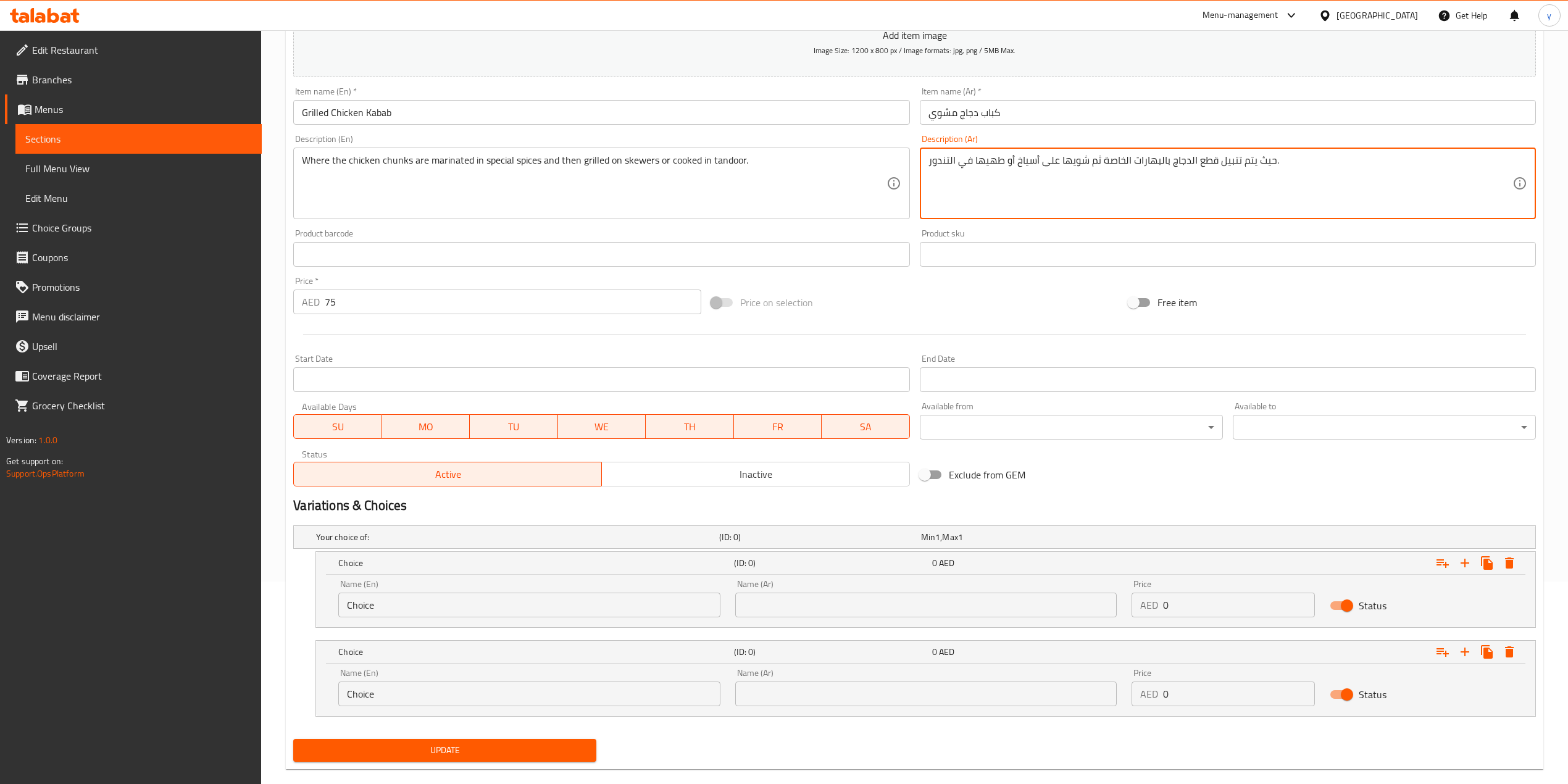
scroll to position [223, 0]
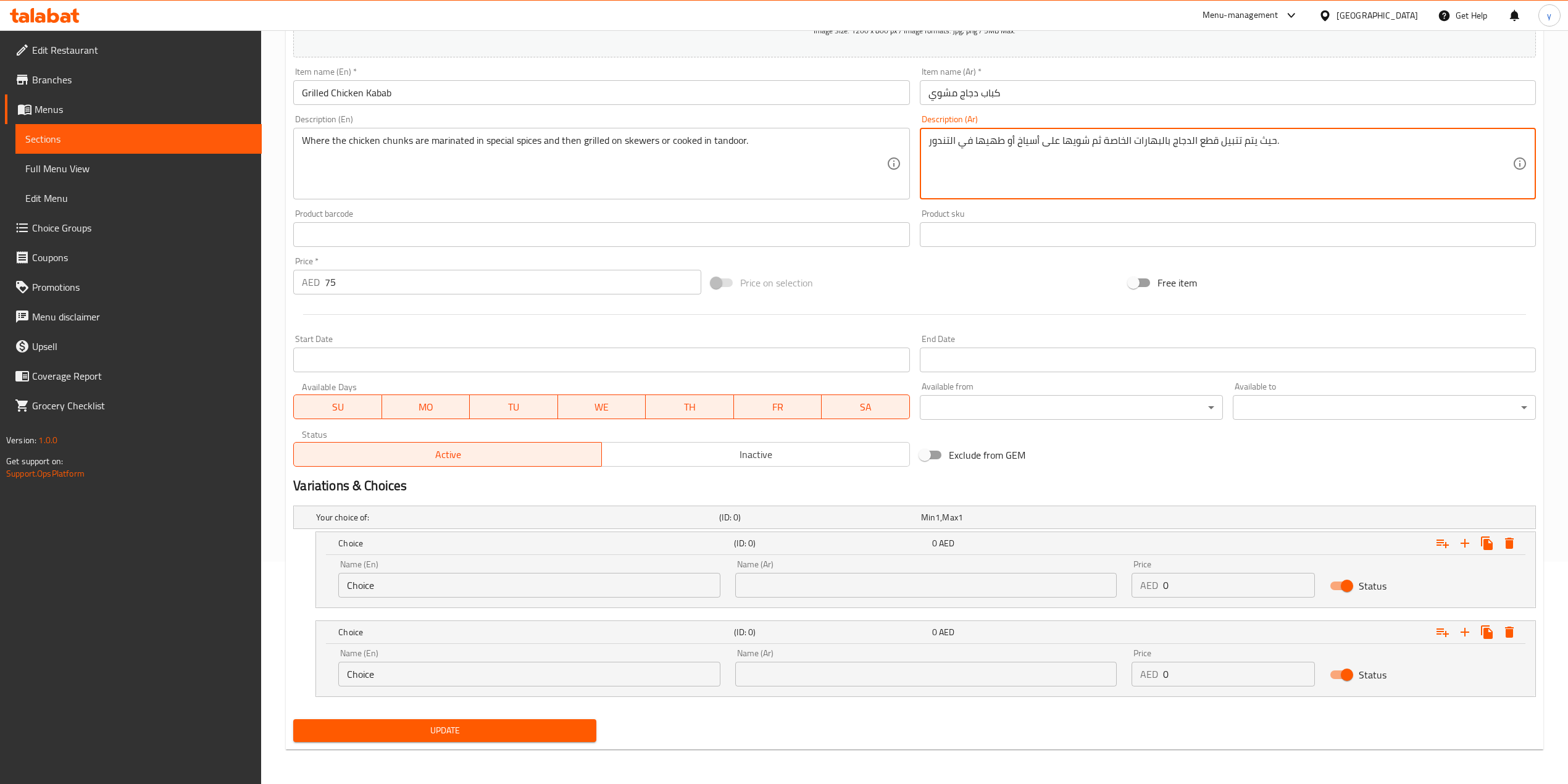
click at [968, 588] on input "text" at bounding box center [925, 584] width 381 height 25
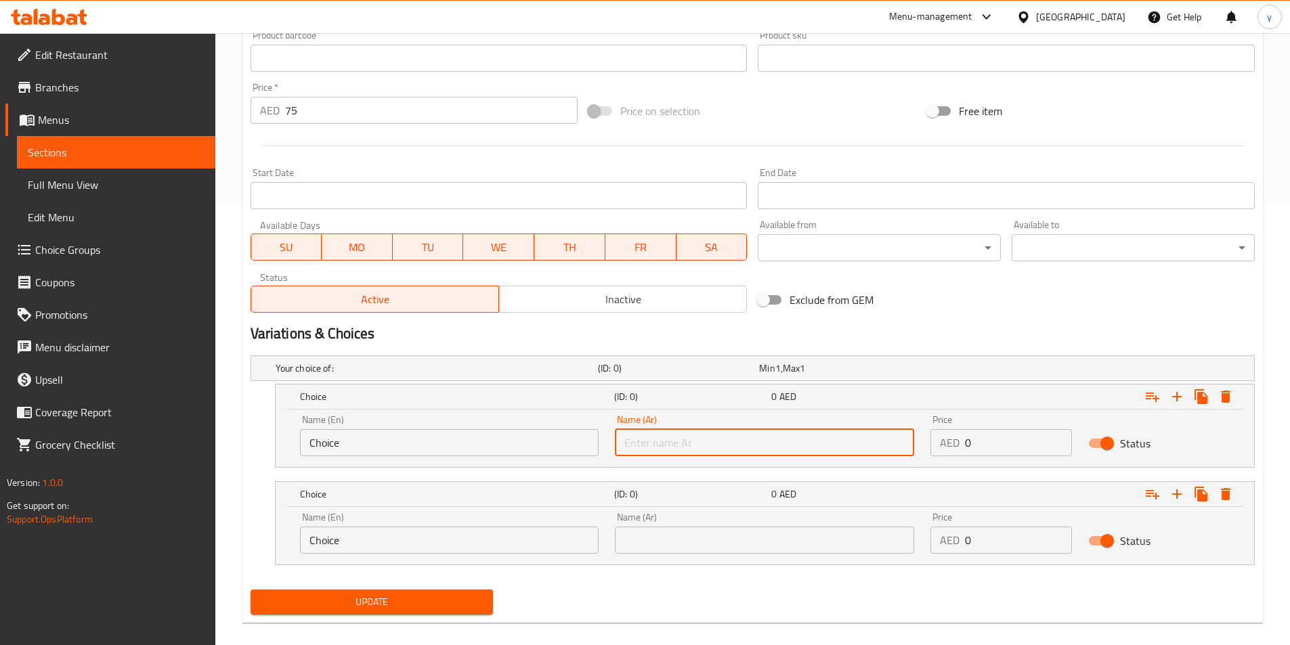
scroll to position [448, 0]
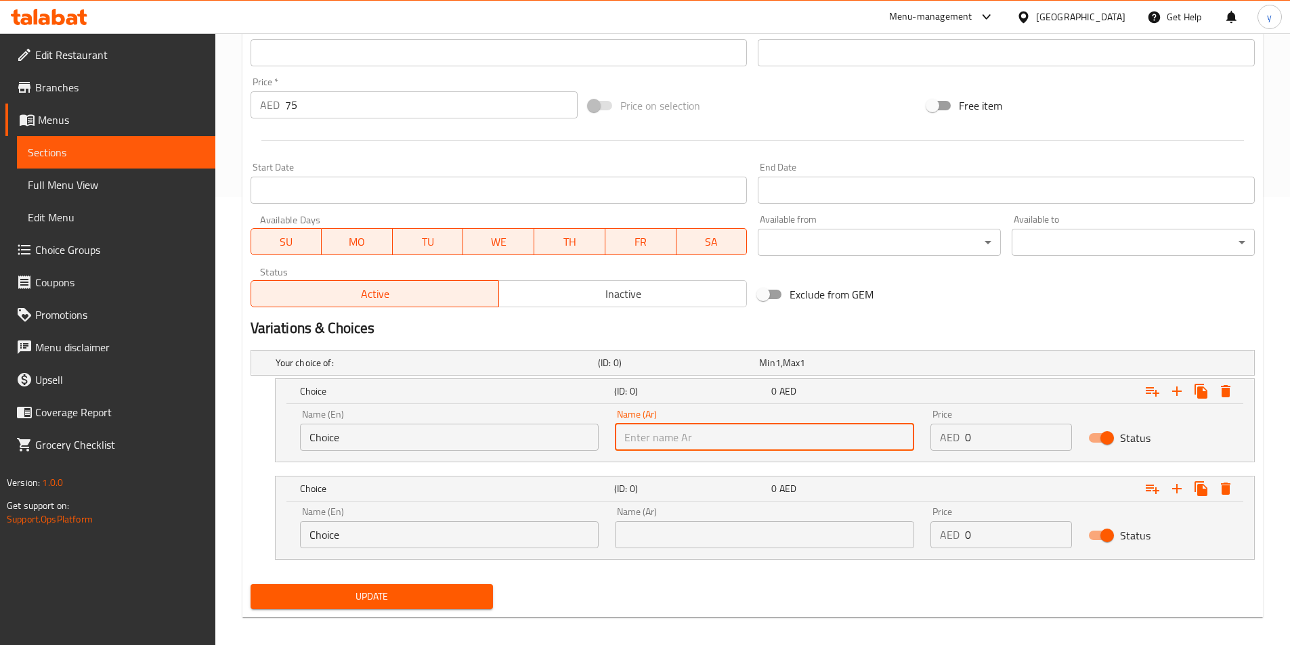
paste input "على أسياخ"
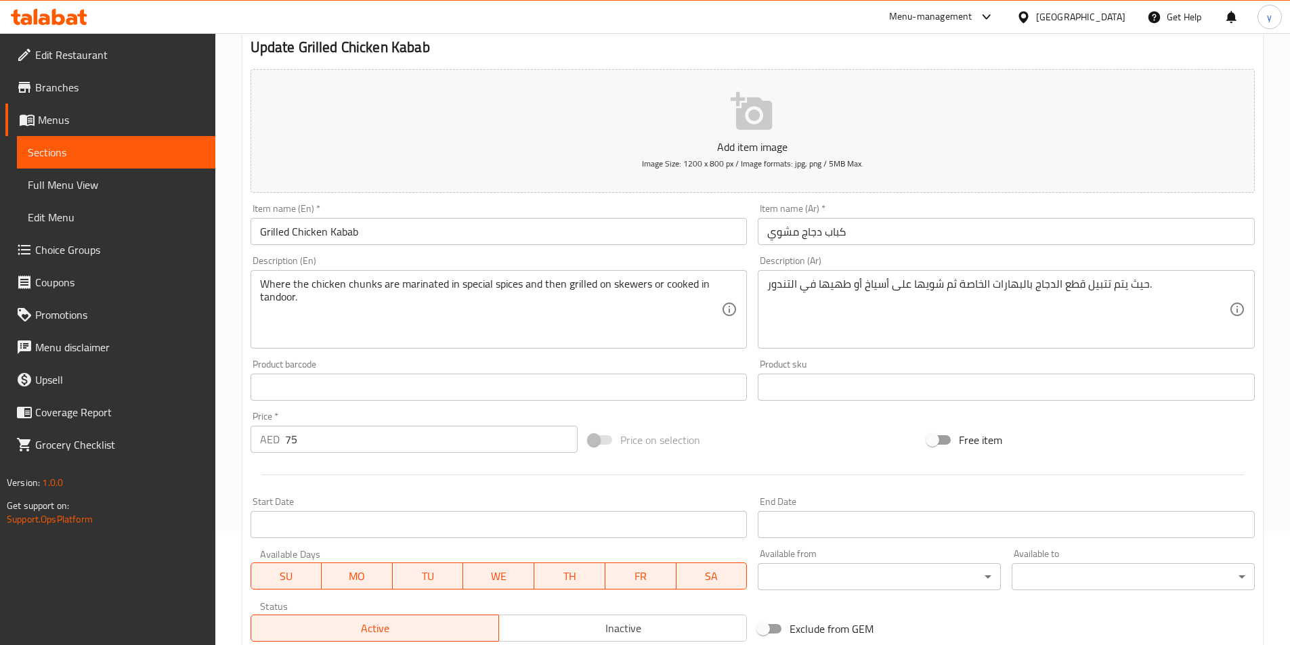
scroll to position [110, 0]
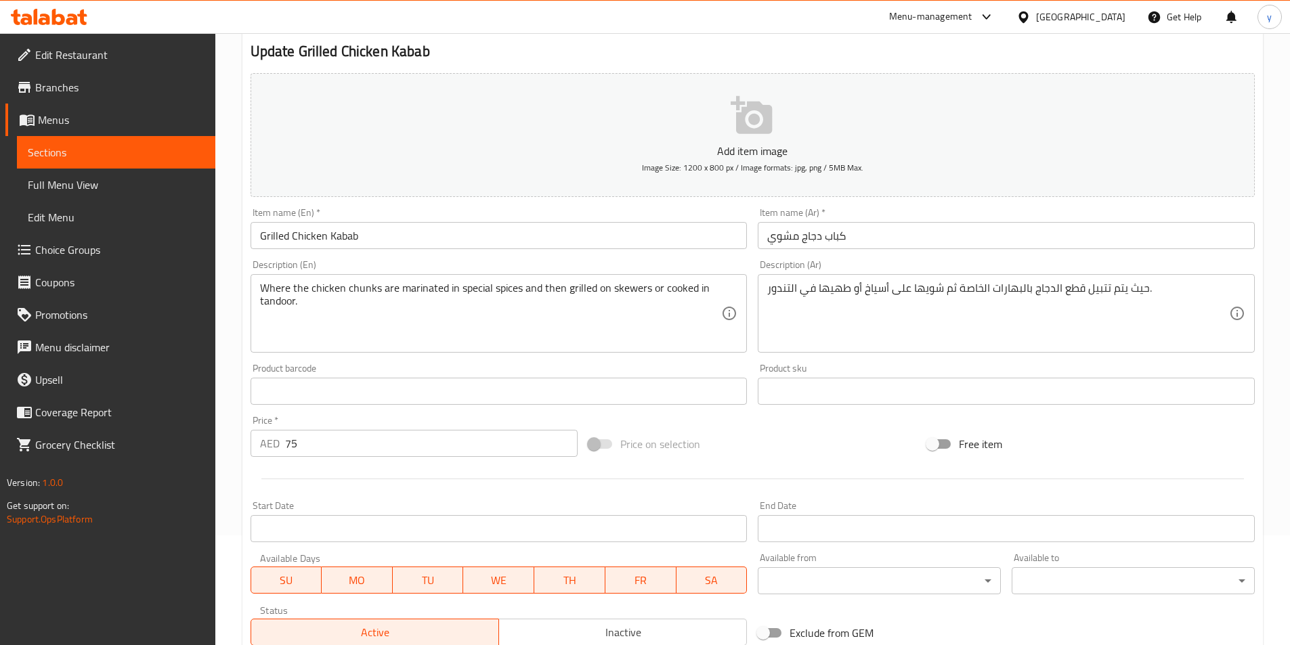
type input "على أسياخ"
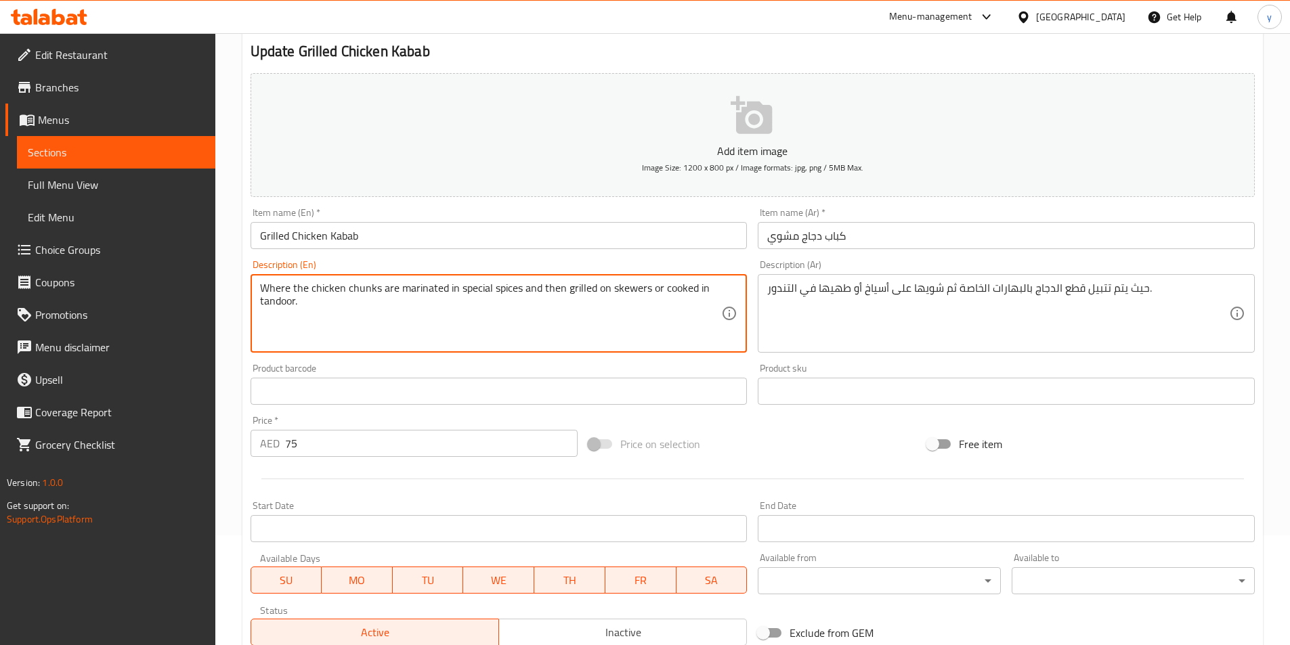
drag, startPoint x: 596, startPoint y: 291, endPoint x: 647, endPoint y: 293, distance: 51.5
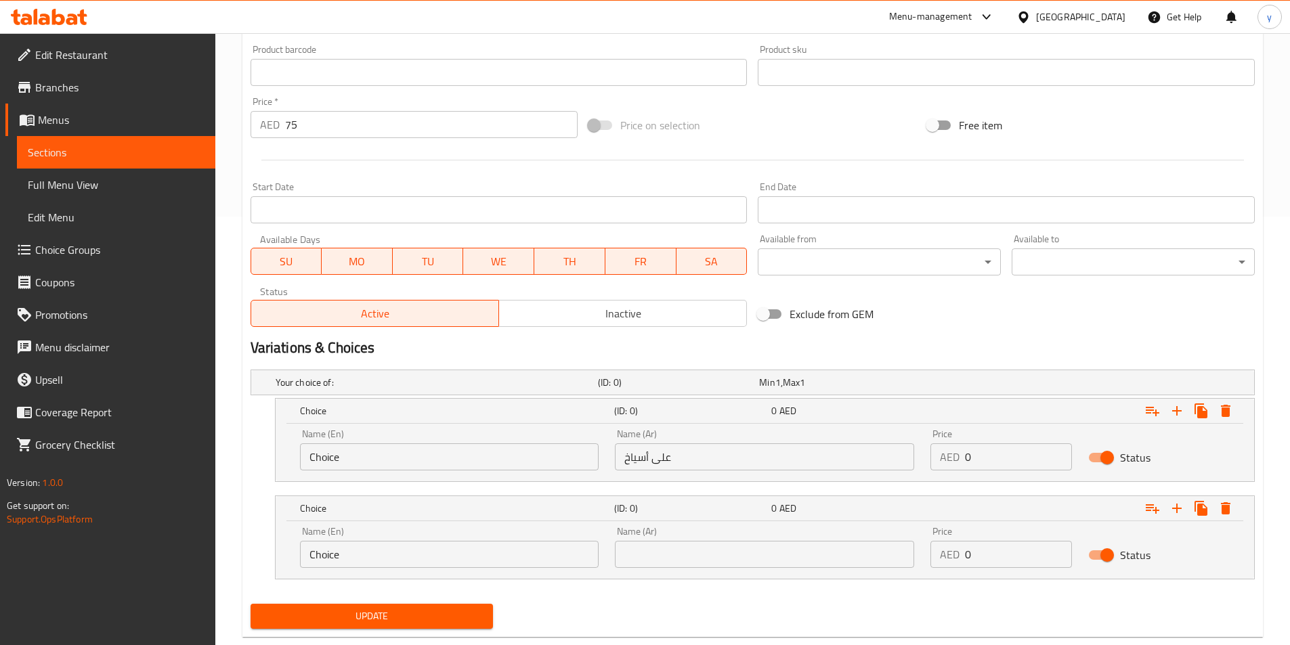
scroll to position [458, 0]
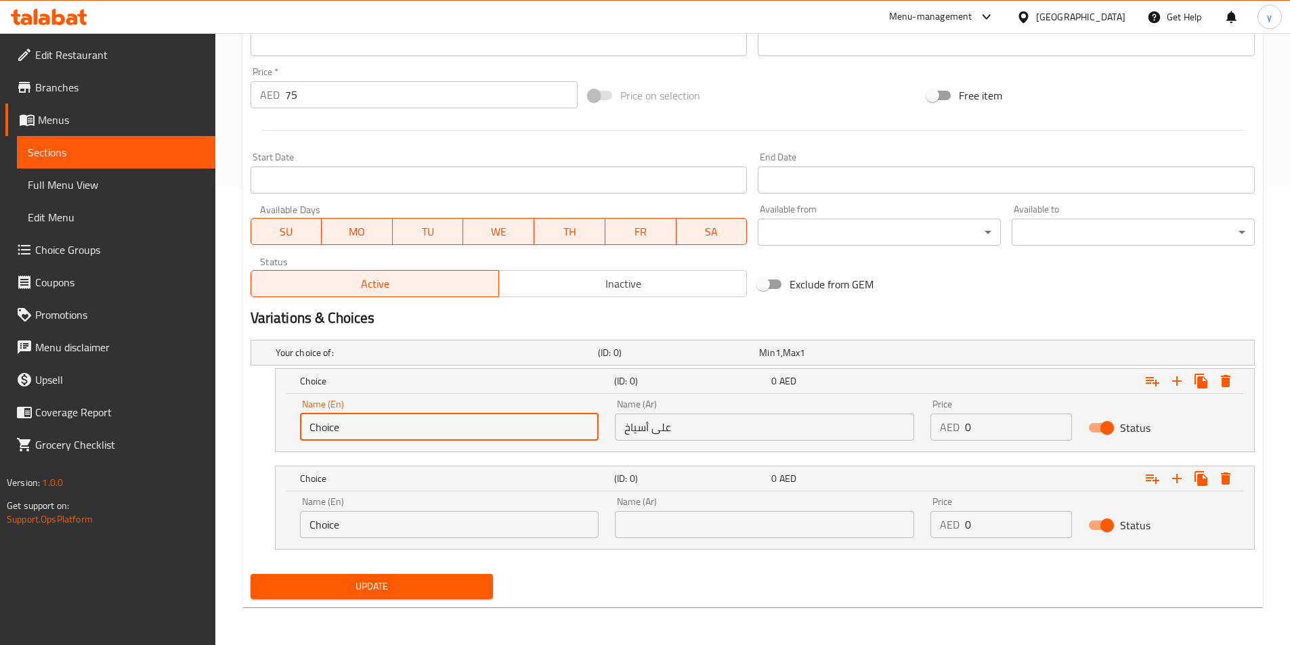
click at [509, 424] on input "Choice" at bounding box center [449, 427] width 299 height 27
drag, startPoint x: 366, startPoint y: 429, endPoint x: 281, endPoint y: 431, distance: 85.4
click at [281, 431] on div "Name (En) Choice Name (En) Name (Ar) على أسياخ Name (Ar) Price AED 0 Price Stat…" at bounding box center [765, 423] width 978 height 58
paste input "on skewers"
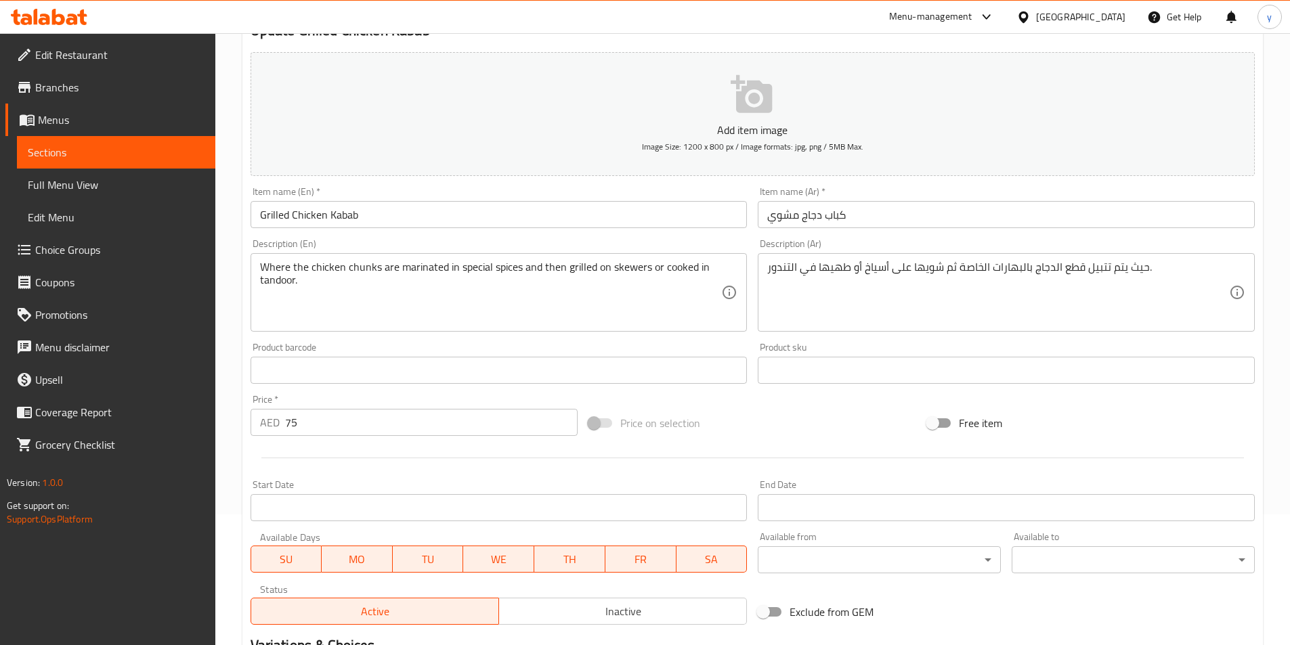
scroll to position [135, 0]
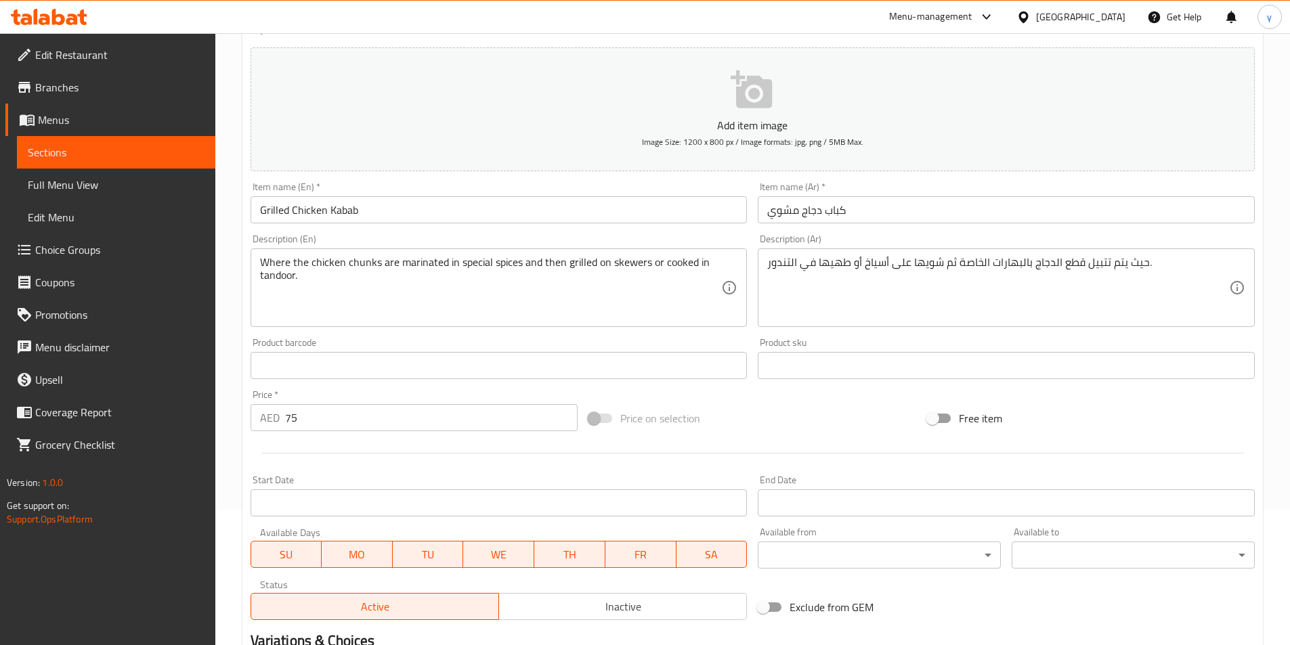
type input "on skewers"
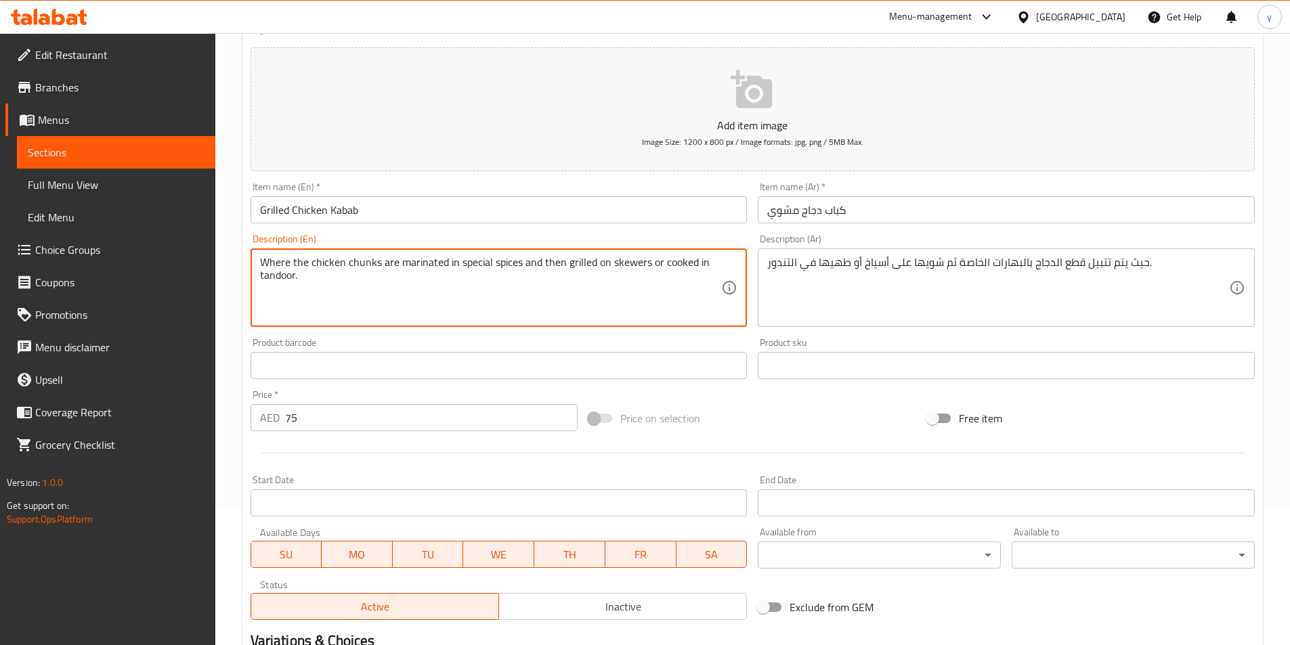
drag, startPoint x: 696, startPoint y: 263, endPoint x: 706, endPoint y: 276, distance: 15.4
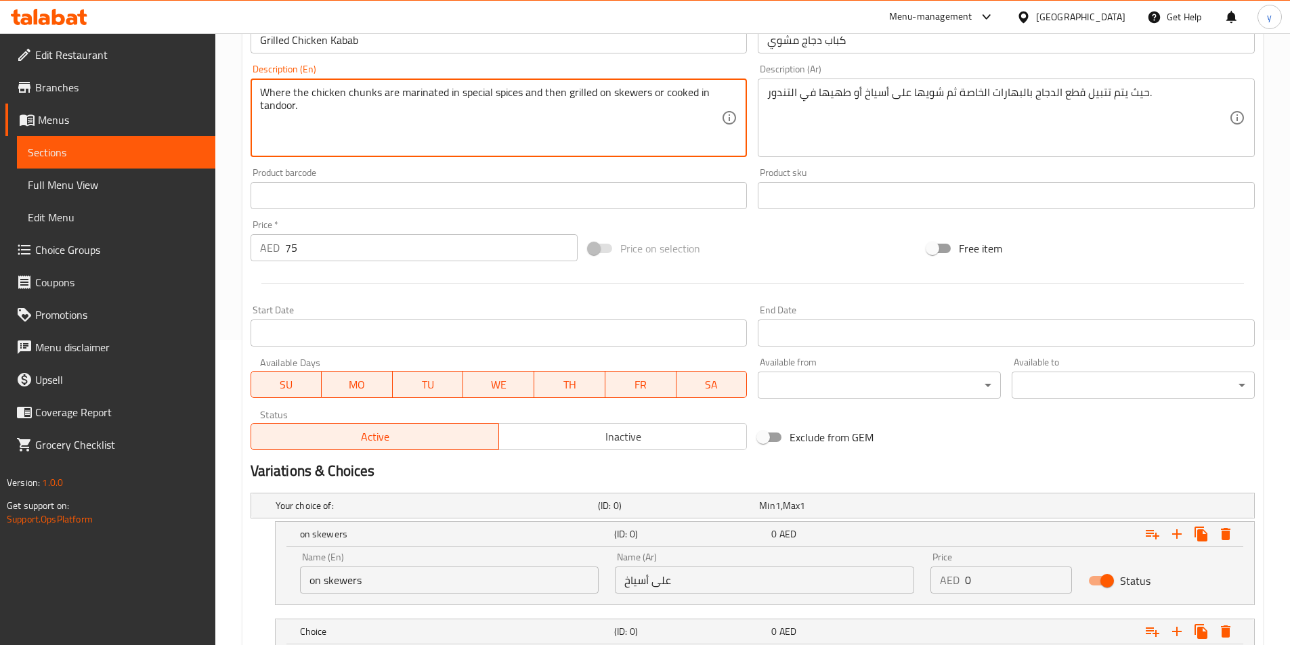
scroll to position [458, 0]
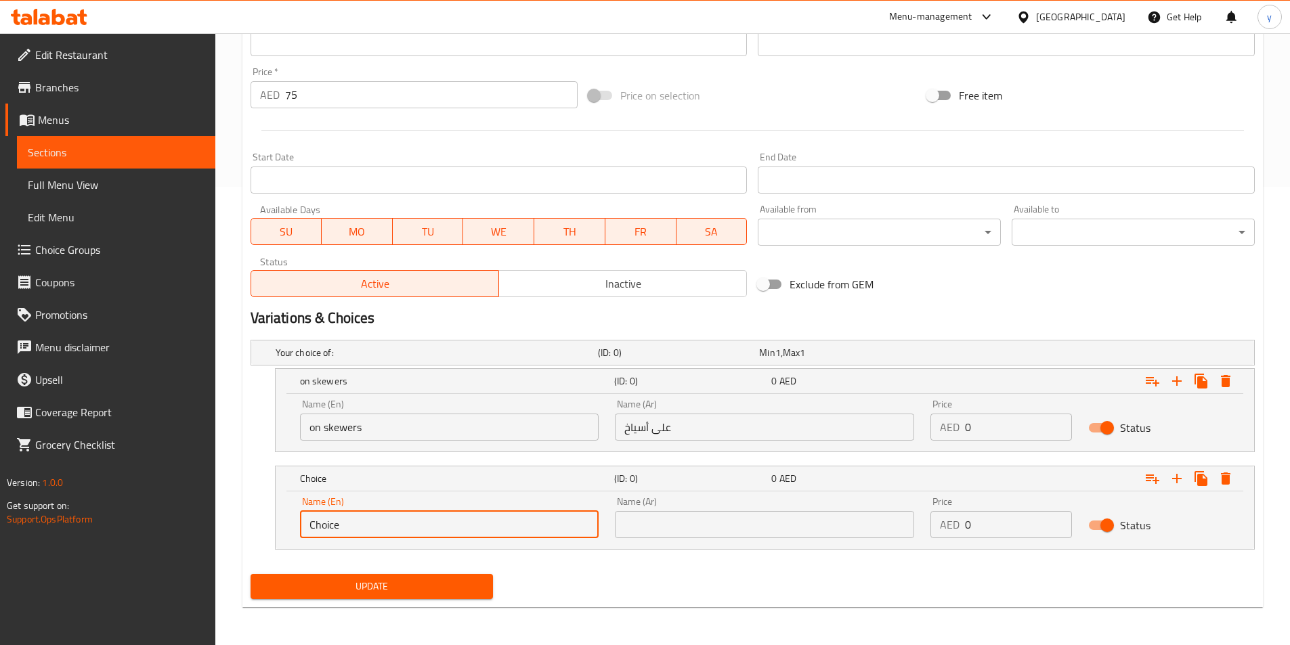
drag, startPoint x: 410, startPoint y: 527, endPoint x: 308, endPoint y: 529, distance: 101.6
click at [271, 535] on div "Choice (ID: 0) 0 AED Name (En) Choice Name (En) Name (Ar) Name (Ar) Price AED 0…" at bounding box center [753, 508] width 1004 height 84
paste input "in [GEOGRAPHIC_DATA]."
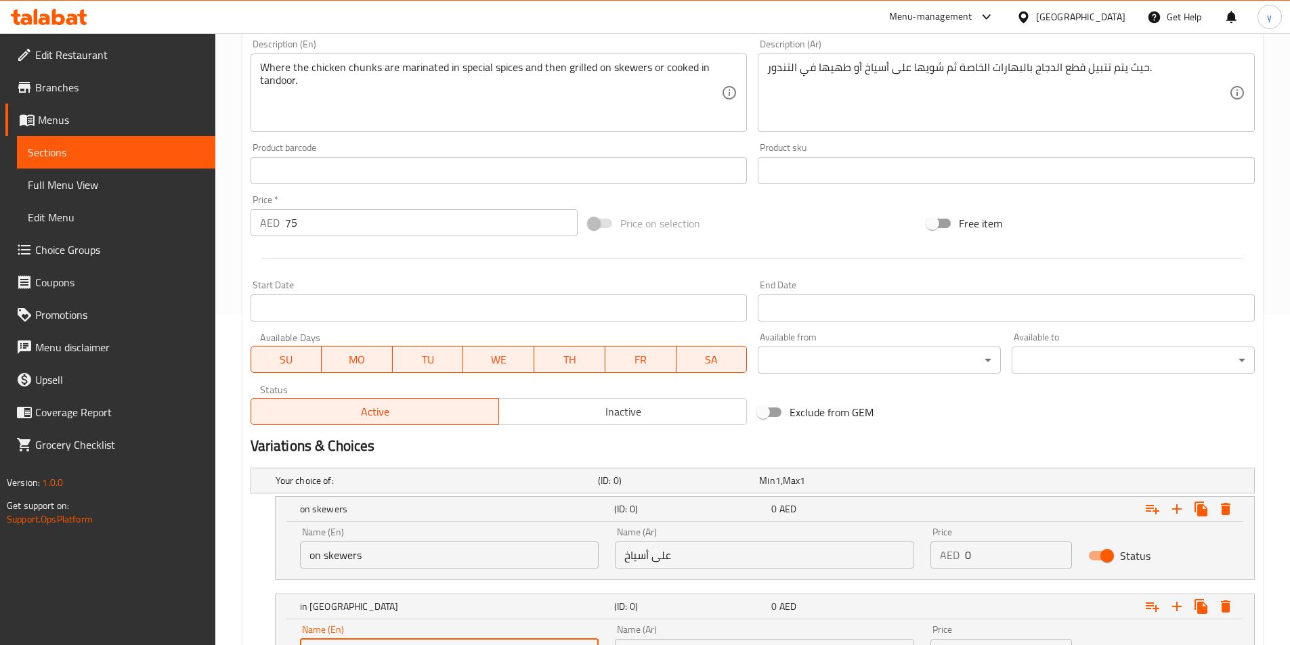
scroll to position [120, 0]
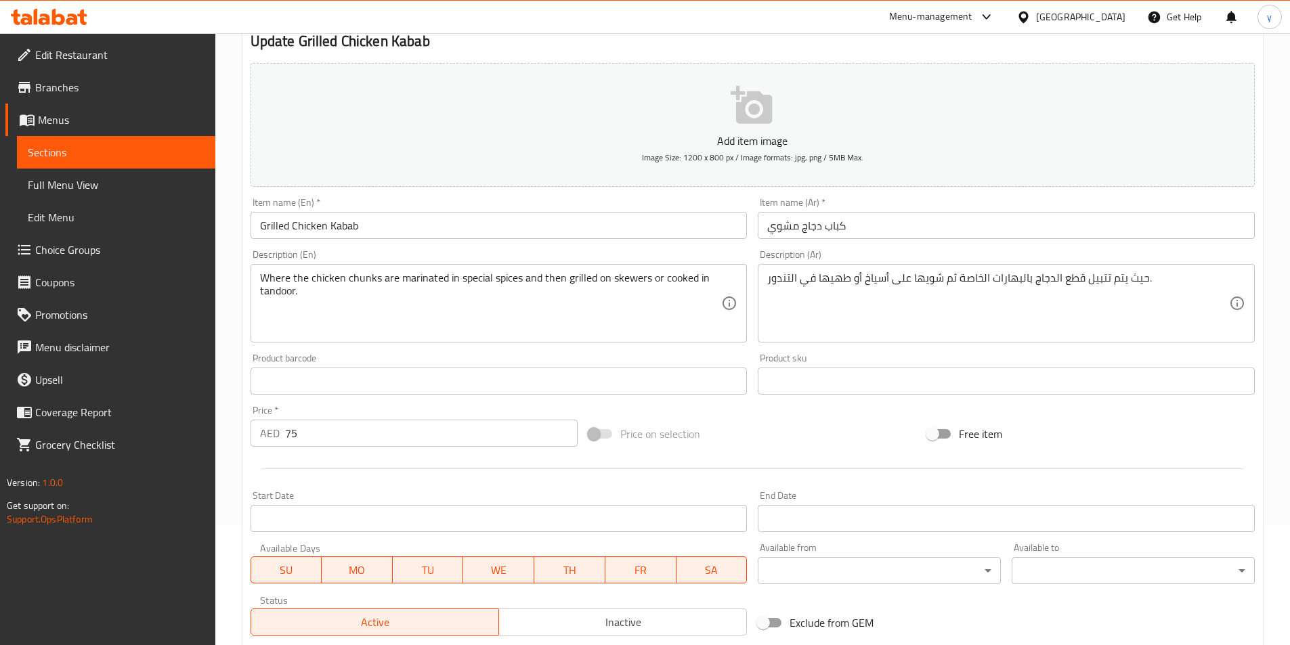
type input "in [GEOGRAPHIC_DATA]"
drag, startPoint x: 767, startPoint y: 280, endPoint x: 810, endPoint y: 283, distance: 43.5
click at [811, 286] on div "حيث يتم تتبيل قطع الدجاج بالبهارات الخاصة ثم شويها على أسياخ أو طهيها في التندو…" at bounding box center [1006, 303] width 497 height 79
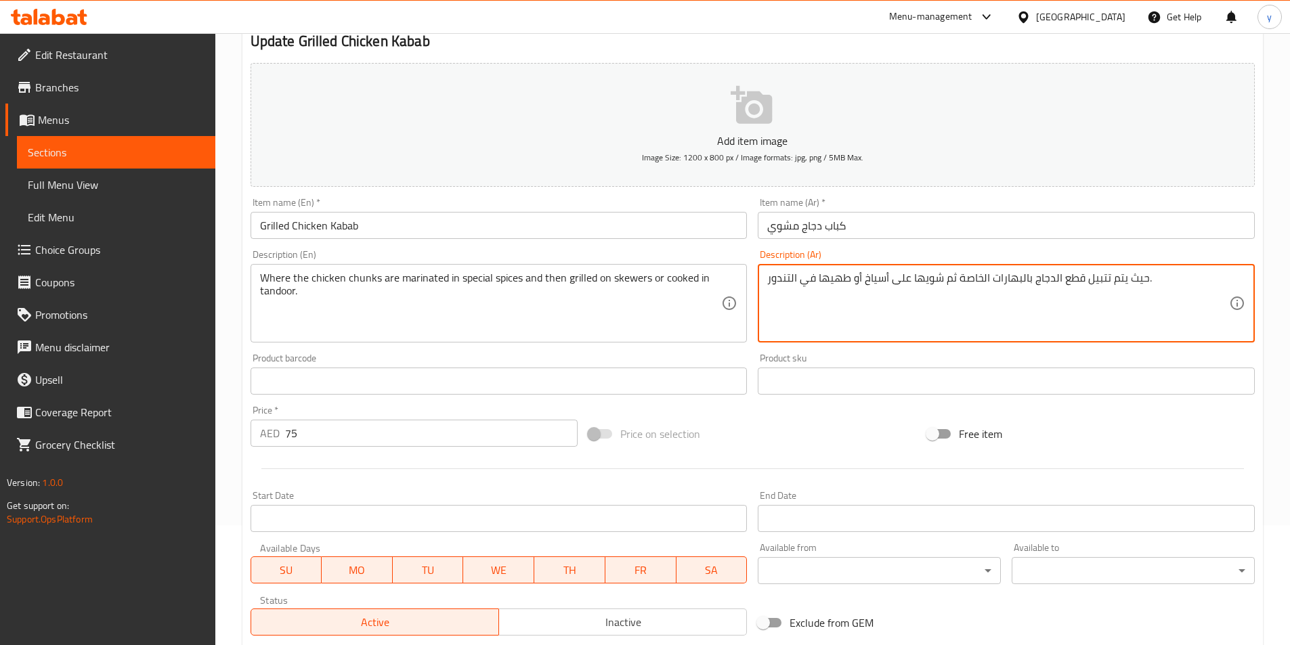
drag, startPoint x: 812, startPoint y: 278, endPoint x: 790, endPoint y: 280, distance: 22.4
click at [790, 280] on textarea "حيث يتم تتبيل قطع الدجاج بالبهارات الخاصة ثم شويها على أسياخ أو طهيها في التندو…" at bounding box center [998, 304] width 462 height 64
click at [813, 285] on textarea "حيث يتم تتبيل قطع الدجاج بالبهارات الخاصة ثم شويها على أسياخ أو طهيها في التندو…" at bounding box center [998, 304] width 462 height 64
drag, startPoint x: 814, startPoint y: 285, endPoint x: 763, endPoint y: 278, distance: 51.2
click at [763, 278] on div "حيث يتم تتبيل قطع الدجاج بالبهارات الخاصة ثم شويها على أسياخ أو طهيها في التندو…" at bounding box center [1006, 303] width 497 height 79
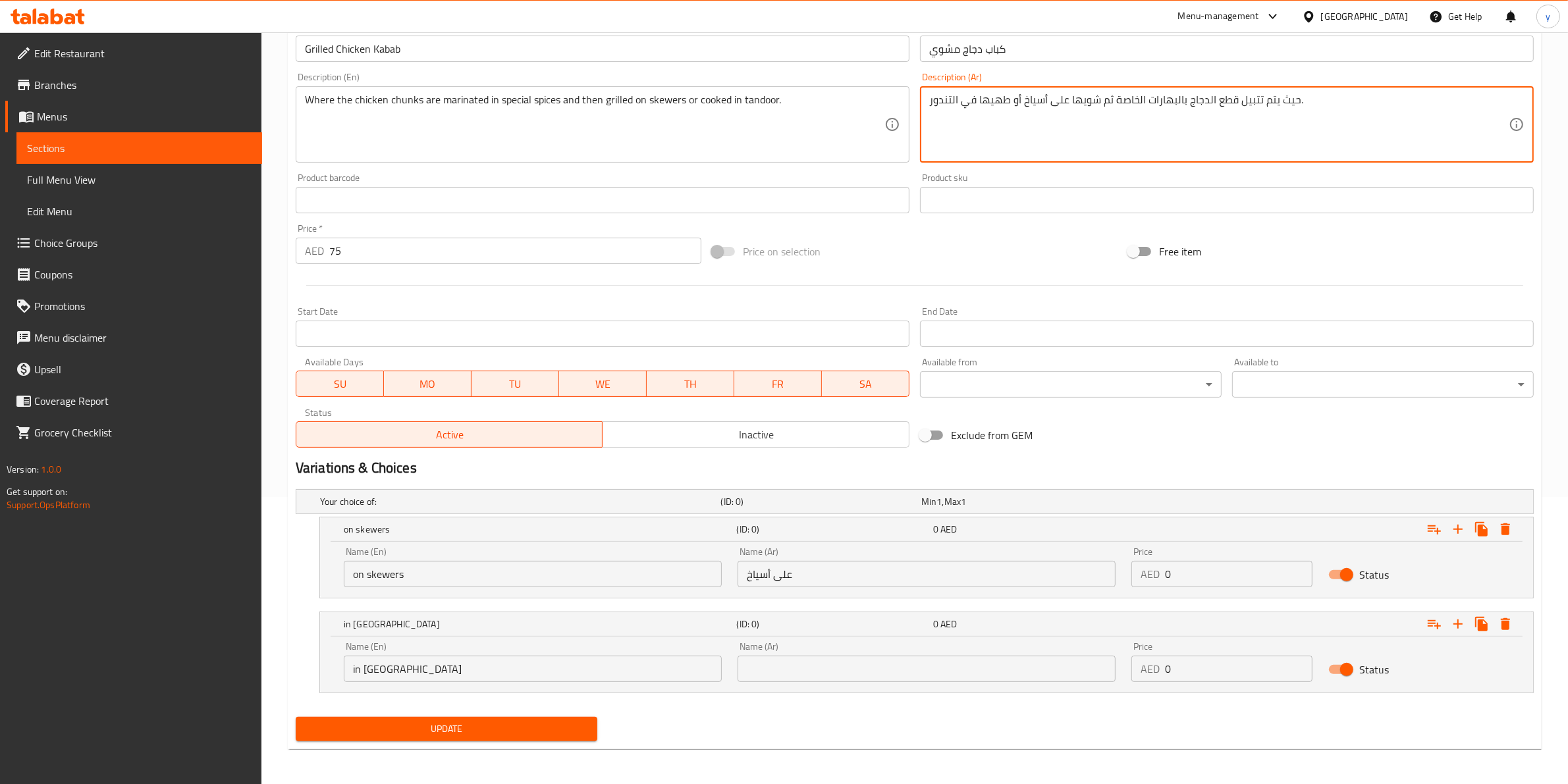
scroll to position [289, 0]
click at [837, 627] on input "text" at bounding box center [926, 667] width 378 height 26
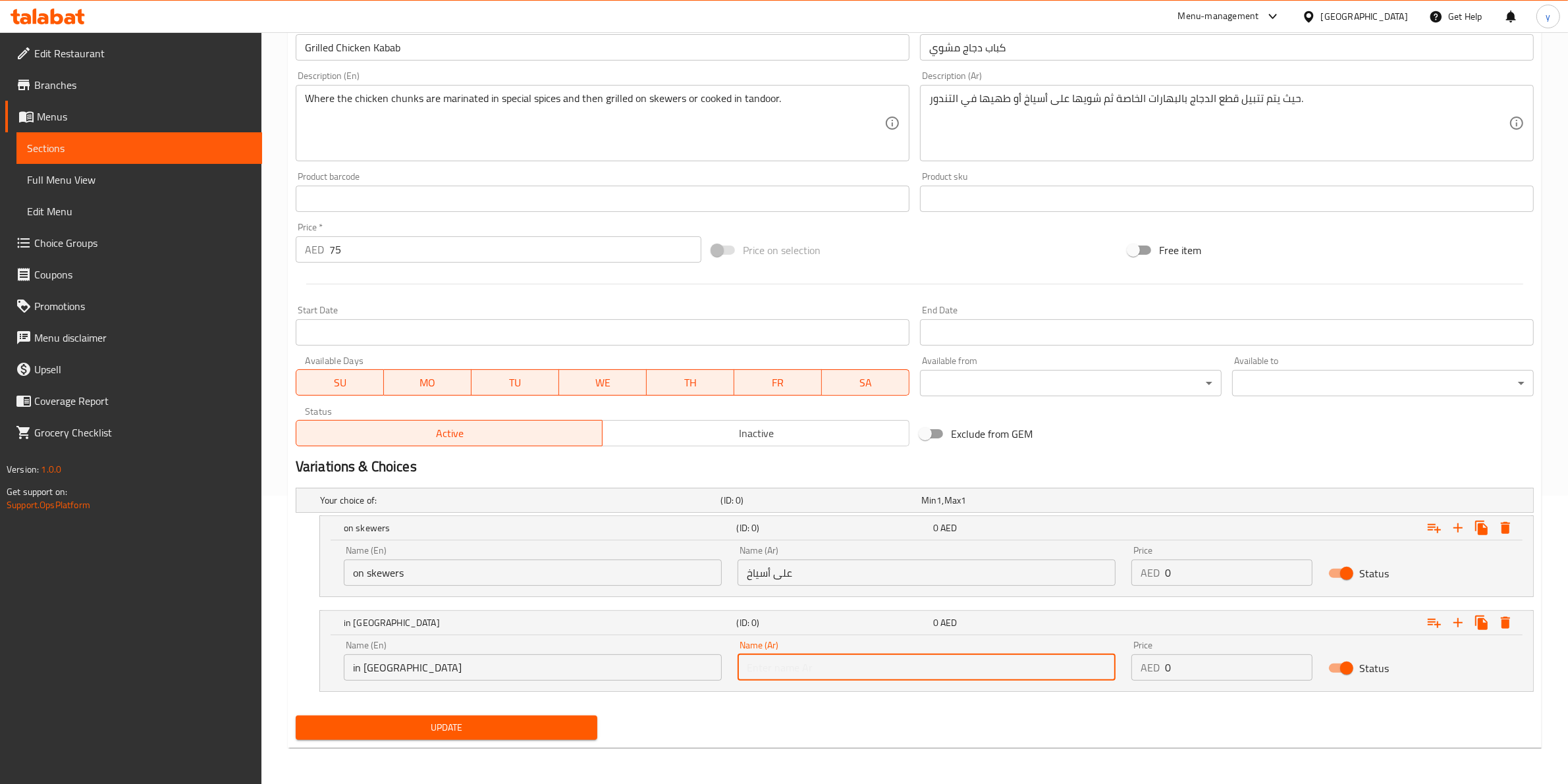
paste input "في التندور"
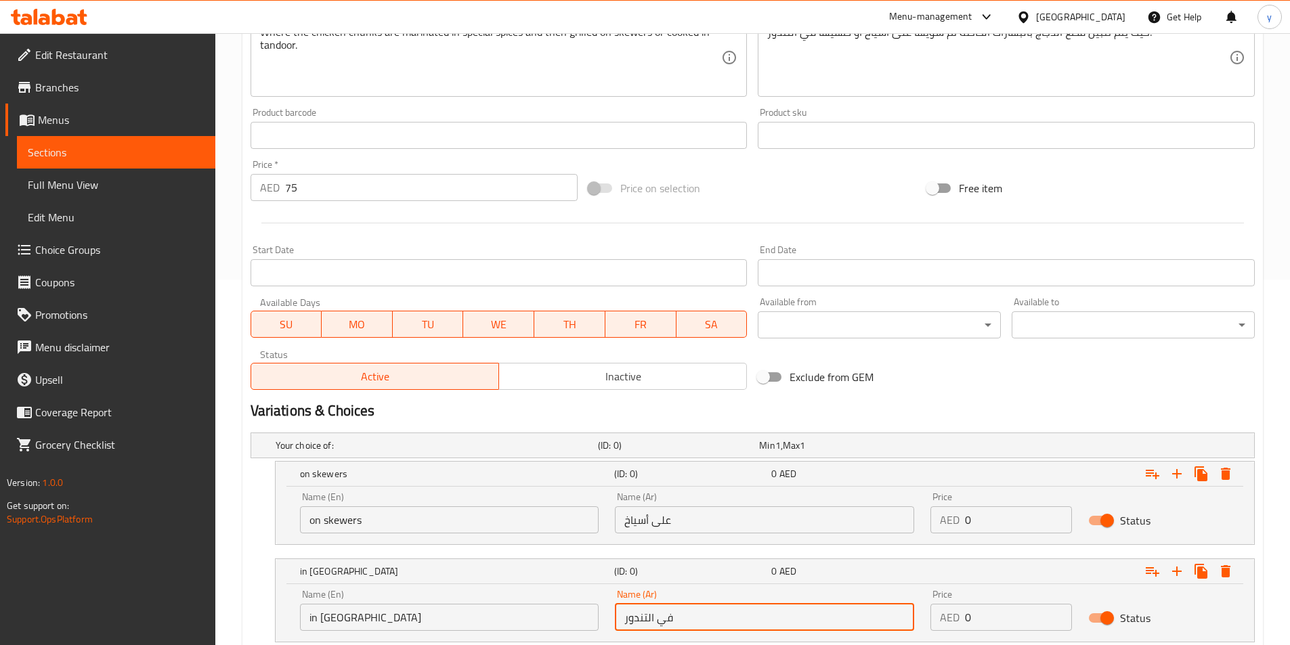
scroll to position [458, 0]
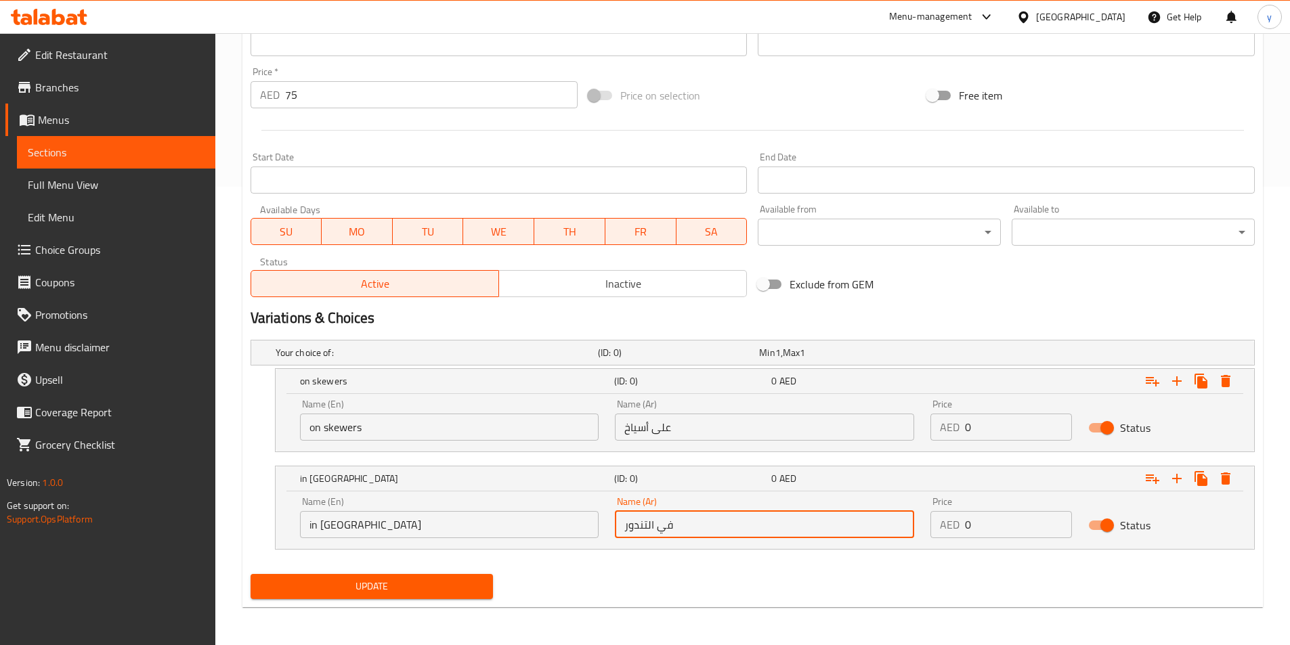
type input "في التندور"
click at [435, 576] on button "Update" at bounding box center [372, 586] width 243 height 25
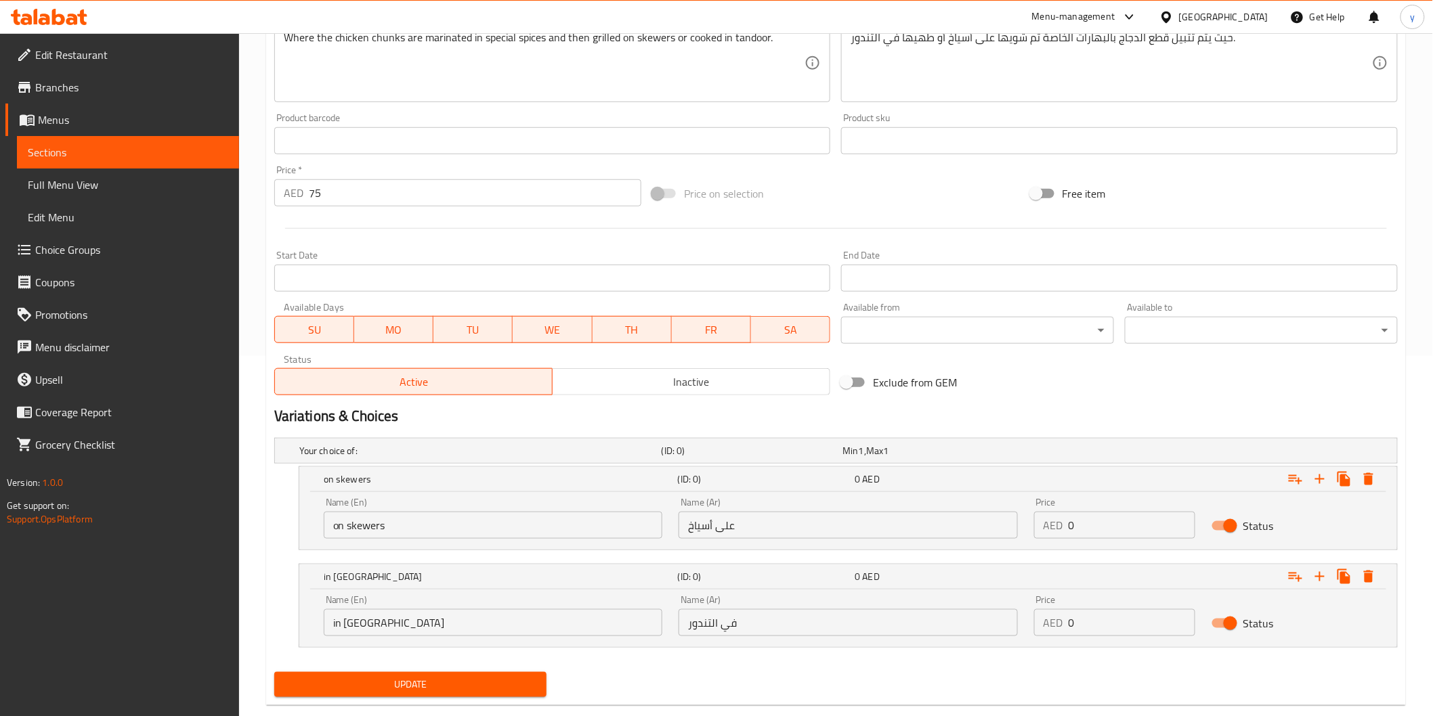
scroll to position [387, 0]
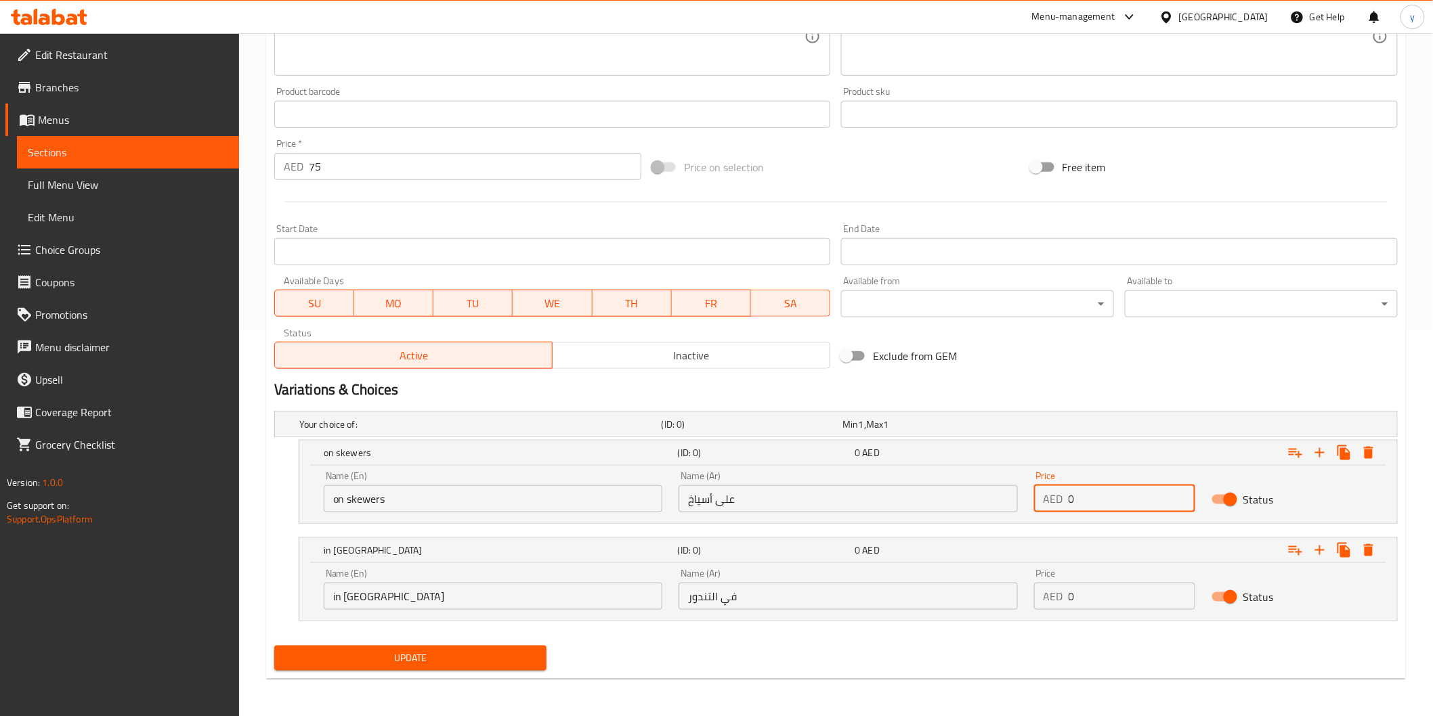
drag, startPoint x: 1086, startPoint y: 509, endPoint x: 1068, endPoint y: 509, distance: 18.3
click at [1069, 509] on input "0" at bounding box center [1132, 498] width 127 height 27
click at [1085, 595] on input "0" at bounding box center [1132, 596] width 127 height 27
type input "0"
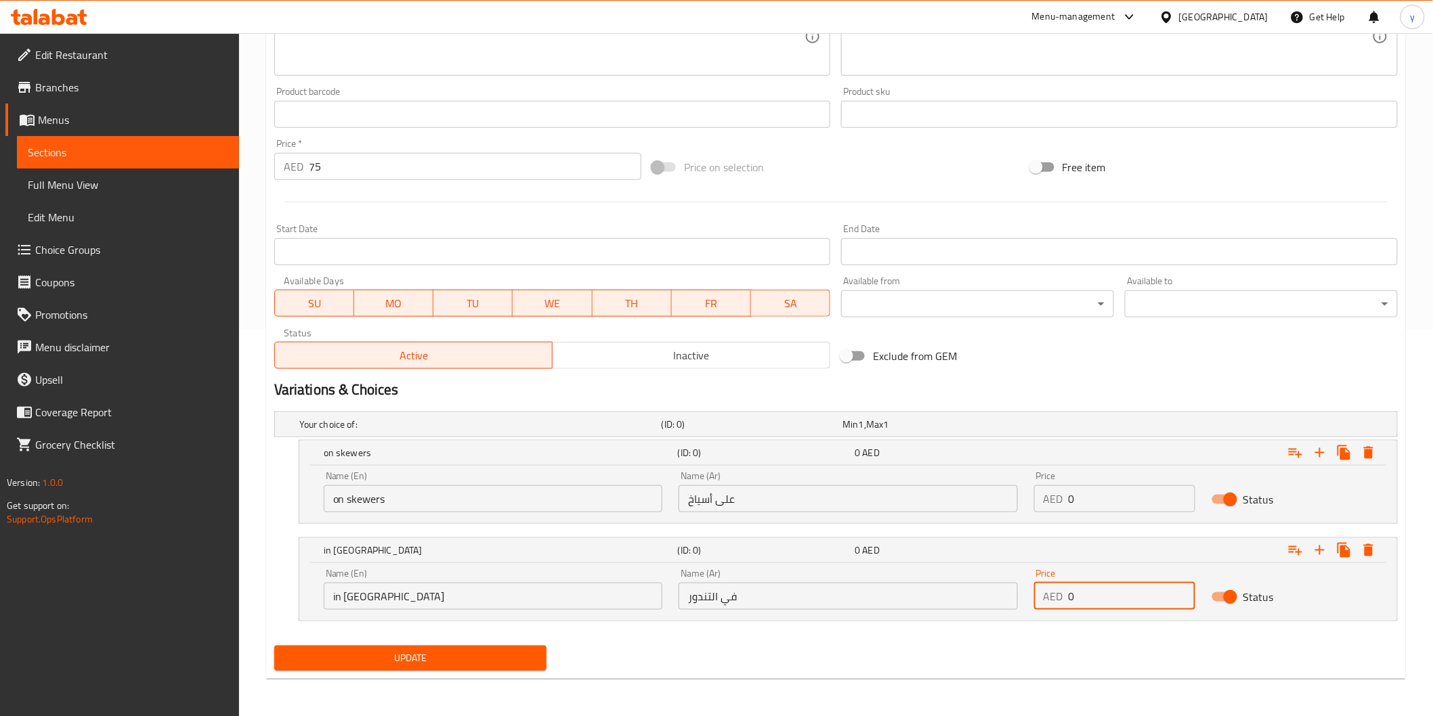
click at [1102, 494] on input "0" at bounding box center [1132, 498] width 127 height 27
type input "0"
click at [429, 645] on span "Update" at bounding box center [410, 658] width 251 height 17
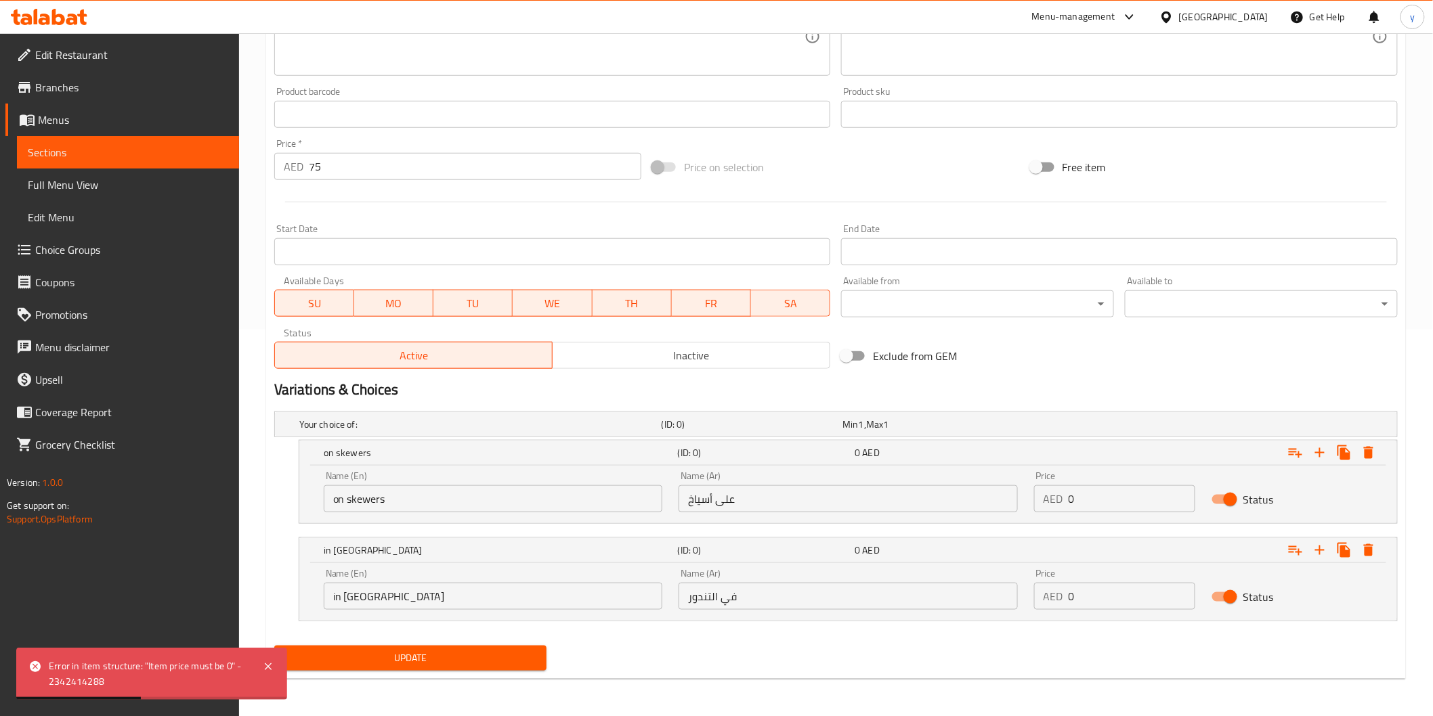
click at [132, 254] on span "Choice Groups" at bounding box center [131, 250] width 193 height 16
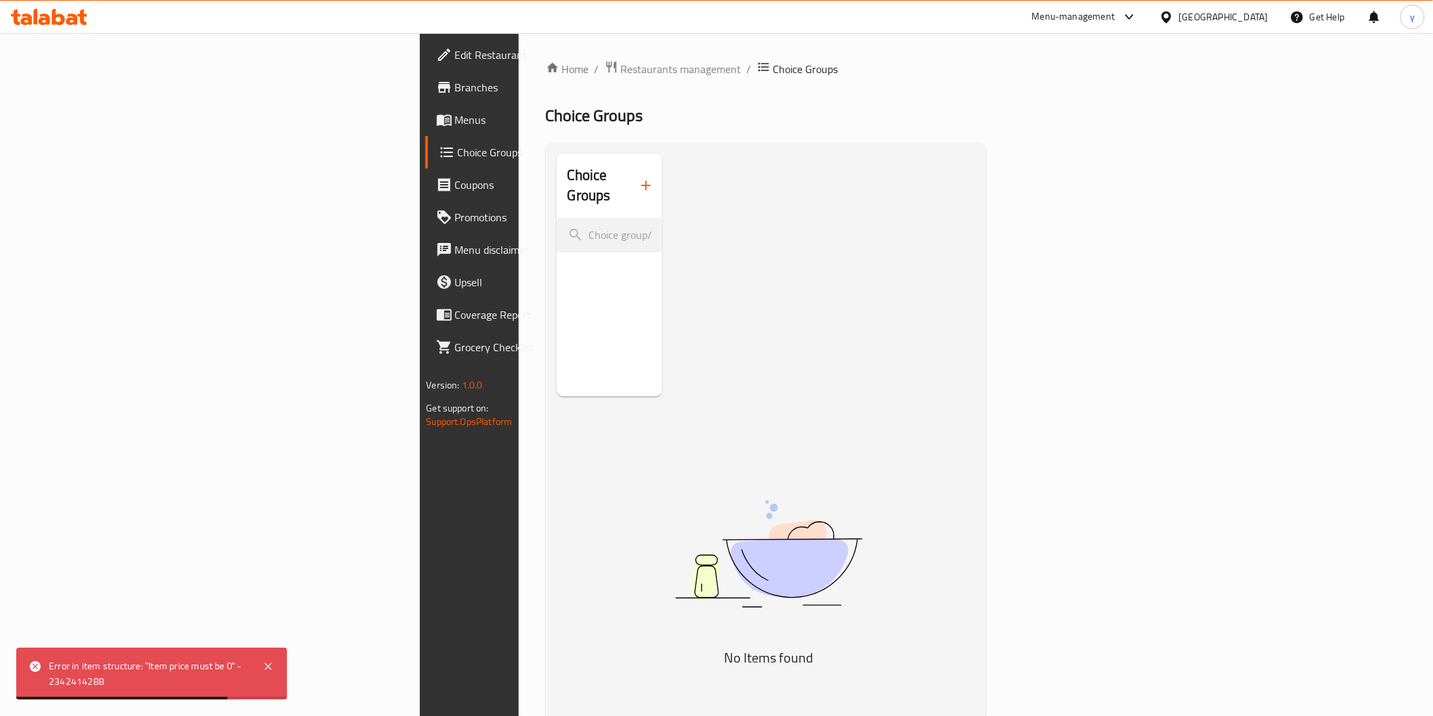
click at [638, 181] on icon "button" at bounding box center [646, 185] width 16 height 16
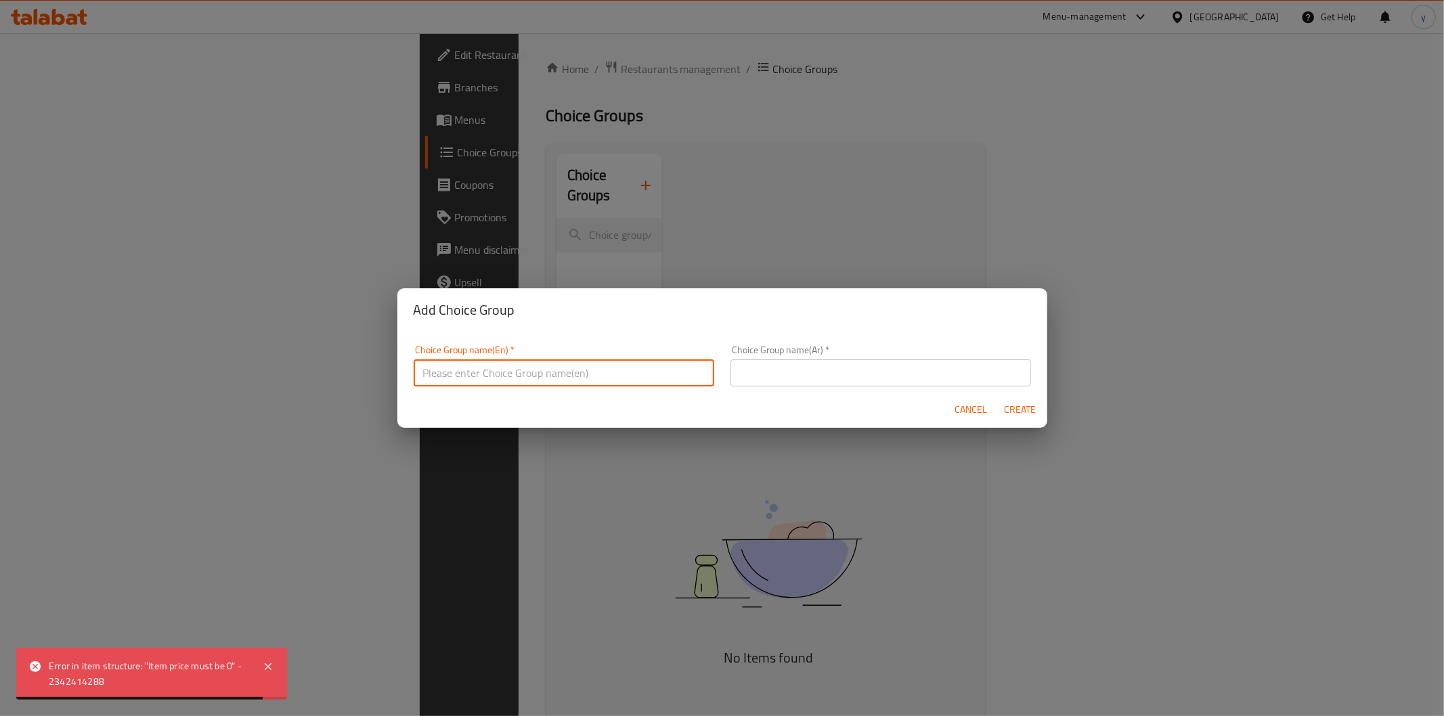
click at [567, 375] on input "text" at bounding box center [564, 373] width 301 height 27
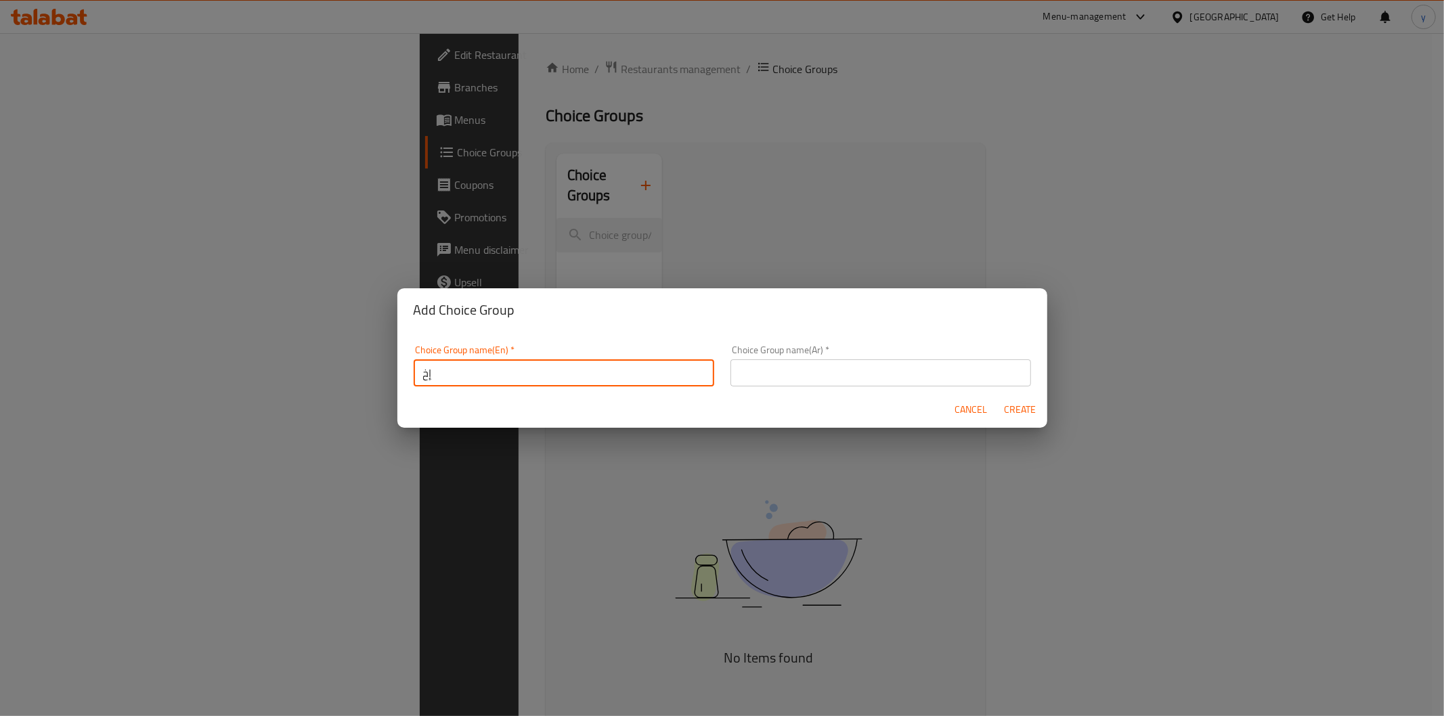
type input "إ"
type input "your choice of kind:"
click at [790, 377] on input "text" at bounding box center [881, 373] width 301 height 27
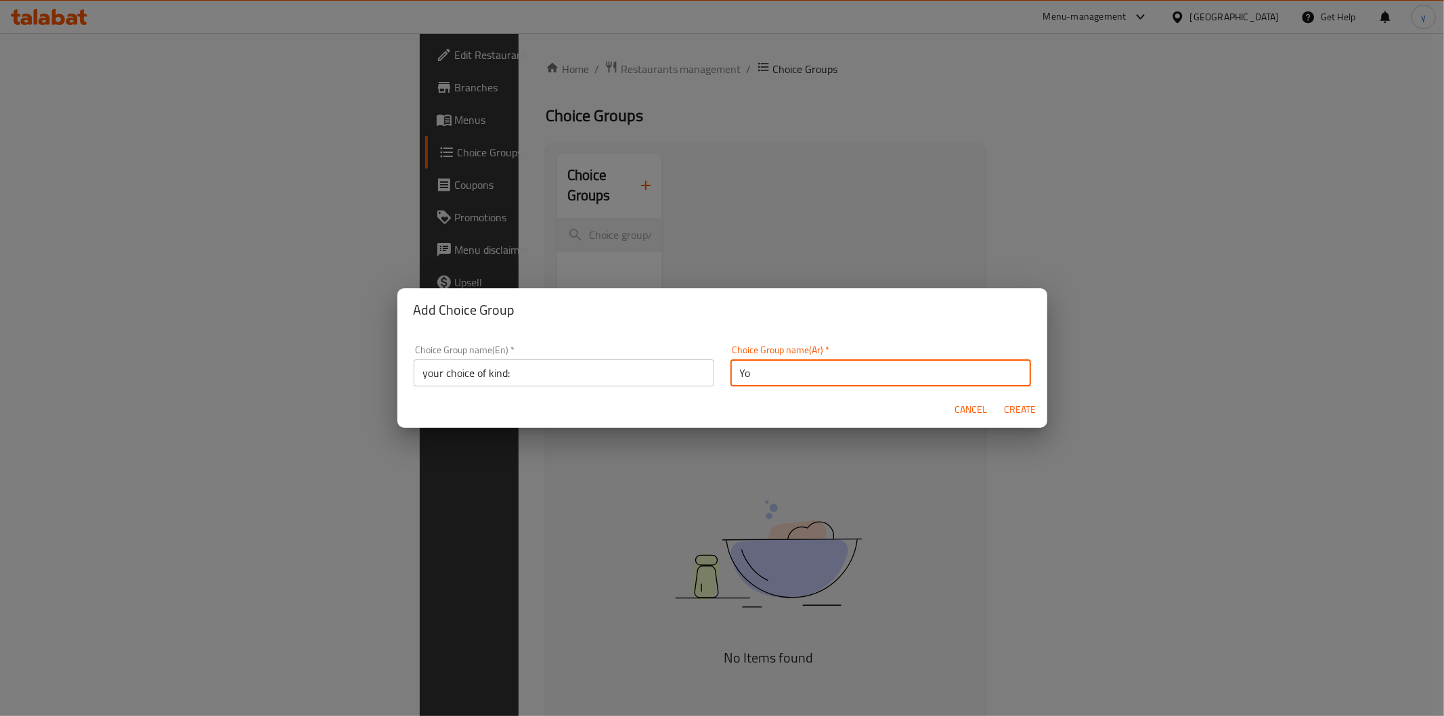
type input "Y"
type input "إختيارك من النوع:"
click at [1025, 410] on span "Create" at bounding box center [1020, 410] width 33 height 17
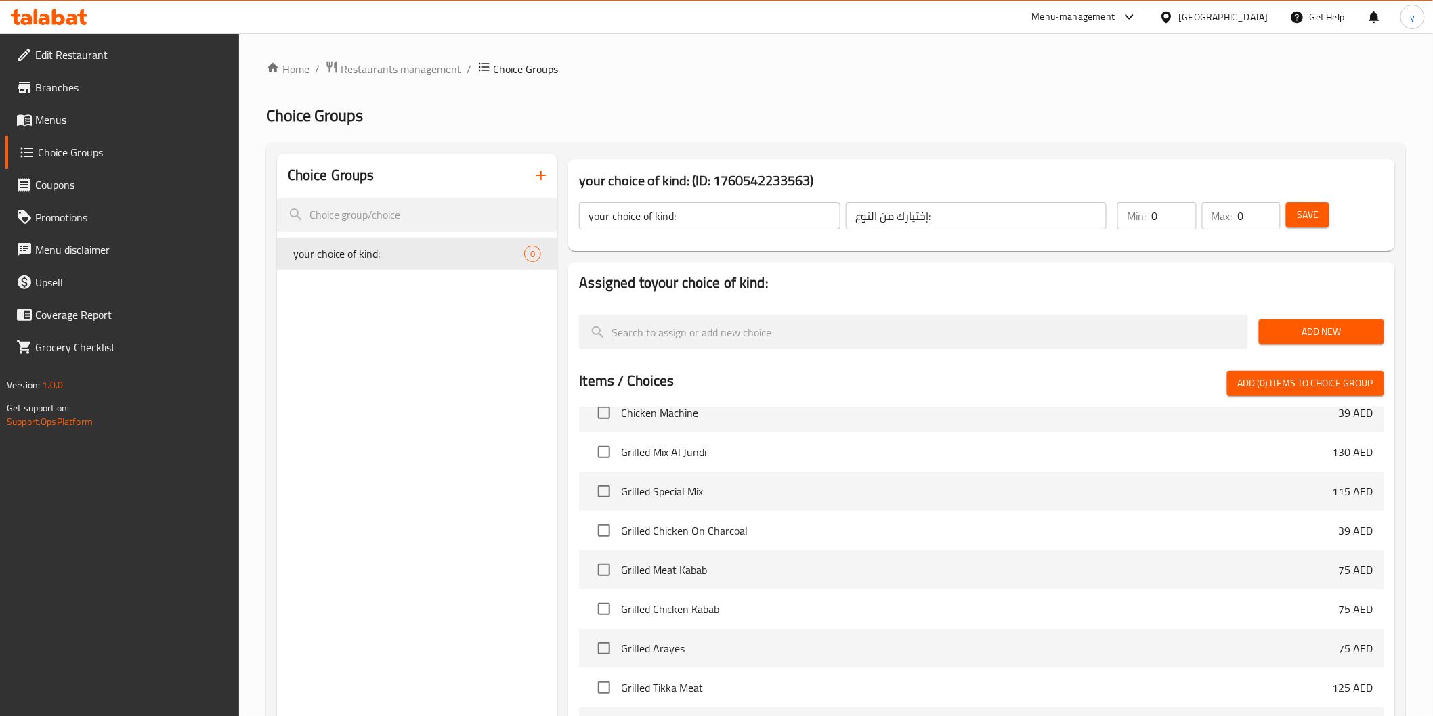
scroll to position [757, 0]
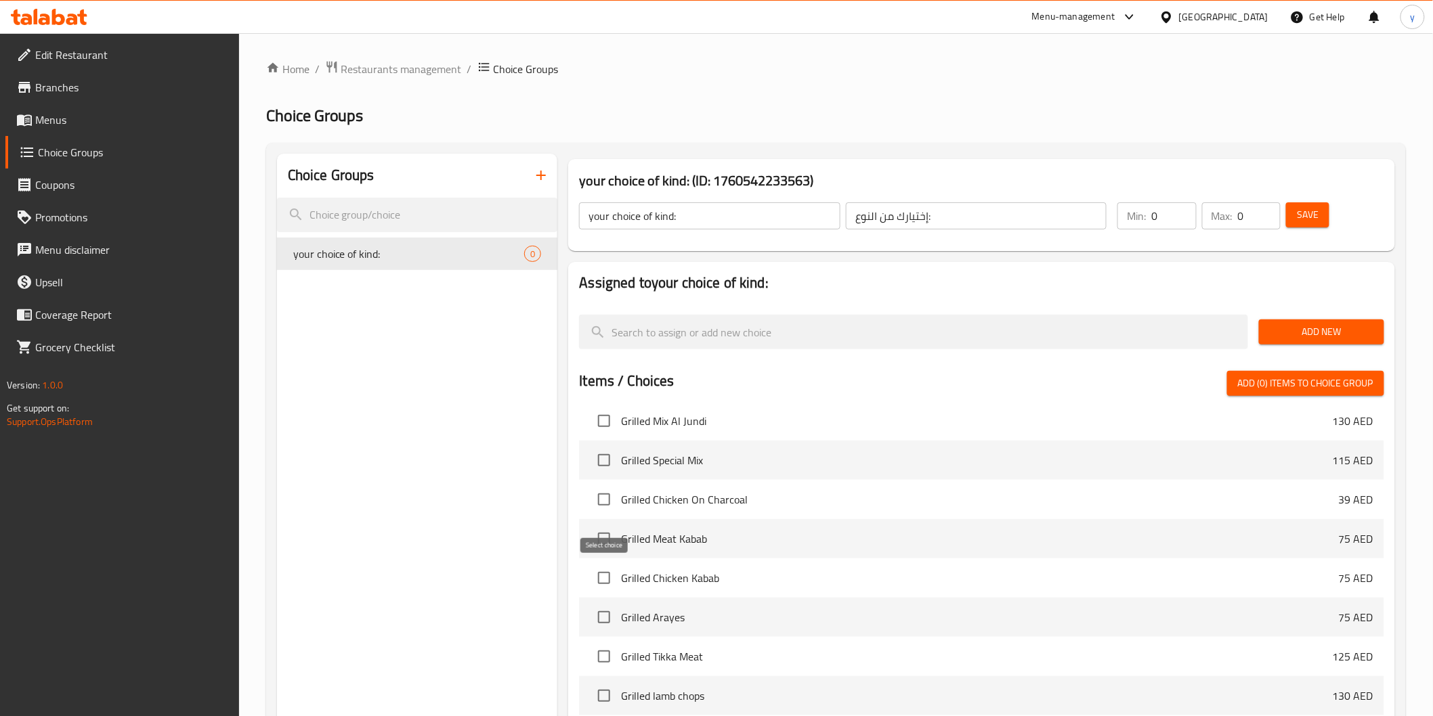
click at [610, 574] on input "checkbox" at bounding box center [604, 578] width 28 height 28
click at [1266, 387] on span "Add (1) items to choice group" at bounding box center [1305, 383] width 135 height 17
checkbox input "false"
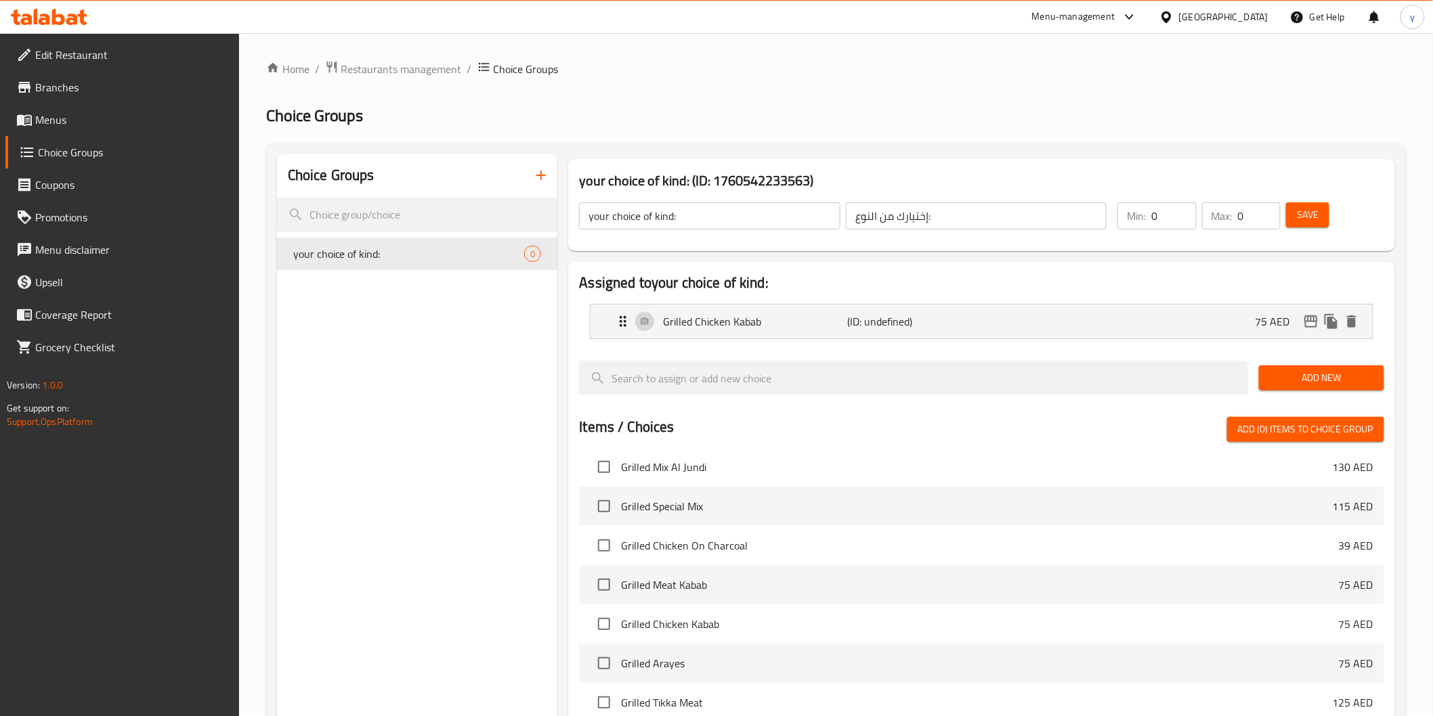
click at [1299, 213] on span "Save" at bounding box center [1308, 215] width 22 height 17
click at [70, 116] on span "Menus" at bounding box center [131, 120] width 193 height 16
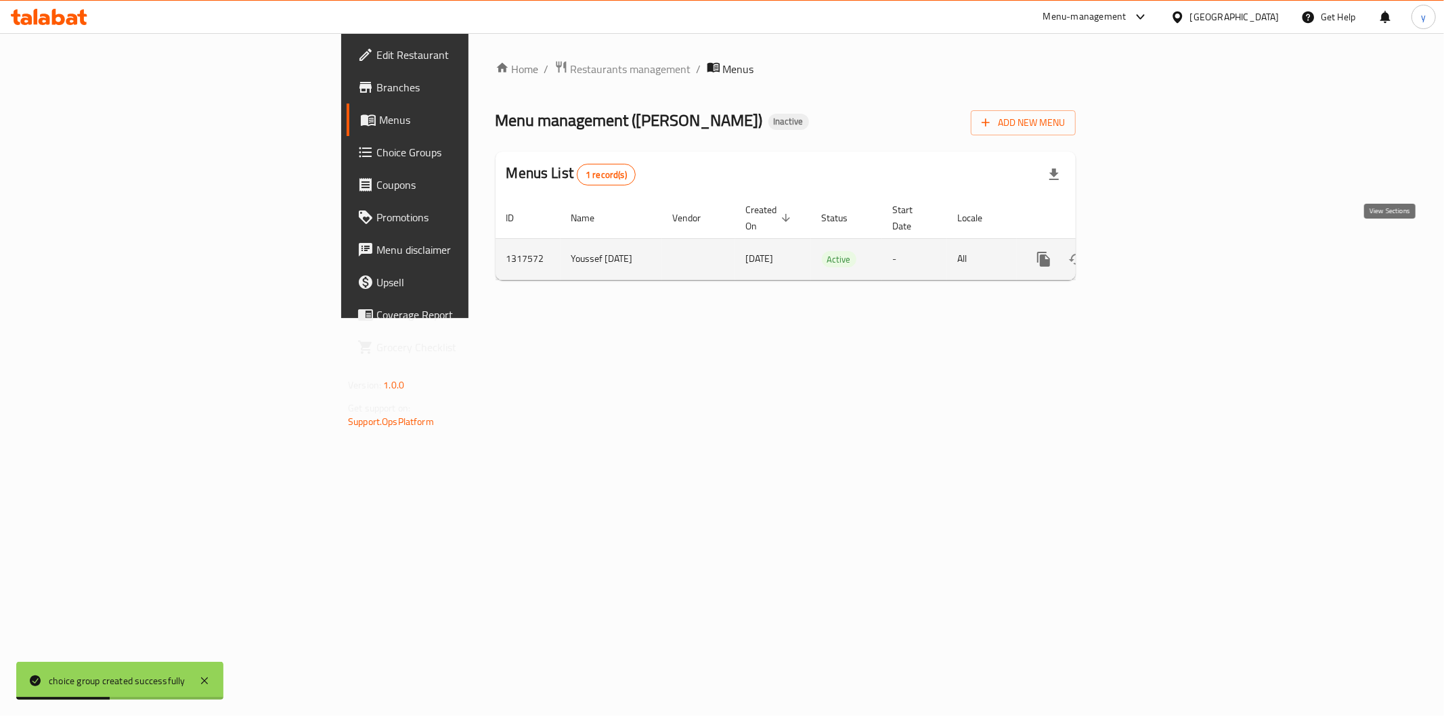
click at [1150, 251] on icon "enhanced table" at bounding box center [1142, 259] width 16 height 16
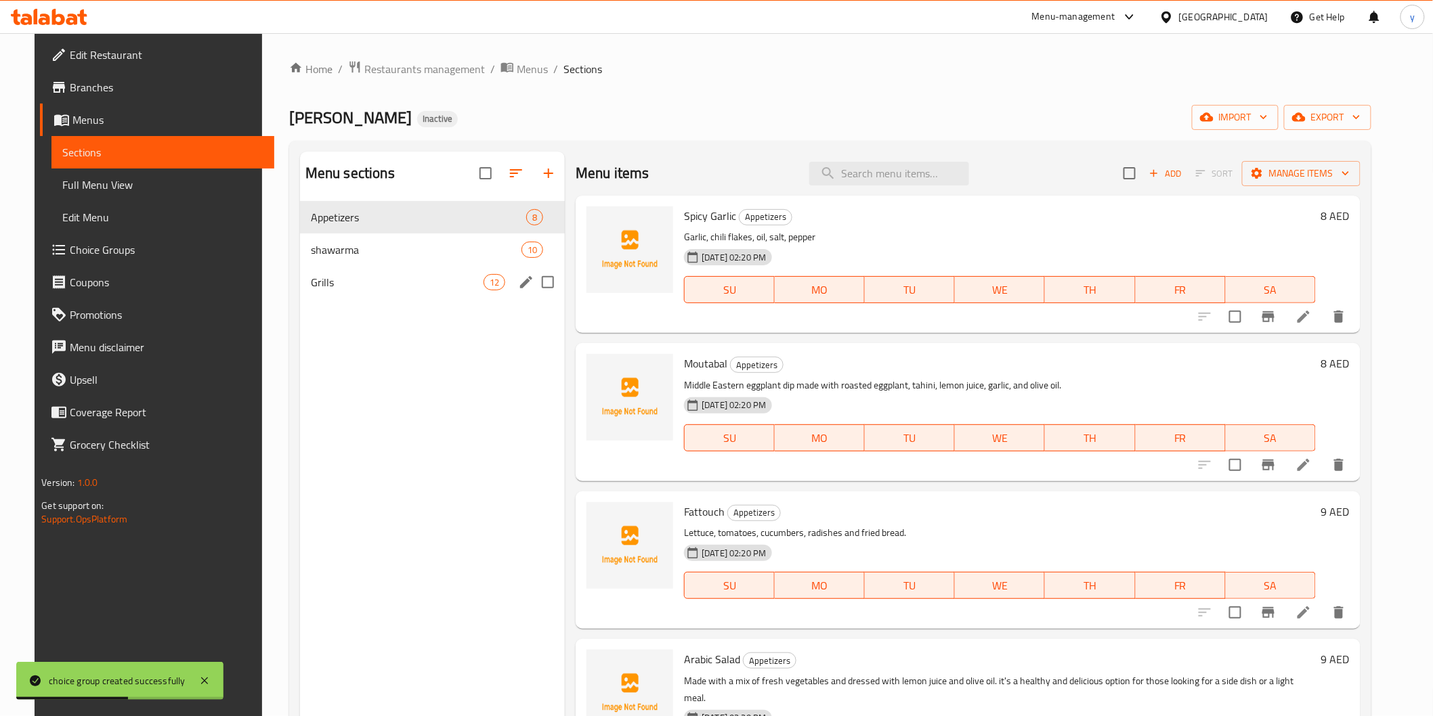
click at [377, 269] on div "Grills 12" at bounding box center [432, 282] width 265 height 33
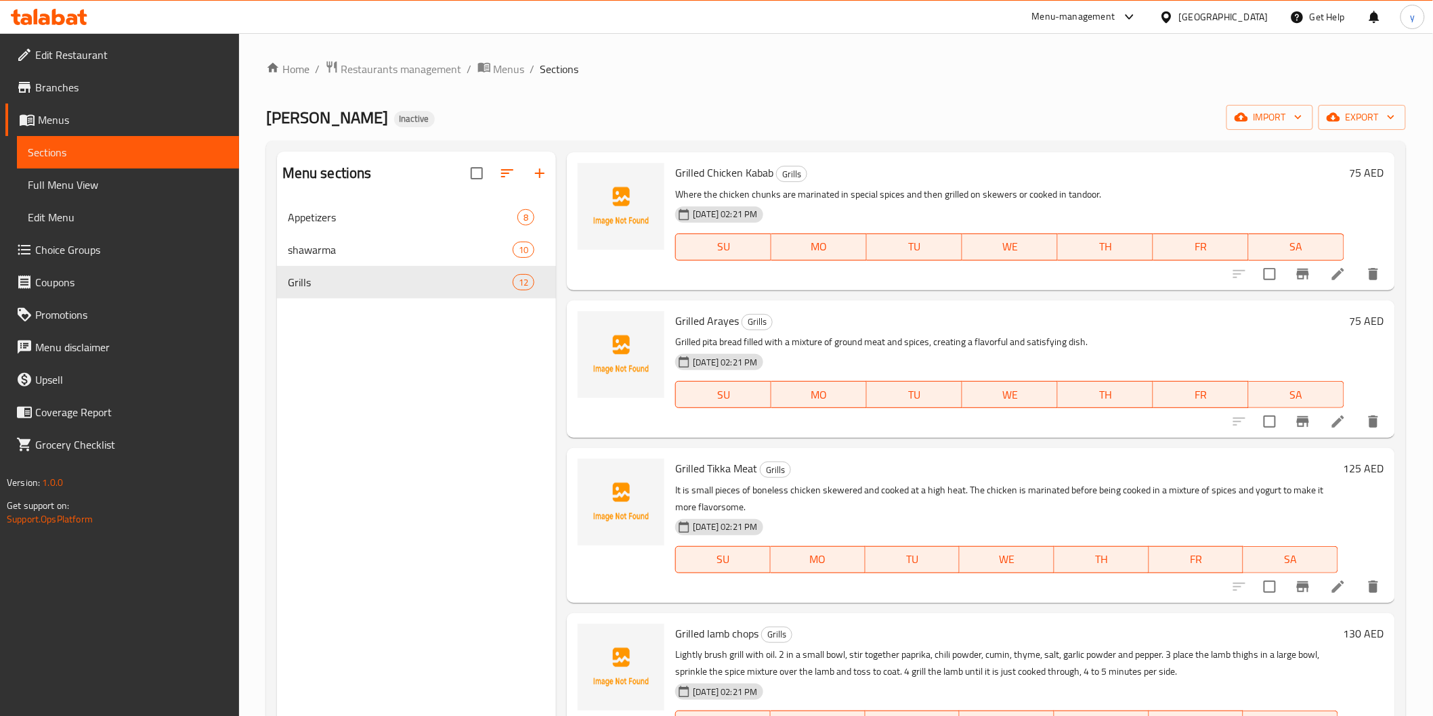
scroll to position [704, 0]
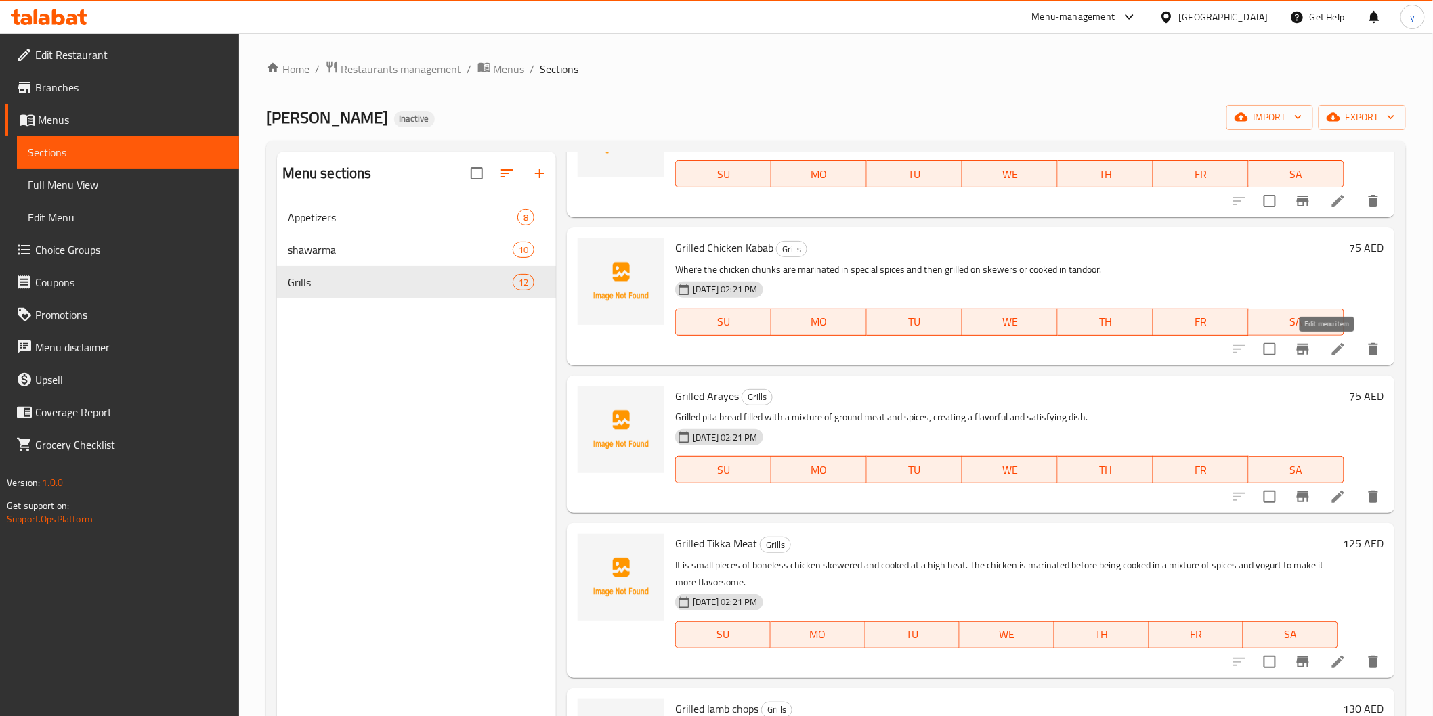
click at [1299, 347] on icon at bounding box center [1338, 349] width 12 height 12
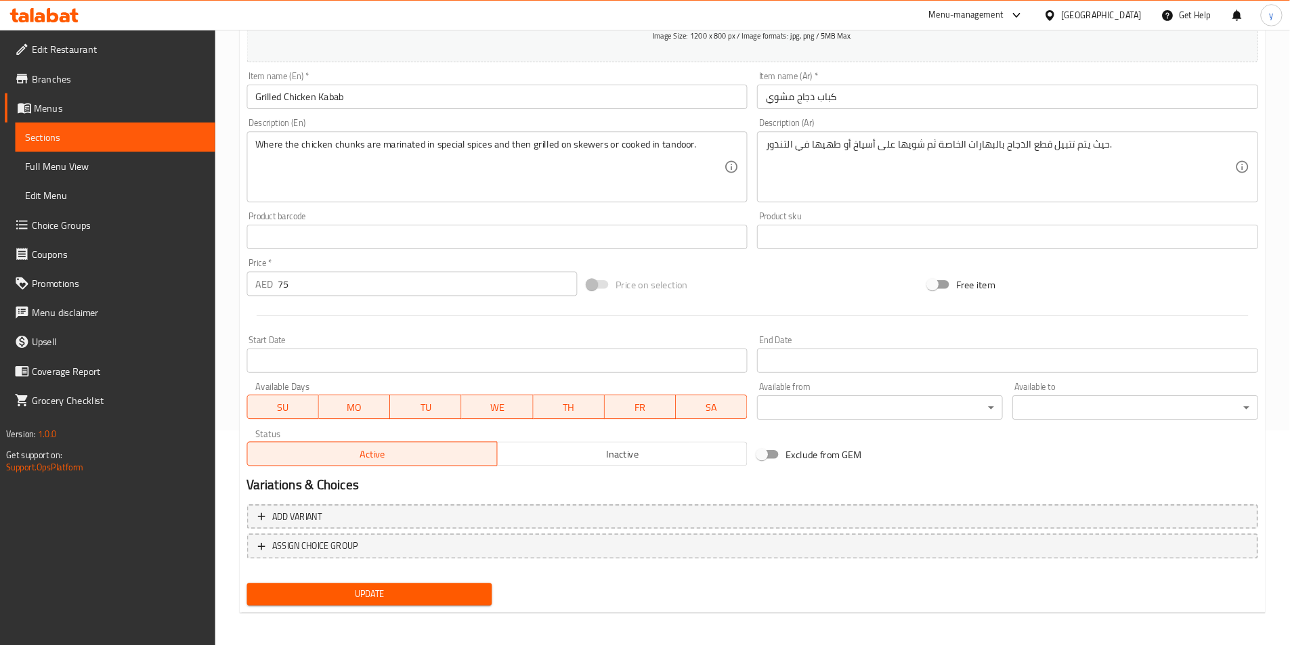
scroll to position [238, 0]
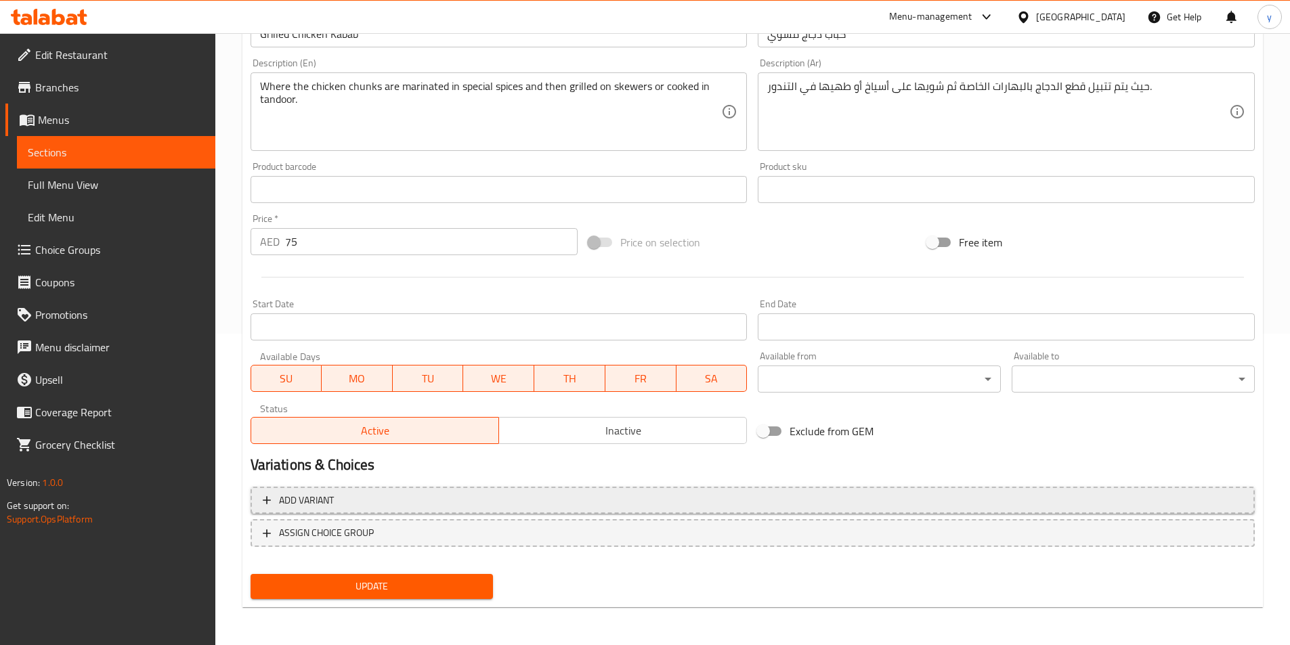
click at [586, 498] on span "Add variant" at bounding box center [753, 500] width 980 height 17
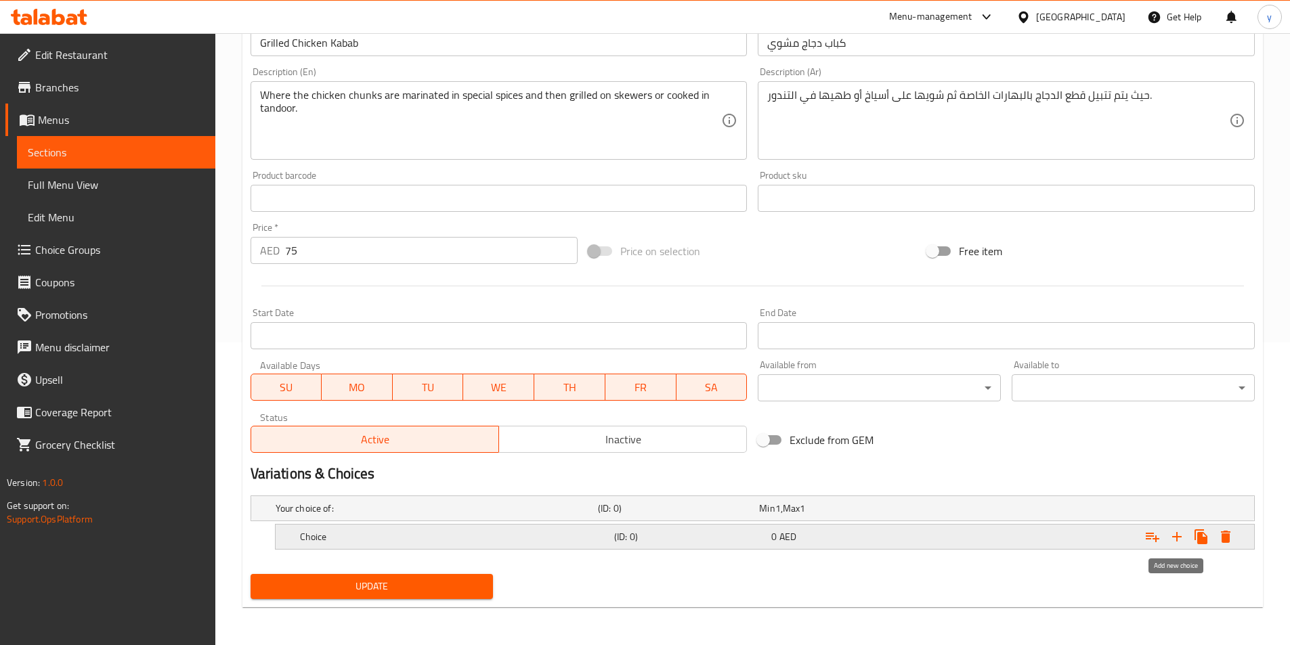
click at [1177, 539] on icon "Expand" at bounding box center [1176, 536] width 9 height 9
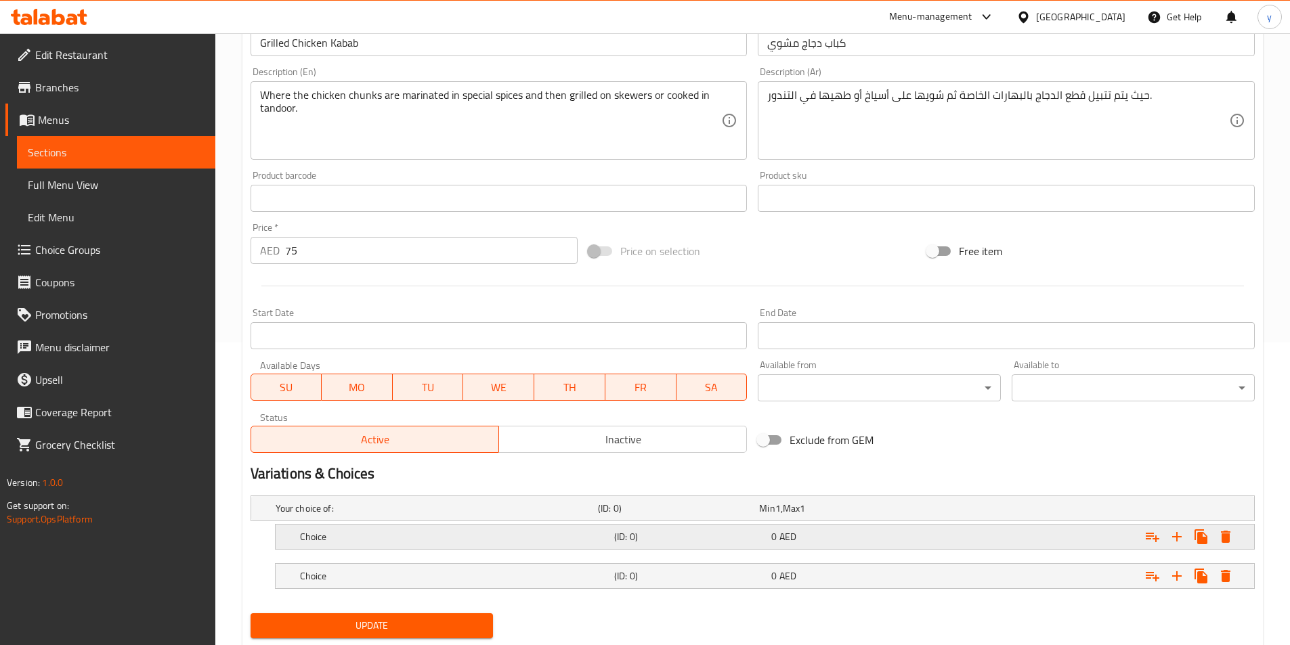
scroll to position [342, 0]
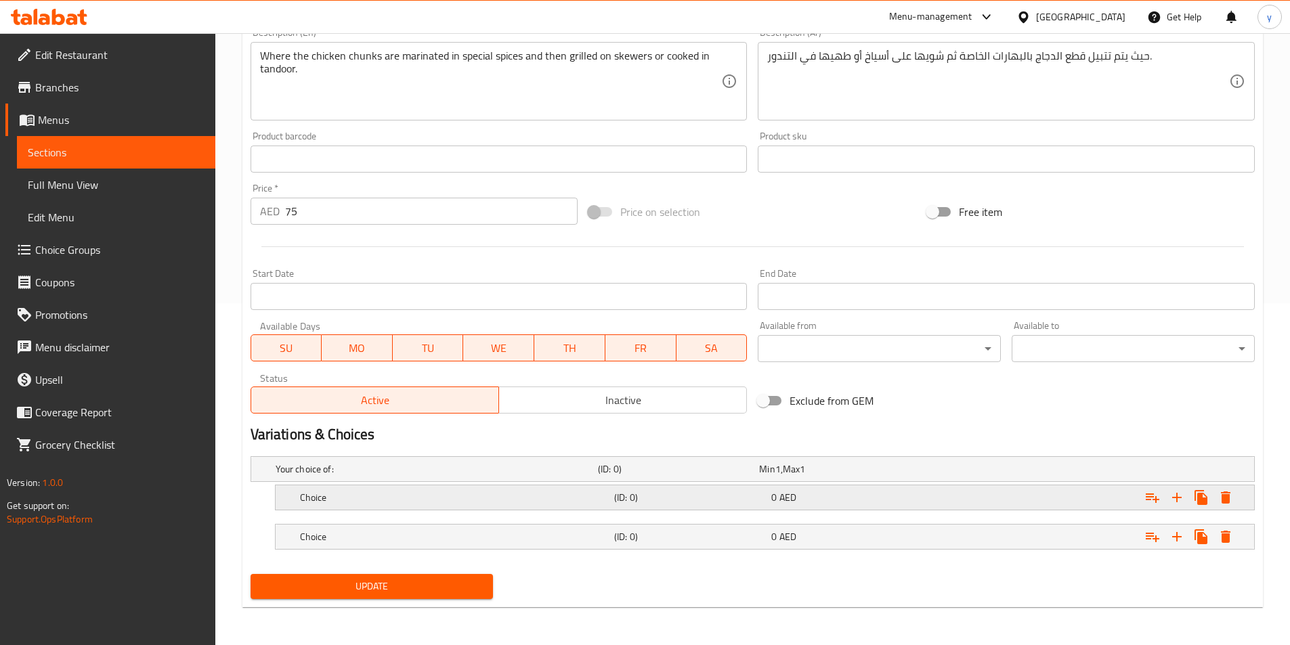
click at [855, 490] on div "0 AED" at bounding box center [847, 497] width 157 height 19
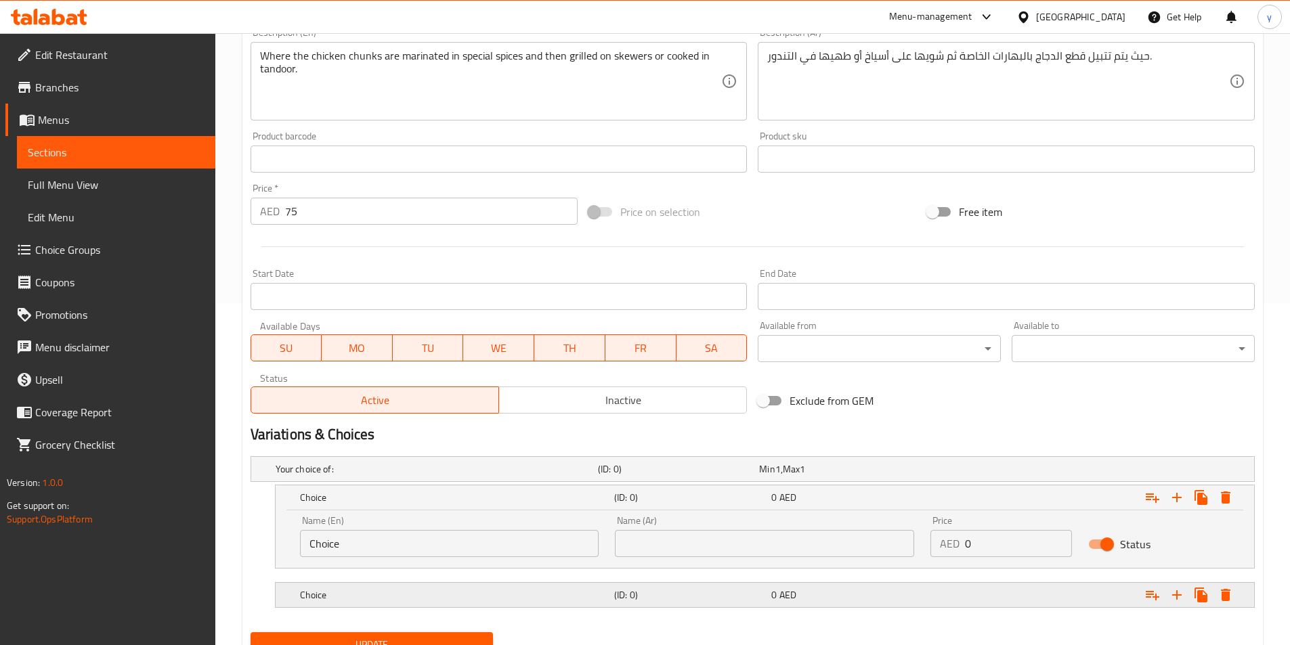
click at [819, 601] on div "0 AED" at bounding box center [847, 595] width 152 height 14
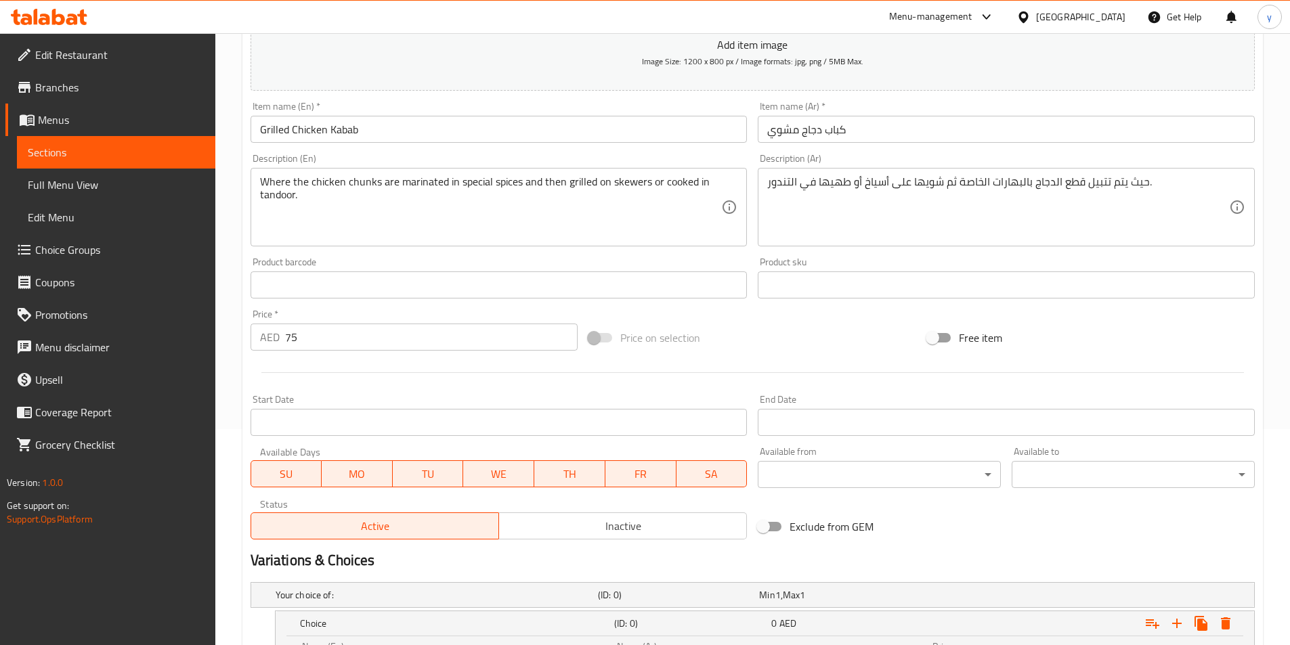
scroll to position [207, 0]
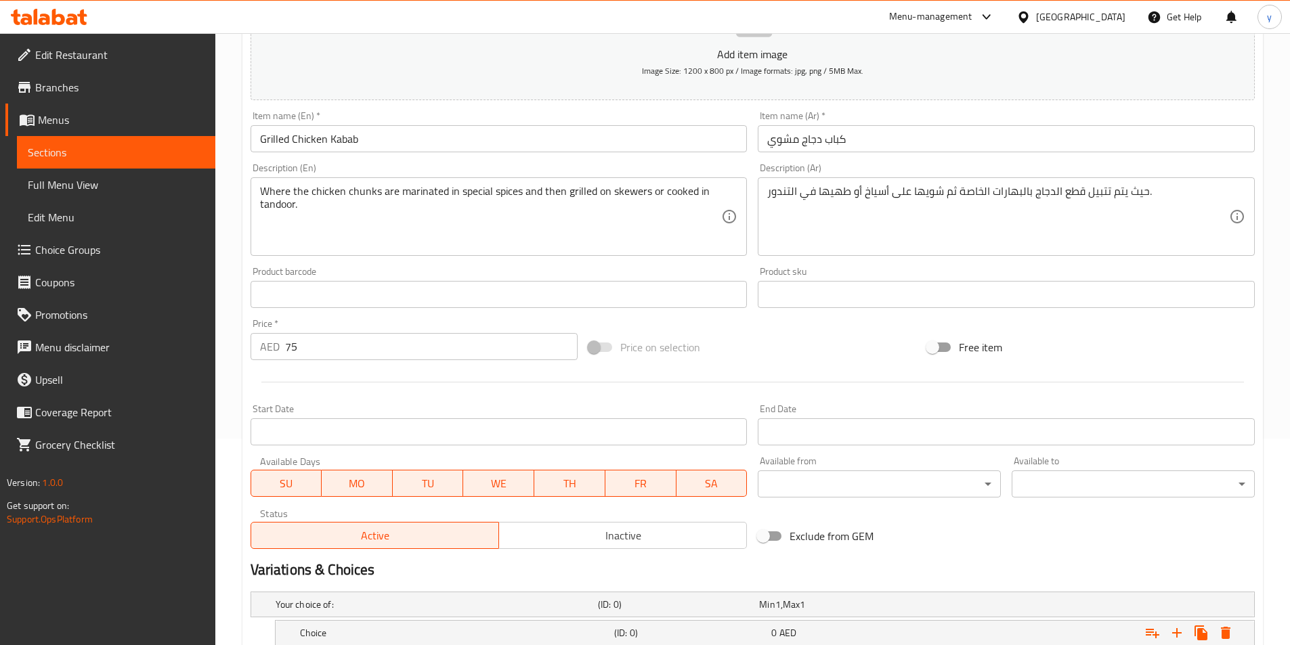
drag, startPoint x: 767, startPoint y: 198, endPoint x: 808, endPoint y: 194, distance: 42.2
click at [808, 194] on div "حيث يتم تتبيل قطع الدجاج بالبهارات الخاصة ثم شويها على أسياخ أو طهيها في التندو…" at bounding box center [1006, 216] width 497 height 79
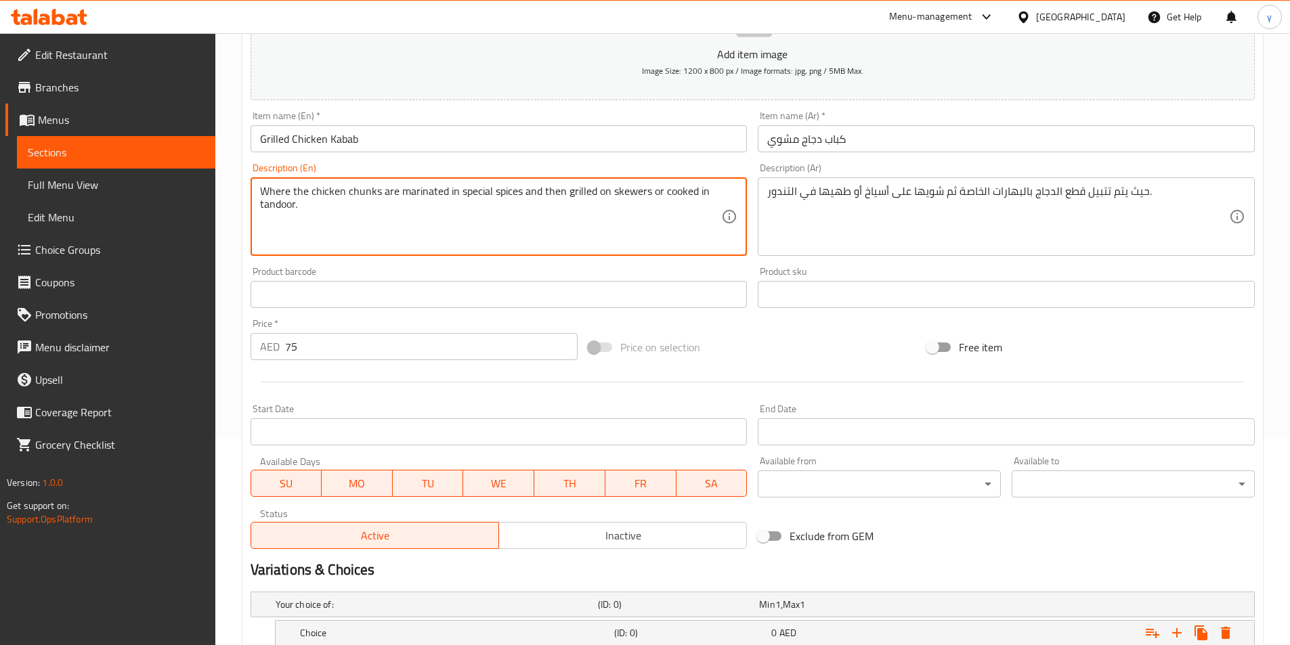
drag, startPoint x: 596, startPoint y: 192, endPoint x: 645, endPoint y: 198, distance: 49.1
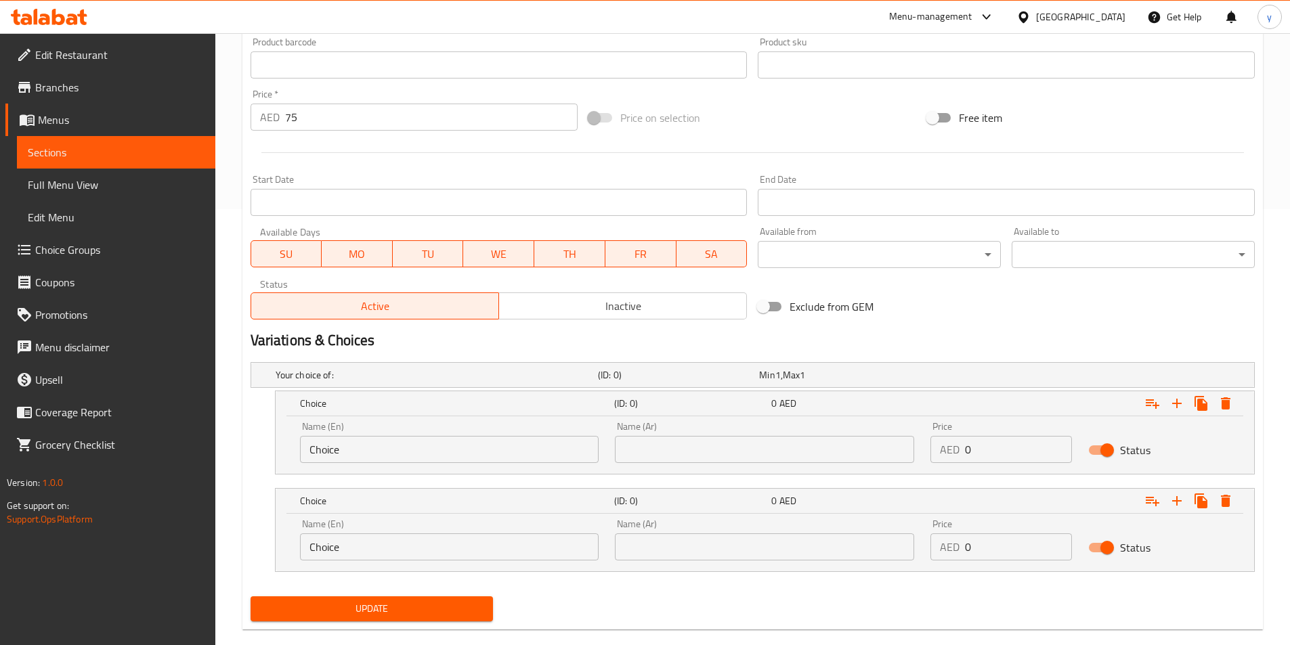
scroll to position [458, 0]
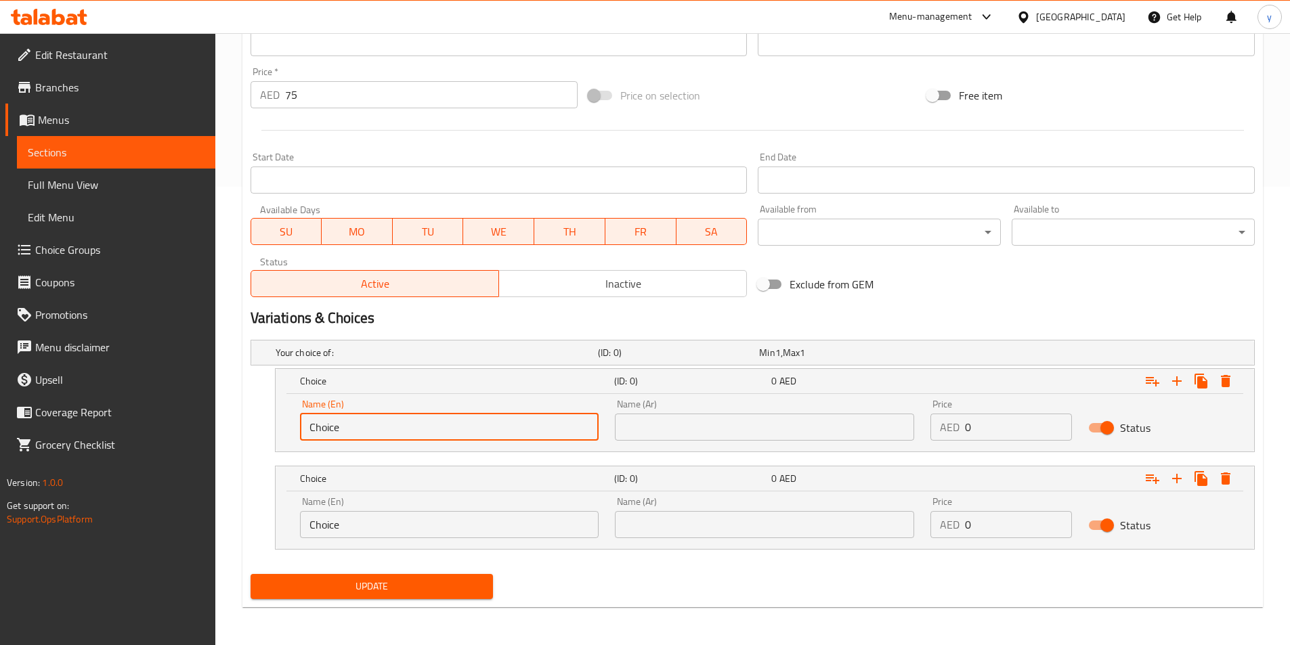
drag, startPoint x: 377, startPoint y: 429, endPoint x: 210, endPoint y: 432, distance: 167.3
click at [210, 432] on div "Edit Restaurant Branches Menus Sections Full Menu View Edit Menu Choice Groups …" at bounding box center [645, 110] width 1290 height 1071
paste input "on skewers"
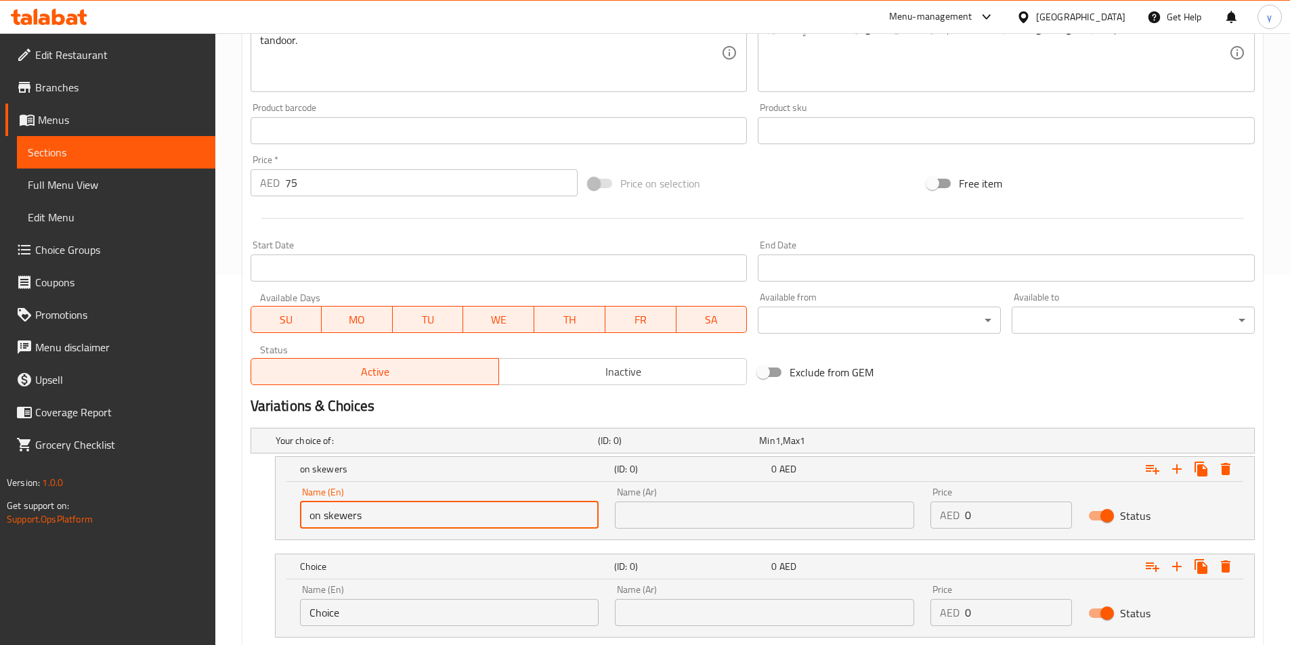
scroll to position [188, 0]
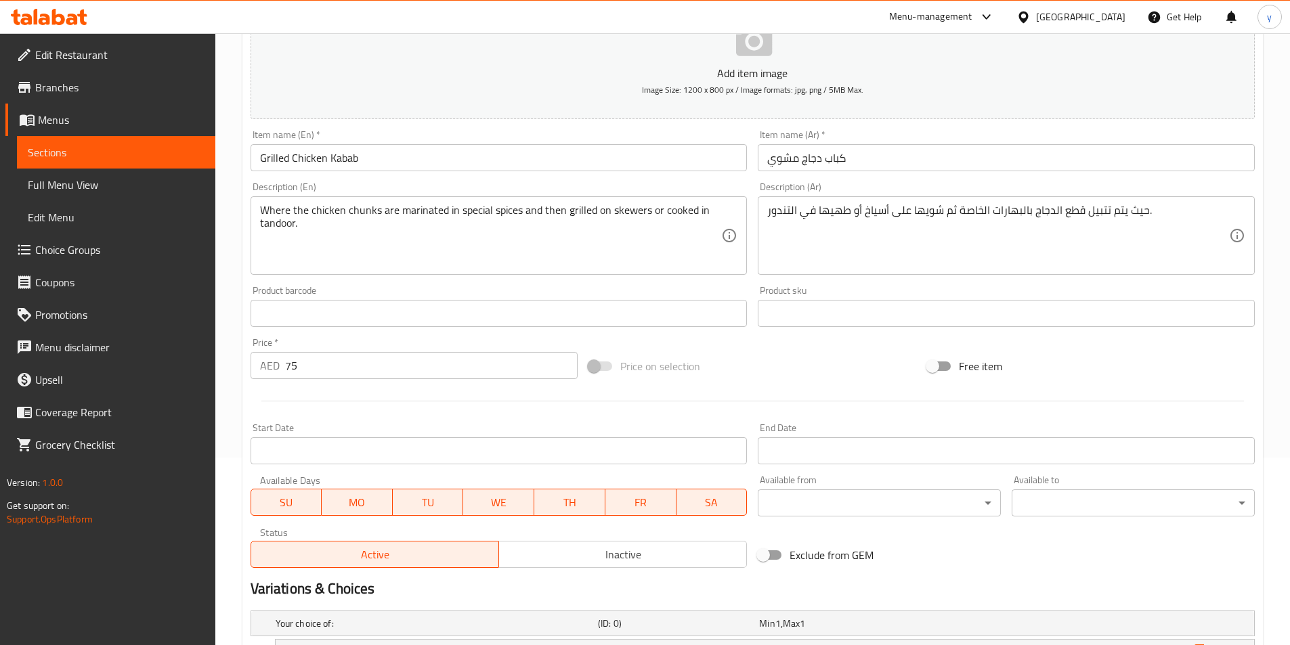
type input "on skewers"
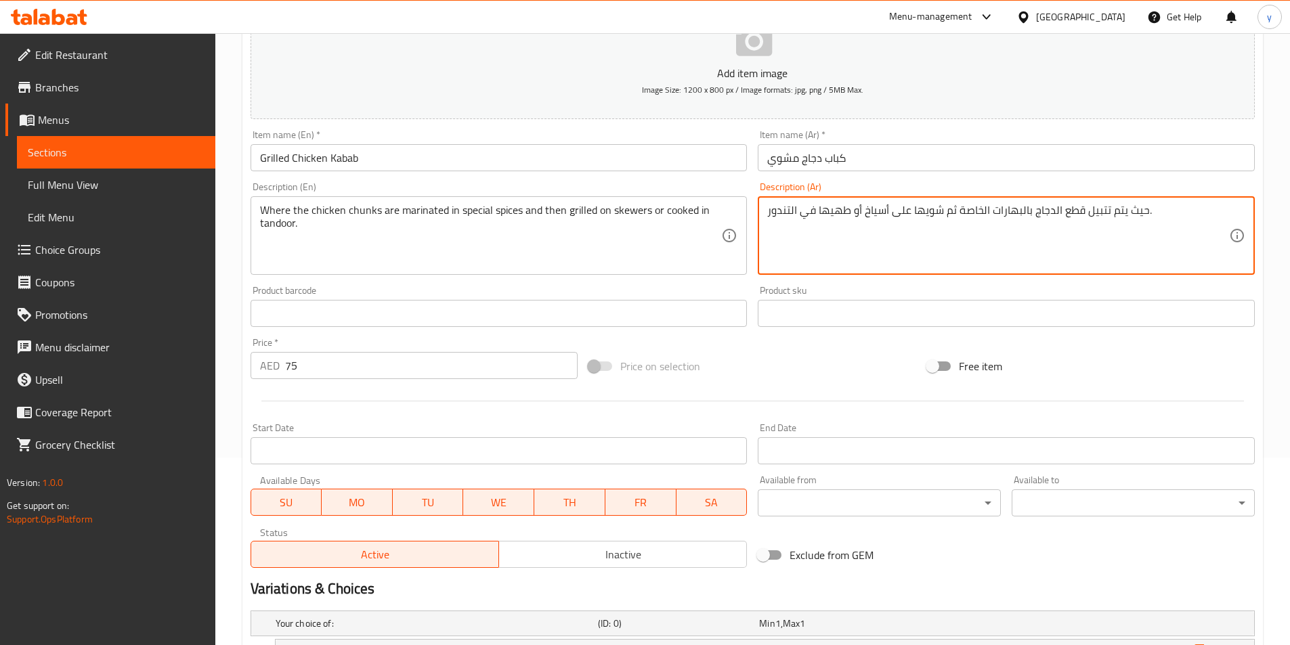
drag, startPoint x: 863, startPoint y: 214, endPoint x: 908, endPoint y: 223, distance: 46.3
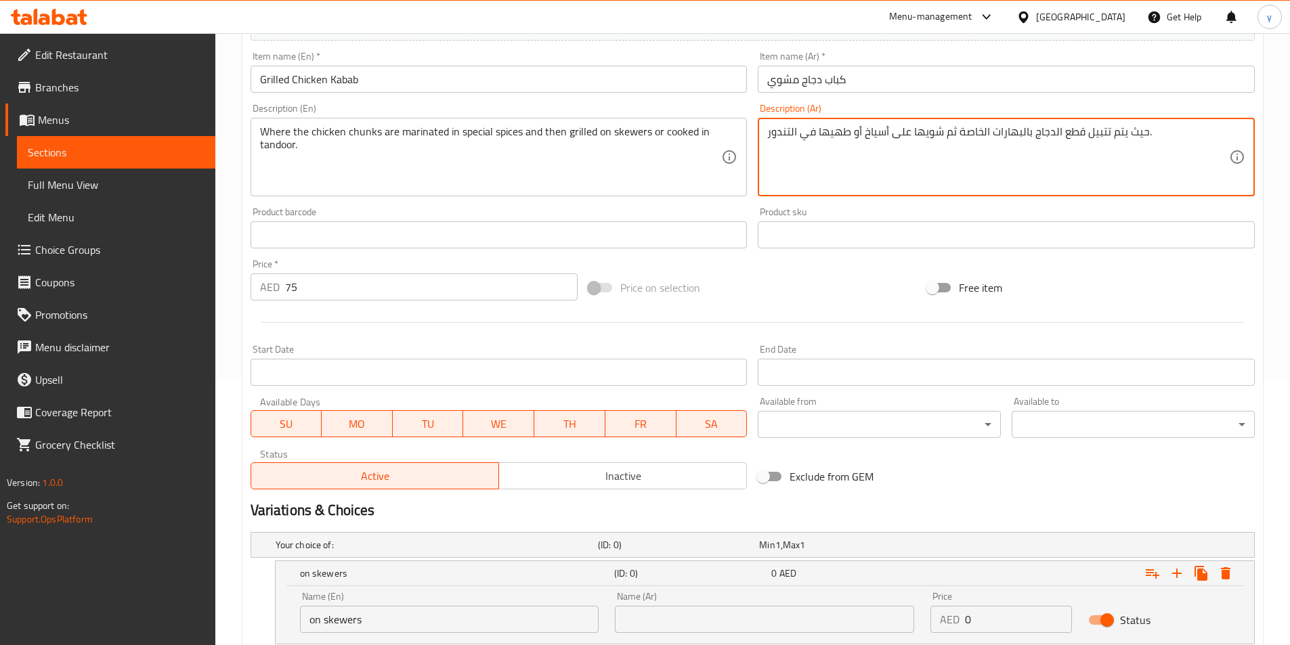
scroll to position [458, 0]
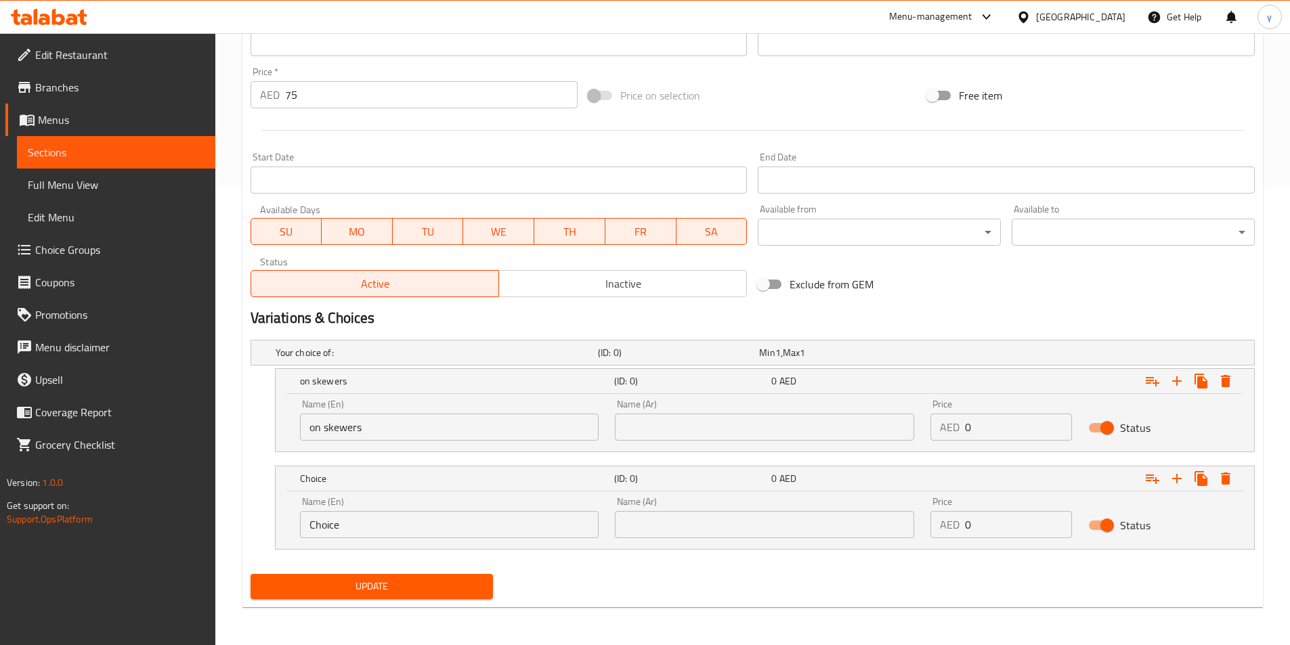
click at [692, 433] on input "text" at bounding box center [764, 427] width 299 height 27
paste input "على أسياخ"
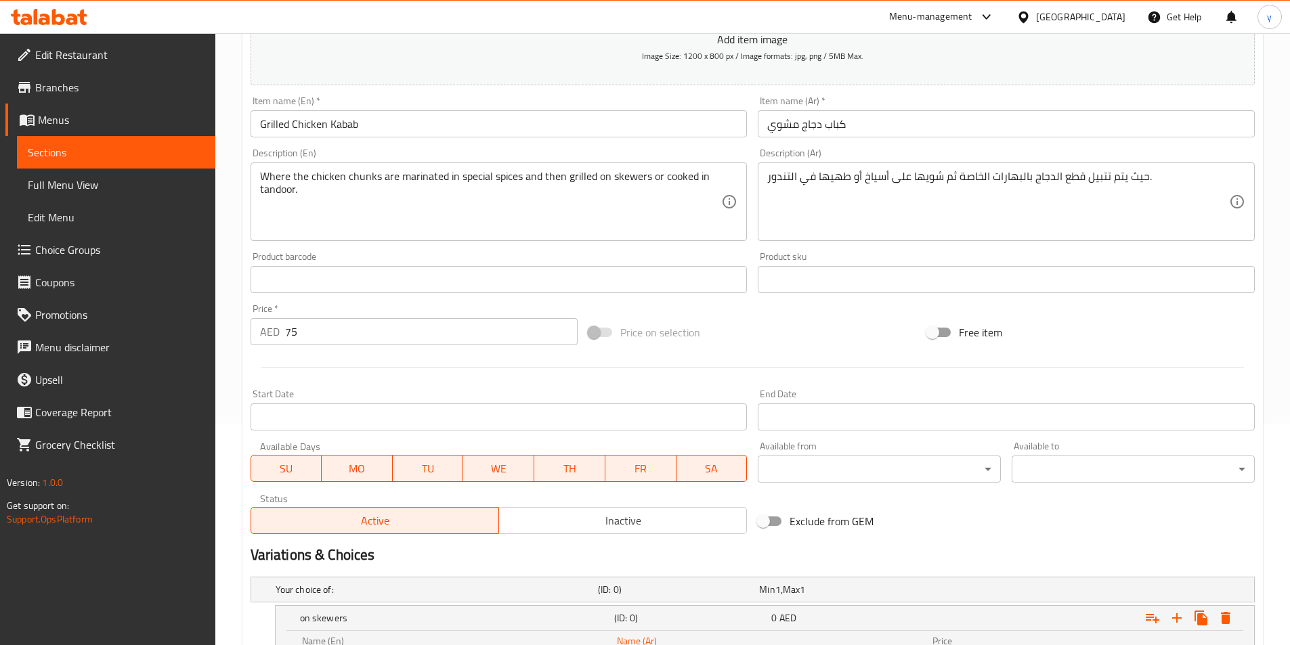
scroll to position [188, 0]
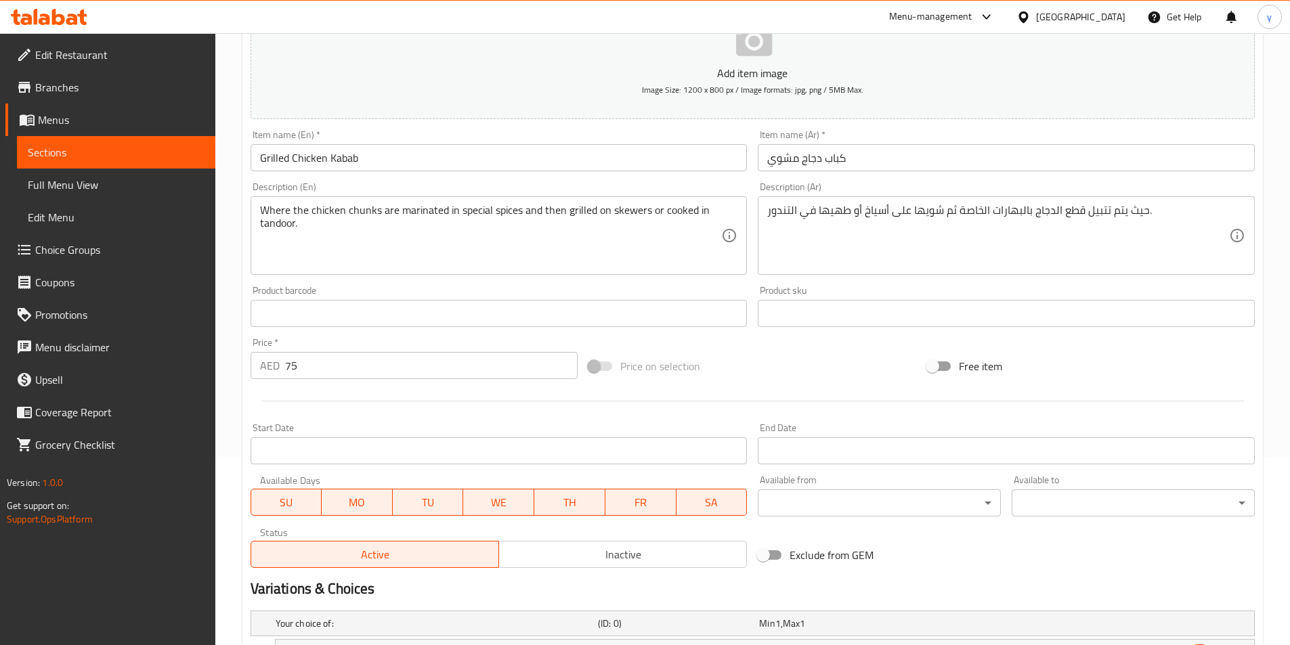
type input "على أسياخ"
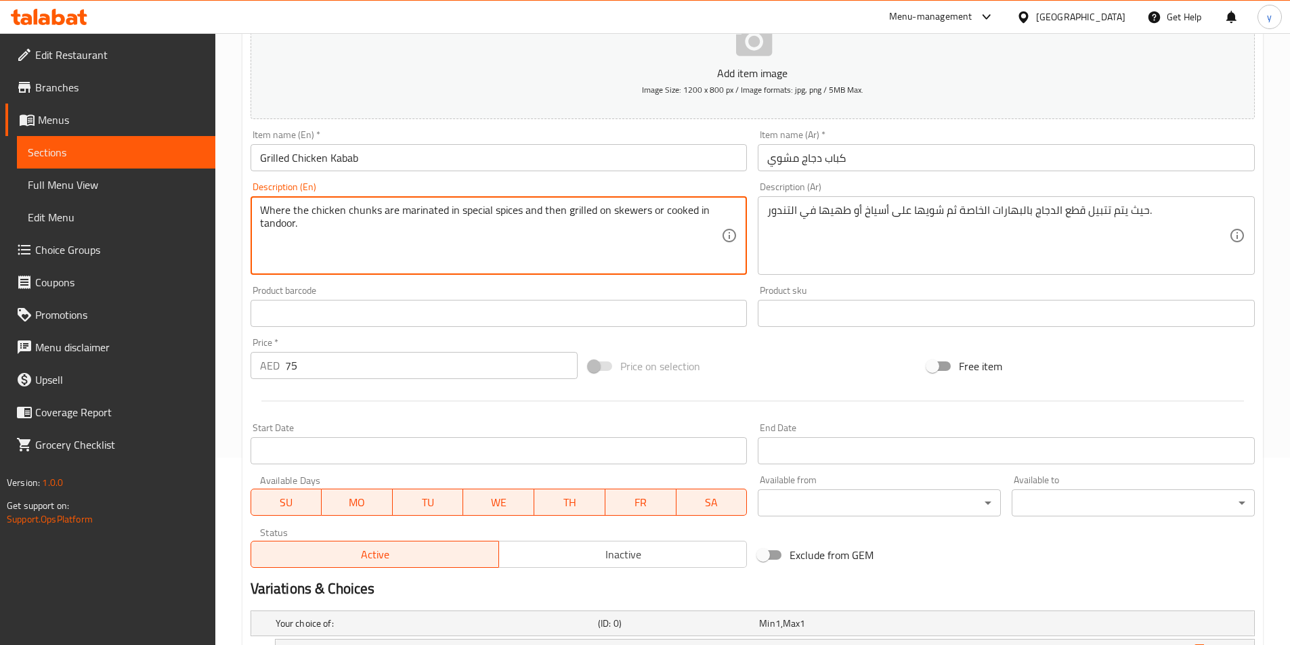
drag, startPoint x: 697, startPoint y: 210, endPoint x: 706, endPoint y: 215, distance: 9.4
drag, startPoint x: 694, startPoint y: 212, endPoint x: 701, endPoint y: 236, distance: 25.3
click at [701, 236] on textarea "Where the chicken chunks are marinated in special spices and then grilled on sk…" at bounding box center [491, 236] width 462 height 64
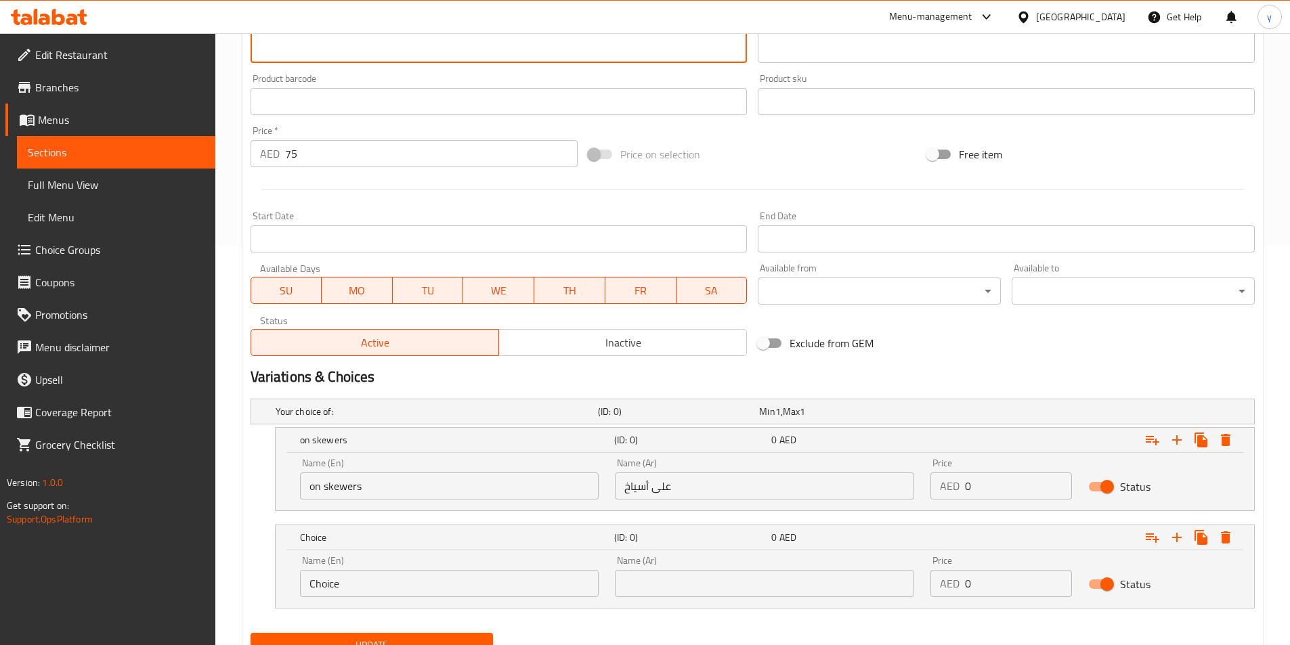
scroll to position [458, 0]
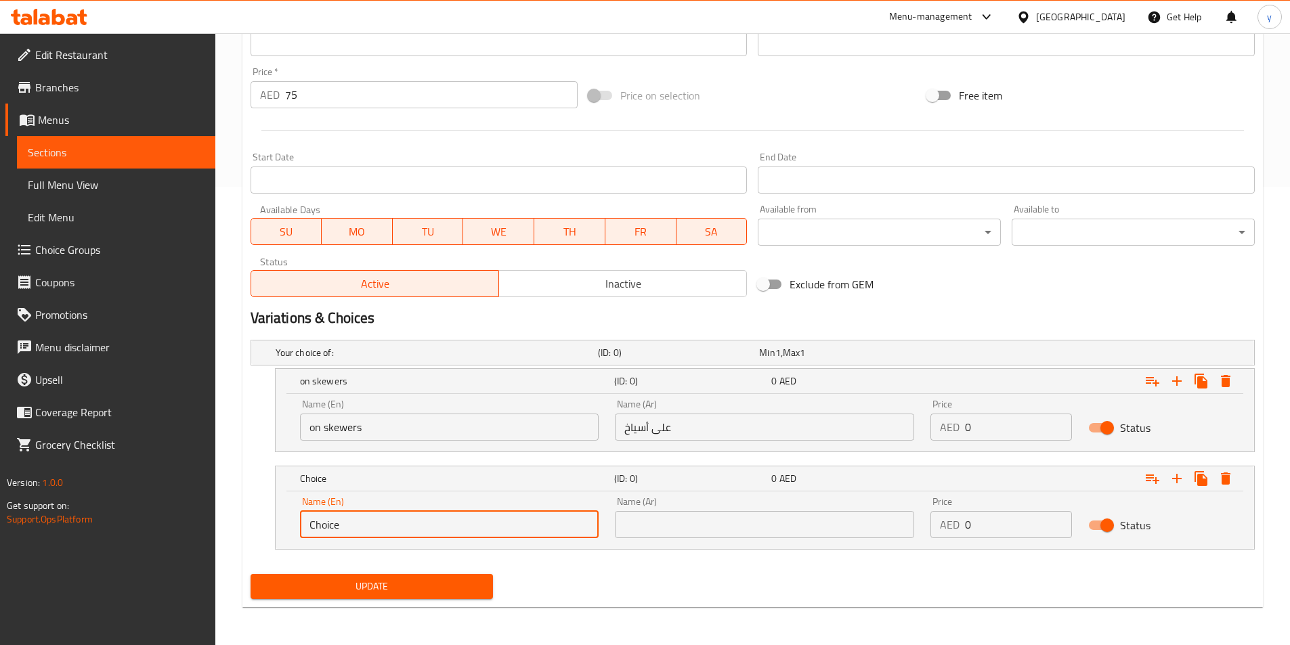
drag, startPoint x: 354, startPoint y: 535, endPoint x: 265, endPoint y: 532, distance: 88.8
click at [265, 532] on div "Choice (ID: 0) 0 AED Name (En) Choice Name (En) Name (Ar) Name (Ar) Price AED 0…" at bounding box center [753, 508] width 1004 height 84
paste input "in [GEOGRAPHIC_DATA]."
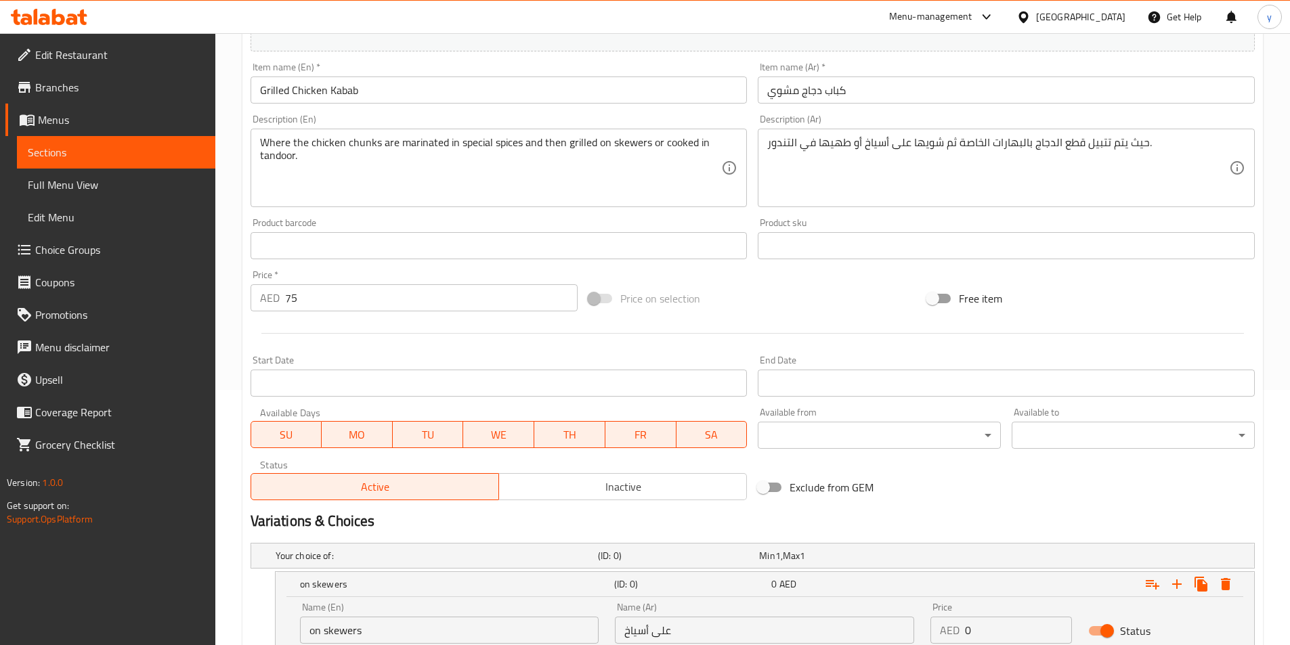
type input "in [GEOGRAPHIC_DATA]"
drag, startPoint x: 762, startPoint y: 150, endPoint x: 803, endPoint y: 148, distance: 40.7
click at [798, 151] on div "حيث يتم تتبيل قطع الدجاج بالبهارات الخاصة ثم شويها على أسياخ أو طهيها في التندو…" at bounding box center [1006, 168] width 497 height 79
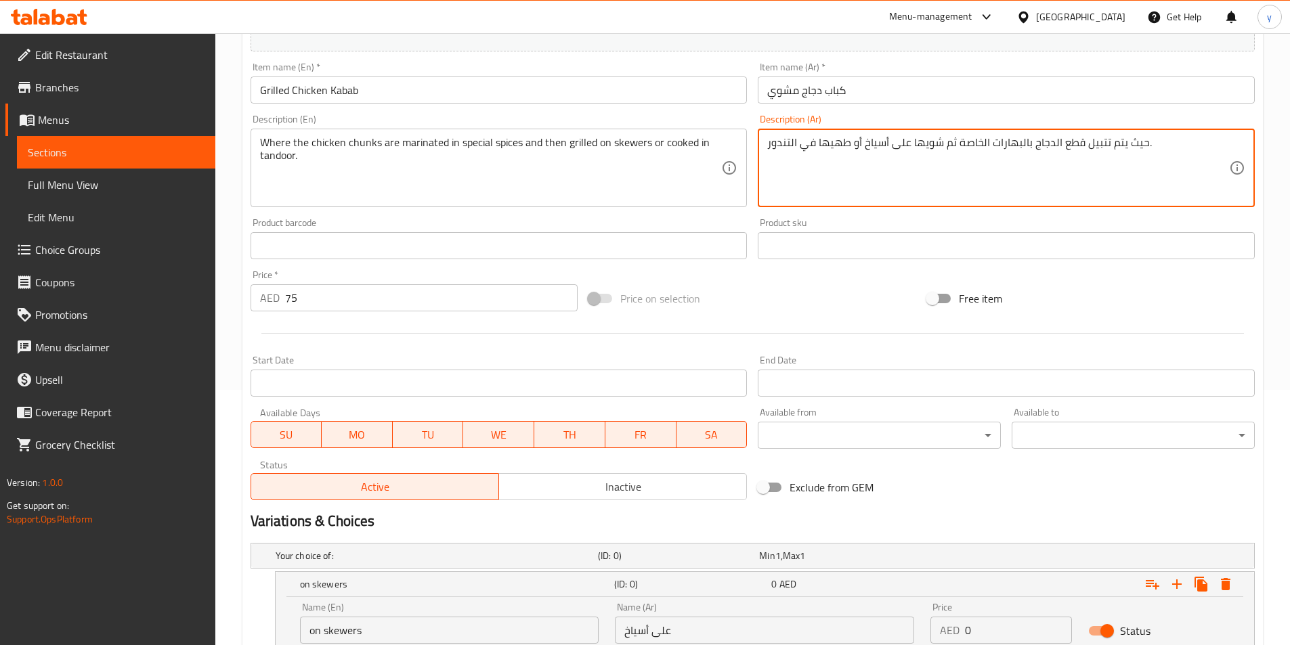
drag, startPoint x: 816, startPoint y: 143, endPoint x: 769, endPoint y: 149, distance: 47.1
click at [769, 149] on textarea "حيث يتم تتبيل قطع الدجاج بالبهارات الخاصة ثم شويها على أسياخ أو طهيها في التندو…" at bounding box center [998, 168] width 462 height 64
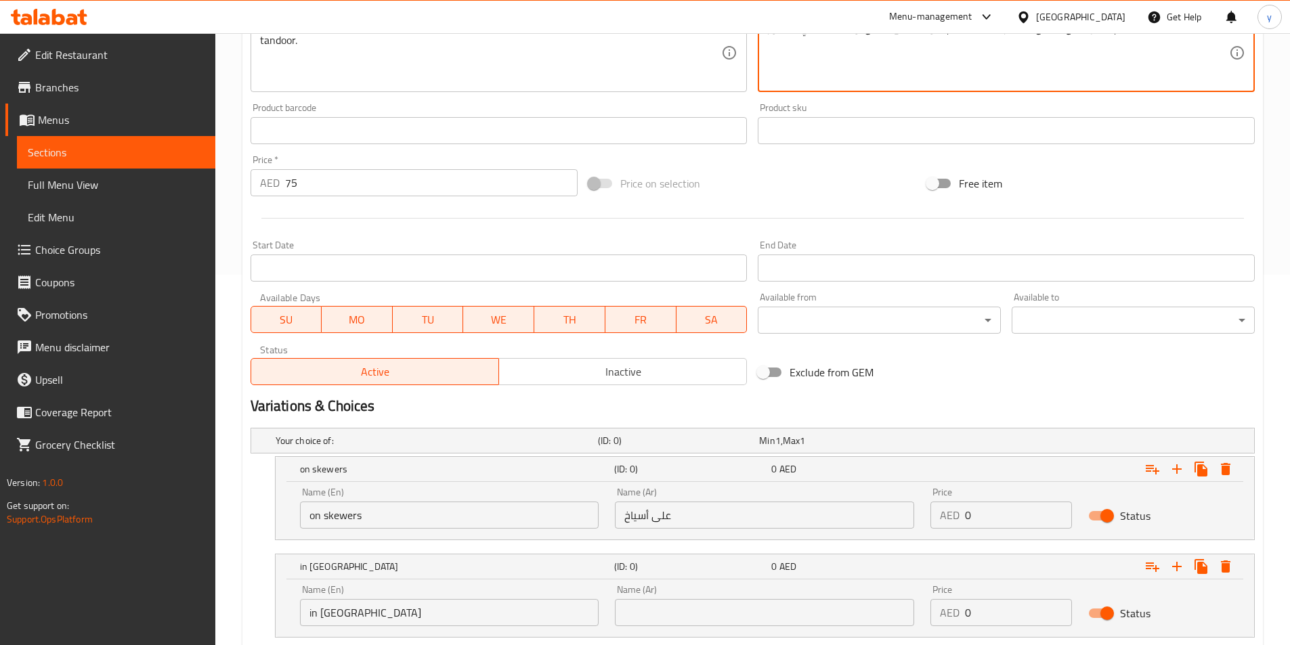
scroll to position [458, 0]
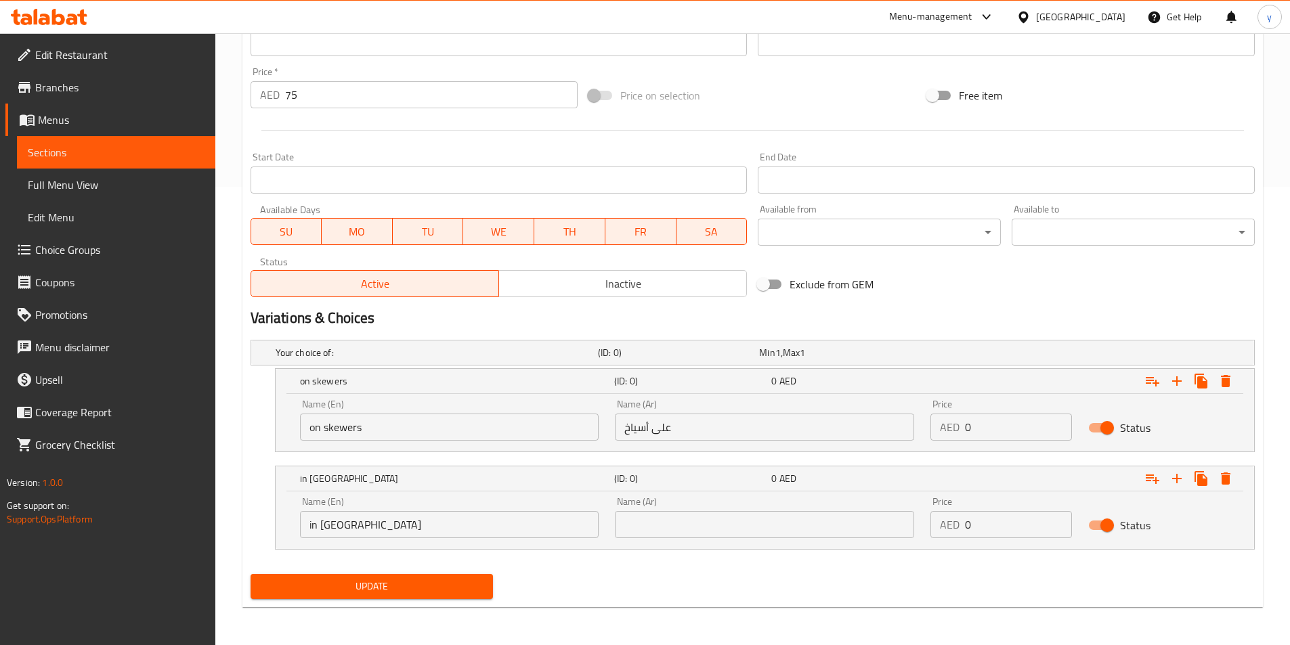
click at [671, 528] on input "text" at bounding box center [764, 524] width 299 height 27
paste input "في التندور"
type input "في التندور"
click at [431, 578] on span "Update" at bounding box center [371, 586] width 221 height 17
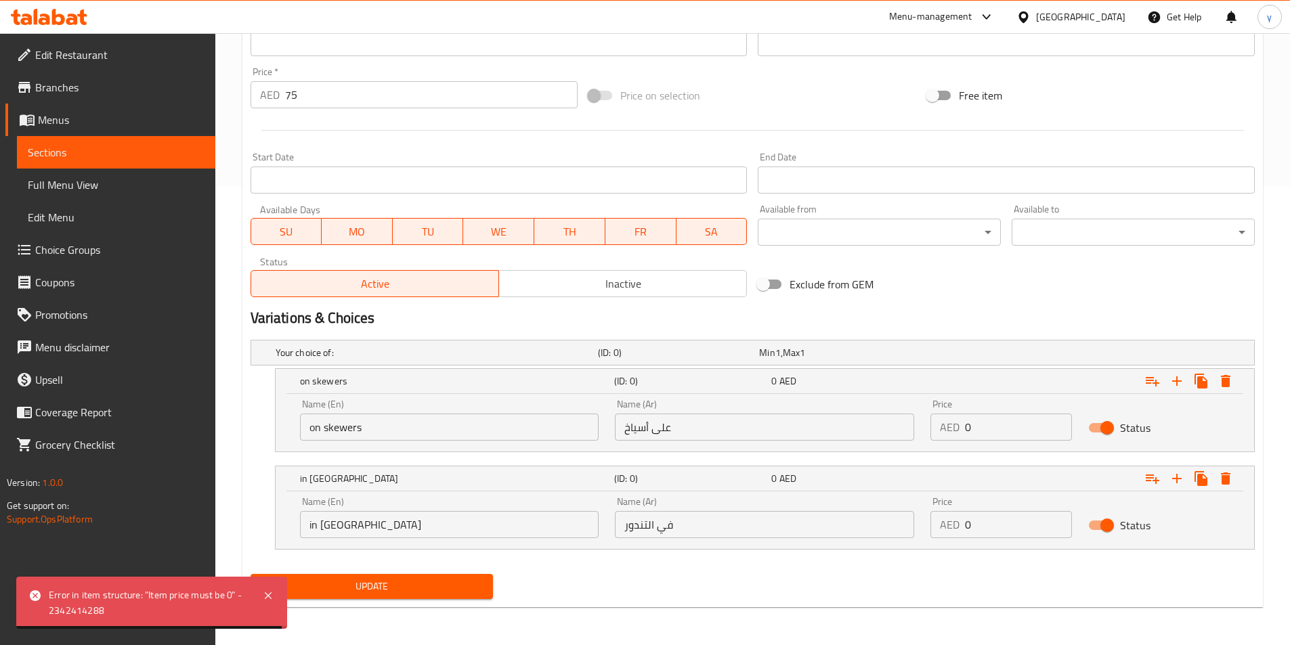
click at [978, 427] on input "0" at bounding box center [1018, 427] width 107 height 27
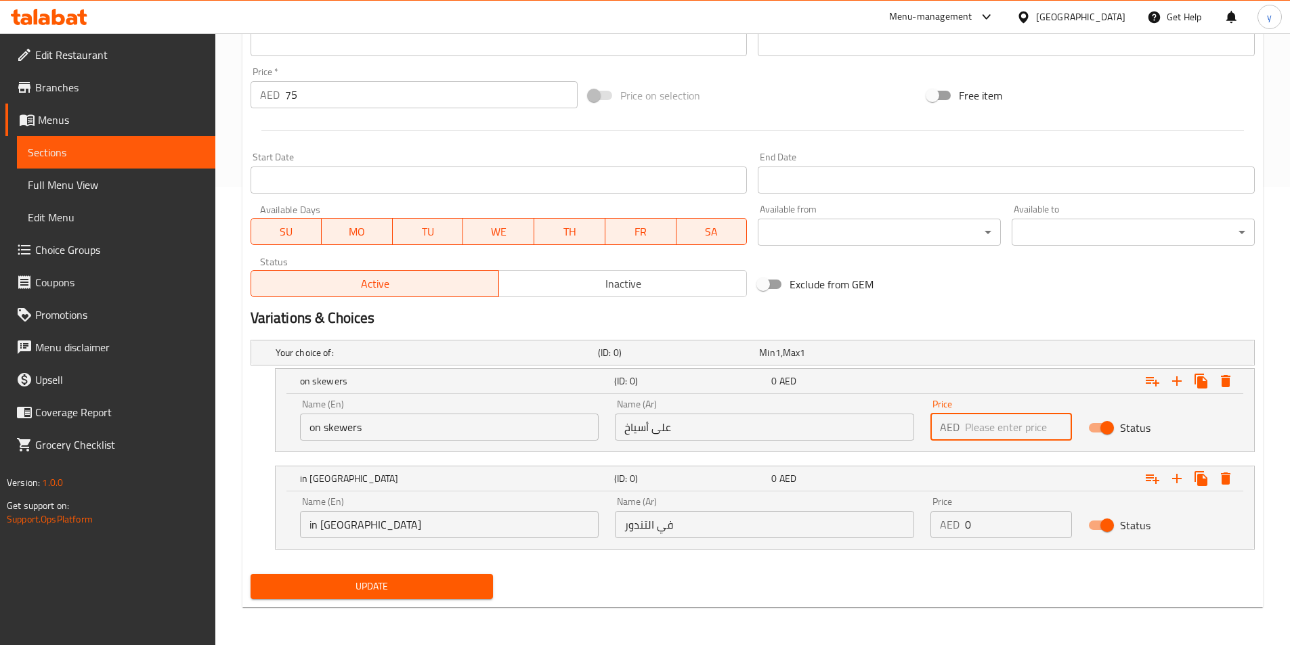
type input "0"
click at [976, 533] on input "0" at bounding box center [1018, 524] width 107 height 27
type input "0"
click at [407, 581] on span "Update" at bounding box center [371, 586] width 221 height 17
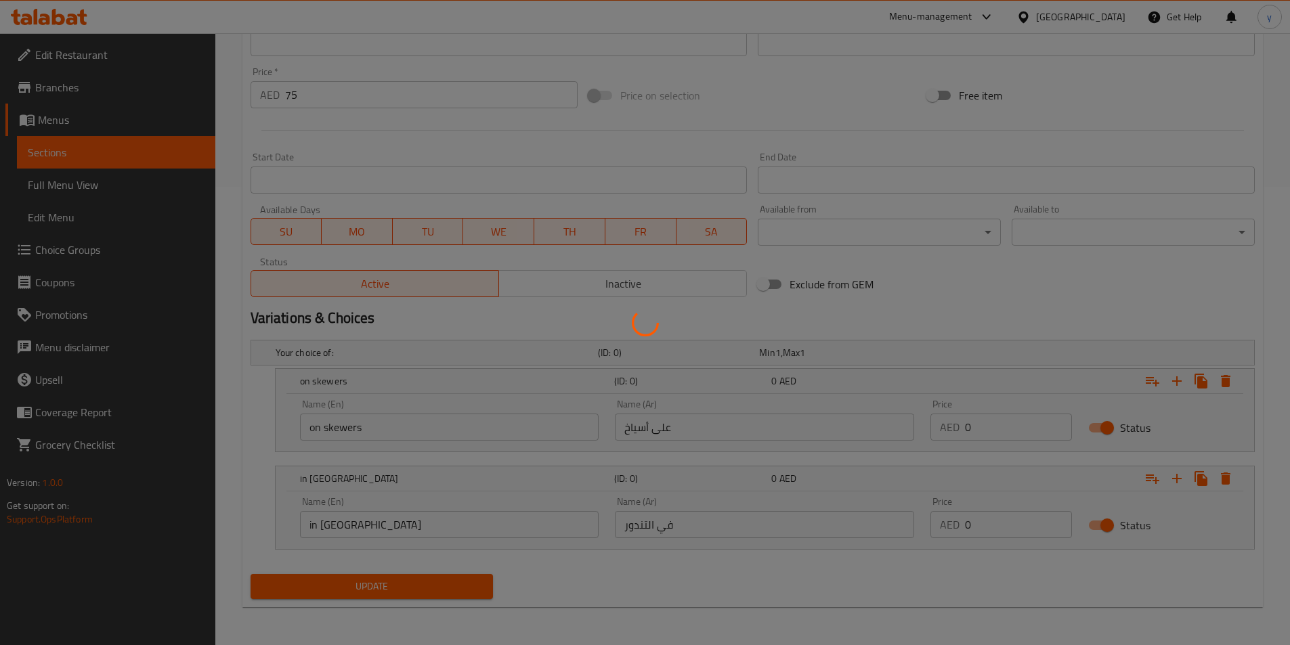
click at [407, 581] on div at bounding box center [645, 322] width 1290 height 645
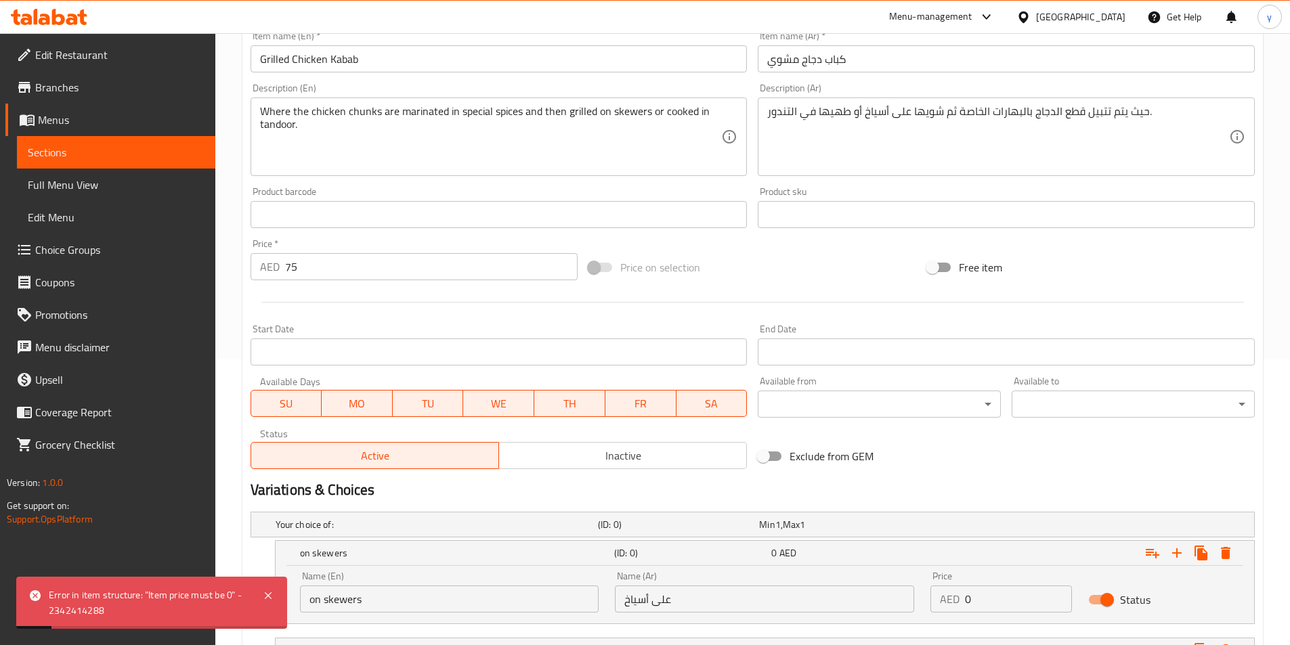
scroll to position [255, 0]
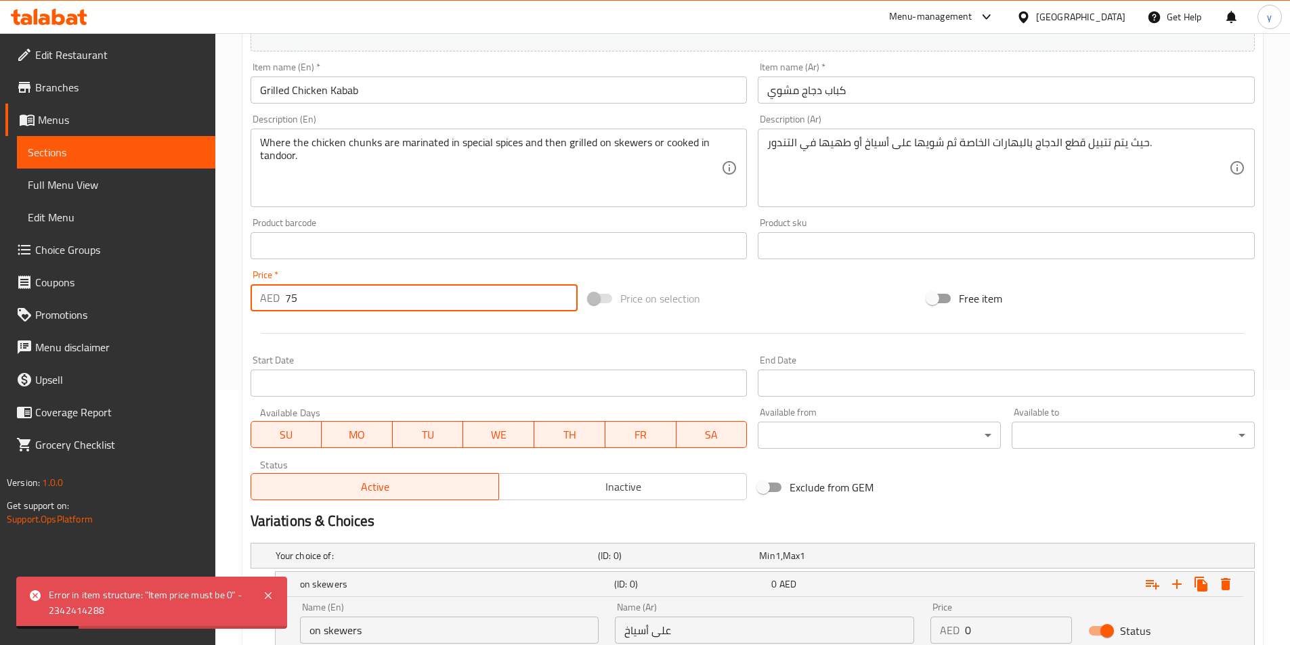
click at [320, 300] on input "75" at bounding box center [431, 297] width 293 height 27
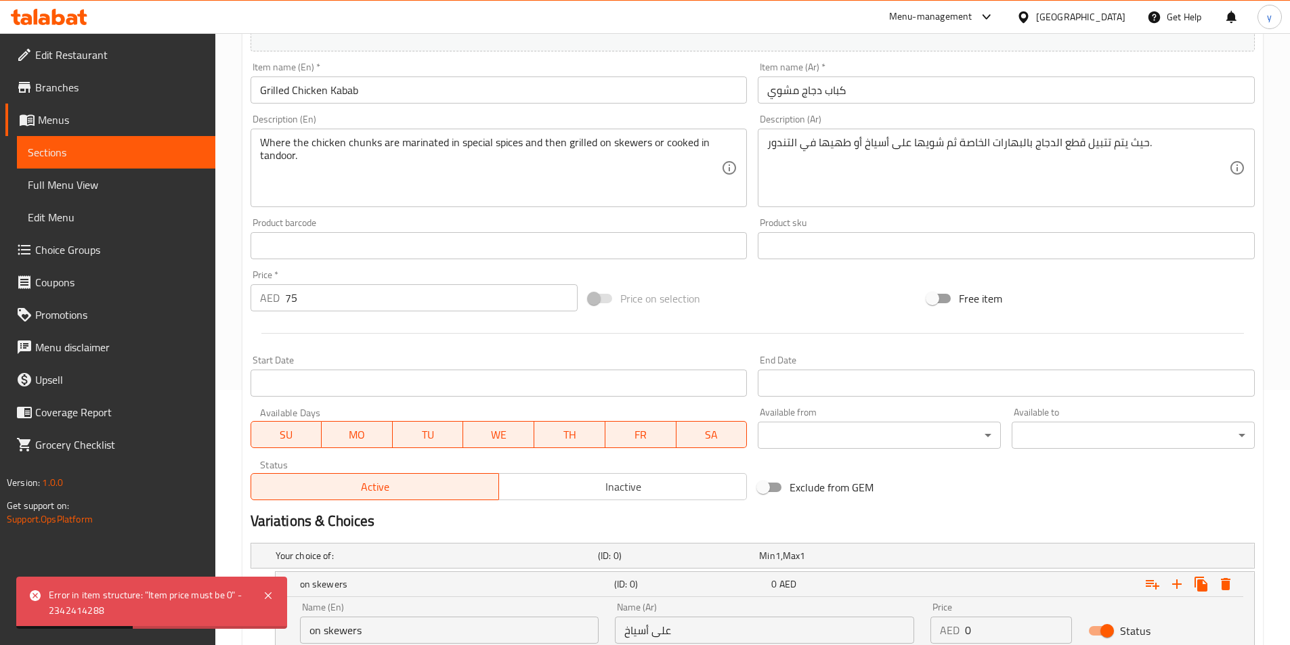
click at [606, 299] on span at bounding box center [600, 298] width 23 height 9
click at [595, 299] on span at bounding box center [600, 298] width 23 height 9
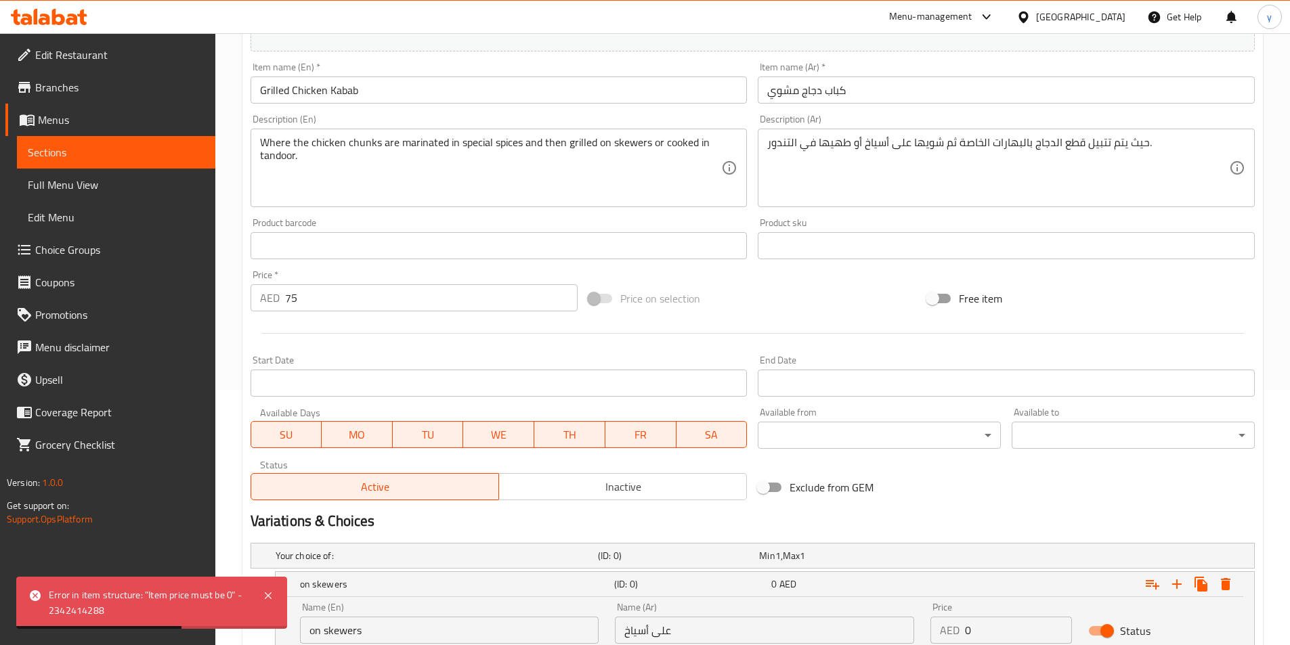
click at [595, 299] on span at bounding box center [600, 298] width 23 height 9
drag, startPoint x: 595, startPoint y: 299, endPoint x: 857, endPoint y: 319, distance: 262.8
click at [597, 299] on span at bounding box center [600, 298] width 23 height 9
click at [938, 296] on input "Free item" at bounding box center [932, 299] width 77 height 26
click at [944, 295] on input "Free item" at bounding box center [945, 299] width 77 height 26
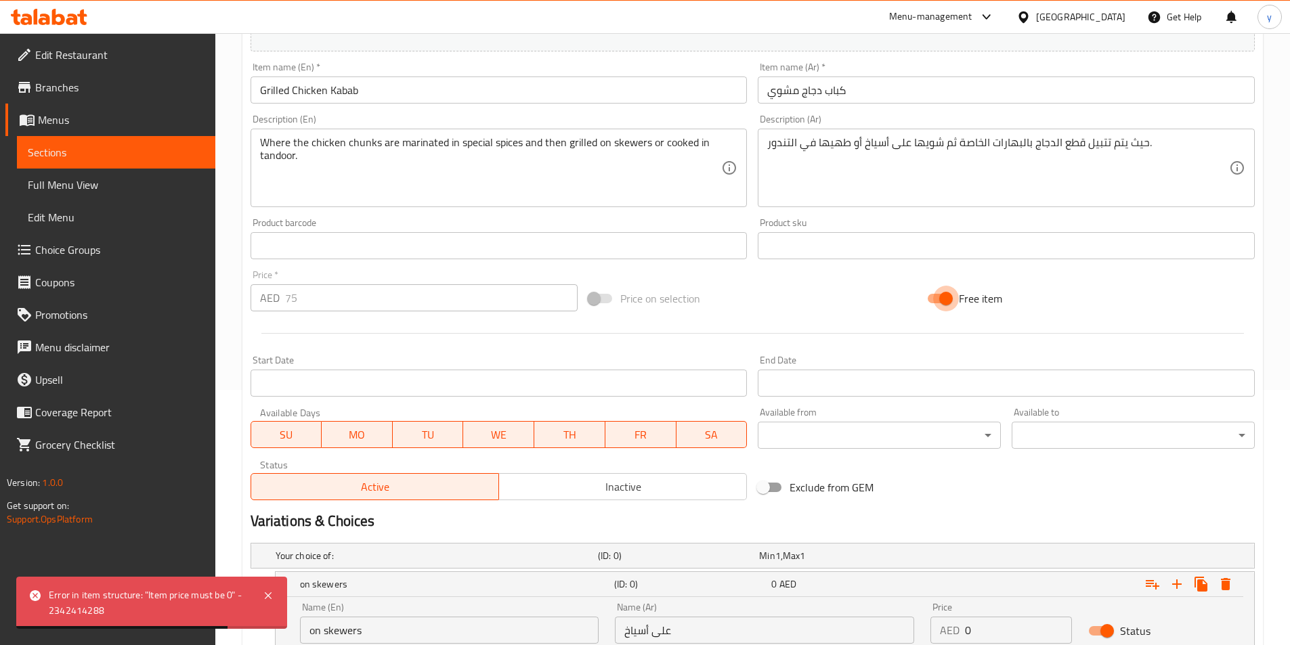
checkbox input "false"
click at [594, 299] on span at bounding box center [600, 298] width 23 height 9
click at [457, 297] on input "75" at bounding box center [431, 297] width 293 height 27
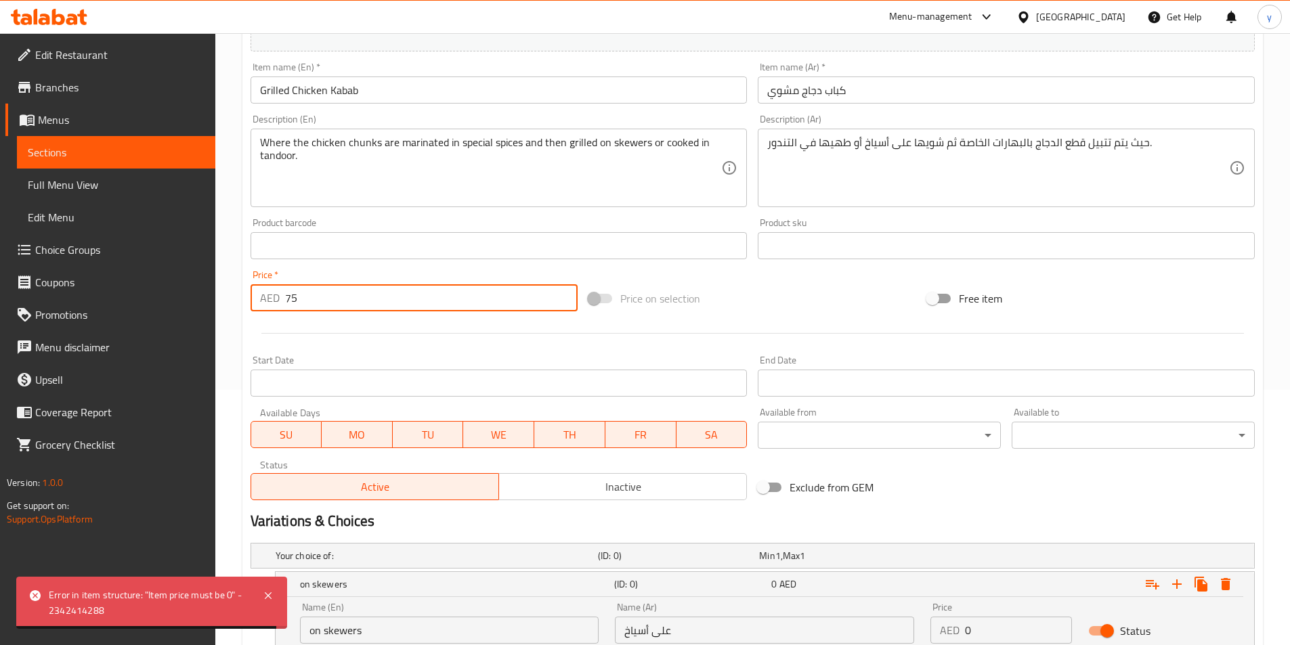
type input "7"
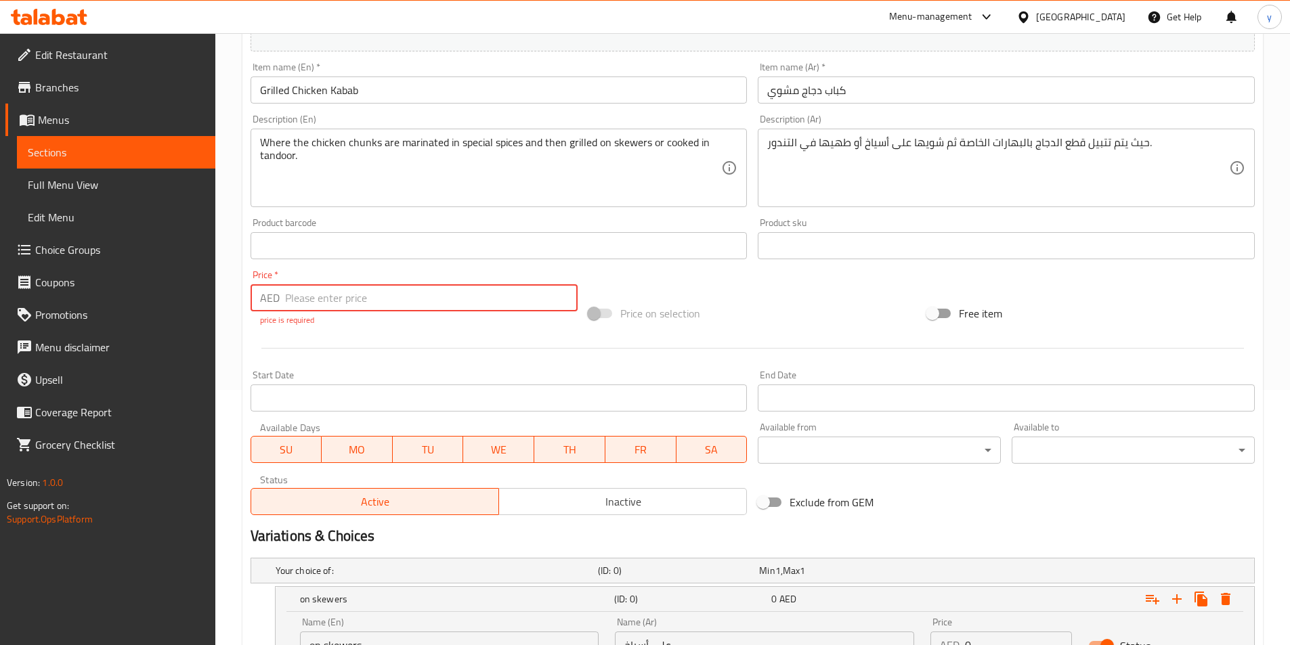
type input "0"
type input "75"
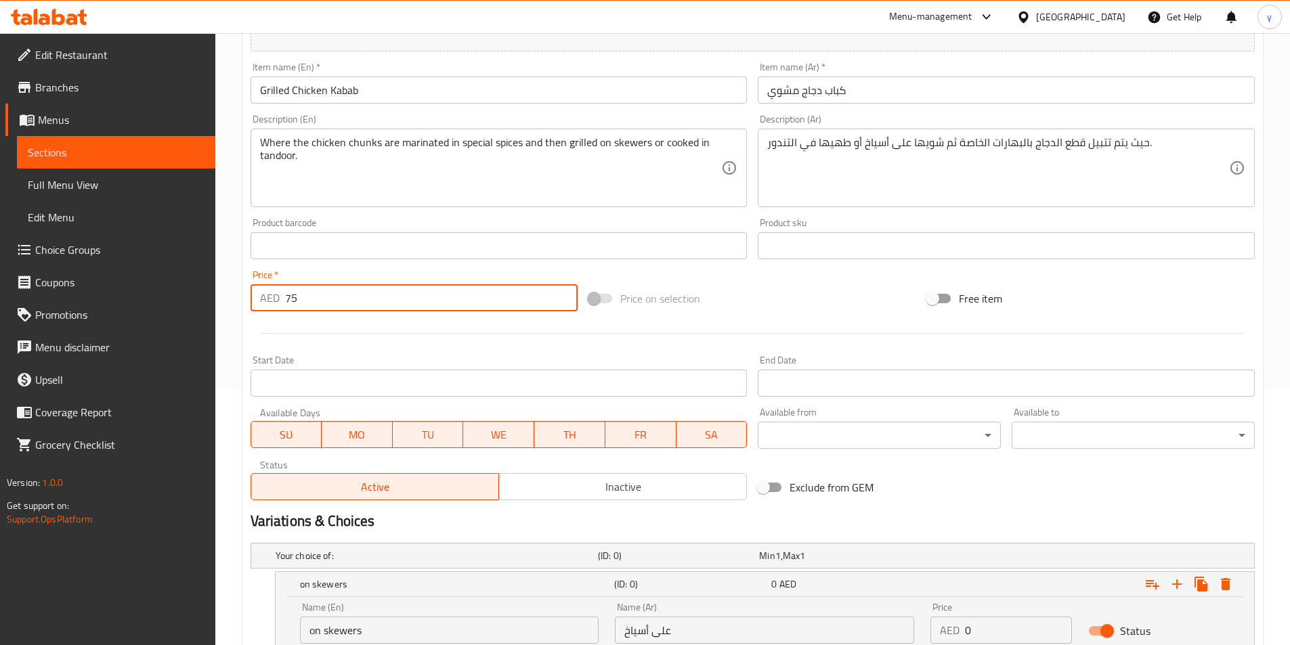
click at [740, 301] on div "Price on selection" at bounding box center [752, 298] width 339 height 37
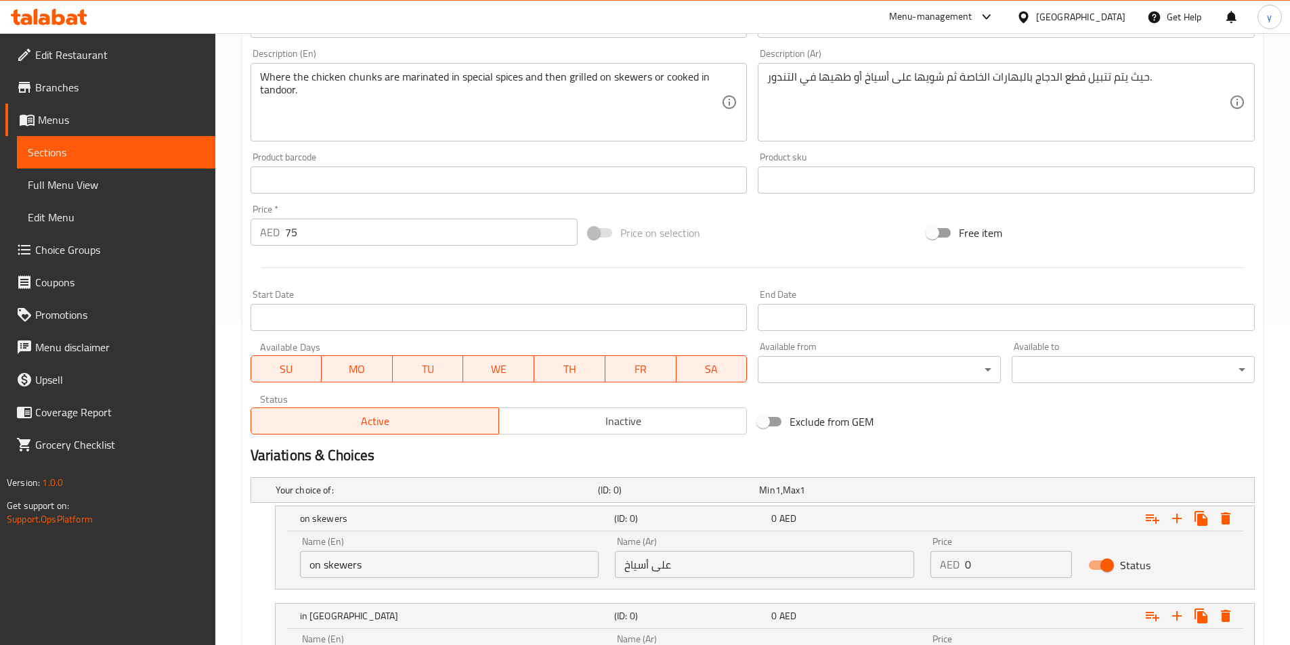
scroll to position [458, 0]
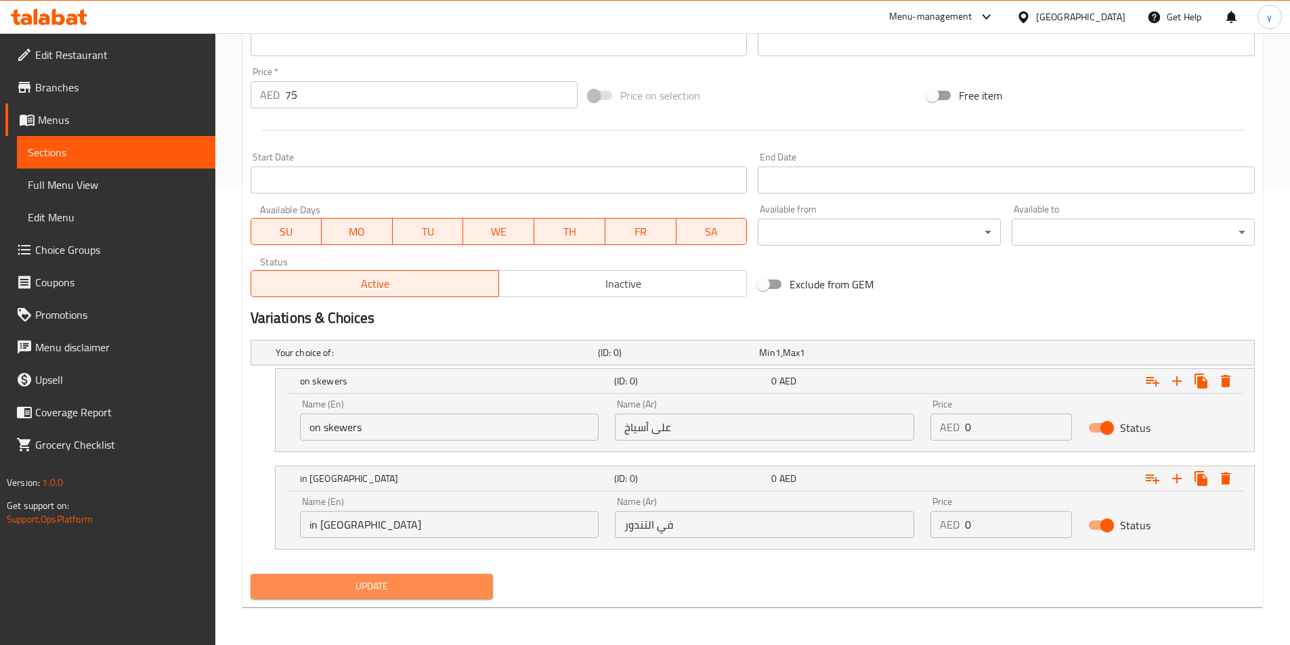
click at [398, 584] on span "Update" at bounding box center [371, 586] width 221 height 17
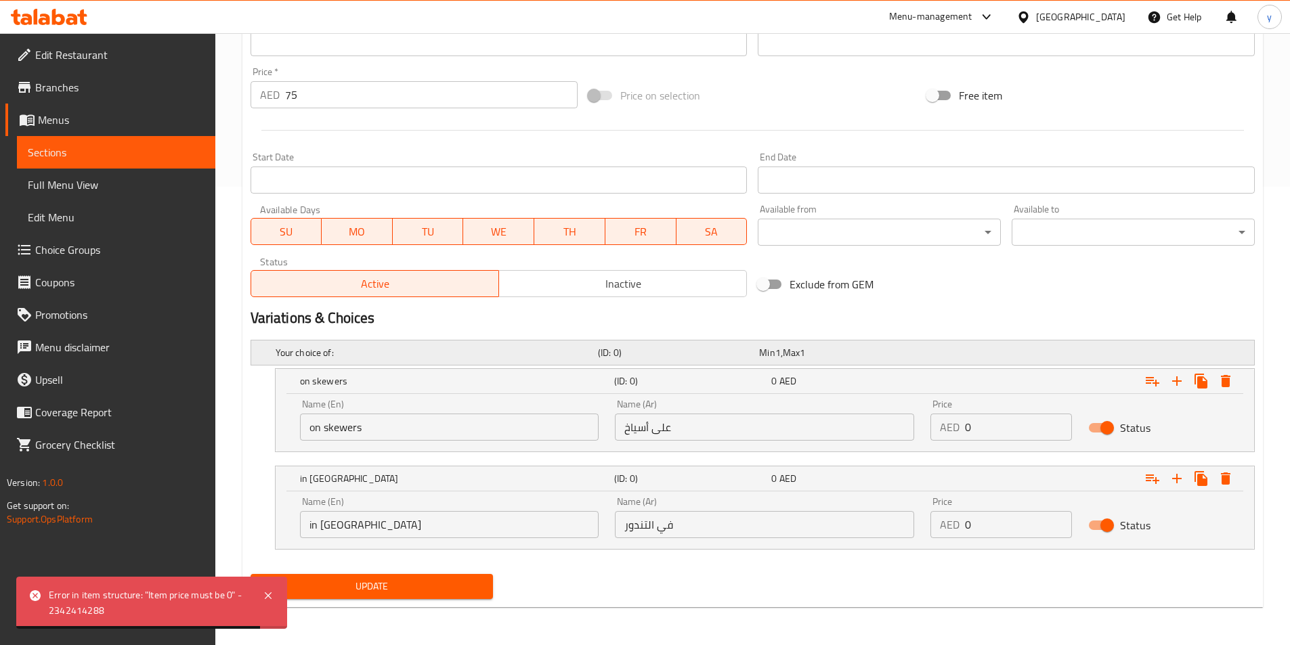
click at [395, 351] on h5 "Your choice of:" at bounding box center [434, 353] width 317 height 14
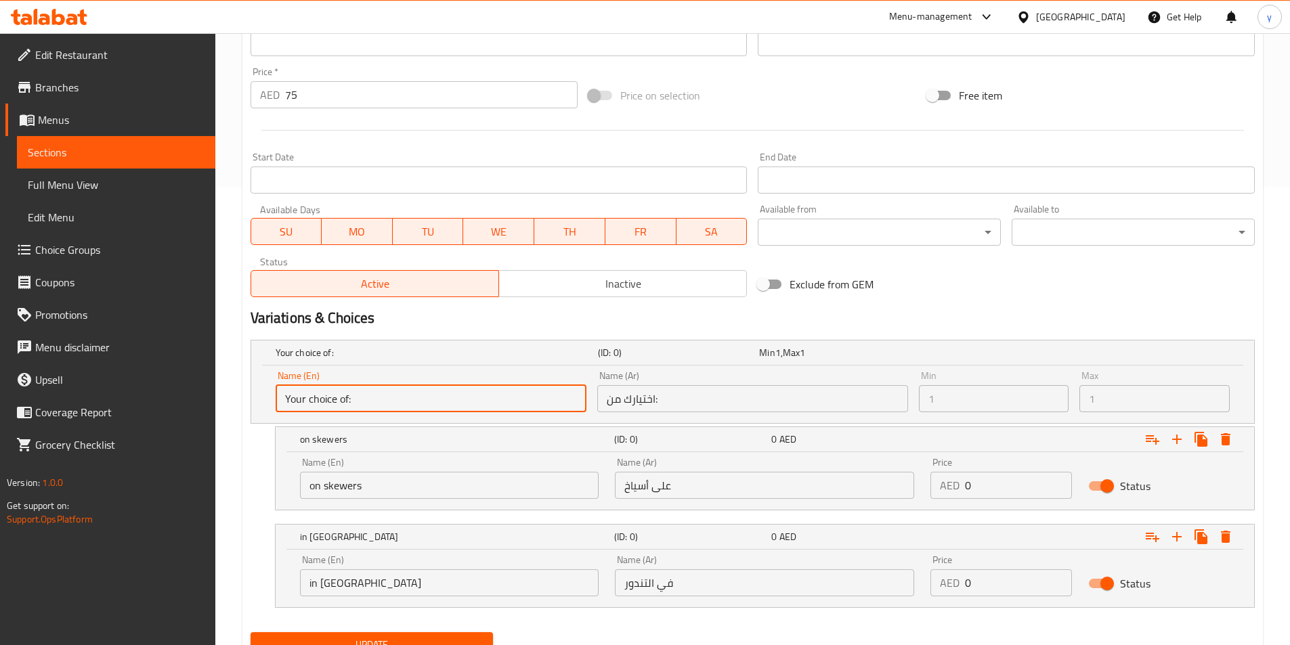
click at [403, 412] on input "Your choice of:" at bounding box center [431, 398] width 311 height 27
drag, startPoint x: 417, startPoint y: 403, endPoint x: 433, endPoint y: 397, distance: 17.4
click at [418, 402] on input "Your choice of:" at bounding box center [431, 398] width 311 height 27
click at [433, 397] on input "Your choice of:" at bounding box center [431, 398] width 311 height 27
click at [860, 355] on div "Min 1 , Max 1" at bounding box center [837, 353] width 156 height 14
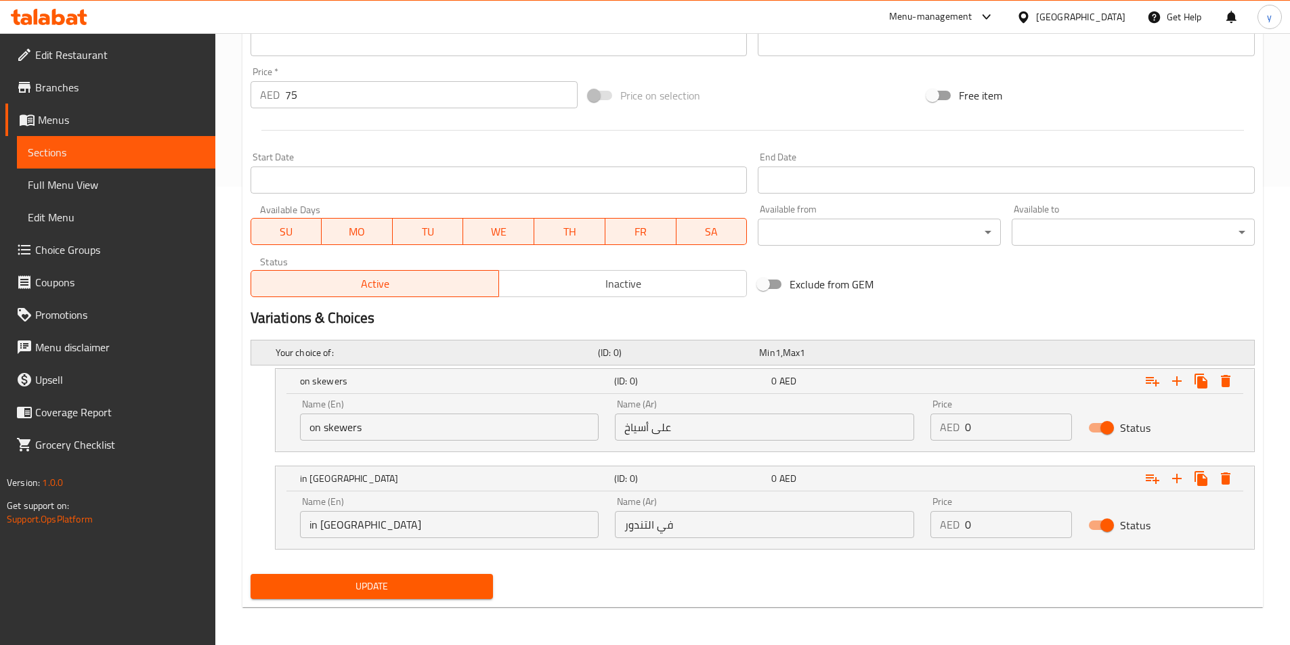
click at [521, 344] on div "Your choice of:" at bounding box center [434, 352] width 322 height 19
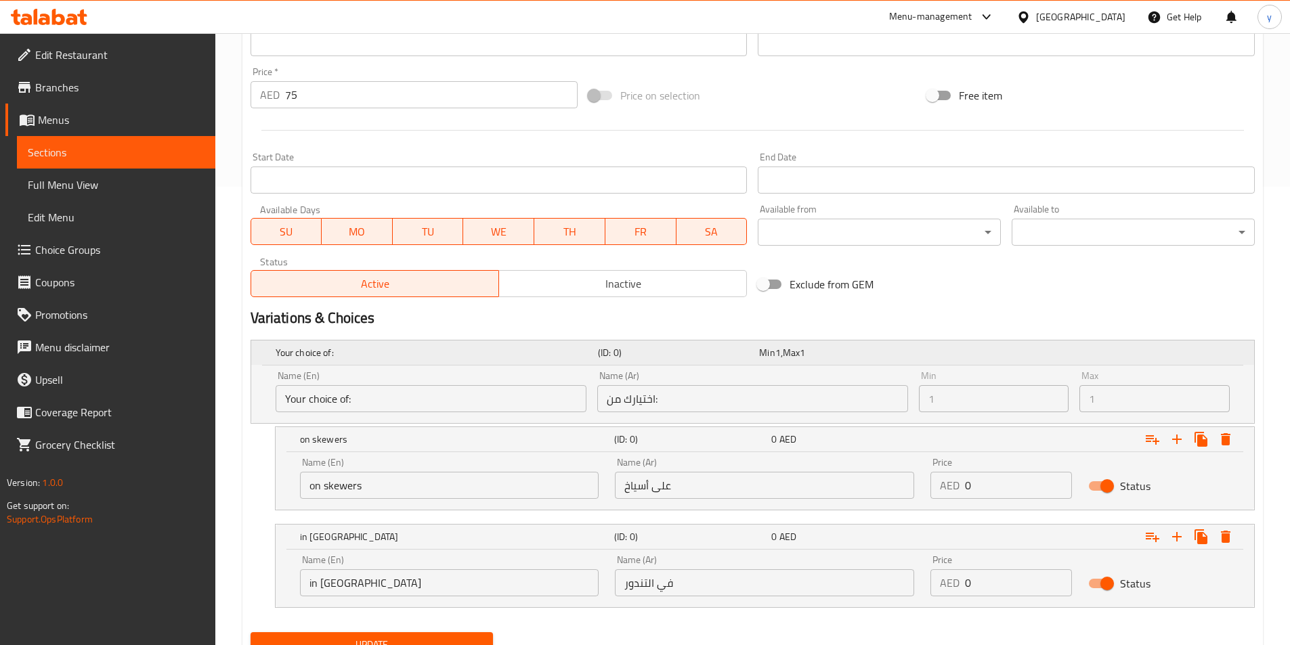
click at [511, 366] on div "Your choice of: (ID: 0) Min 1 , Max 1" at bounding box center [757, 353] width 968 height 30
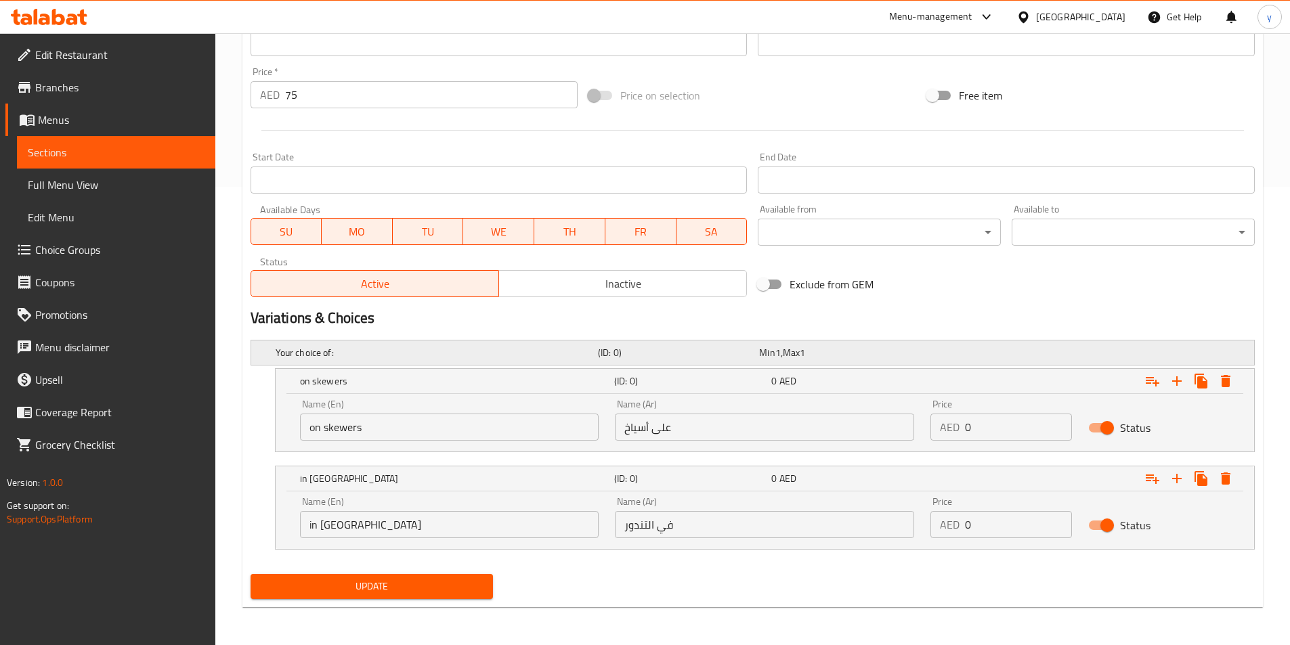
click at [511, 367] on div "Your choice of: (ID: 0) Min 1 , Max 1" at bounding box center [757, 353] width 968 height 30
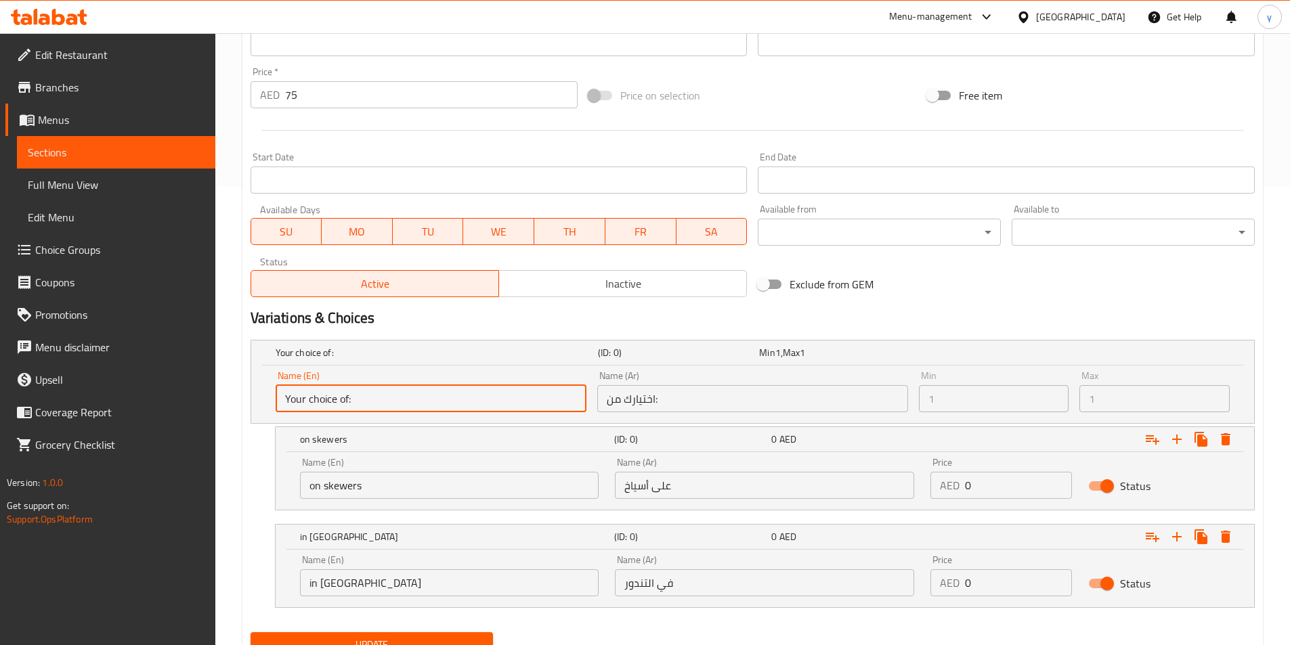
click at [503, 386] on input "Your choice of:" at bounding box center [431, 398] width 311 height 27
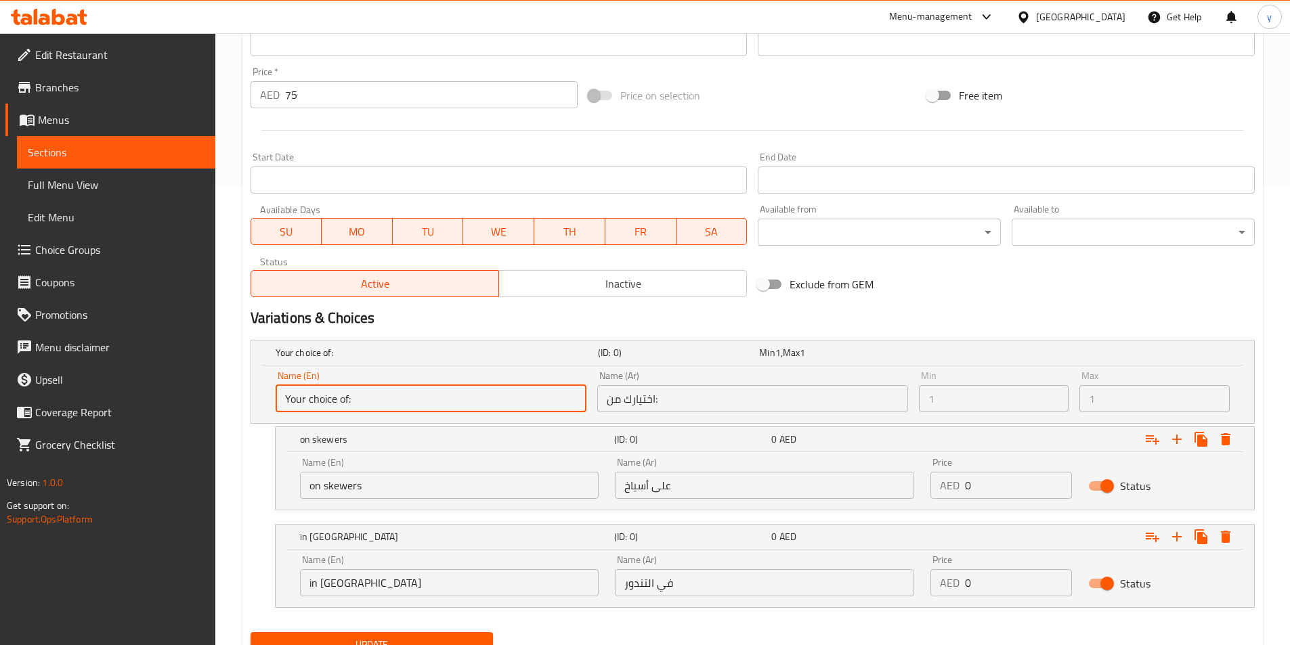
click at [503, 386] on input "Your choice of:" at bounding box center [431, 398] width 311 height 27
click at [502, 387] on input "Your choice of:" at bounding box center [431, 398] width 311 height 27
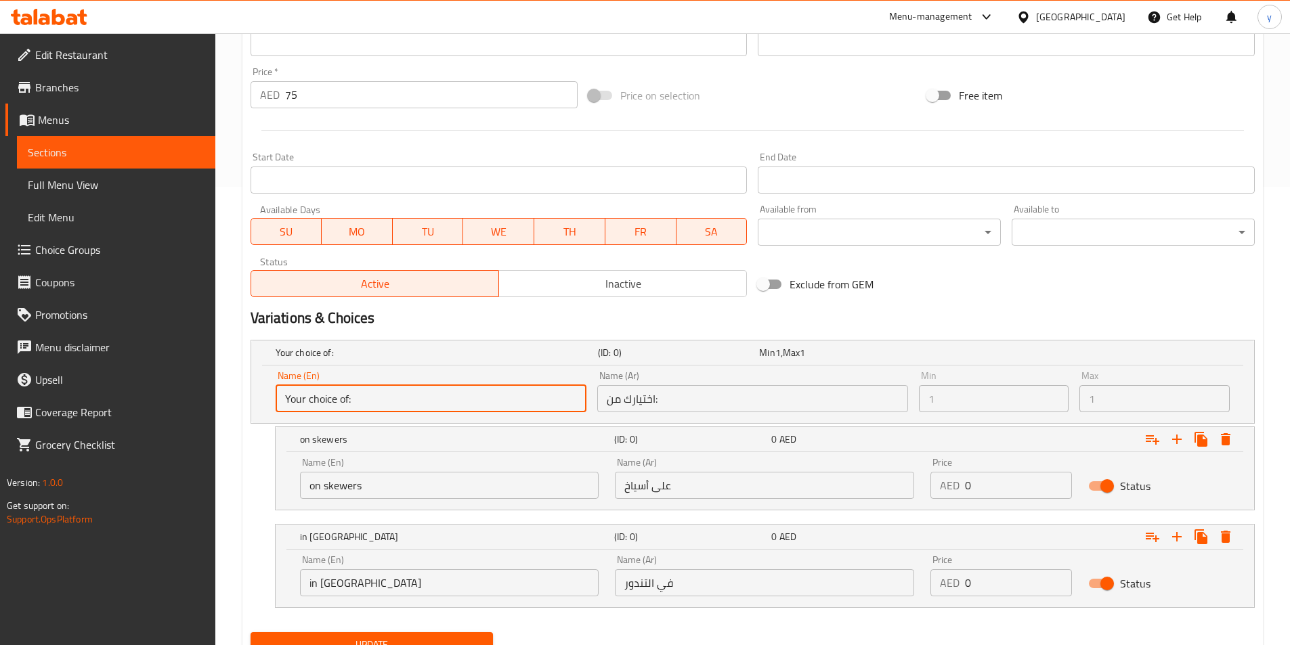
click at [481, 396] on input "Your choice of:" at bounding box center [431, 398] width 311 height 27
click at [468, 397] on input "Your choice of:" at bounding box center [431, 398] width 311 height 27
click at [460, 364] on div "Your choice of: (ID: 0) Min 1 , Max 1" at bounding box center [757, 353] width 968 height 30
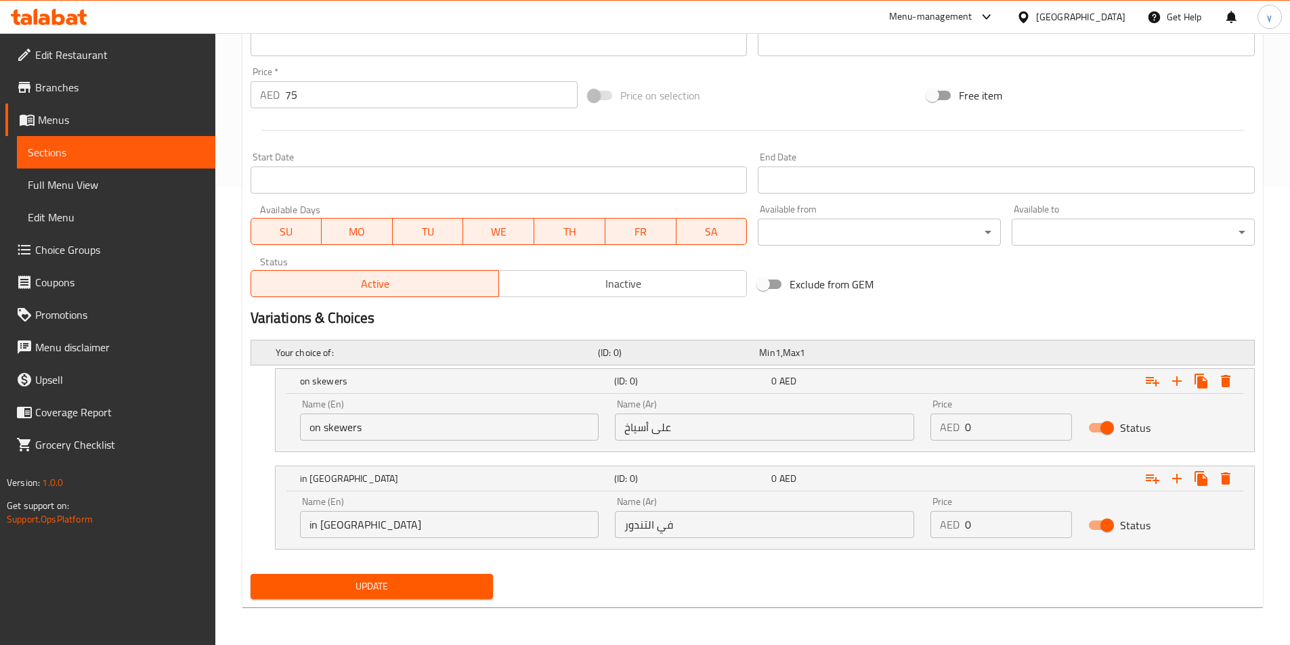
click at [459, 356] on h5 "Your choice of:" at bounding box center [434, 353] width 317 height 14
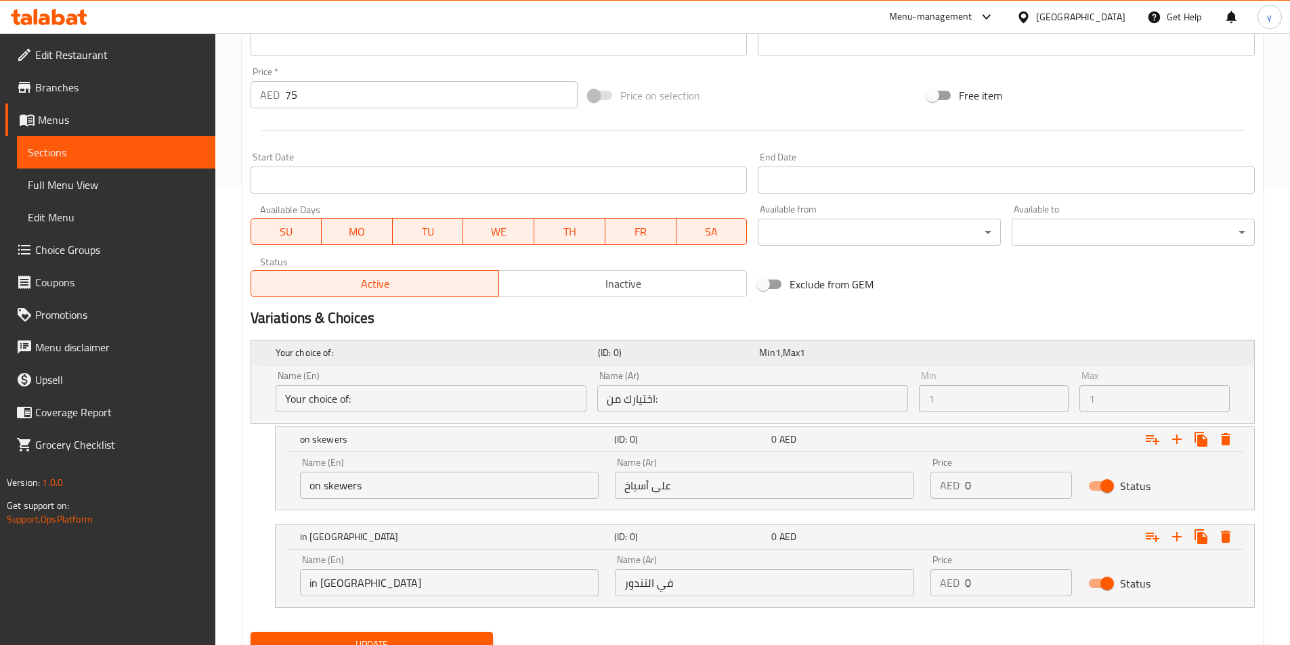
click at [459, 356] on h5 "Your choice of:" at bounding box center [434, 353] width 317 height 14
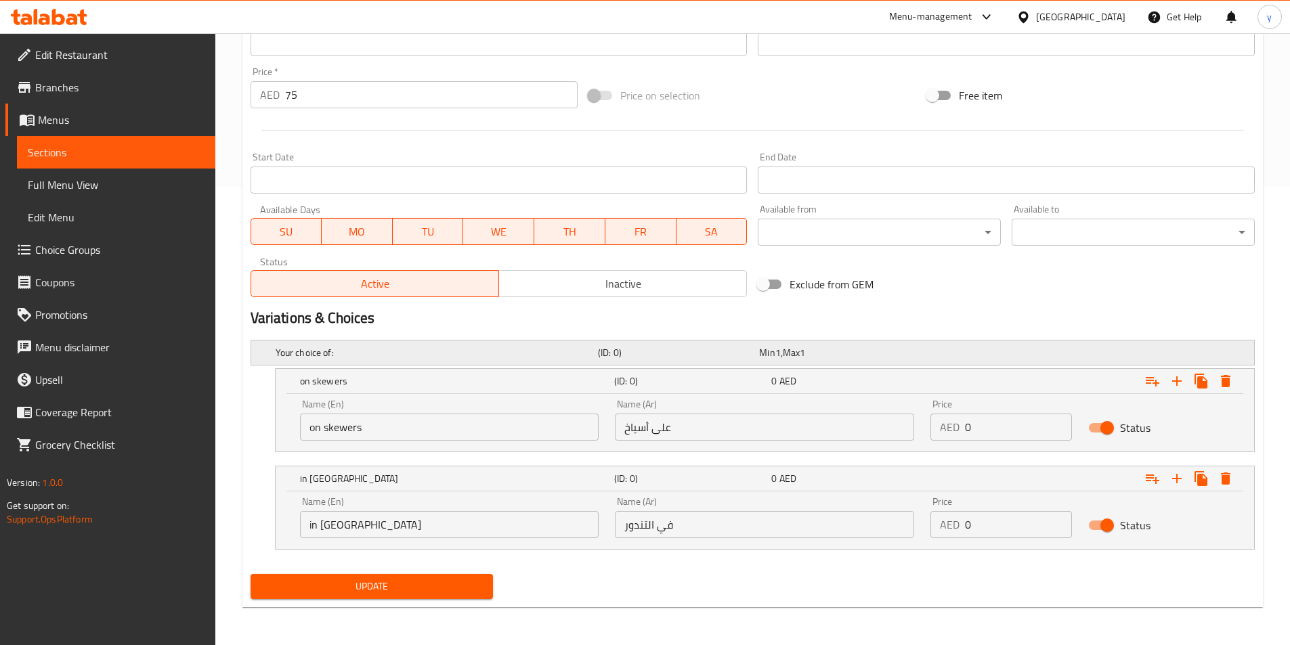
click at [459, 356] on h5 "Your choice of:" at bounding box center [434, 353] width 317 height 14
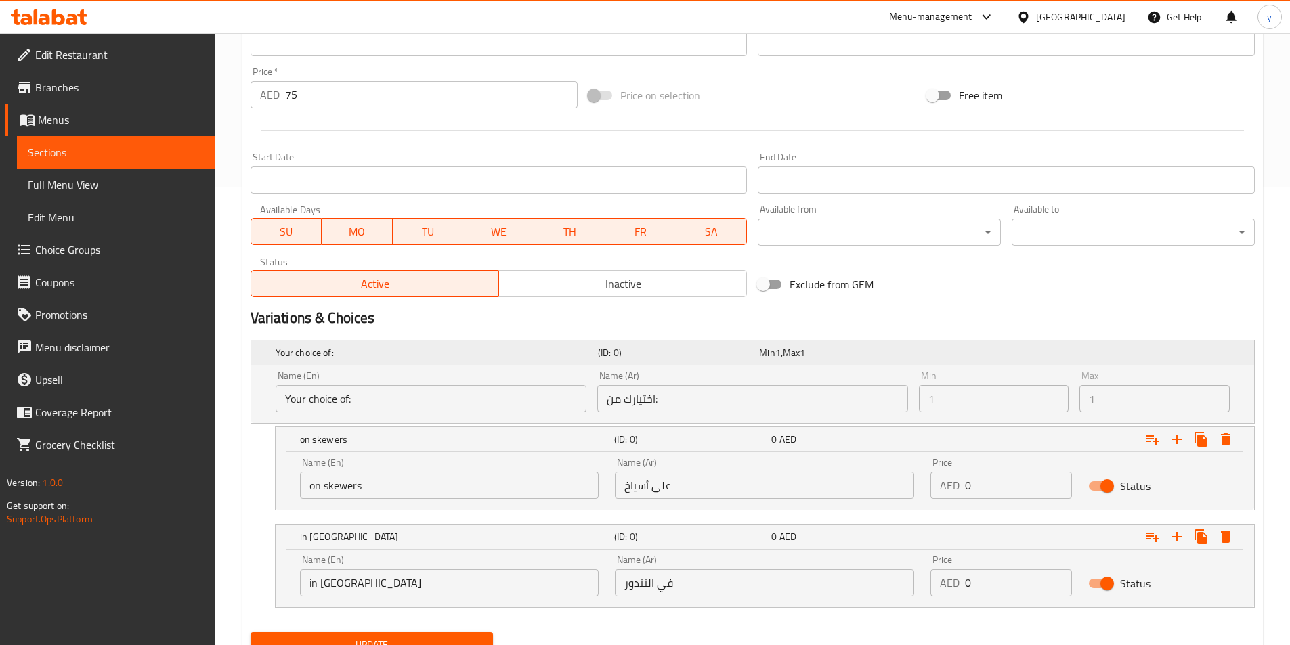
click at [459, 356] on h5 "Your choice of:" at bounding box center [434, 353] width 317 height 14
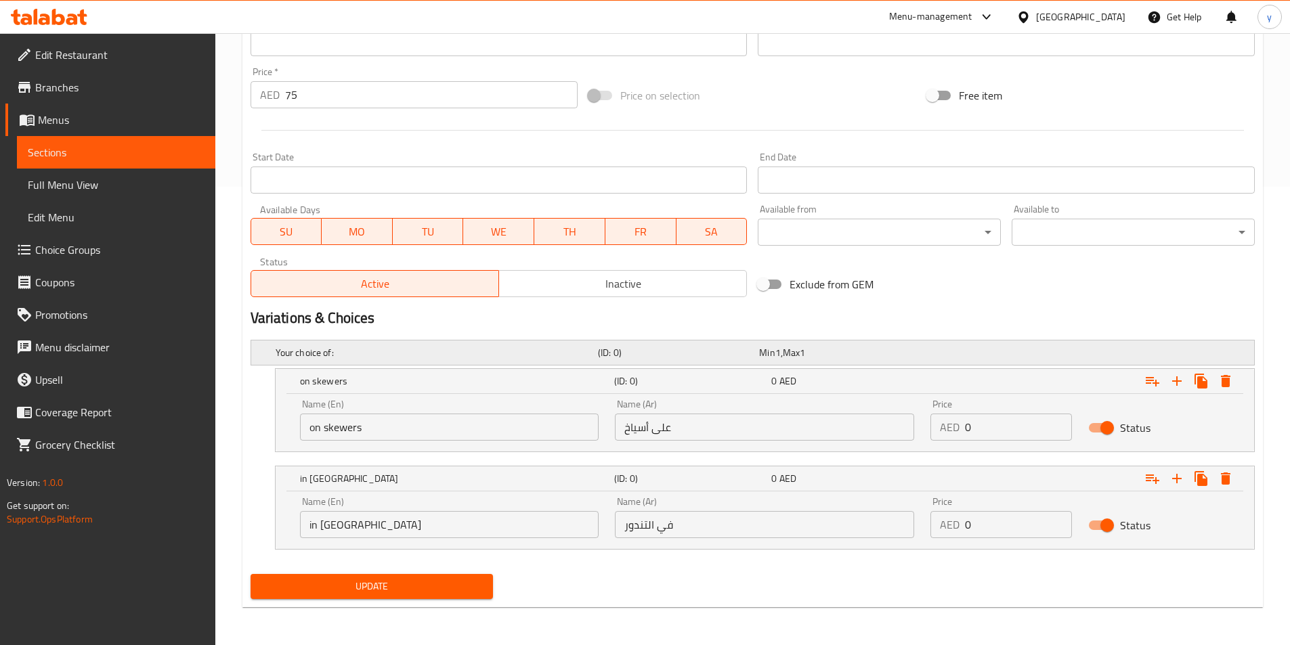
click at [459, 356] on h5 "Your choice of:" at bounding box center [434, 353] width 317 height 14
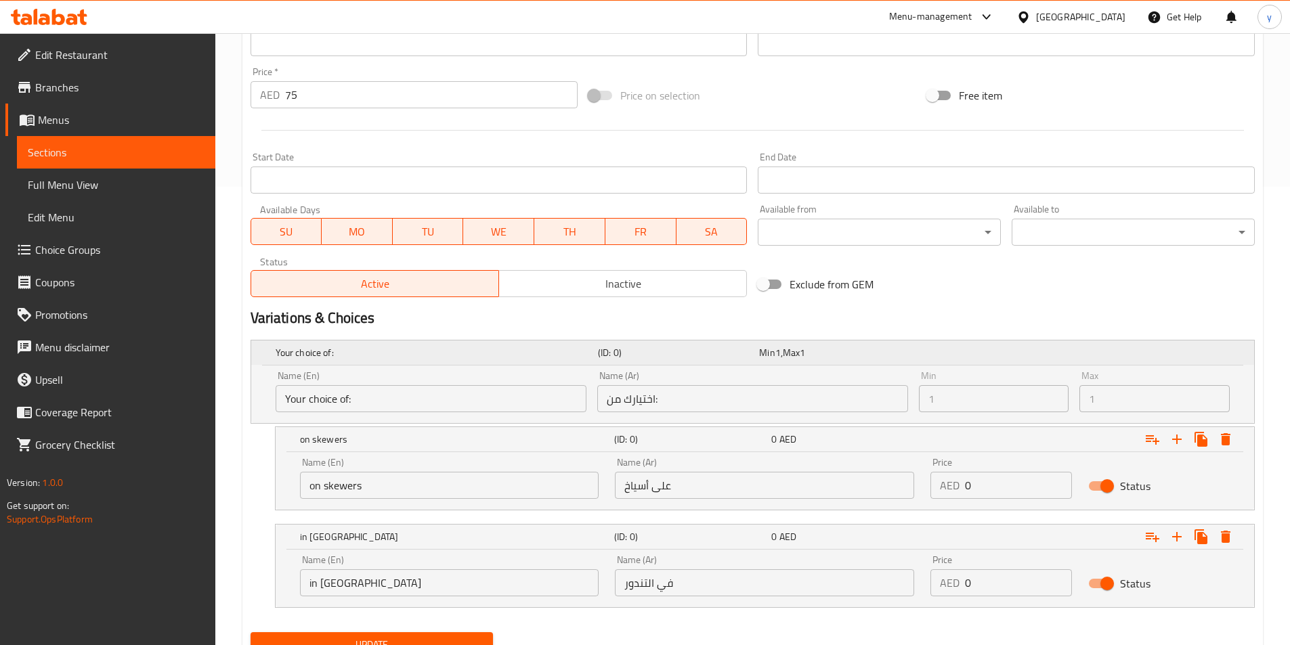
click at [459, 356] on h5 "Your choice of:" at bounding box center [434, 353] width 317 height 14
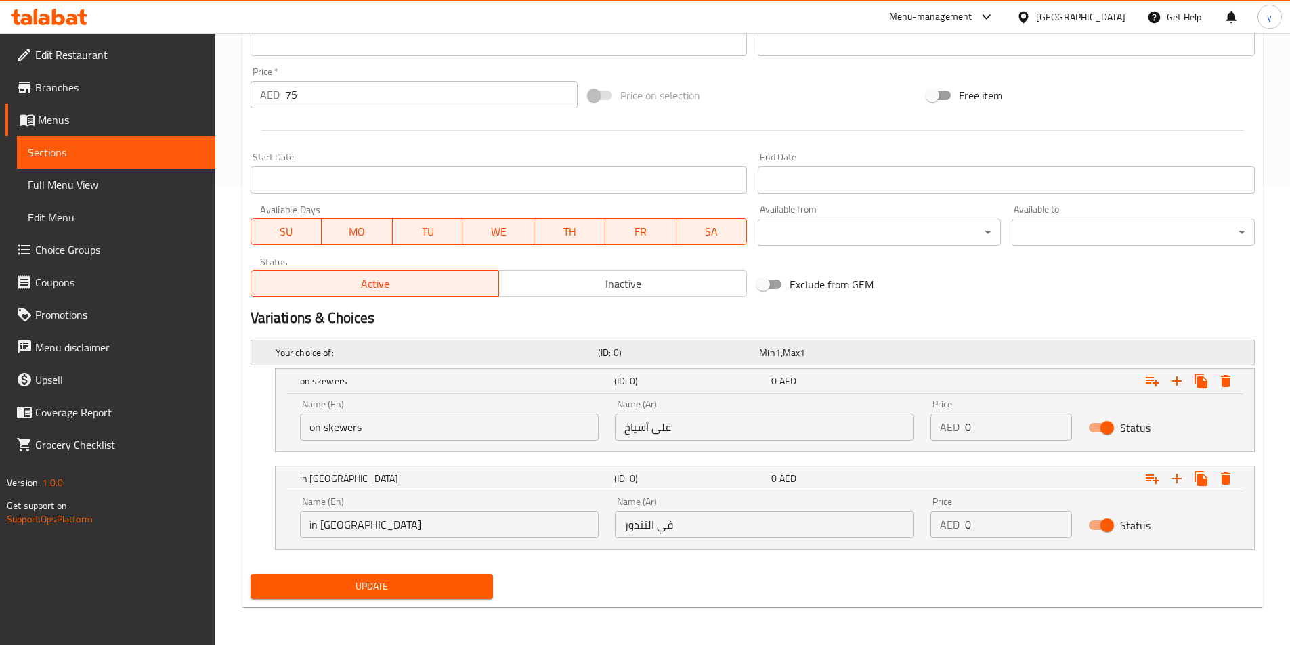
click at [459, 356] on h5 "Your choice of:" at bounding box center [434, 353] width 317 height 14
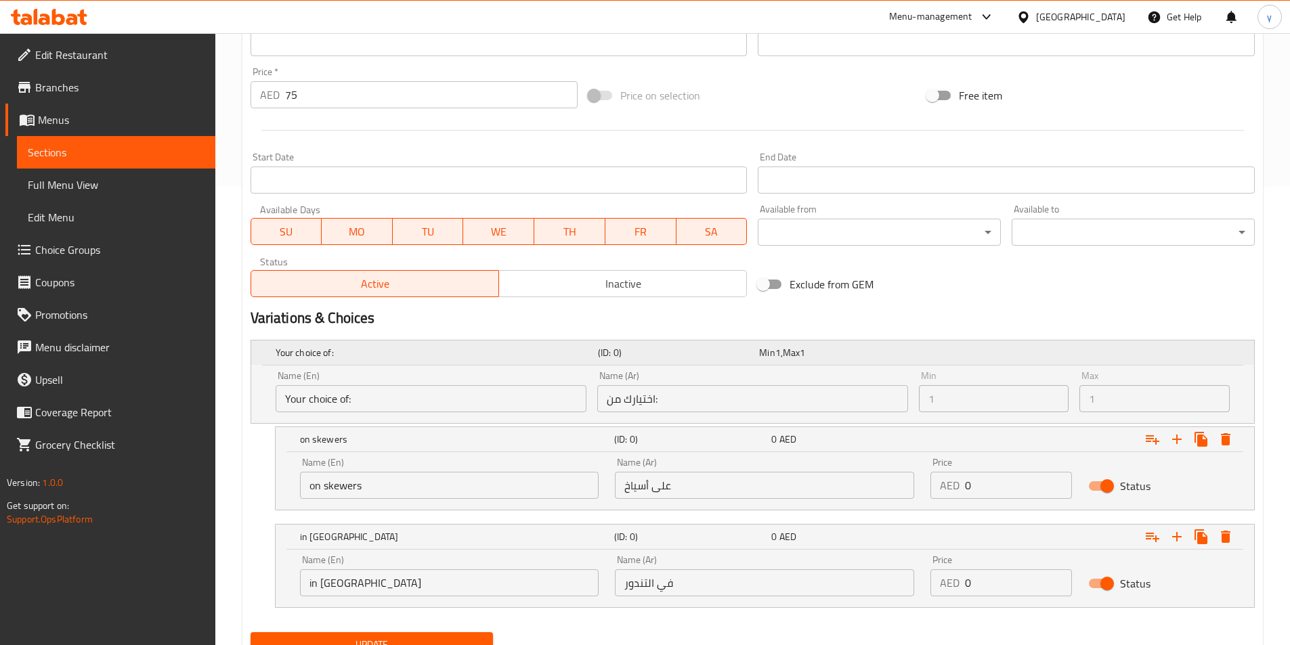
click at [459, 356] on h5 "Your choice of:" at bounding box center [434, 353] width 317 height 14
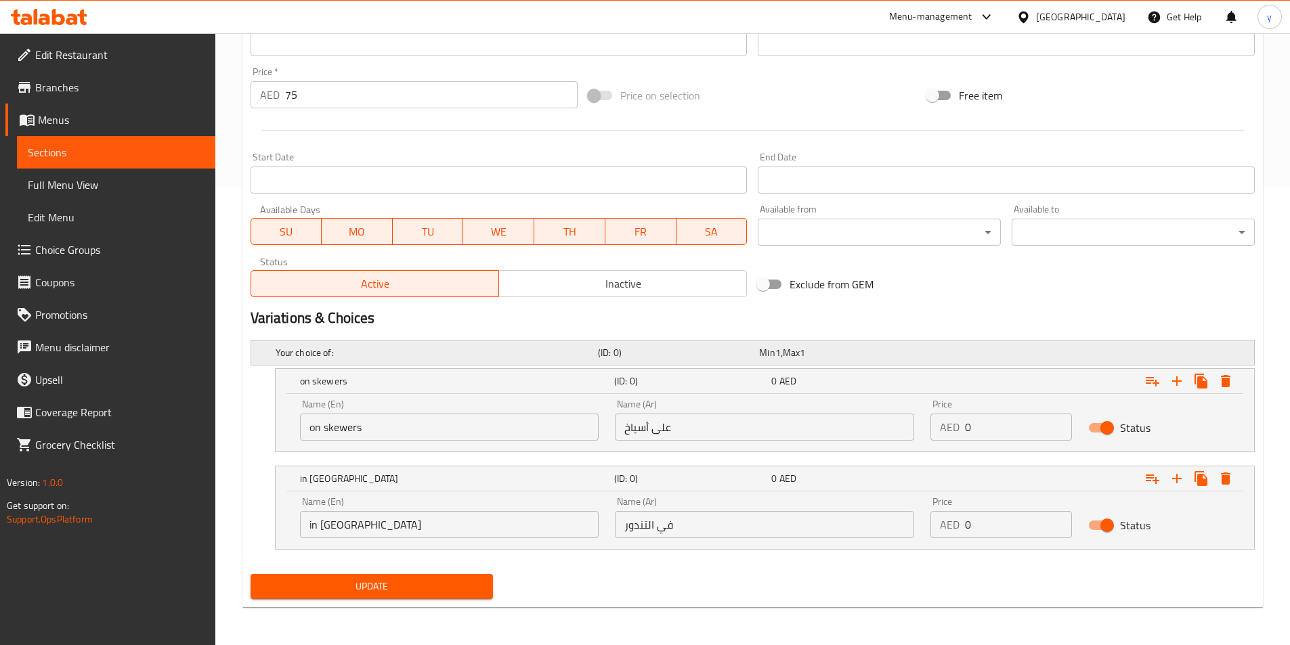
click at [459, 355] on h5 "Your choice of:" at bounding box center [434, 353] width 317 height 14
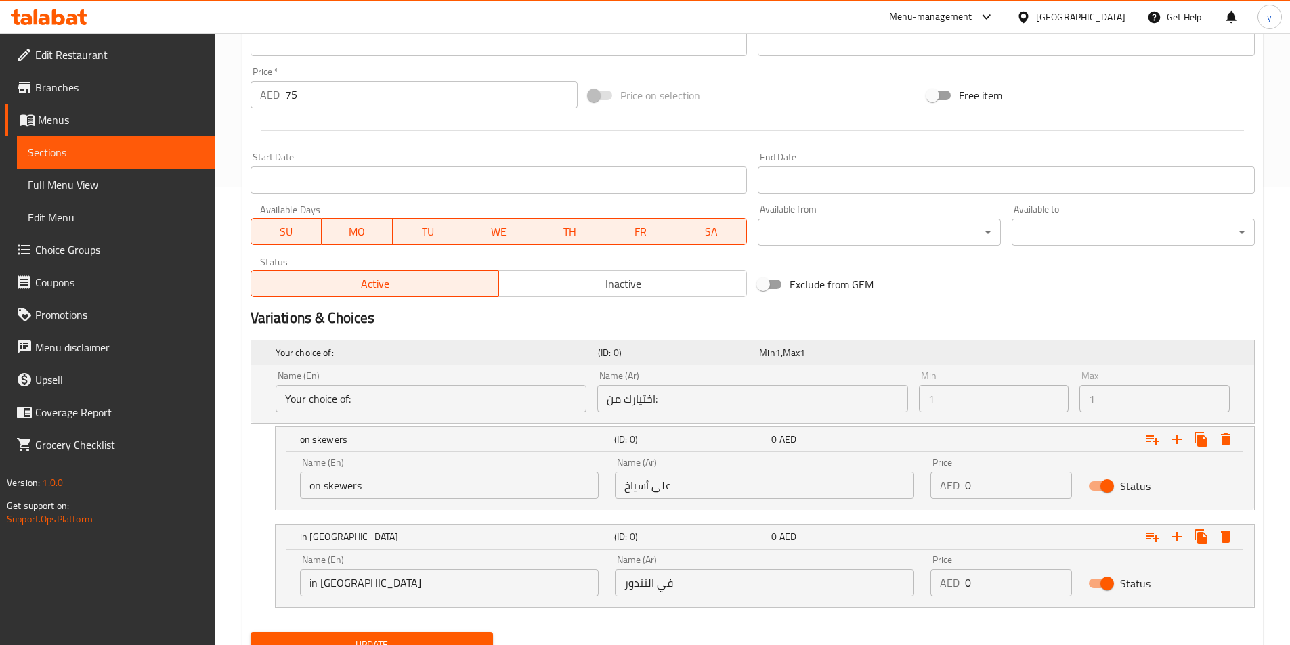
click at [446, 352] on h5 "Your choice of:" at bounding box center [434, 353] width 317 height 14
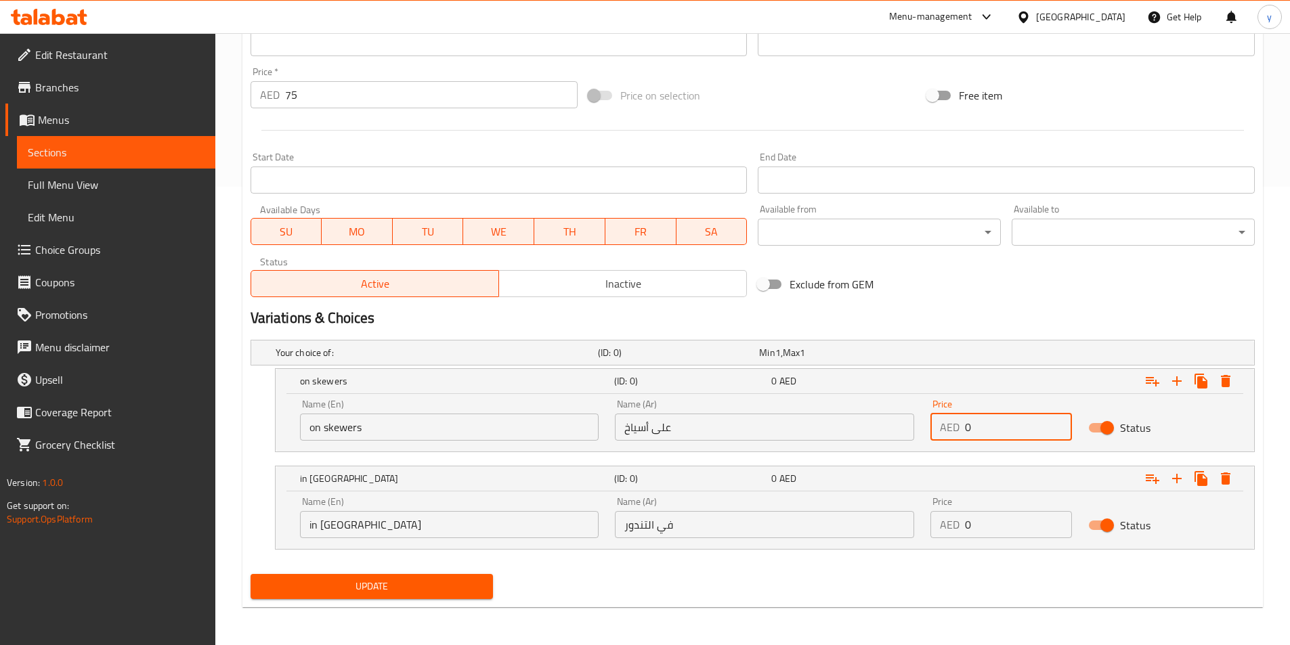
drag, startPoint x: 985, startPoint y: 422, endPoint x: 899, endPoint y: 422, distance: 85.3
click at [899, 422] on div "Name (En) on skewers Name (En) Name (Ar) على أسياخ Name (Ar) Price AED 0 Price …" at bounding box center [765, 420] width 946 height 58
type input "75"
drag, startPoint x: 996, startPoint y: 527, endPoint x: 910, endPoint y: 526, distance: 86.0
click at [910, 526] on div "Name (En) in tandoor Name (En) Name (Ar) في التندور Name (Ar) Price AED 0 Price…" at bounding box center [765, 518] width 946 height 58
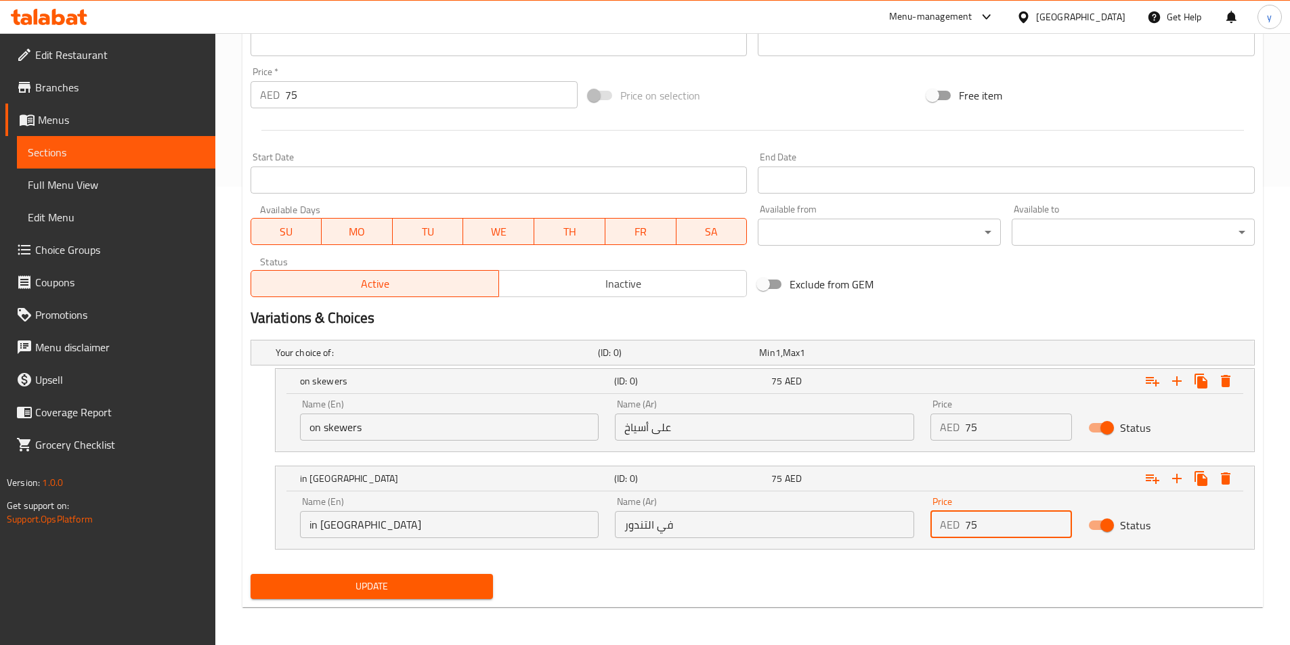
scroll to position [323, 0]
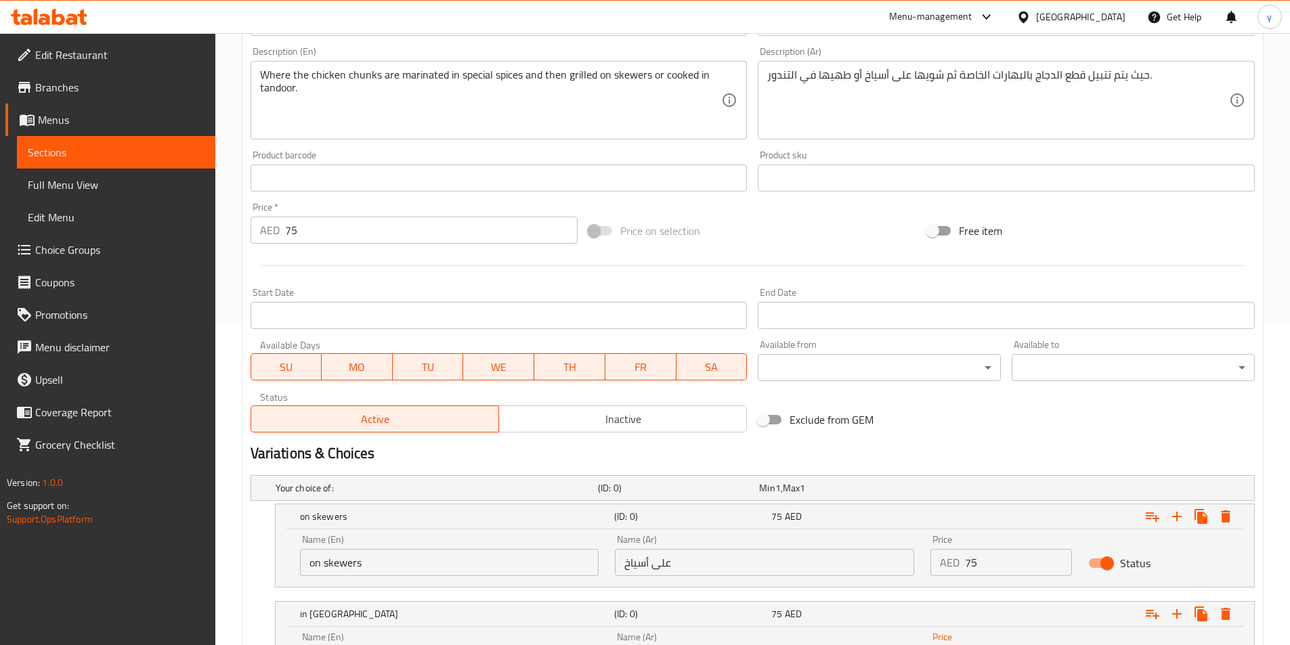
type input "75"
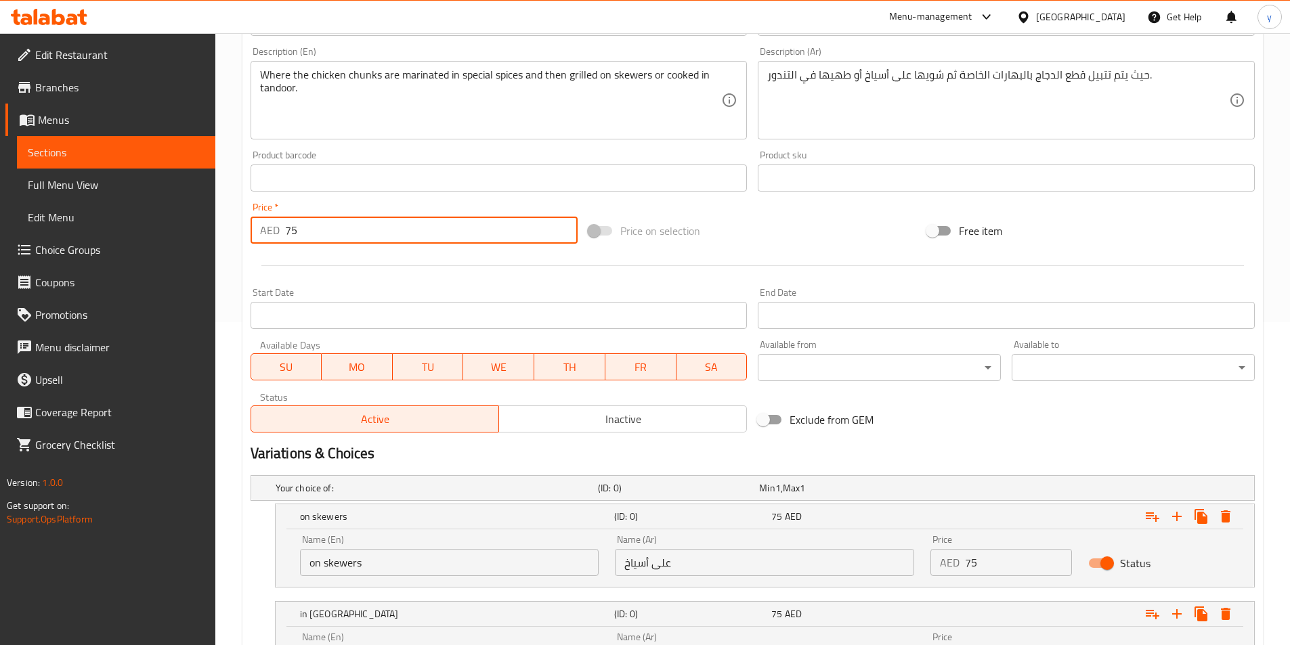
drag, startPoint x: 318, startPoint y: 234, endPoint x: 280, endPoint y: 236, distance: 38.6
click at [280, 236] on div "AED 75 Price *" at bounding box center [415, 230] width 328 height 27
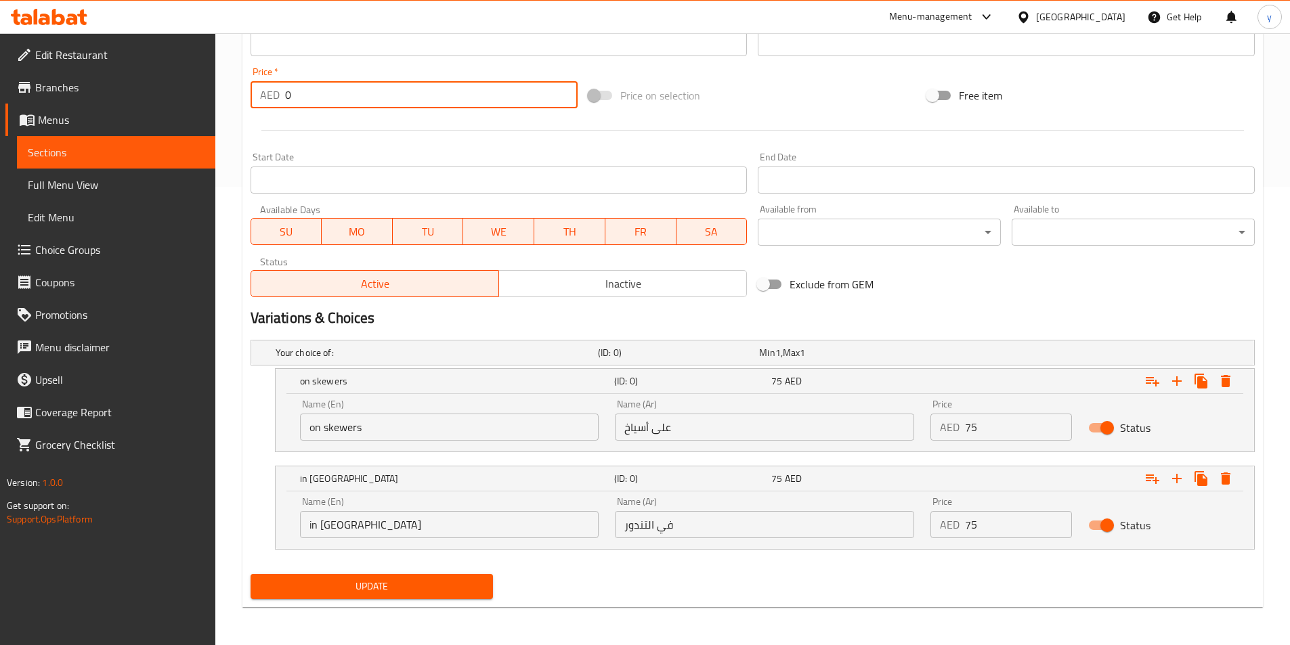
type input "0"
click at [366, 586] on span "Update" at bounding box center [371, 586] width 221 height 17
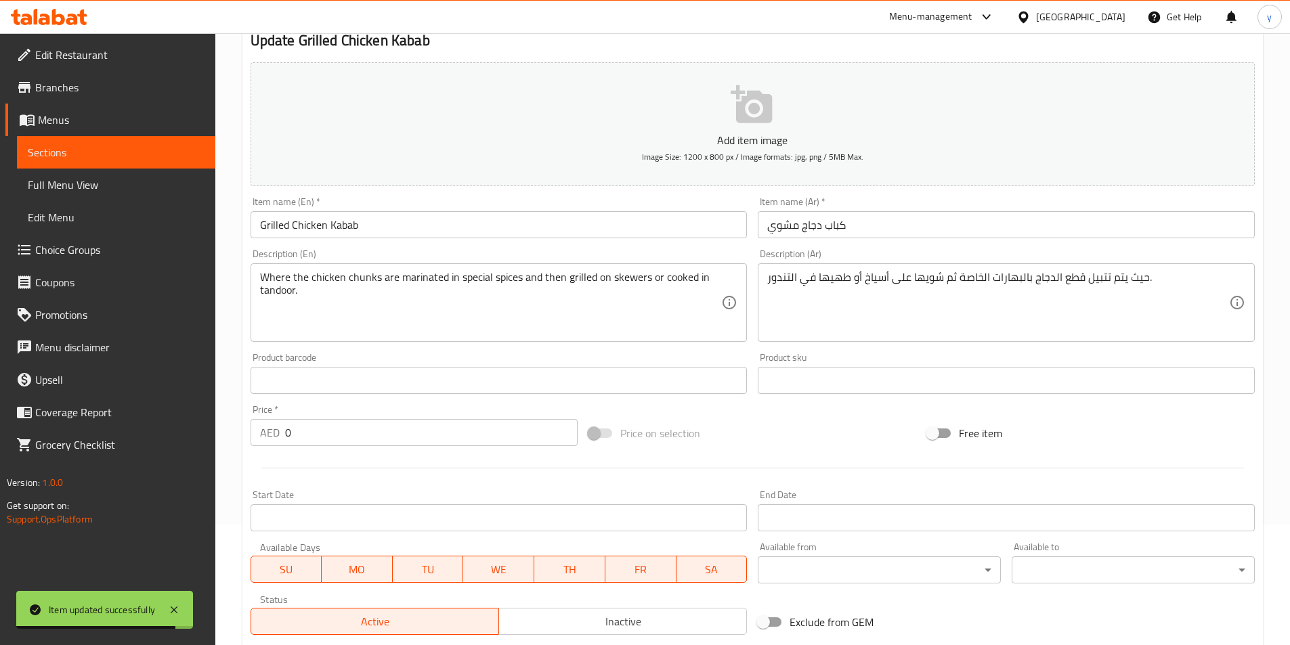
scroll to position [120, 0]
click at [73, 246] on span "Choice Groups" at bounding box center [119, 250] width 169 height 16
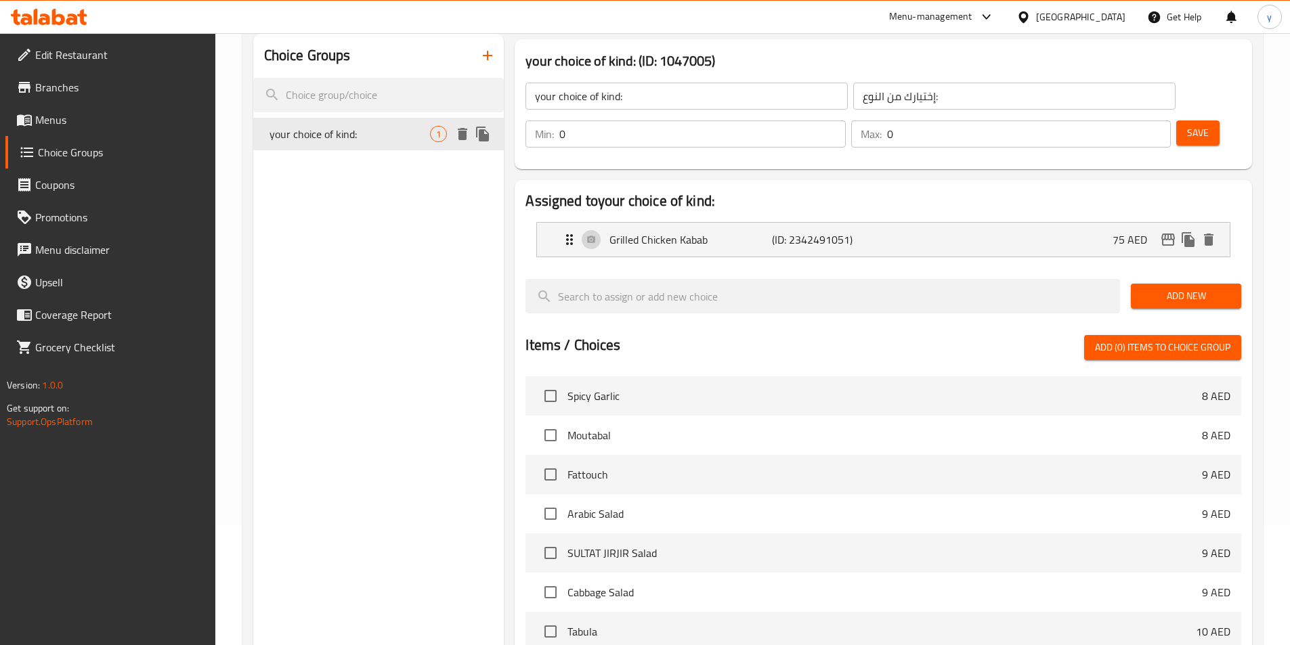
click at [408, 140] on span "your choice of kind:" at bounding box center [349, 134] width 161 height 16
click at [471, 137] on button "delete" at bounding box center [462, 134] width 20 height 20
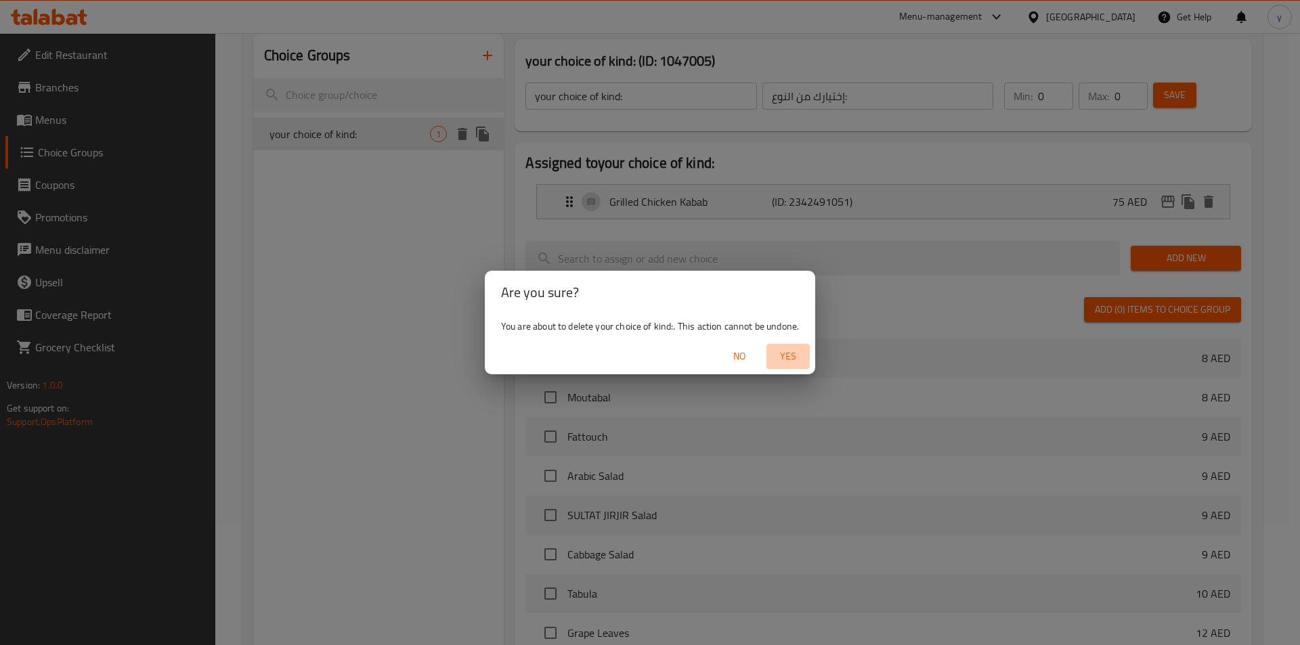
click at [792, 353] on span "Yes" at bounding box center [788, 356] width 33 height 17
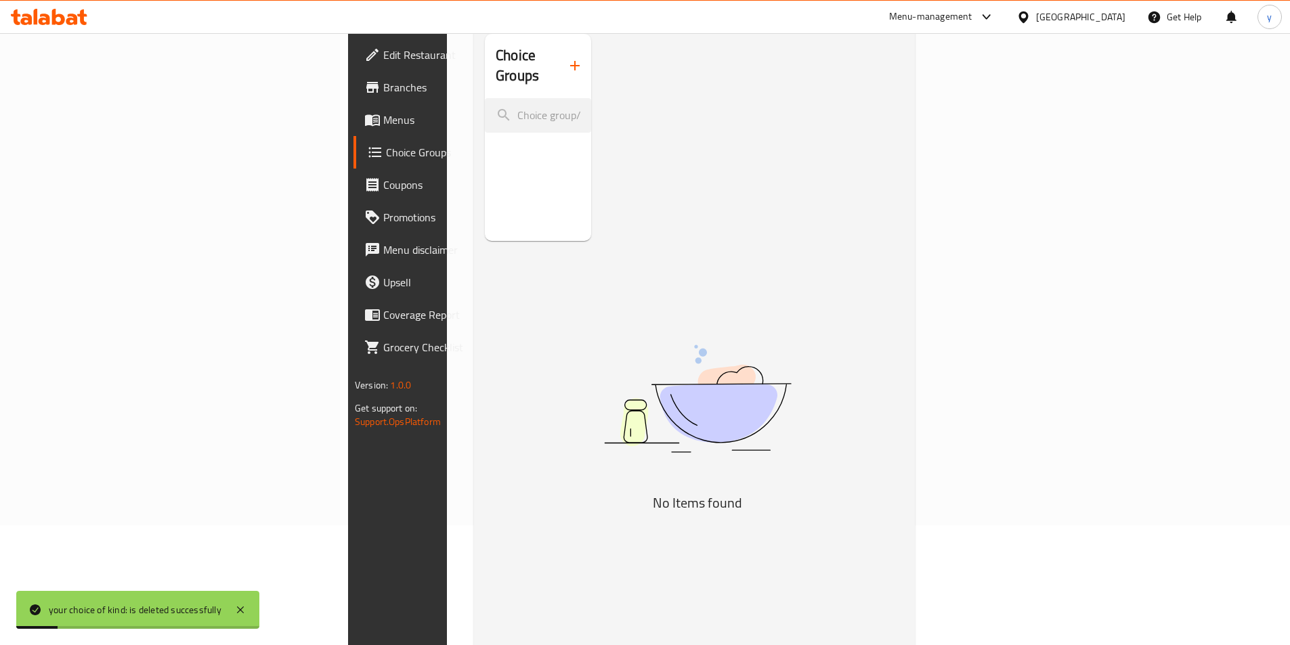
click at [353, 128] on link "Menus" at bounding box center [458, 120] width 210 height 33
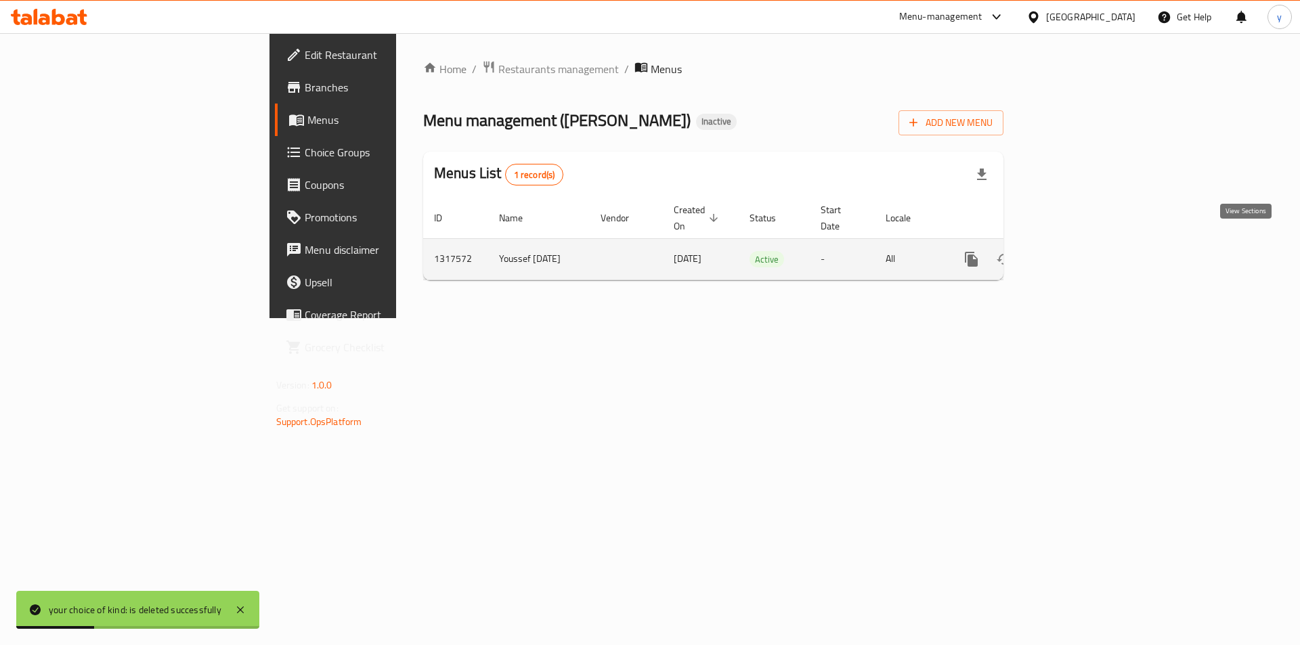
click at [1077, 251] on icon "enhanced table" at bounding box center [1069, 259] width 16 height 16
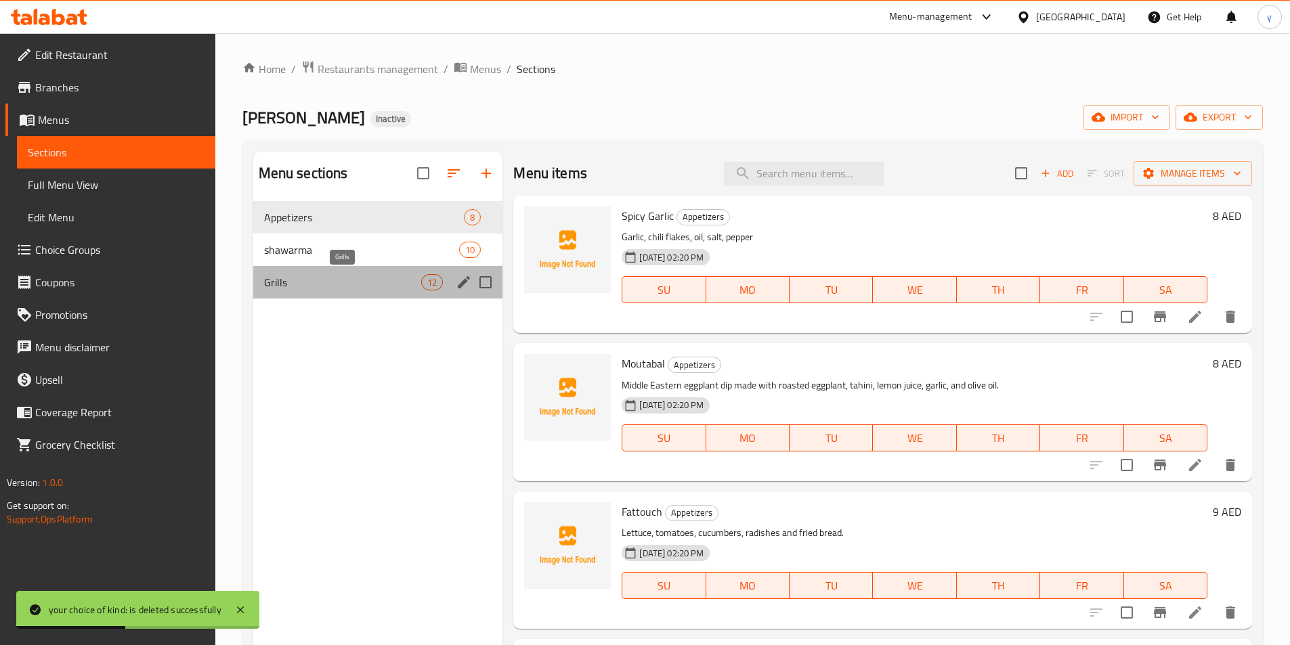
click at [309, 282] on span "Grills" at bounding box center [343, 282] width 158 height 16
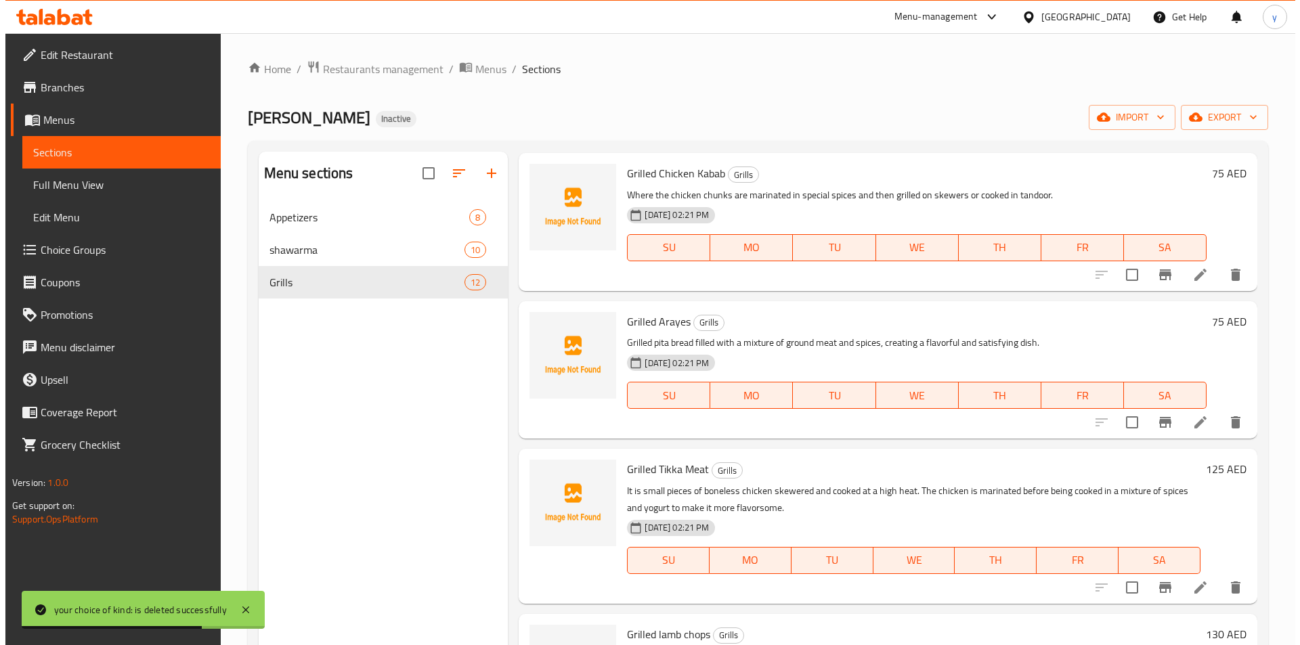
scroll to position [677, 0]
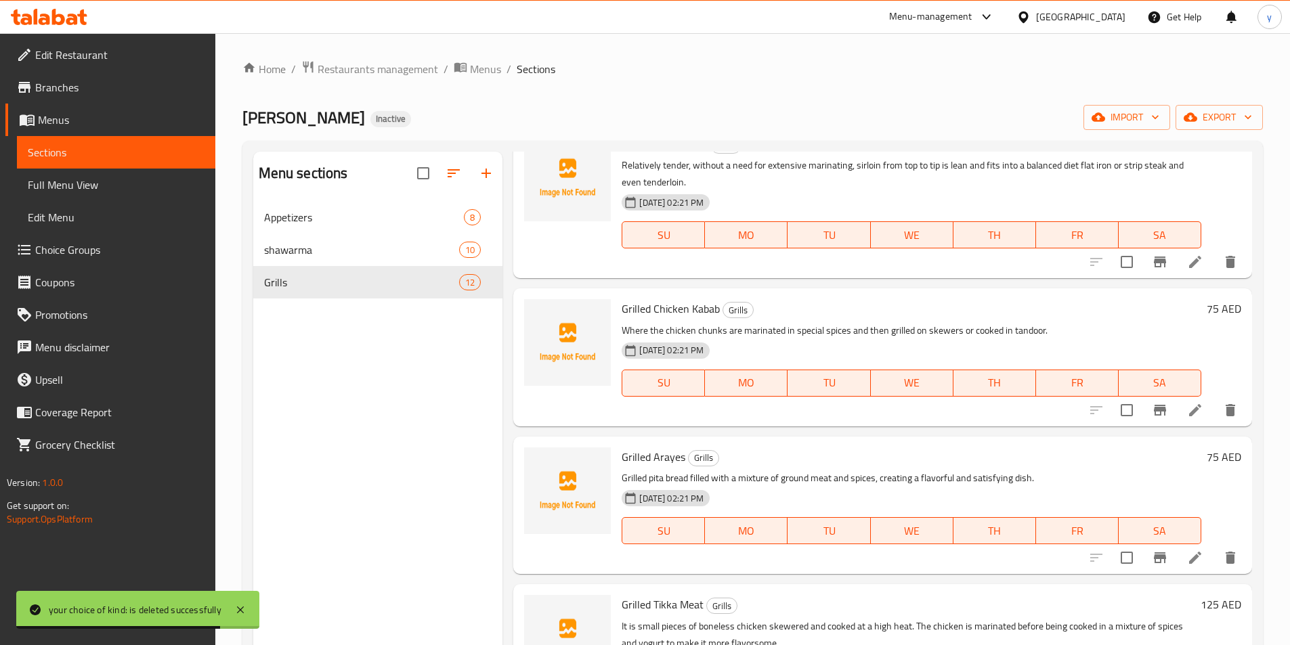
click at [1187, 410] on icon at bounding box center [1195, 410] width 16 height 16
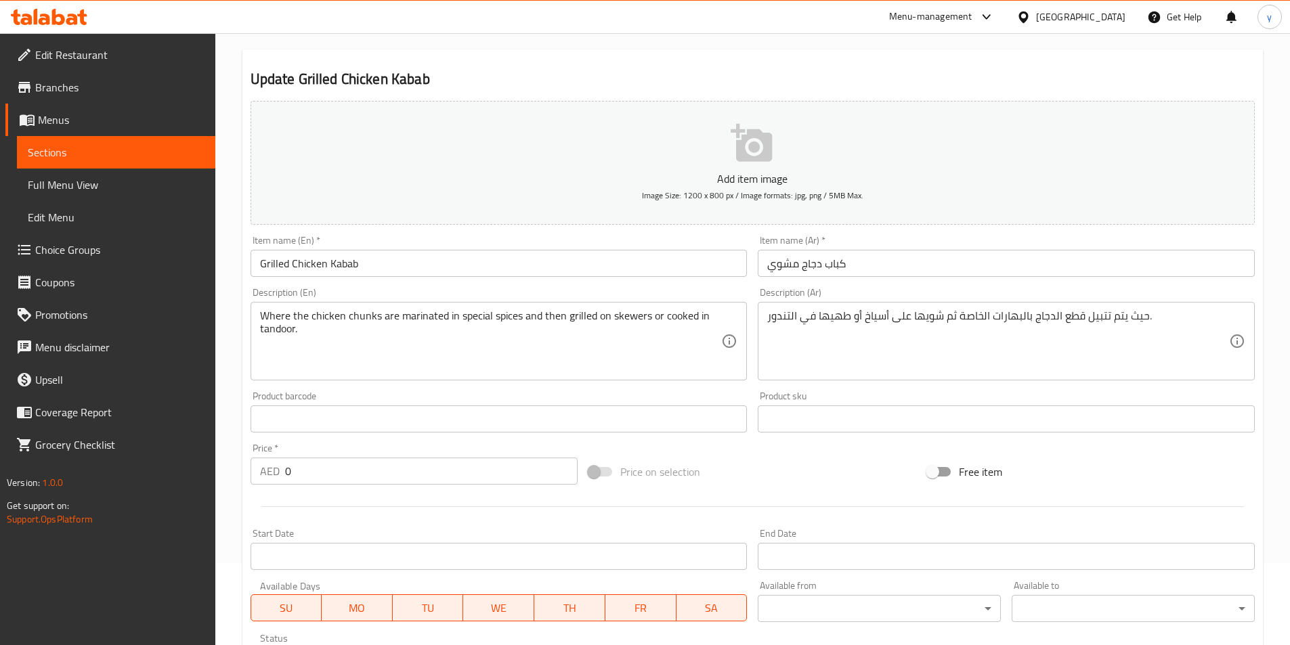
scroll to position [71, 0]
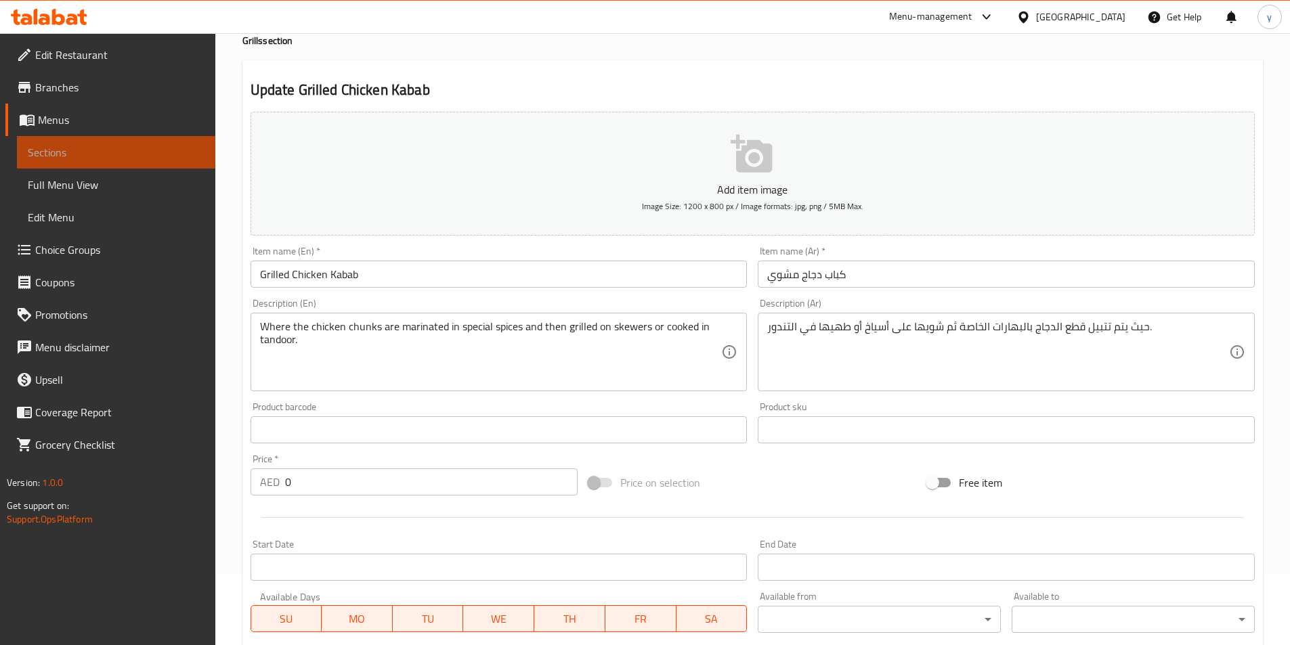
click at [70, 153] on span "Sections" at bounding box center [116, 152] width 177 height 16
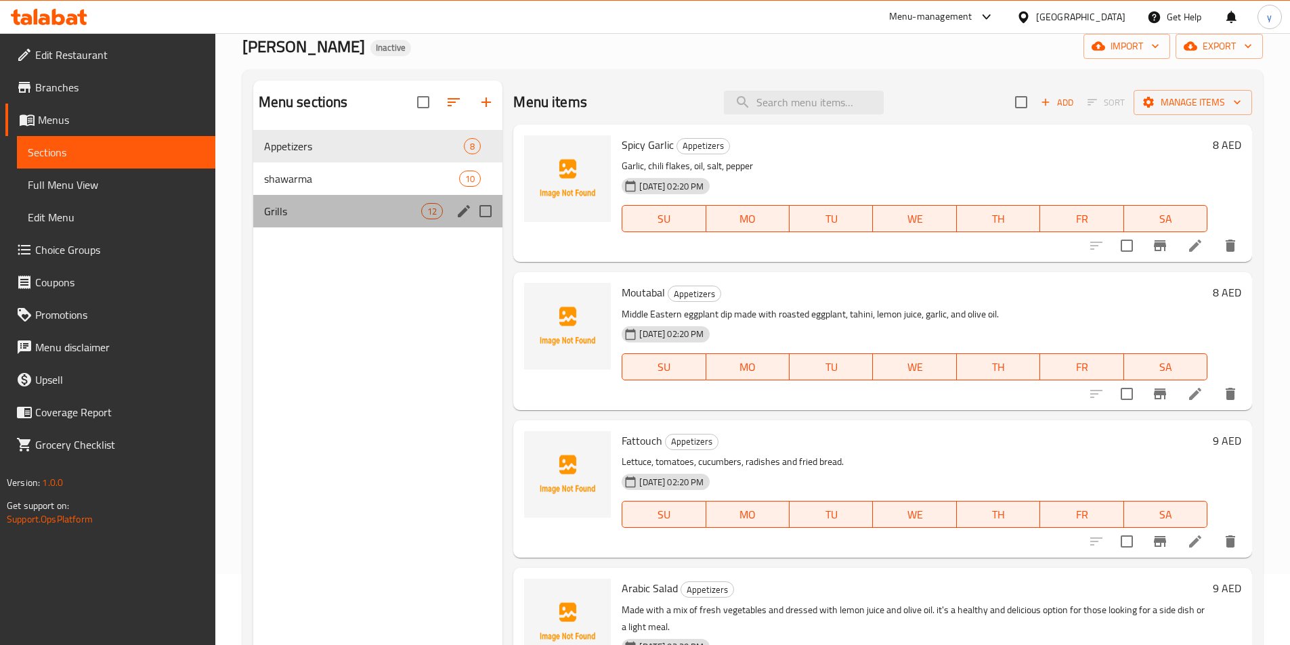
click at [311, 221] on div "Grills 12" at bounding box center [378, 211] width 250 height 33
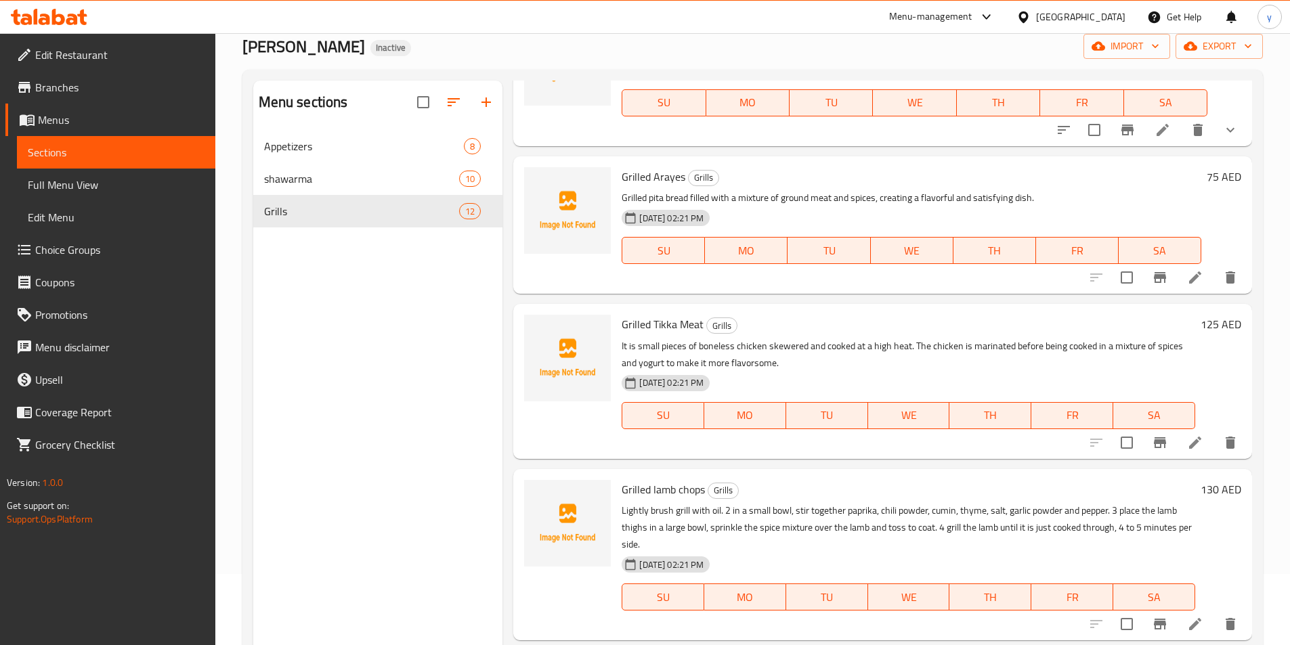
scroll to position [948, 0]
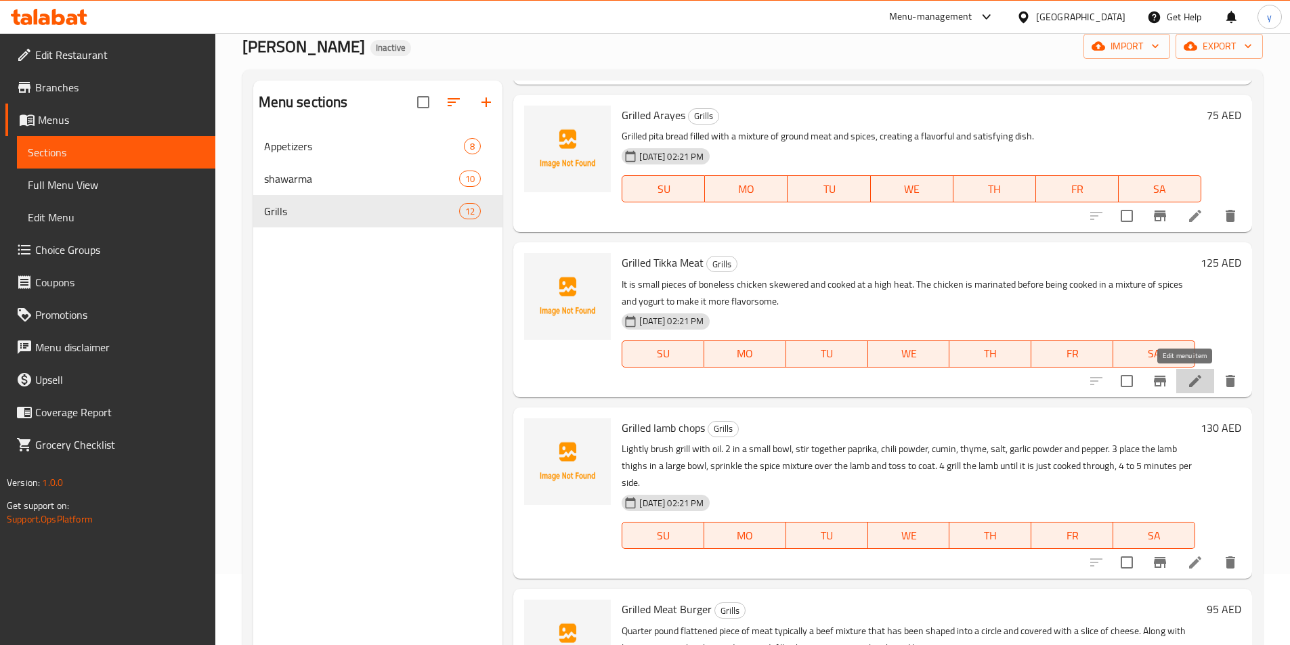
click at [1187, 389] on icon at bounding box center [1195, 381] width 16 height 16
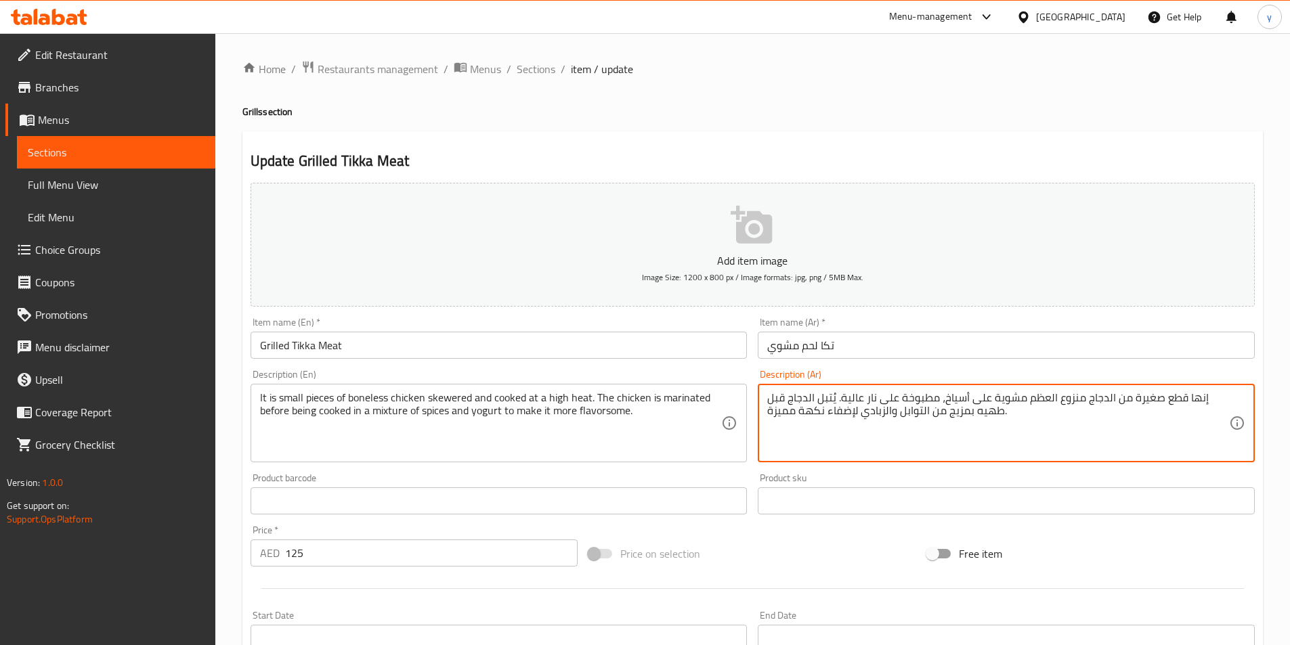
drag, startPoint x: 1082, startPoint y: 400, endPoint x: 1025, endPoint y: 405, distance: 57.1
click at [1025, 405] on textarea "إنها قطع صغيرة من الدجاج منزوع العظم مشوية على أسياخ، مطبوخة على نار عالية. يُت…" at bounding box center [998, 423] width 462 height 64
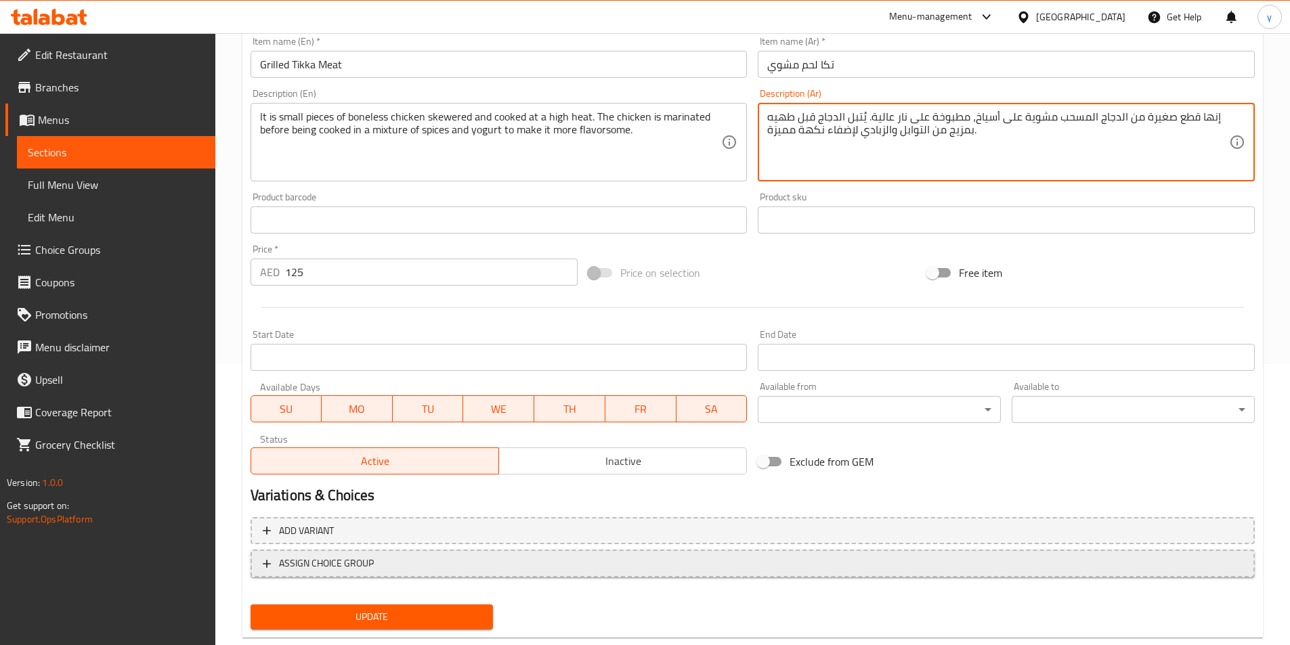
scroll to position [311, 0]
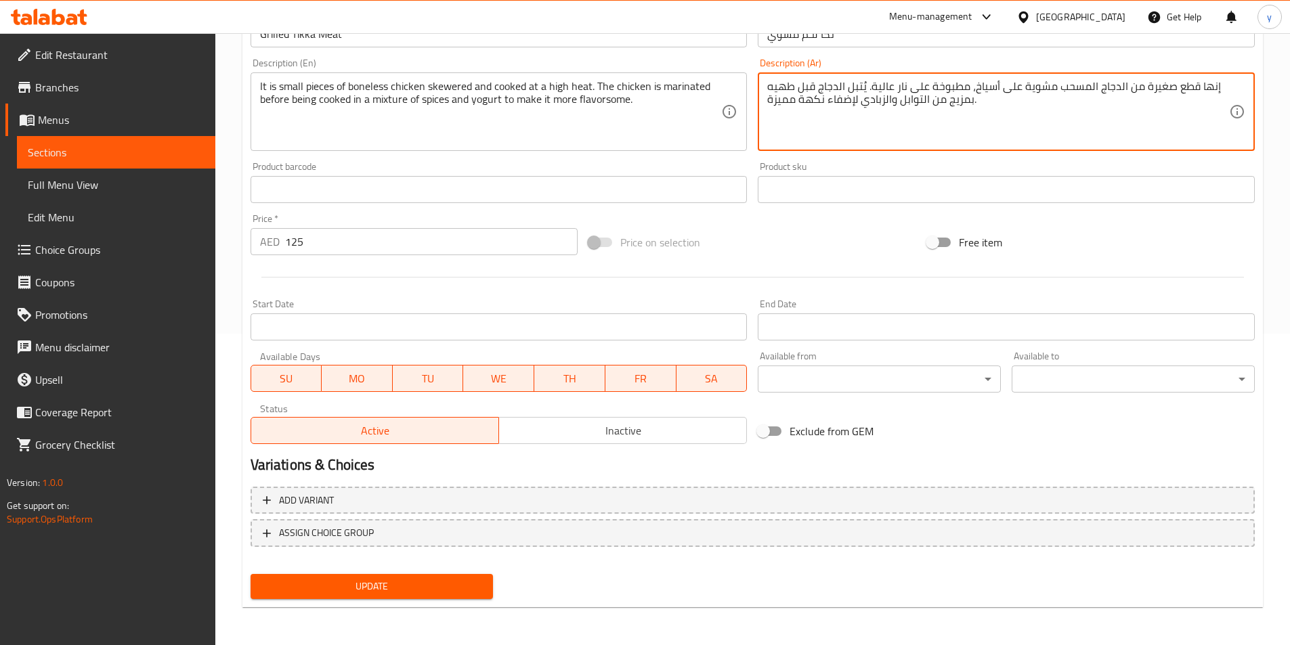
type textarea "إنها قطع صغيرة من الدجاج المسحب مشوية على أسياخ، مطبوخة على نار عالية. يُتبل ال…"
click at [457, 590] on span "Update" at bounding box center [371, 586] width 221 height 17
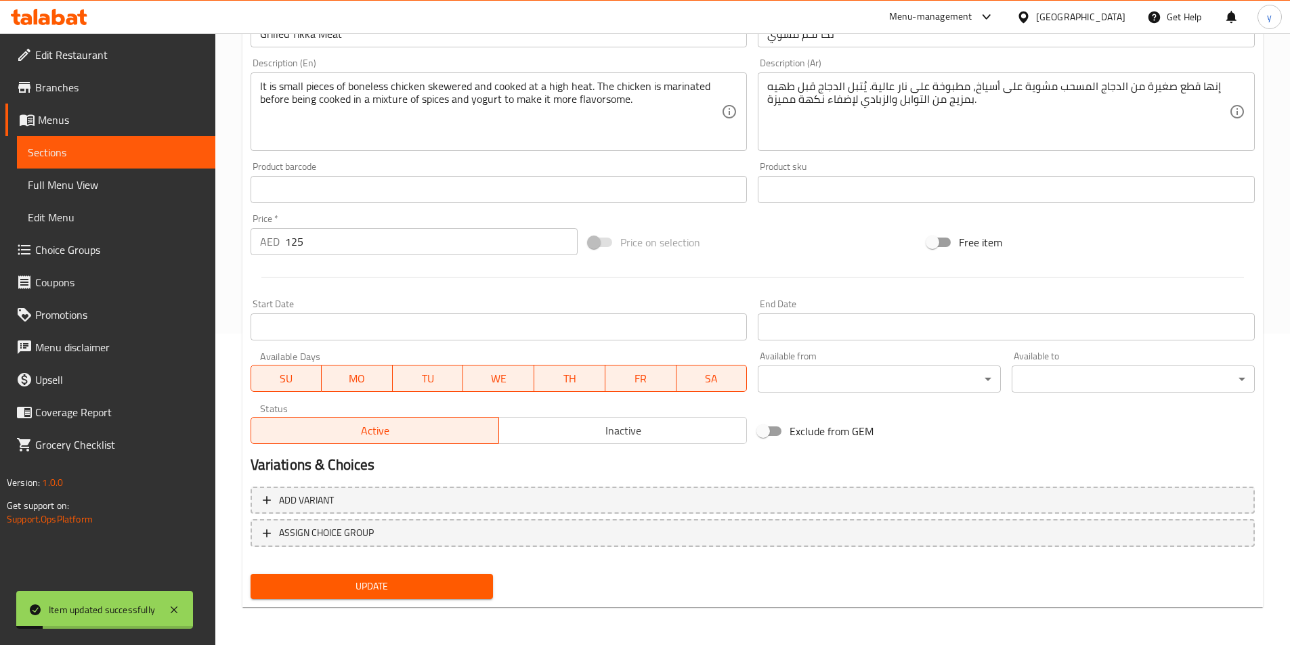
click at [150, 145] on span "Sections" at bounding box center [116, 152] width 177 height 16
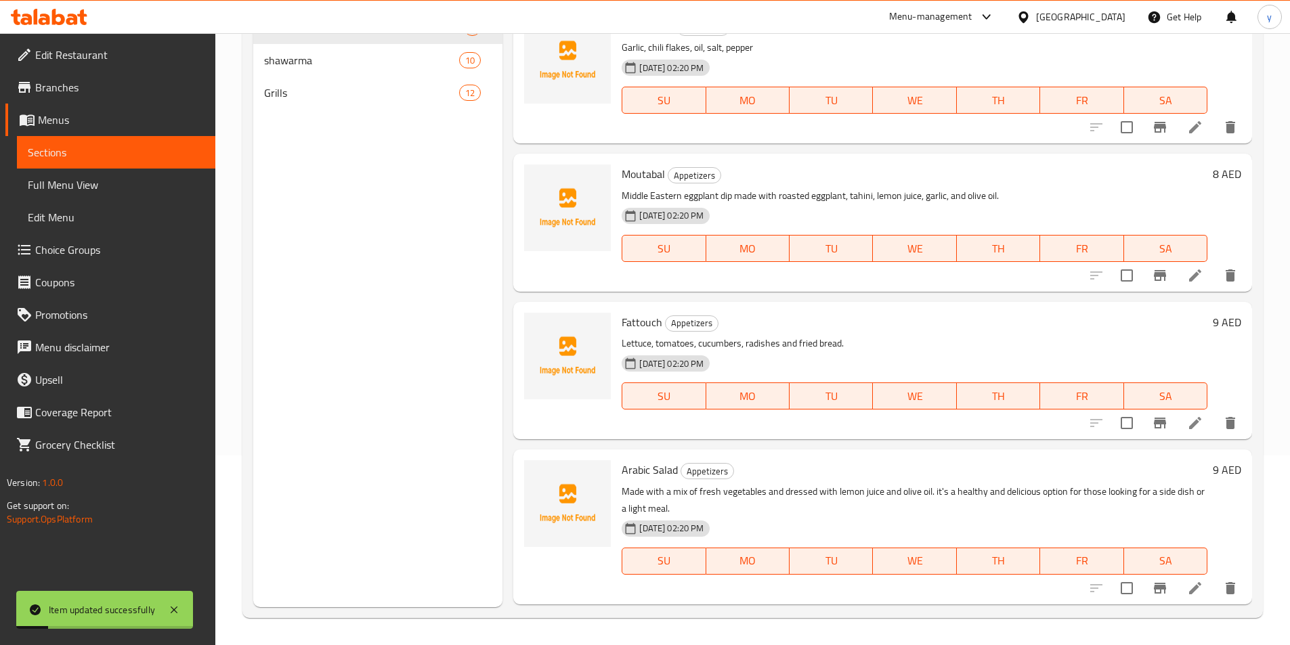
scroll to position [190, 0]
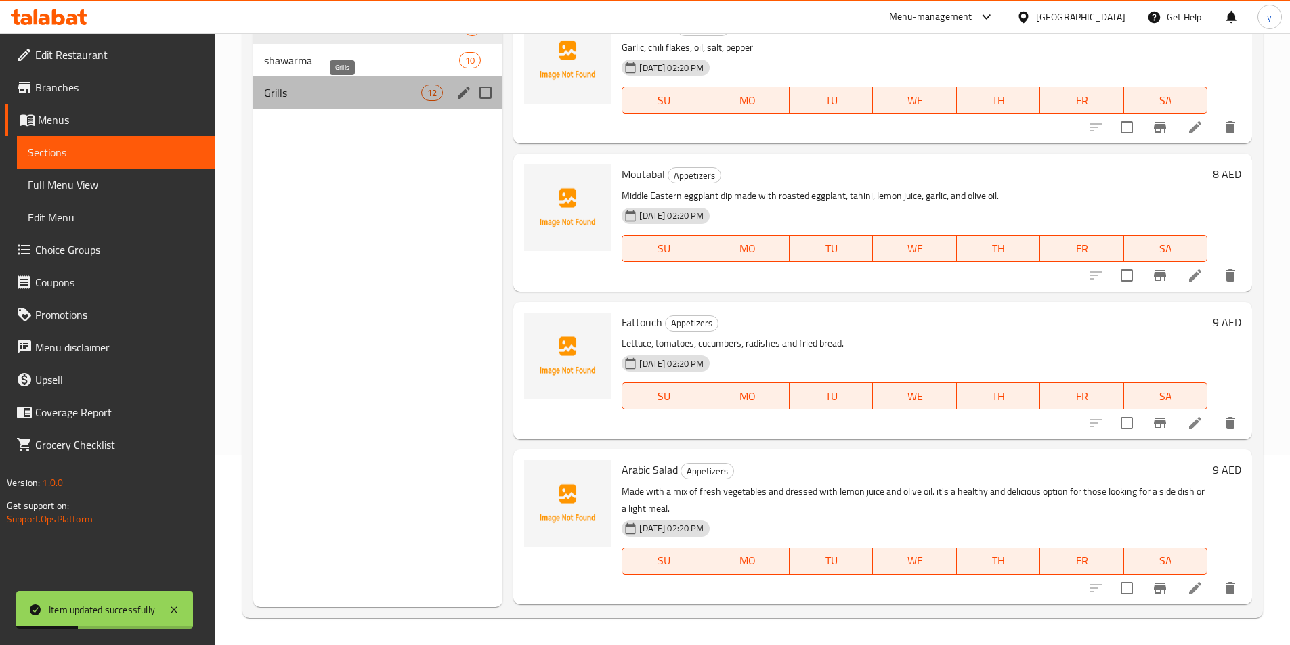
click at [359, 90] on span "Grills" at bounding box center [343, 93] width 158 height 16
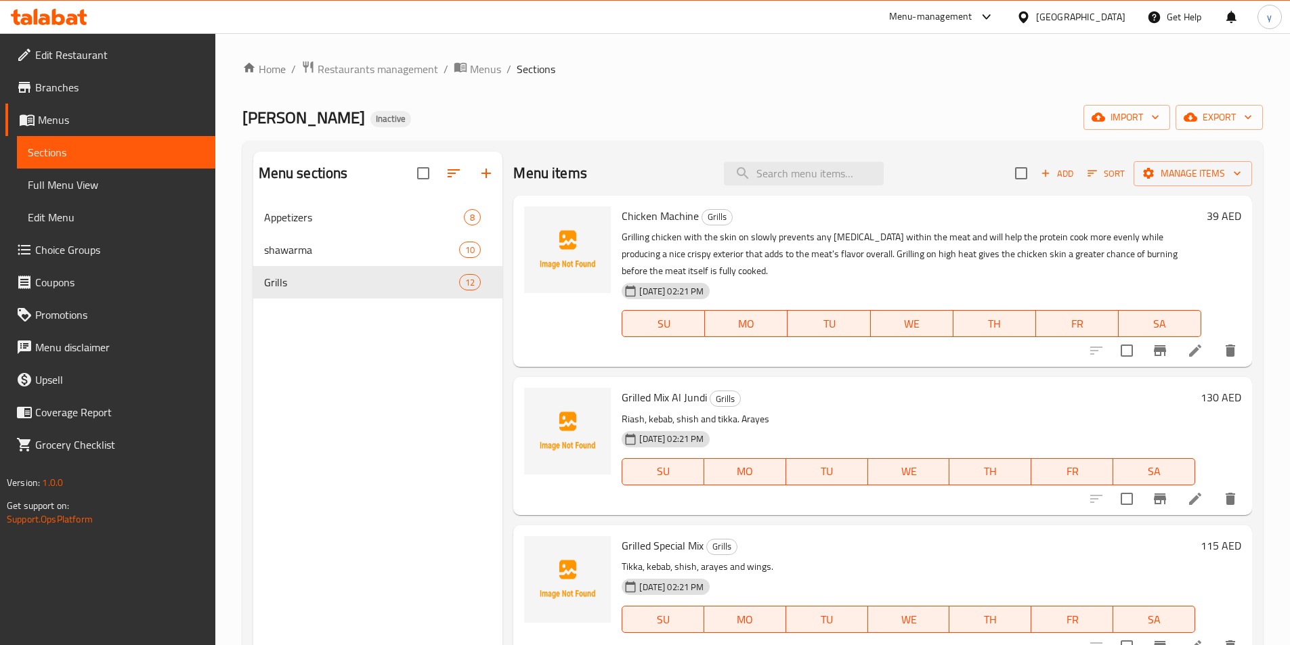
scroll to position [829, 0]
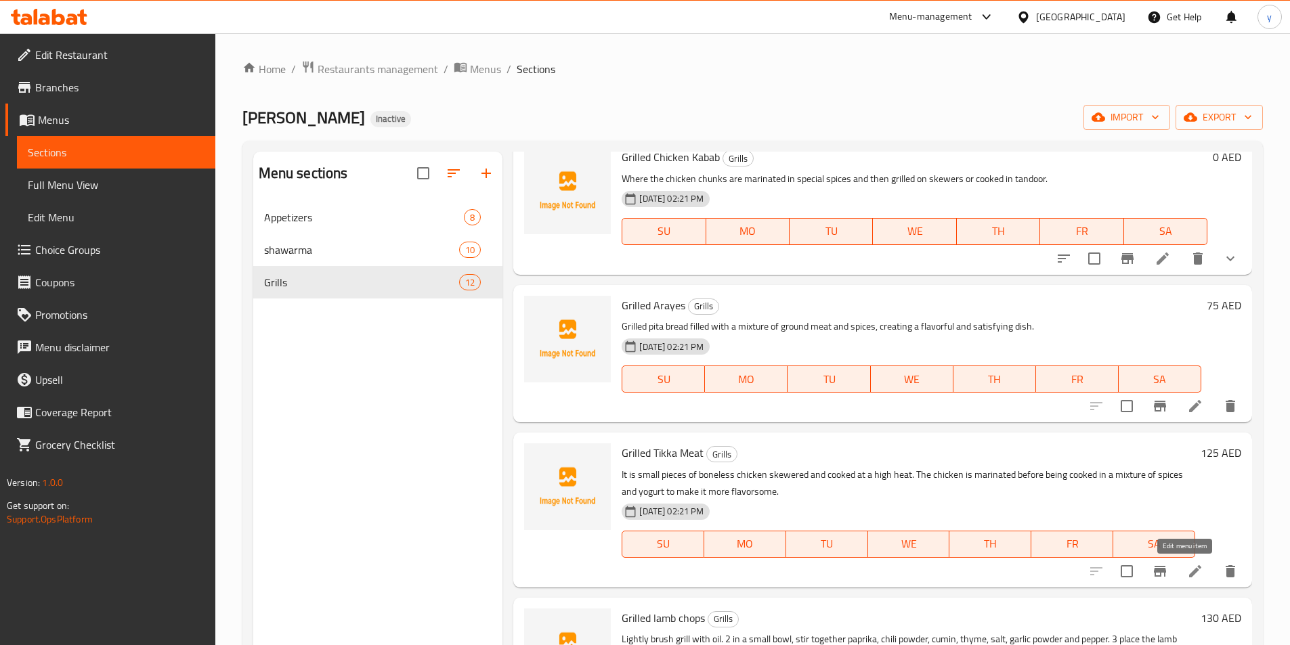
click at [1188, 571] on icon at bounding box center [1195, 571] width 16 height 16
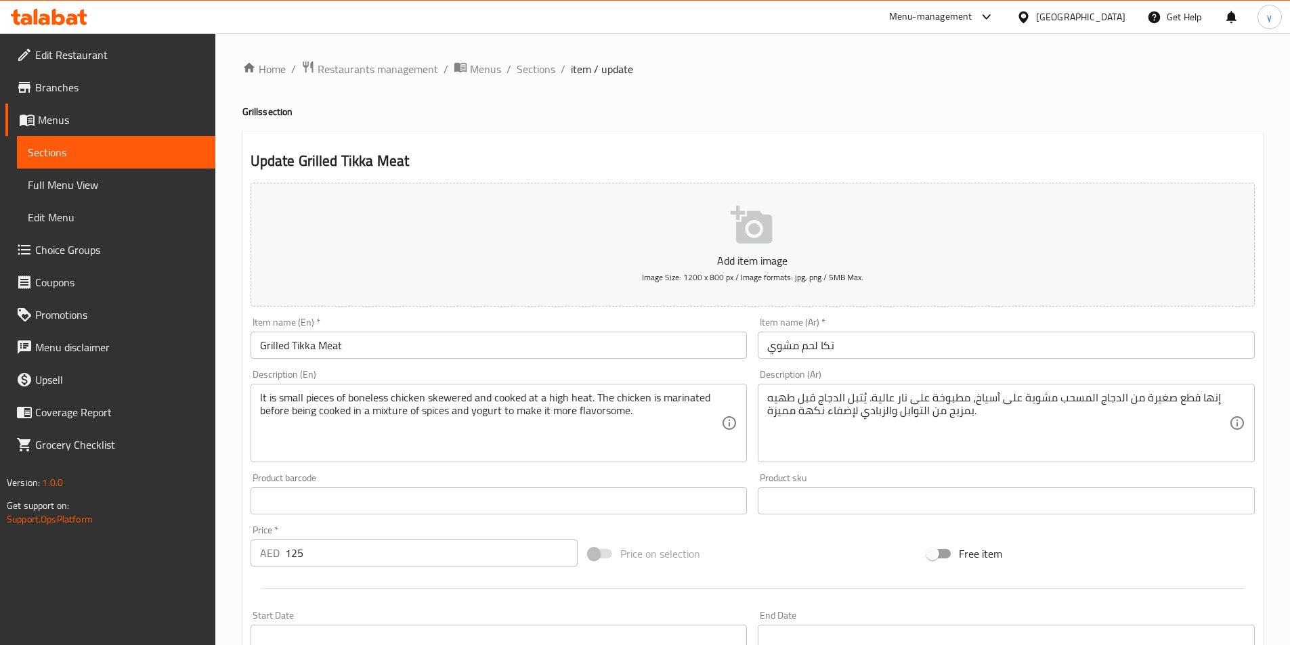
click at [95, 153] on span "Sections" at bounding box center [116, 152] width 177 height 16
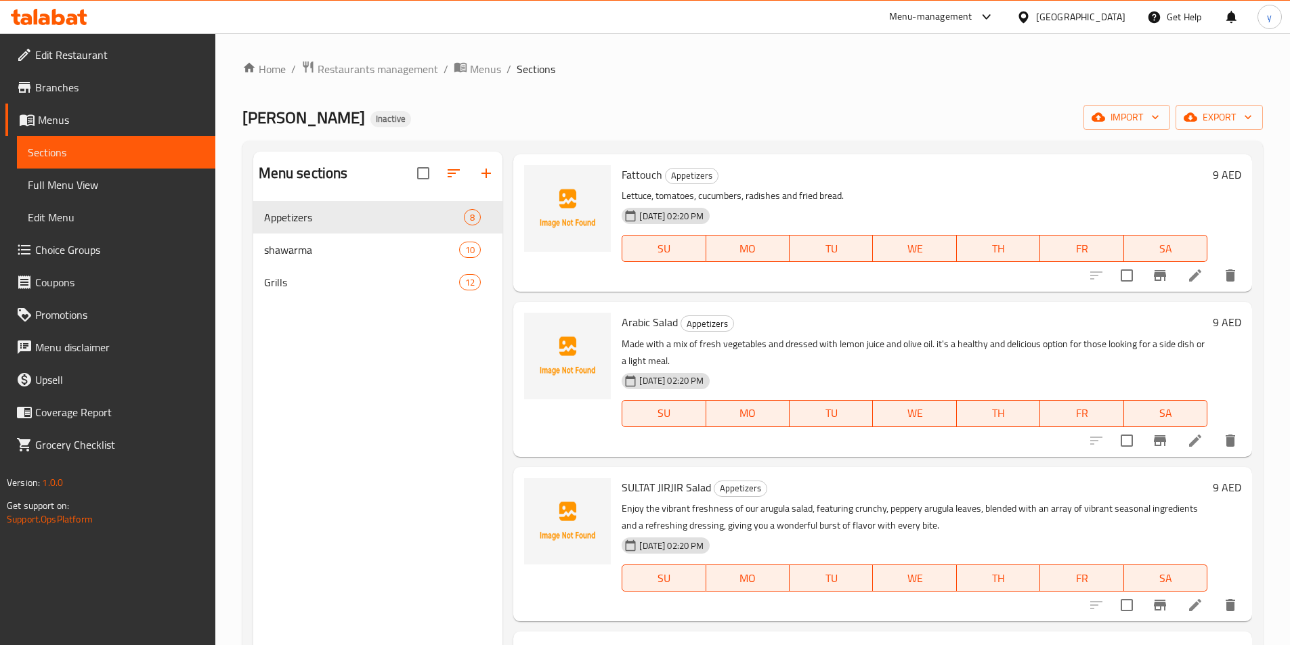
scroll to position [339, 0]
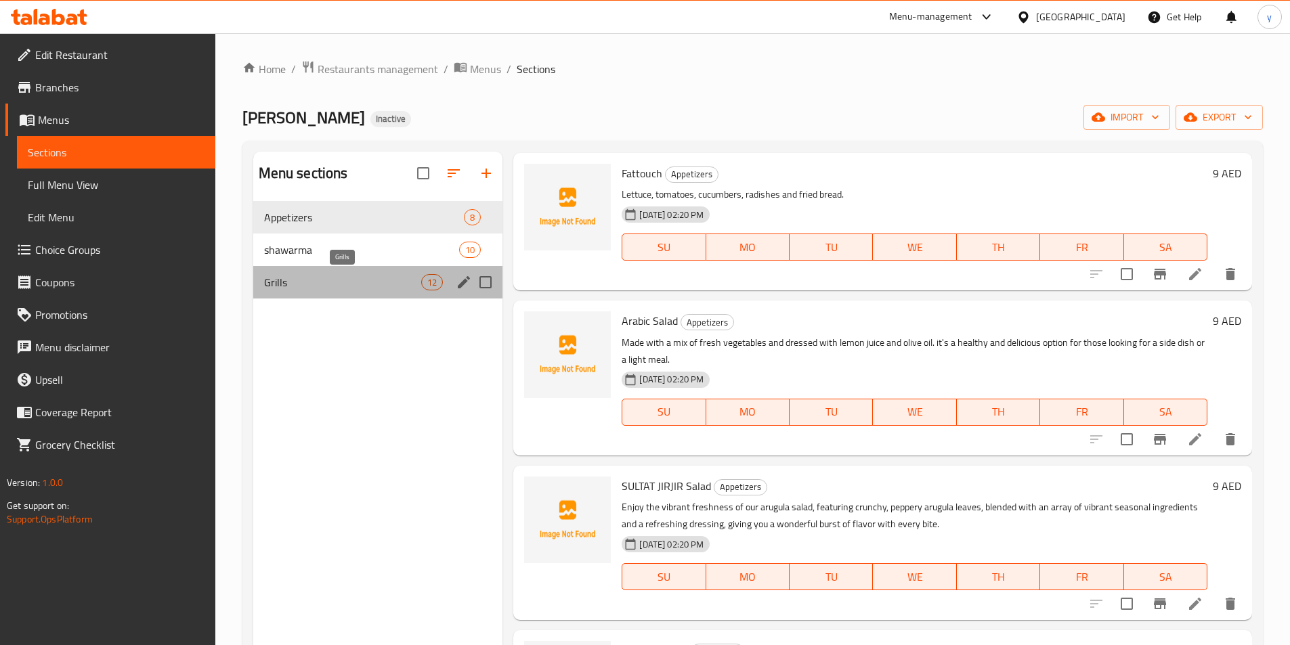
click at [299, 276] on span "Grills" at bounding box center [343, 282] width 158 height 16
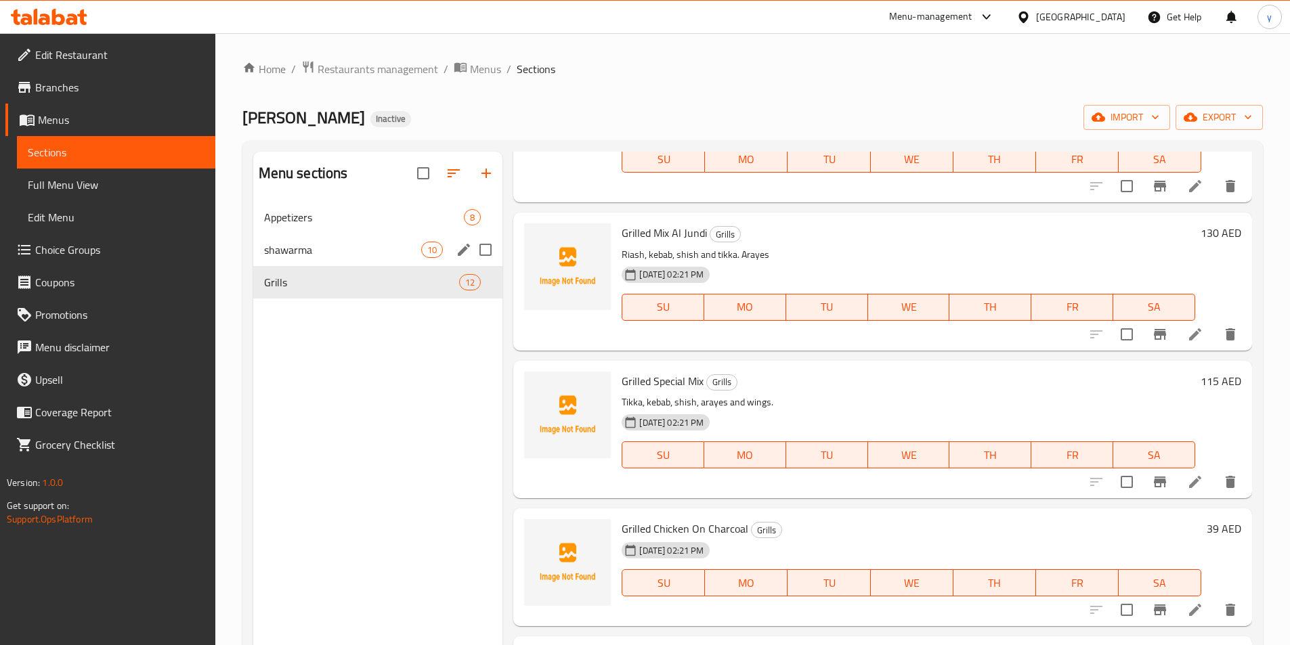
scroll to position [144, 0]
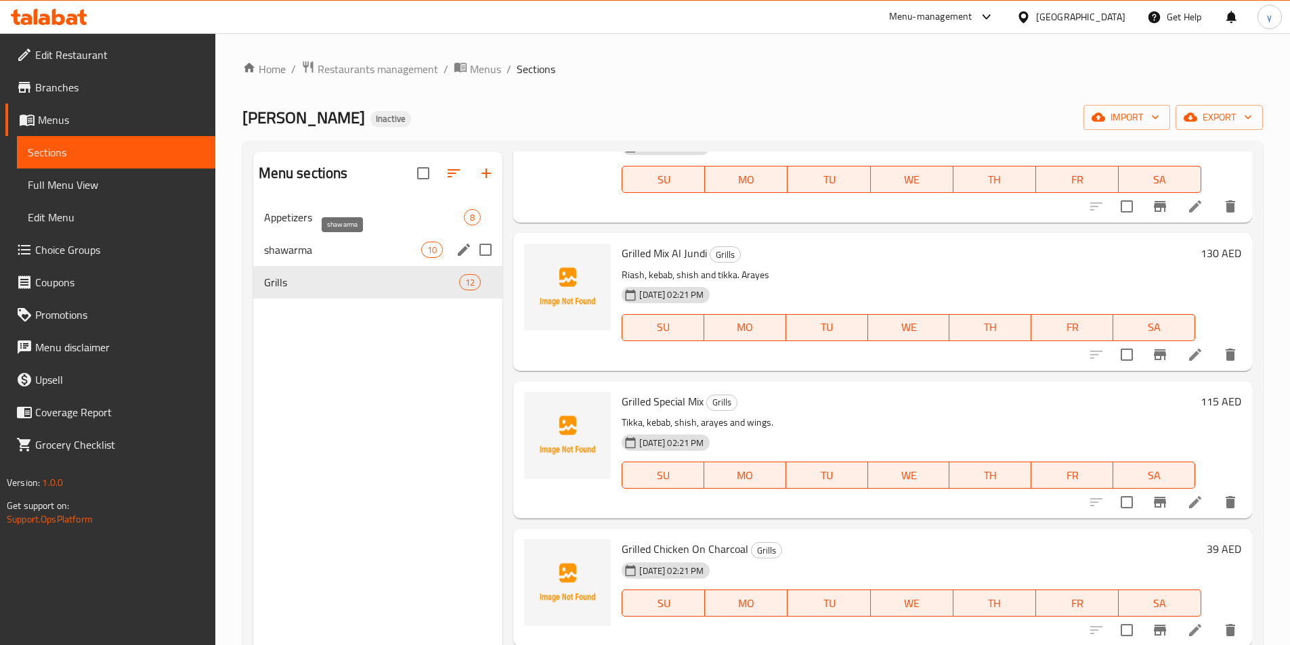
click at [298, 251] on span "shawarma" at bounding box center [343, 250] width 158 height 16
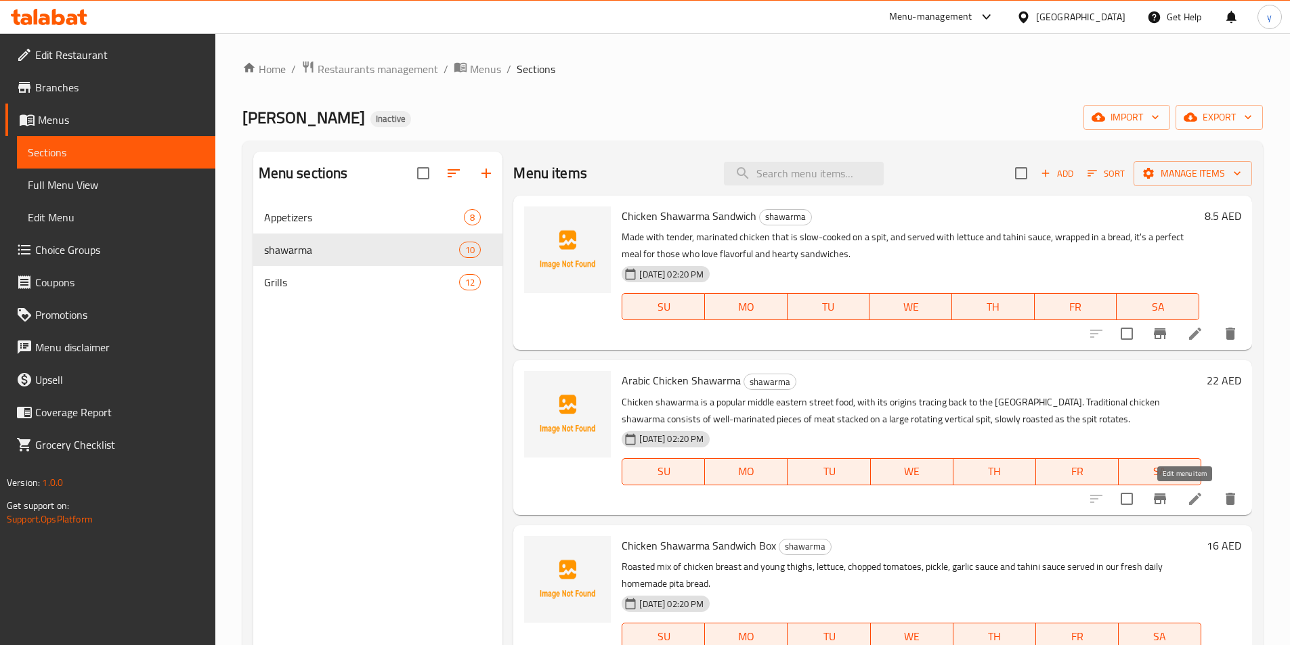
click at [1187, 500] on icon at bounding box center [1195, 499] width 16 height 16
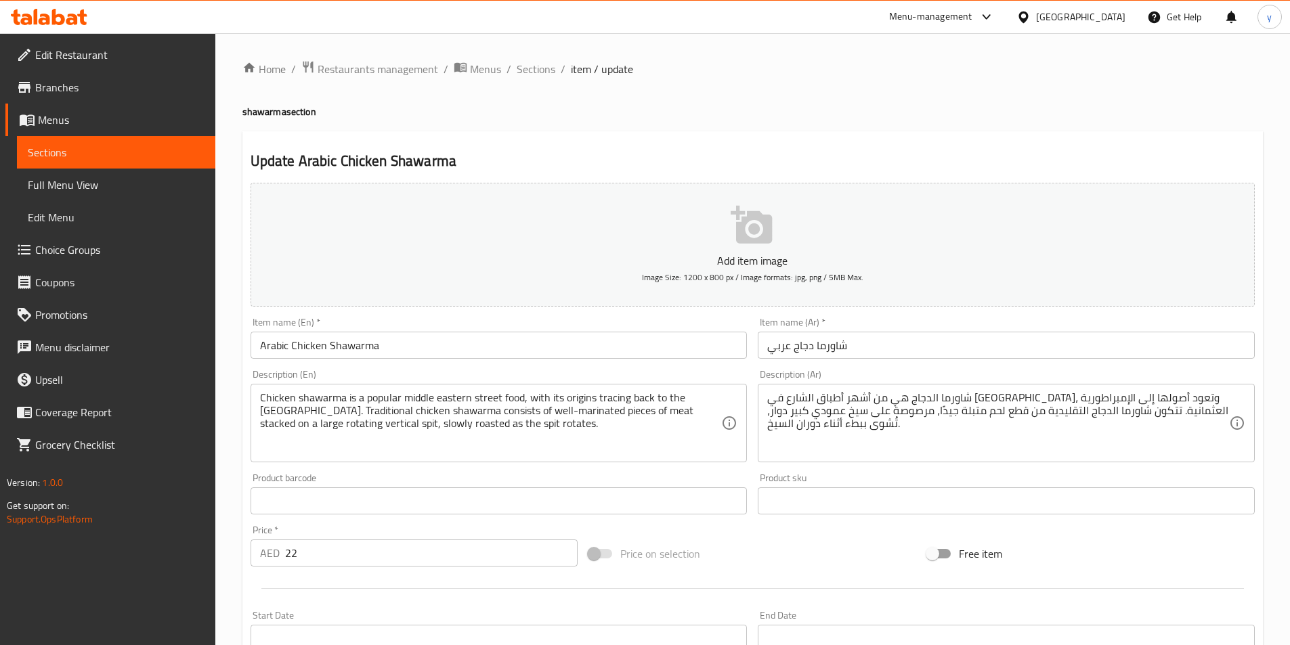
click at [43, 148] on span "Sections" at bounding box center [116, 152] width 177 height 16
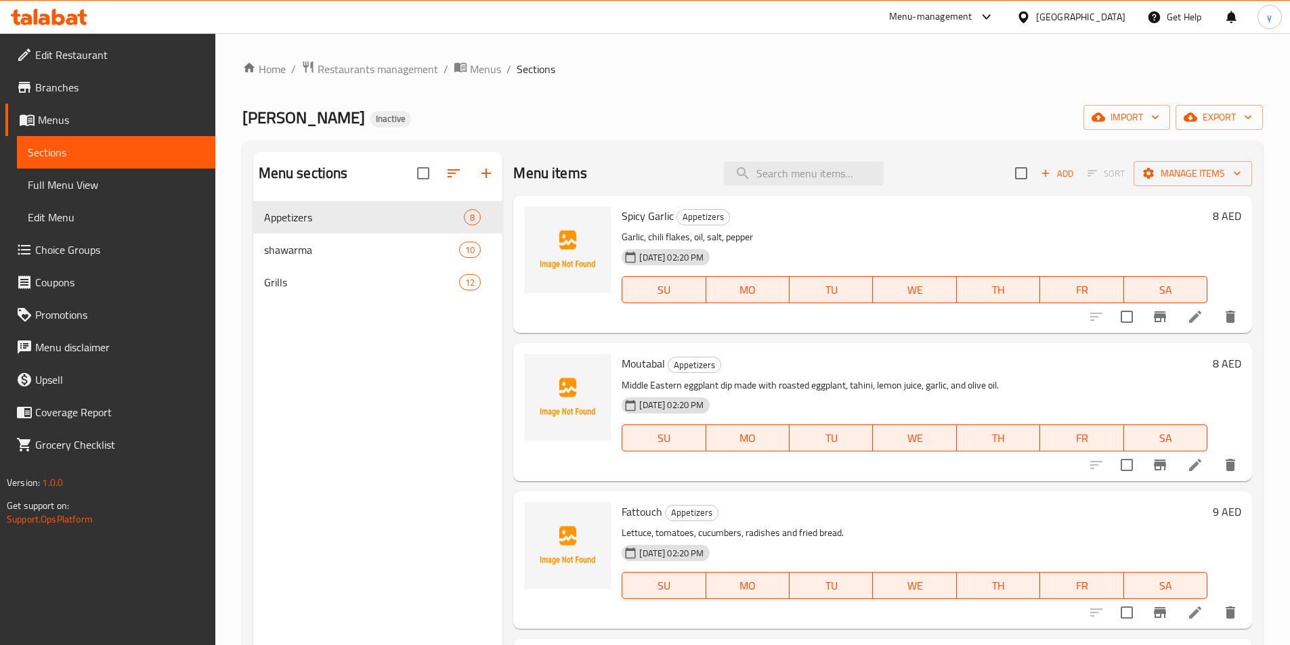
click at [107, 192] on span "Full Menu View" at bounding box center [116, 185] width 177 height 16
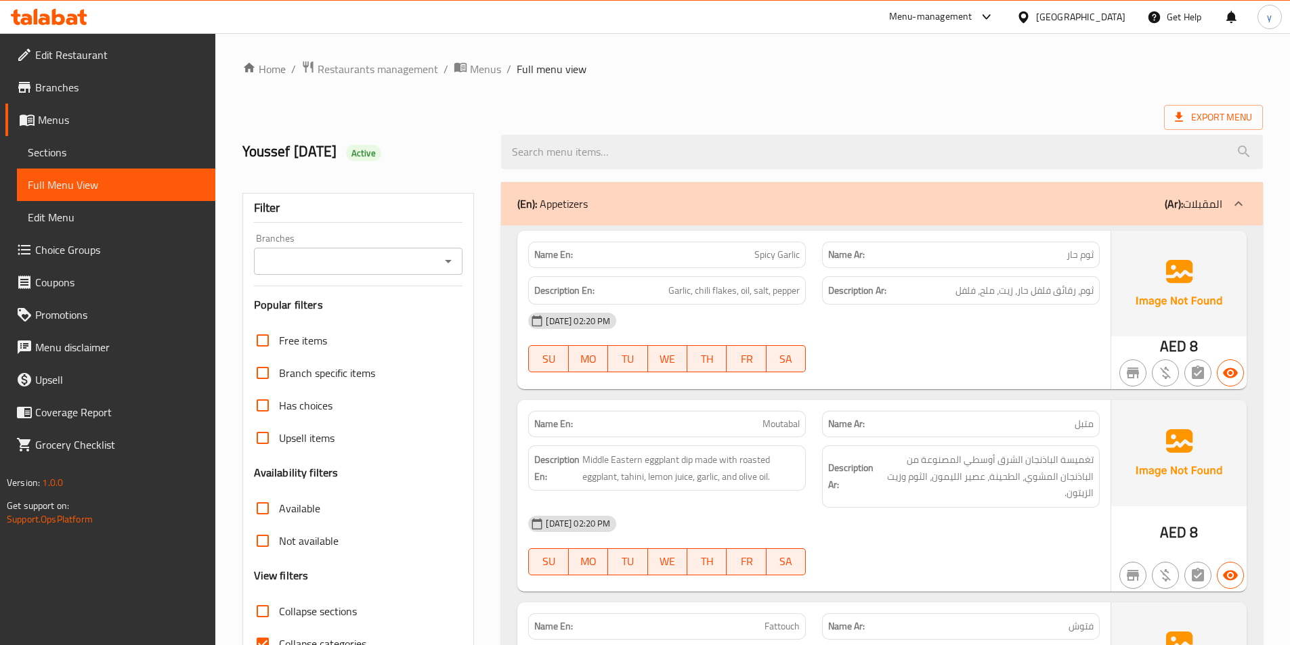
drag, startPoint x: 1048, startPoint y: 62, endPoint x: 1083, endPoint y: 47, distance: 38.9
click at [1048, 62] on ol "Home / Restaurants management / Menus / Full menu view" at bounding box center [752, 69] width 1020 height 18
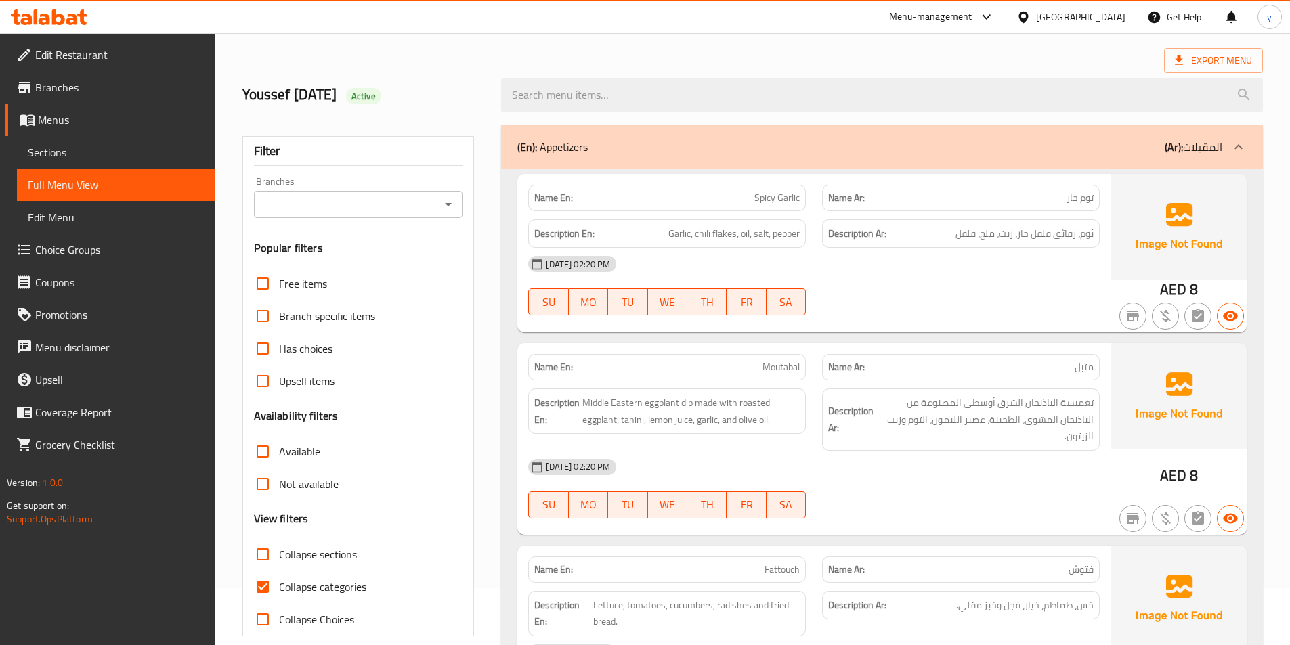
scroll to position [135, 0]
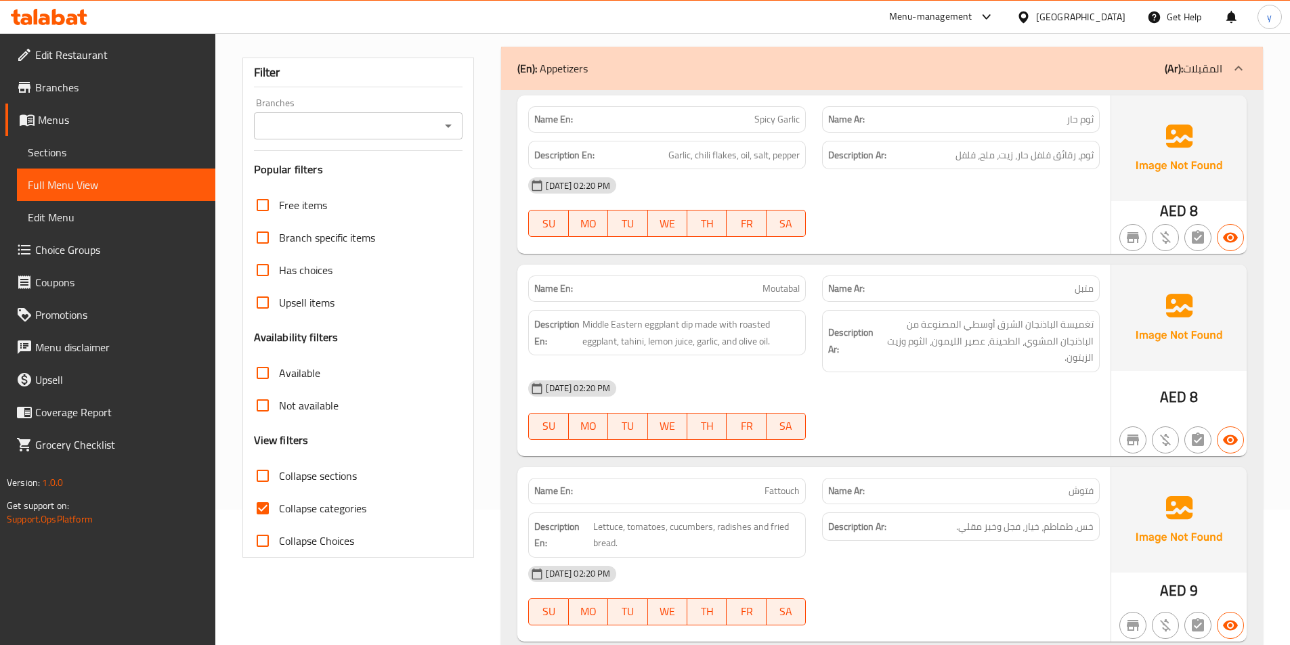
click at [323, 505] on span "Collapse categories" at bounding box center [322, 508] width 87 height 16
click at [279, 505] on input "Collapse categories" at bounding box center [262, 508] width 33 height 33
checkbox input "false"
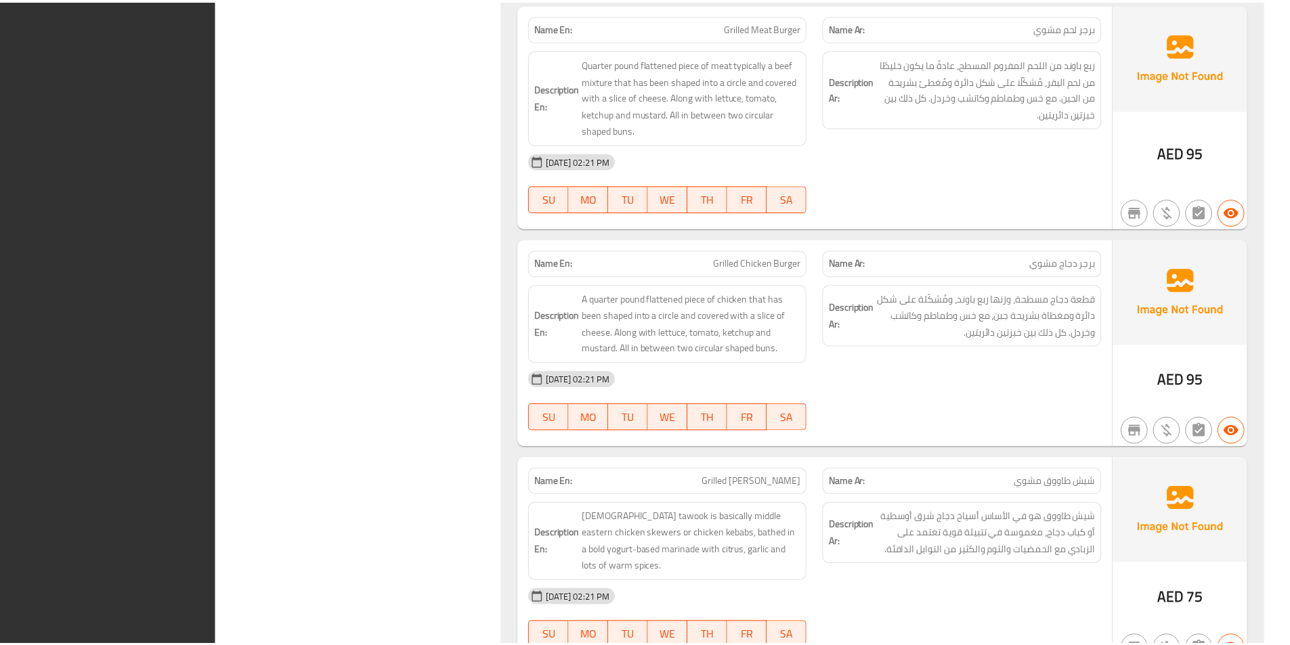
scroll to position [6152, 0]
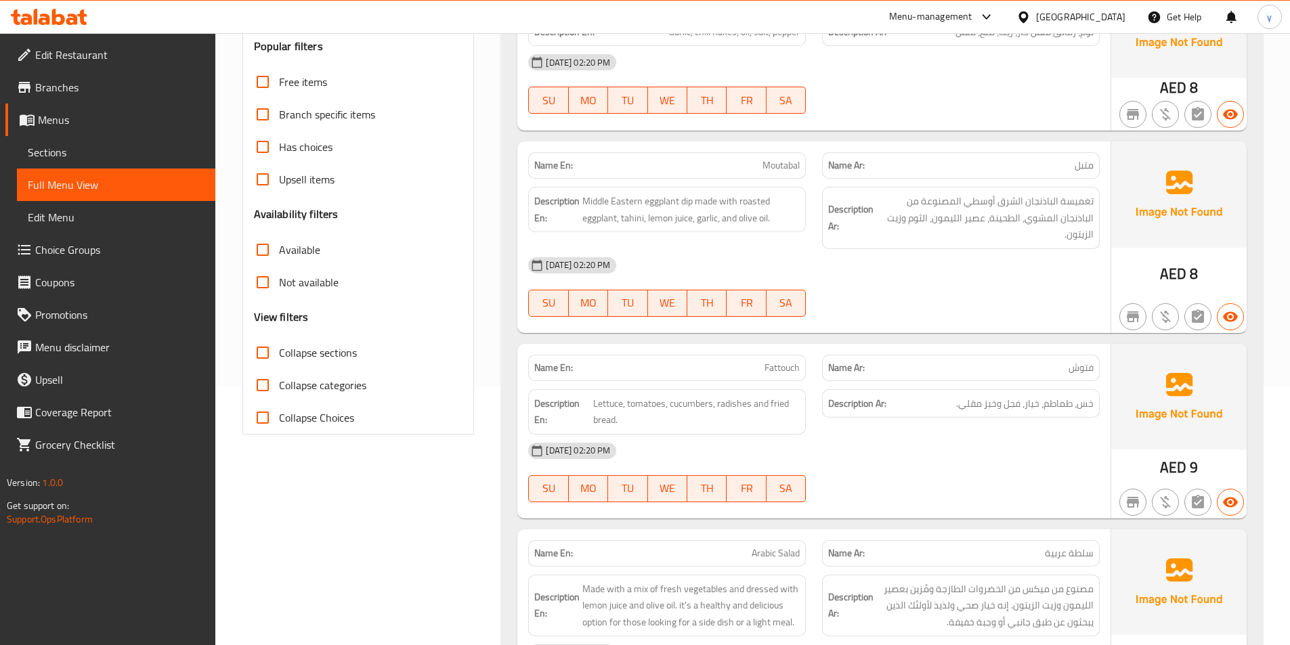
scroll to position [0, 0]
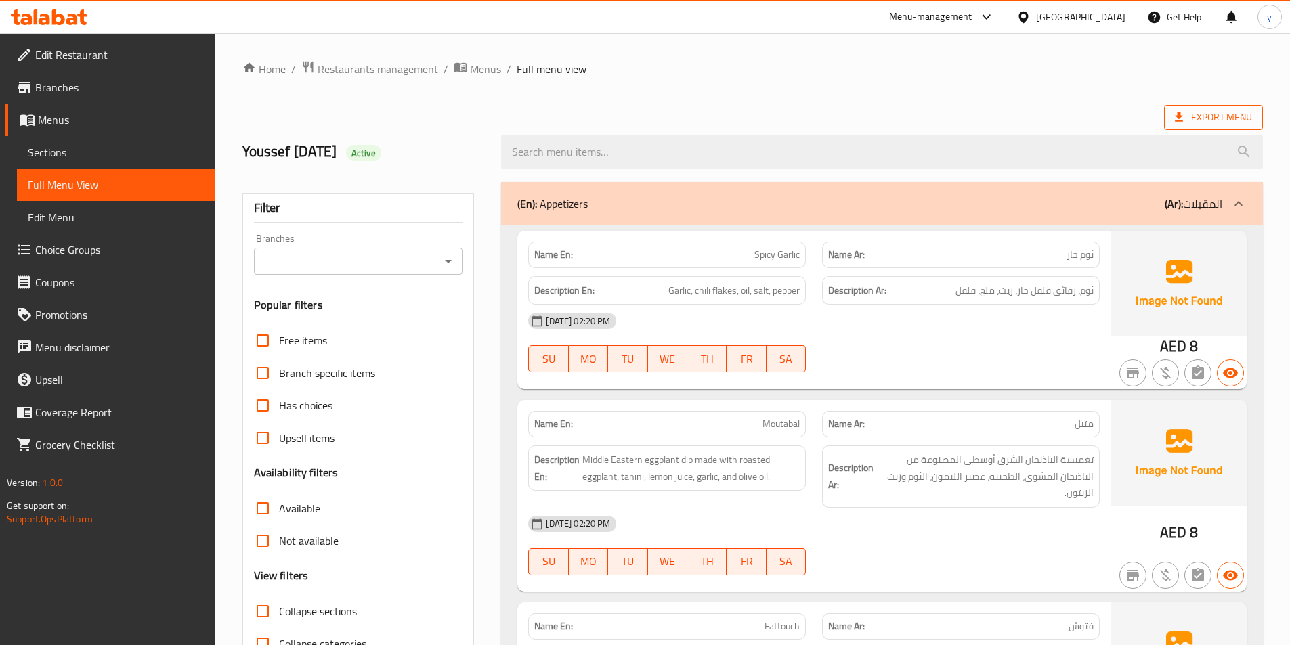
click at [1228, 118] on span "Export Menu" at bounding box center [1213, 117] width 77 height 17
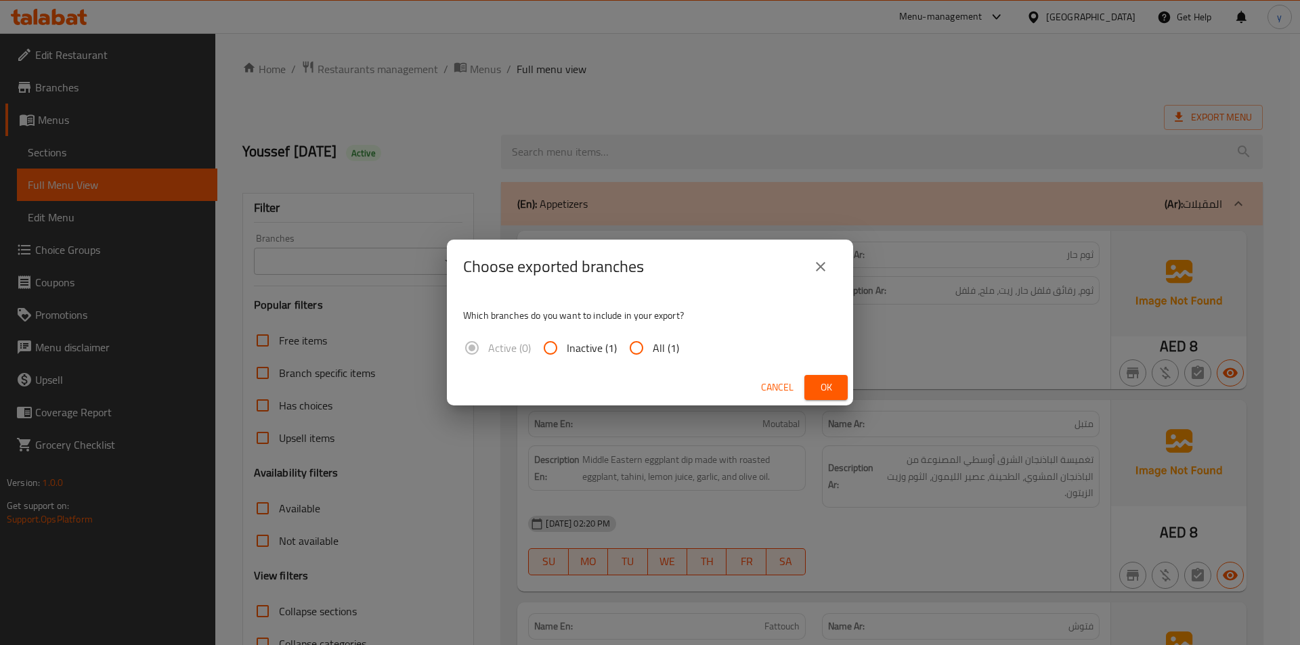
click at [641, 347] on input "All (1)" at bounding box center [636, 348] width 33 height 33
radio input "true"
click at [834, 390] on span "Ok" at bounding box center [826, 387] width 22 height 17
